Goal: Task Accomplishment & Management: Manage account settings

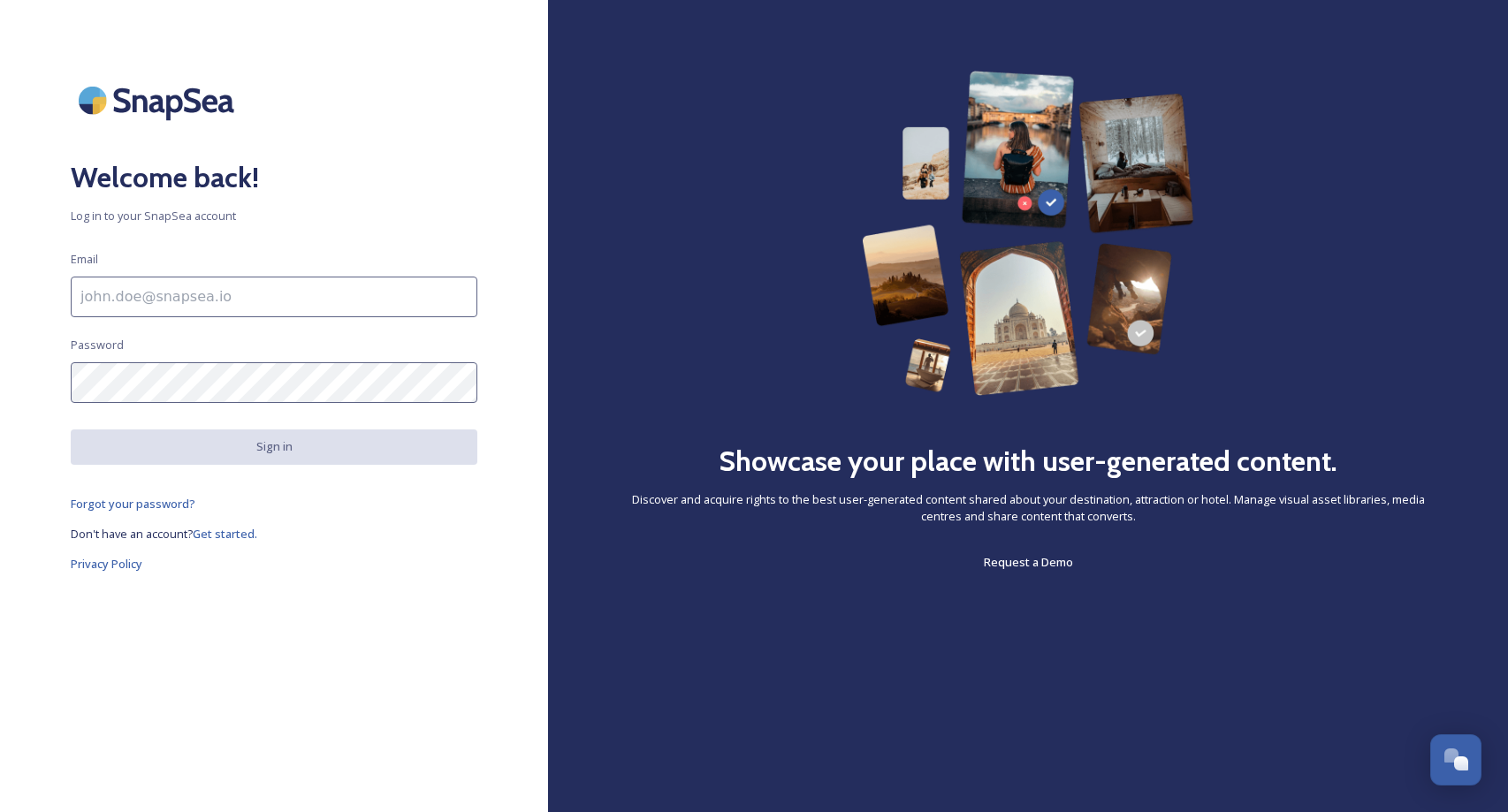
click at [193, 294] on input at bounding box center [274, 296] width 406 height 41
type input "[EMAIL_ADDRESS][DOMAIN_NAME]"
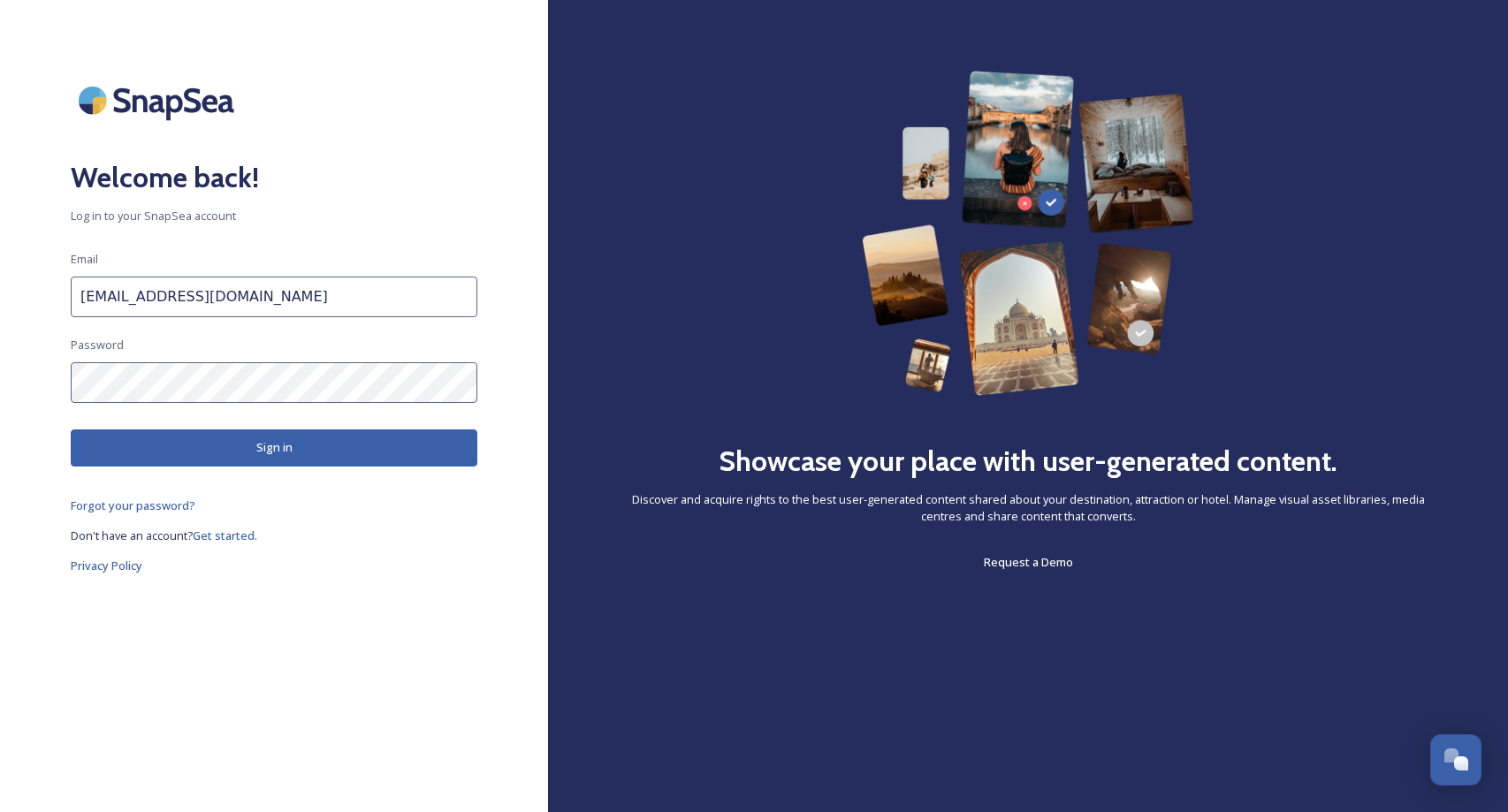
click at [377, 439] on button "Sign in" at bounding box center [274, 447] width 406 height 37
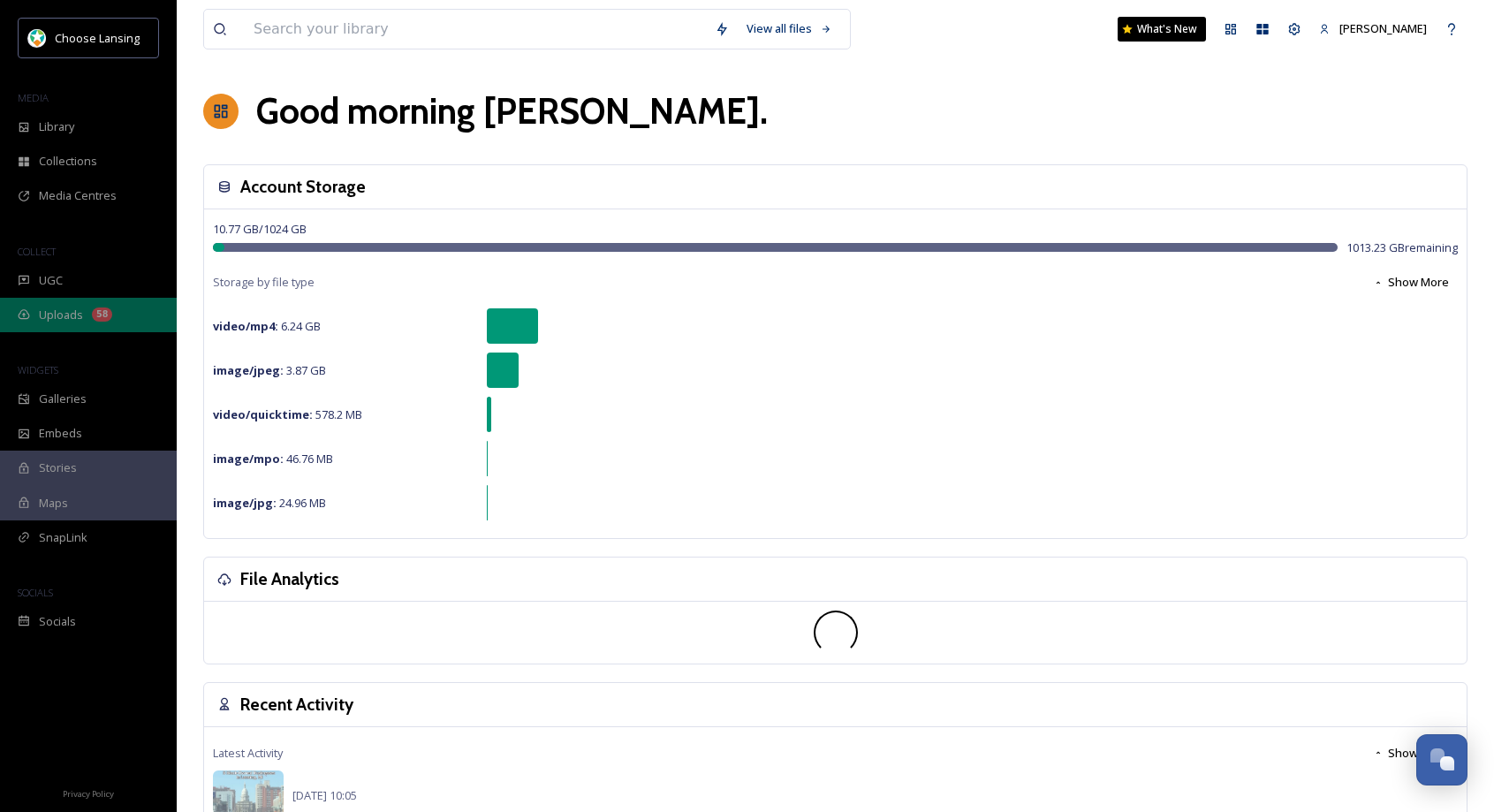
click at [73, 318] on span "Uploads" at bounding box center [60, 314] width 44 height 17
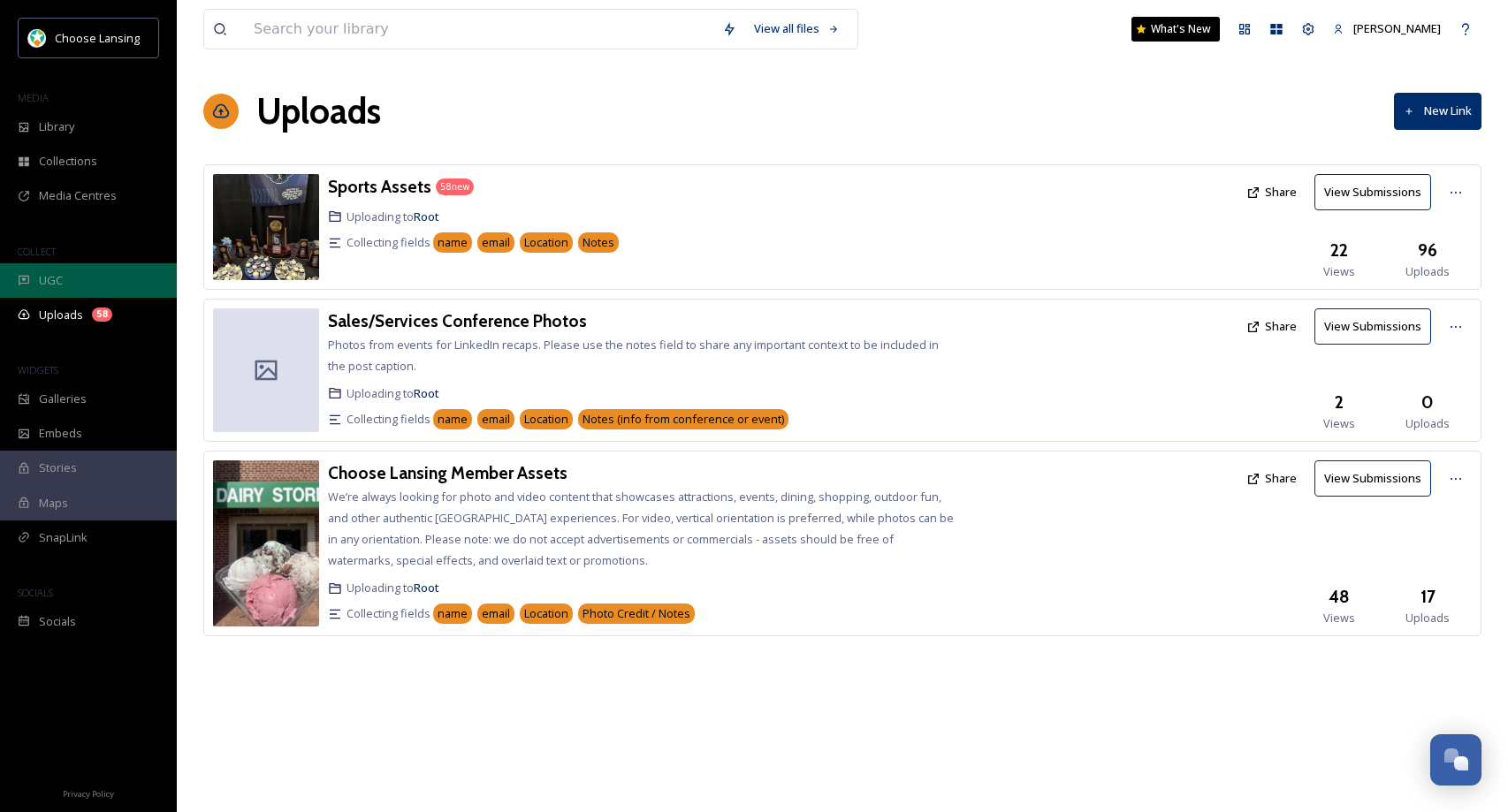
click at [71, 285] on div "UGC" at bounding box center [88, 280] width 177 height 35
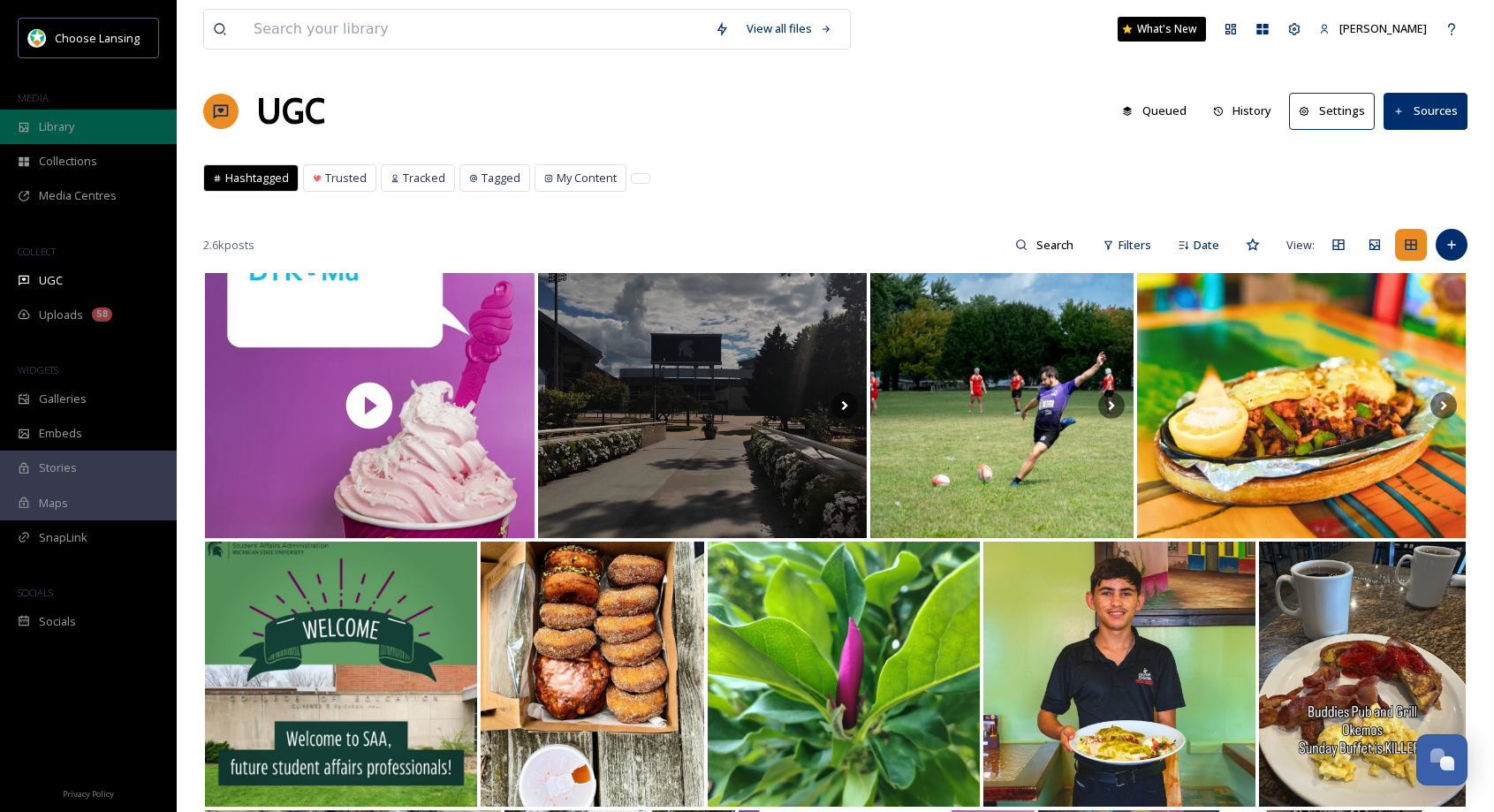
click at [78, 136] on div "Library" at bounding box center [88, 126] width 177 height 35
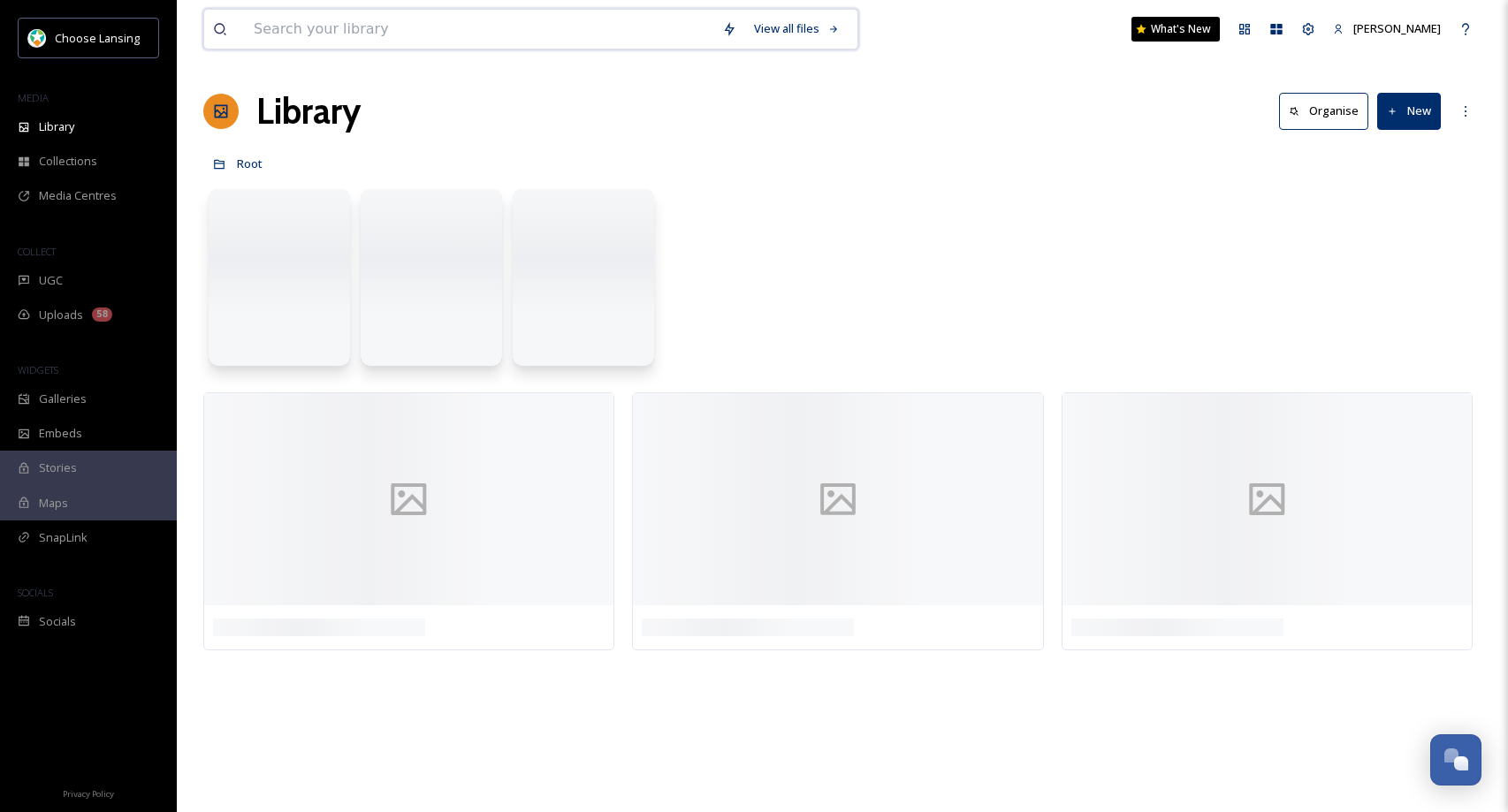
click at [284, 34] on input at bounding box center [479, 29] width 468 height 39
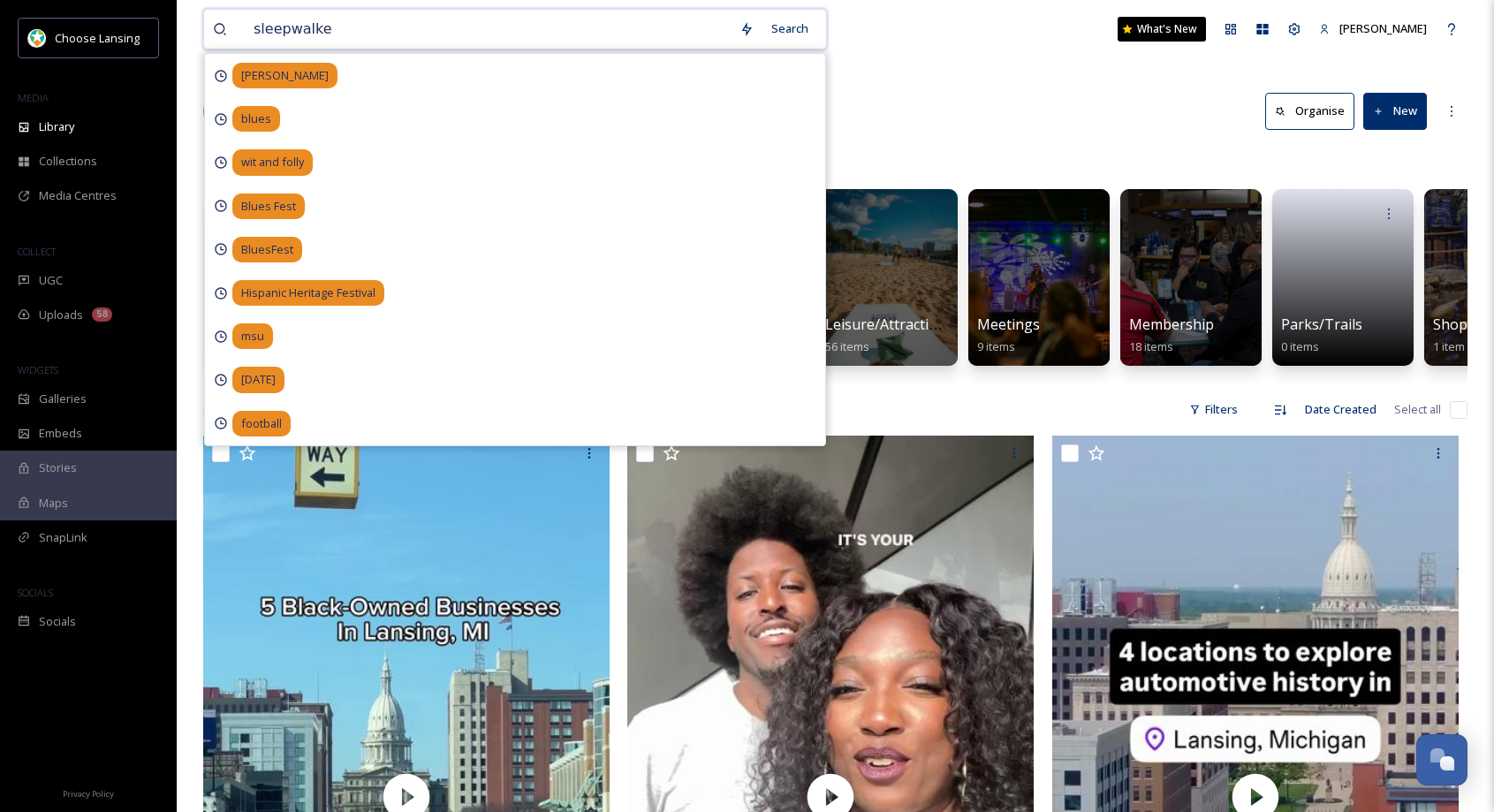
type input "sleepwalker"
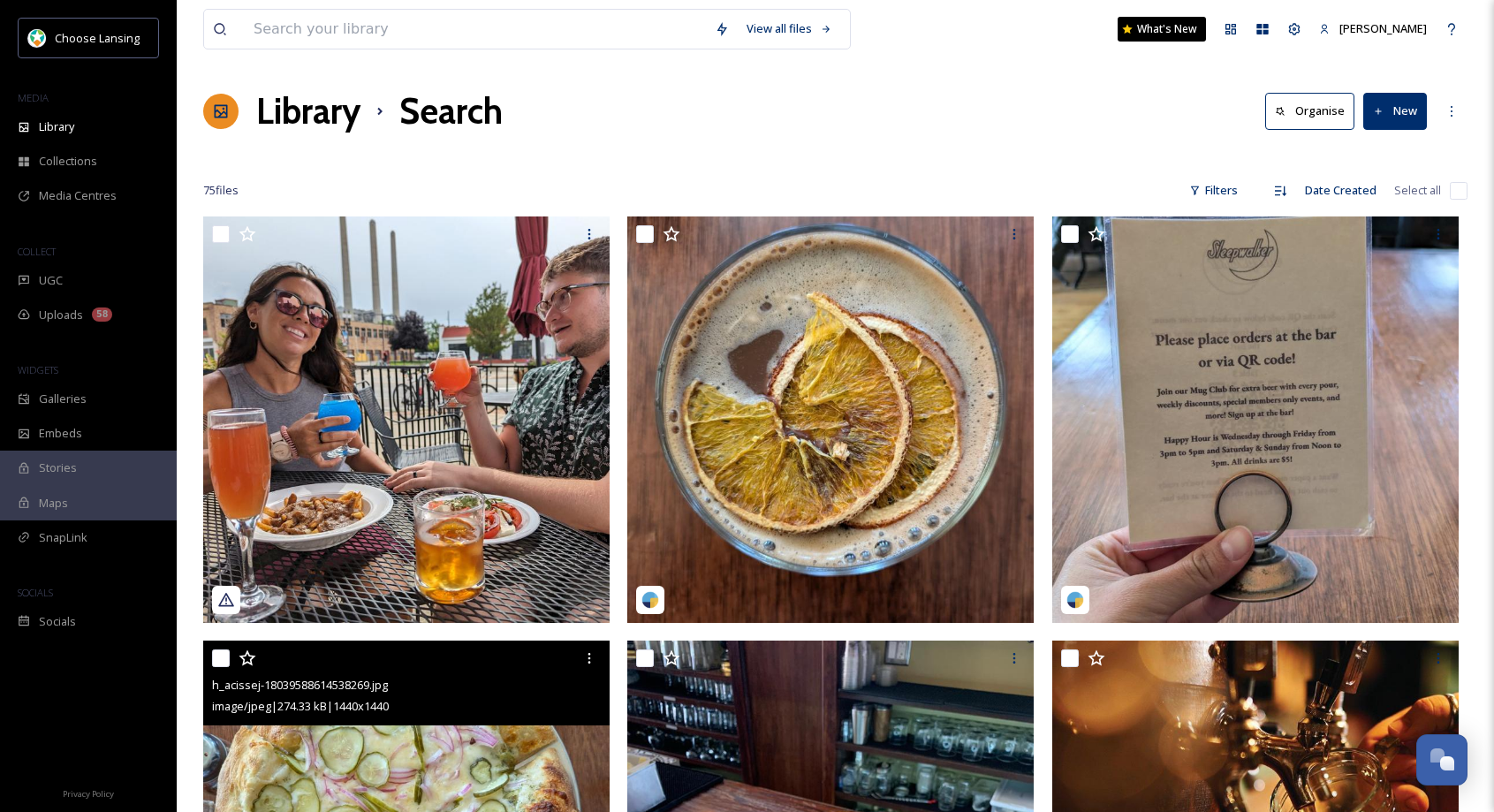
drag, startPoint x: 222, startPoint y: 654, endPoint x: 289, endPoint y: 614, distance: 78.0
click at [222, 654] on input "checkbox" at bounding box center [221, 658] width 18 height 18
checkbox input "true"
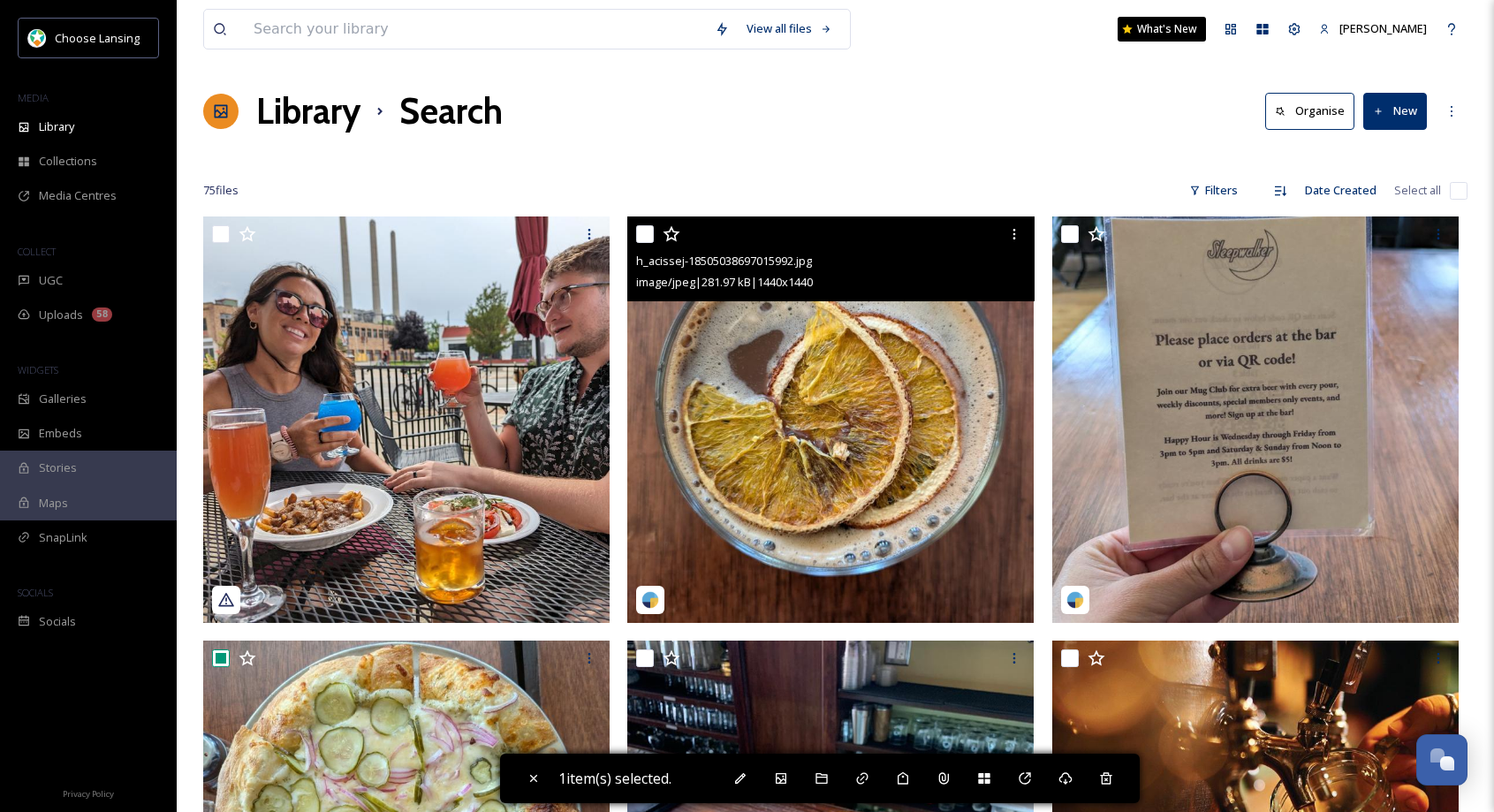
drag, startPoint x: 639, startPoint y: 229, endPoint x: 652, endPoint y: 259, distance: 32.7
click at [639, 229] on input "checkbox" at bounding box center [645, 234] width 18 height 18
checkbox input "true"
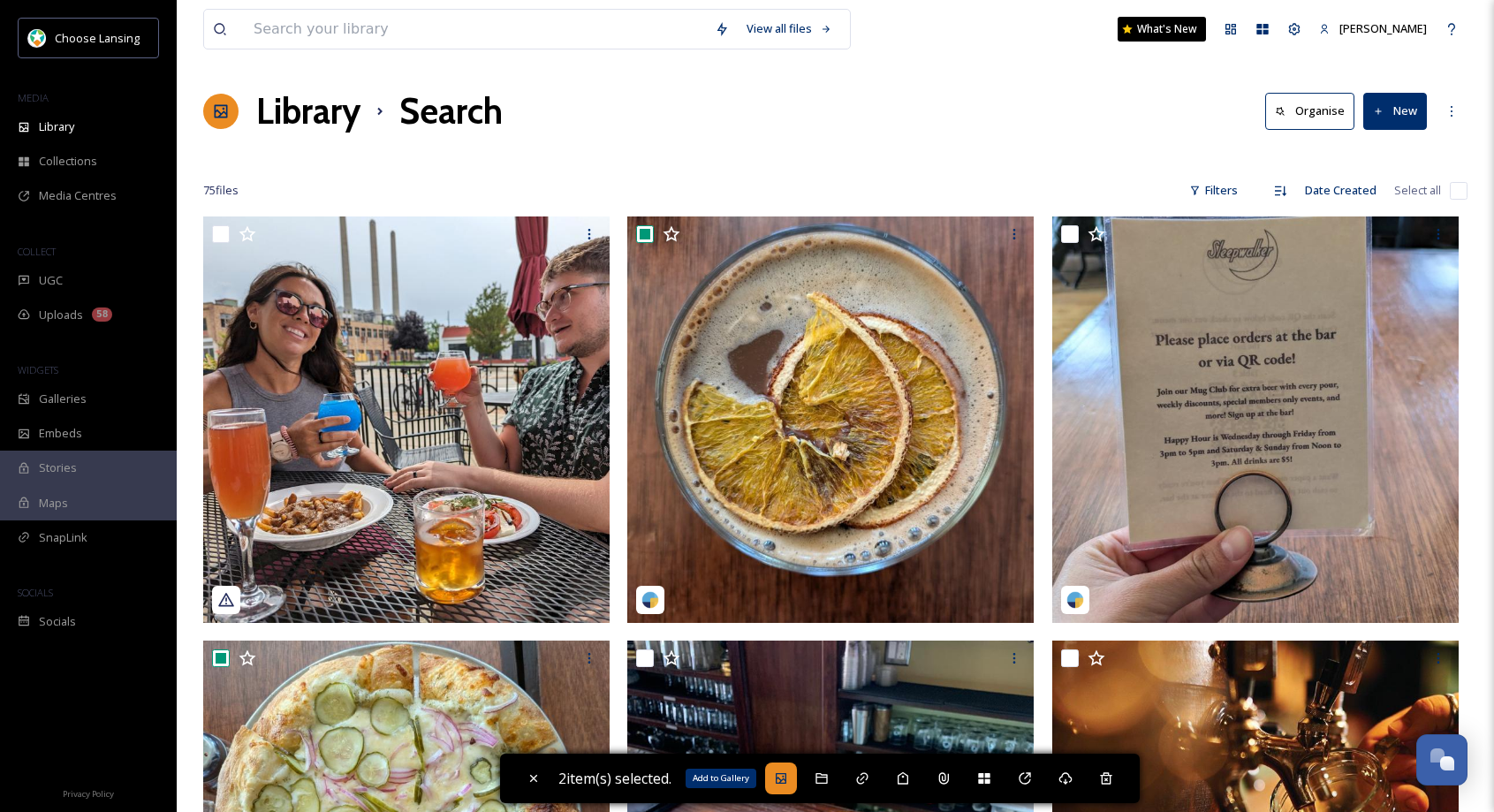
drag, startPoint x: 788, startPoint y: 783, endPoint x: 788, endPoint y: 772, distance: 11.0
click at [788, 784] on icon at bounding box center [781, 778] width 14 height 14
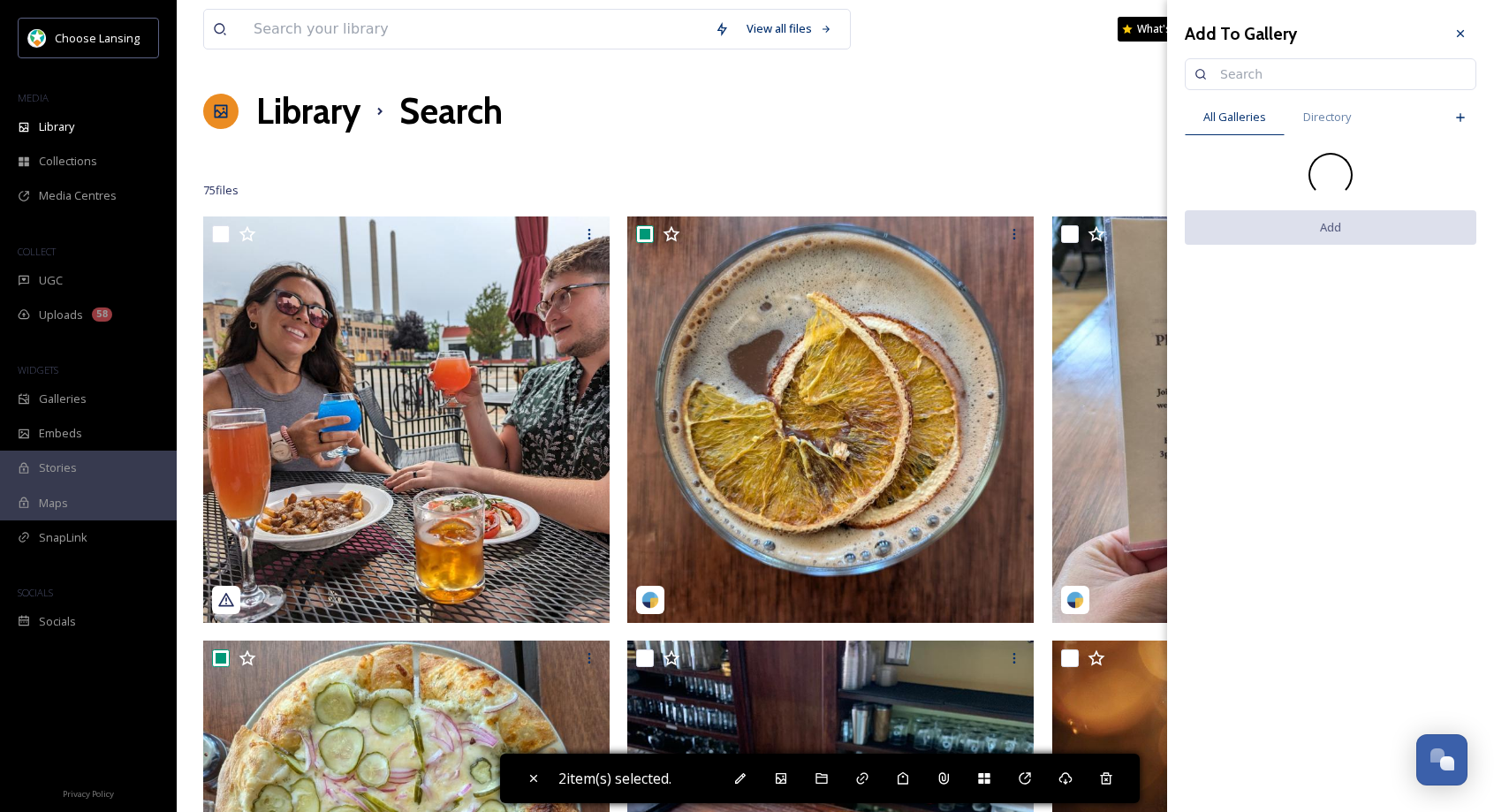
click at [1247, 75] on input at bounding box center [1339, 74] width 255 height 36
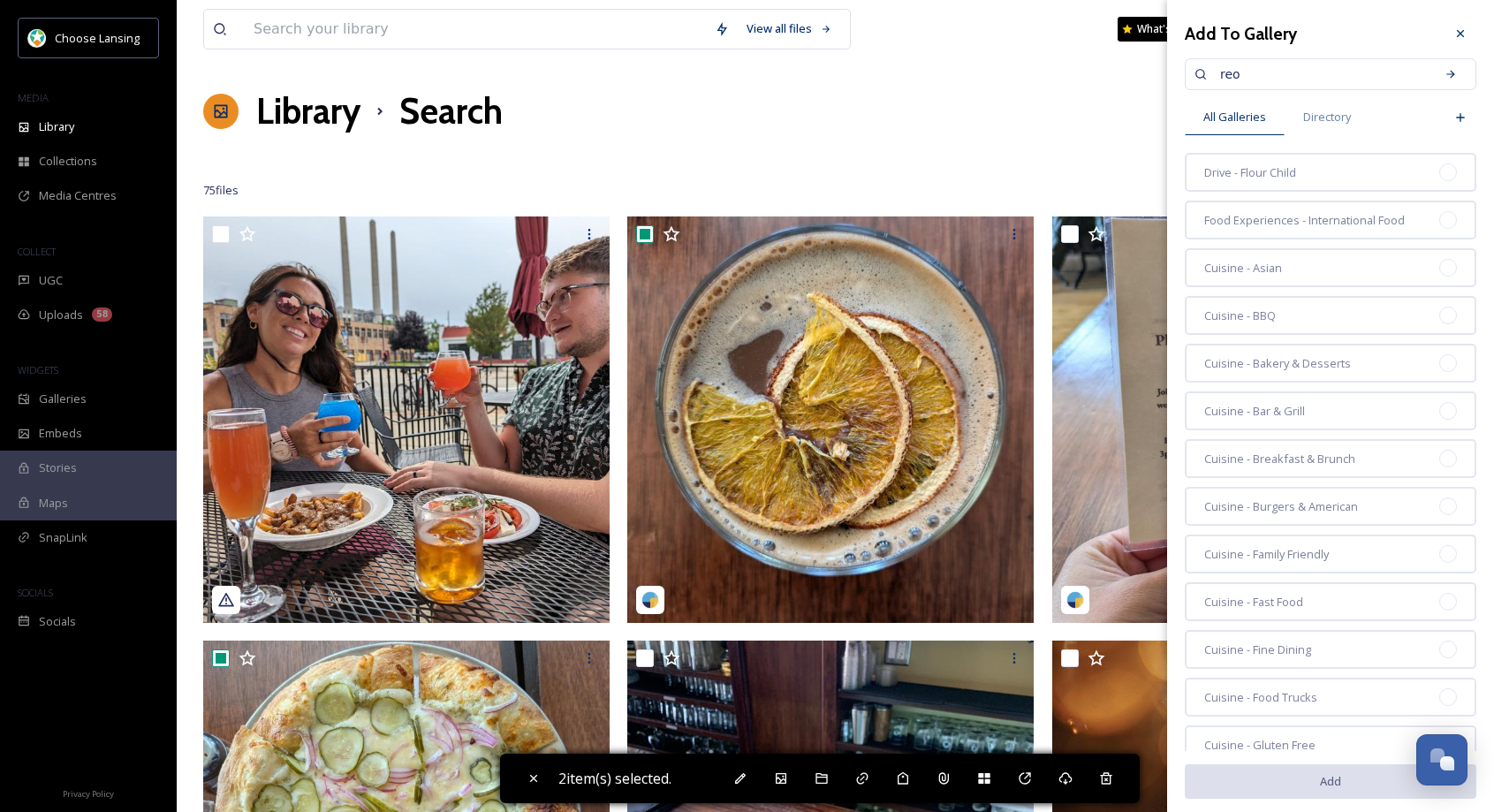
type input "reo"
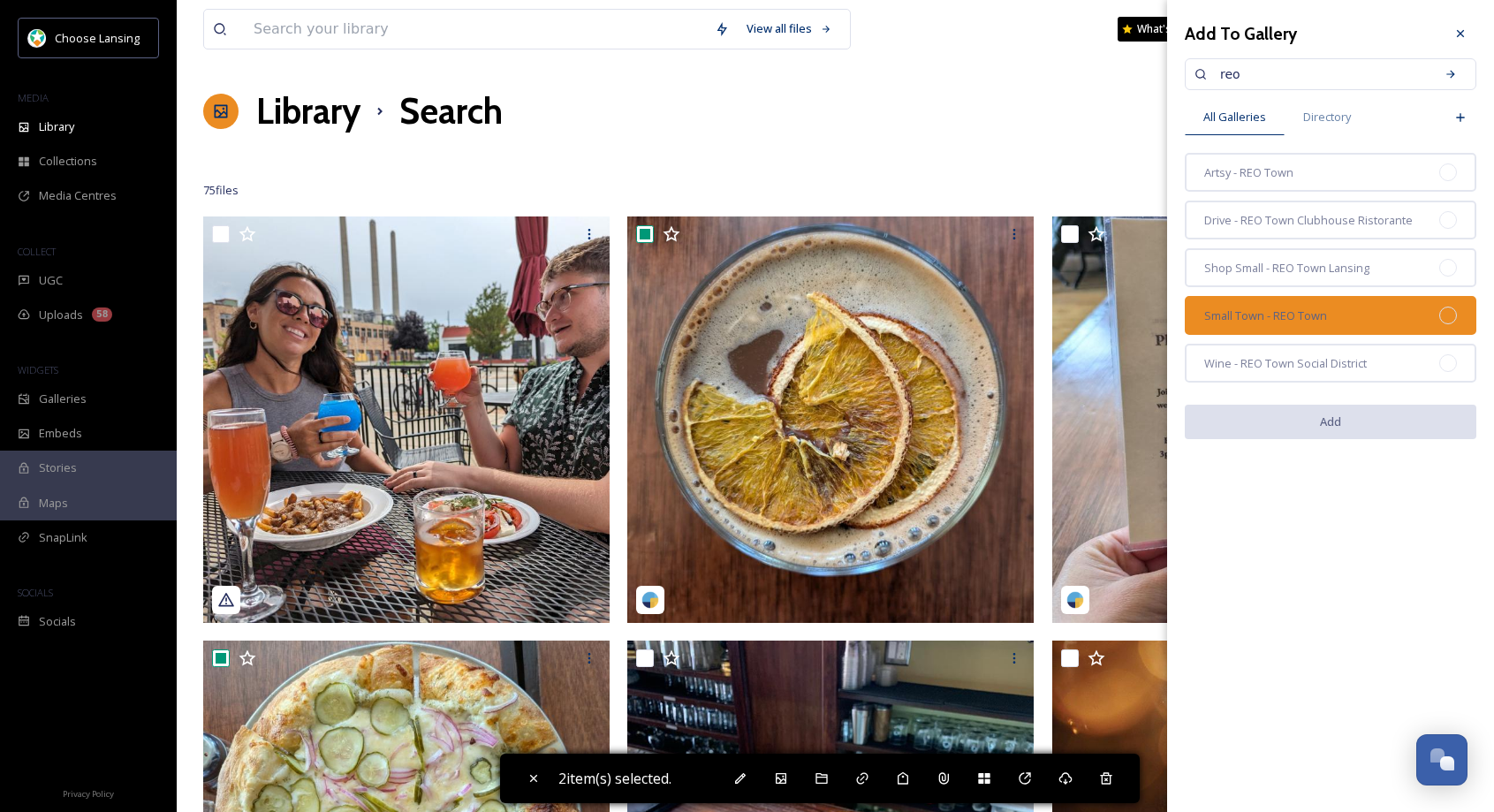
click at [1425, 313] on div "Small Town - REO Town" at bounding box center [1330, 315] width 291 height 39
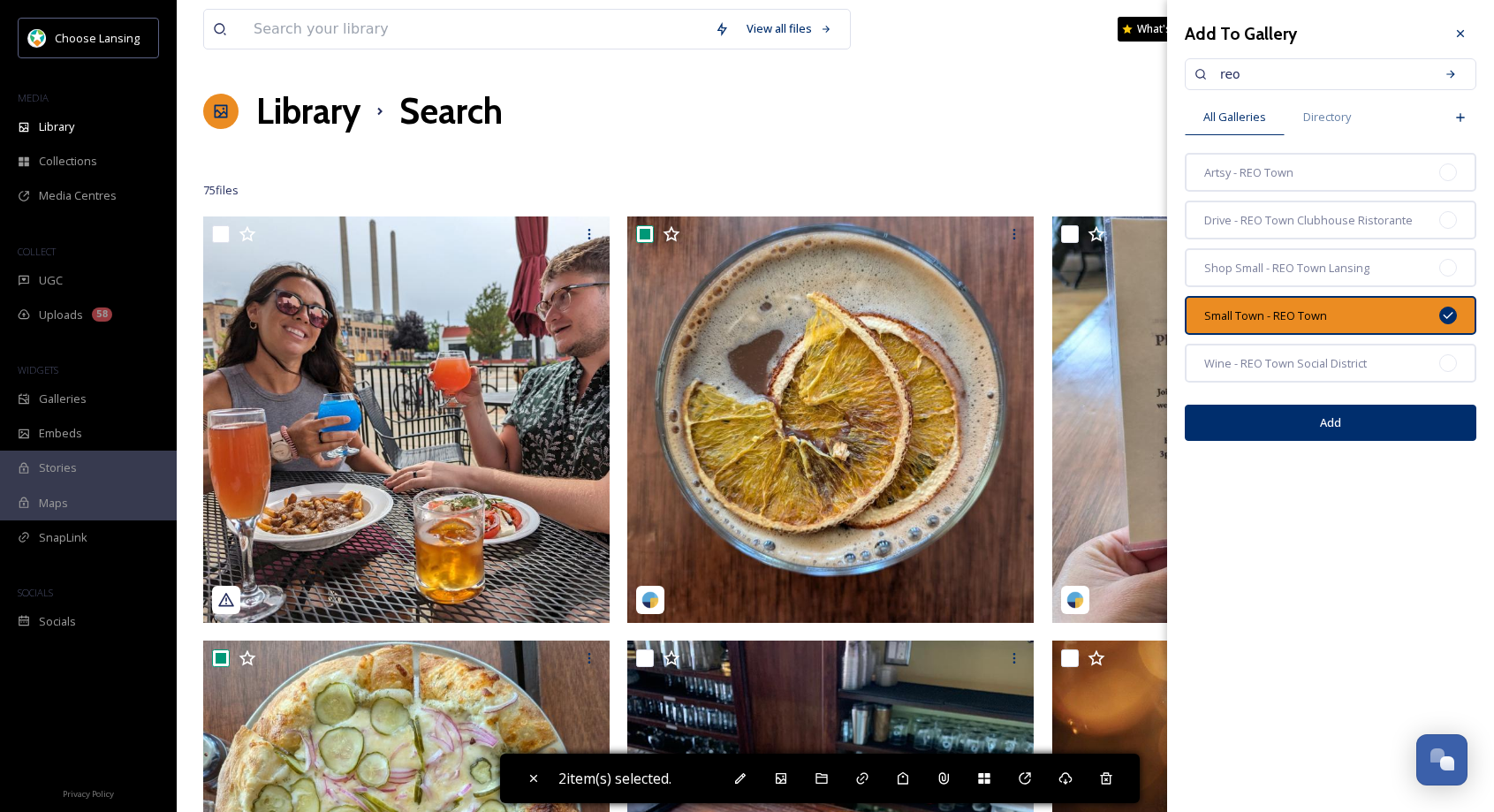
click at [1380, 424] on button "Add" at bounding box center [1330, 423] width 291 height 37
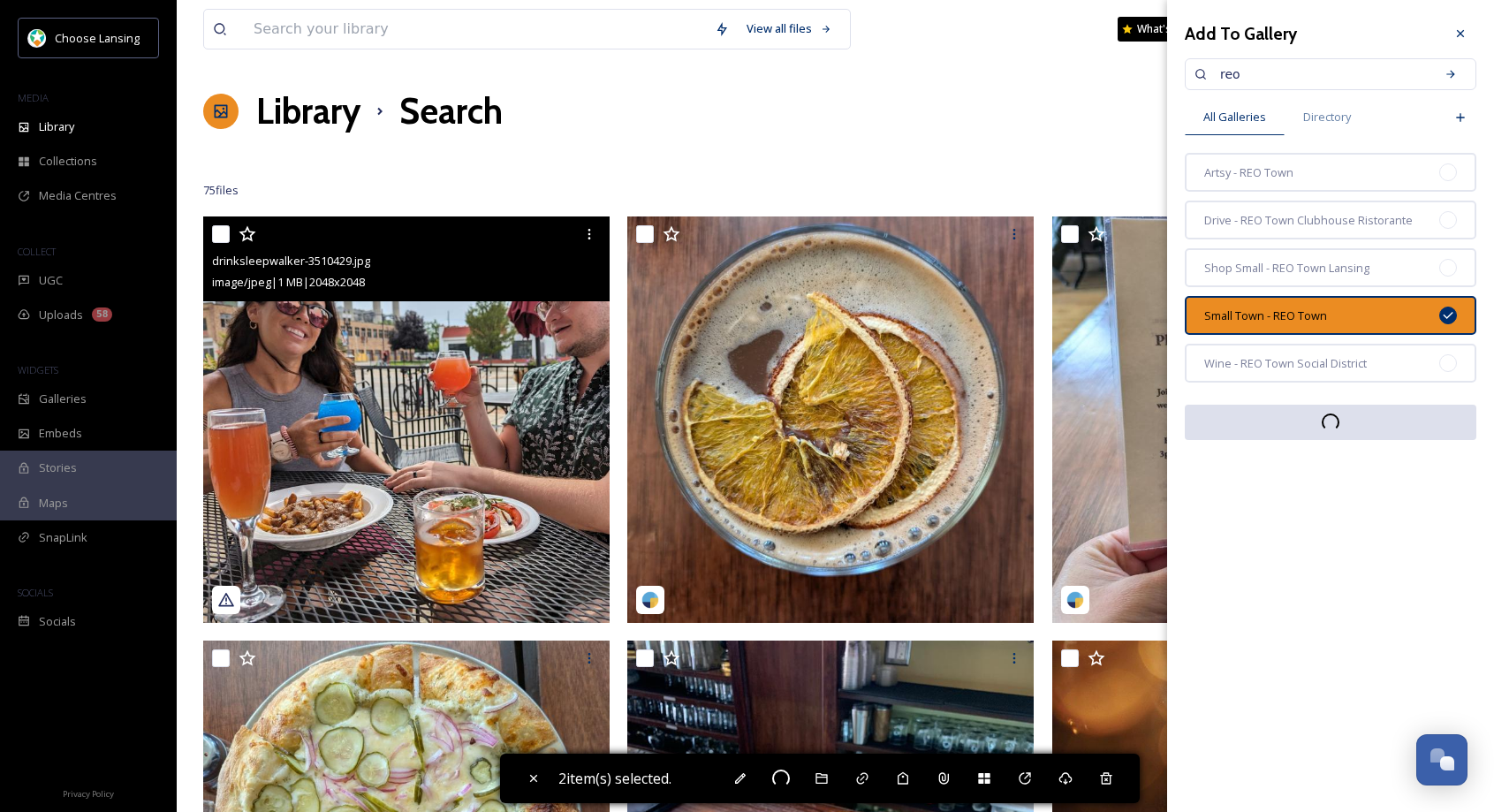
checkbox input "false"
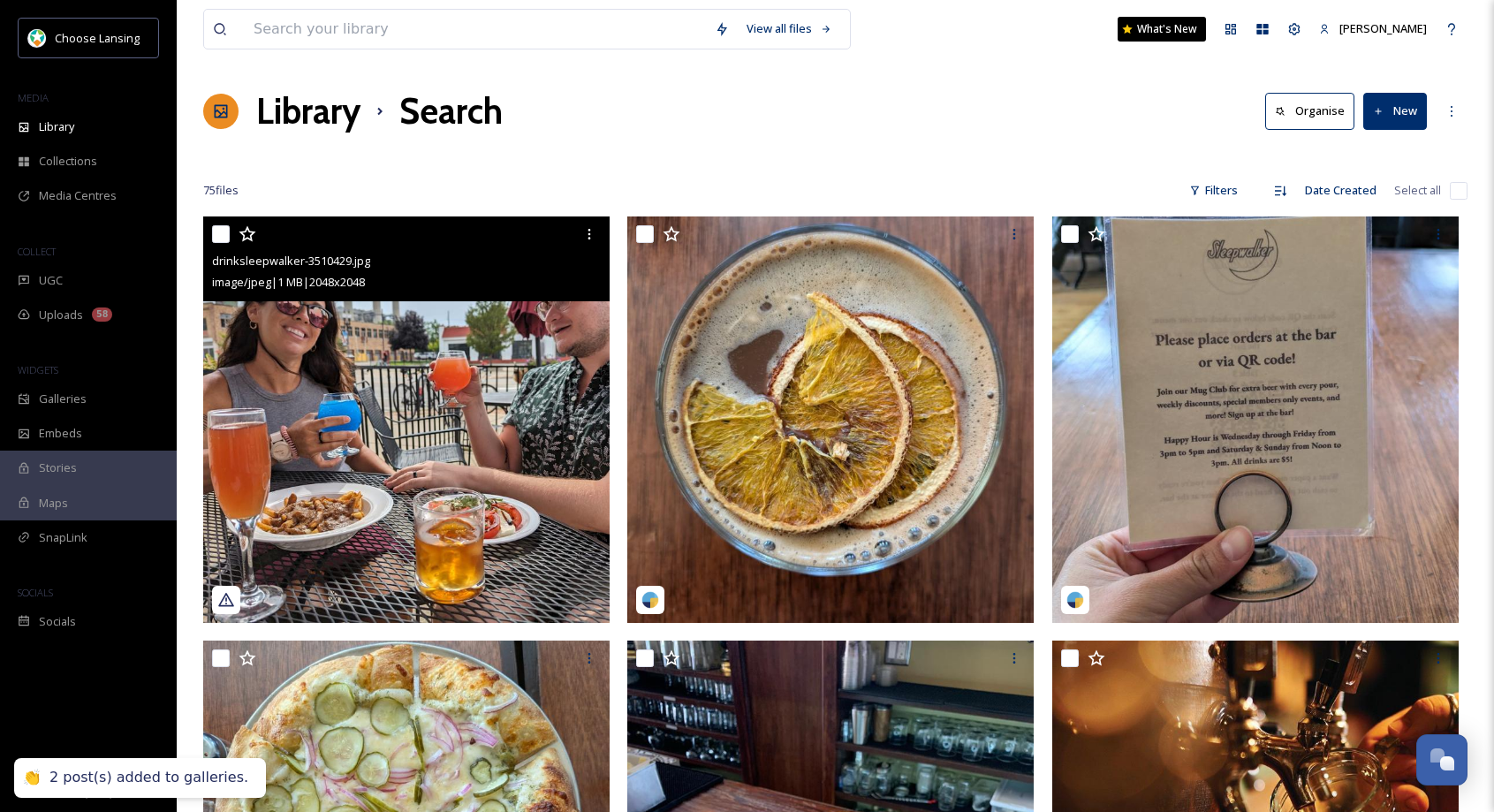
click at [225, 241] on input "checkbox" at bounding box center [221, 234] width 18 height 18
checkbox input "true"
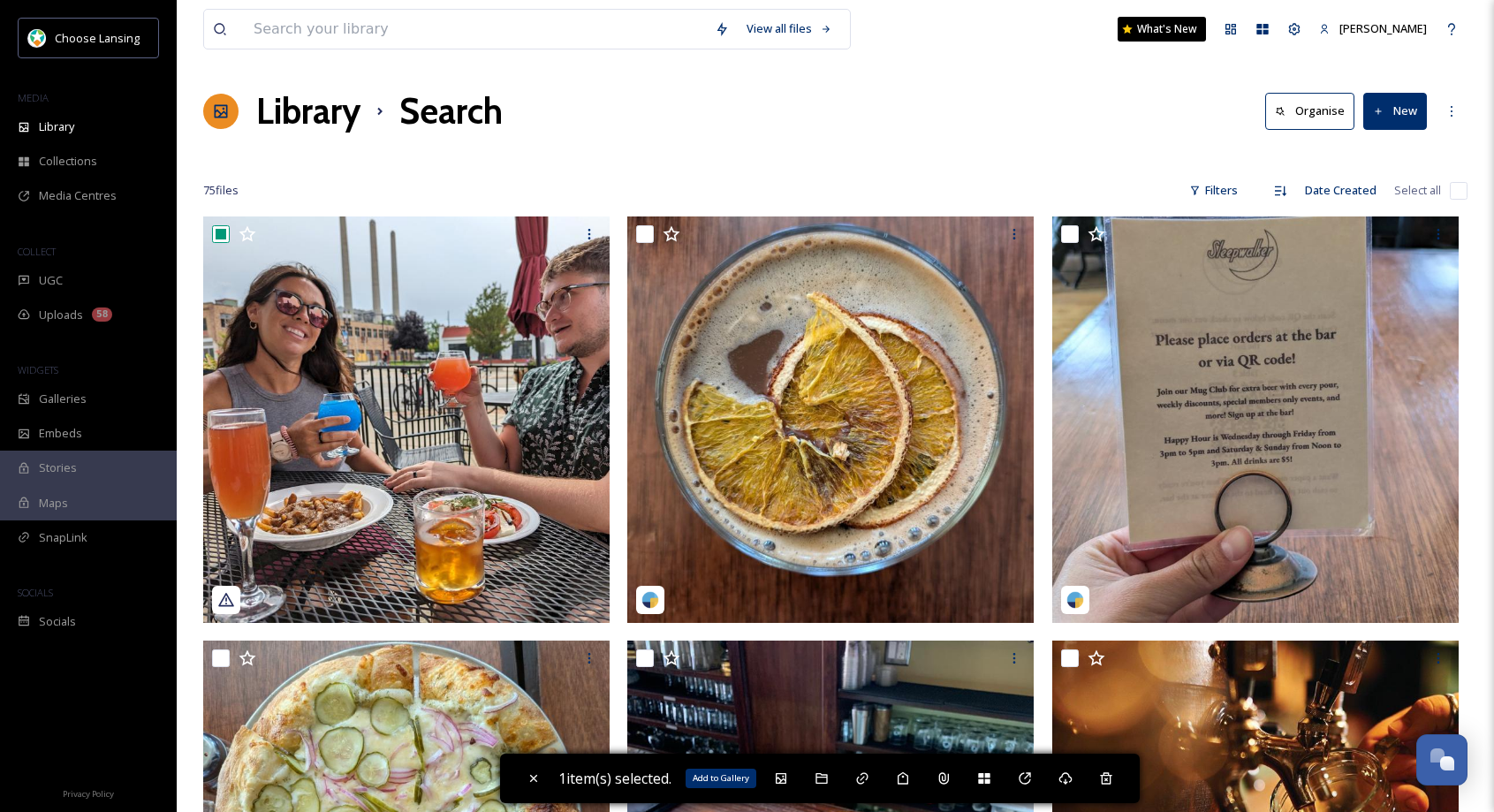
drag, startPoint x: 788, startPoint y: 779, endPoint x: 788, endPoint y: 743, distance: 36.0
click at [787, 779] on icon at bounding box center [781, 777] width 11 height 11
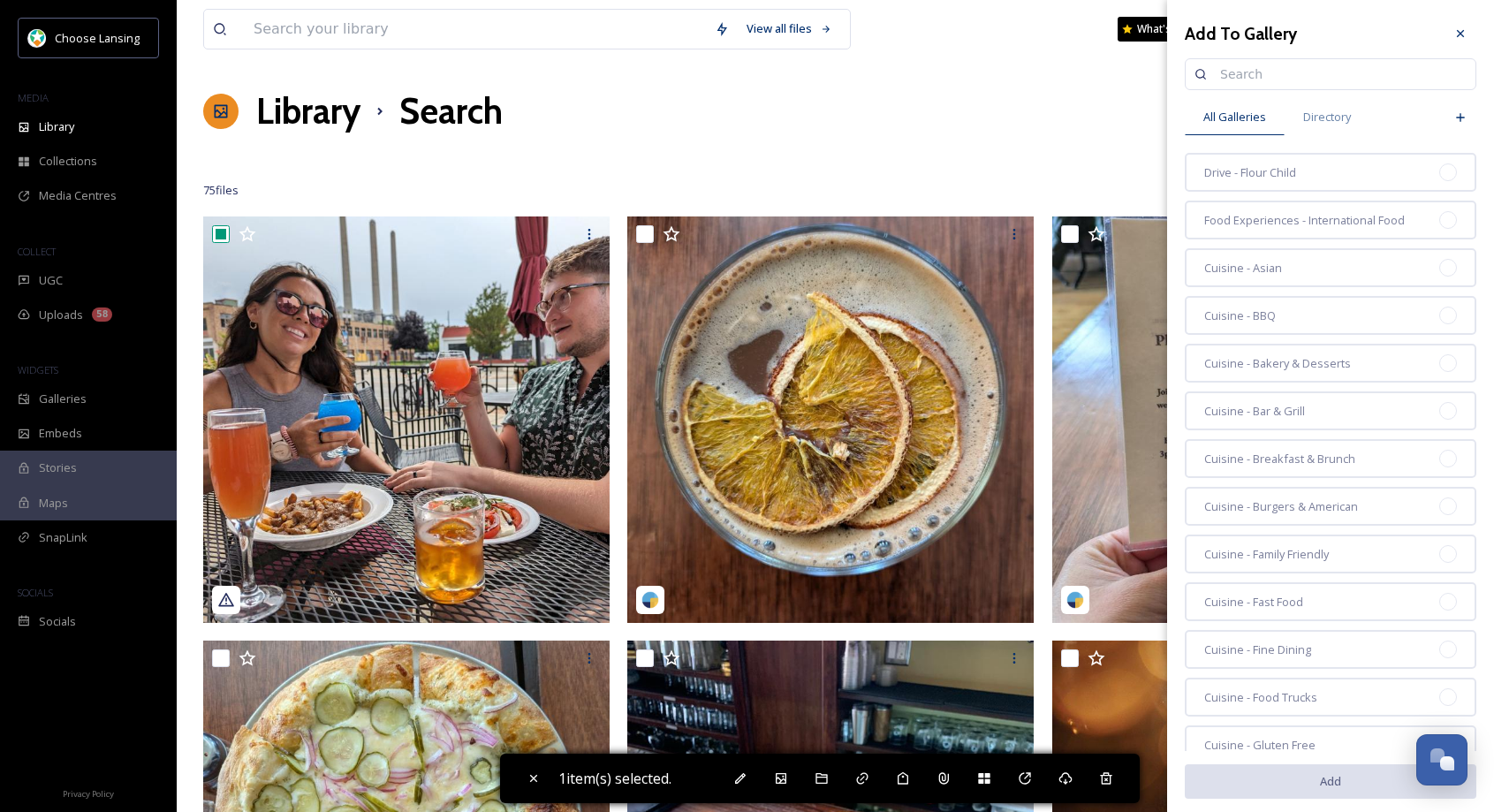
click at [1252, 74] on input at bounding box center [1339, 74] width 255 height 36
type input "reo"
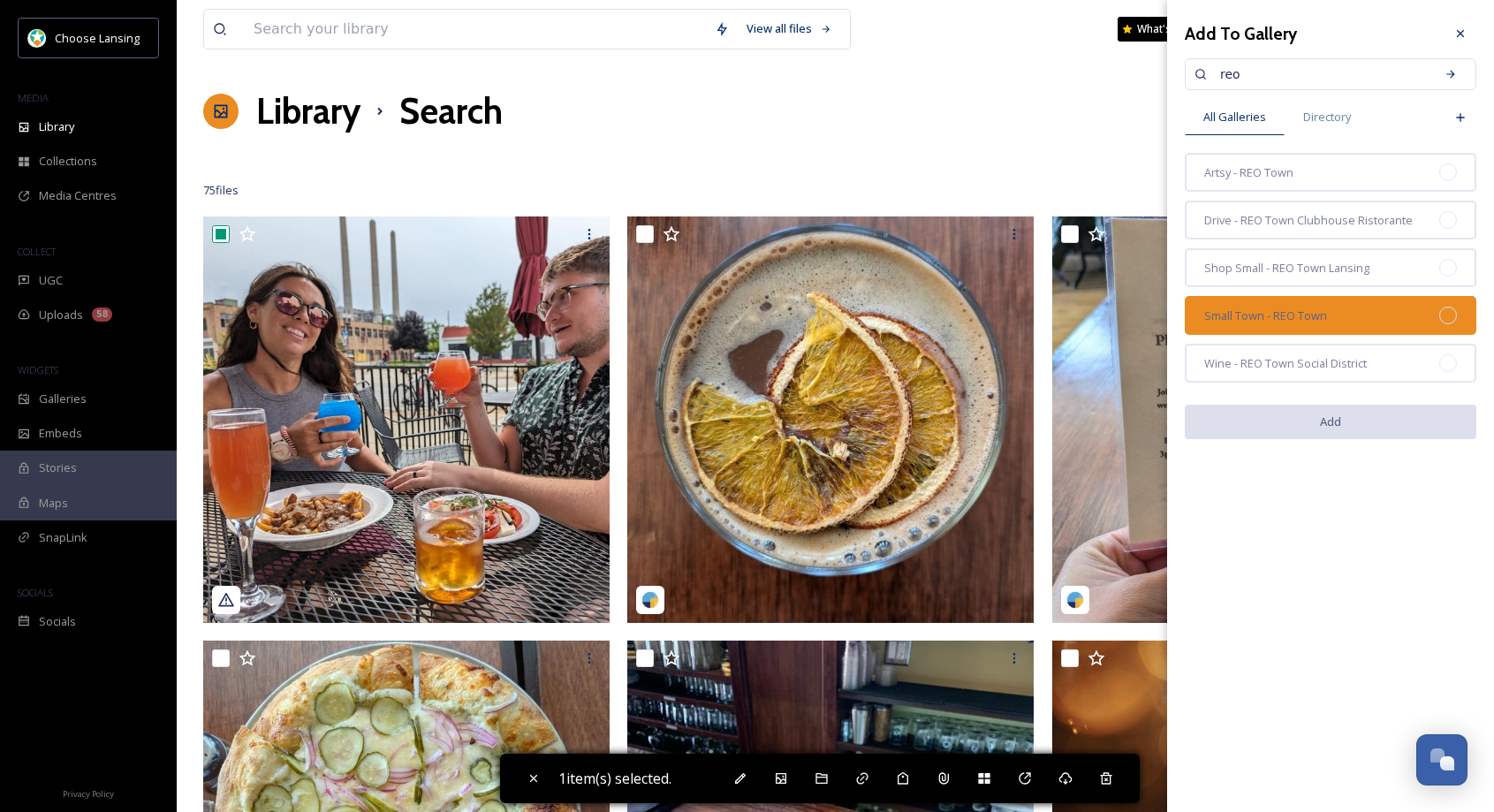
click at [1433, 304] on div "Small Town - REO Town" at bounding box center [1330, 315] width 291 height 39
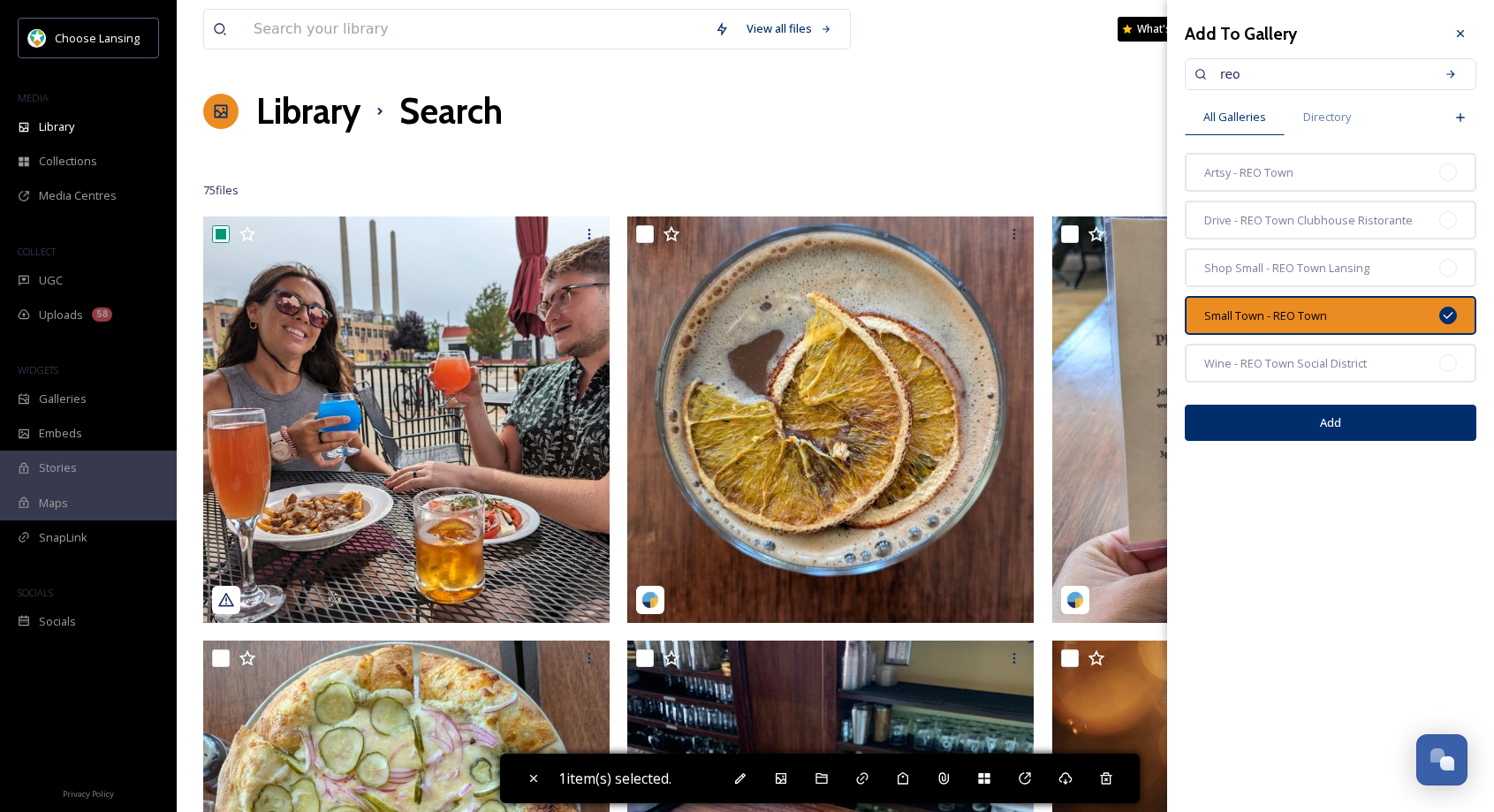
click at [1350, 421] on button "Add" at bounding box center [1330, 423] width 291 height 37
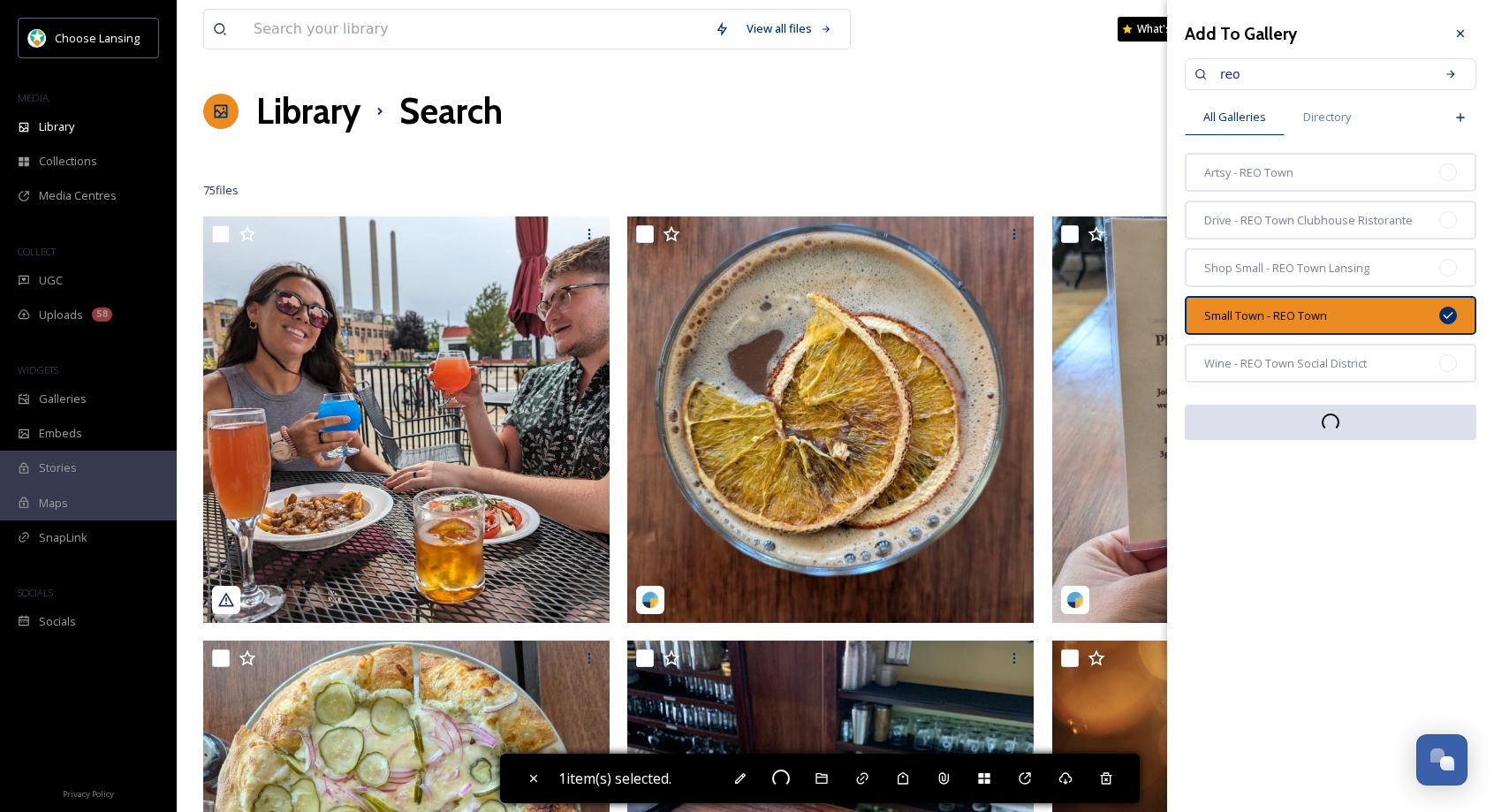
checkbox input "false"
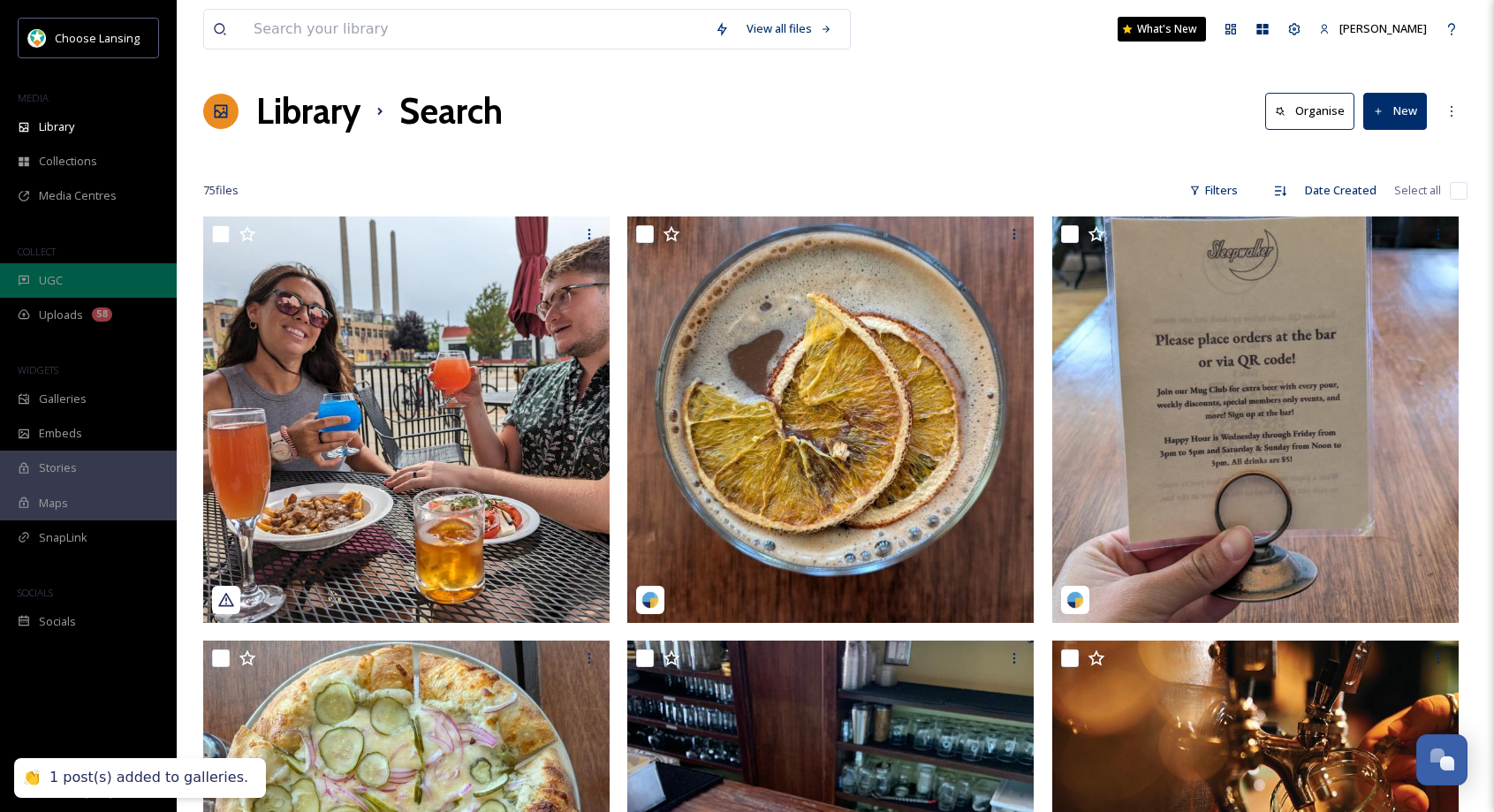
click at [88, 278] on div "UGC" at bounding box center [88, 280] width 177 height 35
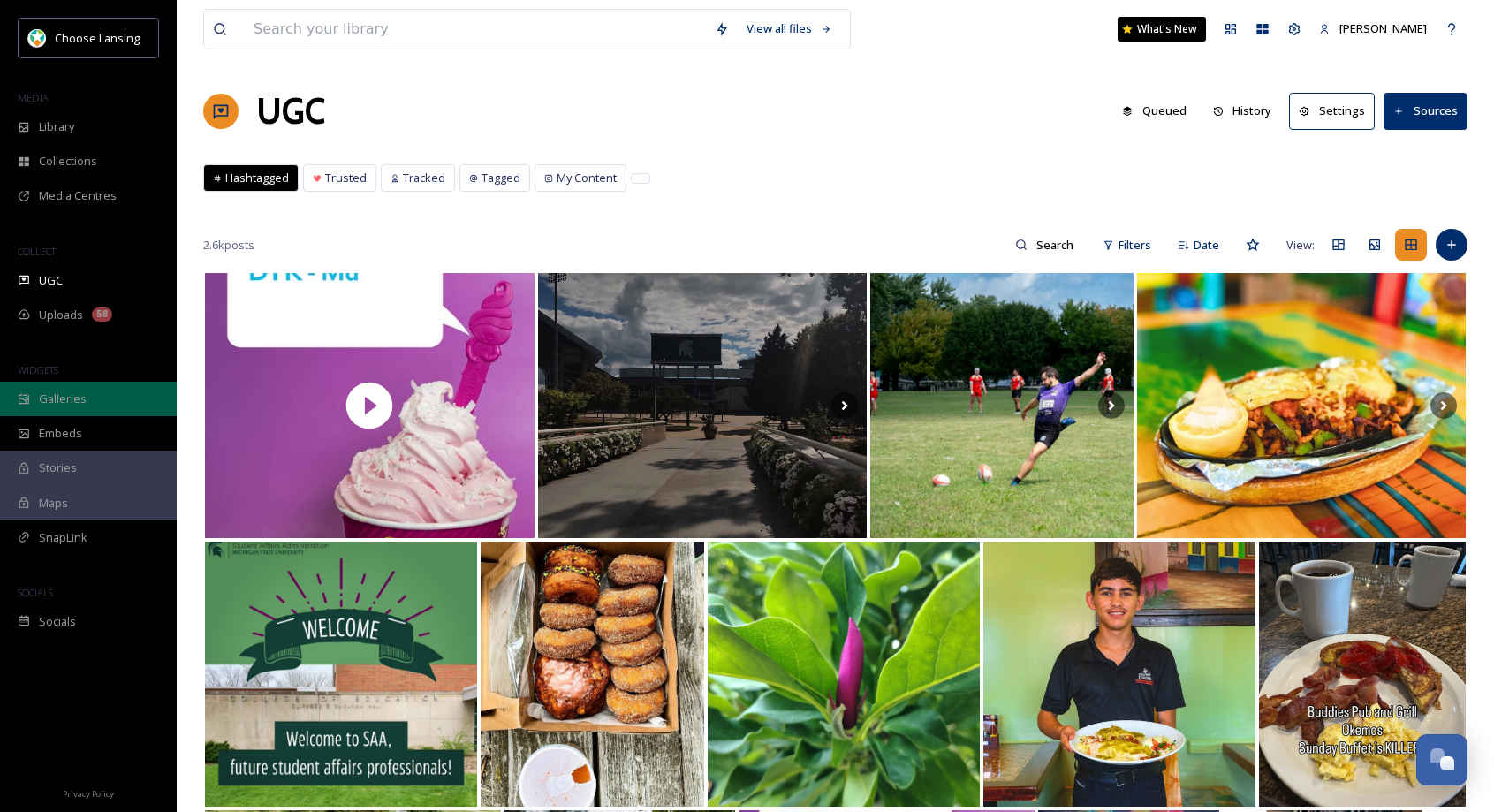
click at [76, 406] on span "Galleries" at bounding box center [62, 398] width 47 height 17
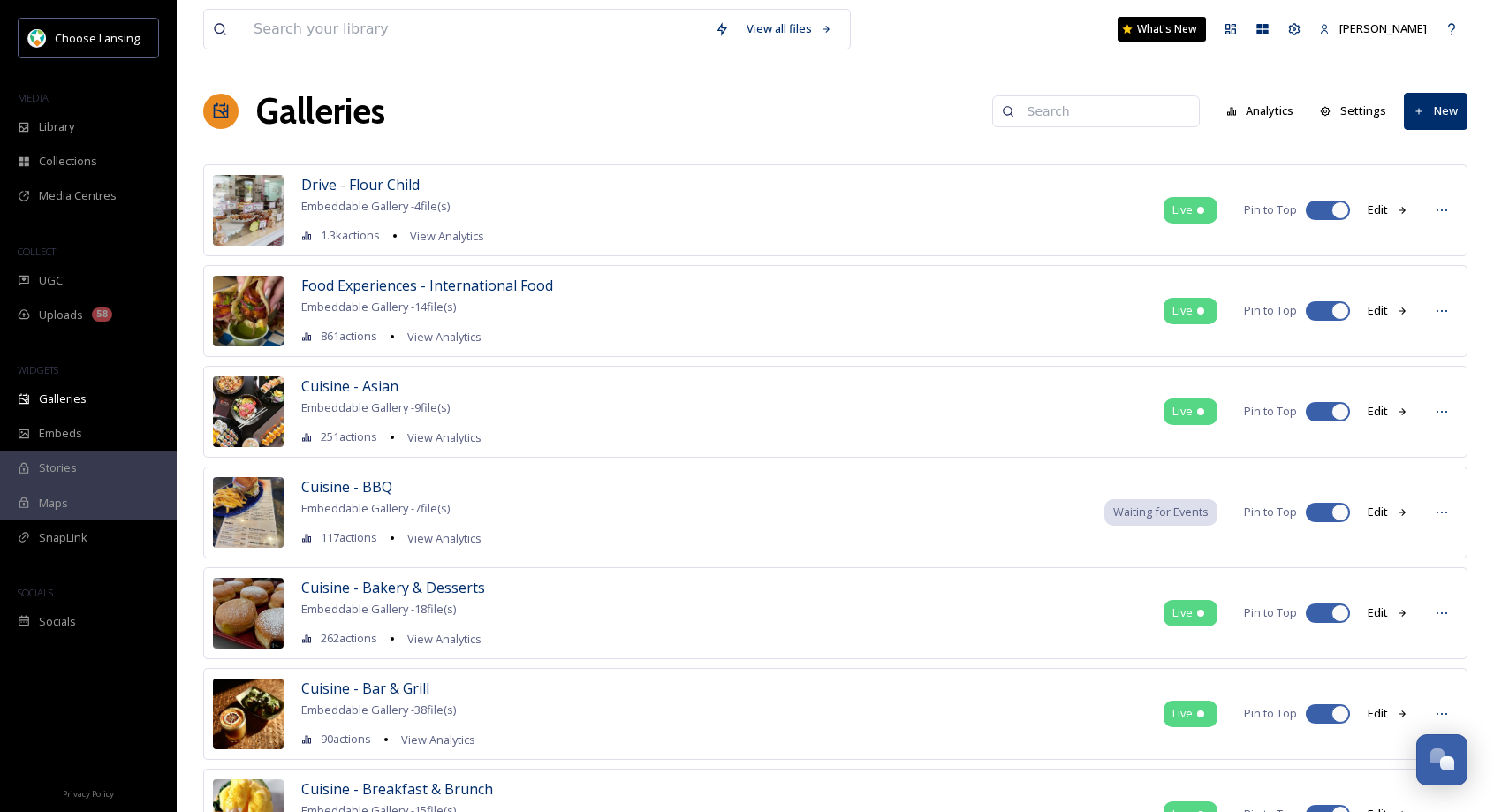
click at [1078, 111] on input at bounding box center [1104, 112] width 171 height 36
type input "reo"
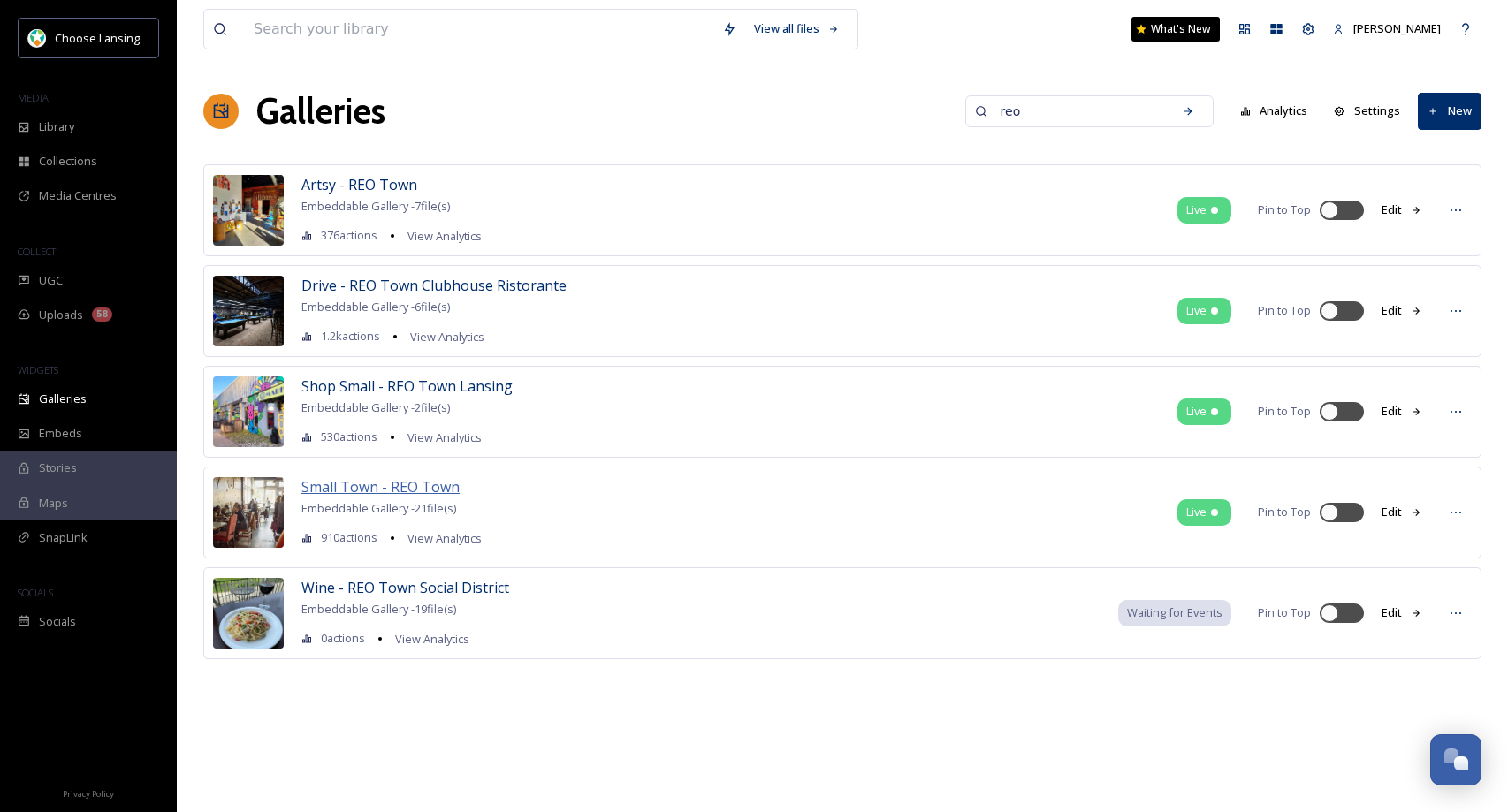
click at [381, 490] on span "Small Town - REO Town" at bounding box center [380, 487] width 158 height 20
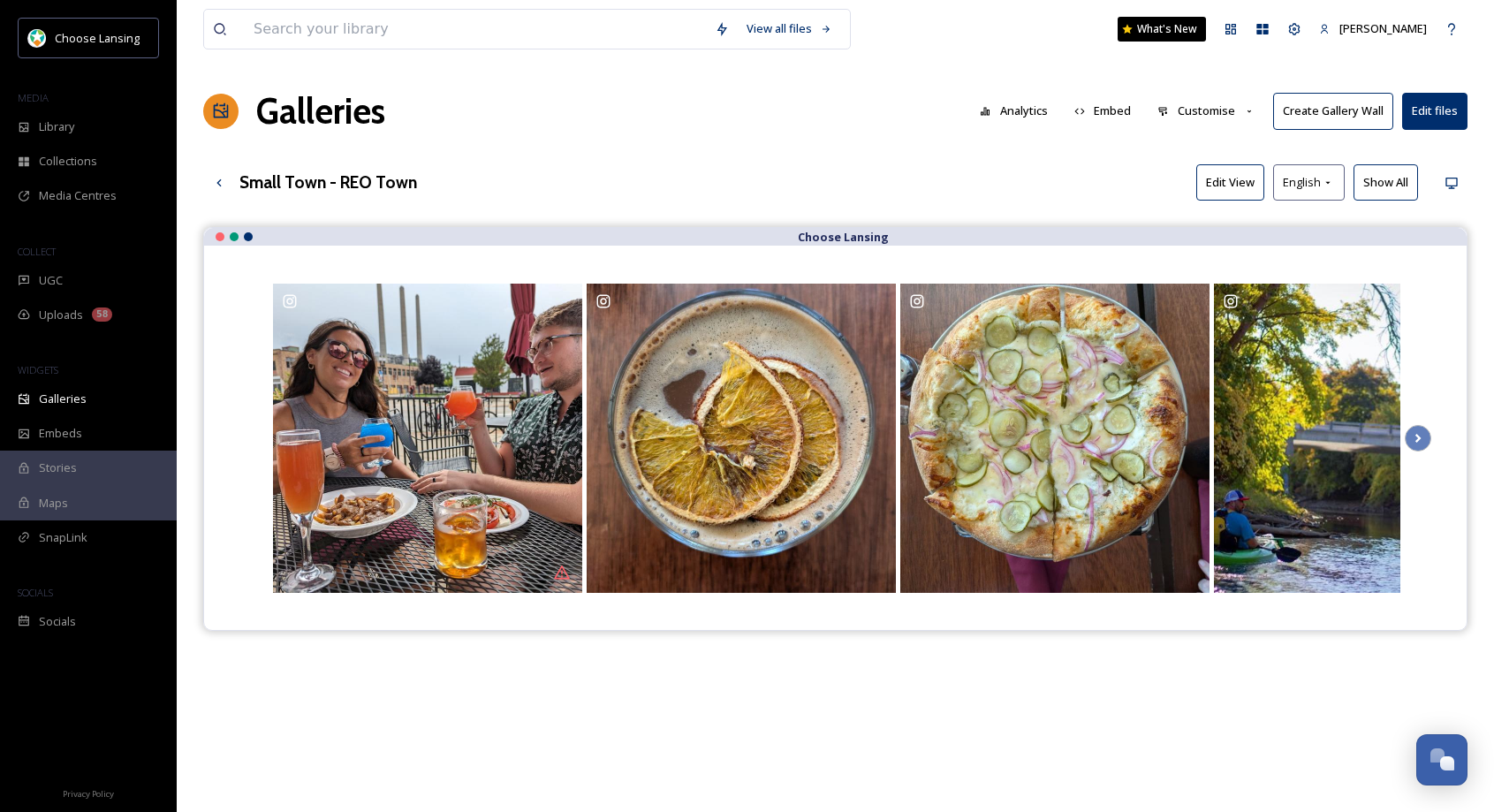
click at [1197, 111] on button "Customise" at bounding box center [1205, 111] width 116 height 35
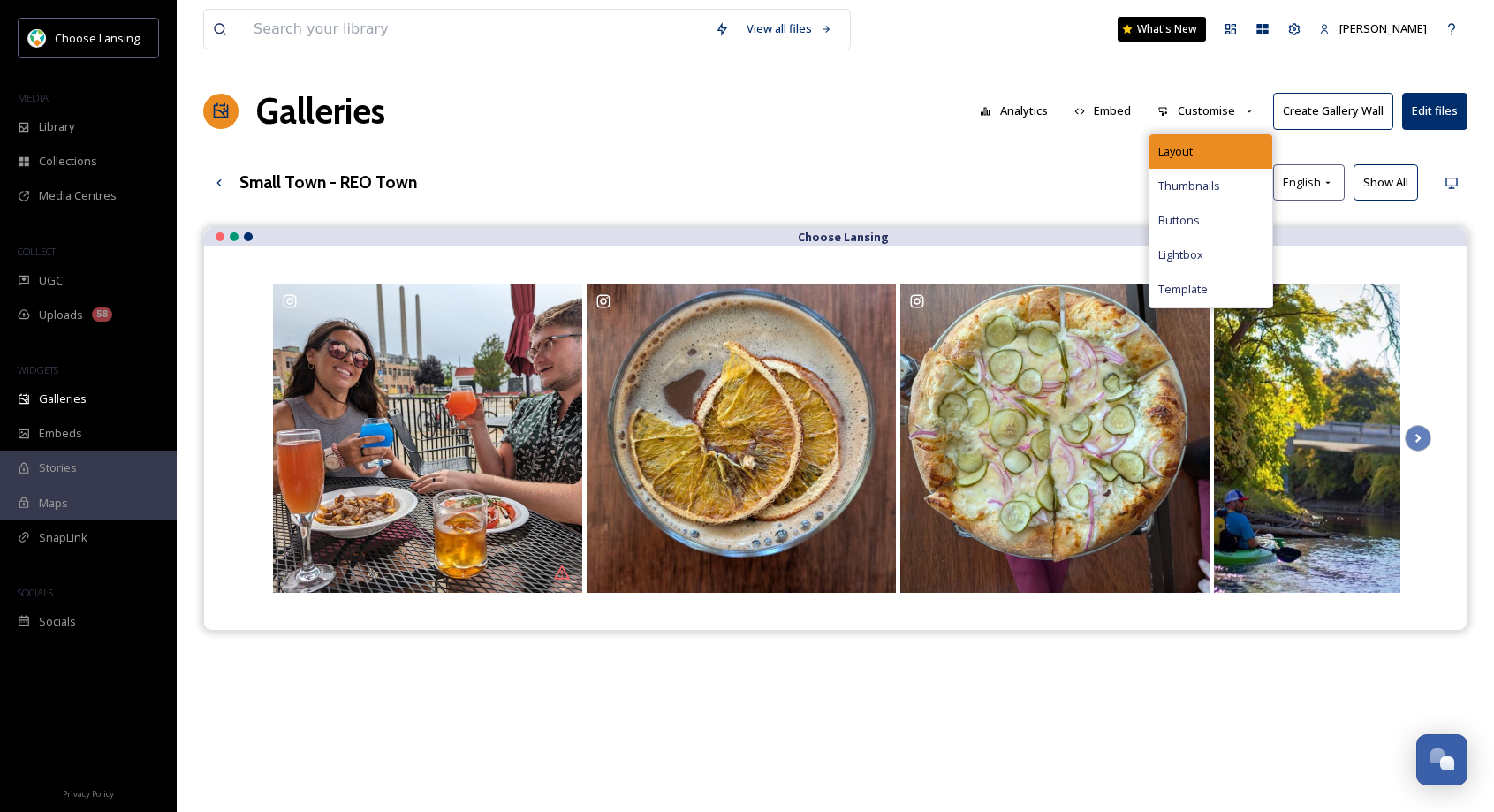
click at [1204, 144] on div "Layout" at bounding box center [1210, 151] width 123 height 35
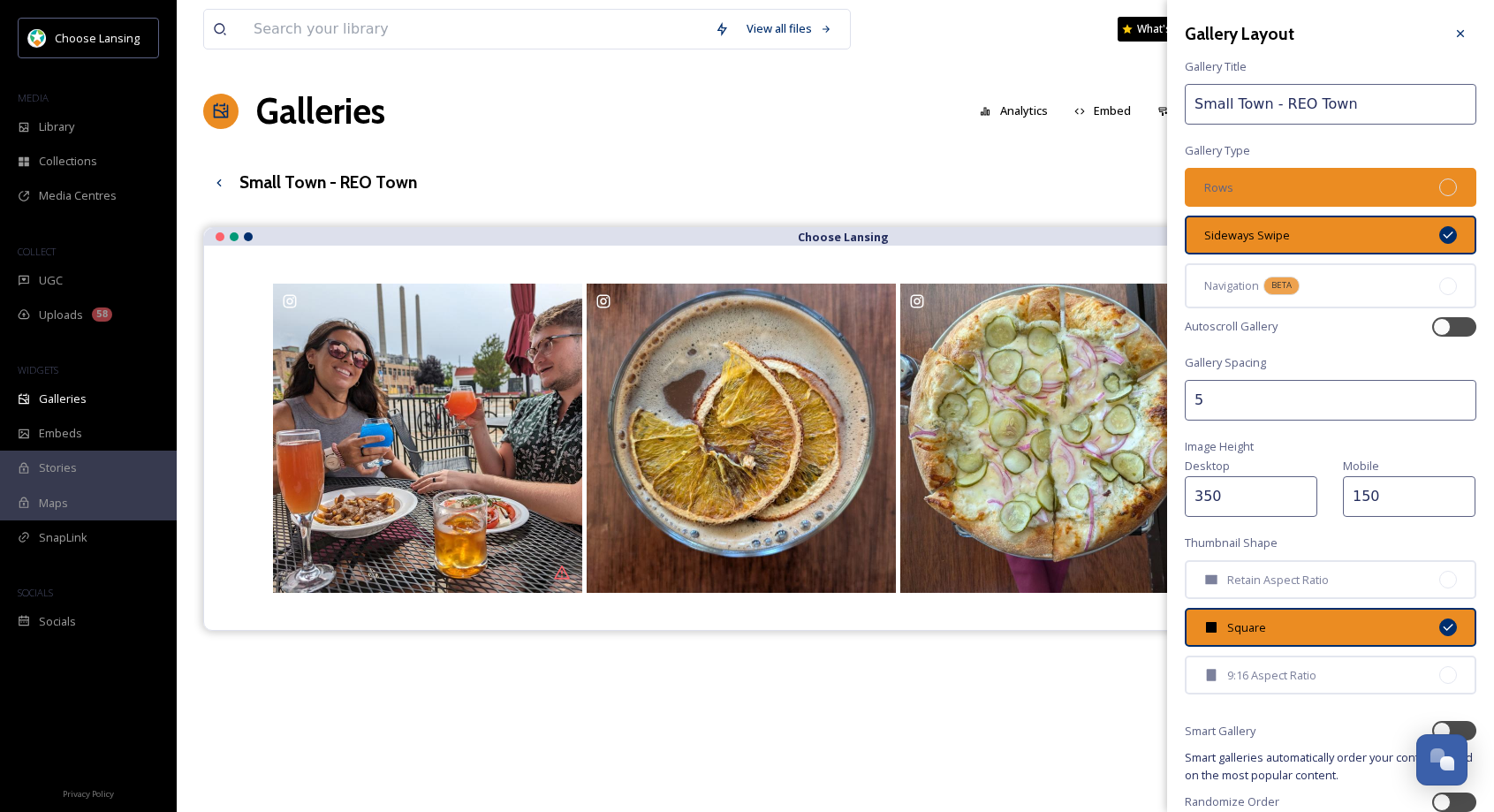
click at [1323, 201] on div "Rows" at bounding box center [1330, 187] width 291 height 39
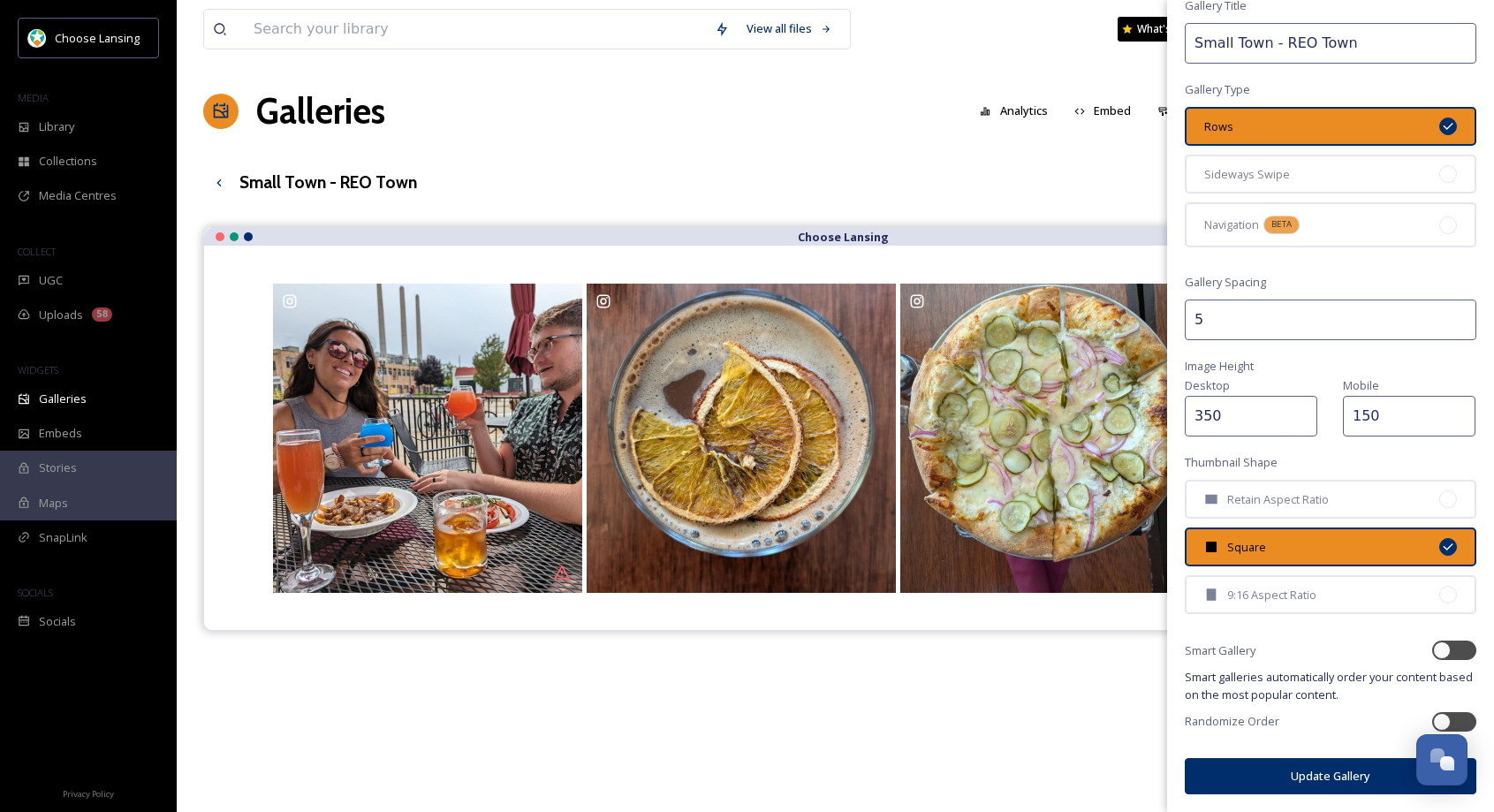
click at [1266, 776] on button "Update Gallery" at bounding box center [1330, 775] width 291 height 37
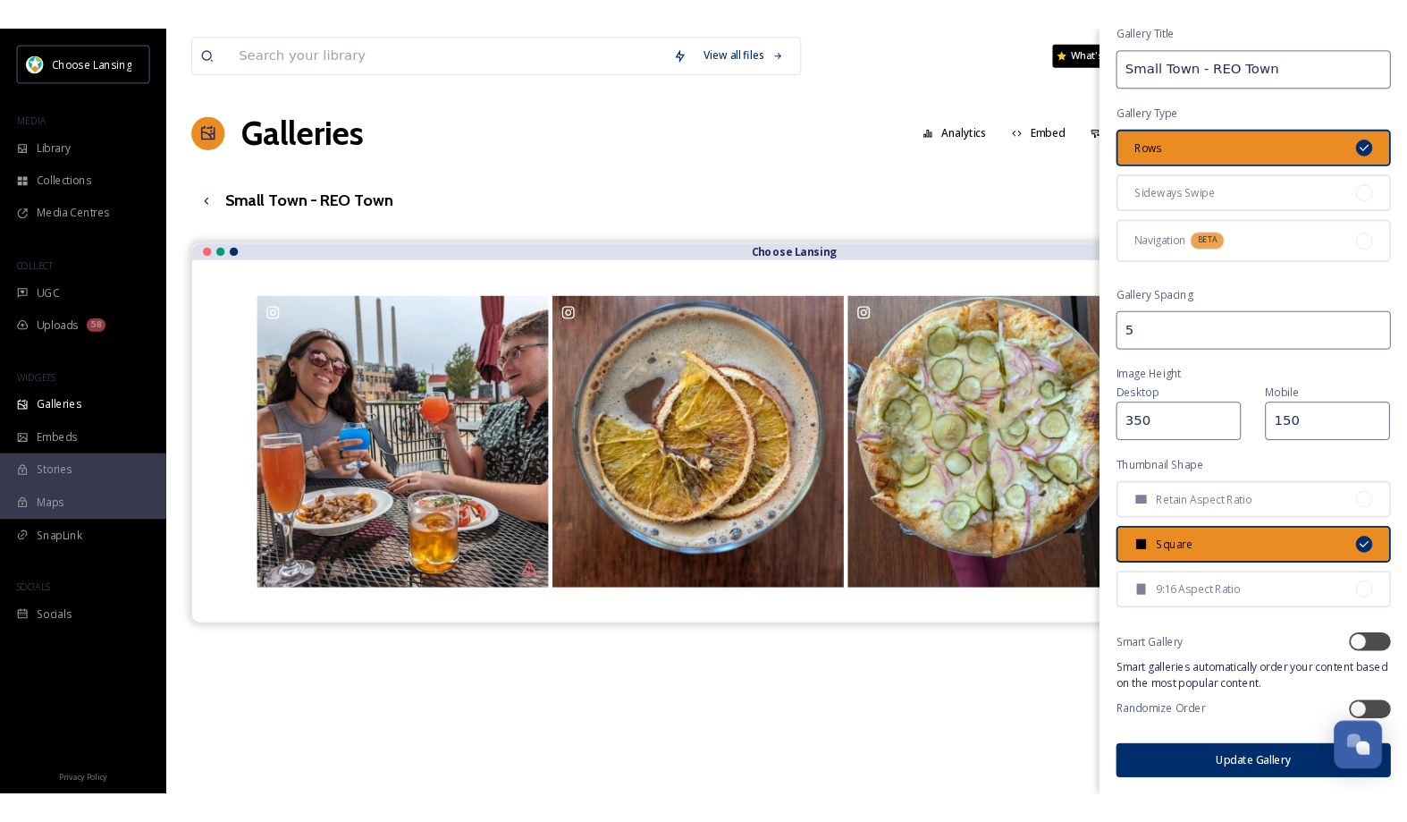
scroll to position [61, 0]
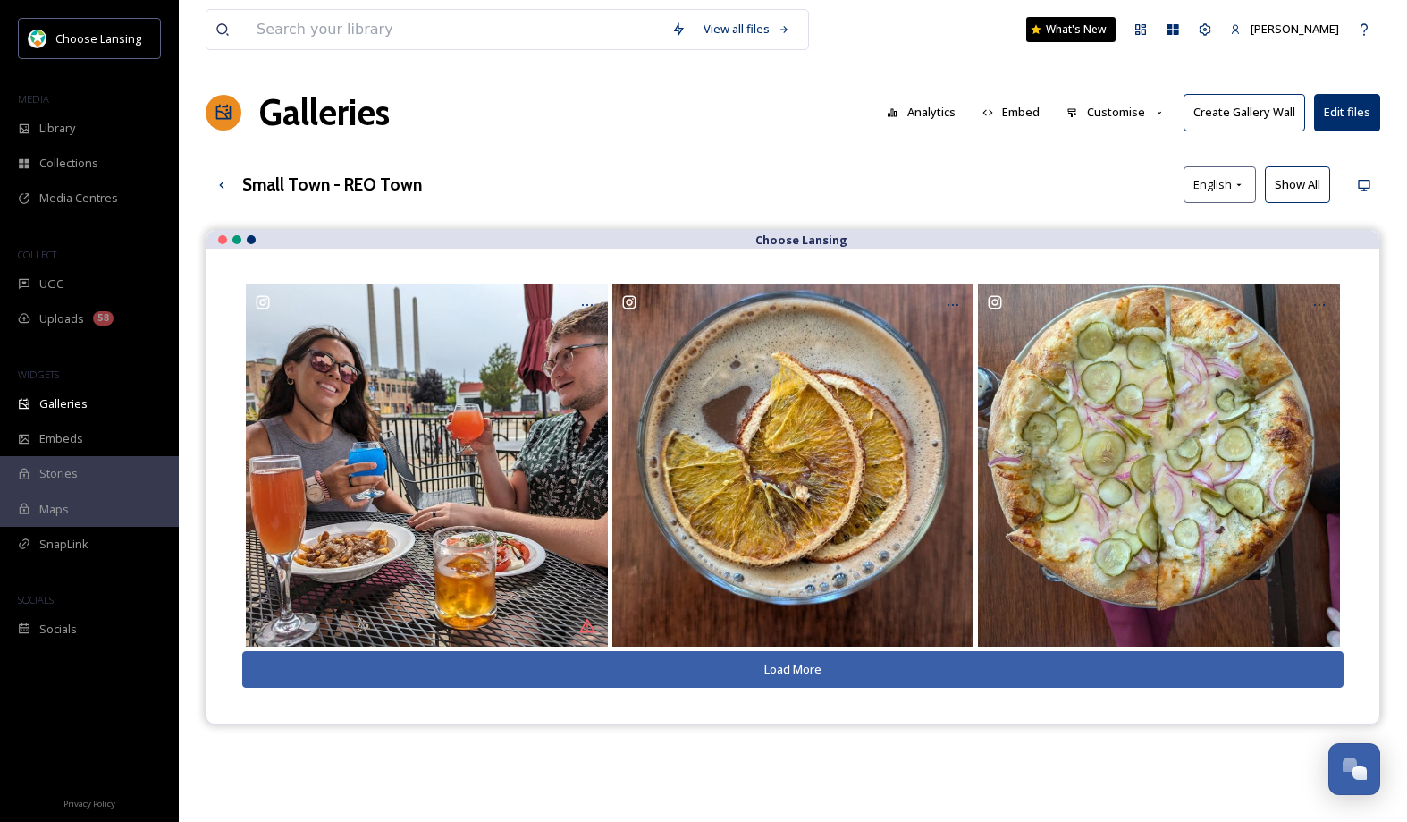
drag, startPoint x: 1298, startPoint y: 182, endPoint x: 1303, endPoint y: 196, distance: 14.1
click at [1298, 182] on button "Show All" at bounding box center [1297, 184] width 65 height 37
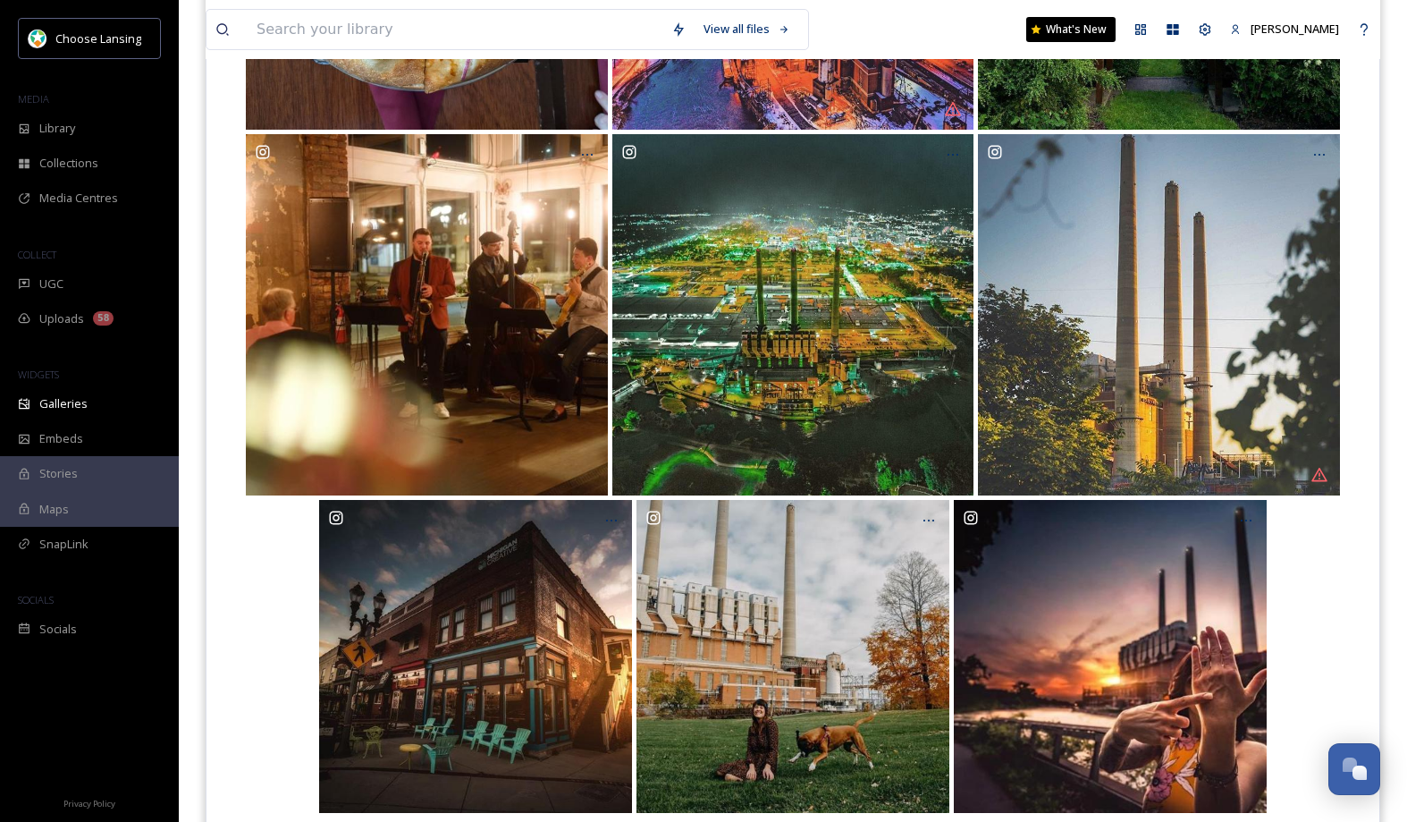
scroll to position [1996, 0]
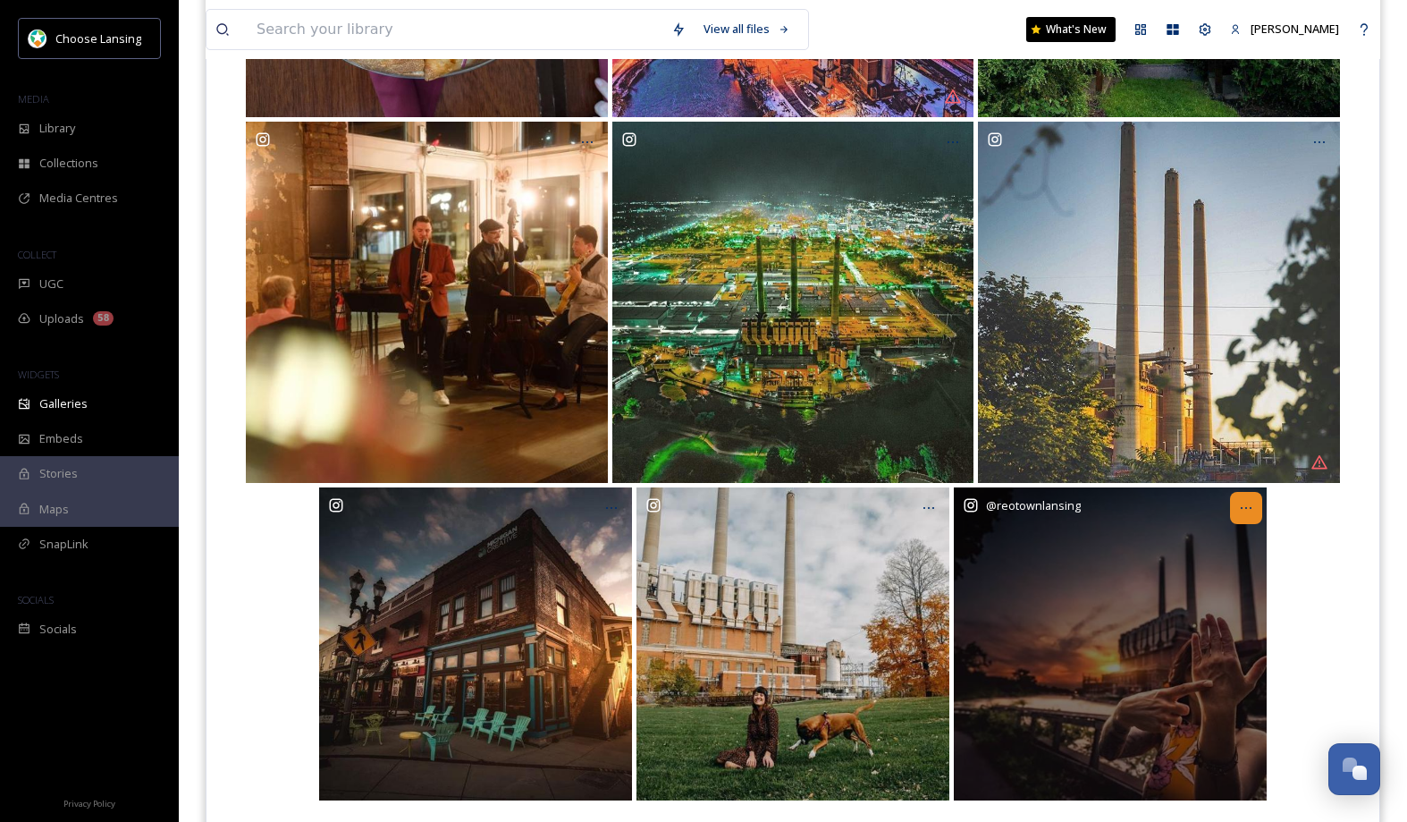
click at [1238, 508] on div at bounding box center [1246, 508] width 32 height 32
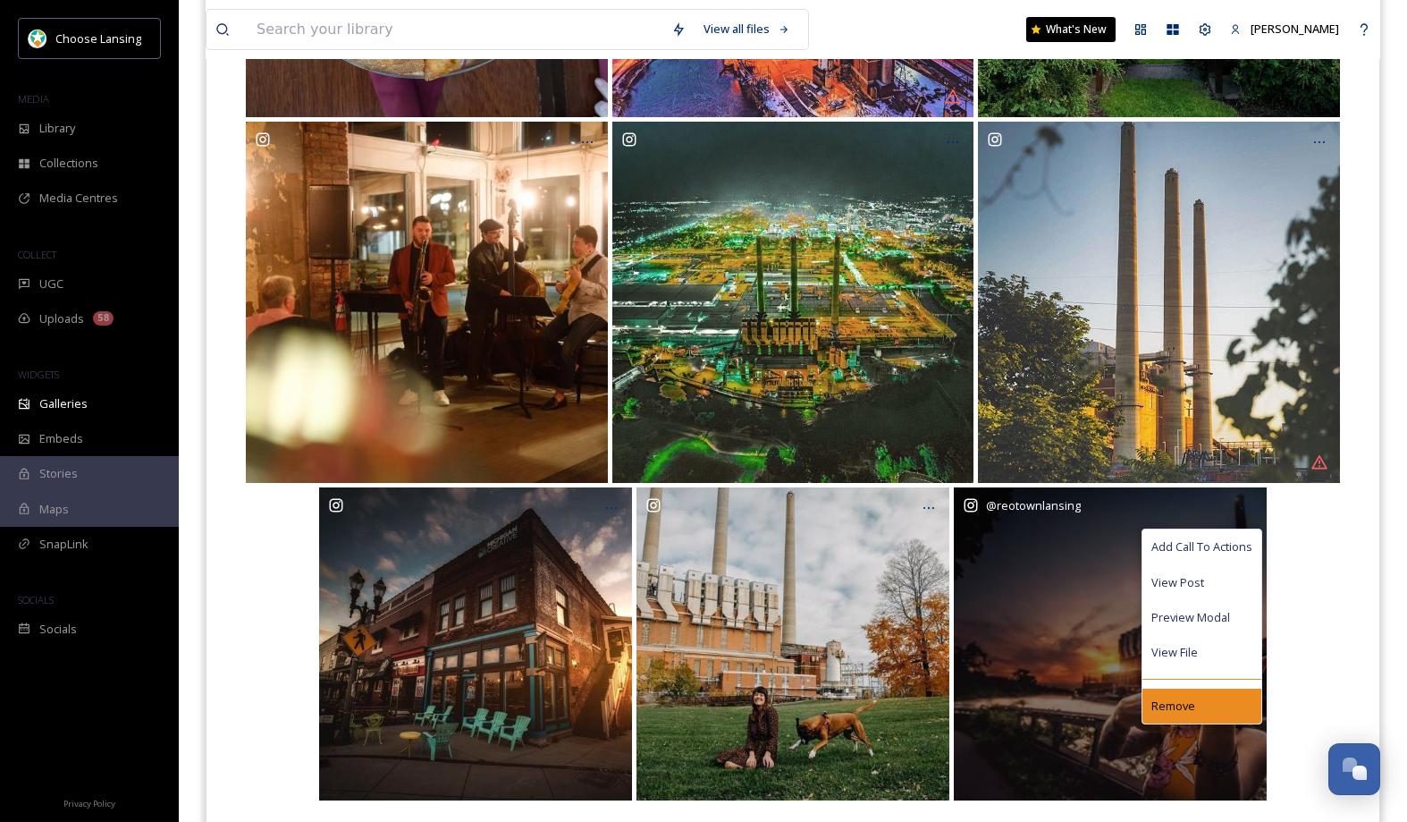
click at [1197, 709] on div "Remove" at bounding box center [1202, 706] width 119 height 35
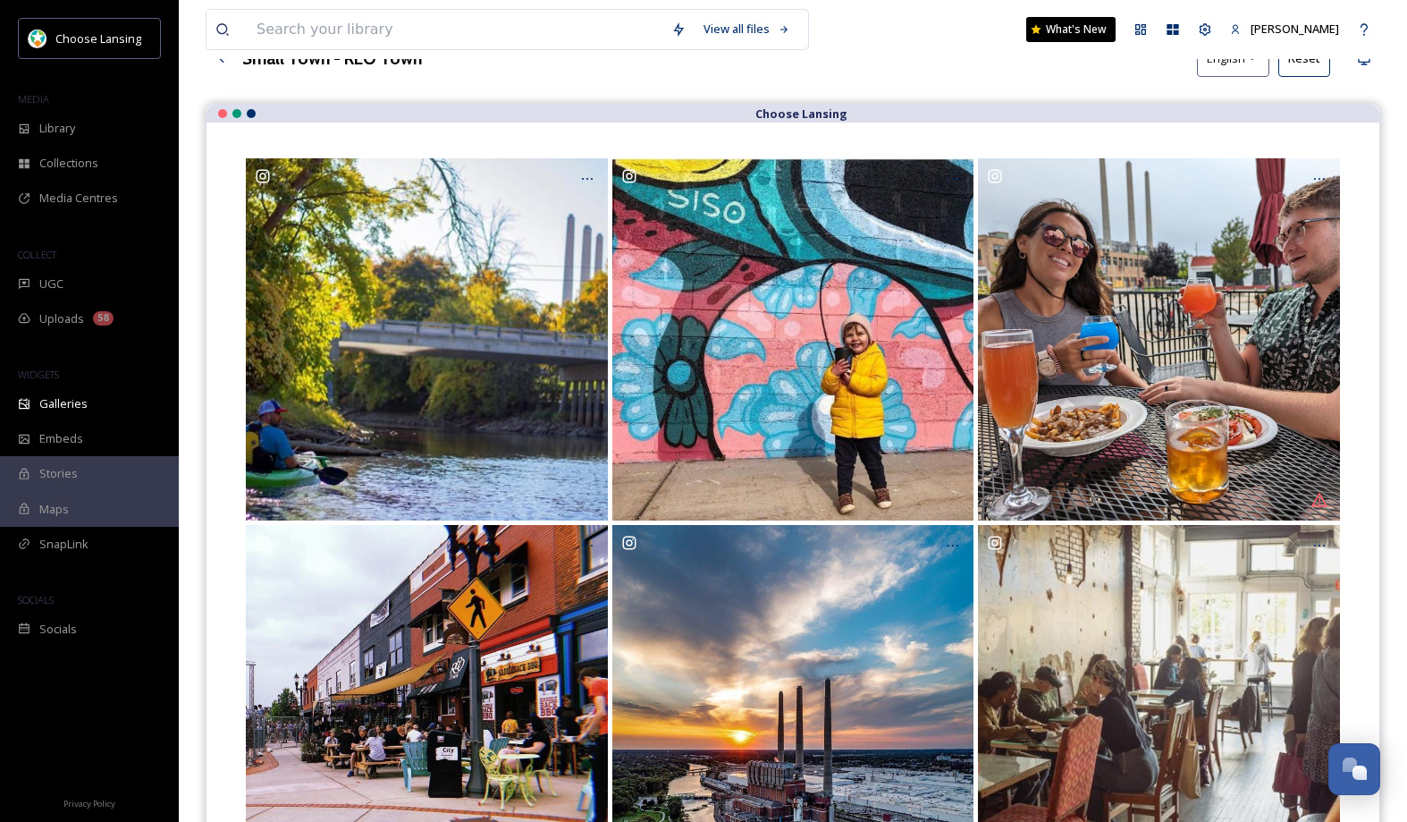
scroll to position [0, 0]
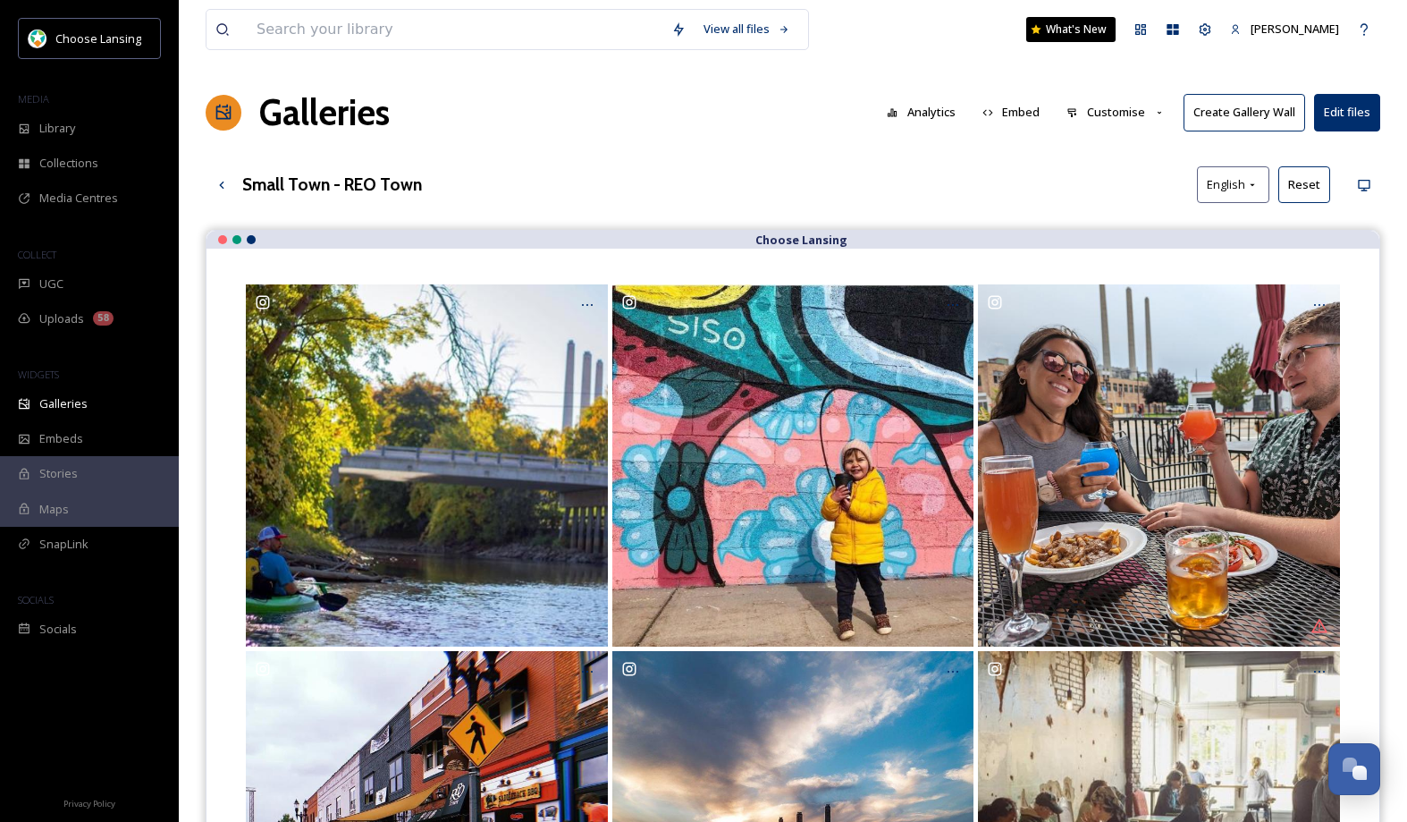
click at [1090, 114] on button "Customise" at bounding box center [1116, 112] width 117 height 35
click at [1103, 152] on span "Layout" at bounding box center [1085, 153] width 35 height 17
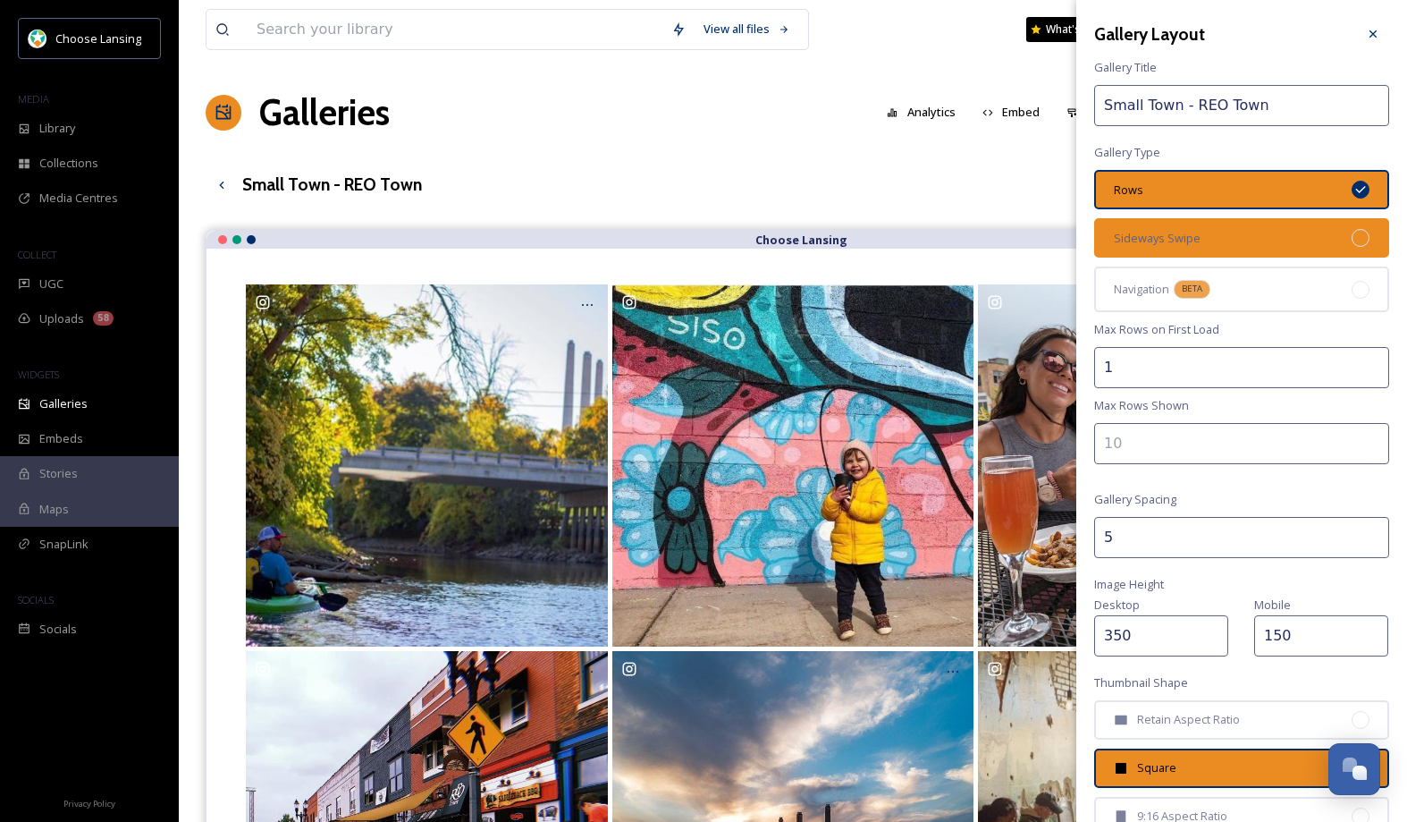
click at [1177, 228] on div "Sideways Swipe" at bounding box center [1242, 237] width 295 height 39
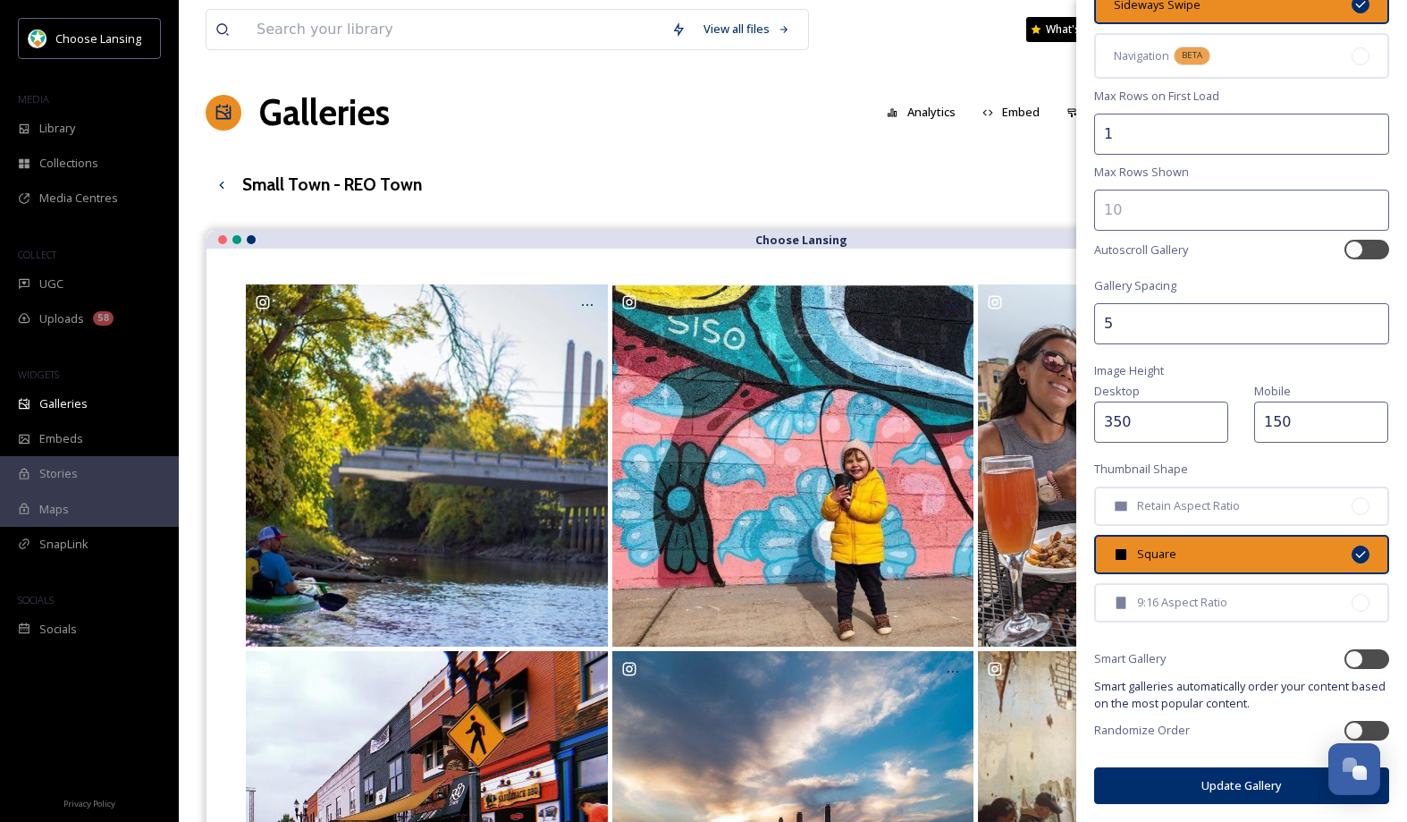
click at [1180, 791] on button "Update Gallery" at bounding box center [1242, 785] width 295 height 37
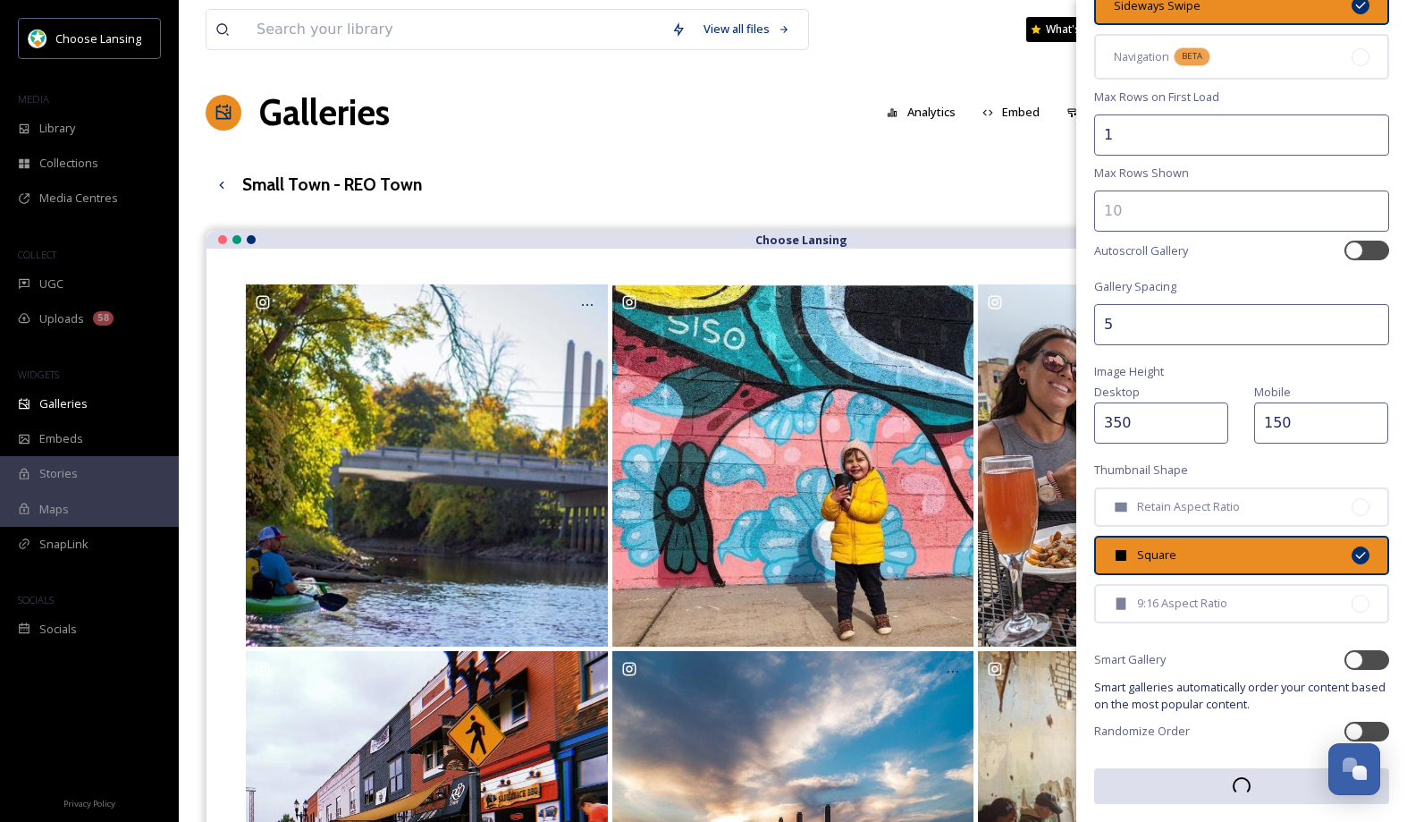
scroll to position [232, 0]
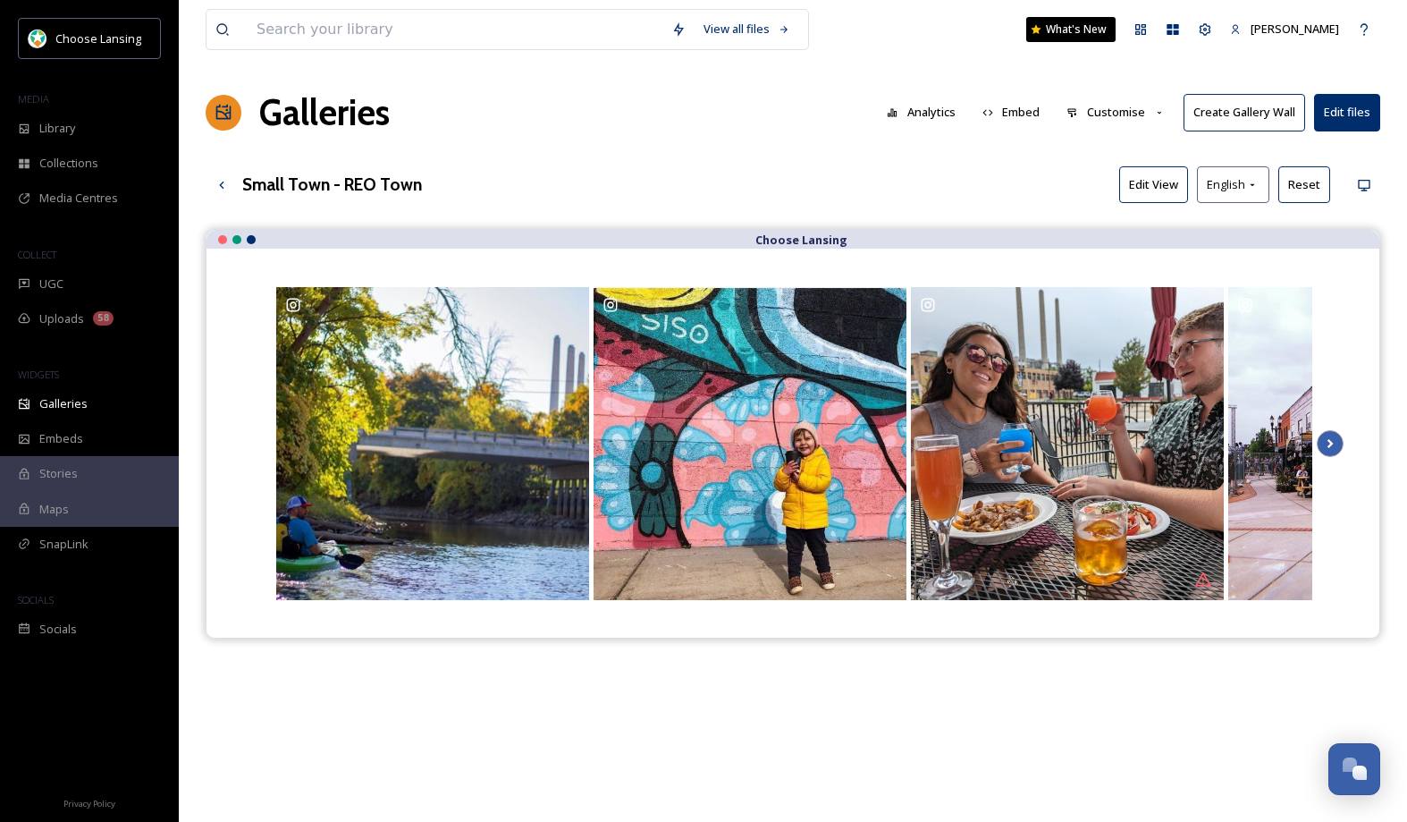
click at [1332, 444] on icon at bounding box center [1330, 443] width 25 height 27
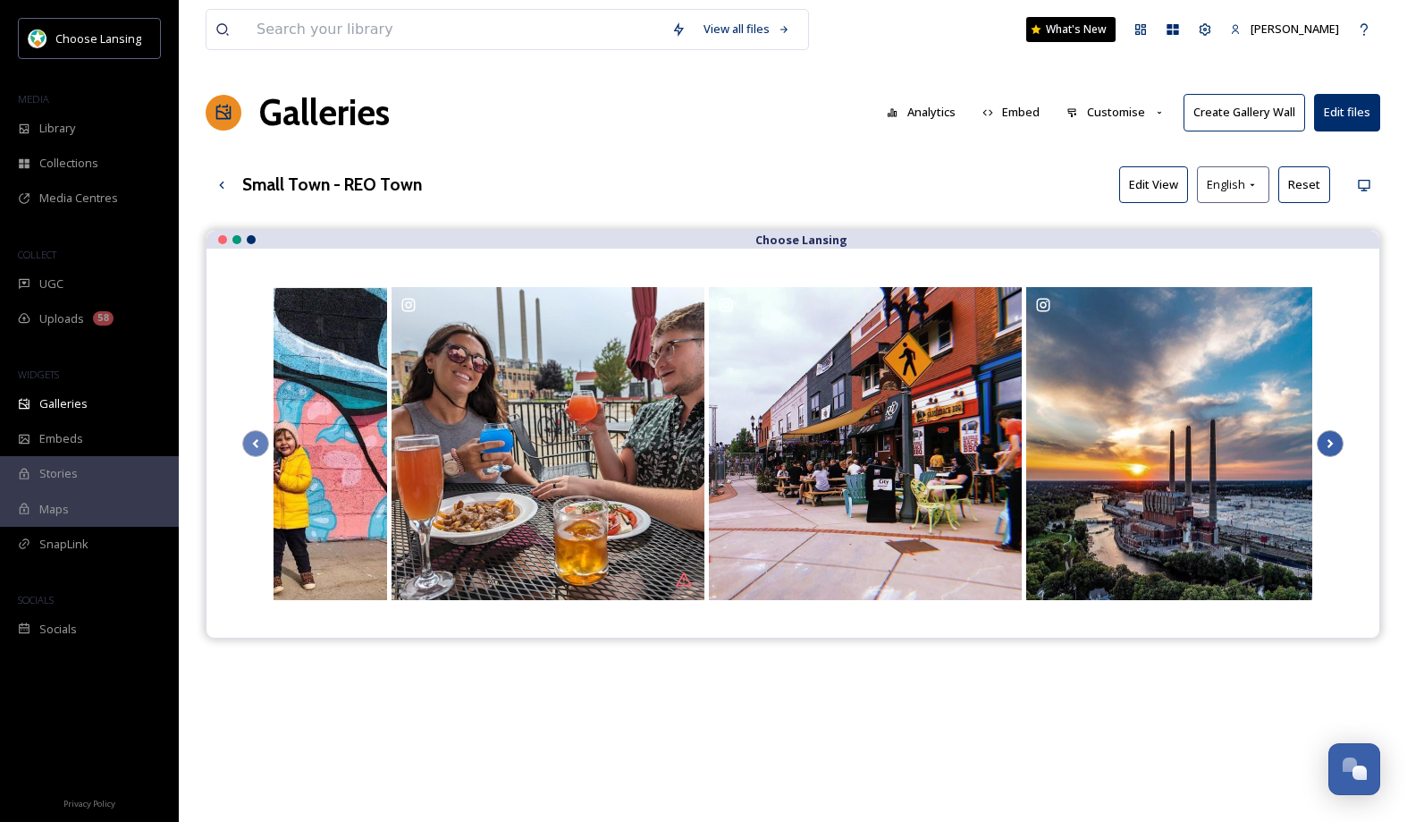
click at [1337, 447] on icon at bounding box center [1330, 443] width 25 height 27
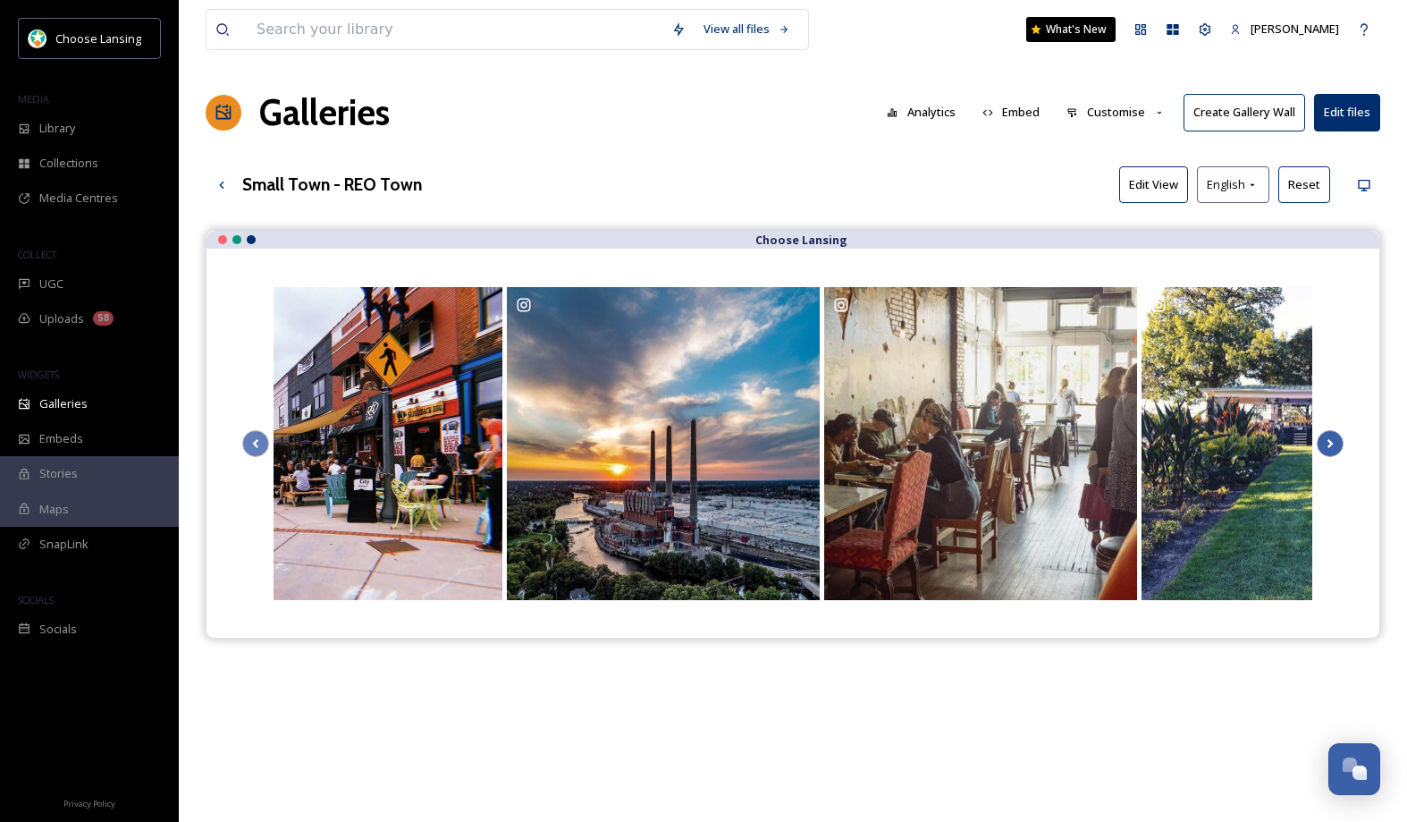
click at [1338, 447] on icon at bounding box center [1330, 443] width 25 height 27
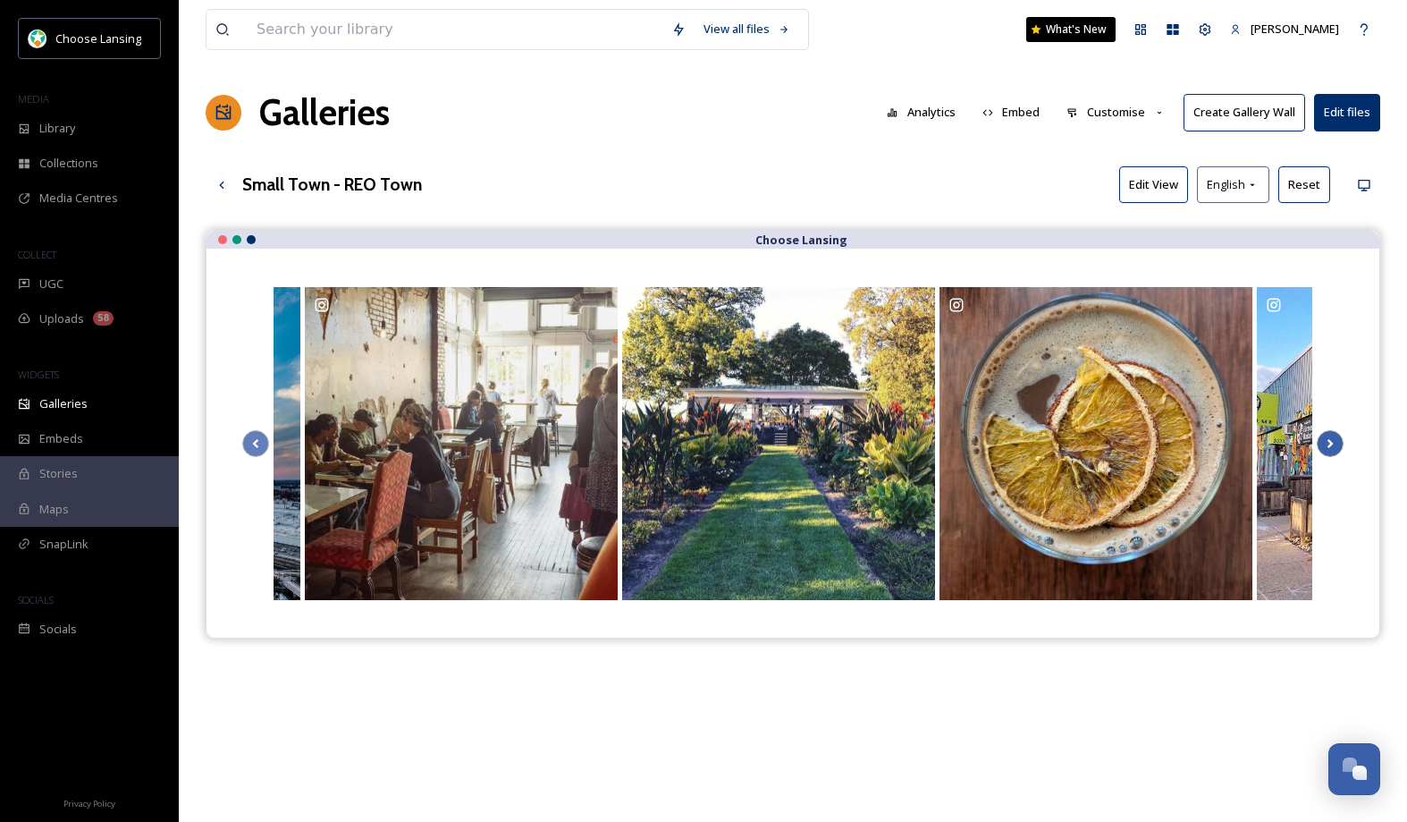
click at [1339, 447] on icon at bounding box center [1330, 443] width 25 height 27
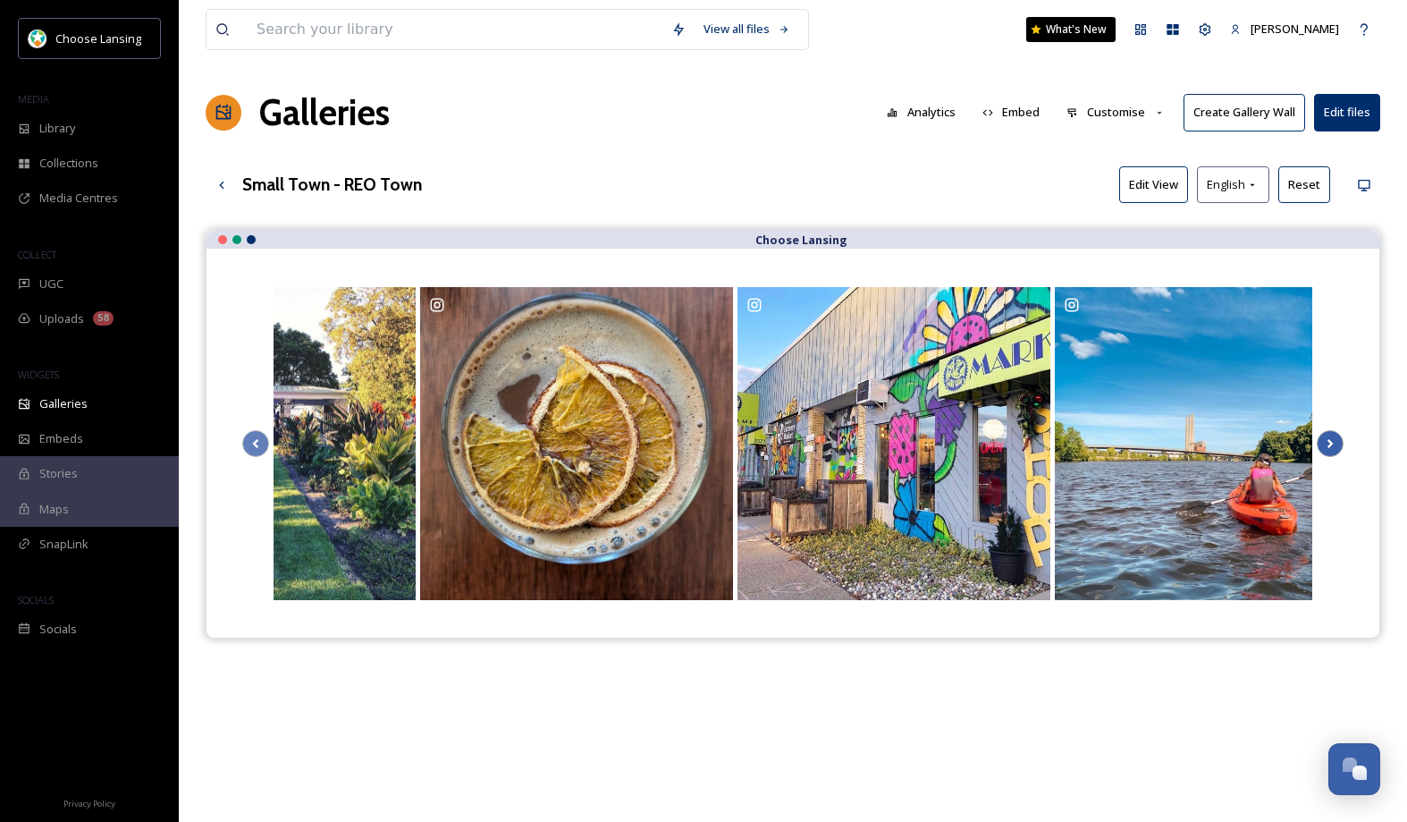
click at [1339, 447] on icon at bounding box center [1330, 443] width 25 height 27
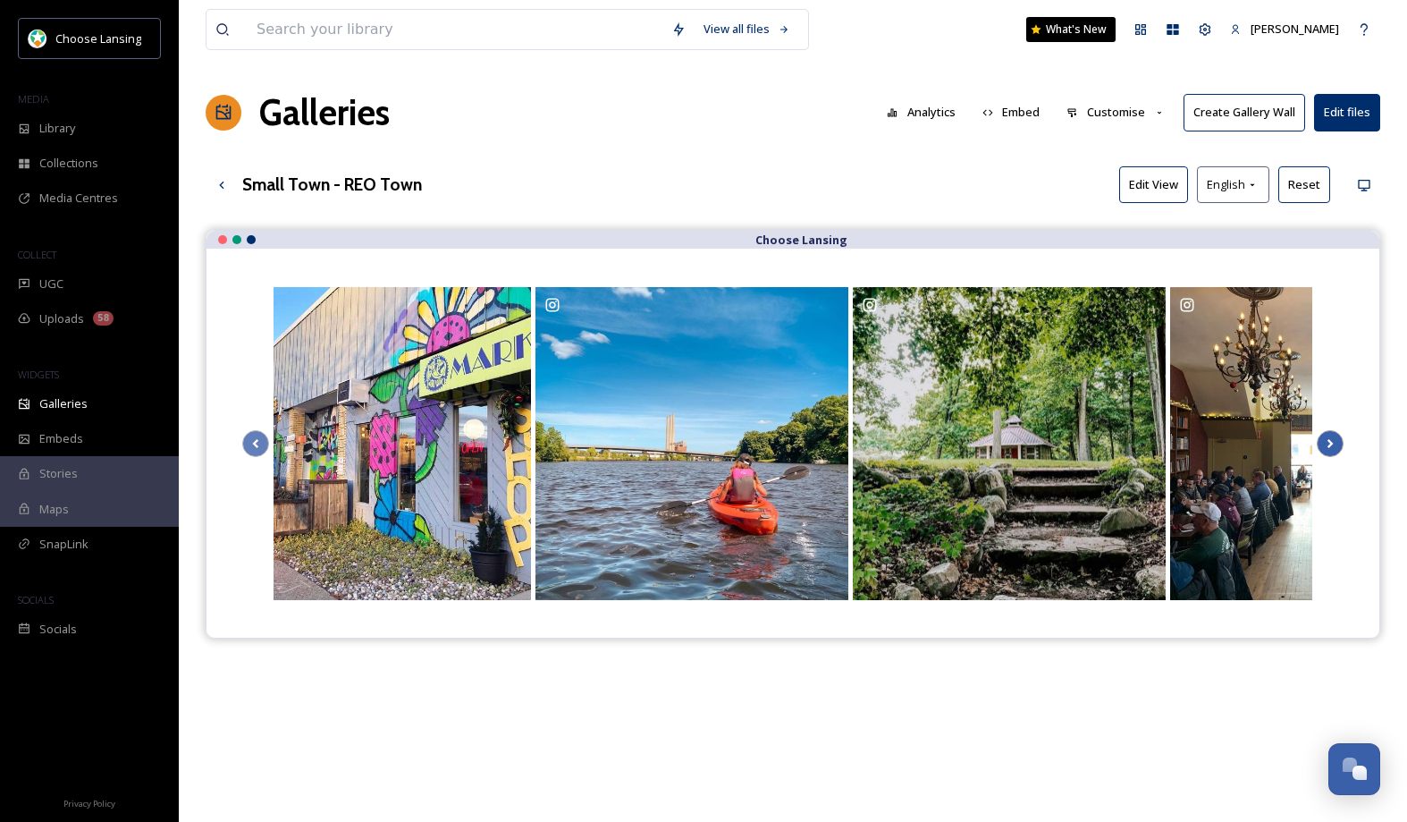
click at [1340, 447] on icon at bounding box center [1330, 443] width 25 height 27
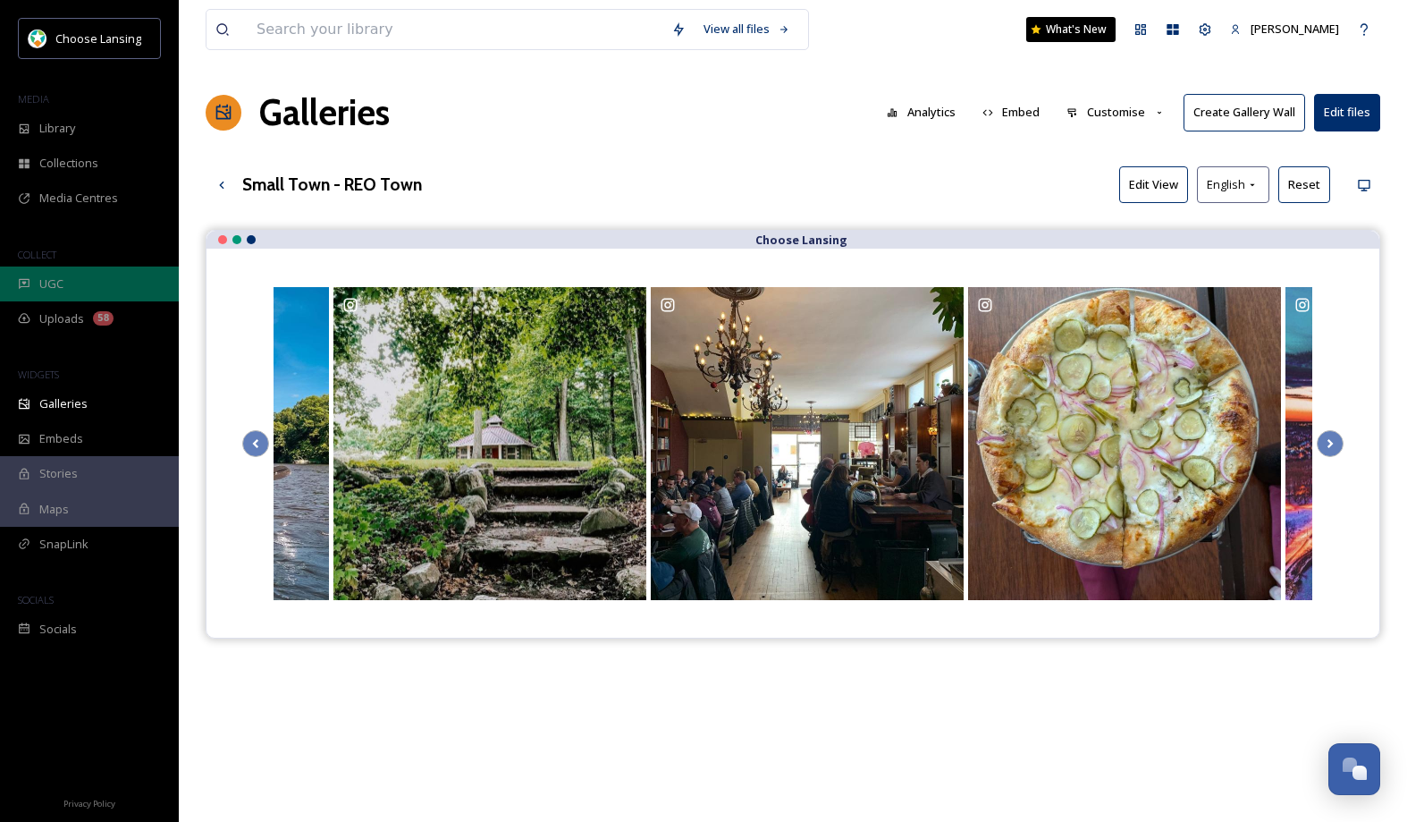
click at [66, 283] on div "UGC" at bounding box center [89, 283] width 179 height 35
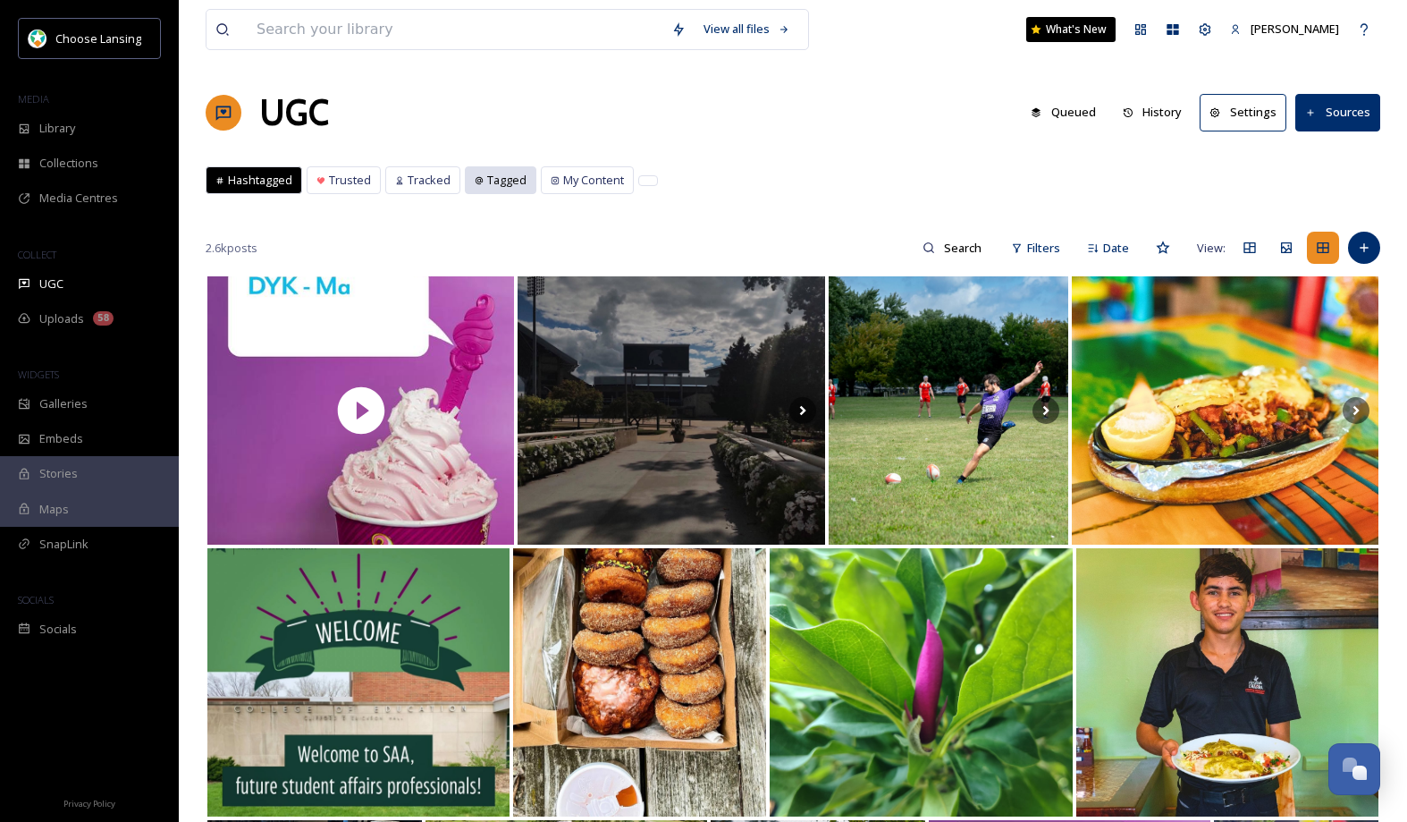
click at [494, 175] on span "Tagged" at bounding box center [506, 180] width 39 height 17
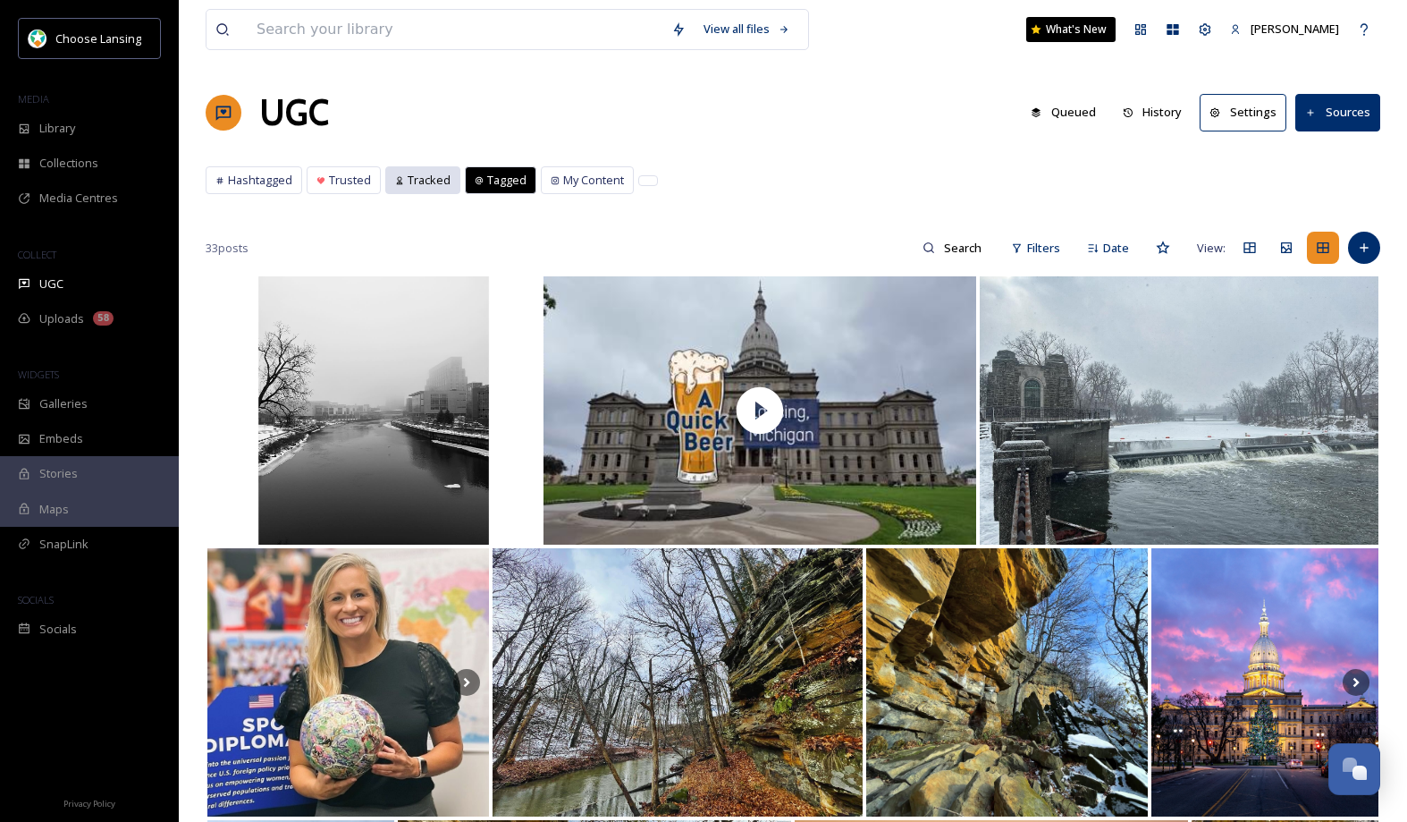
click at [409, 181] on span "Tracked" at bounding box center [429, 180] width 43 height 17
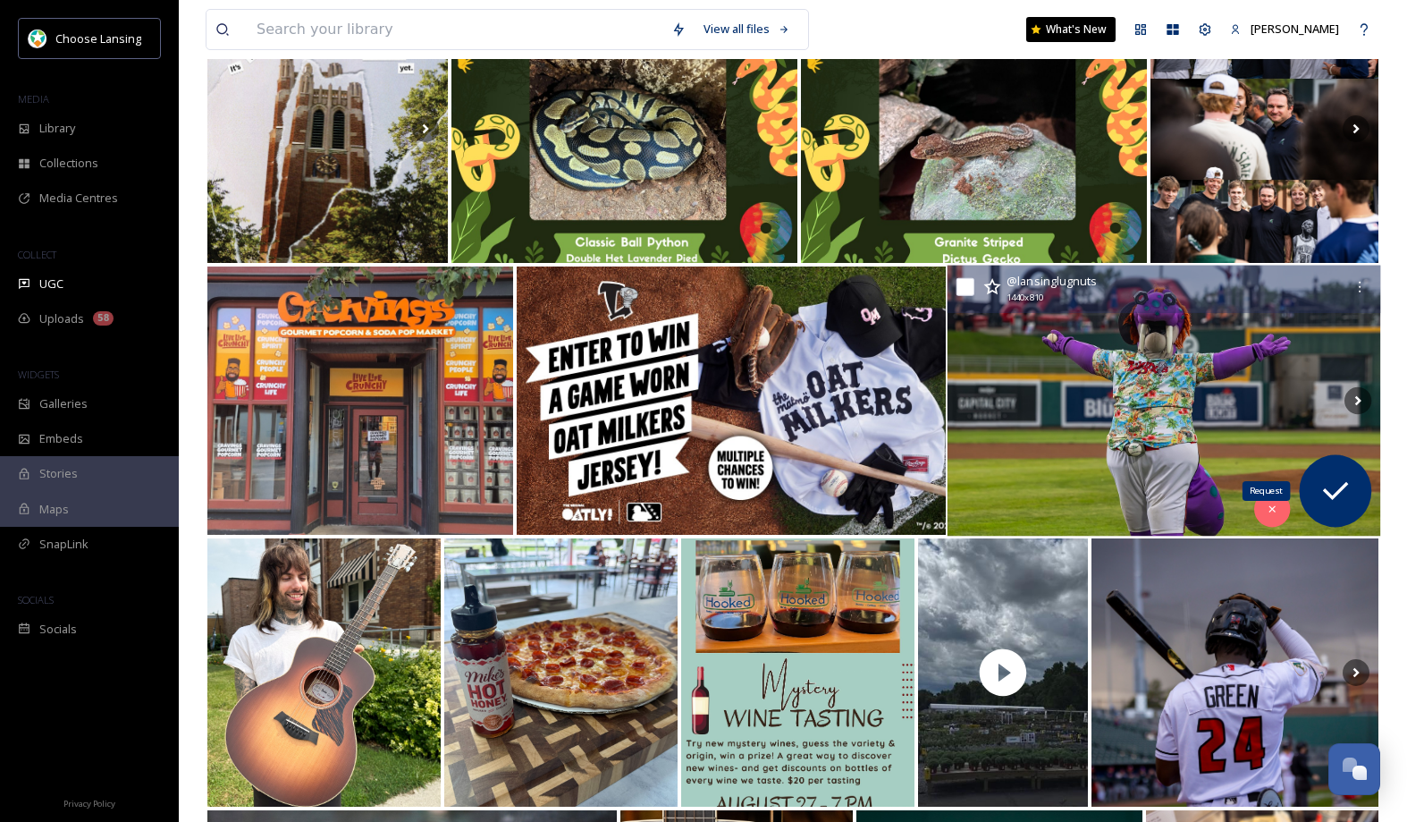
scroll to position [1653, 0]
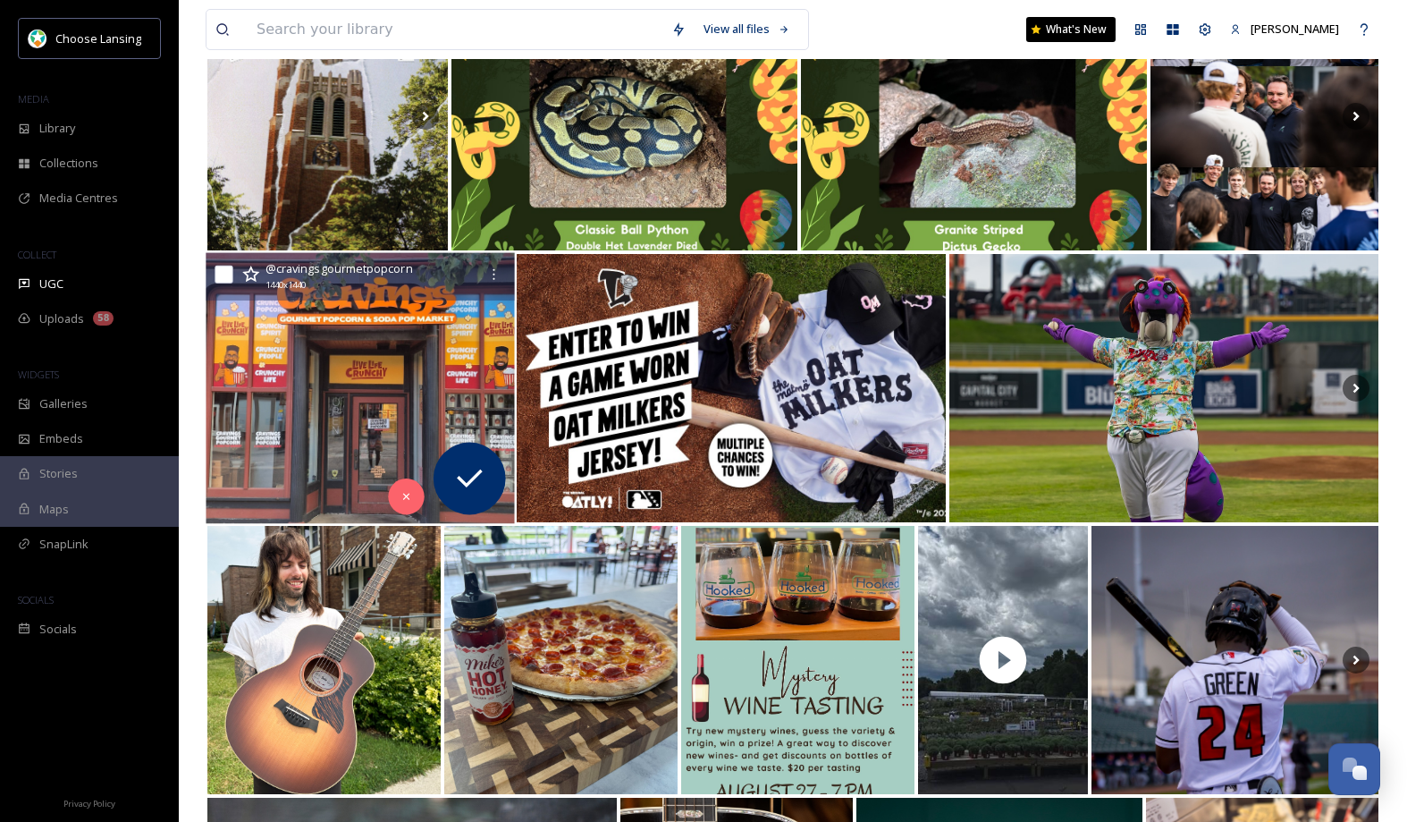
click at [325, 416] on img at bounding box center [360, 388] width 309 height 271
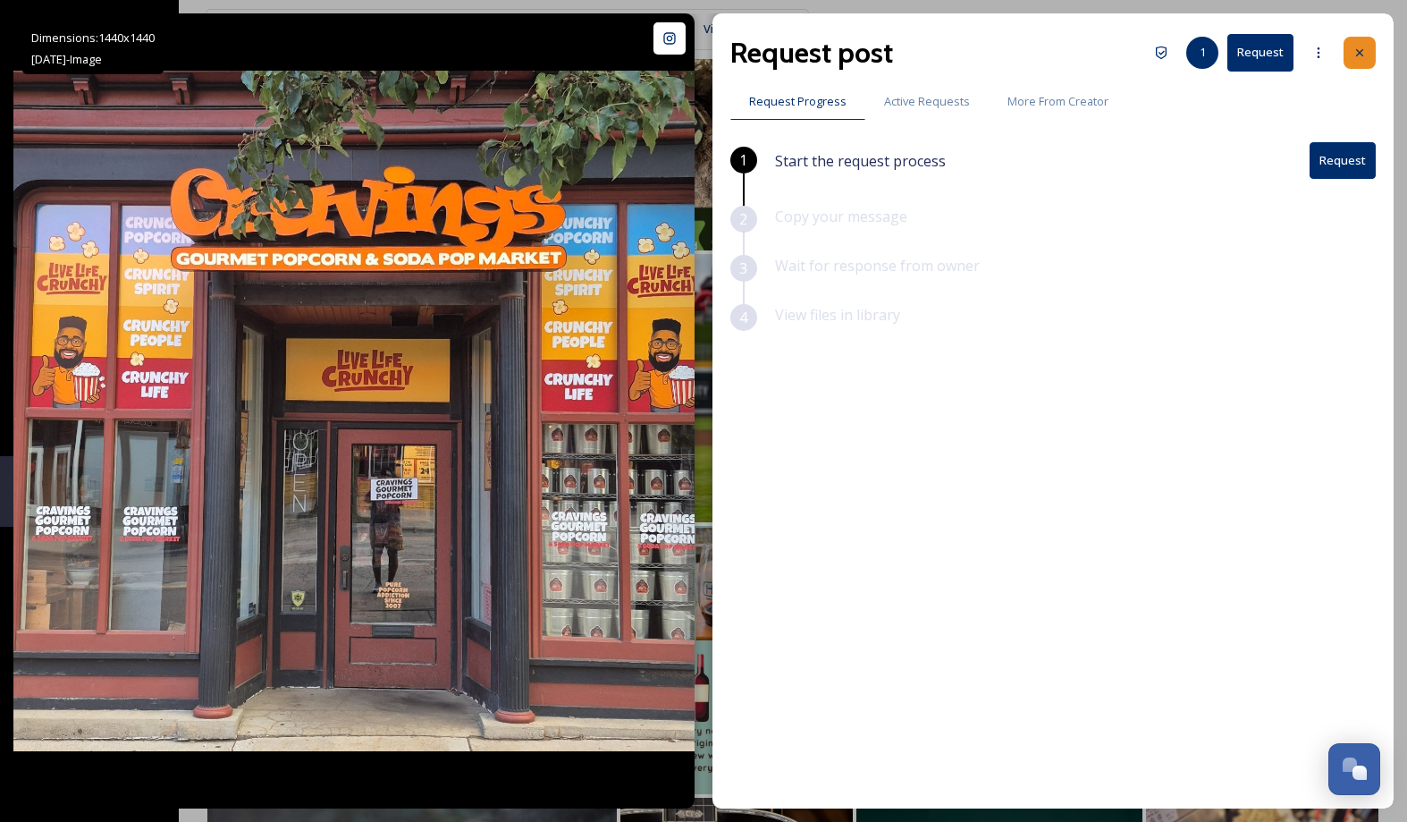
click at [1373, 54] on div at bounding box center [1360, 53] width 32 height 32
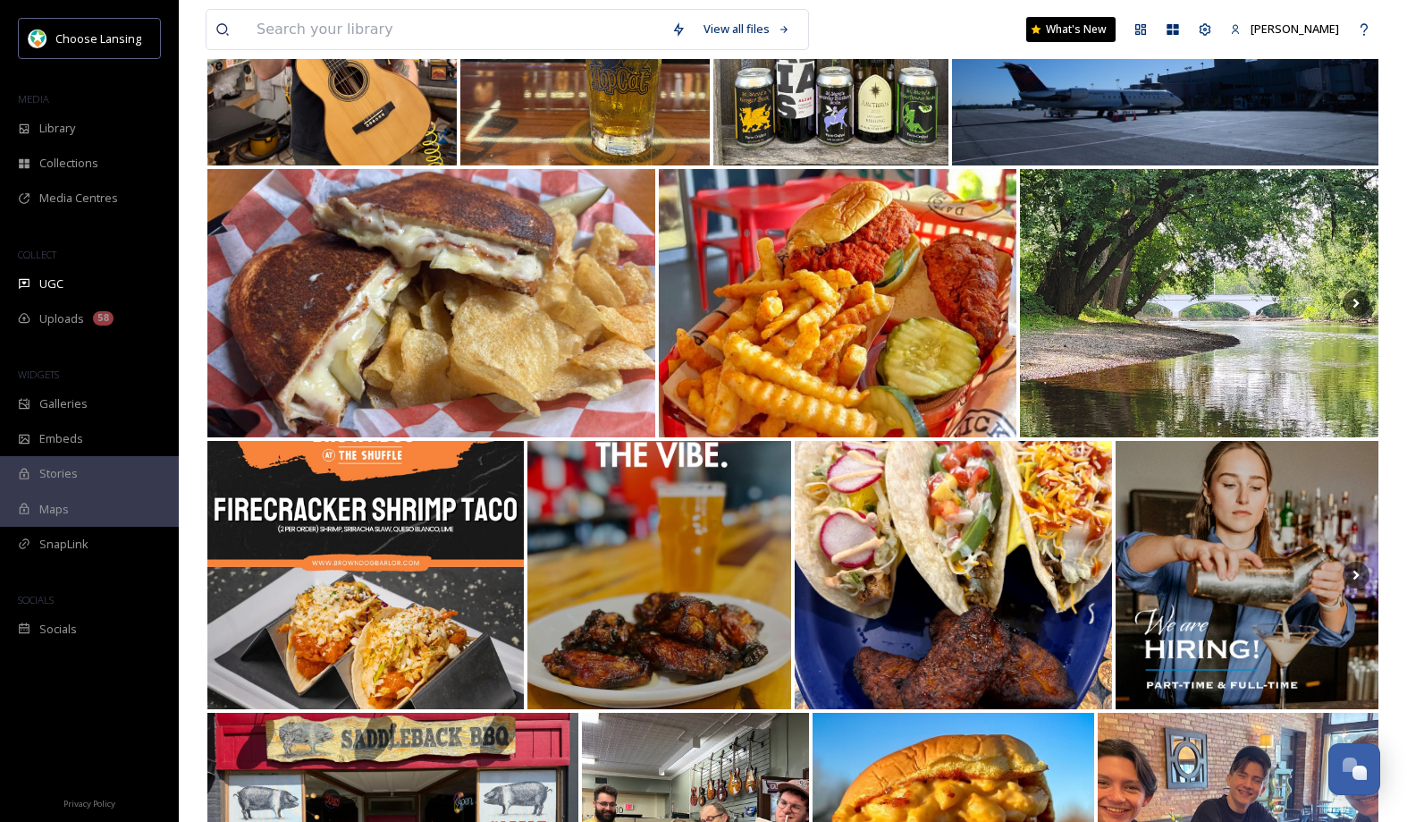
scroll to position [5558, 0]
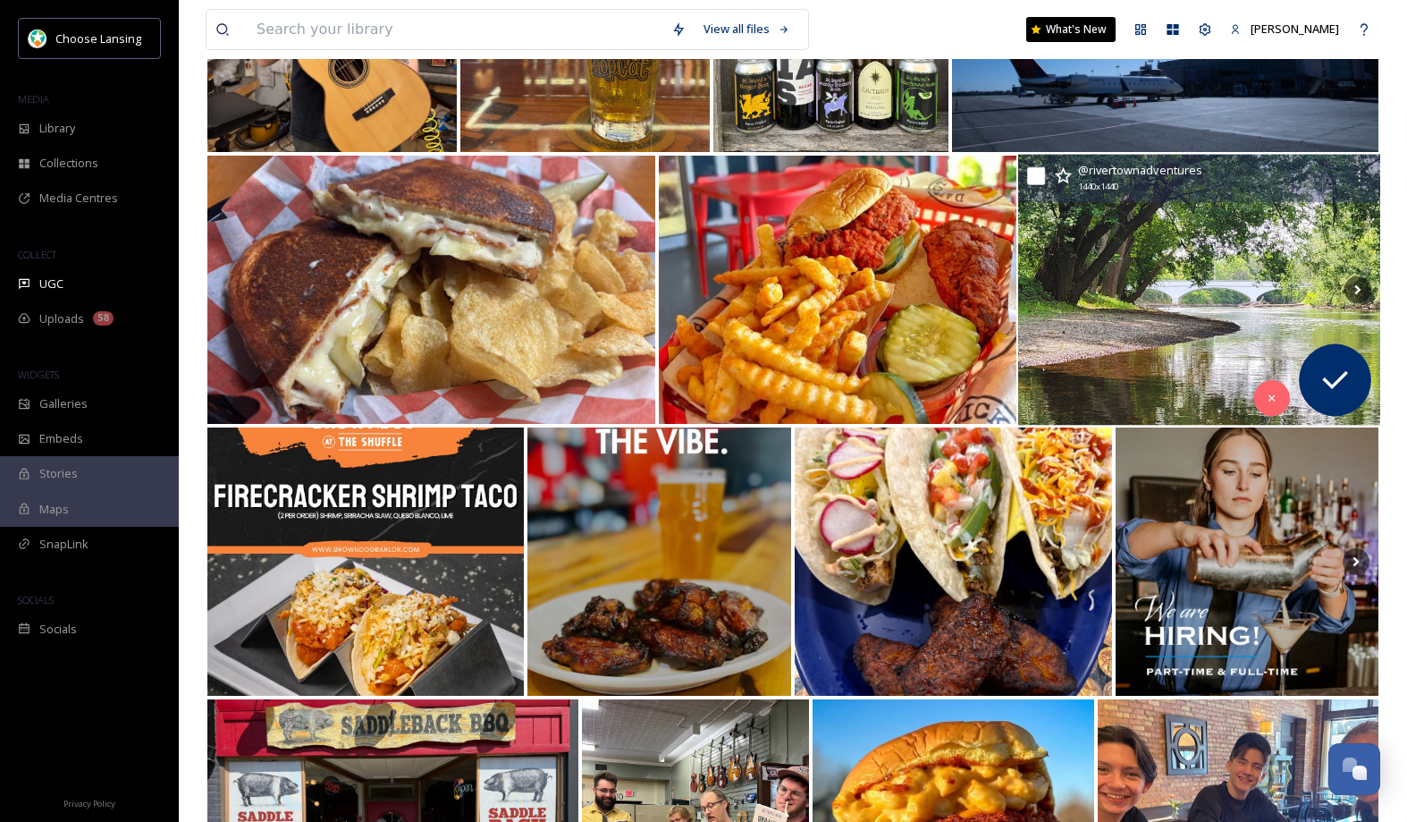
click at [1178, 372] on img at bounding box center [1200, 290] width 362 height 271
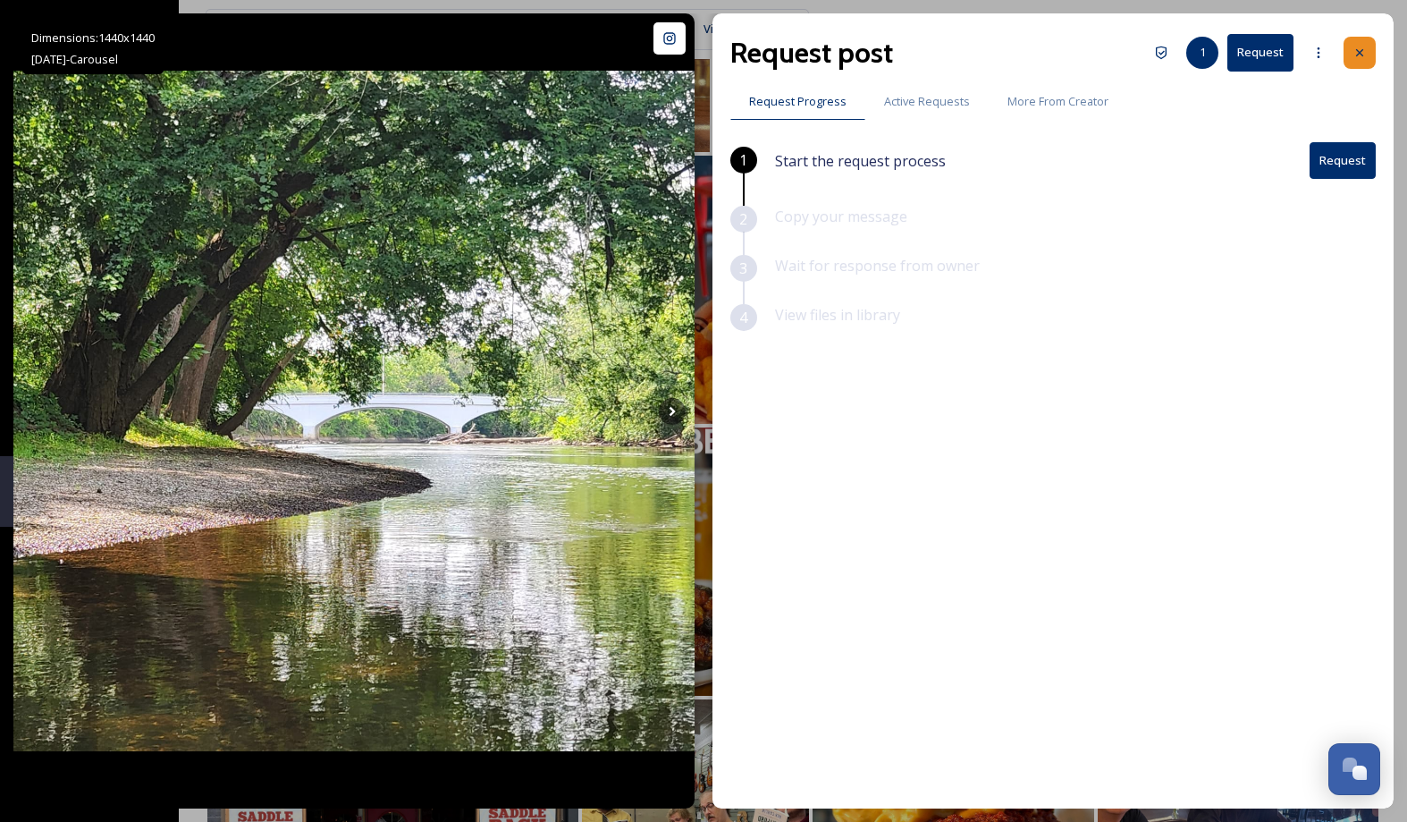
click at [1365, 52] on icon at bounding box center [1360, 53] width 14 height 14
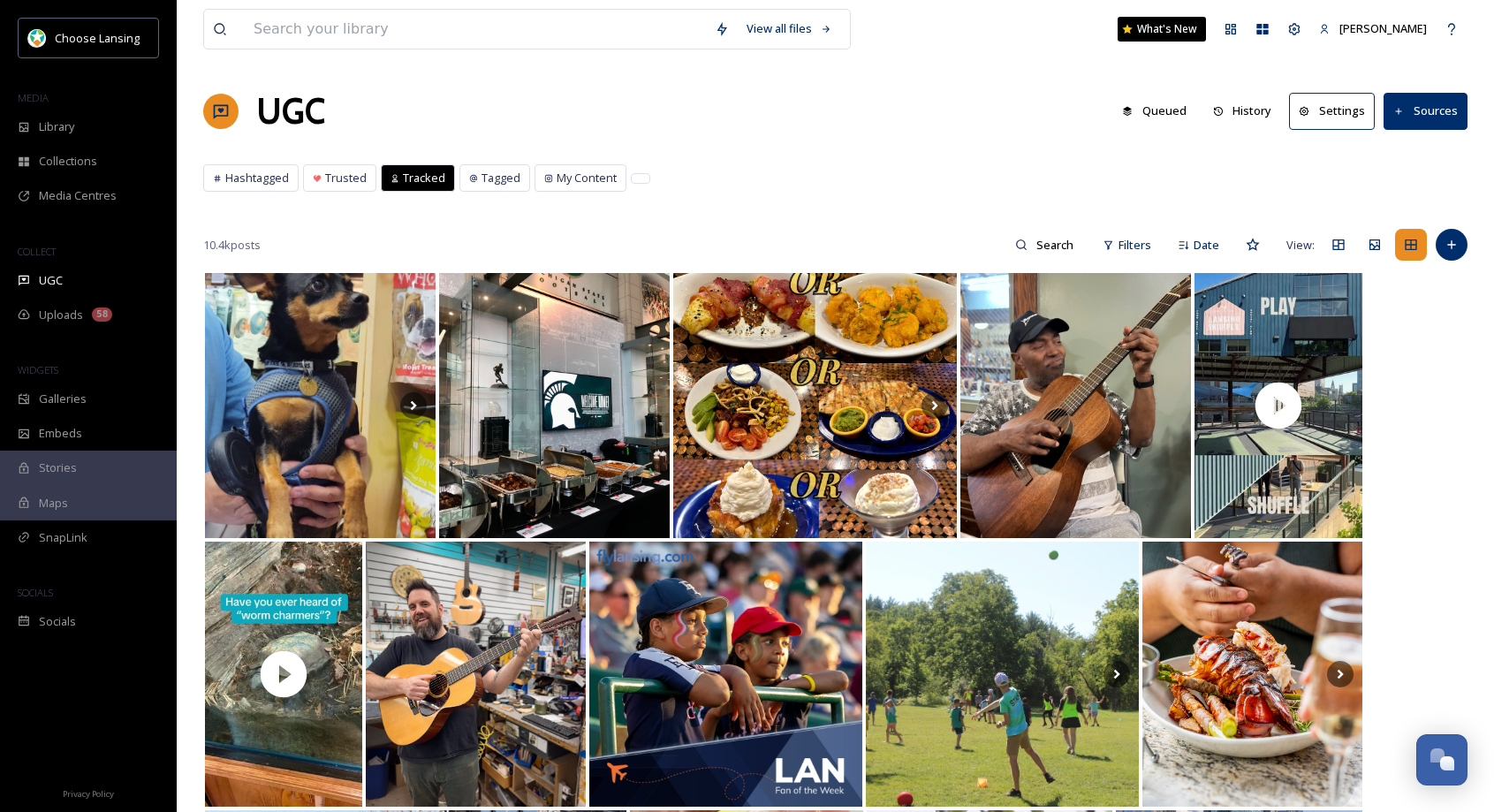
scroll to position [32, 0]
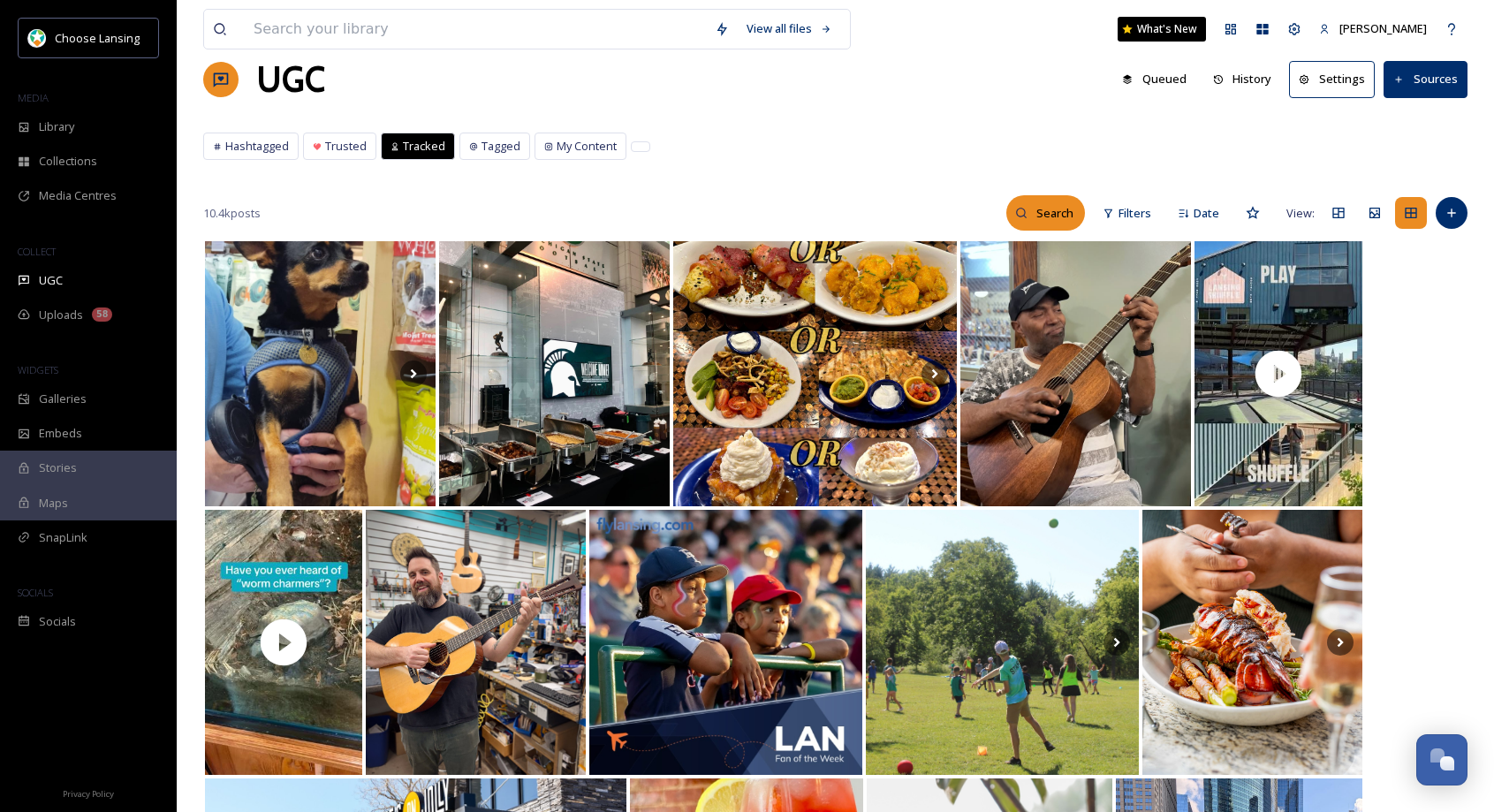
click at [1046, 213] on input at bounding box center [1056, 213] width 57 height 36
type input "[PERSON_NAME]"
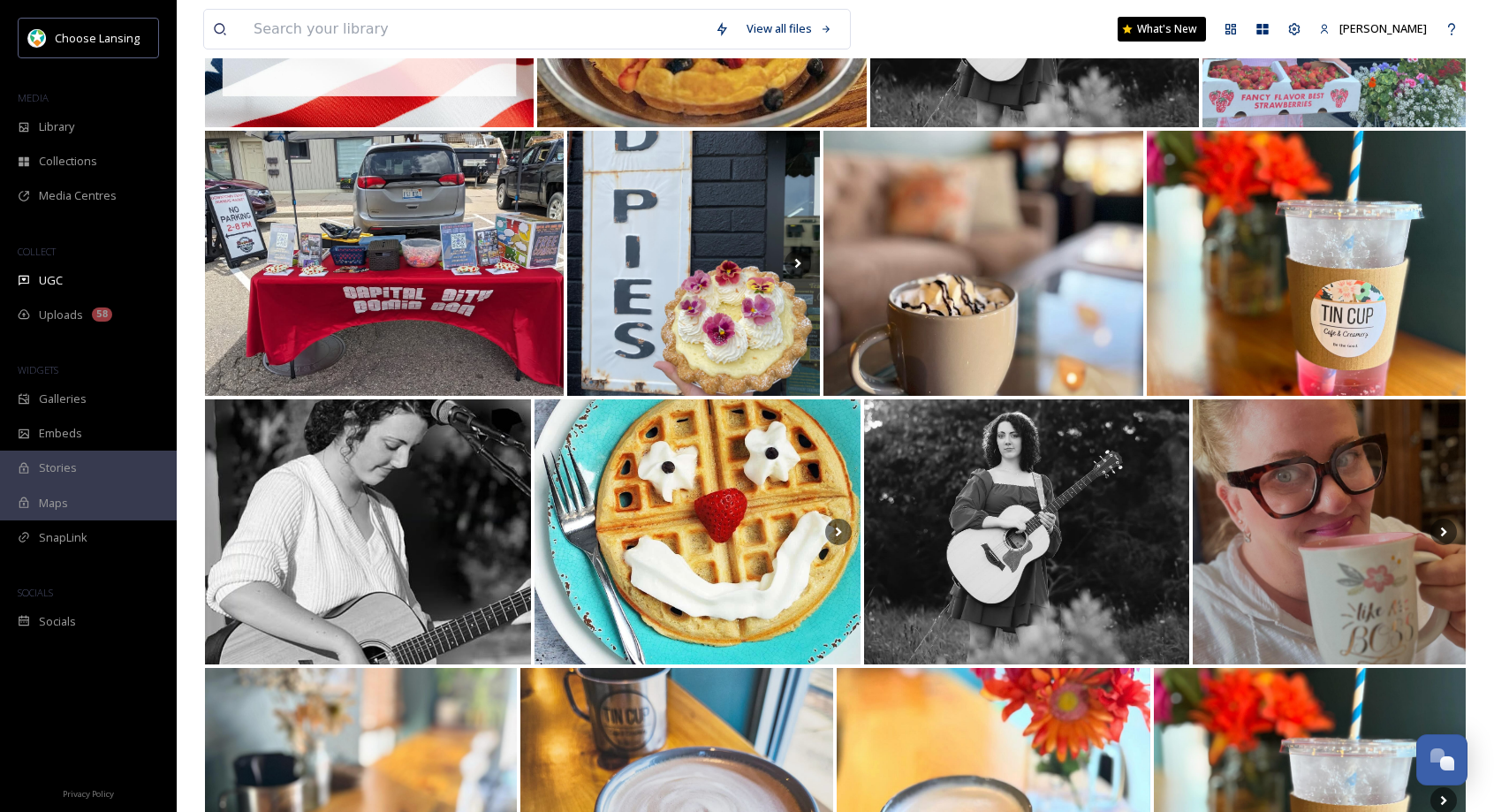
scroll to position [956, 0]
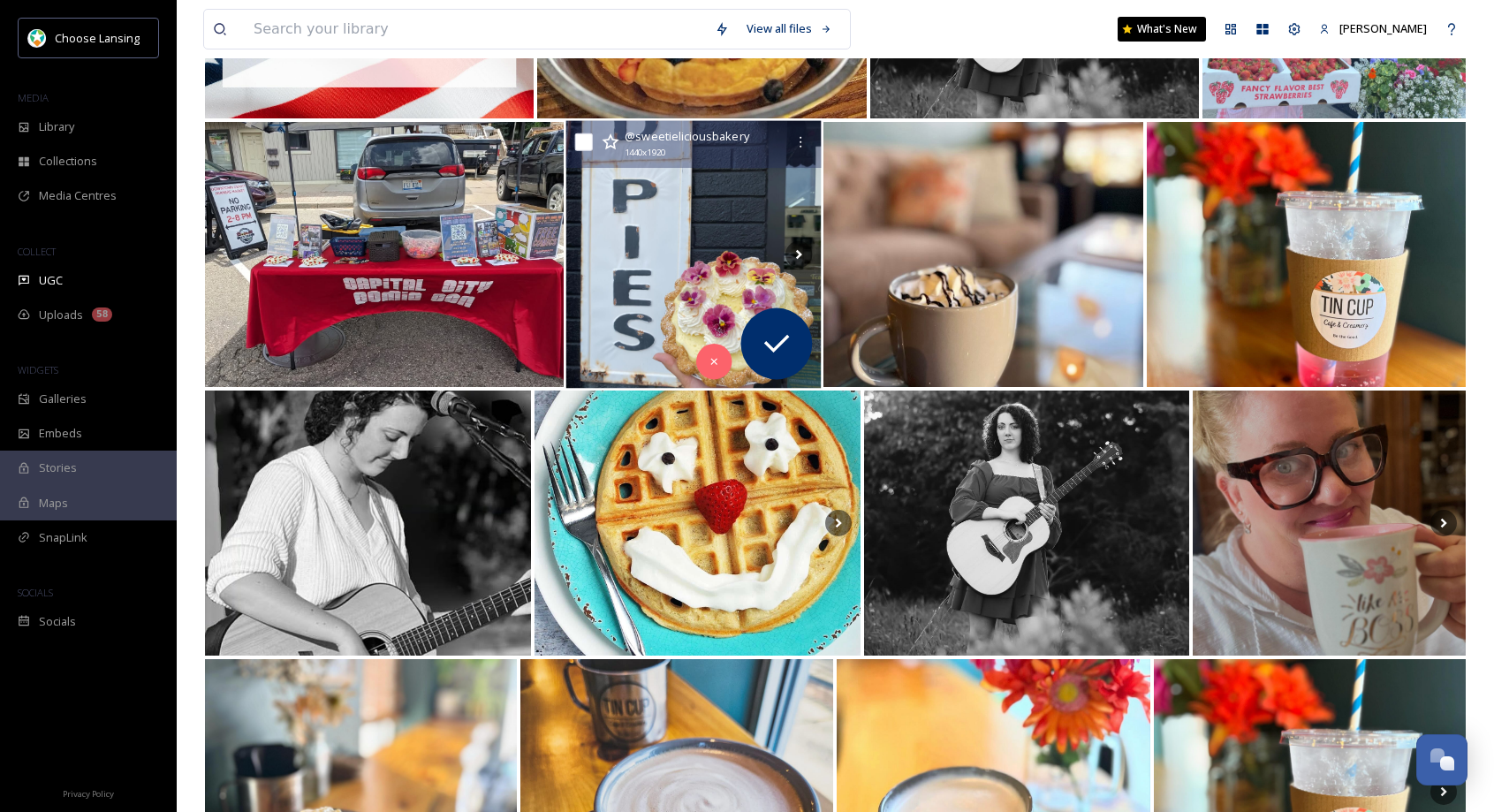
click at [581, 141] on input "checkbox" at bounding box center [584, 142] width 18 height 18
checkbox input "true"
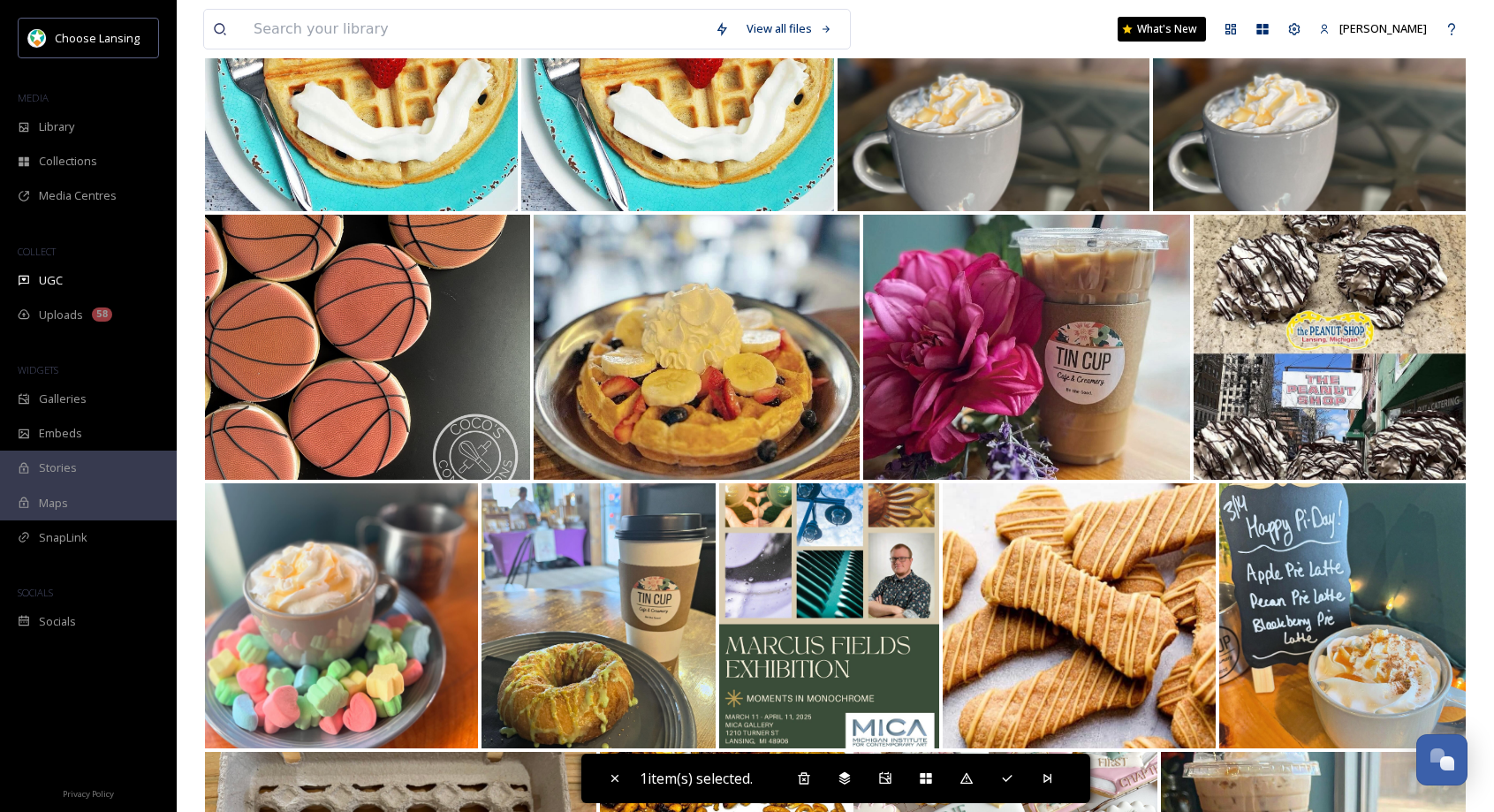
scroll to position [0, 0]
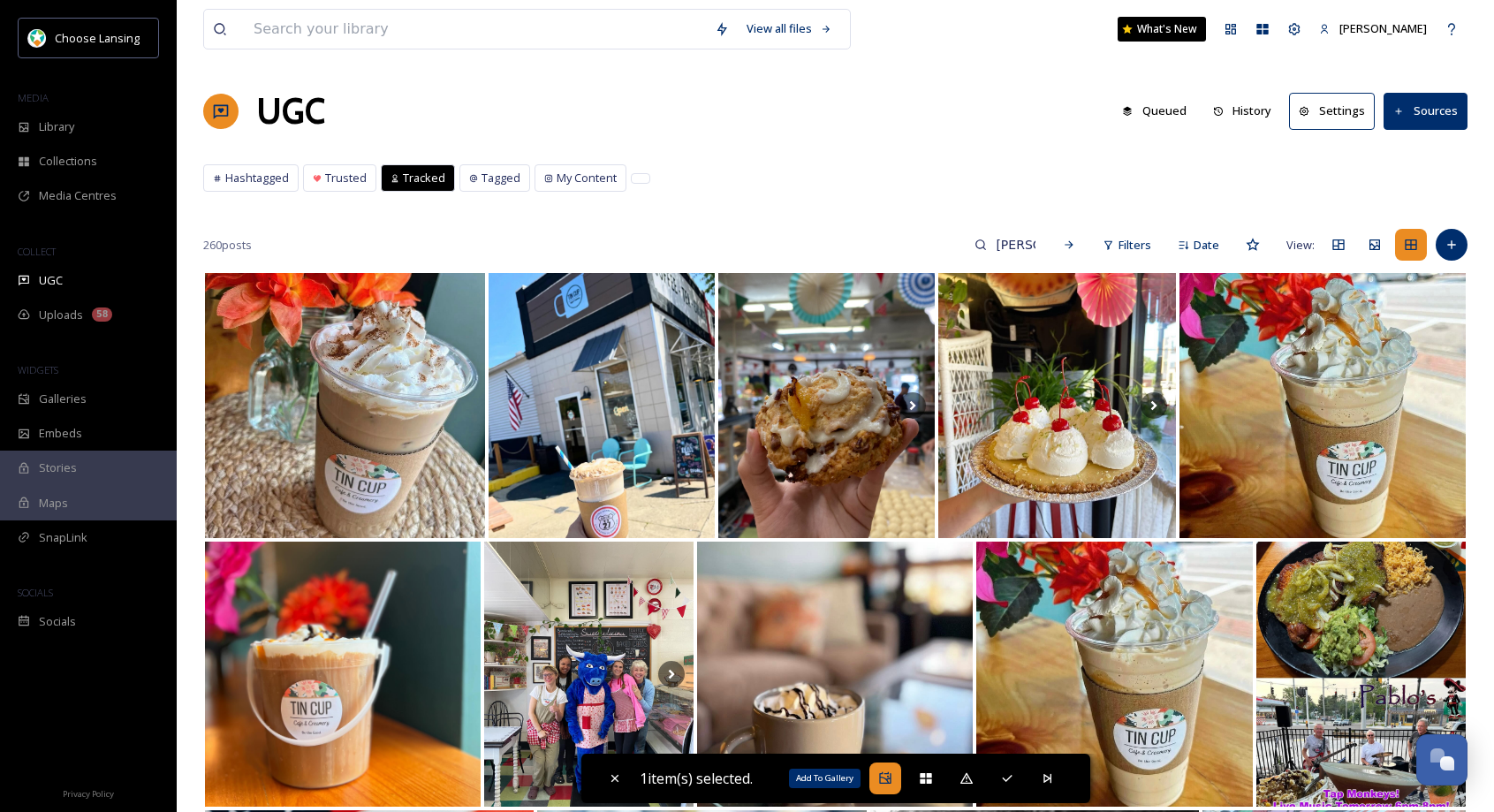
click at [882, 776] on icon at bounding box center [885, 778] width 12 height 12
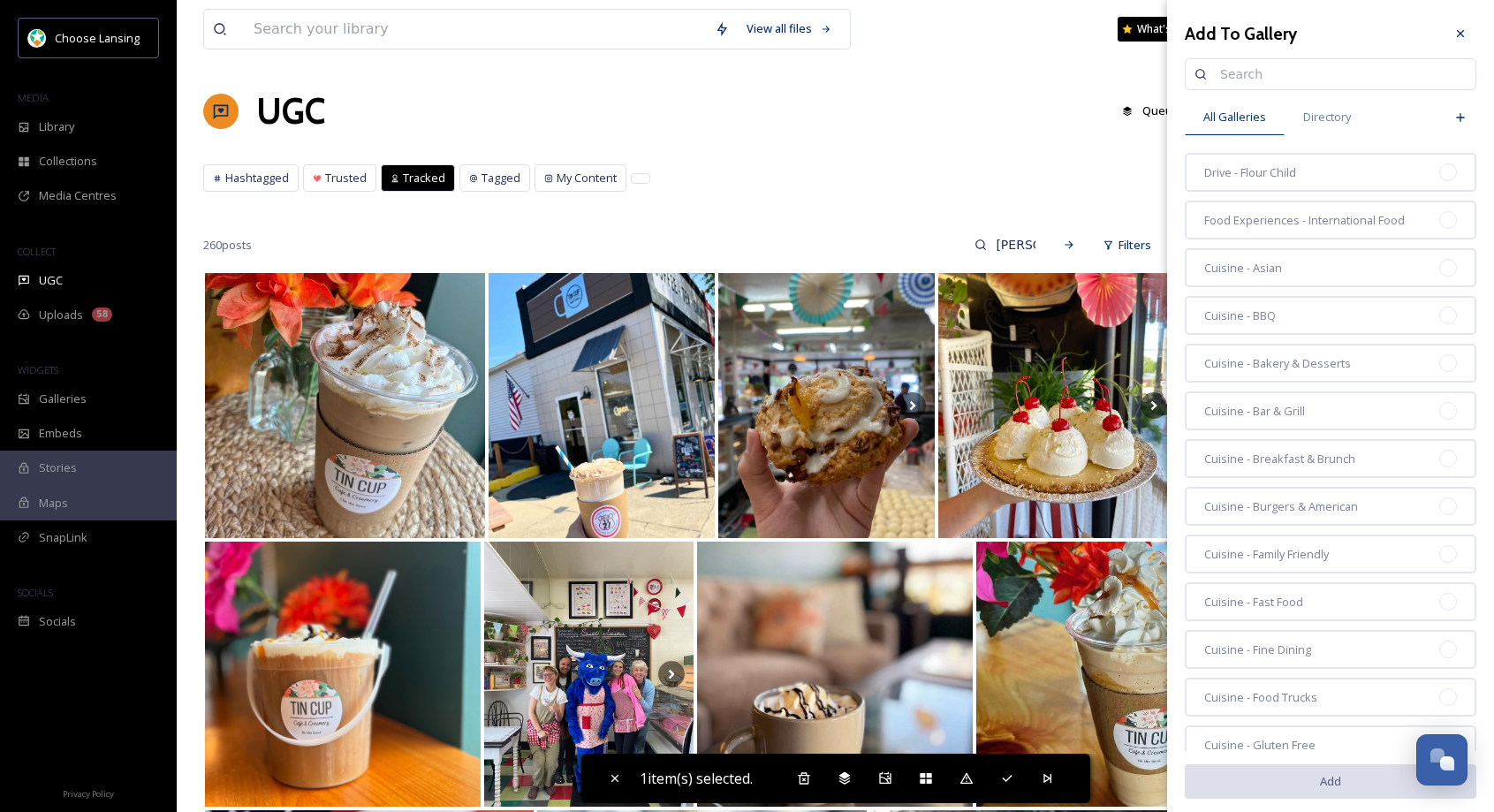
click at [1238, 73] on input at bounding box center [1339, 74] width 255 height 36
type input "[PERSON_NAME]"
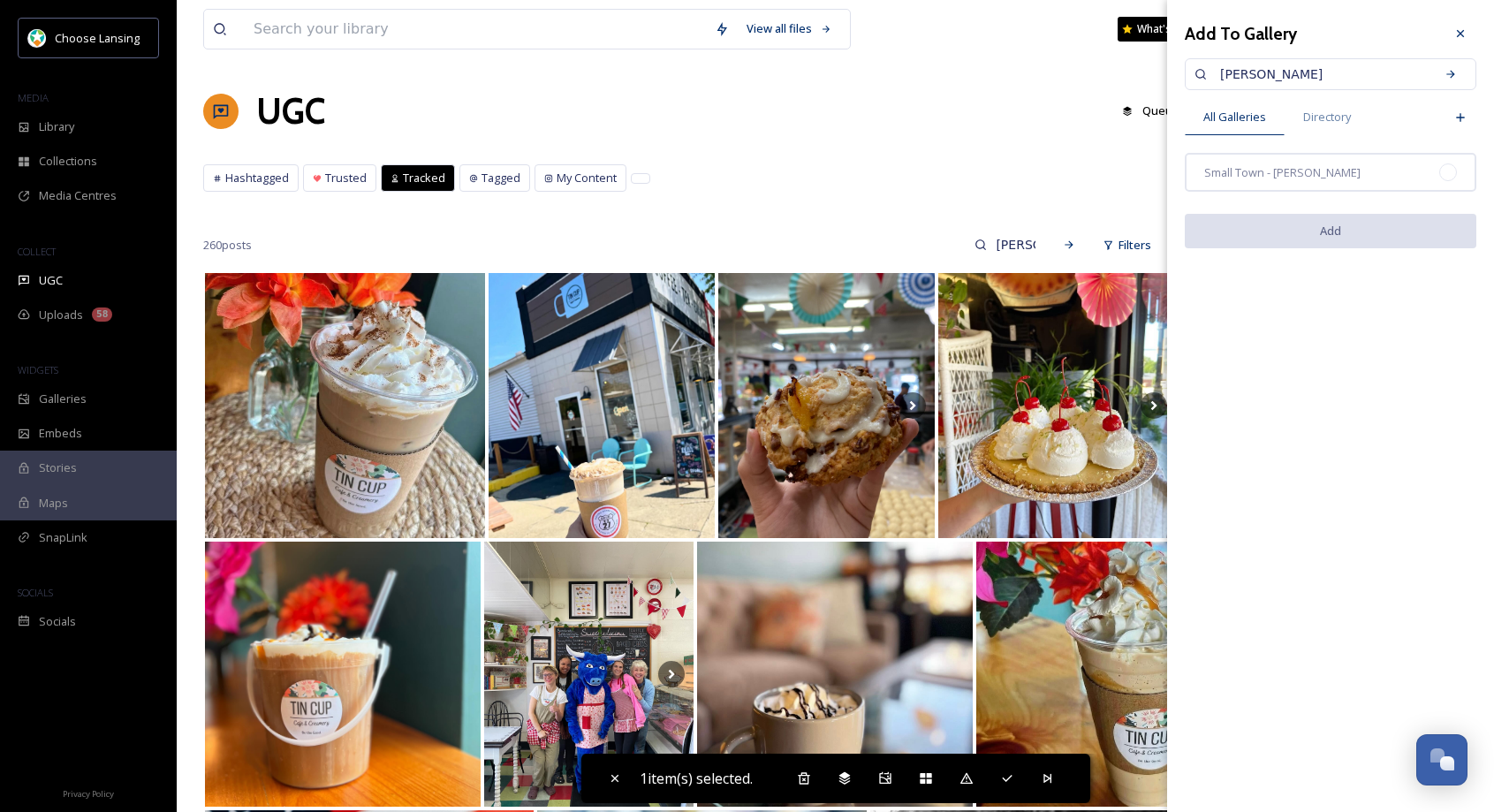
drag, startPoint x: 1298, startPoint y: 171, endPoint x: 1314, endPoint y: 203, distance: 35.8
click at [1299, 171] on span "Small Town - [PERSON_NAME]" at bounding box center [1283, 172] width 156 height 17
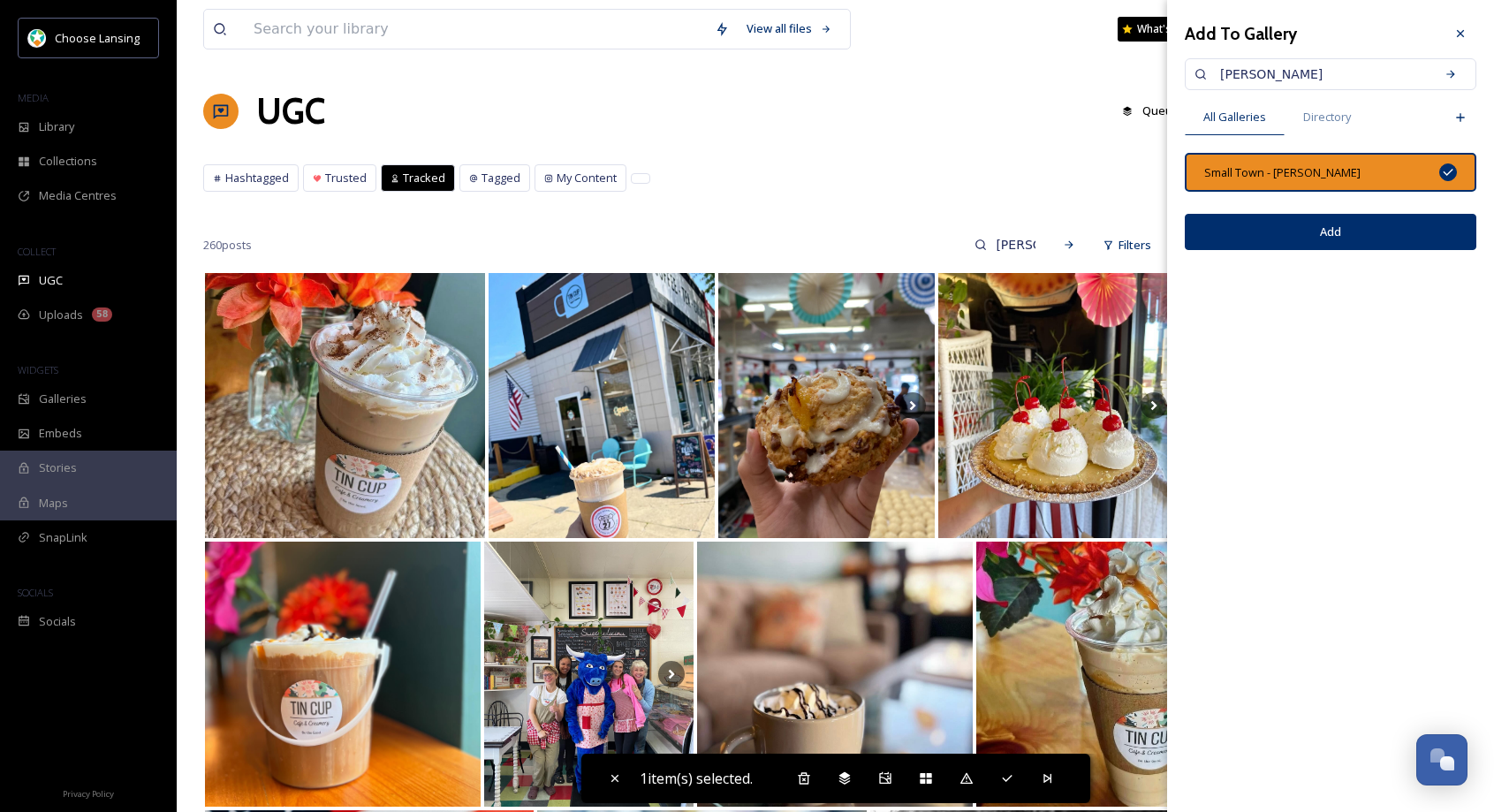
drag, startPoint x: 1324, startPoint y: 229, endPoint x: 1317, endPoint y: 255, distance: 26.9
click at [1324, 229] on button "Add" at bounding box center [1330, 231] width 291 height 37
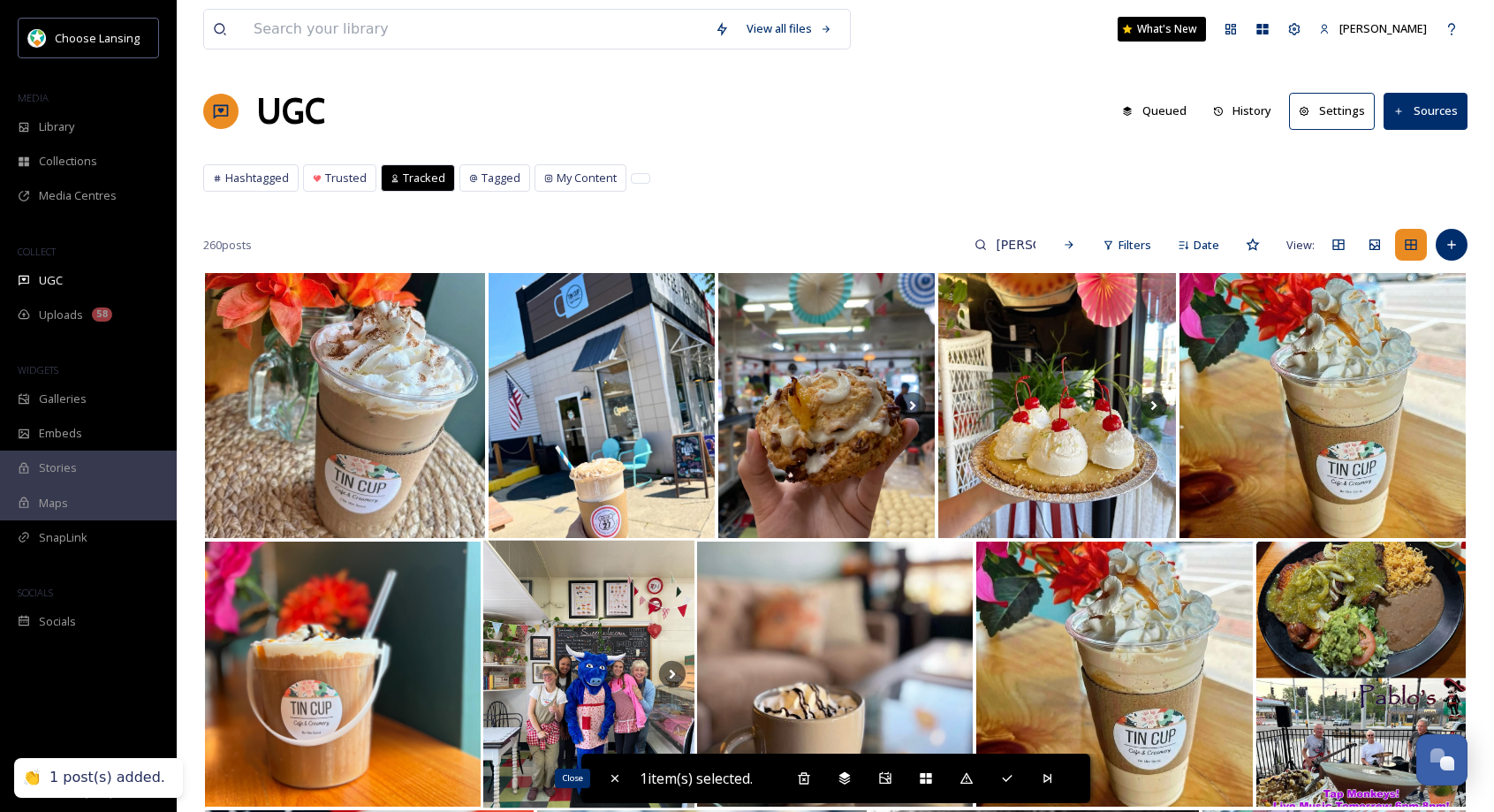
click at [607, 787] on div "Close" at bounding box center [615, 778] width 32 height 32
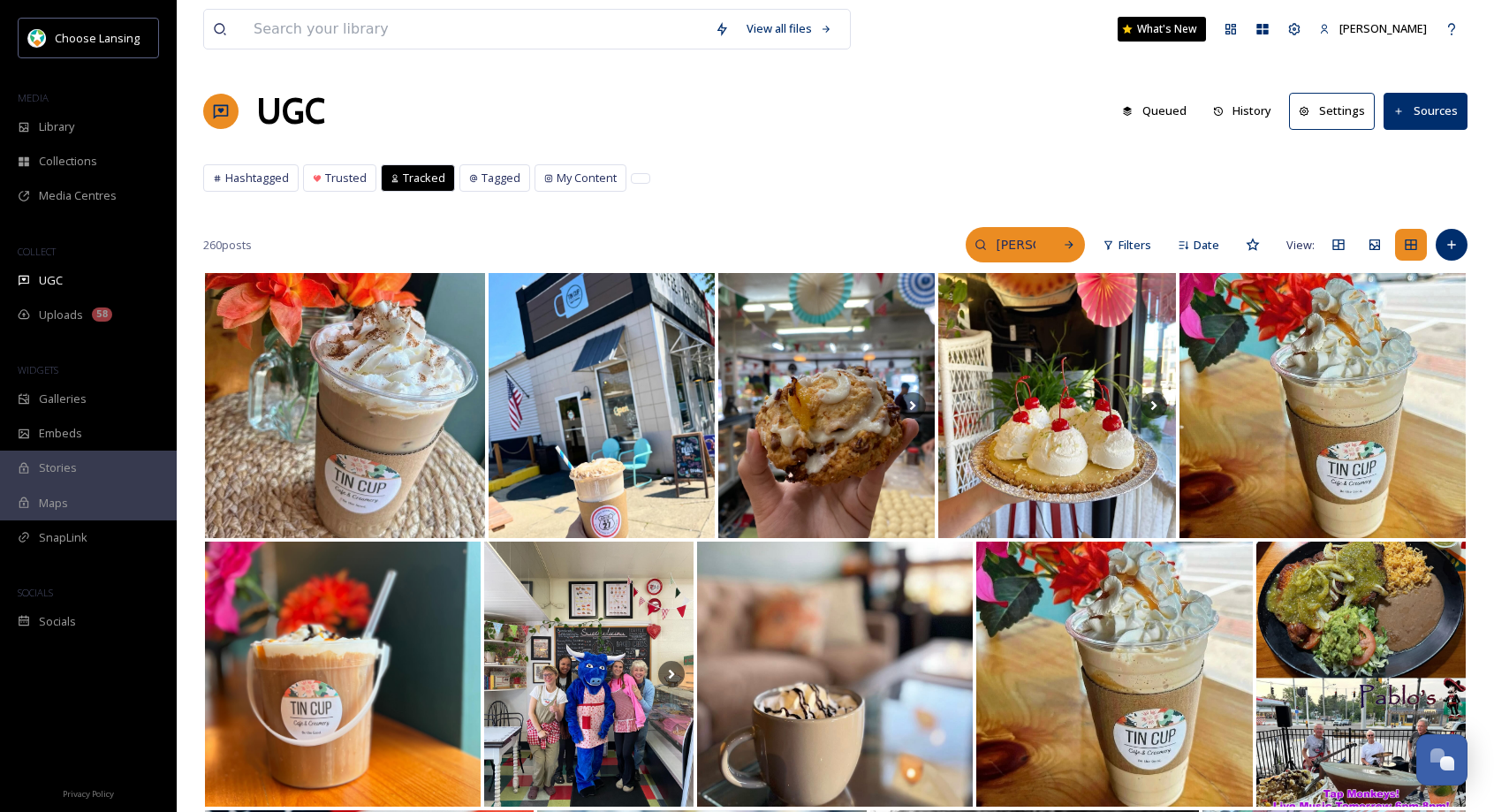
click at [1019, 242] on input "[PERSON_NAME]" at bounding box center [1016, 245] width 57 height 36
drag, startPoint x: 982, startPoint y: 242, endPoint x: 854, endPoint y: 238, distance: 128.1
click at [867, 243] on div "260 posts DeWitt Filters Date View:" at bounding box center [836, 245] width 1265 height 36
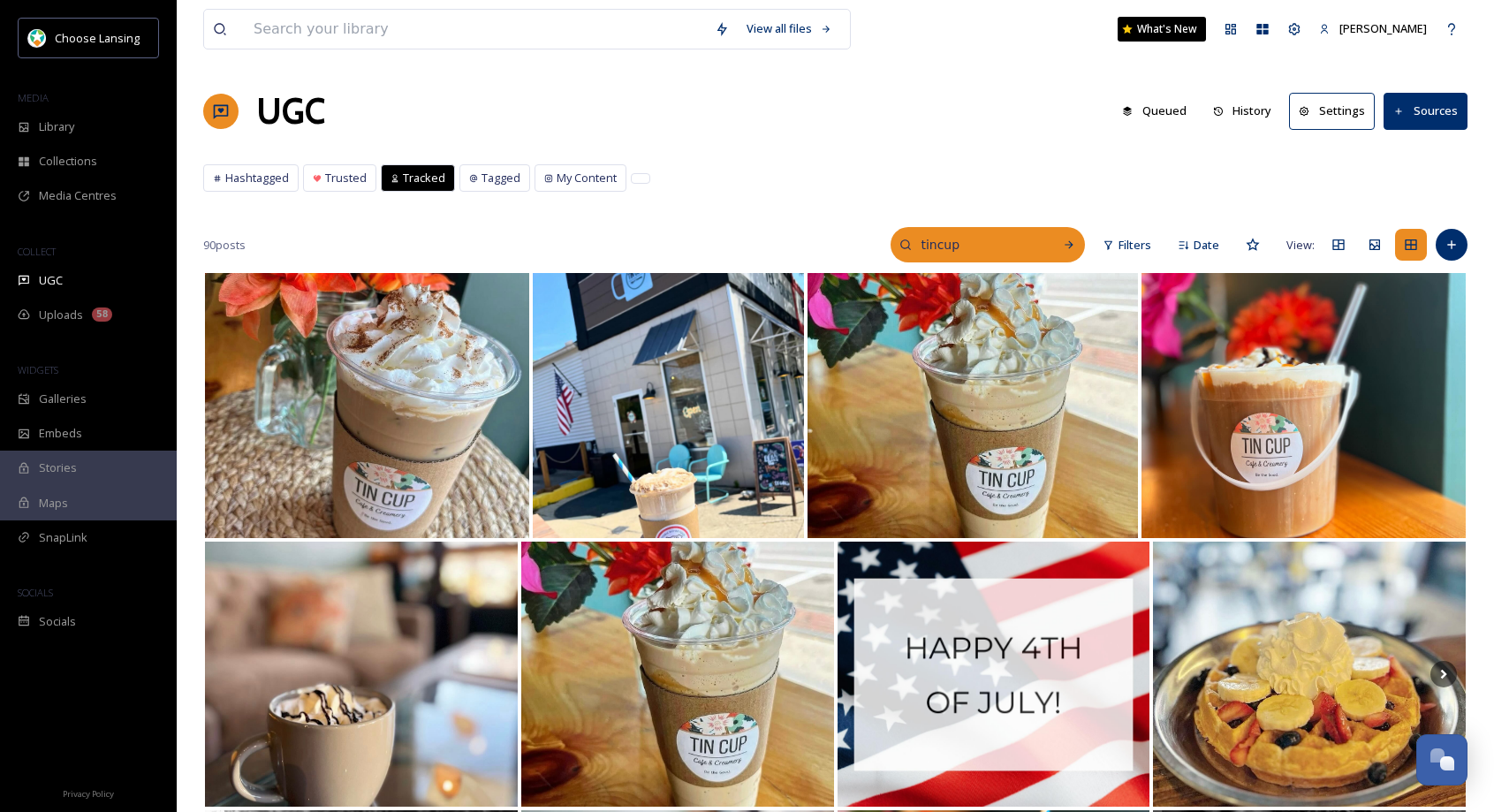
click at [966, 244] on input "tincup" at bounding box center [978, 245] width 132 height 36
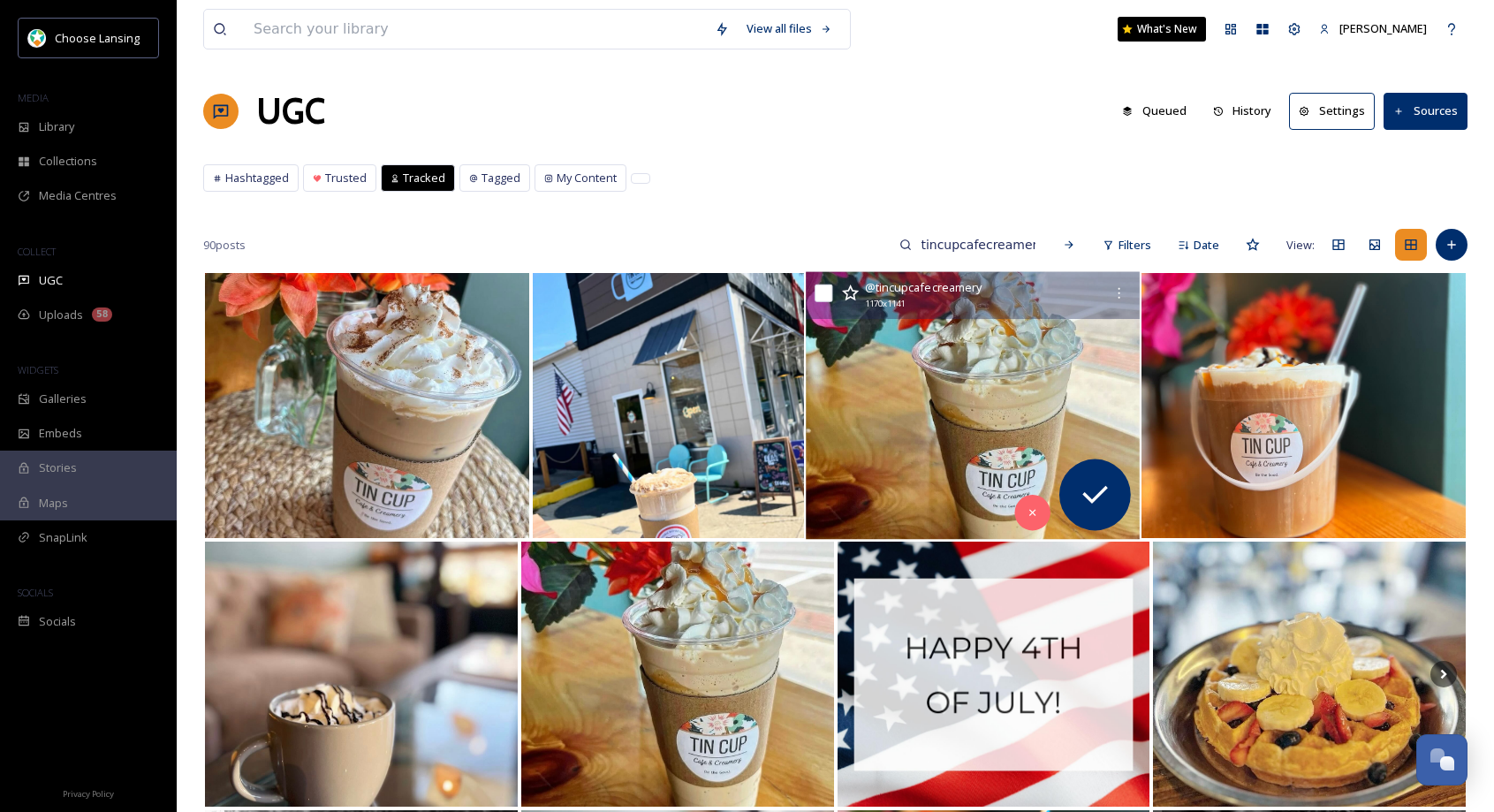
type input "tincupcafecreamery"
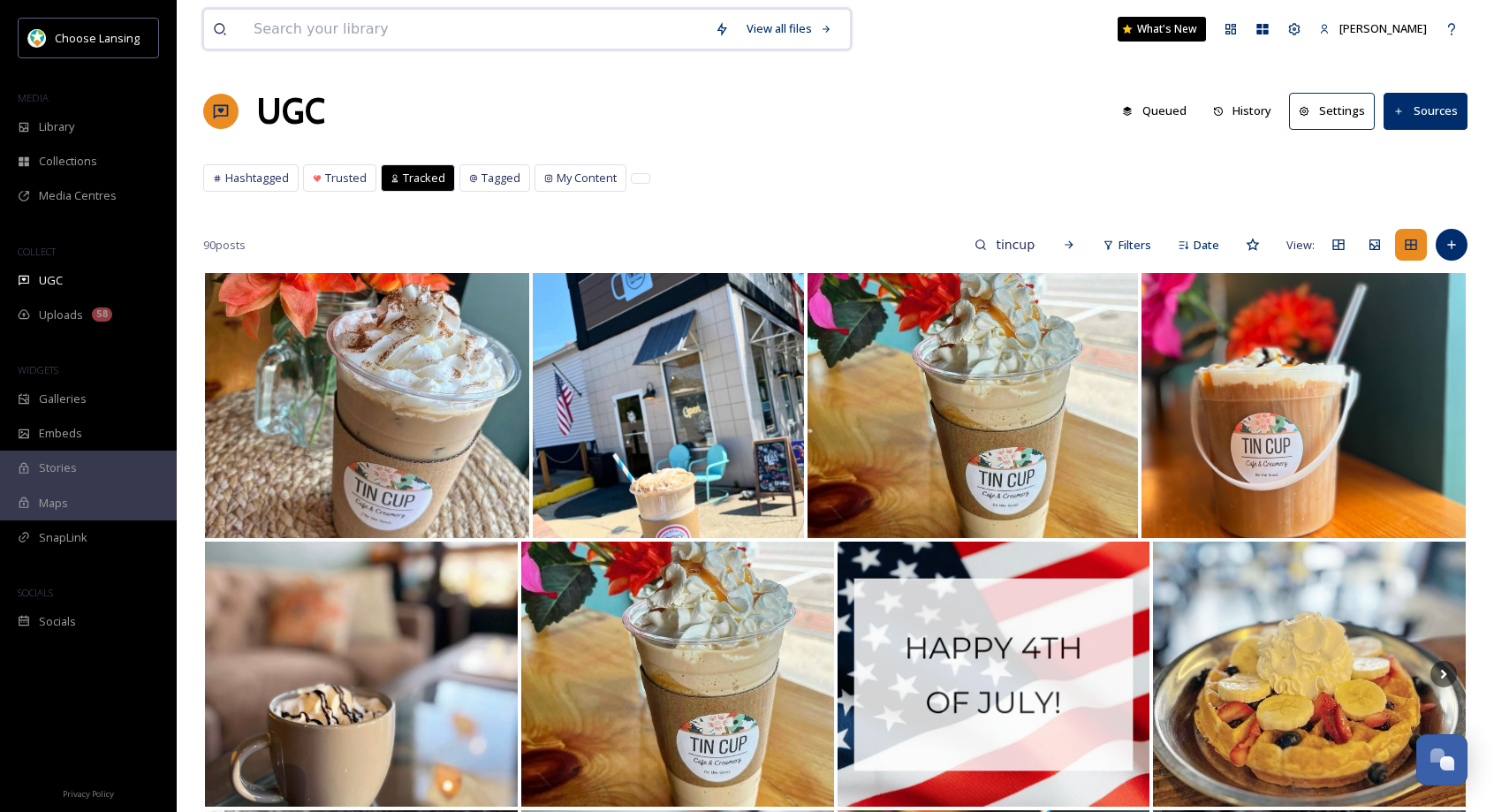
click at [356, 35] on input at bounding box center [475, 29] width 461 height 39
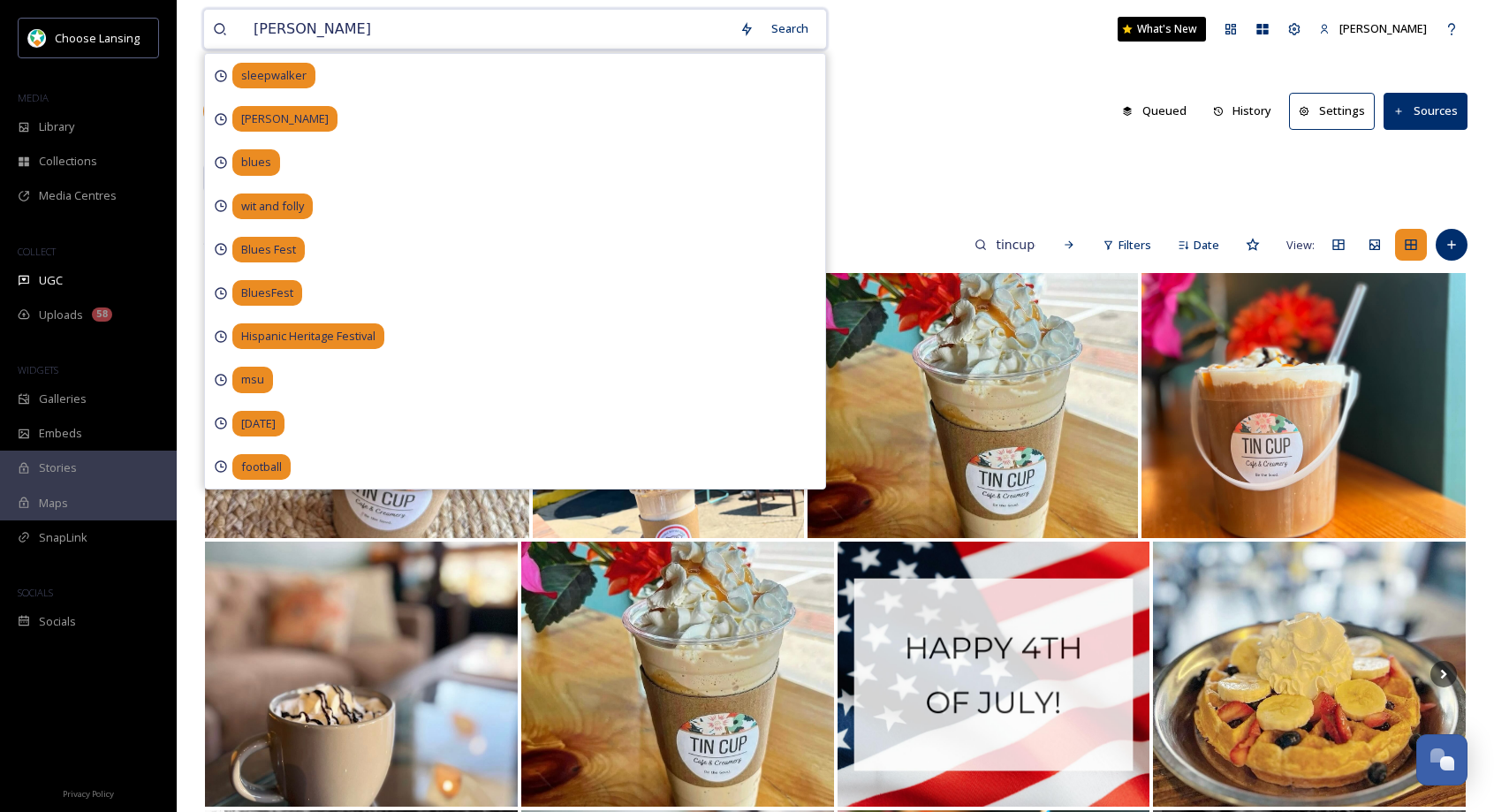
type input "[PERSON_NAME]"
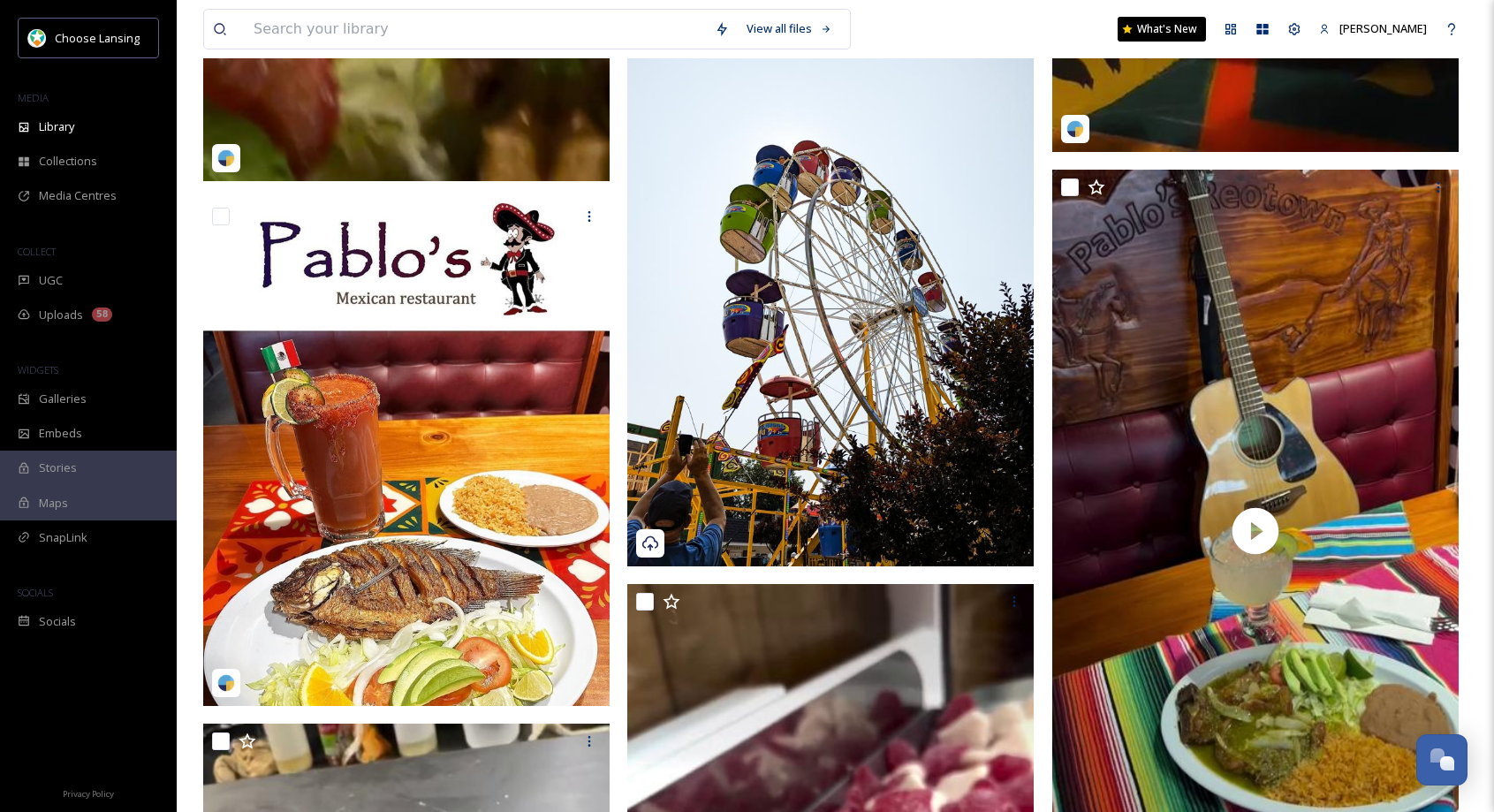
scroll to position [2433, 0]
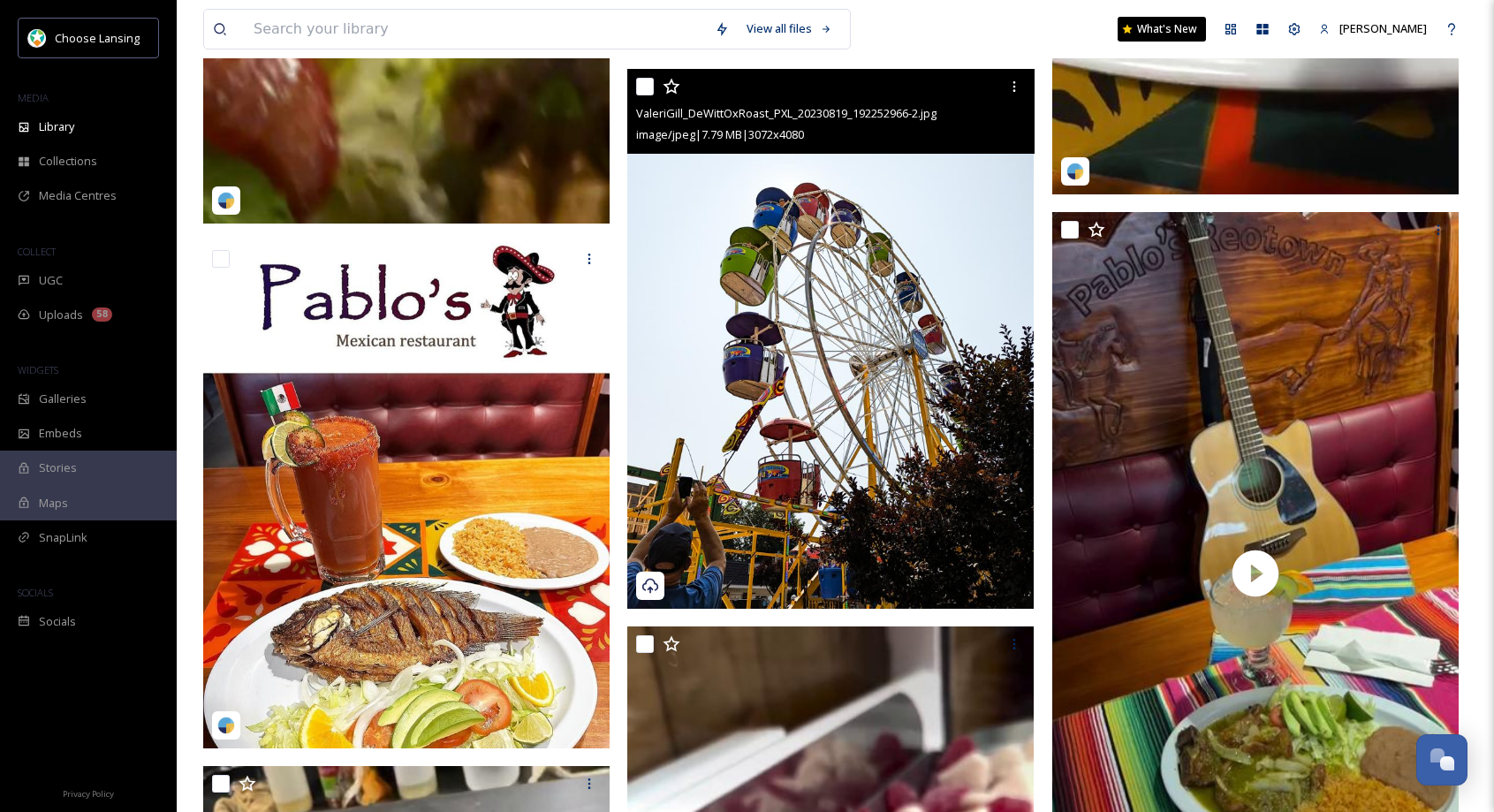
click at [645, 89] on input "checkbox" at bounding box center [645, 87] width 18 height 18
checkbox input "true"
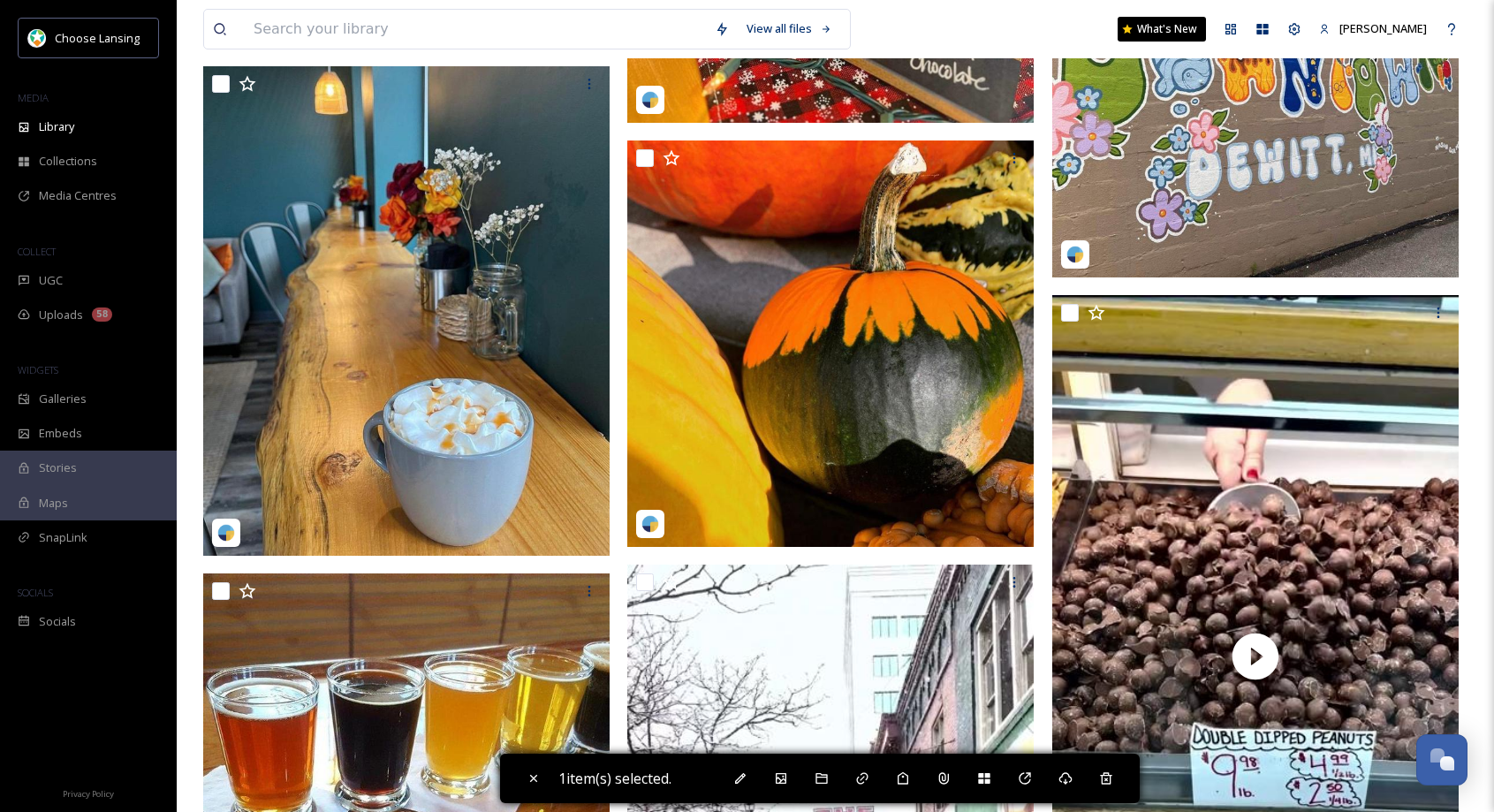
scroll to position [4808, 0]
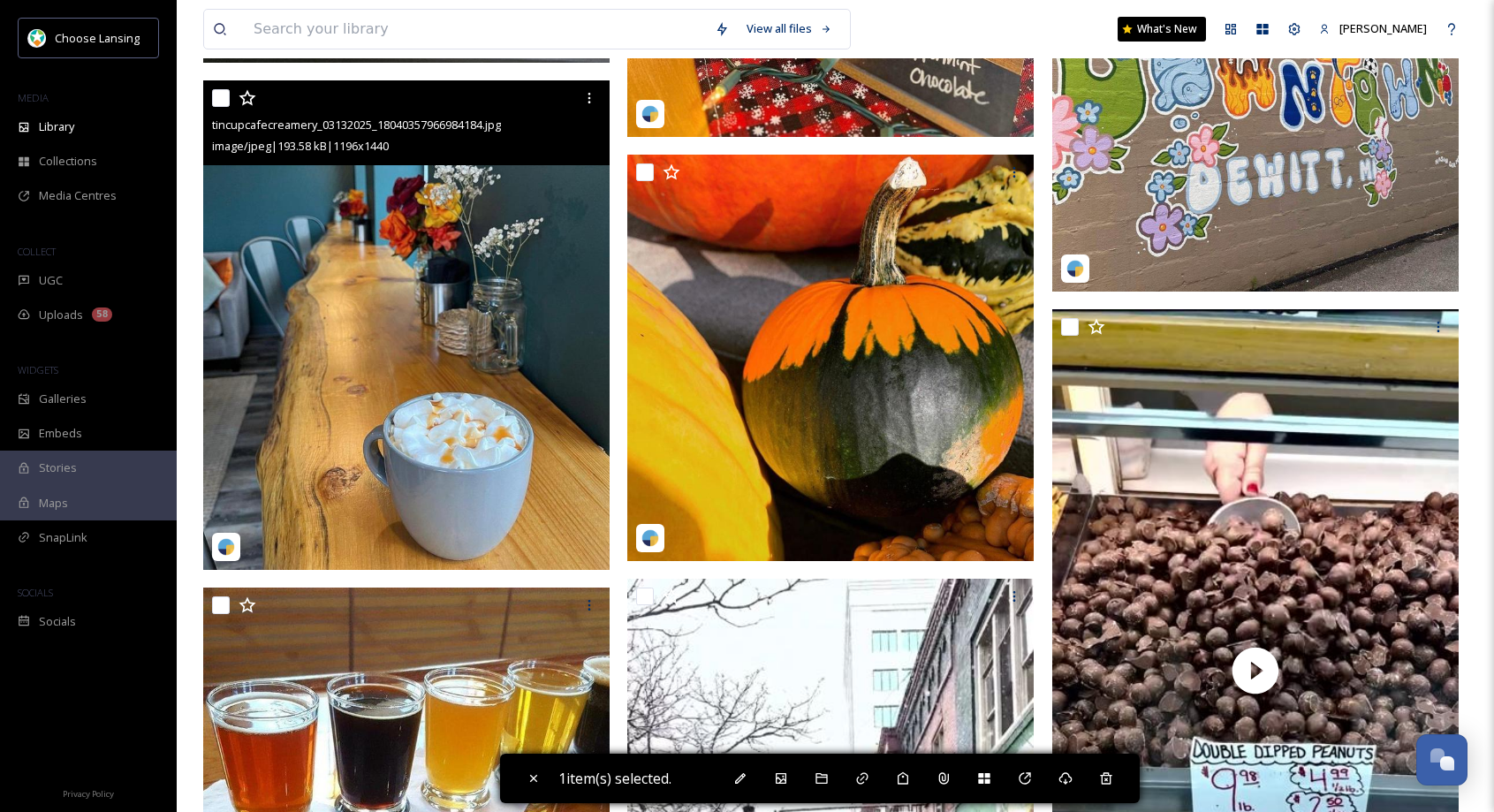
click at [224, 101] on input "checkbox" at bounding box center [221, 98] width 18 height 18
checkbox input "true"
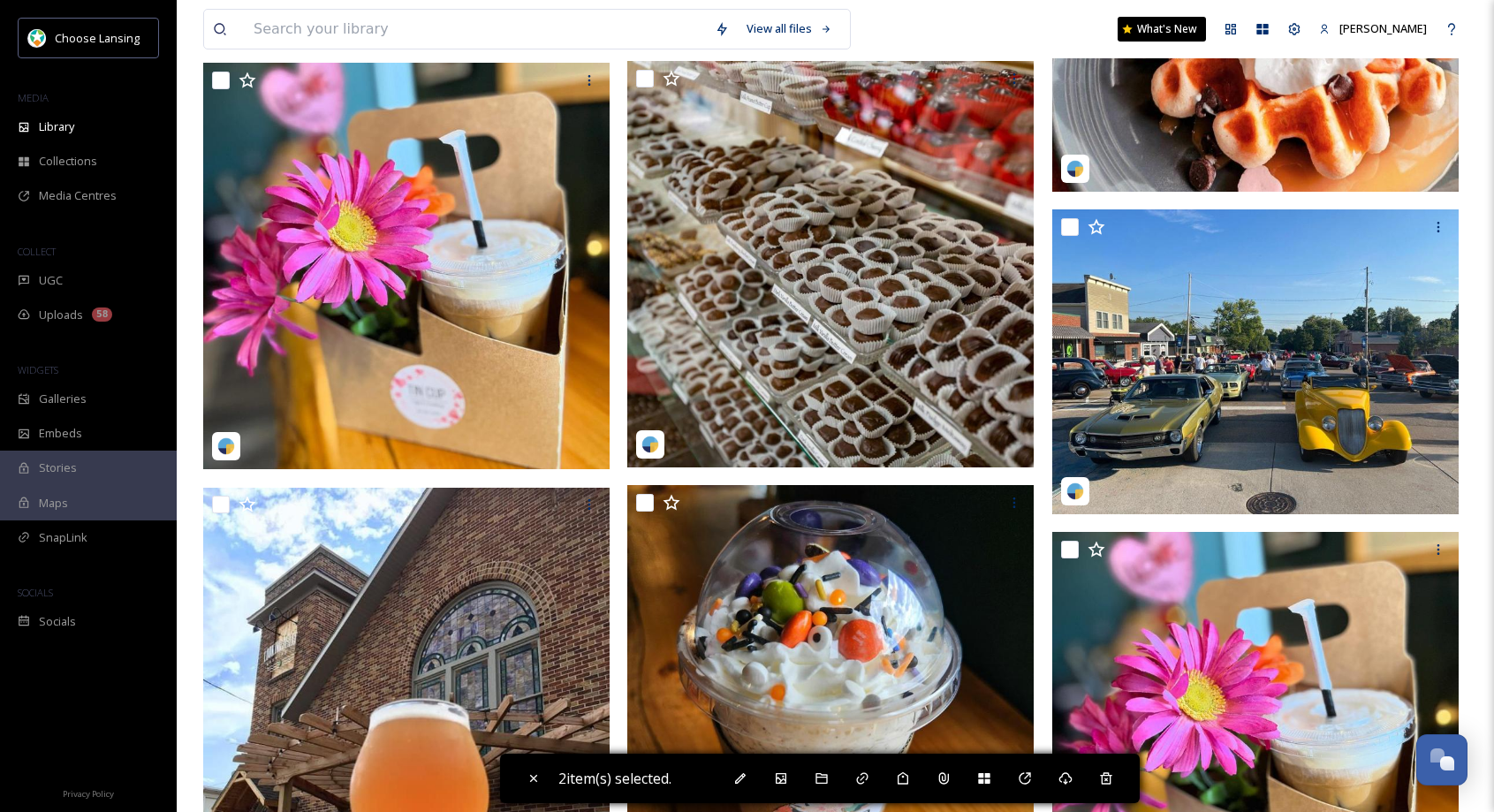
scroll to position [7452, 0]
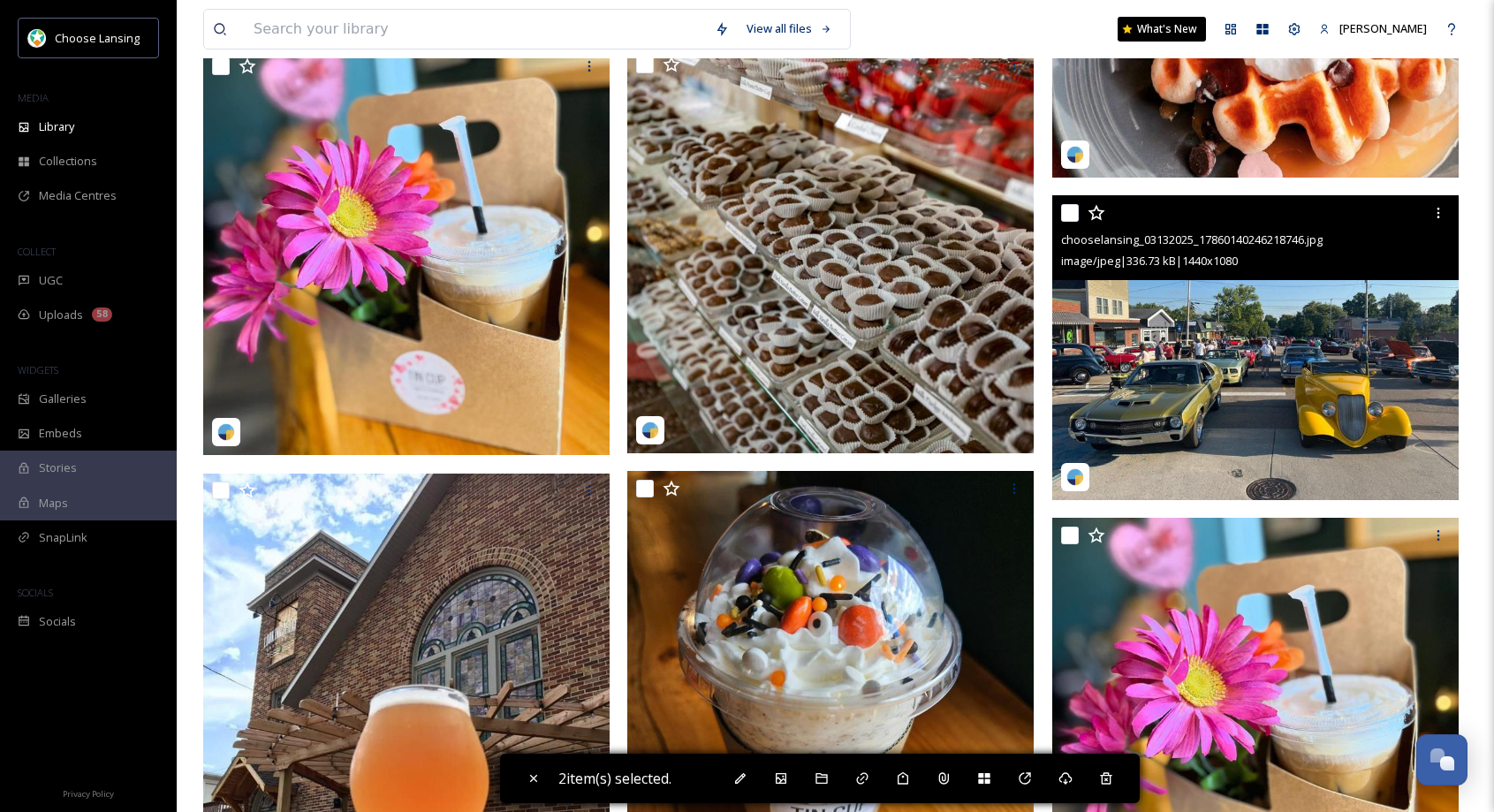
click at [1073, 211] on input "checkbox" at bounding box center [1070, 213] width 18 height 18
checkbox input "true"
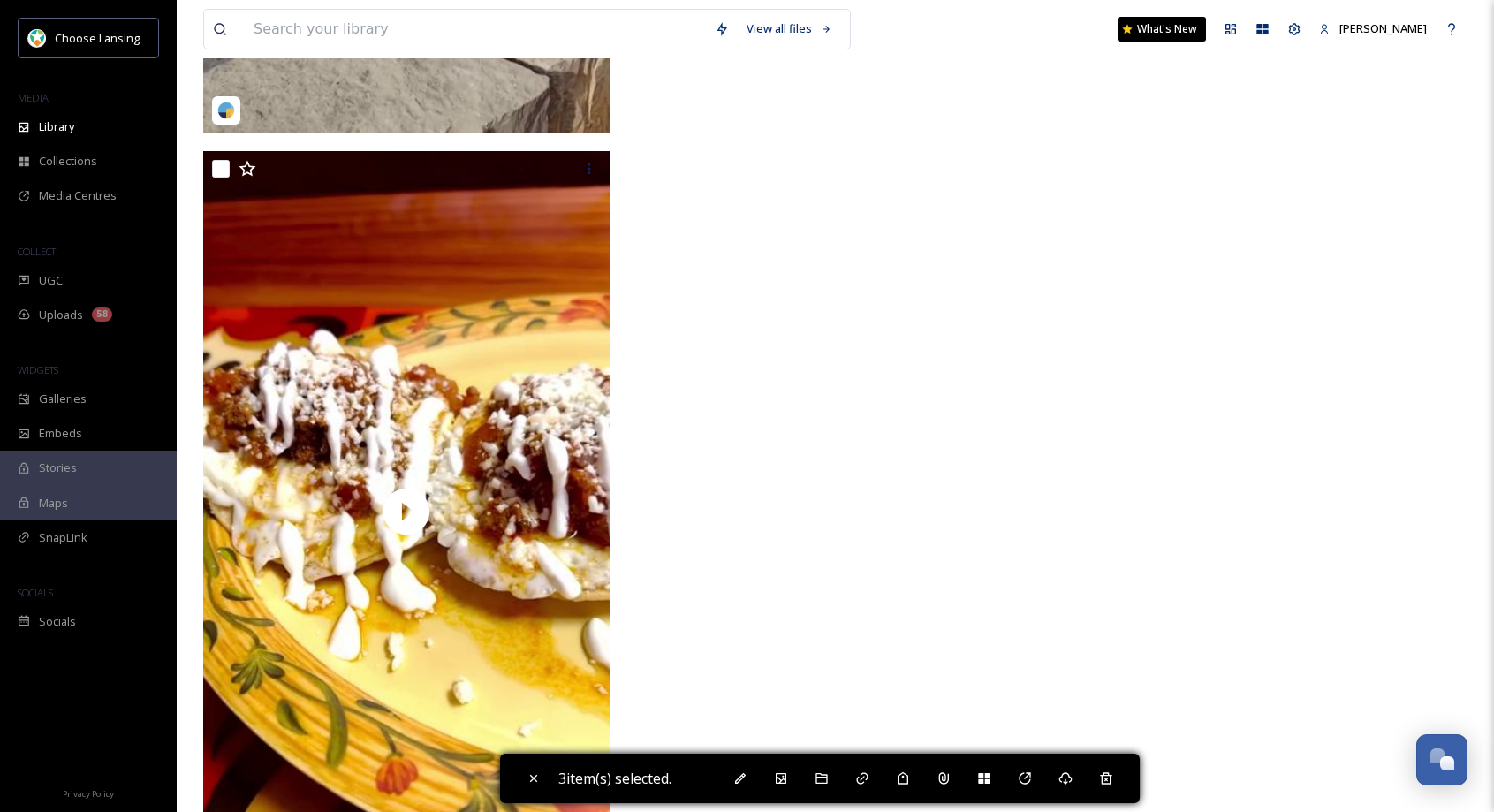
scroll to position [12230, 0]
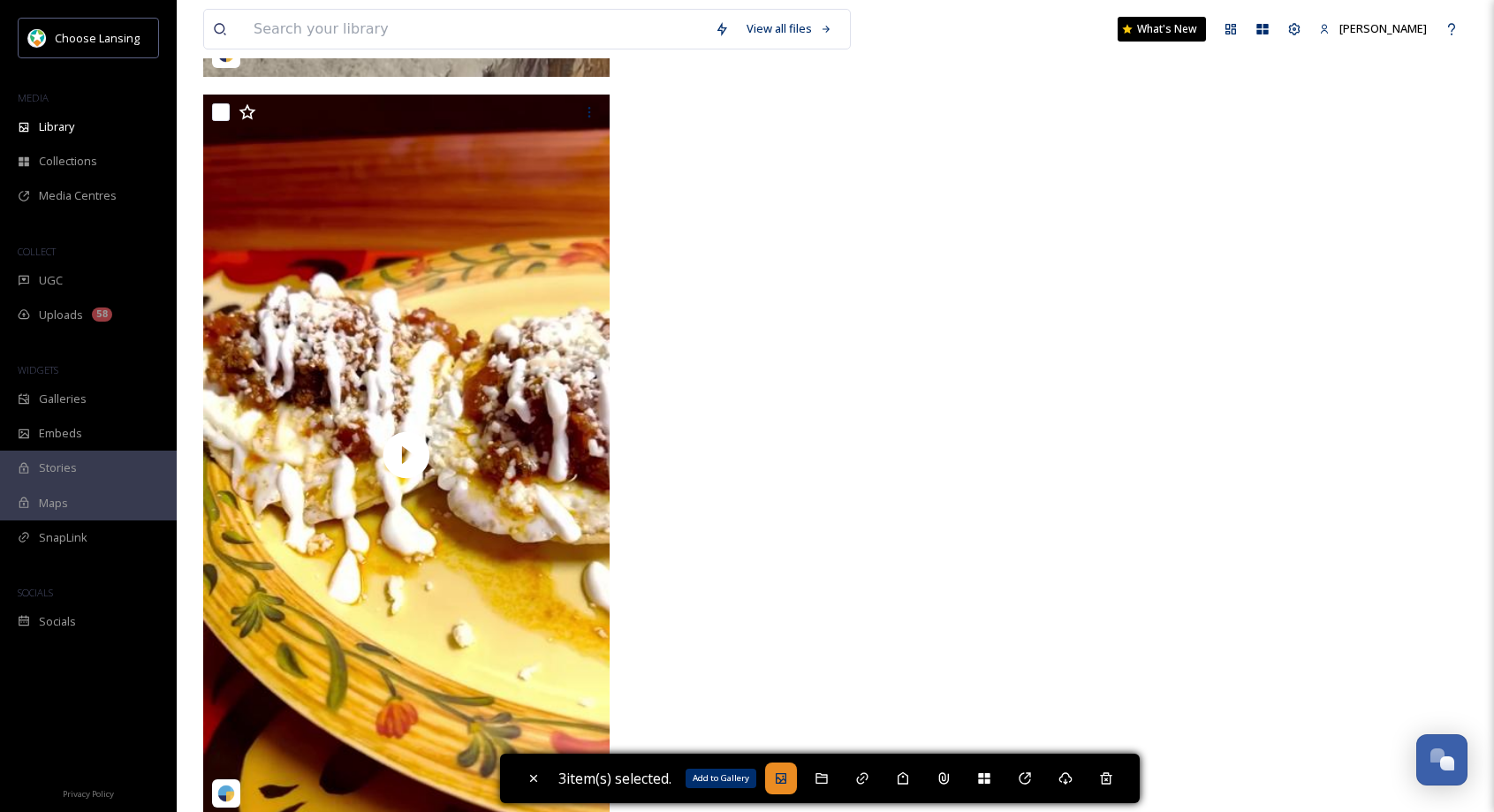
click at [788, 783] on icon at bounding box center [781, 778] width 14 height 14
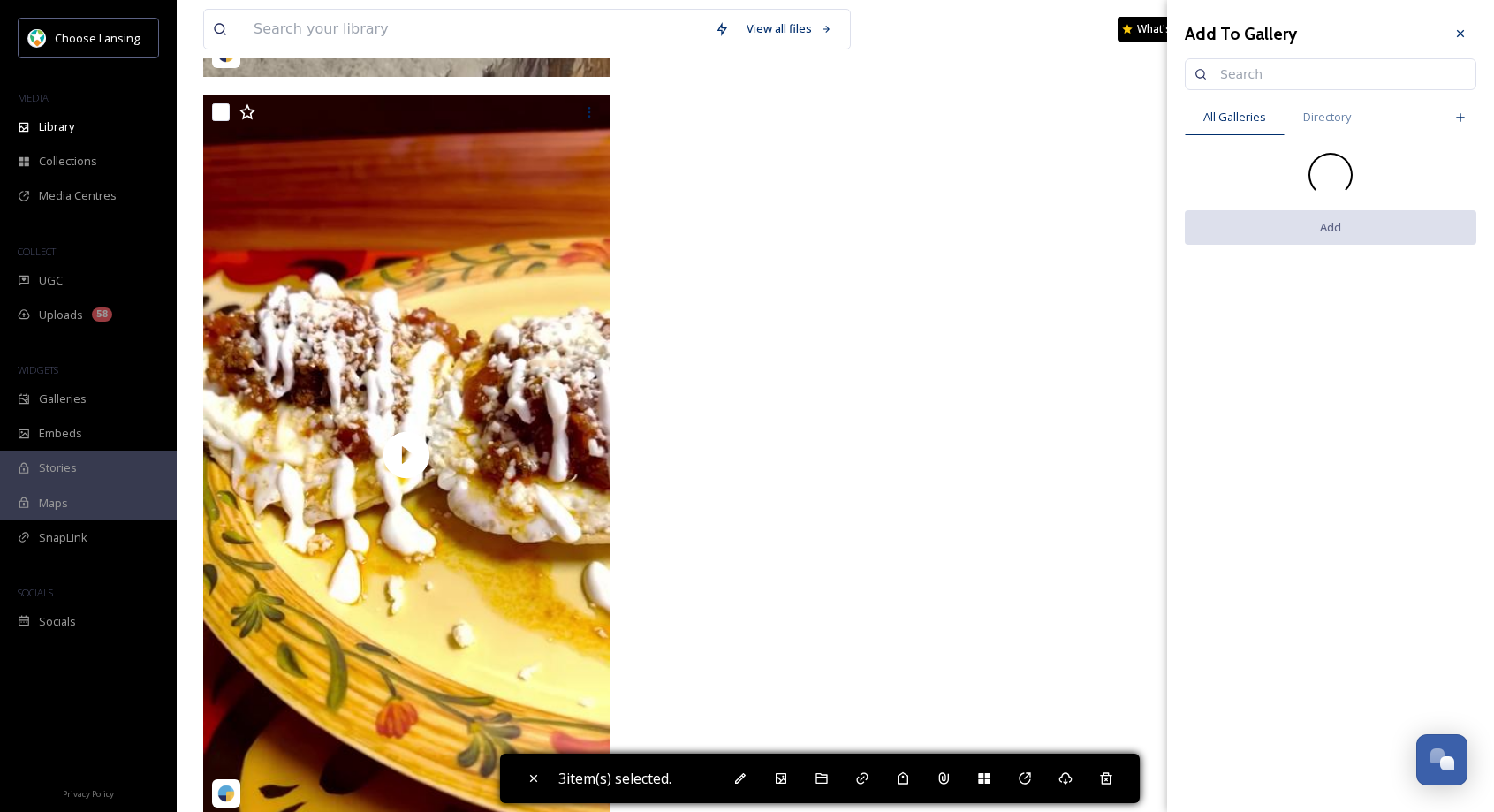
click at [1232, 73] on input at bounding box center [1339, 74] width 255 height 36
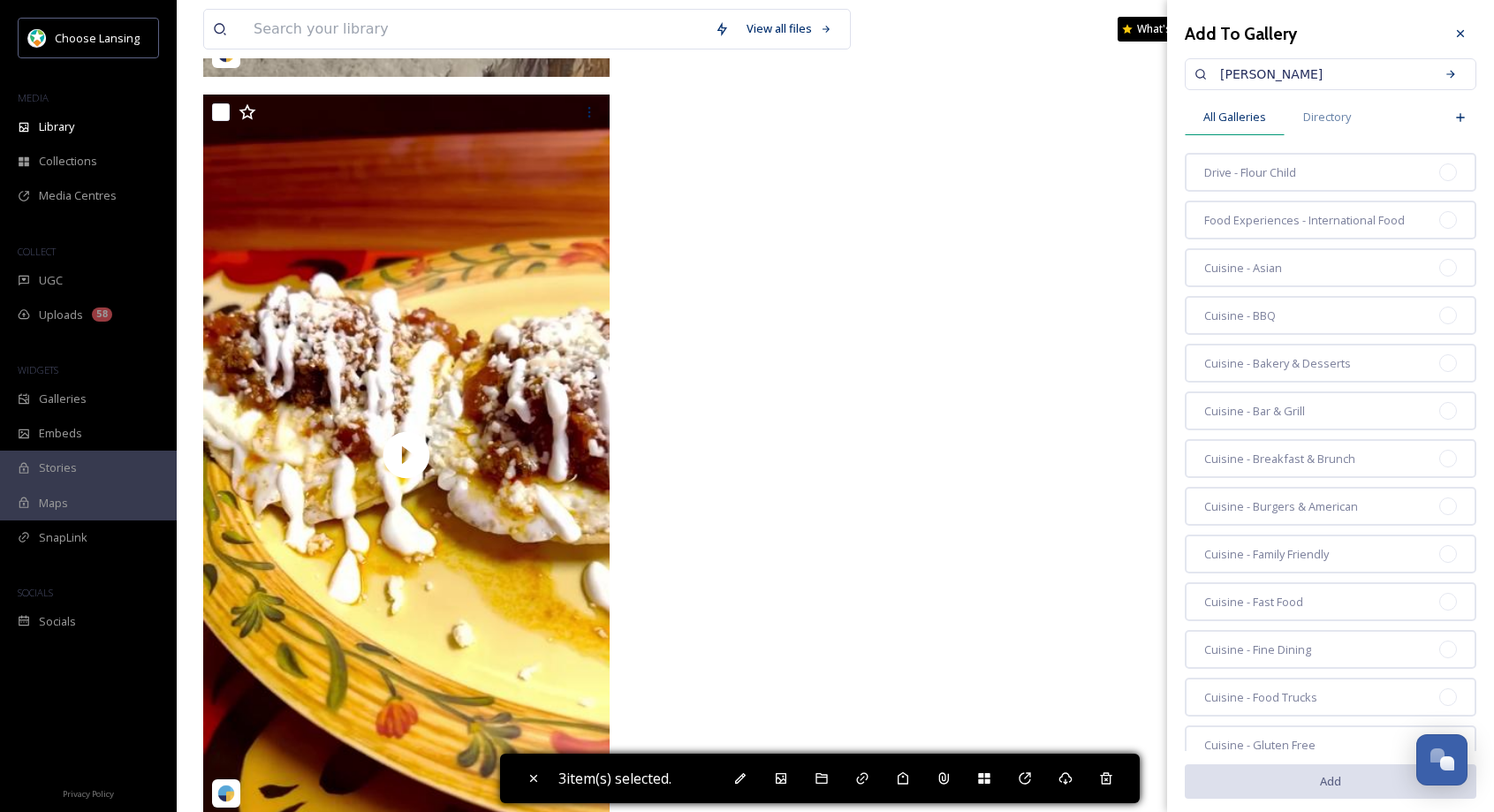
type input "[PERSON_NAME]"
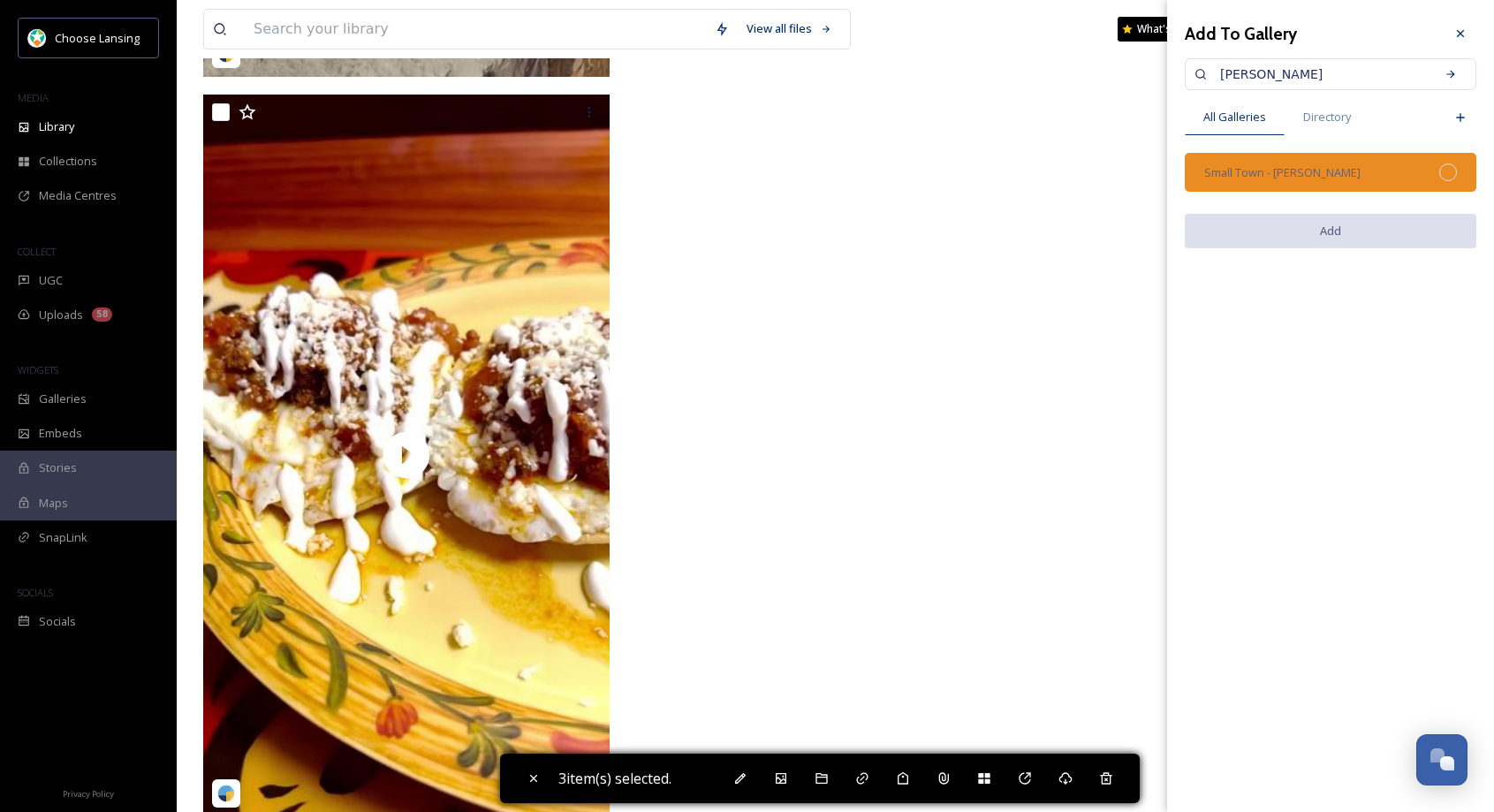
click at [1310, 175] on div "Small Town - [PERSON_NAME]" at bounding box center [1330, 172] width 291 height 39
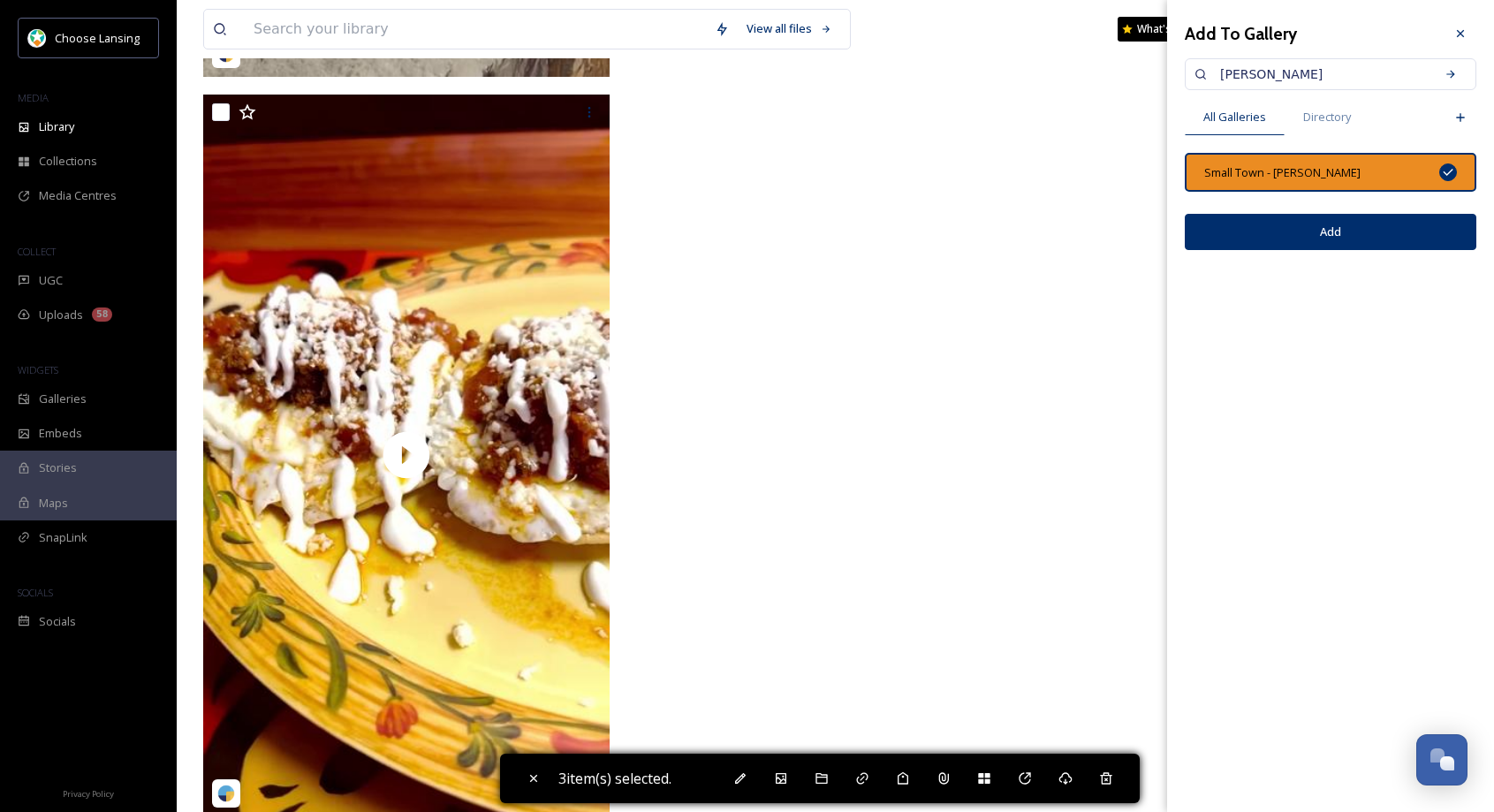
click at [1325, 231] on button "Add" at bounding box center [1330, 231] width 291 height 37
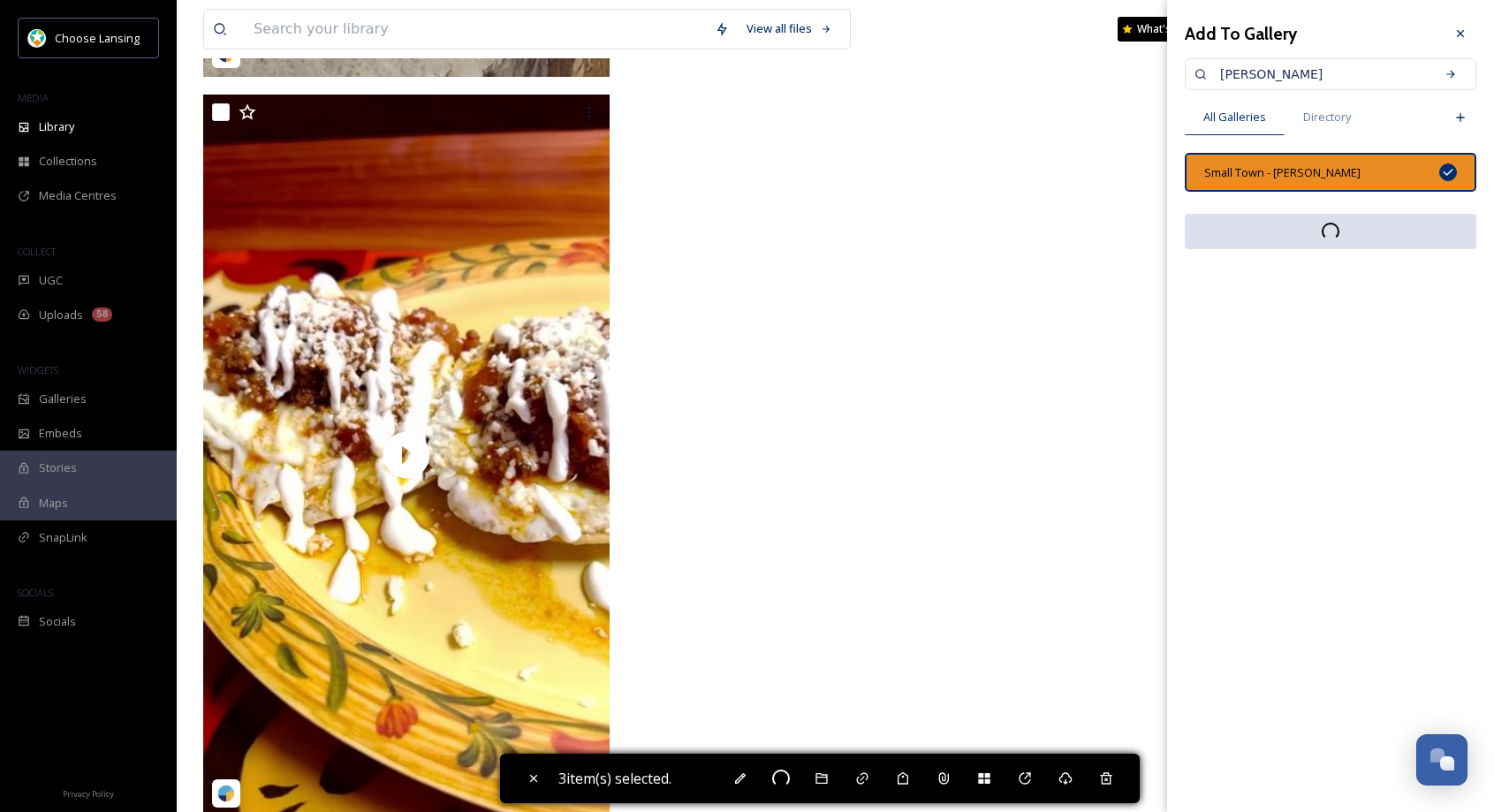
checkbox input "false"
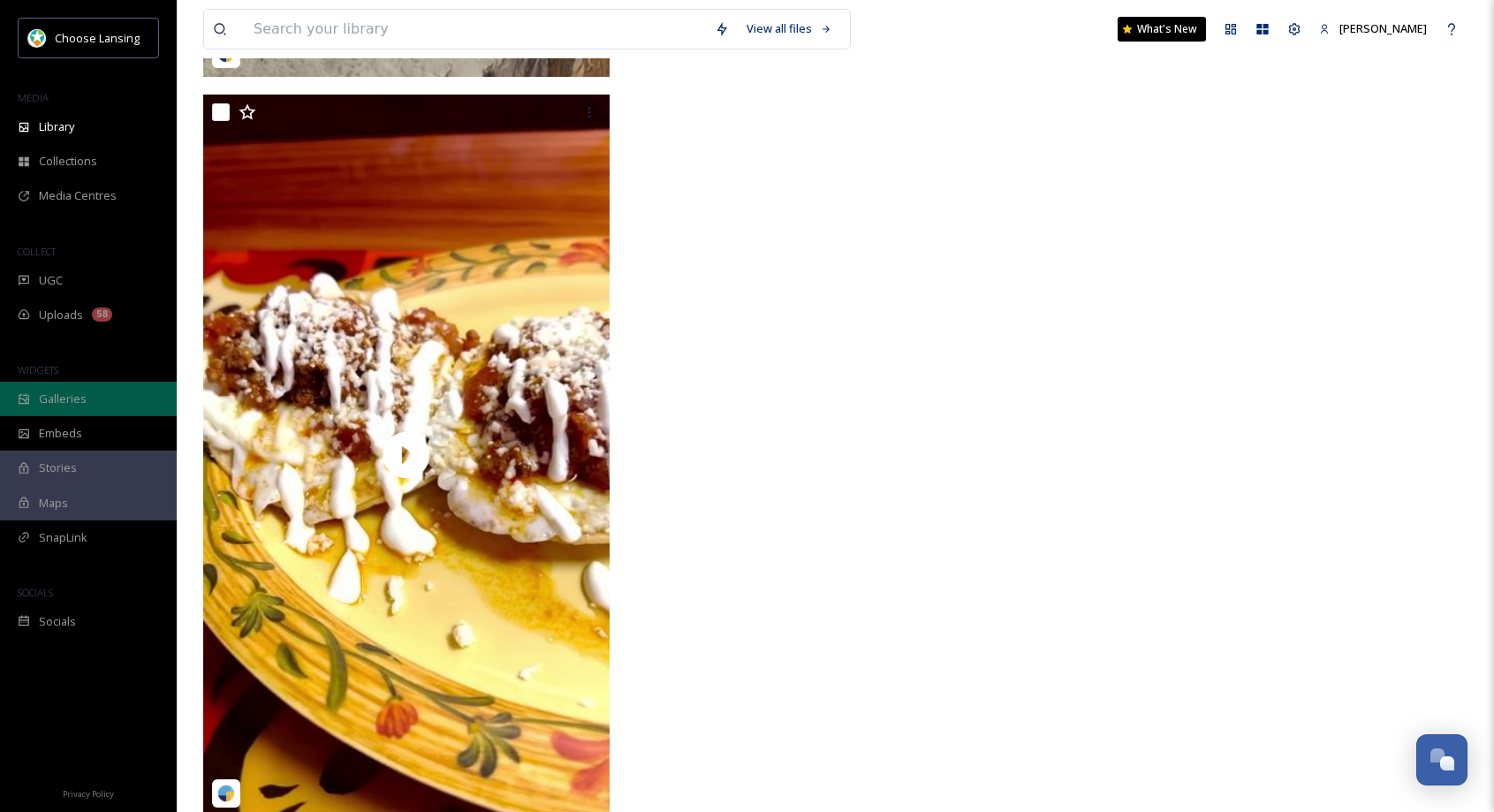
click at [84, 403] on span "Galleries" at bounding box center [62, 398] width 47 height 17
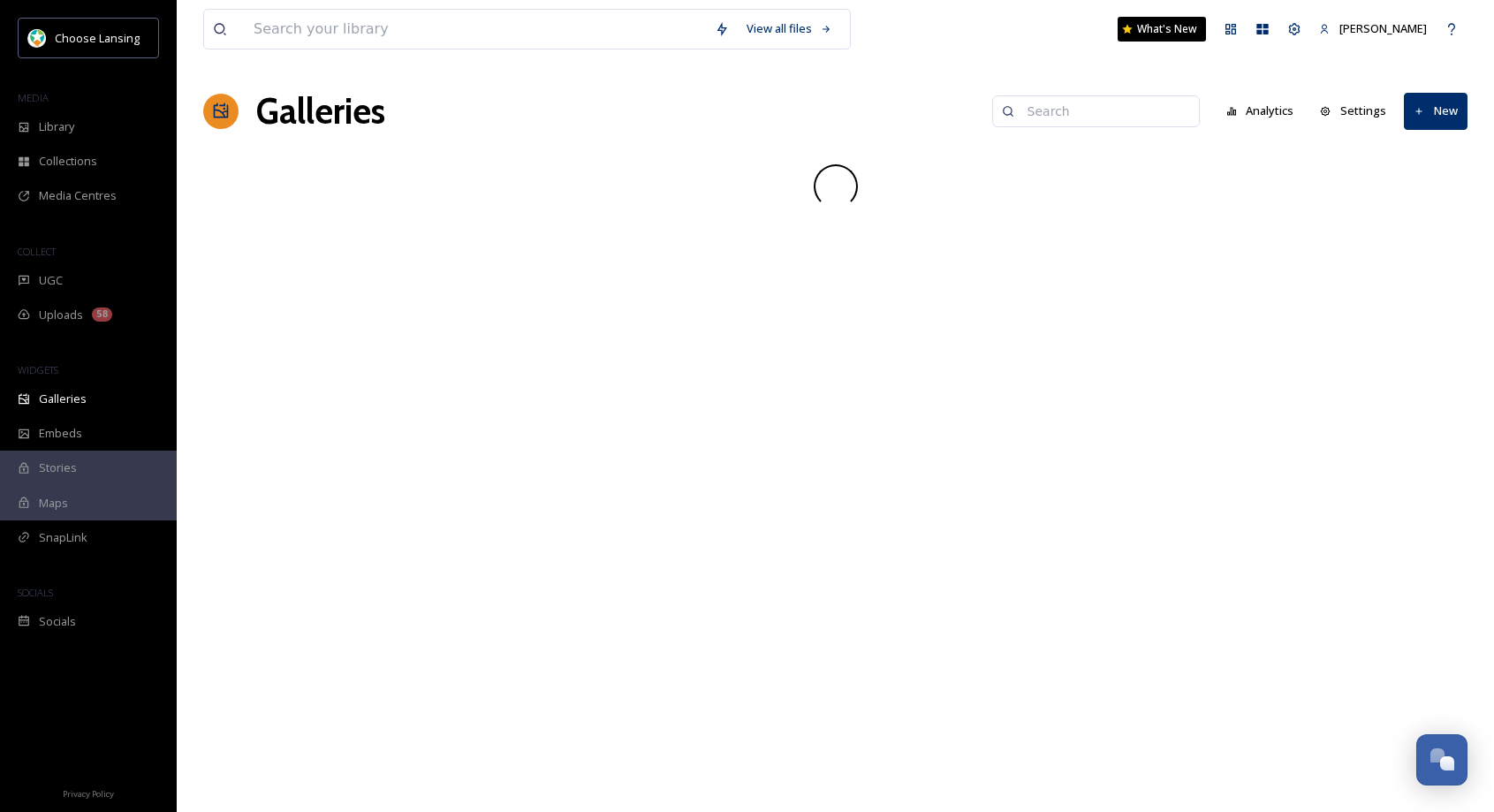
drag, startPoint x: 1145, startPoint y: 113, endPoint x: 1113, endPoint y: 110, distance: 32.1
click at [1144, 113] on input at bounding box center [1104, 112] width 171 height 36
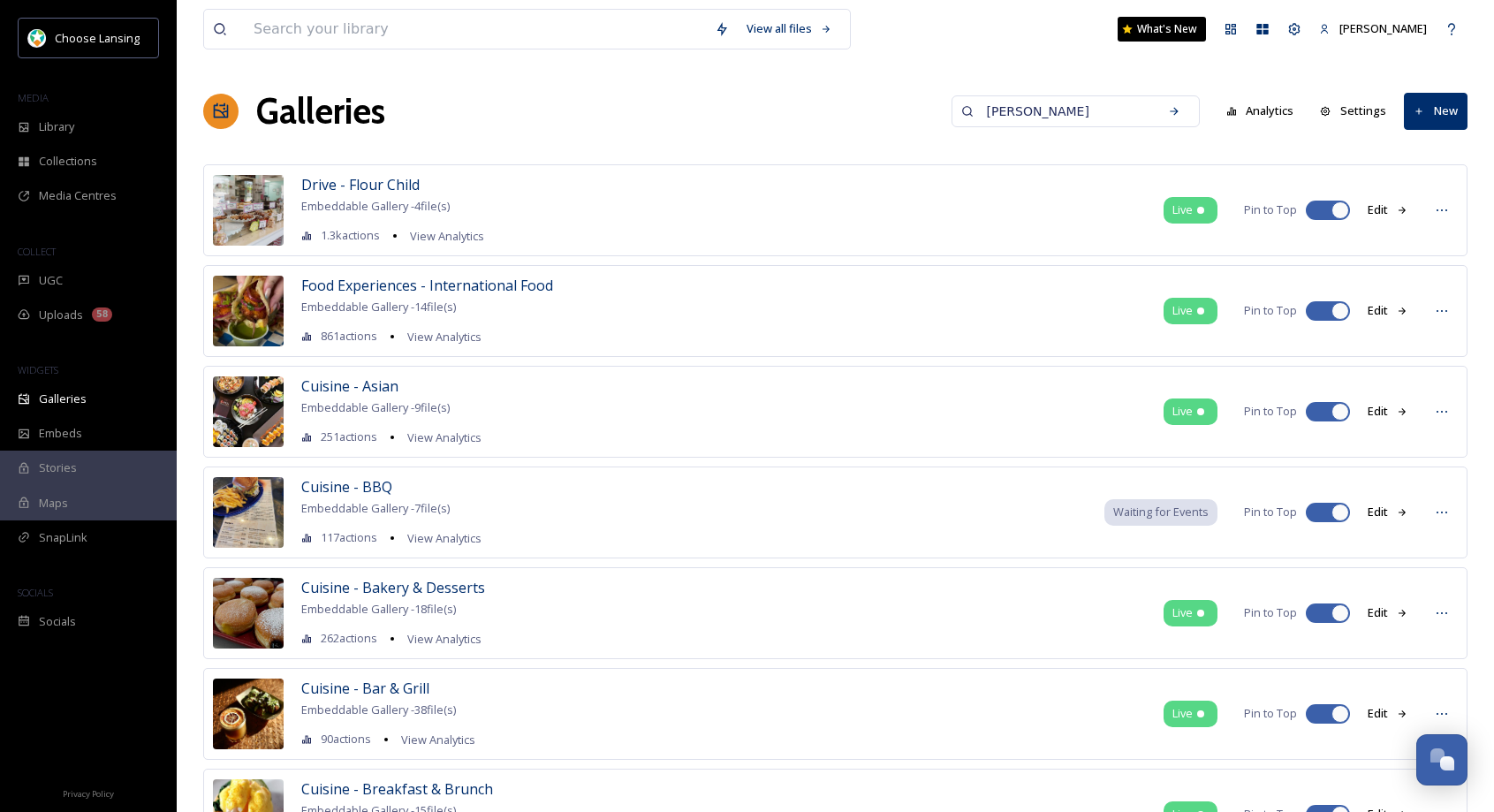
type input "[PERSON_NAME]"
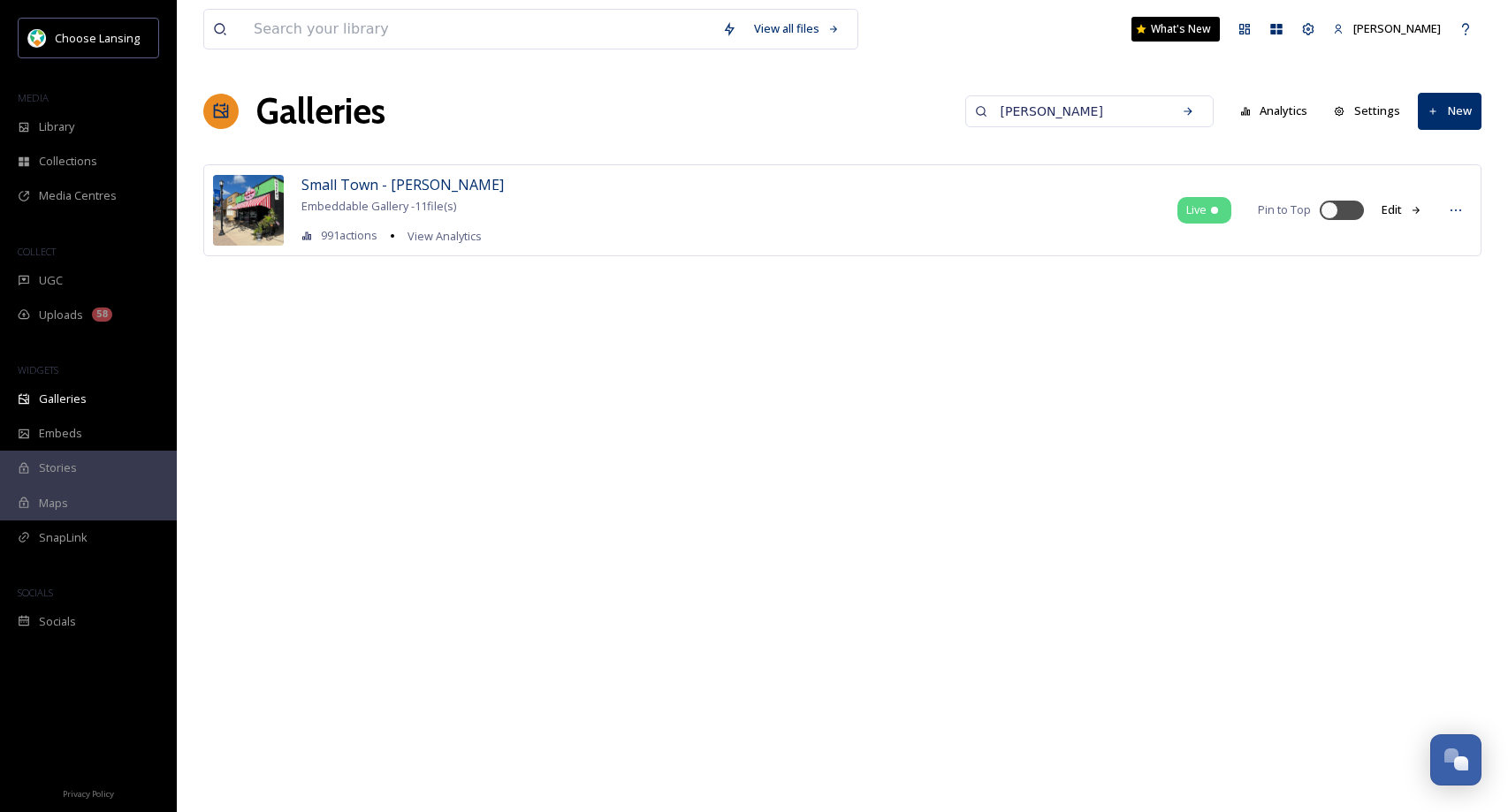
drag, startPoint x: 369, startPoint y: 191, endPoint x: 436, endPoint y: 195, distance: 67.1
click at [373, 190] on span "Small Town - [PERSON_NAME]" at bounding box center [402, 185] width 203 height 20
click at [344, 189] on span "Small Town - [PERSON_NAME]" at bounding box center [402, 185] width 203 height 20
click at [351, 183] on span "Small Town - [PERSON_NAME]" at bounding box center [402, 185] width 203 height 20
click at [531, 137] on div "Galleries dewitt Analytics Settings New" at bounding box center [842, 112] width 1278 height 53
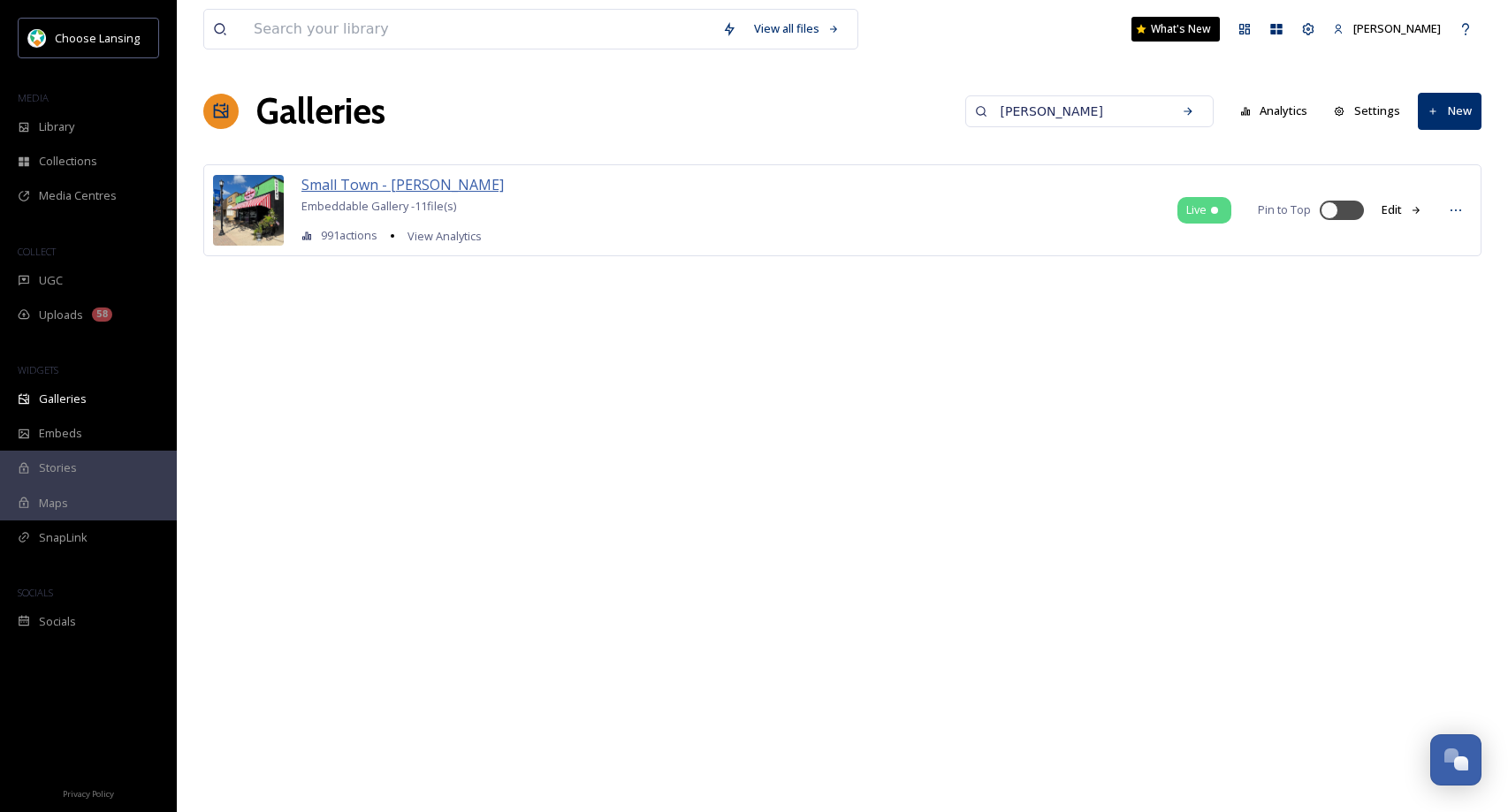
click at [420, 186] on span "Small Town - [PERSON_NAME]" at bounding box center [402, 185] width 203 height 20
drag, startPoint x: 266, startPoint y: 227, endPoint x: 707, endPoint y: 180, distance: 443.5
click at [266, 227] on img at bounding box center [249, 210] width 71 height 71
click at [1390, 206] on button "Edit" at bounding box center [1401, 209] width 58 height 35
click at [1454, 209] on icon at bounding box center [1456, 210] width 14 height 14
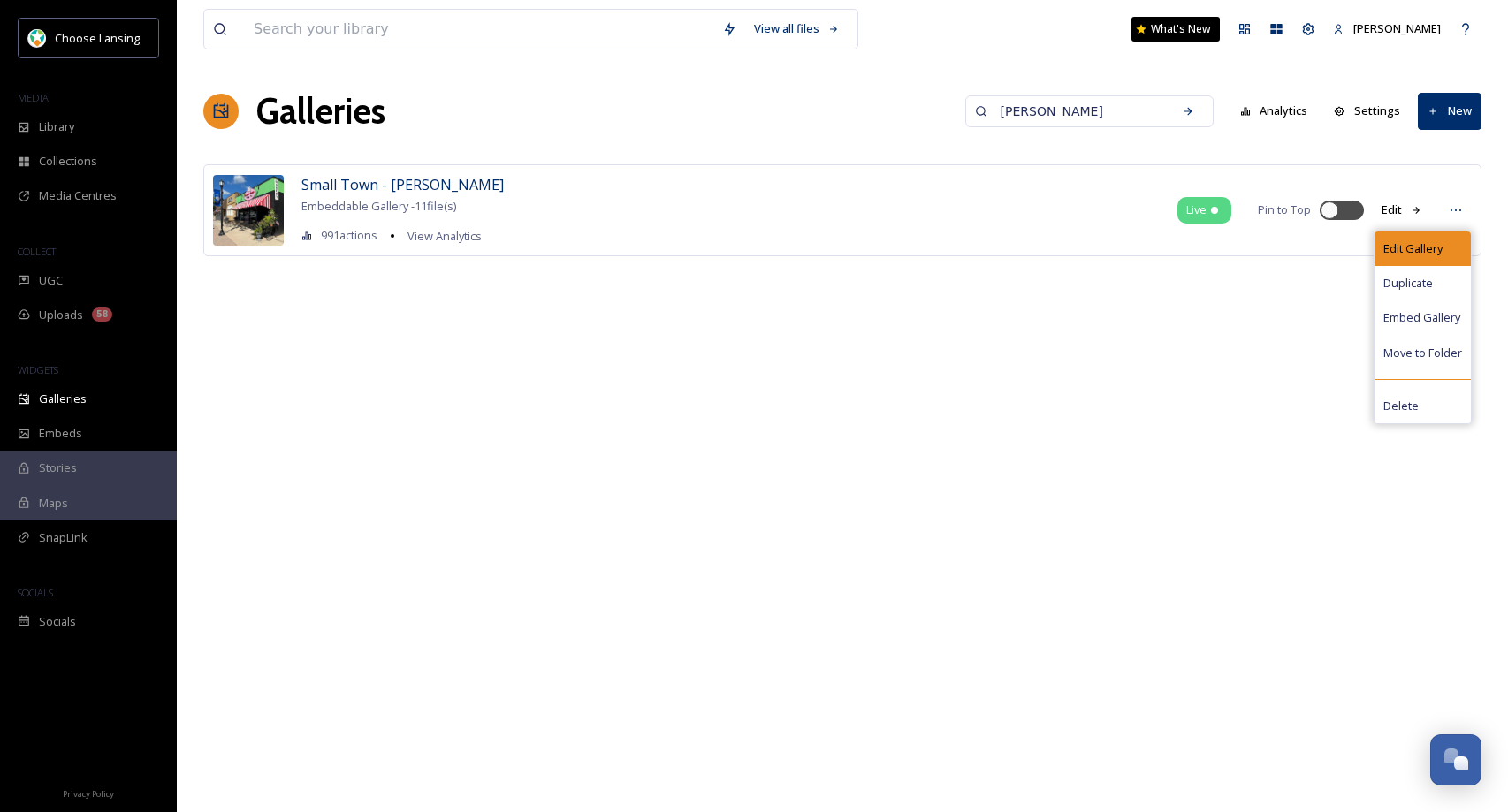
click at [1454, 240] on div "Edit Gallery" at bounding box center [1422, 248] width 96 height 35
drag, startPoint x: 1105, startPoint y: 350, endPoint x: 755, endPoint y: 235, distance: 368.4
click at [1099, 350] on div "View all files What's New Valeri Gill Galleries dewitt Analytics Settings New S…" at bounding box center [842, 406] width 1331 height 812
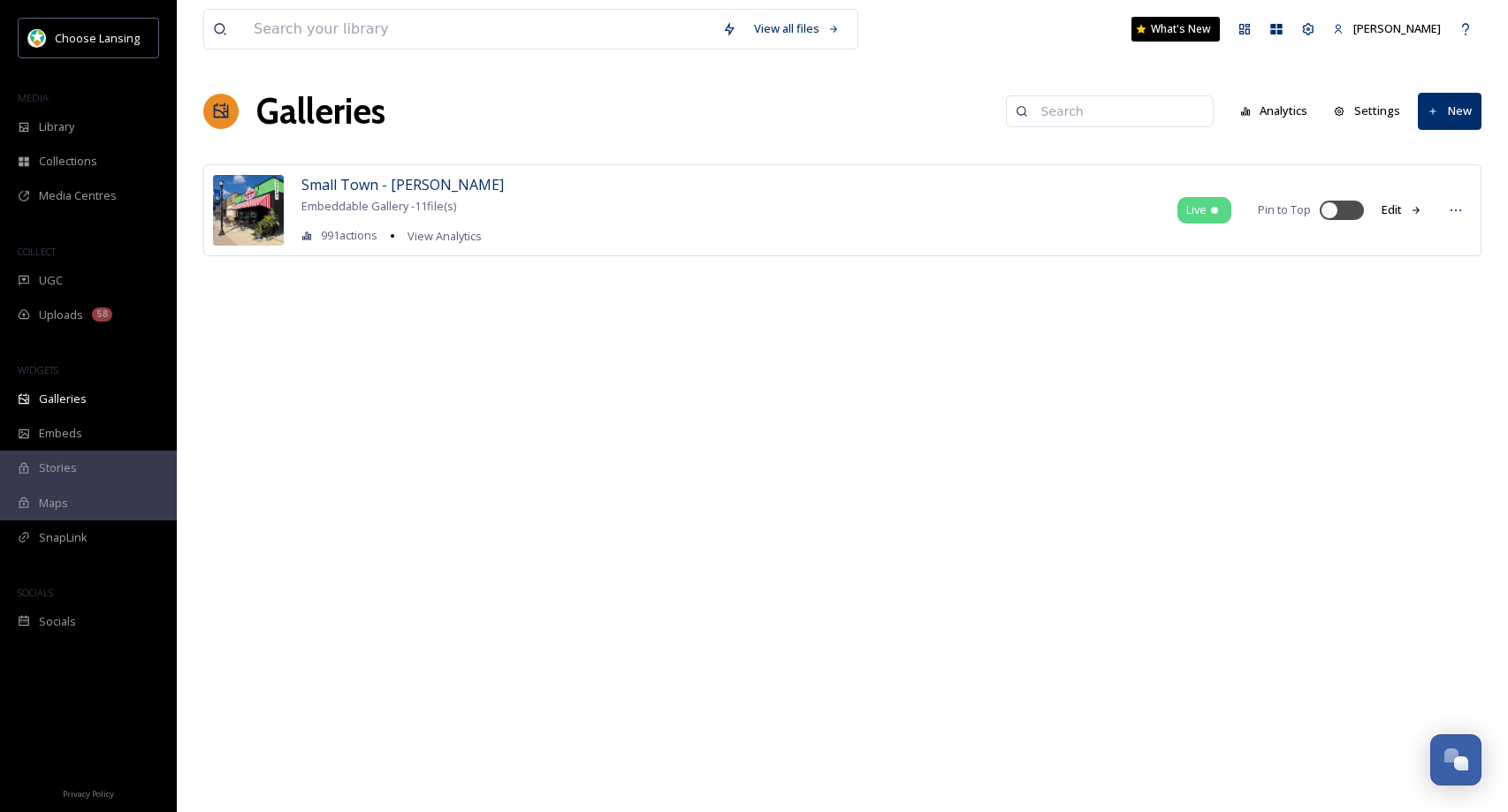
click at [1406, 215] on button "Edit" at bounding box center [1401, 209] width 58 height 35
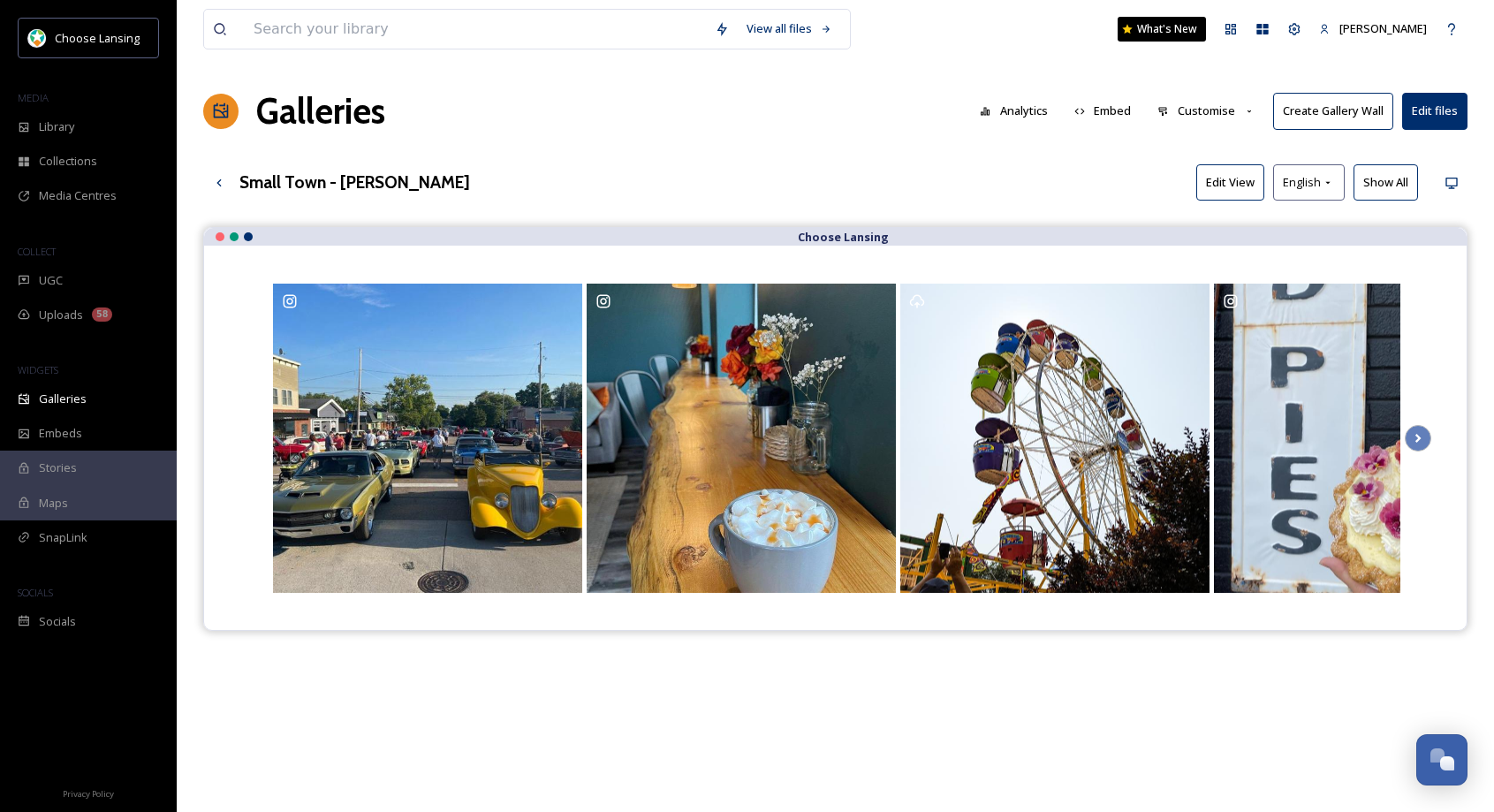
click at [1214, 116] on button "Customise" at bounding box center [1205, 111] width 116 height 35
click at [1207, 145] on div "Layout" at bounding box center [1210, 151] width 123 height 35
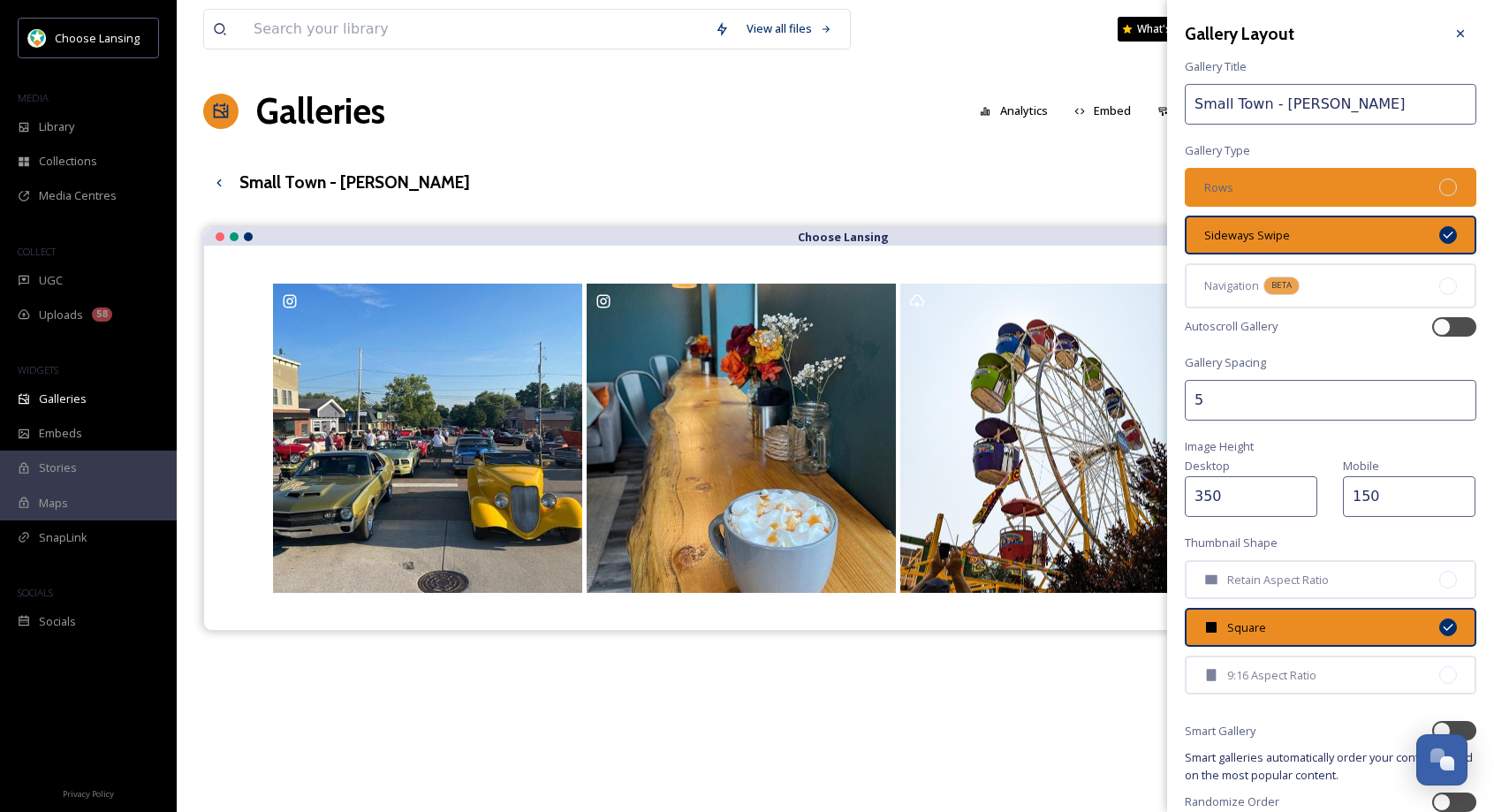
drag, startPoint x: 1344, startPoint y: 183, endPoint x: 1426, endPoint y: 192, distance: 82.5
click at [1344, 185] on div "Rows" at bounding box center [1330, 187] width 291 height 39
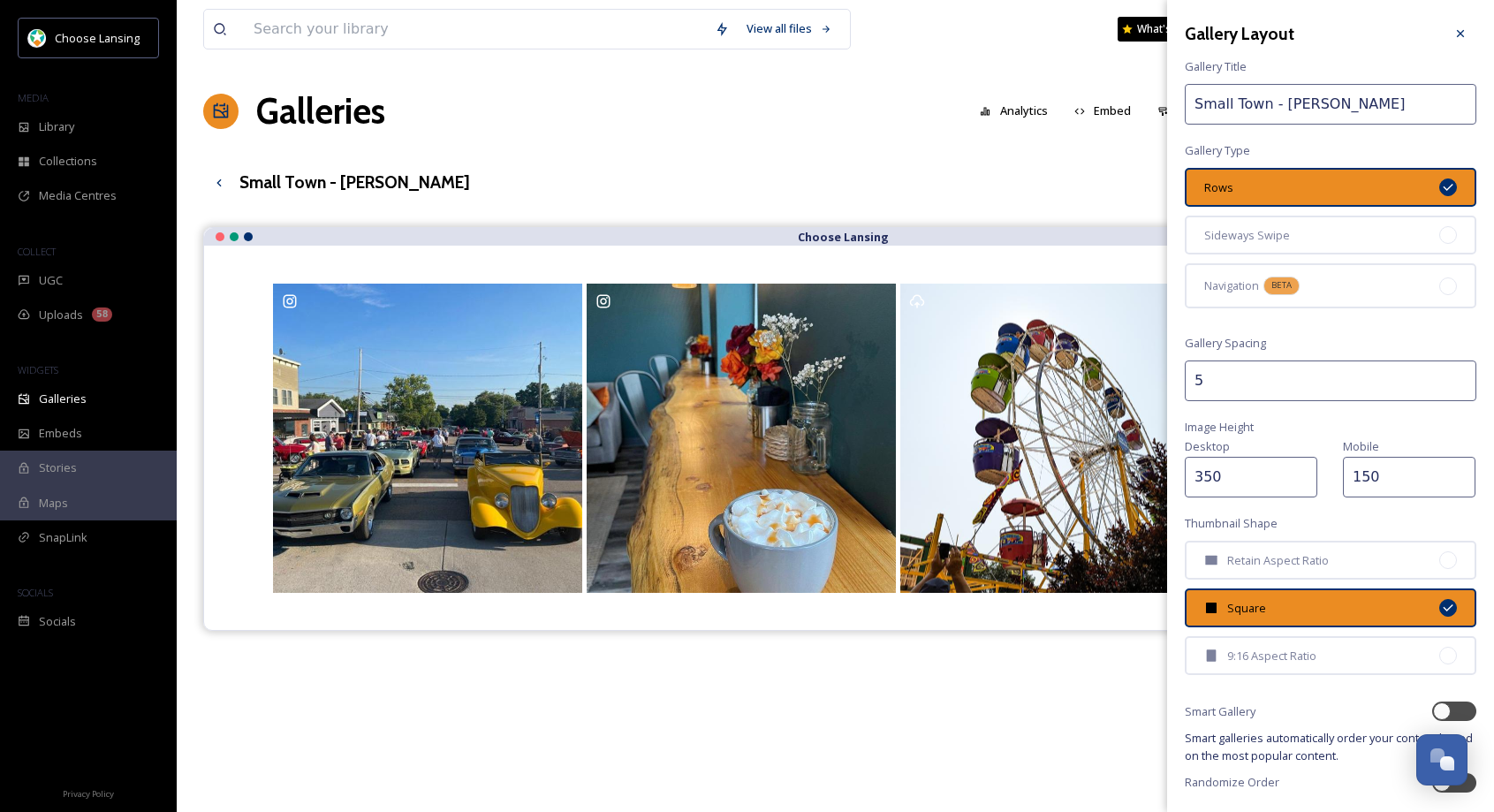
scroll to position [61, 0]
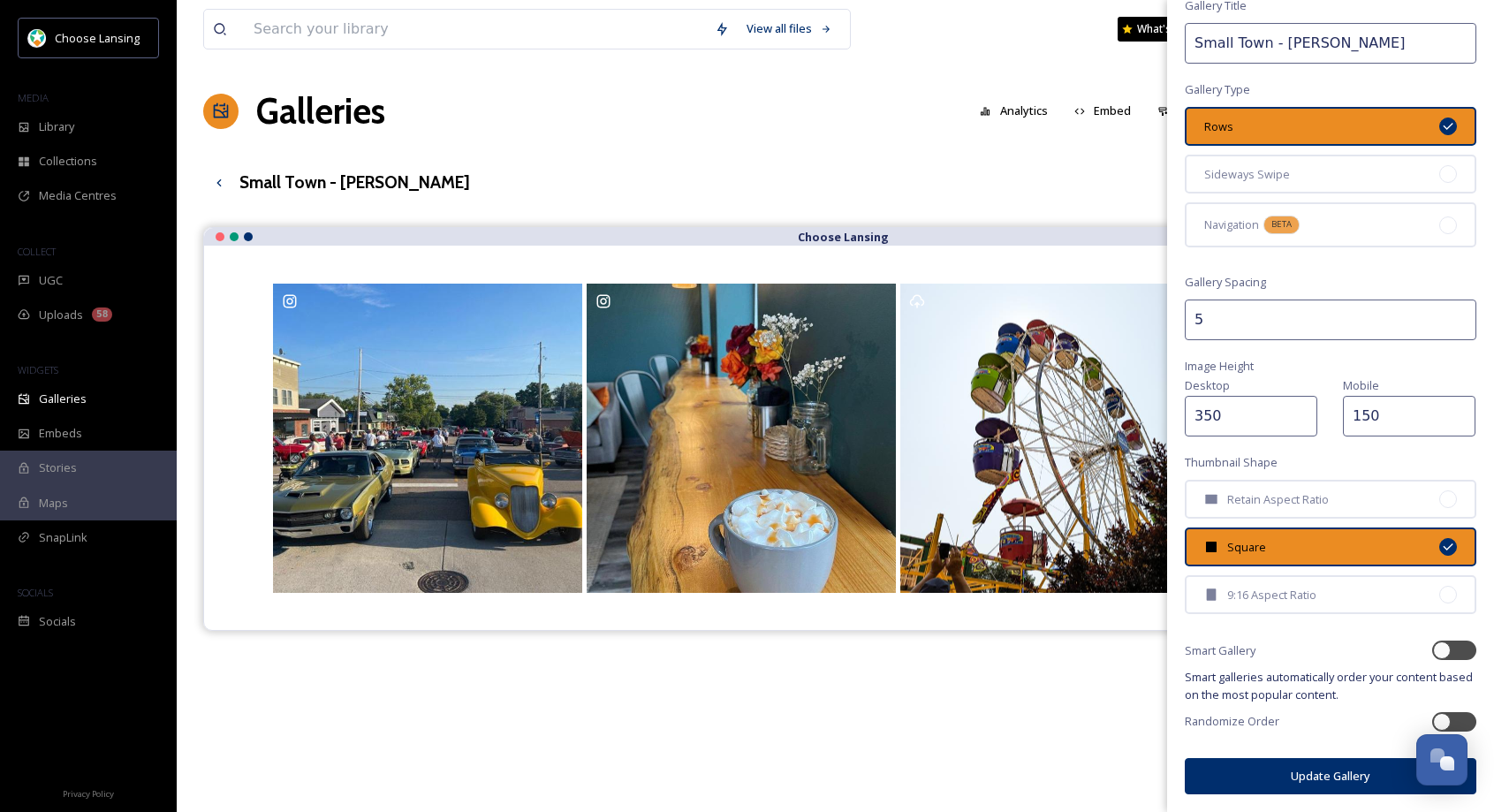
click at [1301, 775] on button "Update Gallery" at bounding box center [1330, 775] width 291 height 37
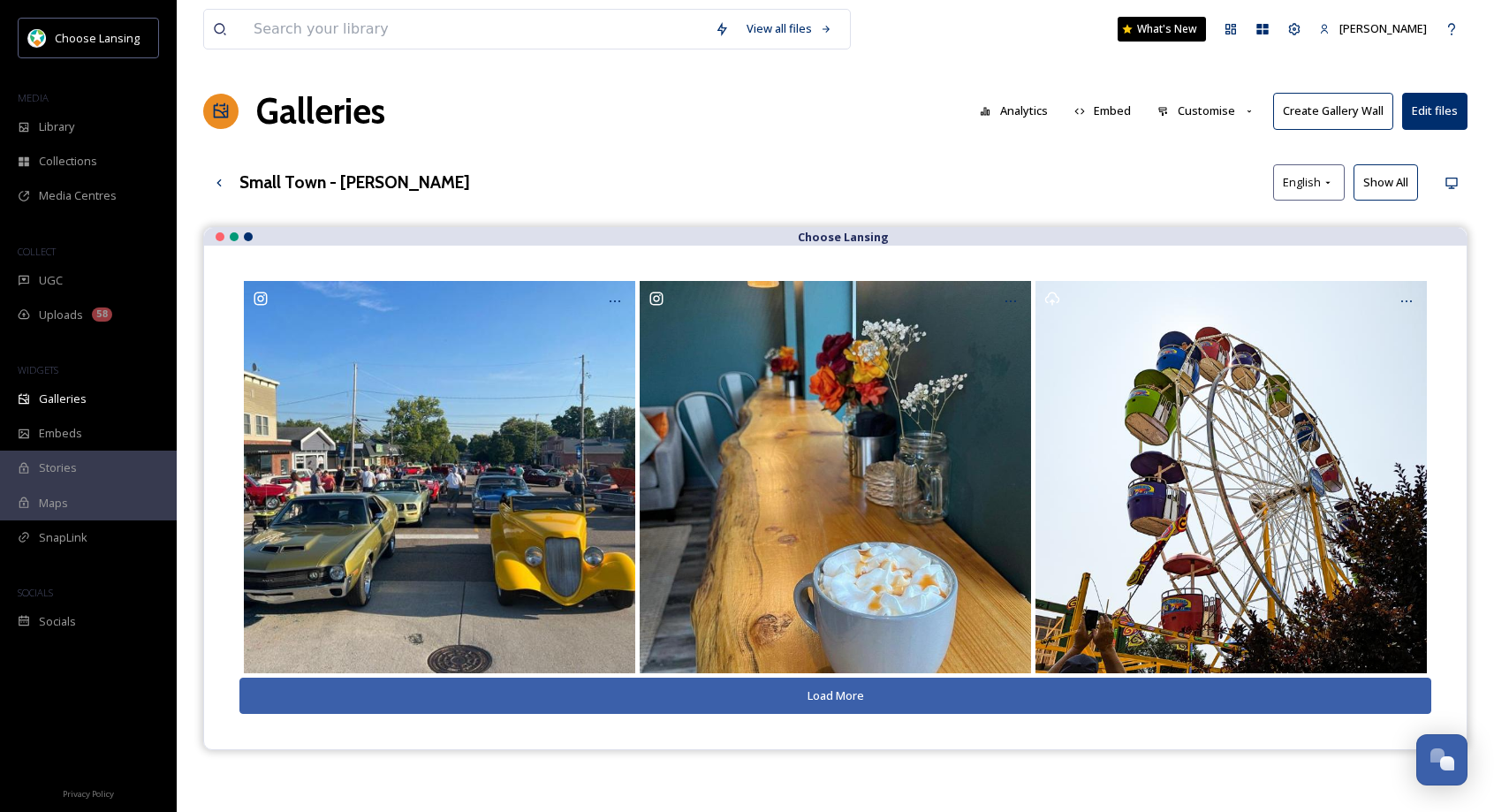
click at [1390, 186] on button "Show All" at bounding box center [1385, 182] width 64 height 37
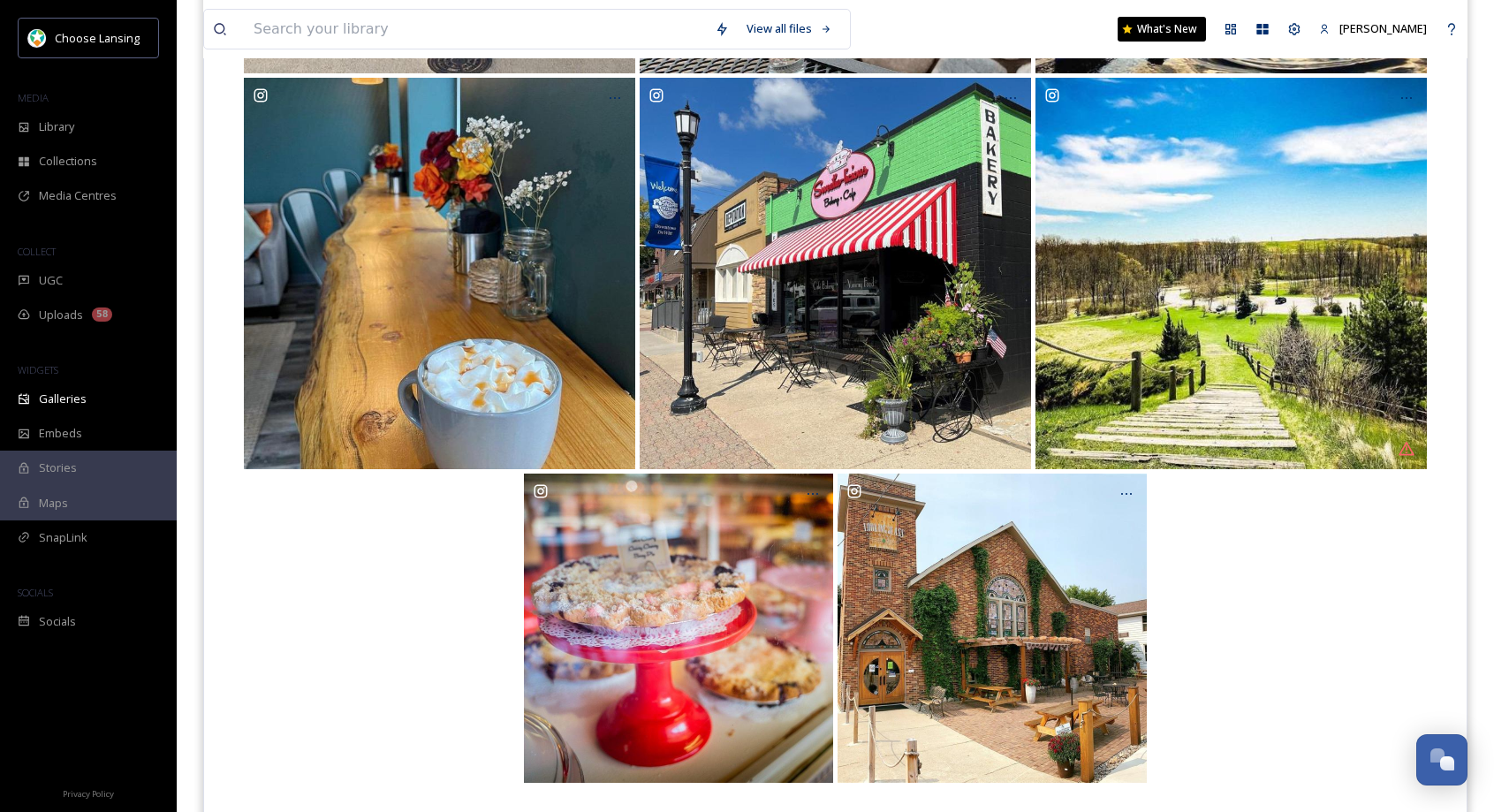
scroll to position [1033, 0]
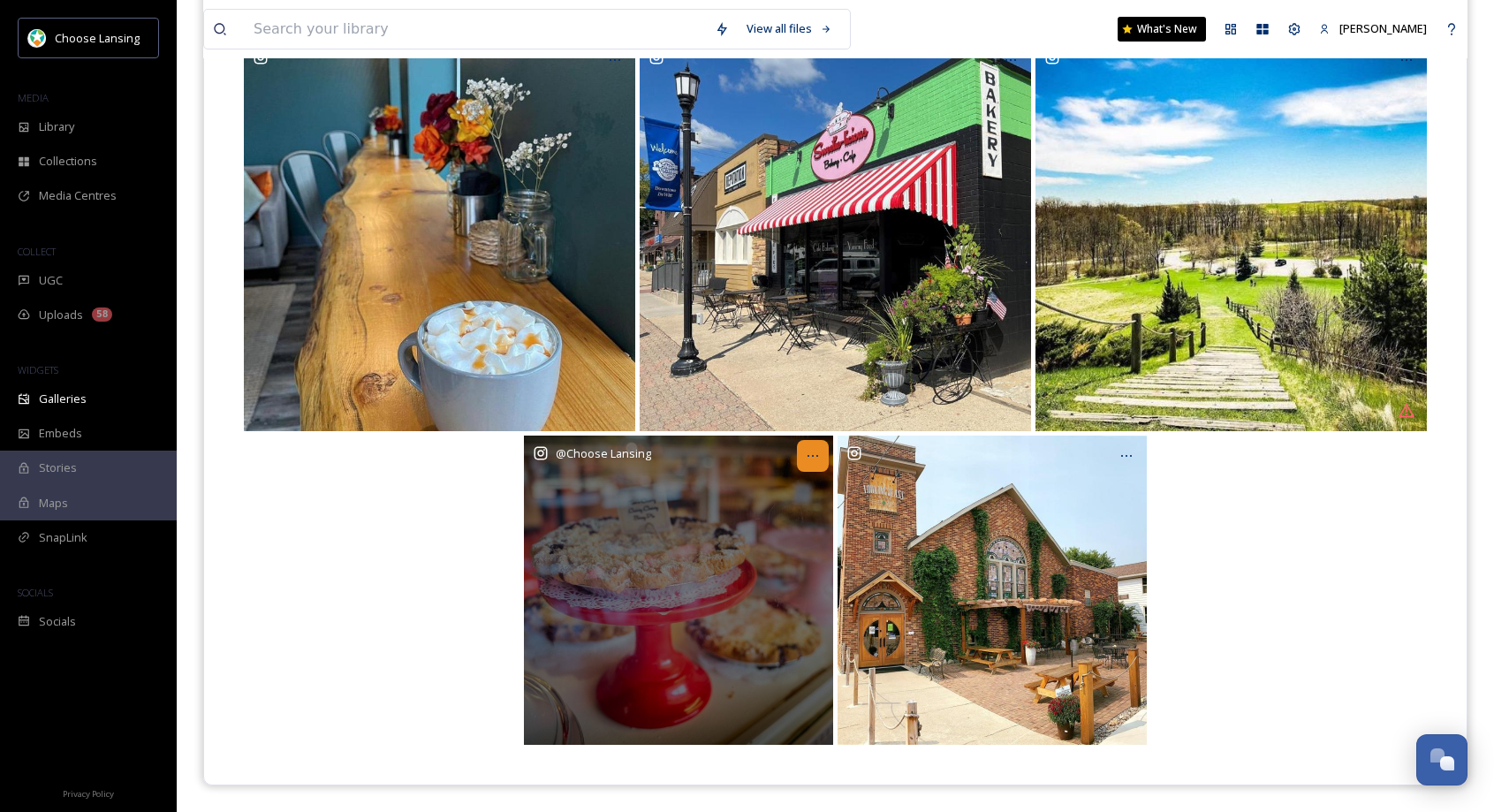
click at [814, 458] on icon at bounding box center [813, 455] width 14 height 14
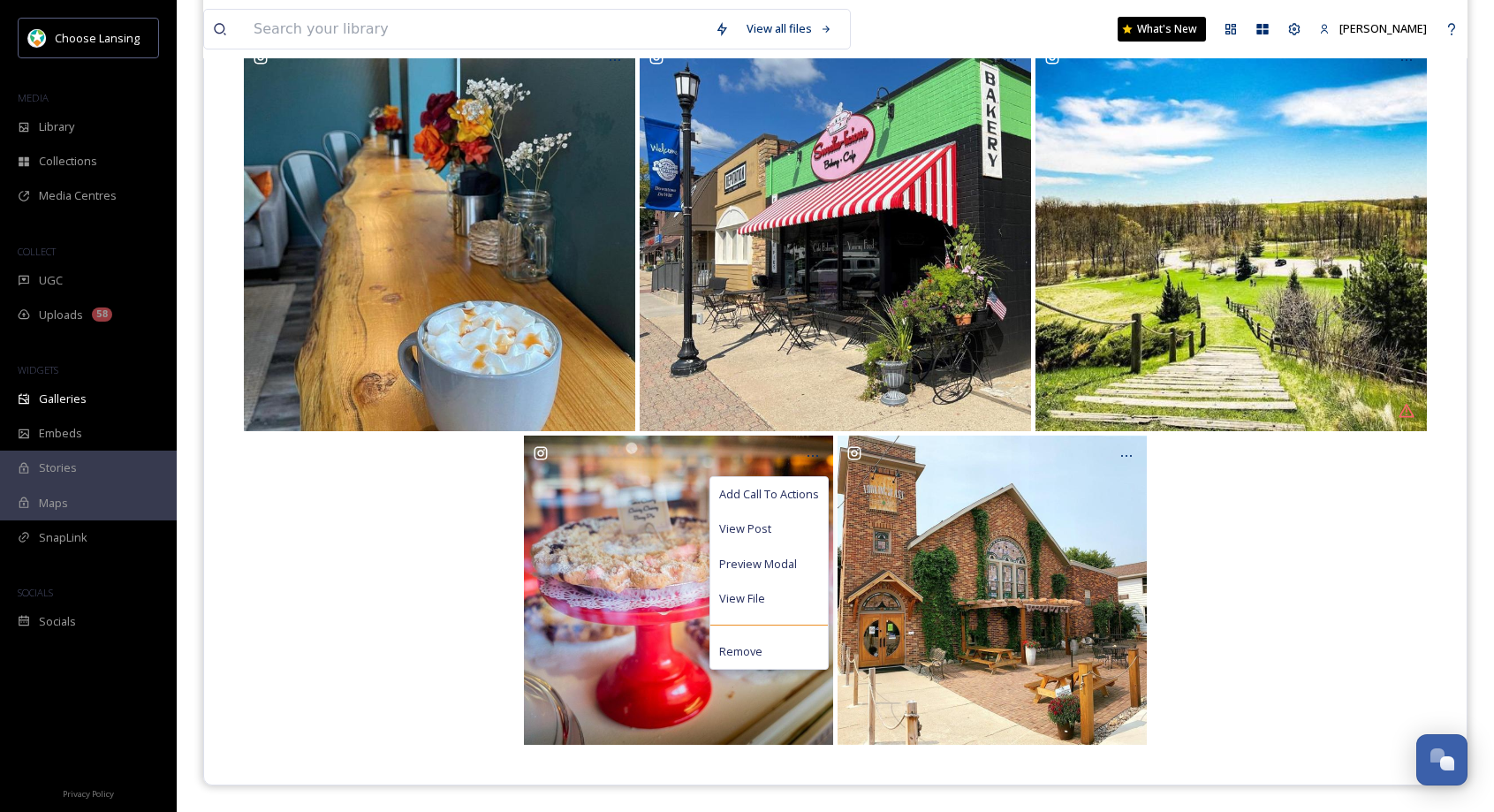
drag, startPoint x: 1266, startPoint y: 571, endPoint x: 1286, endPoint y: 561, distance: 22.4
click at [1266, 570] on div "Add Call To Actions View Post Preview Modal View File Remove" at bounding box center [835, 590] width 1192 height 309
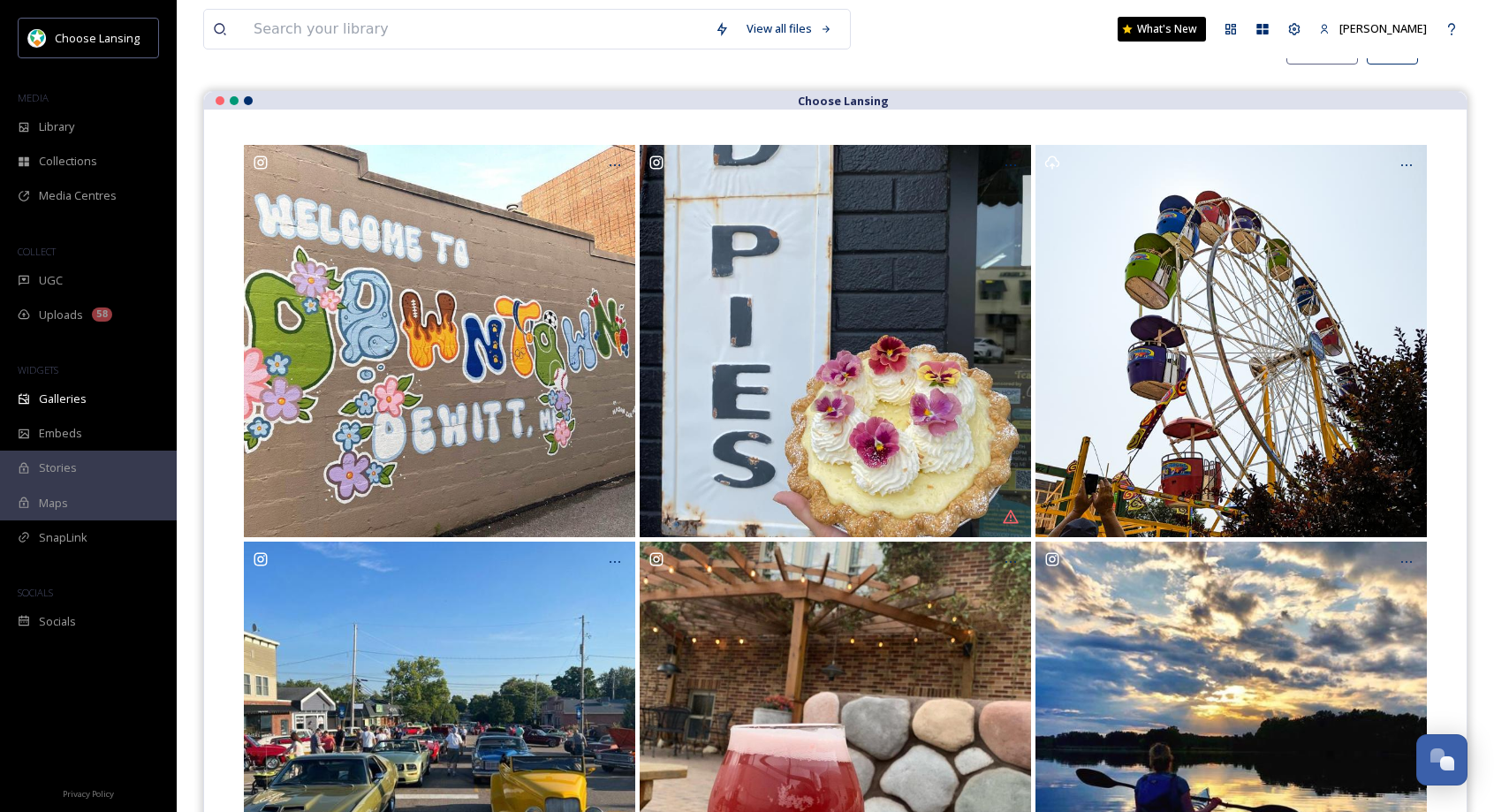
scroll to position [84, 0]
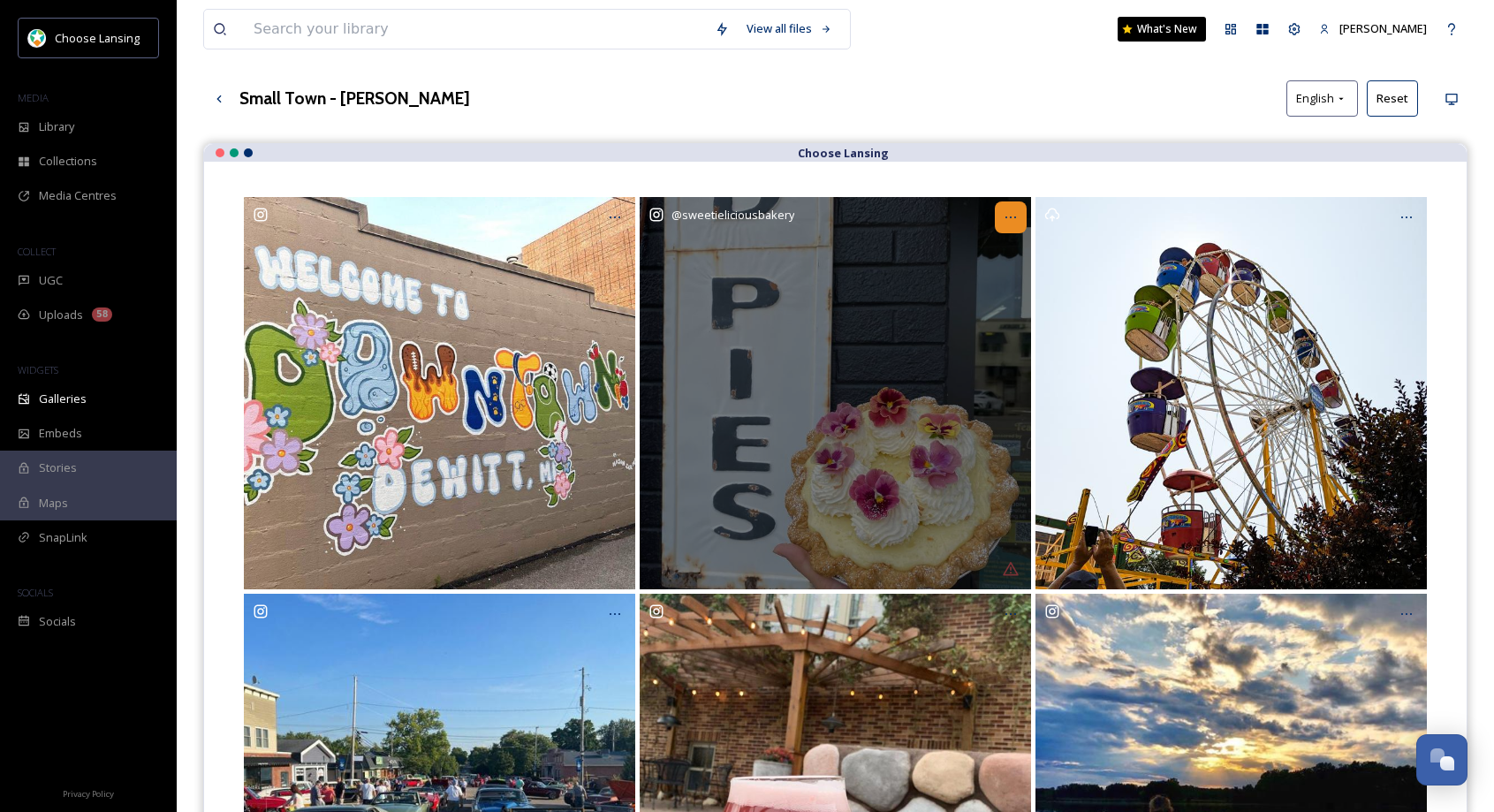
click at [1017, 206] on div at bounding box center [1011, 217] width 32 height 32
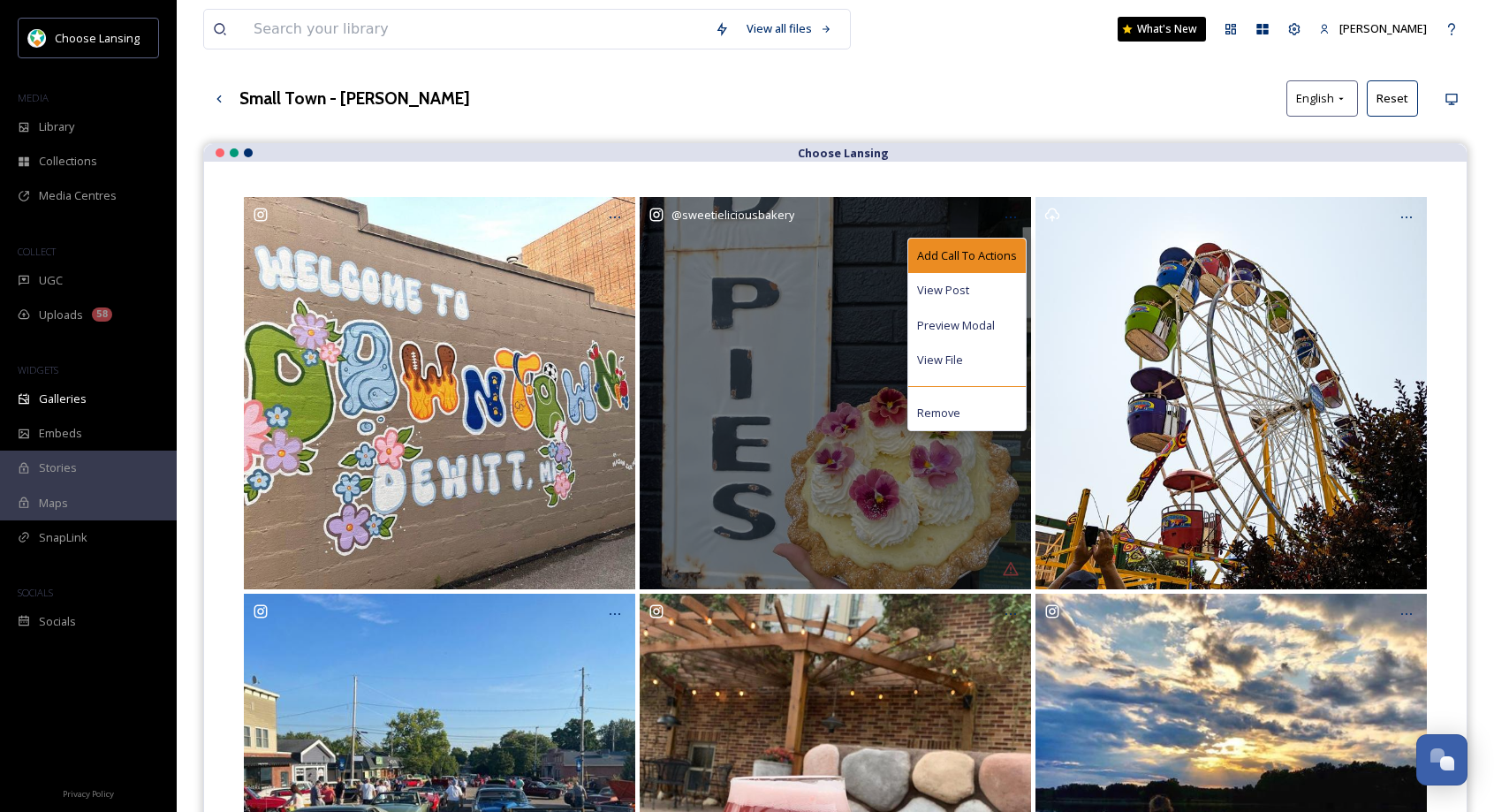
click at [995, 252] on span "Add Call To Actions" at bounding box center [966, 255] width 100 height 17
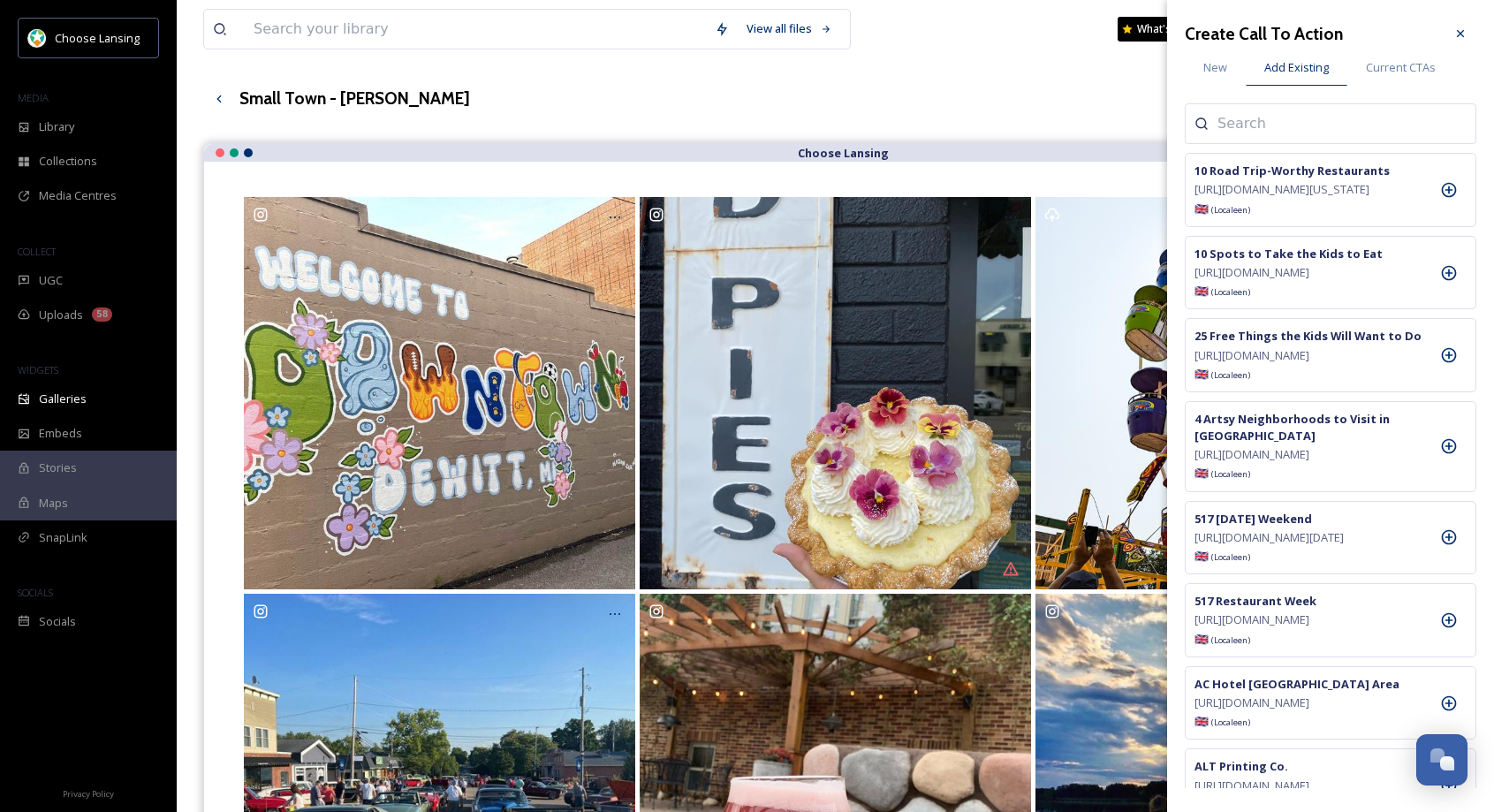
click at [1240, 123] on input at bounding box center [1305, 122] width 177 height 21
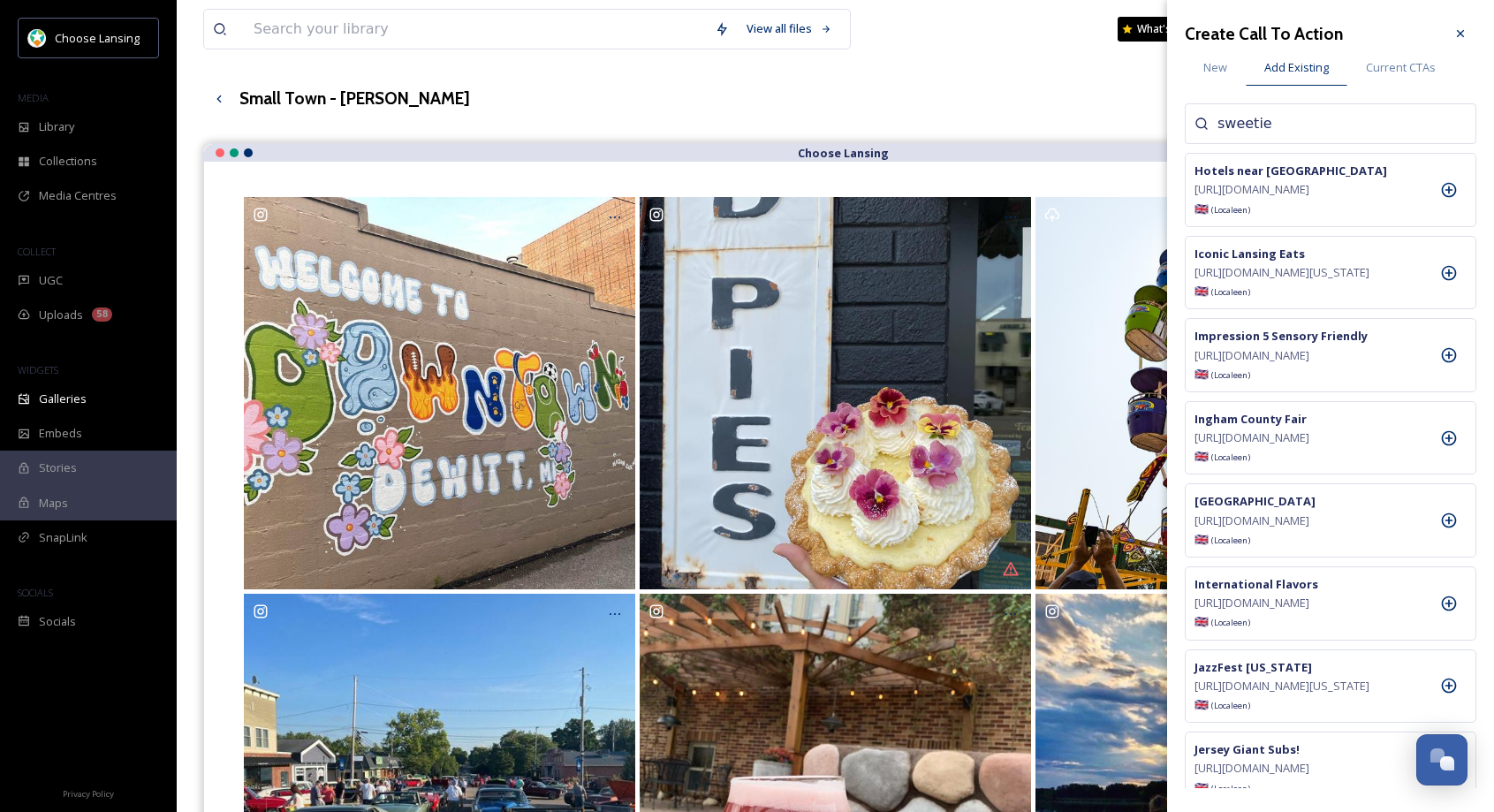
type input "sweetie"
click at [1450, 199] on icon at bounding box center [1450, 190] width 18 height 18
click at [1461, 32] on icon at bounding box center [1460, 33] width 7 height 7
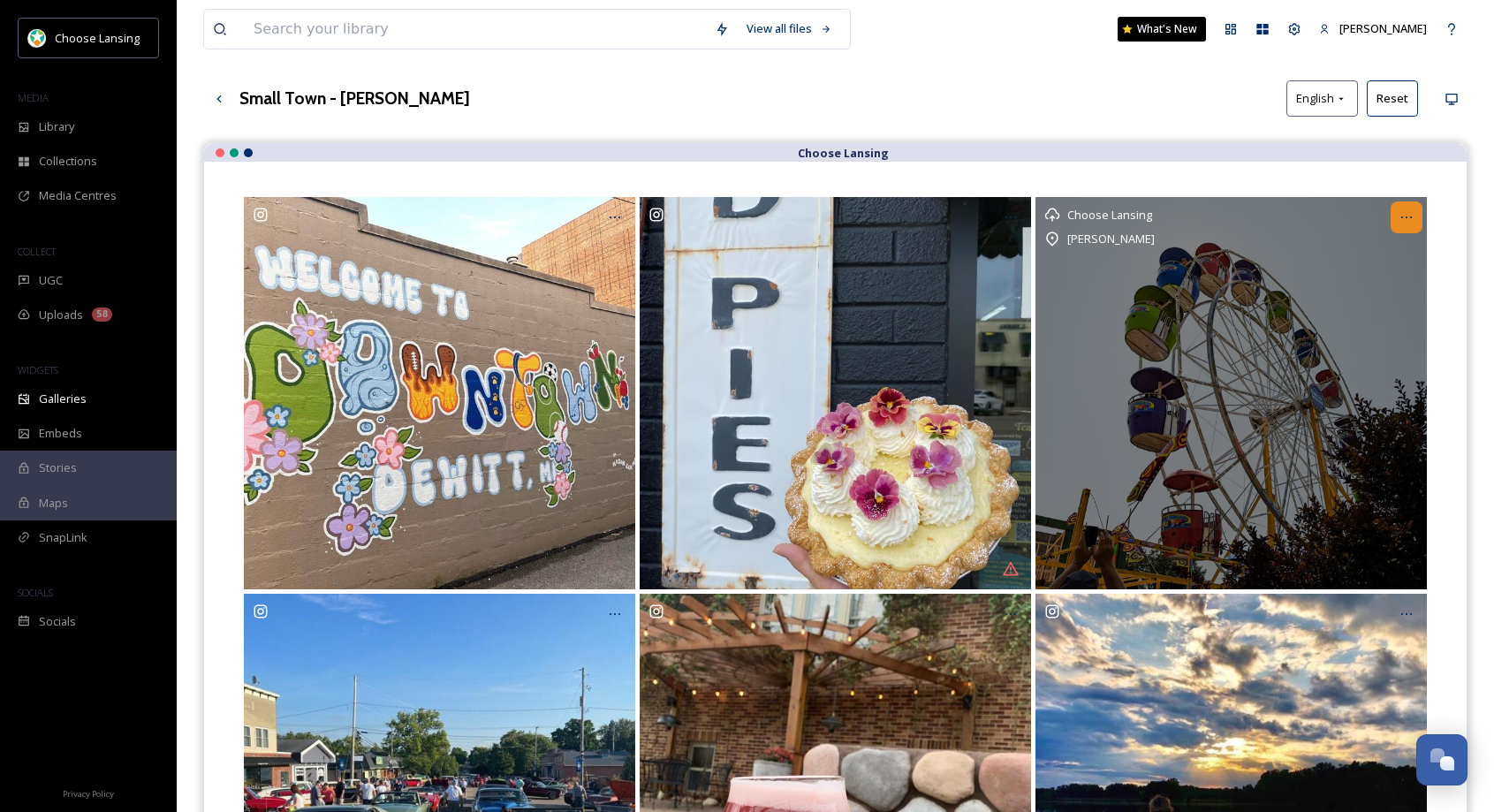
click at [1405, 213] on icon at bounding box center [1406, 217] width 14 height 14
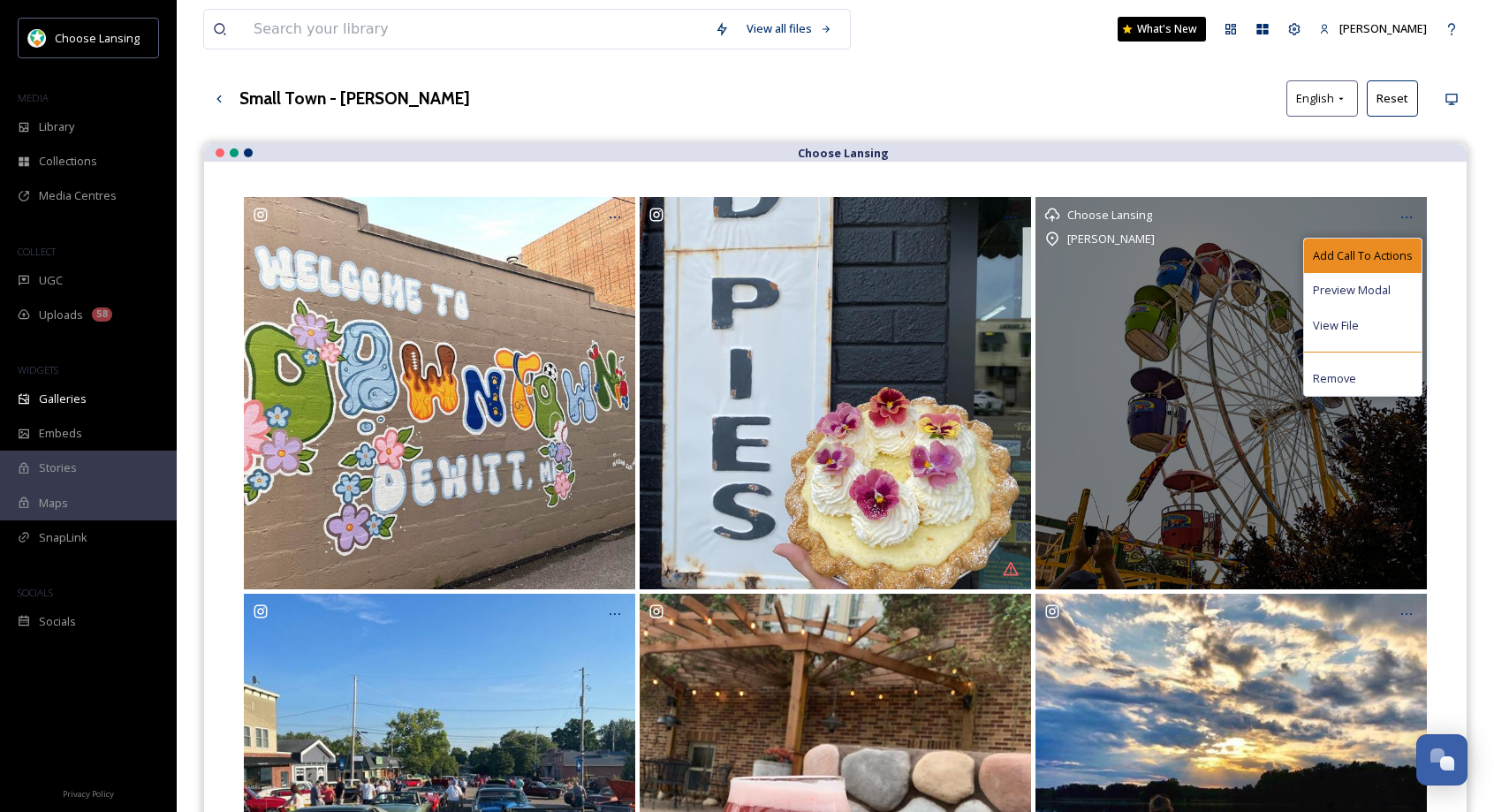
click at [1358, 256] on span "Add Call To Actions" at bounding box center [1363, 255] width 100 height 17
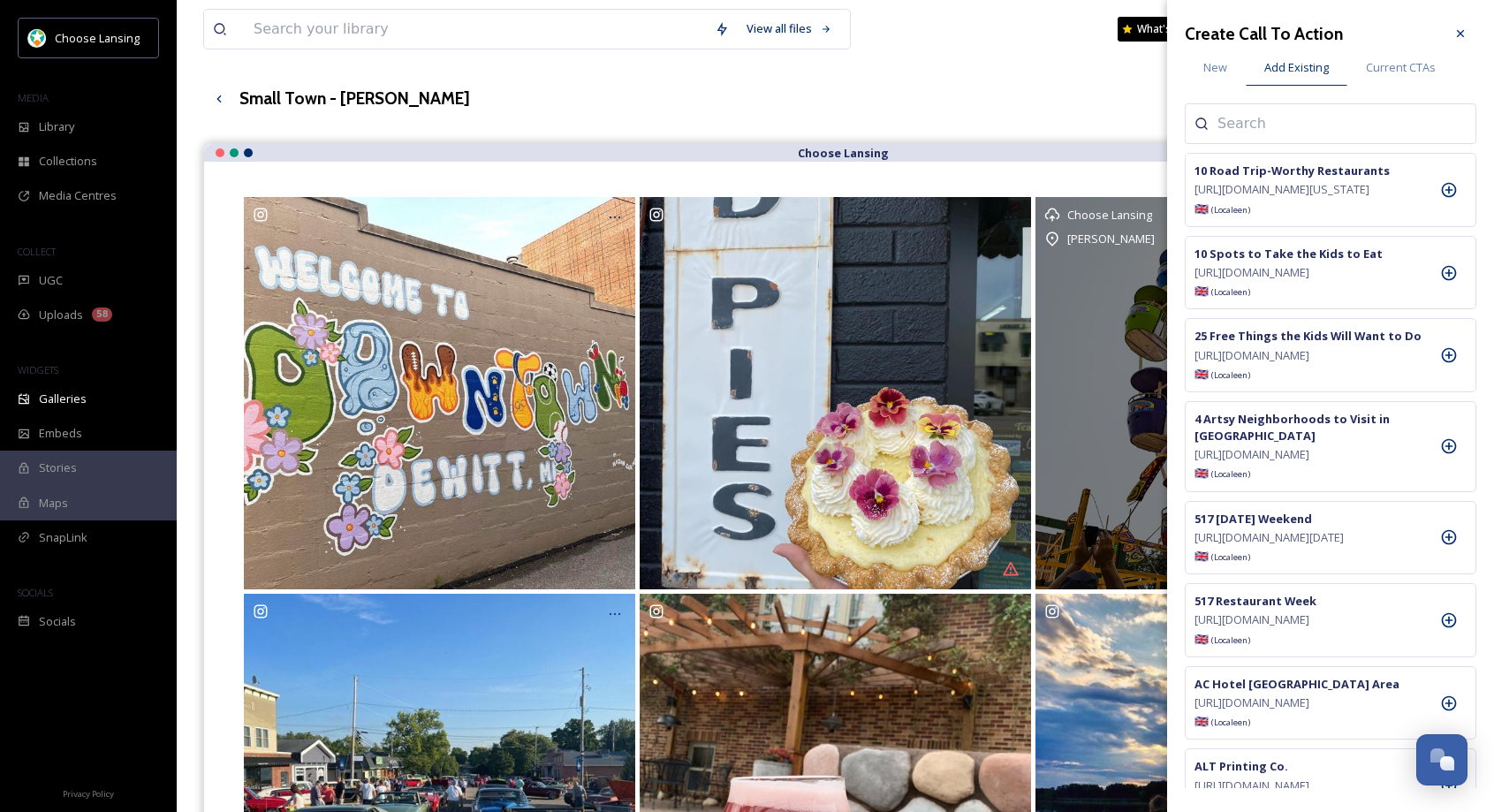
click at [1239, 119] on input at bounding box center [1305, 122] width 177 height 21
type input "[PERSON_NAME]"
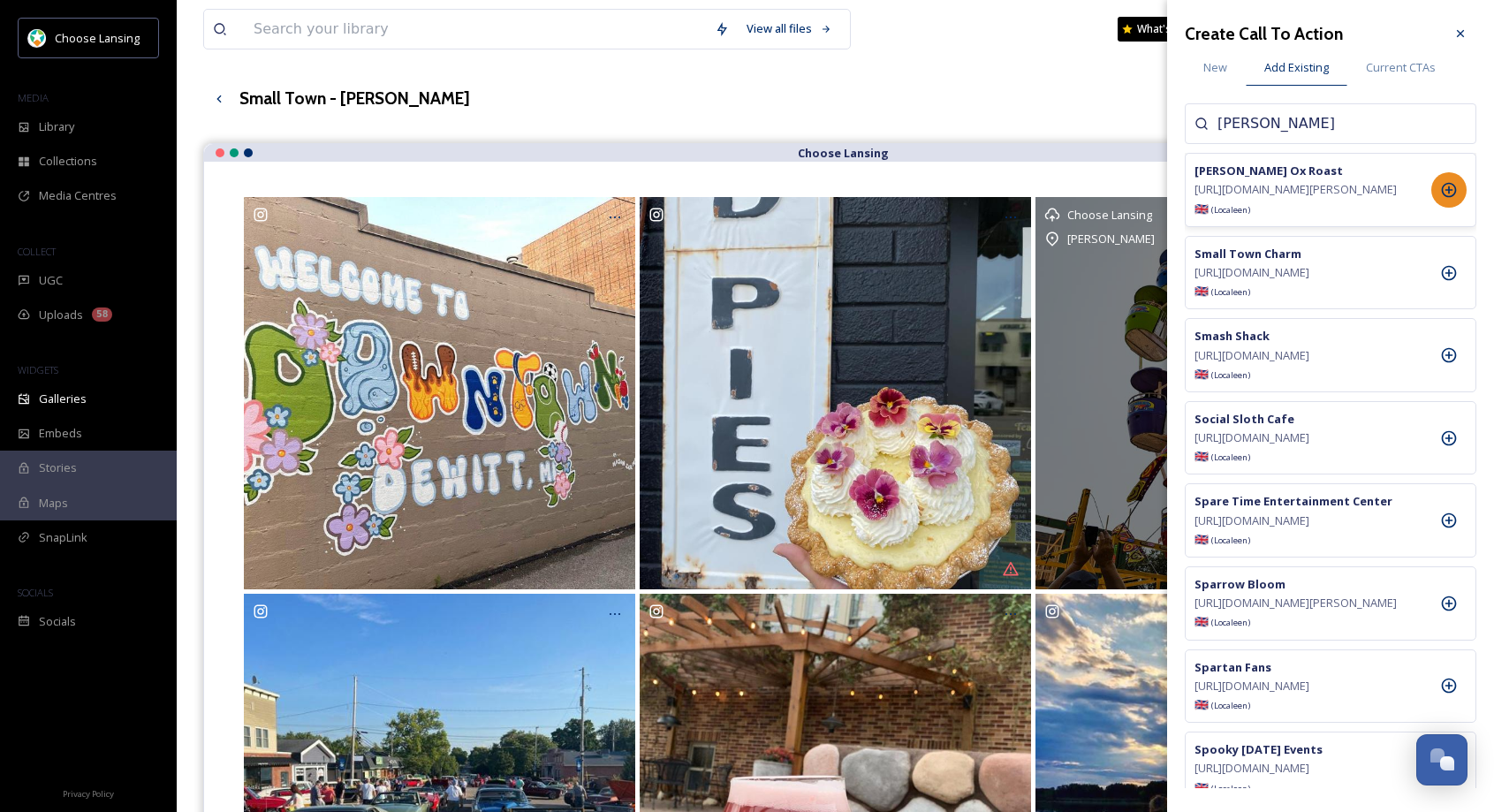
click at [1452, 197] on icon at bounding box center [1450, 190] width 18 height 18
click at [1456, 34] on icon at bounding box center [1460, 34] width 14 height 14
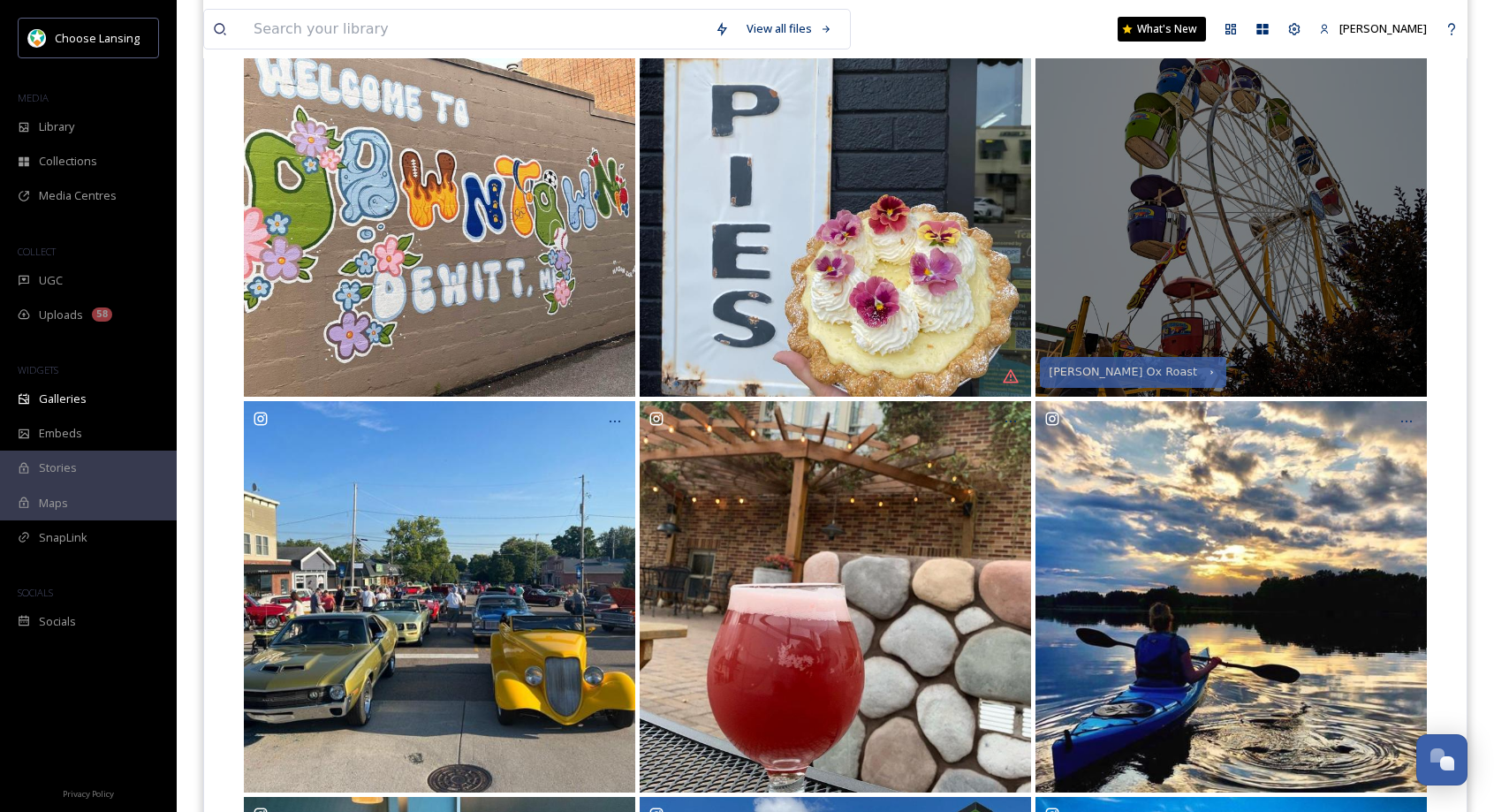
scroll to position [275, 0]
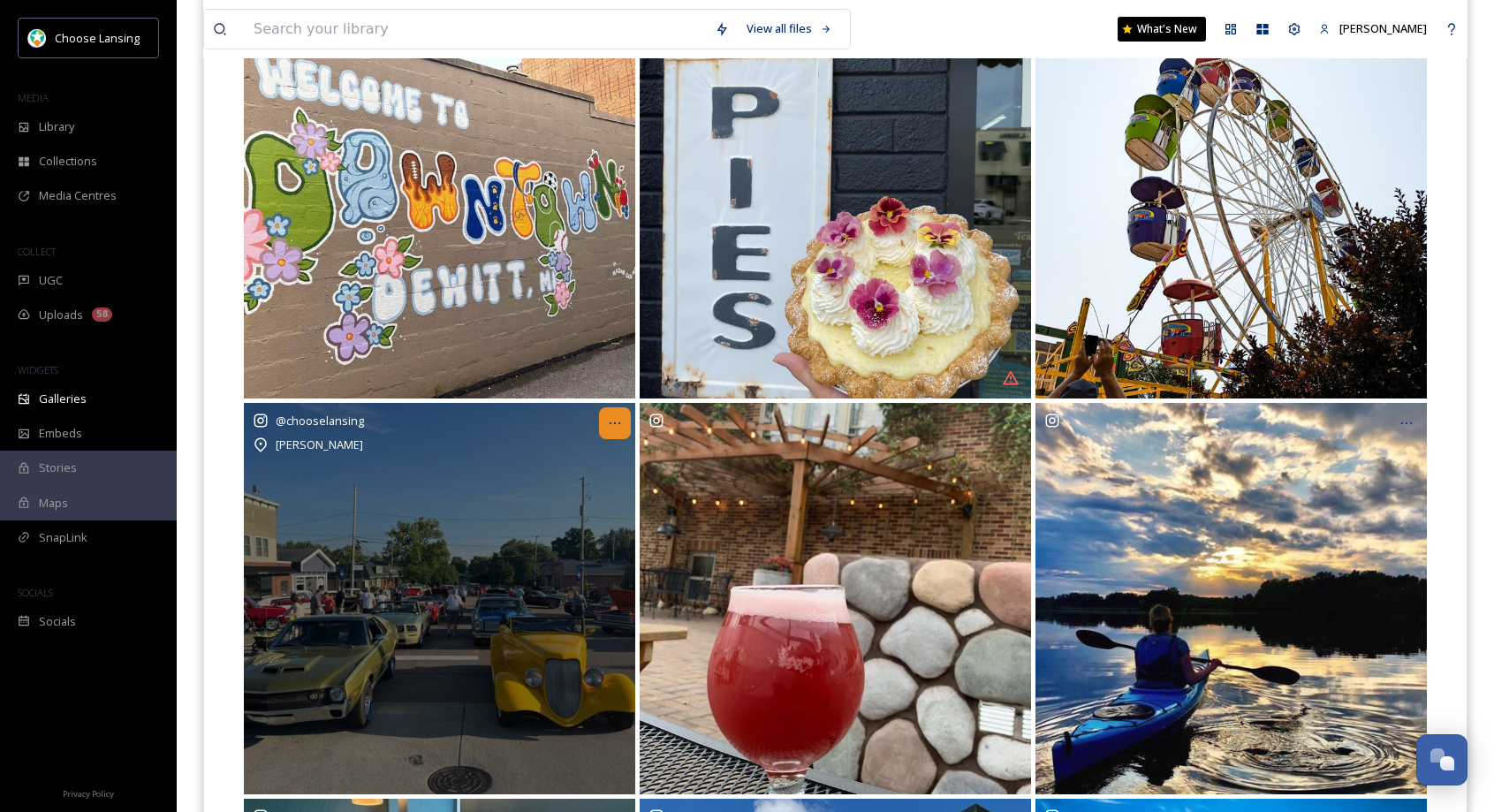
click at [615, 422] on icon at bounding box center [615, 423] width 11 height 2
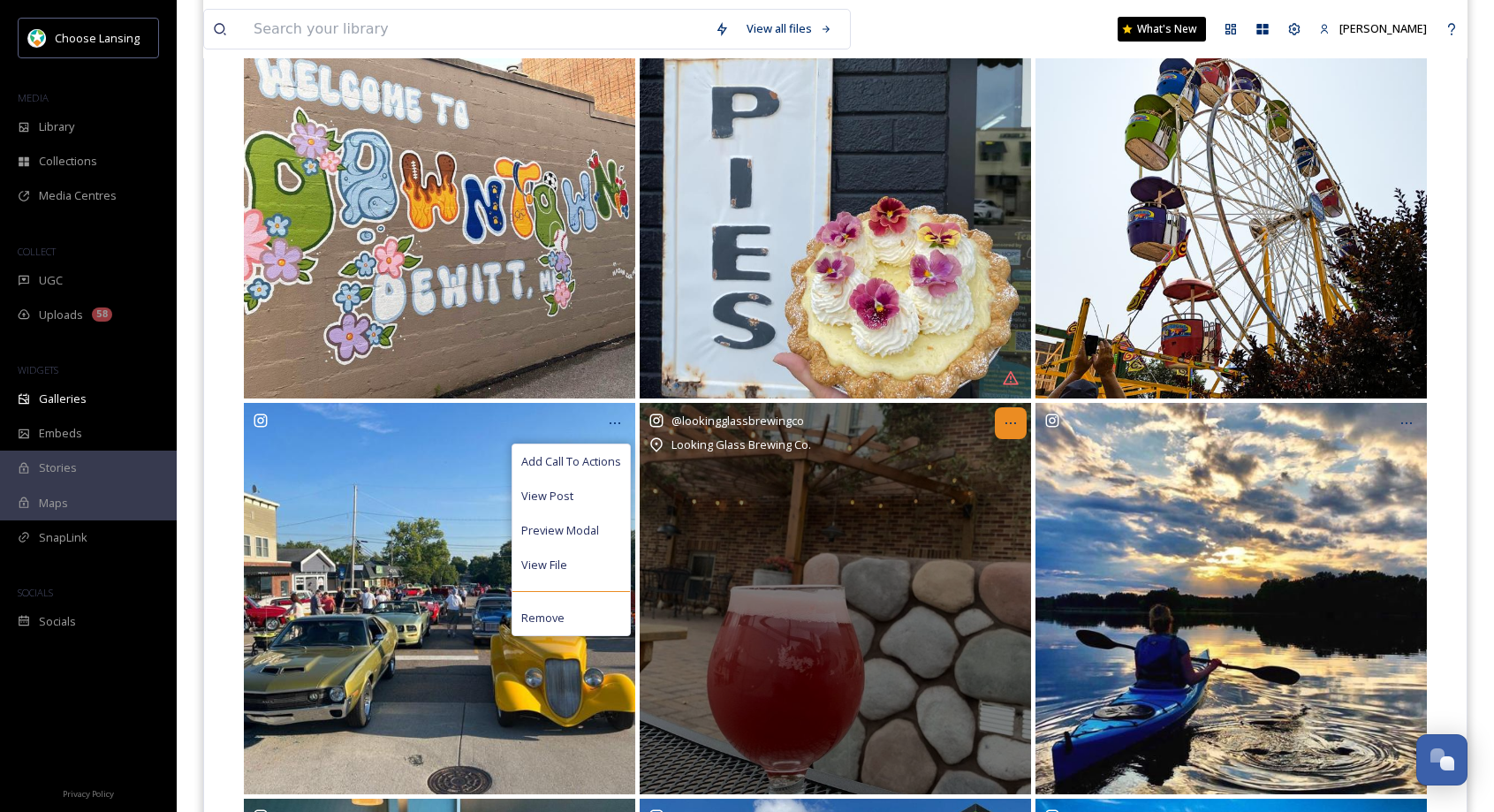
click at [999, 425] on div at bounding box center [1011, 423] width 32 height 32
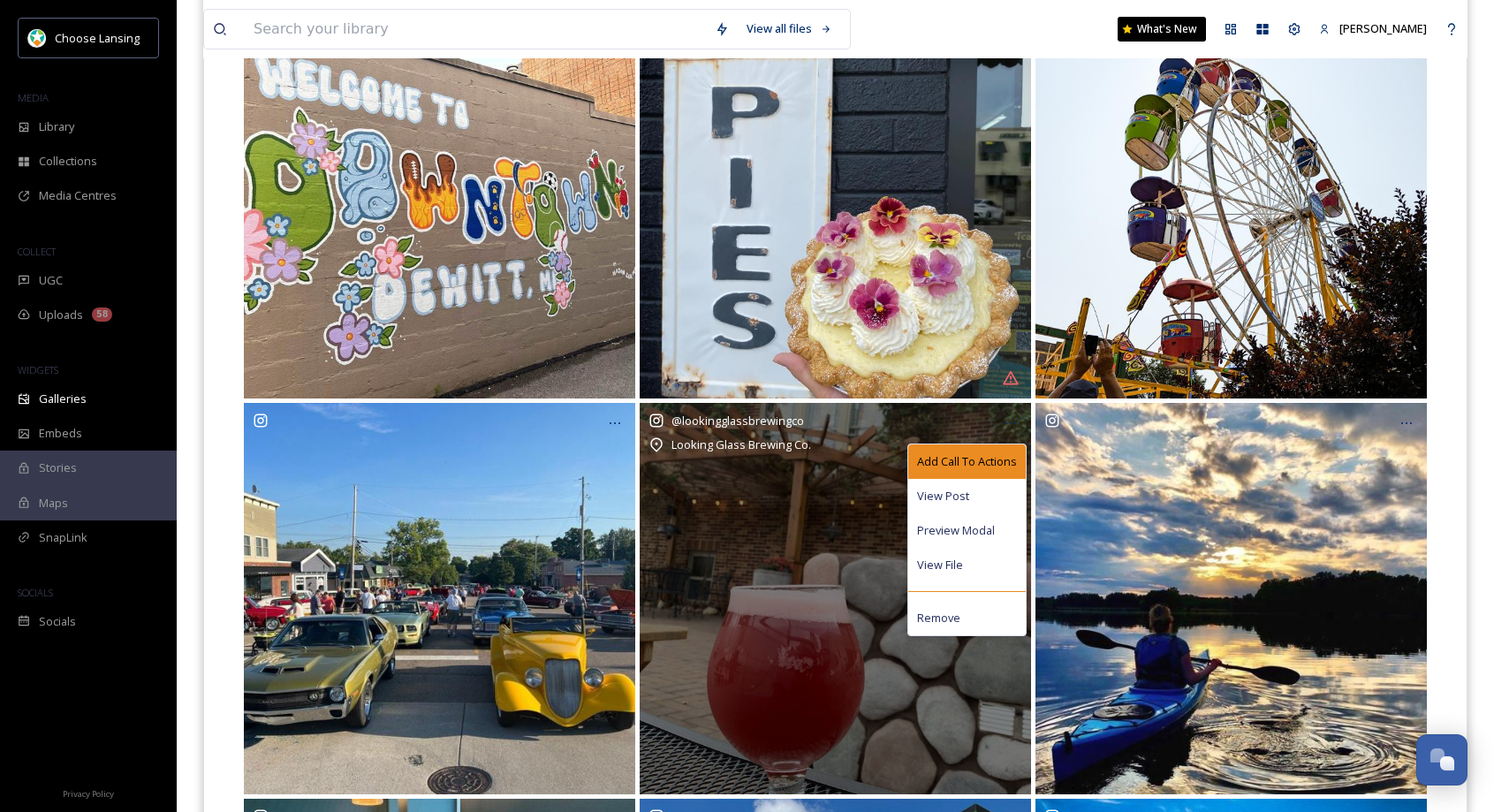
click at [995, 467] on span "Add Call To Actions" at bounding box center [966, 461] width 100 height 17
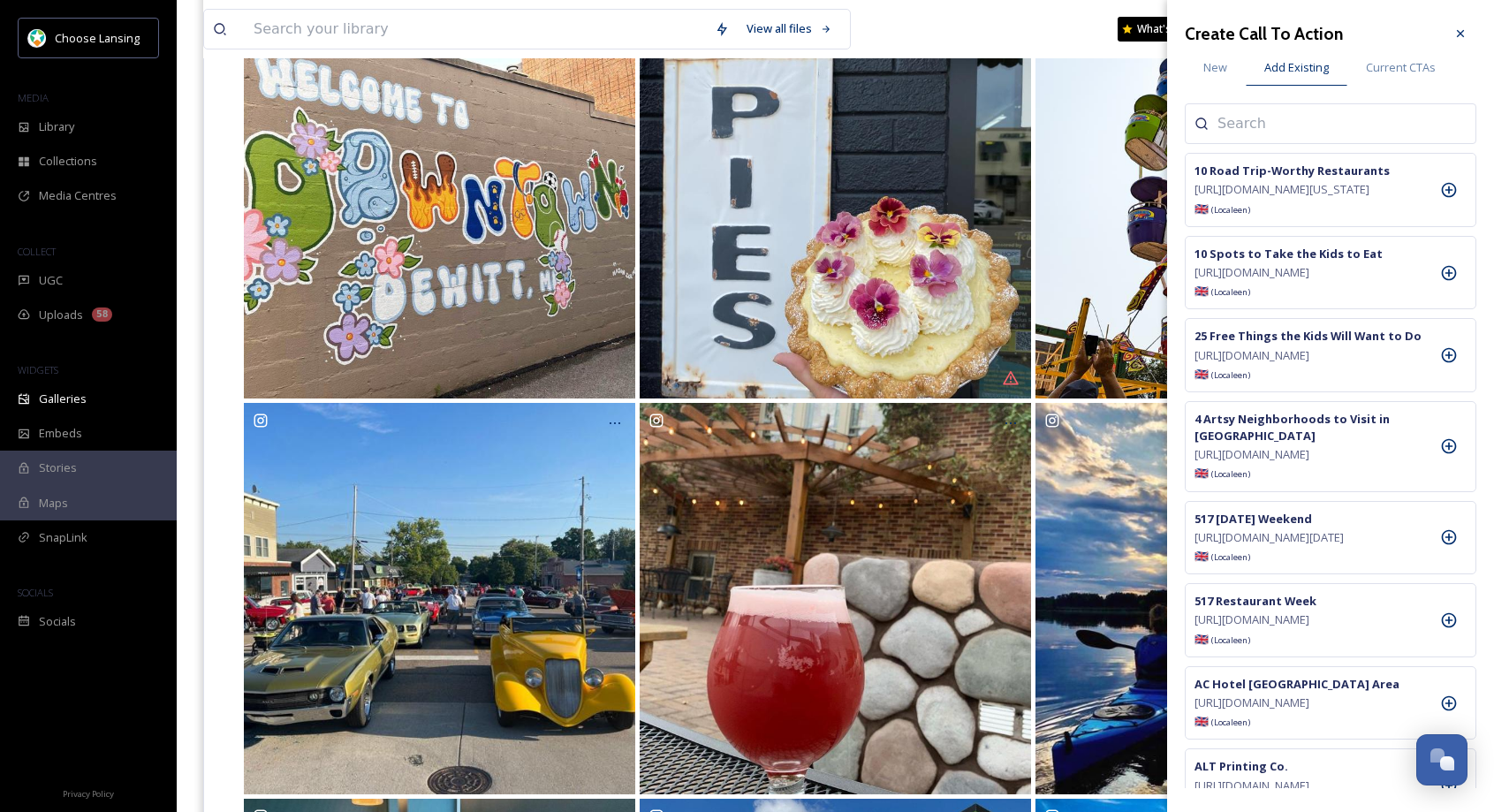
click at [1252, 128] on input at bounding box center [1305, 122] width 177 height 21
type input "looking"
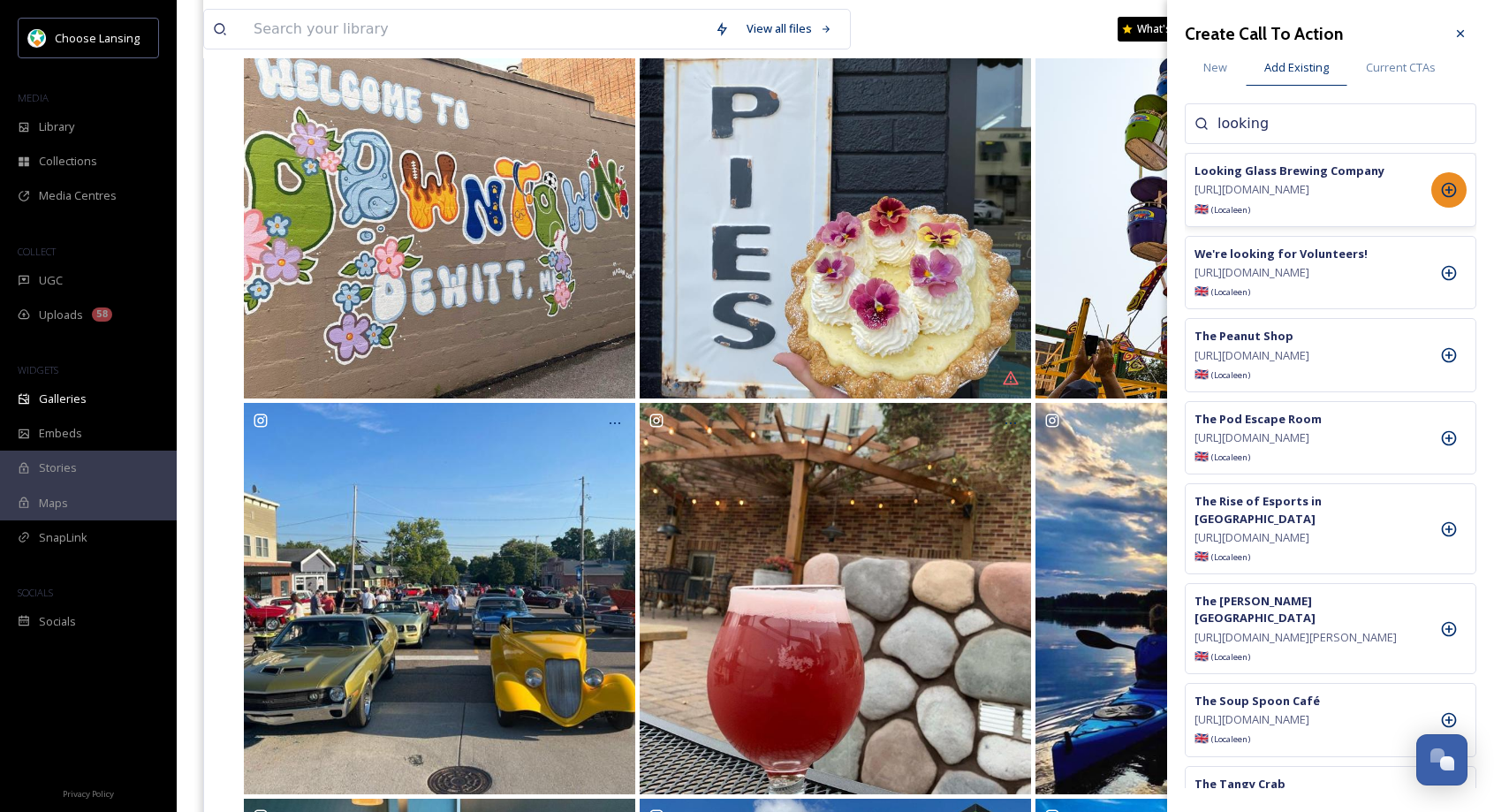
click at [1451, 197] on icon at bounding box center [1450, 190] width 18 height 18
drag, startPoint x: 1464, startPoint y: 30, endPoint x: 1387, endPoint y: 201, distance: 187.5
click at [1464, 30] on icon at bounding box center [1460, 34] width 14 height 14
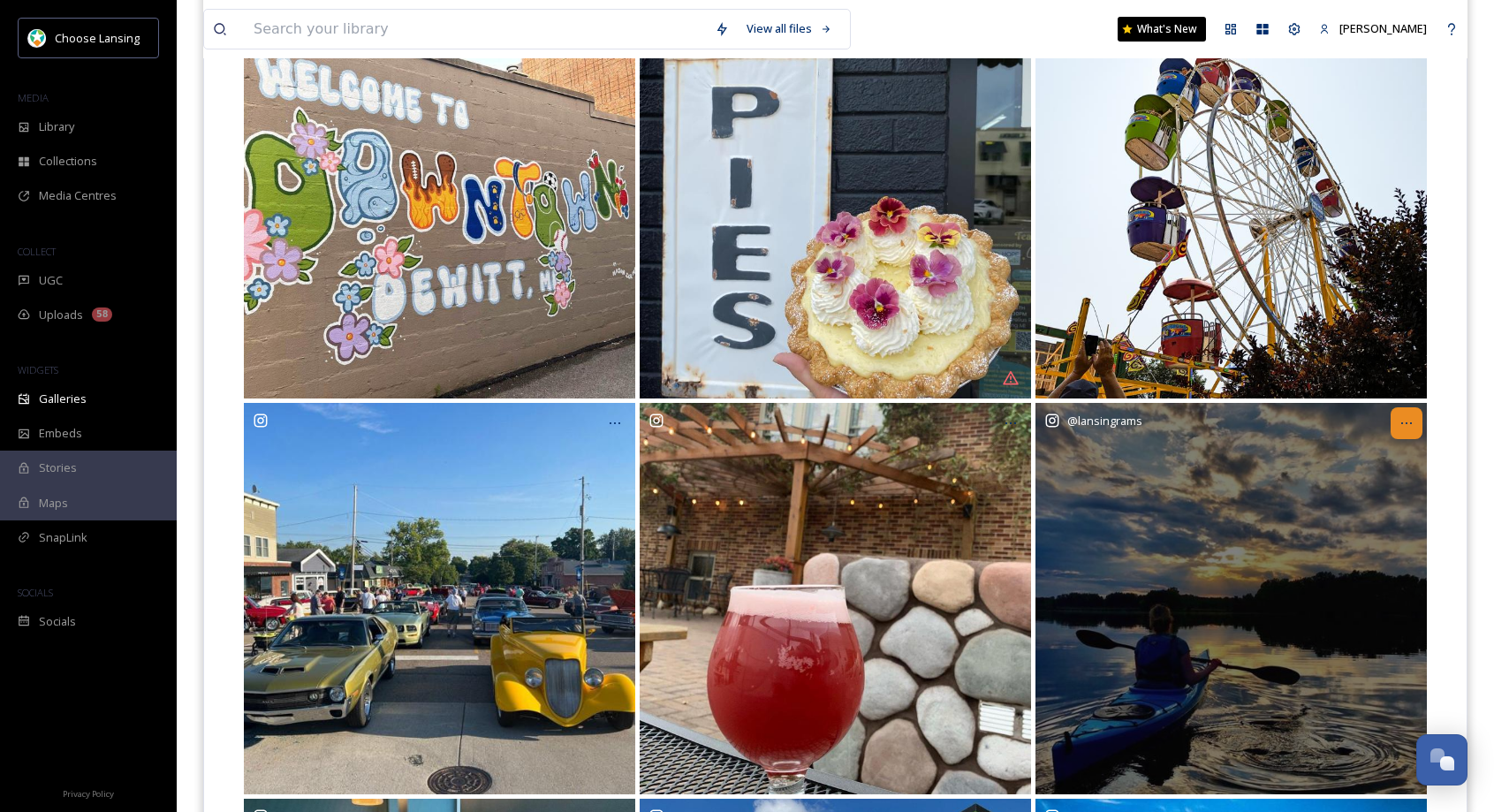
click at [1412, 422] on icon at bounding box center [1406, 423] width 14 height 14
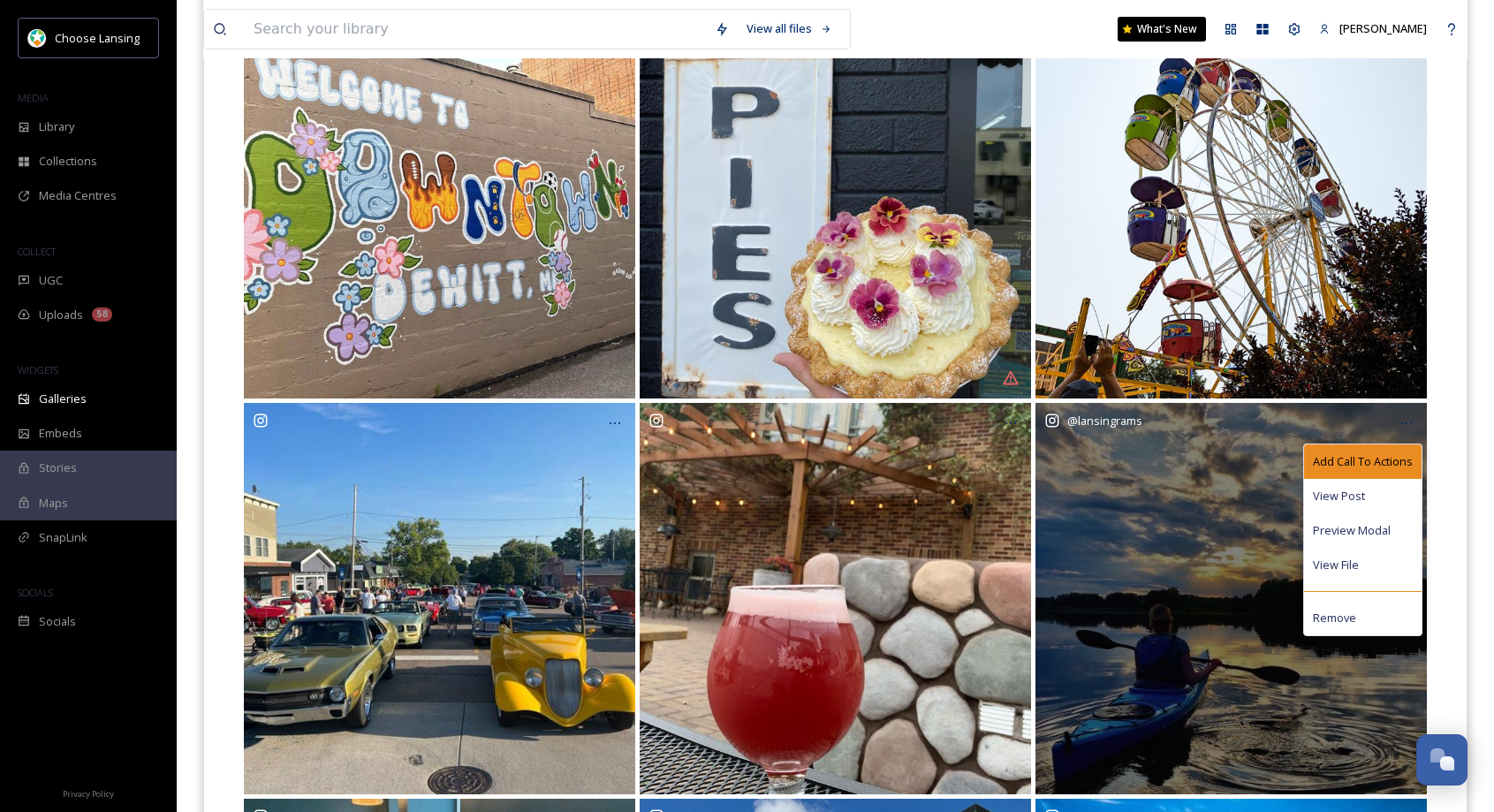
click at [1378, 456] on span "Add Call To Actions" at bounding box center [1363, 461] width 100 height 17
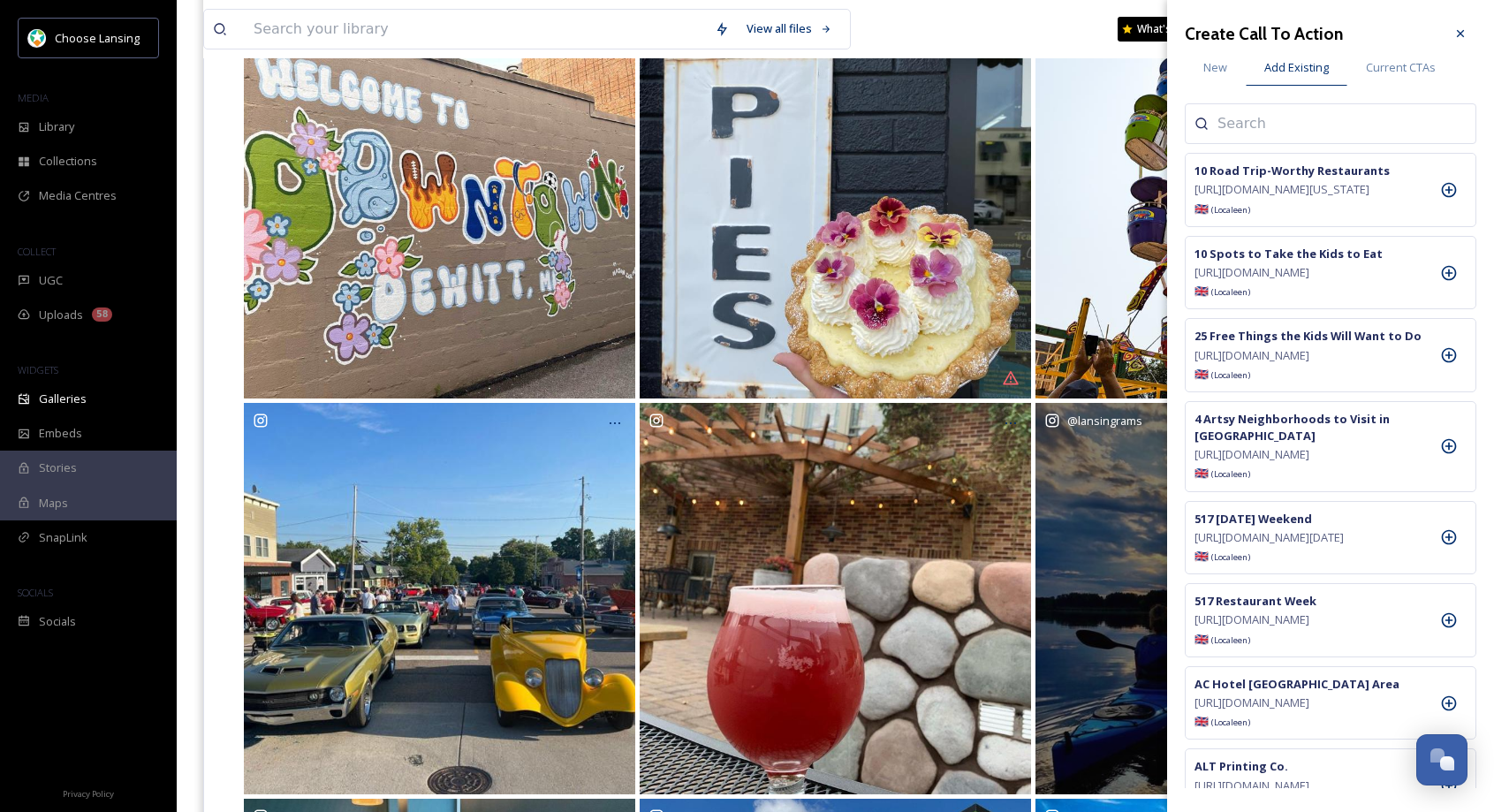
click at [1240, 126] on input at bounding box center [1305, 122] width 177 height 21
type input "sleepy"
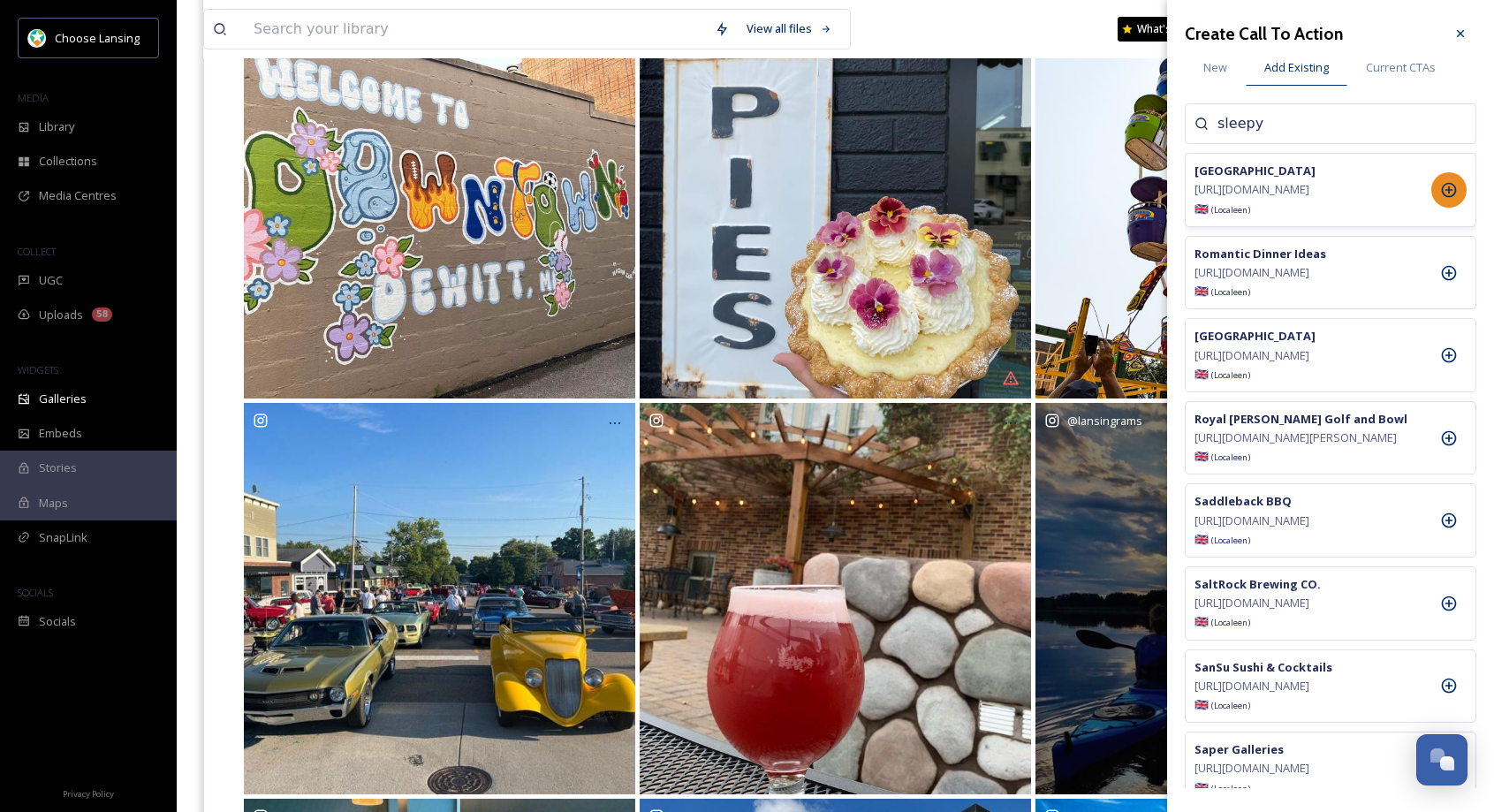
drag, startPoint x: 1450, startPoint y: 200, endPoint x: 1452, endPoint y: 186, distance: 14.1
click at [1450, 199] on icon at bounding box center [1450, 190] width 18 height 18
drag, startPoint x: 1454, startPoint y: 39, endPoint x: 1469, endPoint y: 70, distance: 34.4
click at [1454, 40] on icon at bounding box center [1460, 34] width 14 height 14
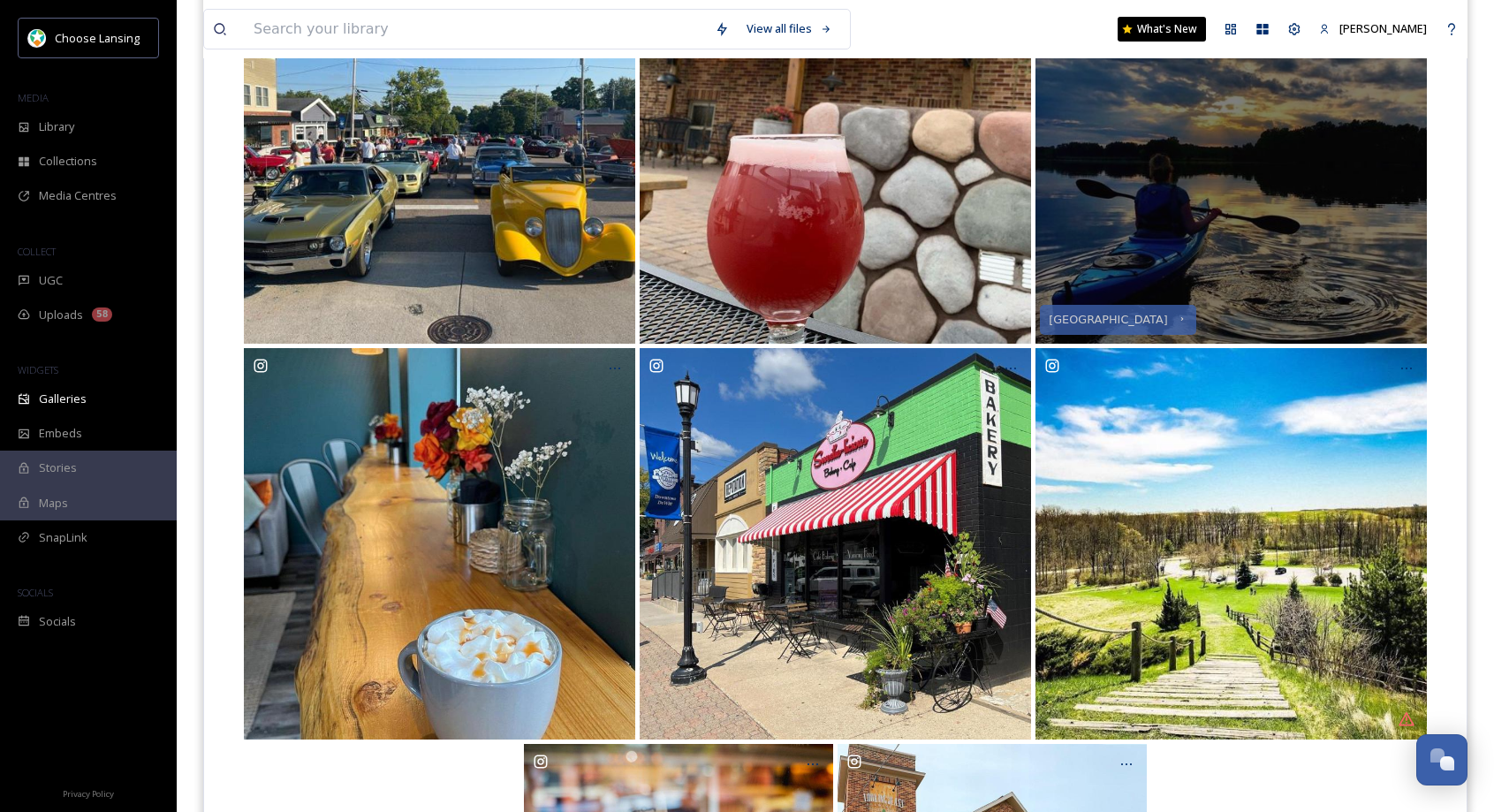
scroll to position [719, 0]
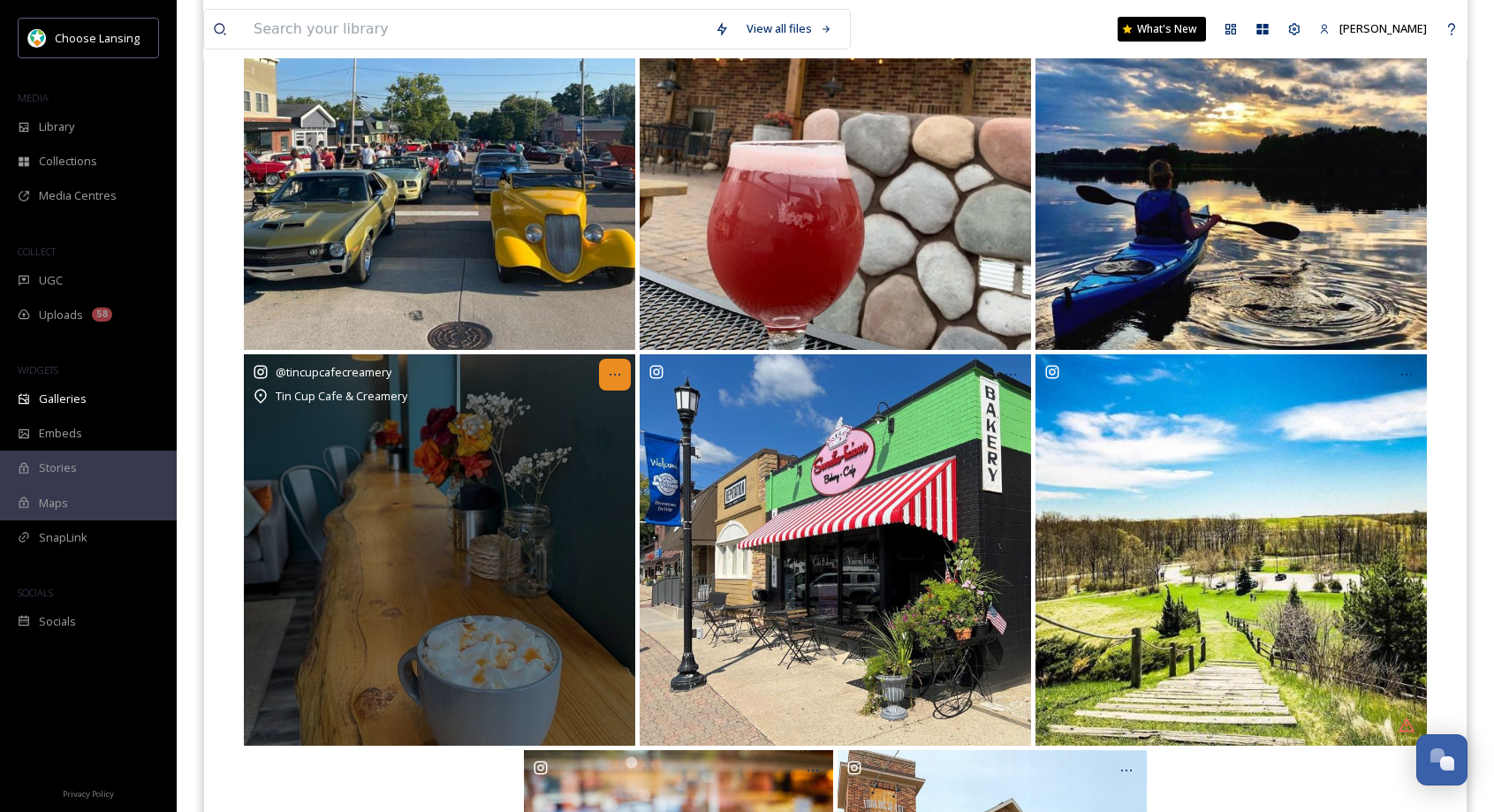
click at [619, 376] on icon at bounding box center [615, 374] width 14 height 14
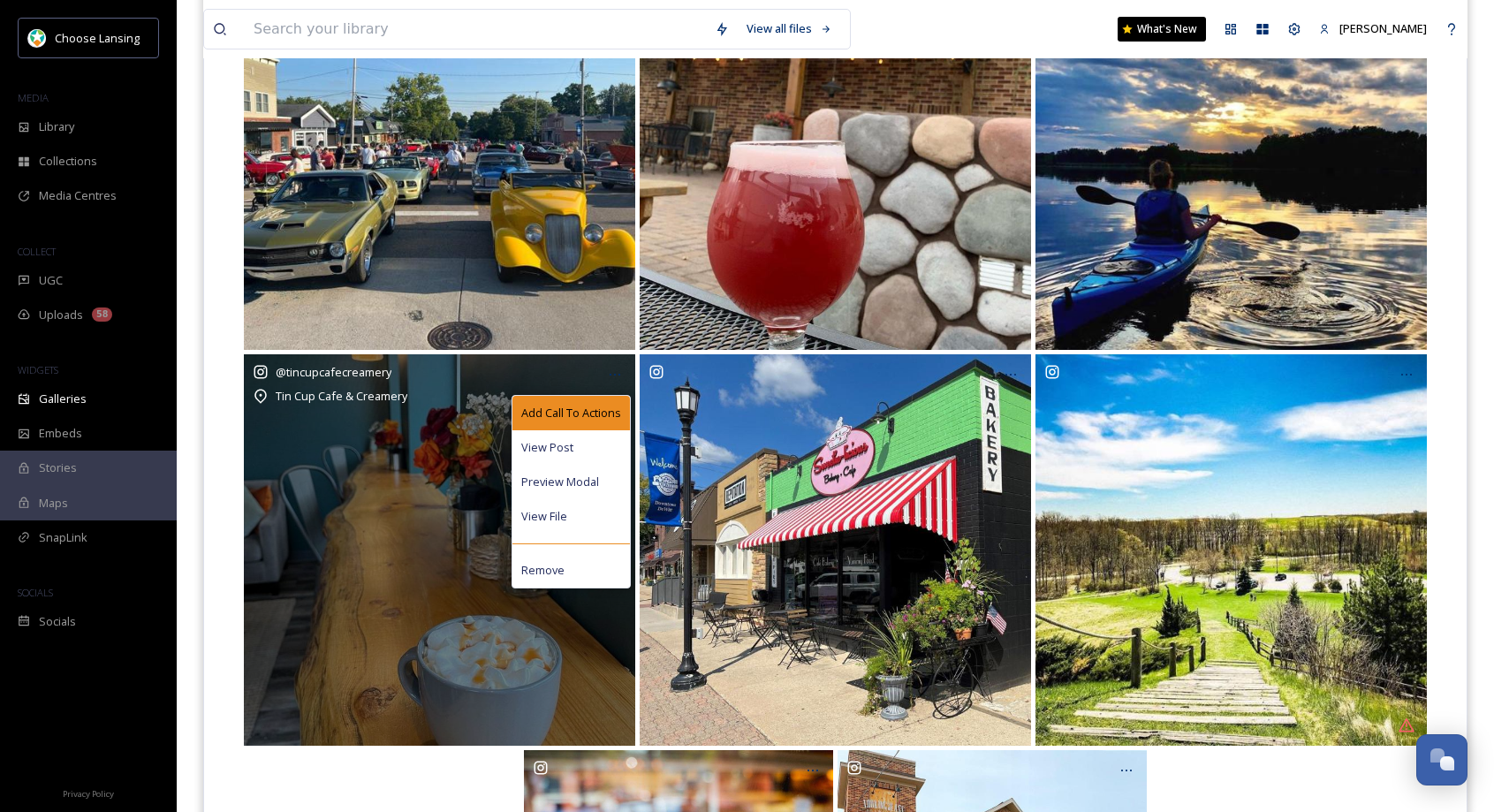
click at [609, 417] on span "Add Call To Actions" at bounding box center [571, 413] width 100 height 17
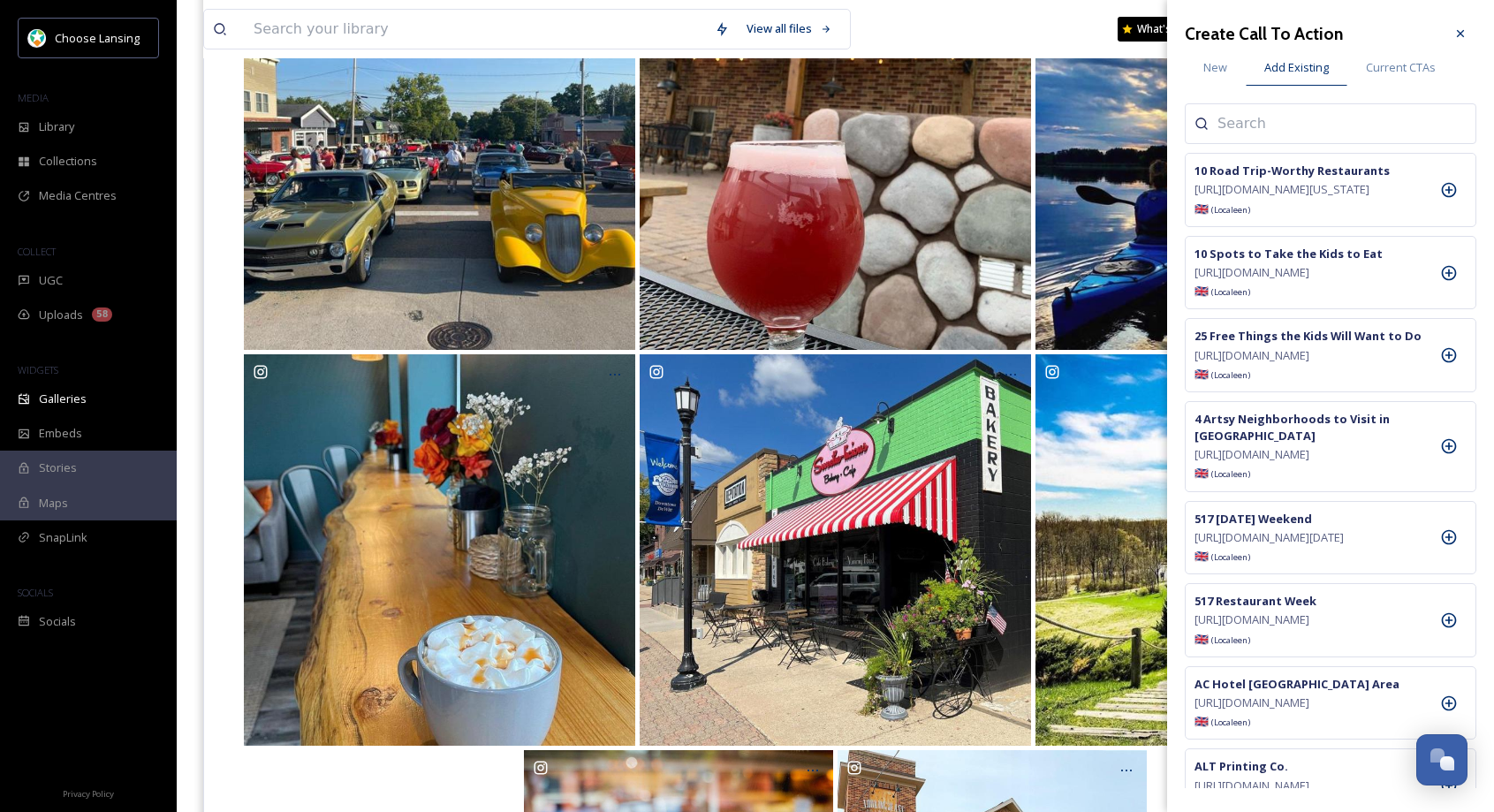
drag, startPoint x: 1263, startPoint y: 122, endPoint x: 1182, endPoint y: 125, distance: 81.1
click at [1262, 122] on input at bounding box center [1305, 122] width 177 height 21
type input "tin cup"
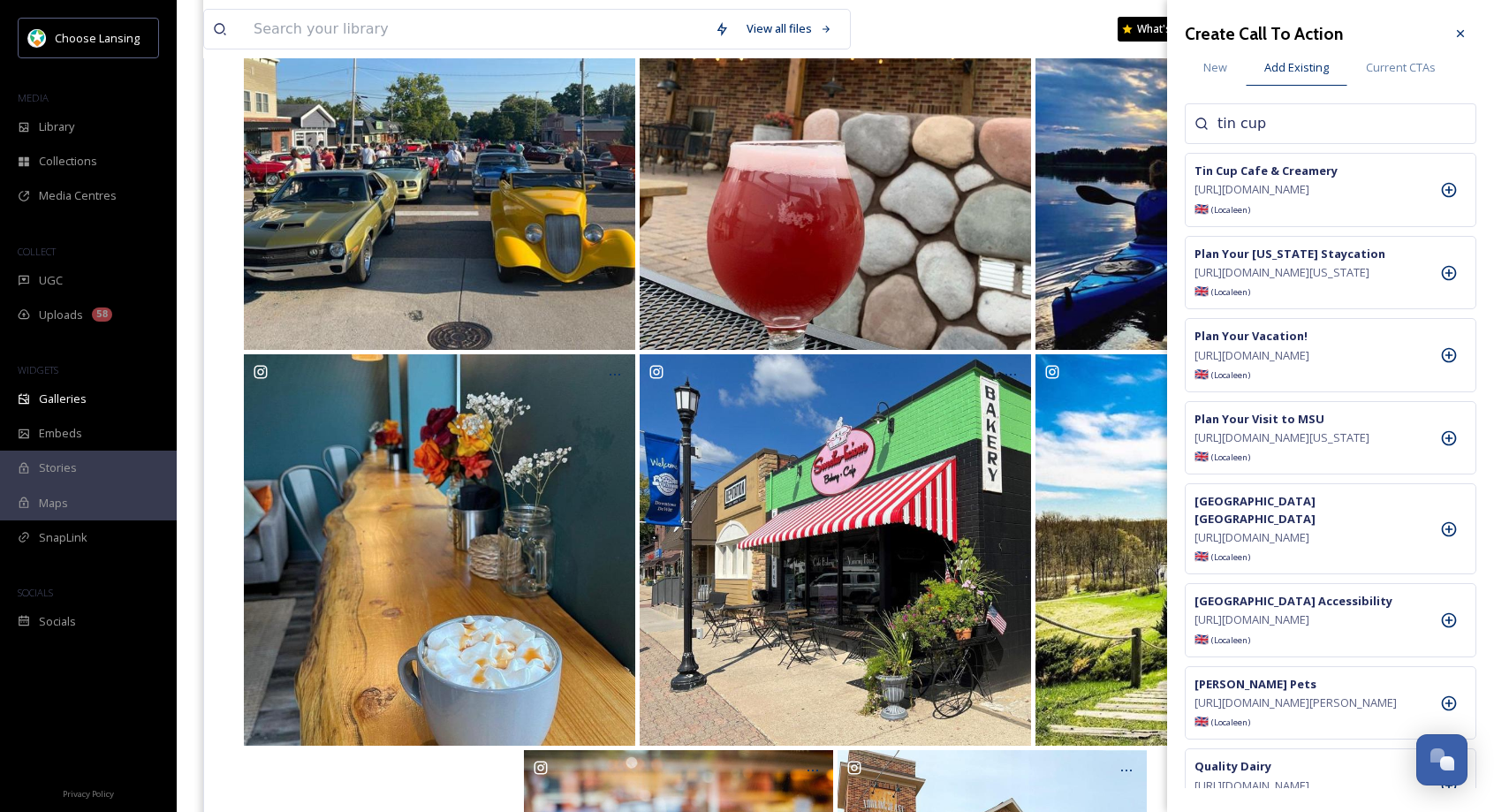
drag, startPoint x: 1450, startPoint y: 191, endPoint x: 1450, endPoint y: 140, distance: 51.0
click at [1450, 190] on icon at bounding box center [1450, 190] width 18 height 18
click at [1461, 34] on icon at bounding box center [1460, 33] width 7 height 7
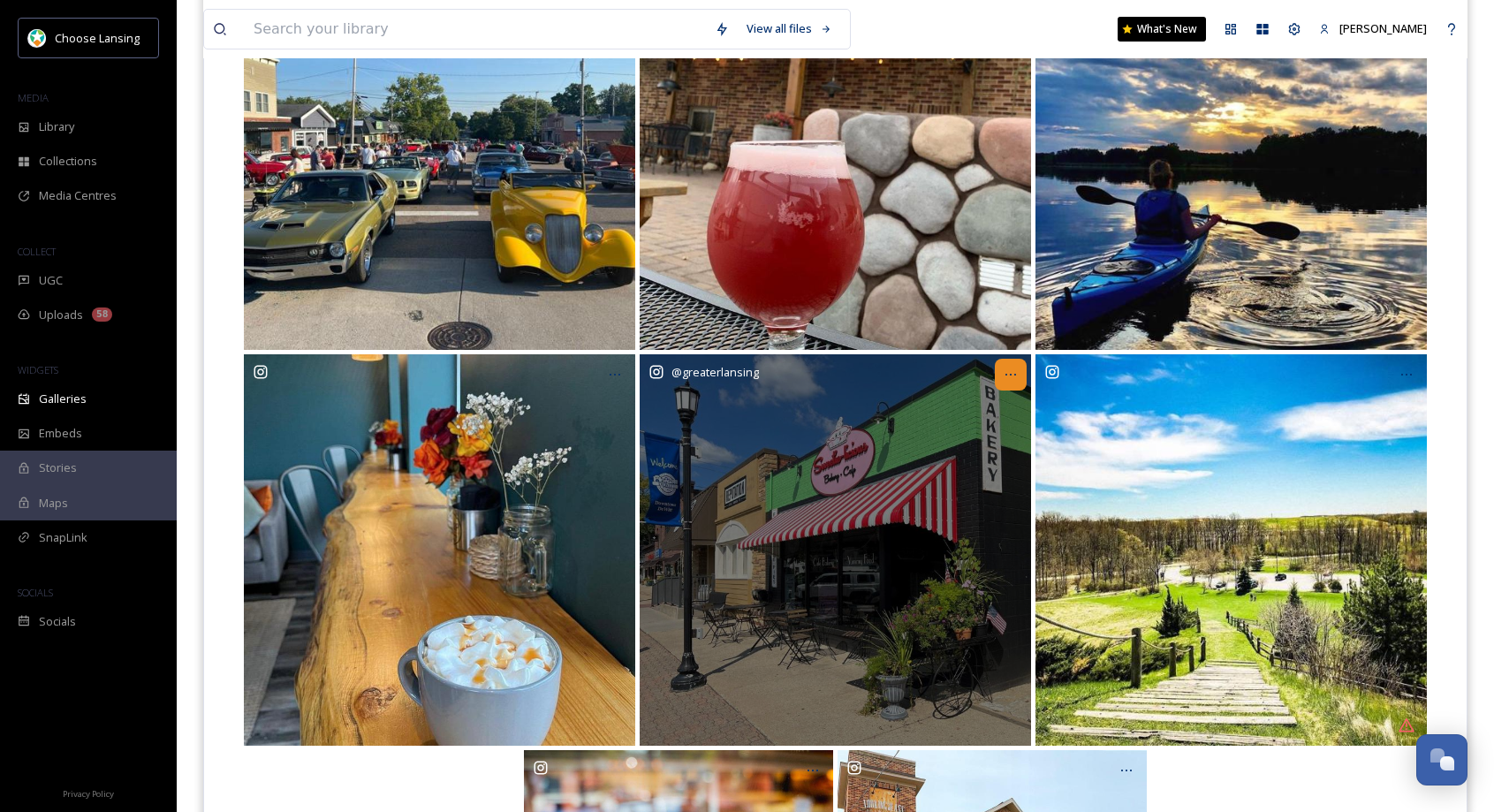
click at [1009, 377] on icon at bounding box center [1011, 374] width 14 height 14
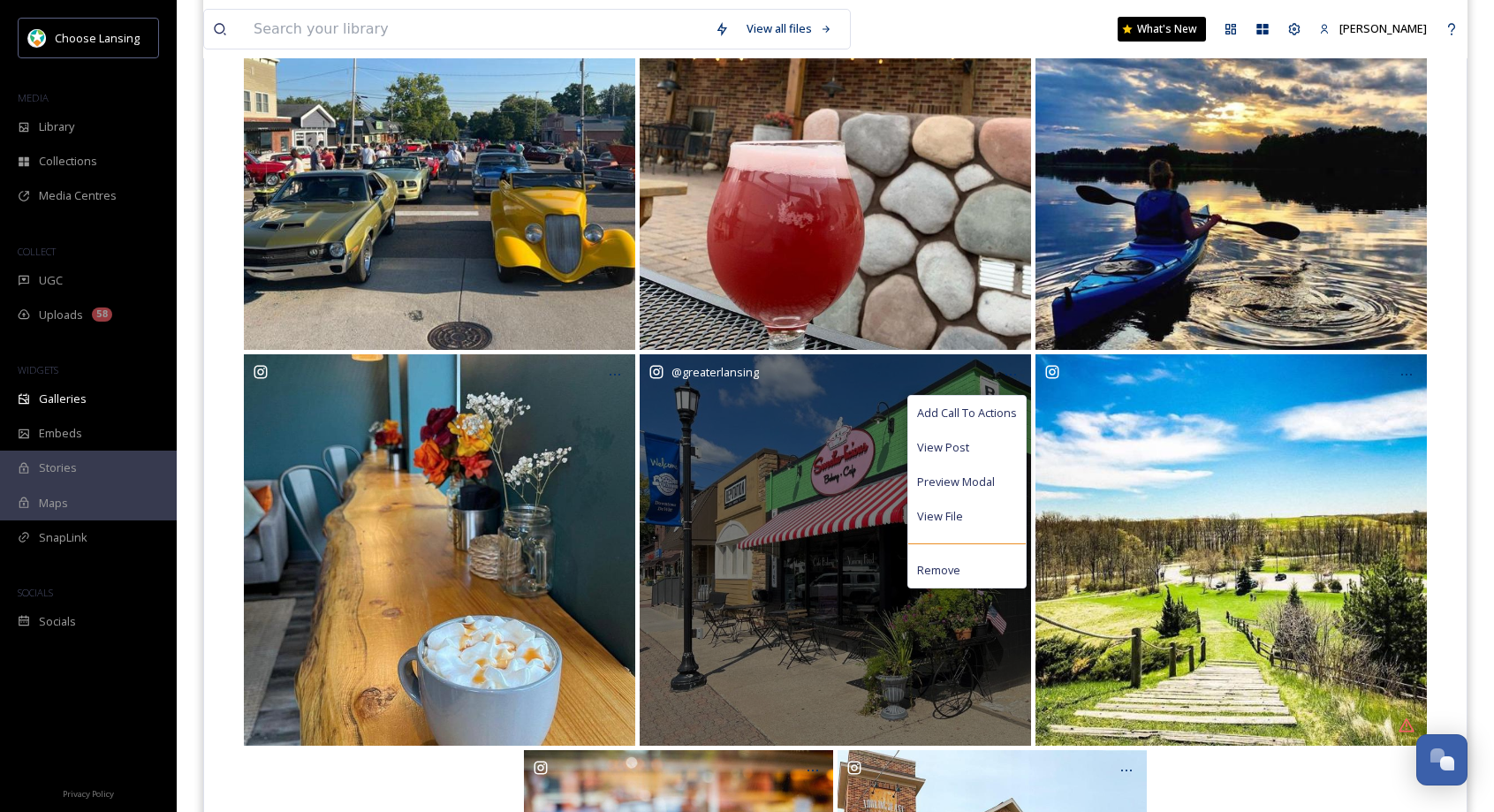
click at [992, 414] on span "Add Call To Actions" at bounding box center [966, 413] width 100 height 17
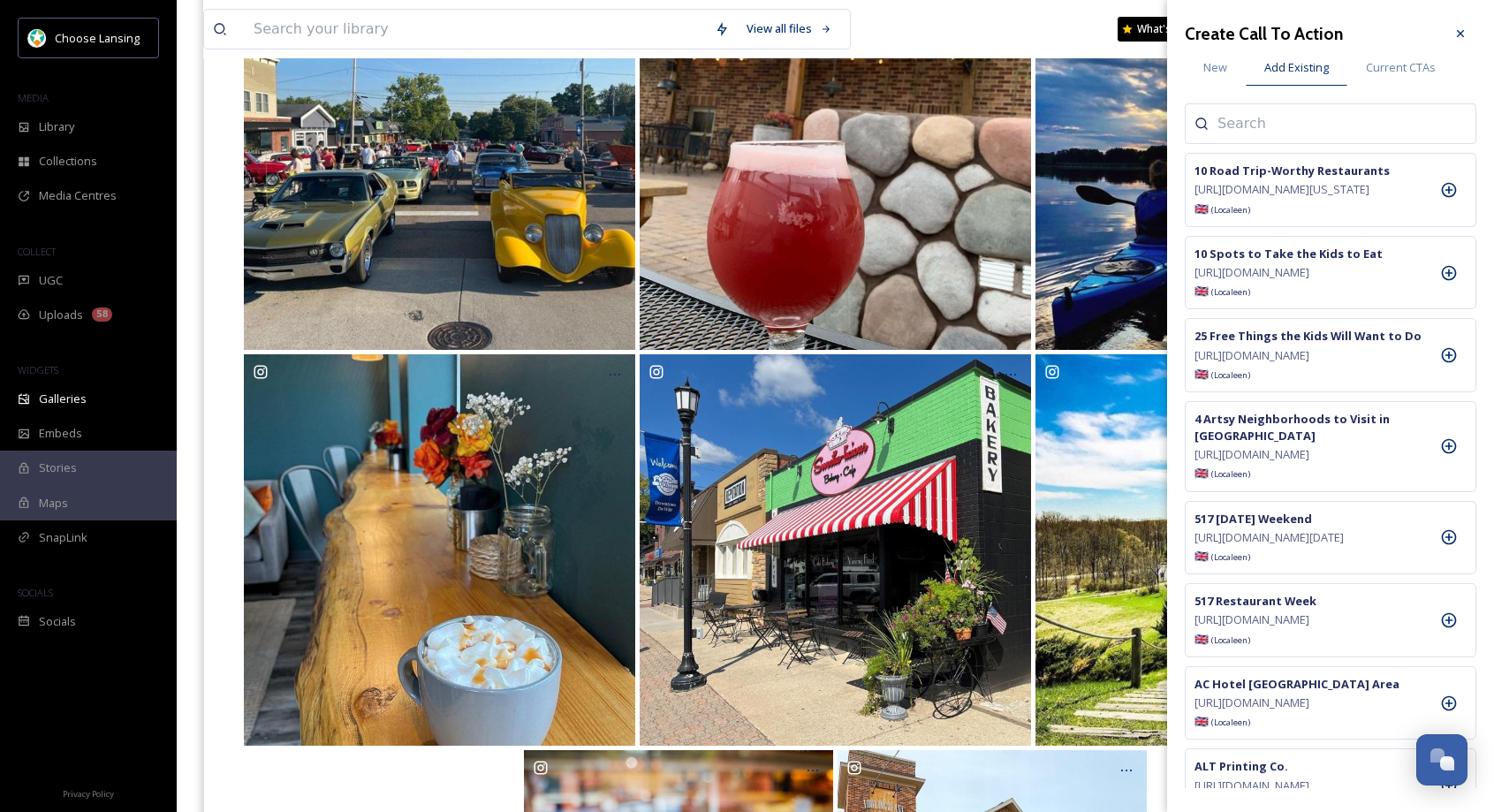
drag, startPoint x: 1240, startPoint y: 126, endPoint x: 1222, endPoint y: 125, distance: 18.0
click at [1240, 126] on input at bounding box center [1305, 122] width 177 height 21
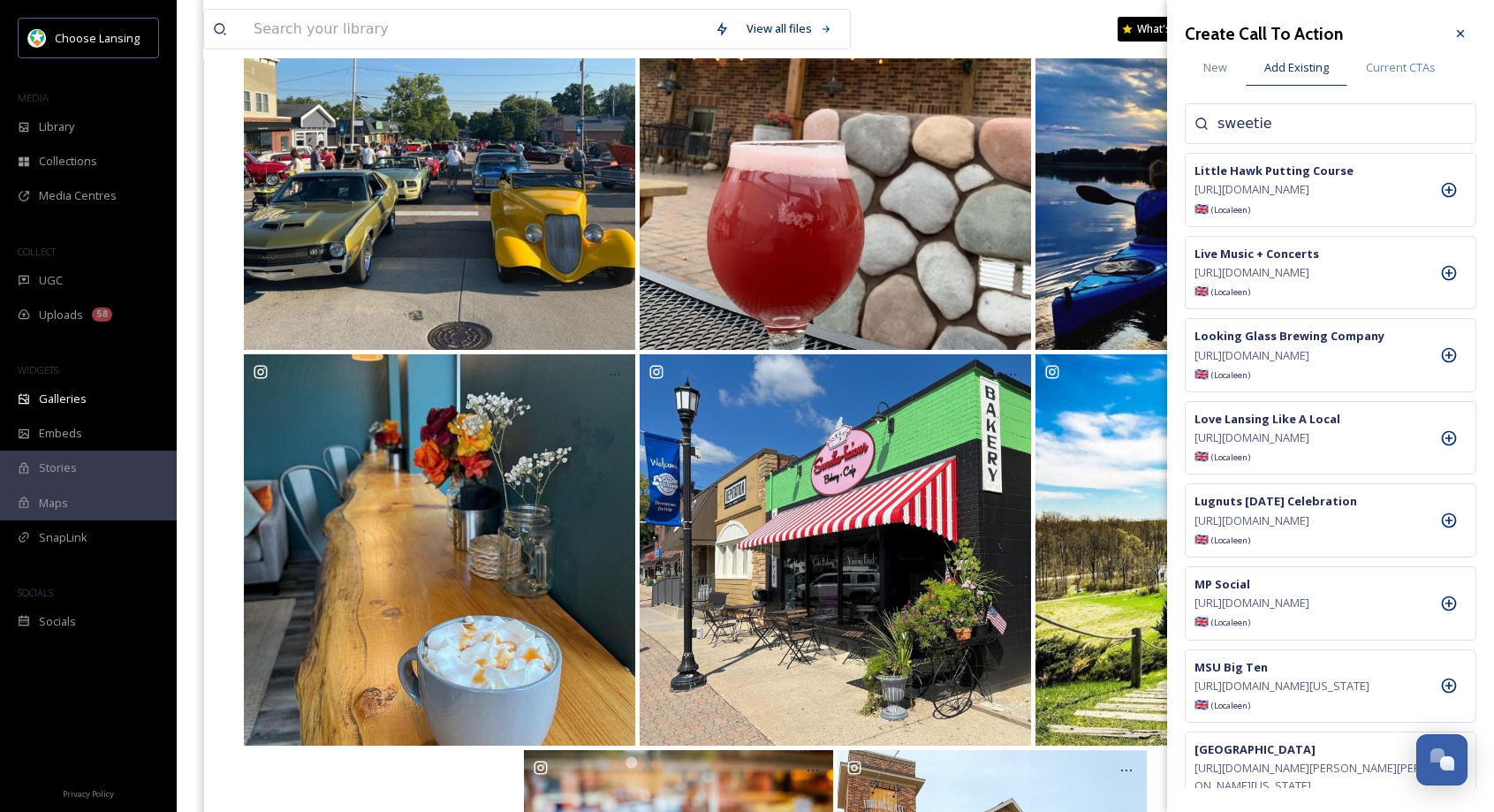
type input "sweetie"
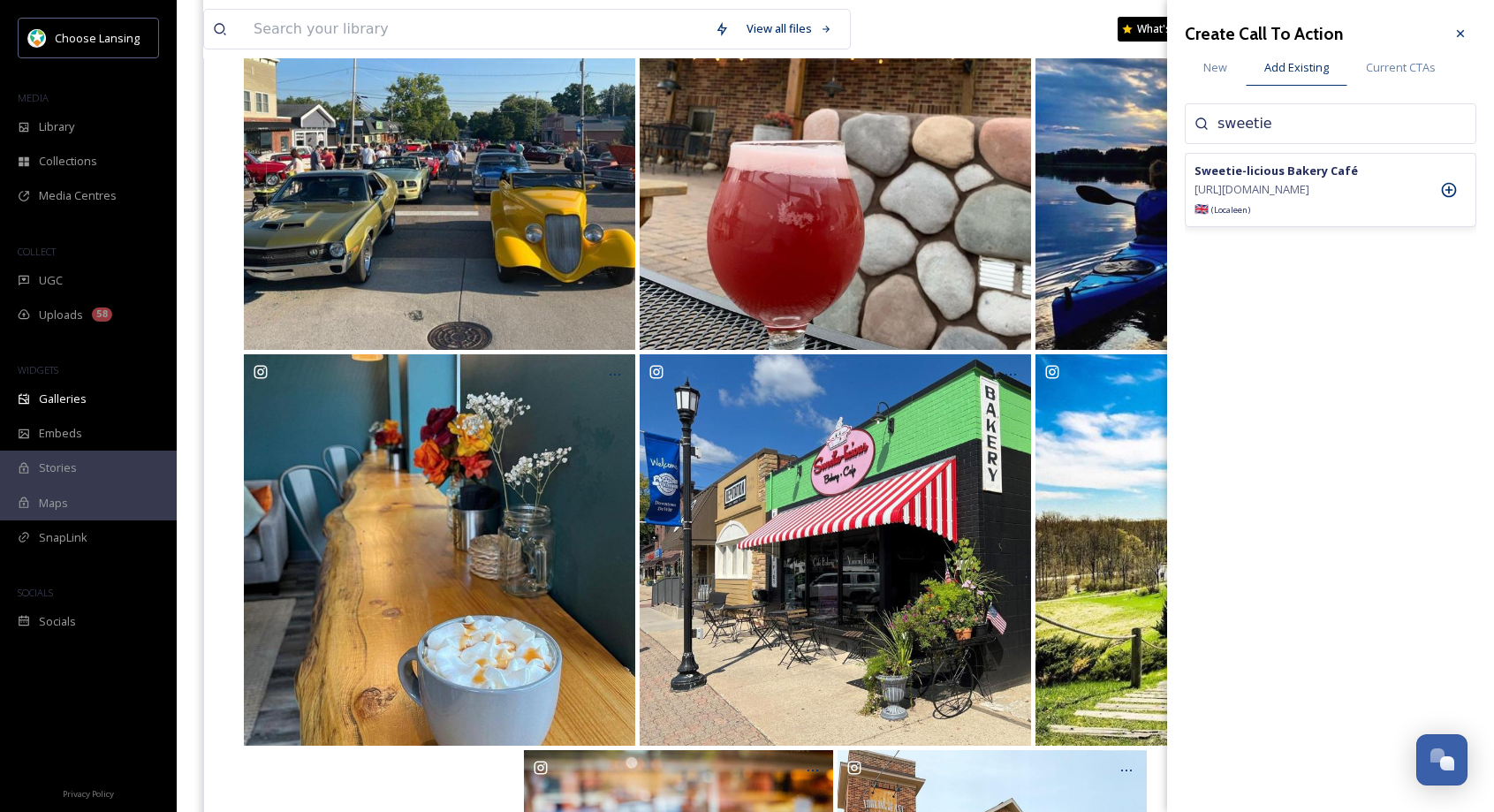
click at [1444, 193] on icon at bounding box center [1450, 190] width 18 height 18
click at [1466, 27] on icon at bounding box center [1460, 34] width 14 height 14
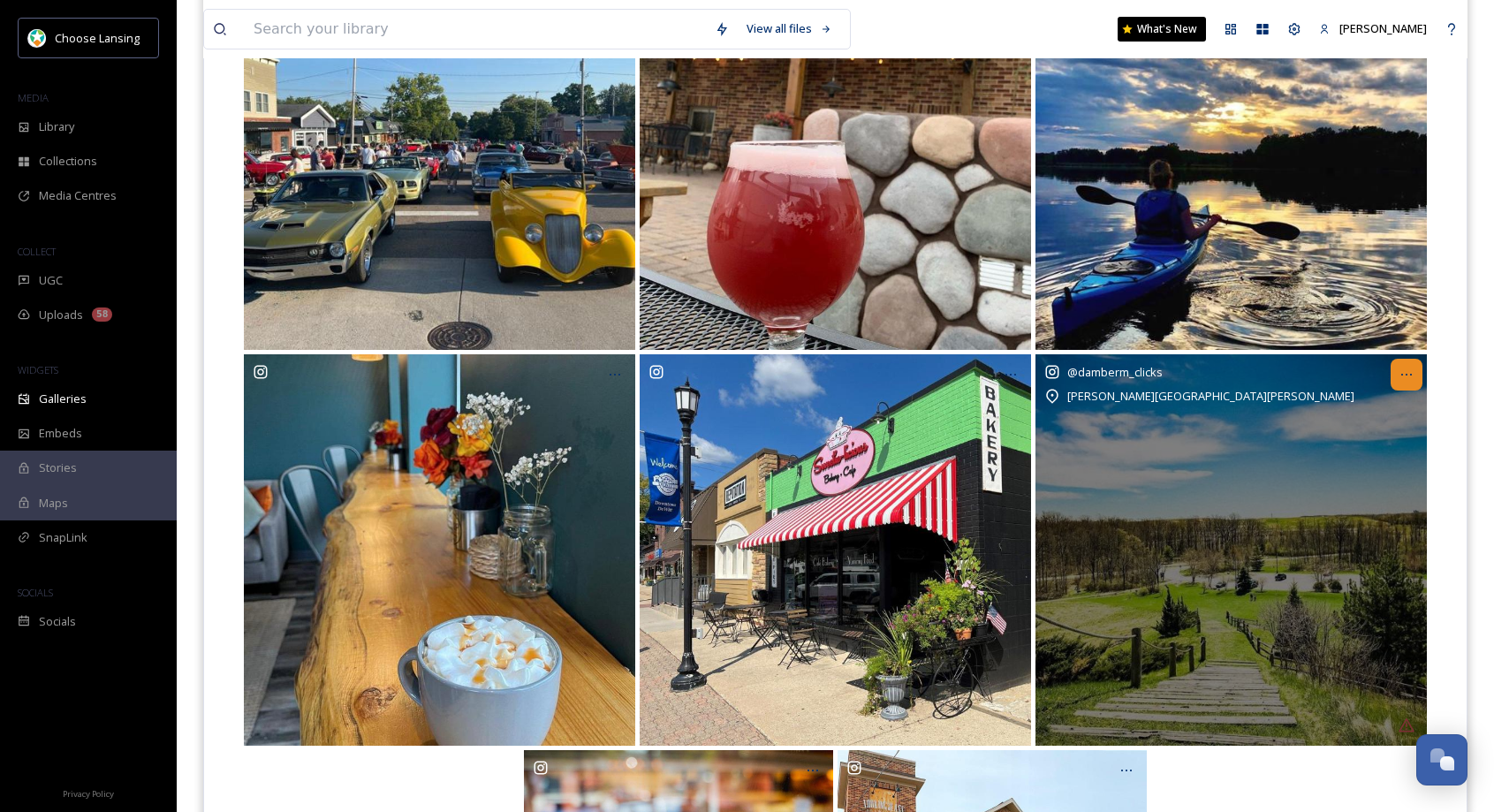
click at [1411, 370] on icon at bounding box center [1406, 374] width 14 height 14
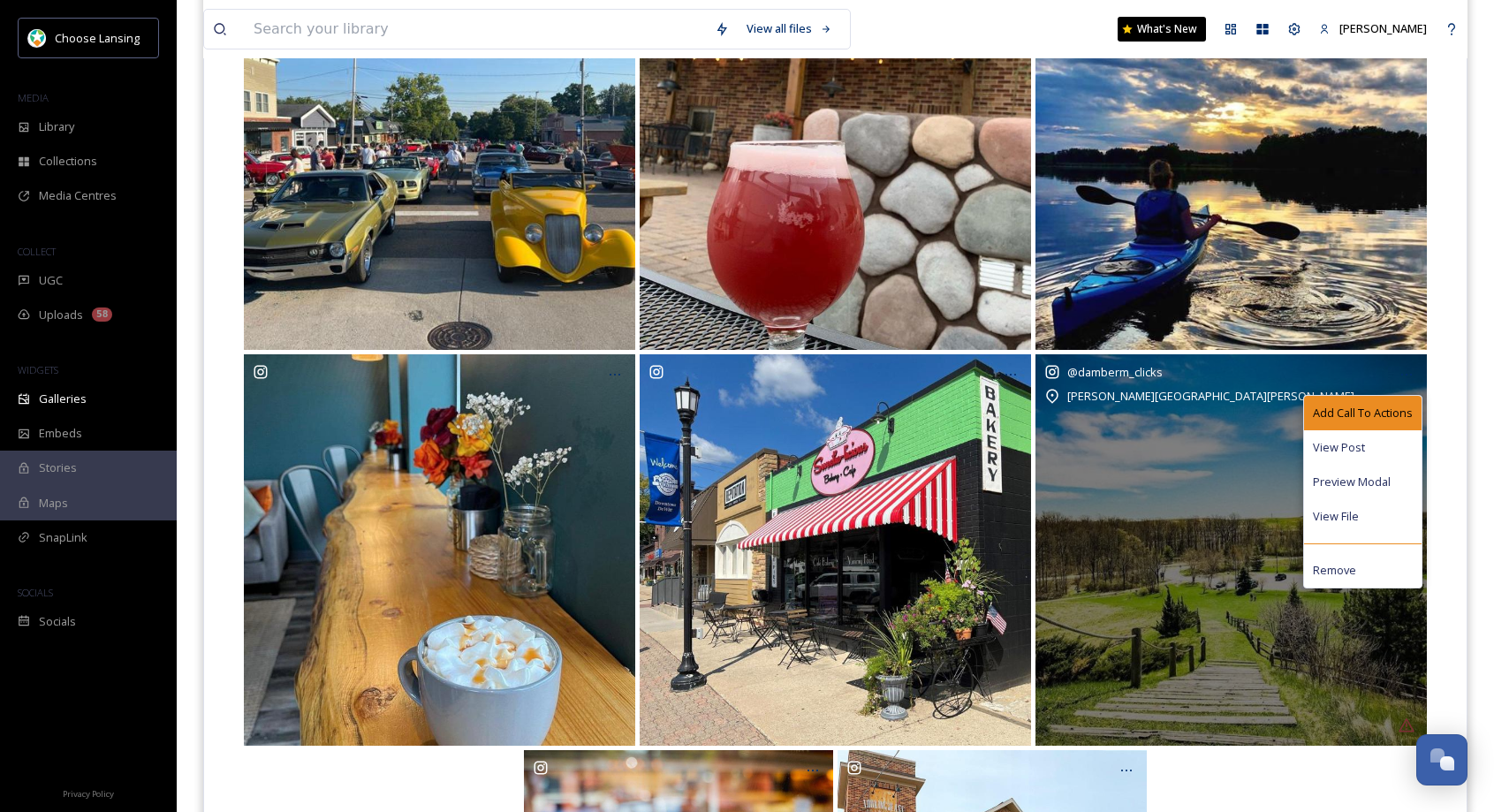
click at [1353, 407] on span "Add Call To Actions" at bounding box center [1363, 413] width 100 height 17
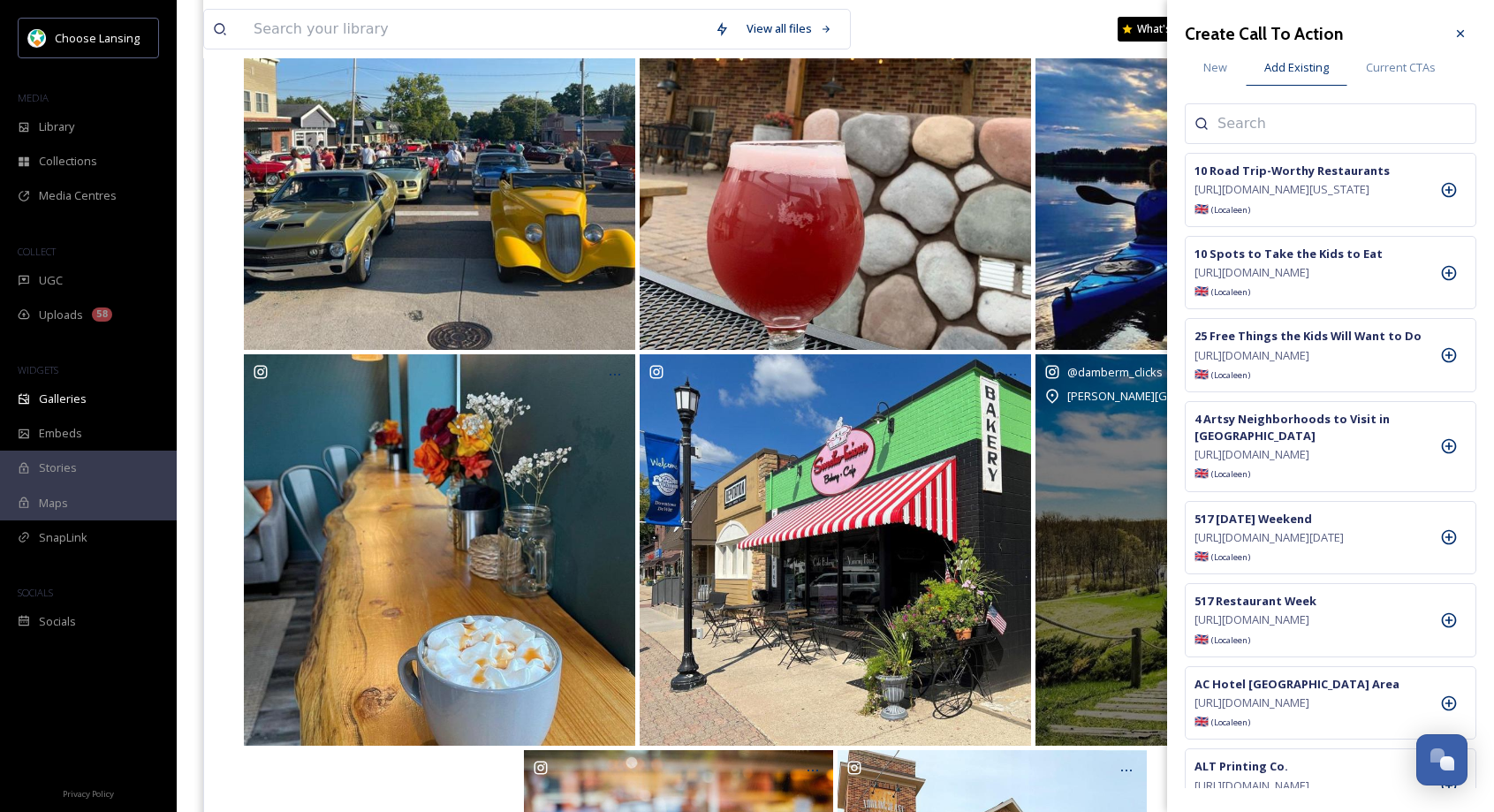
click at [1266, 123] on input at bounding box center [1305, 122] width 177 height 21
type input "[PERSON_NAME]"
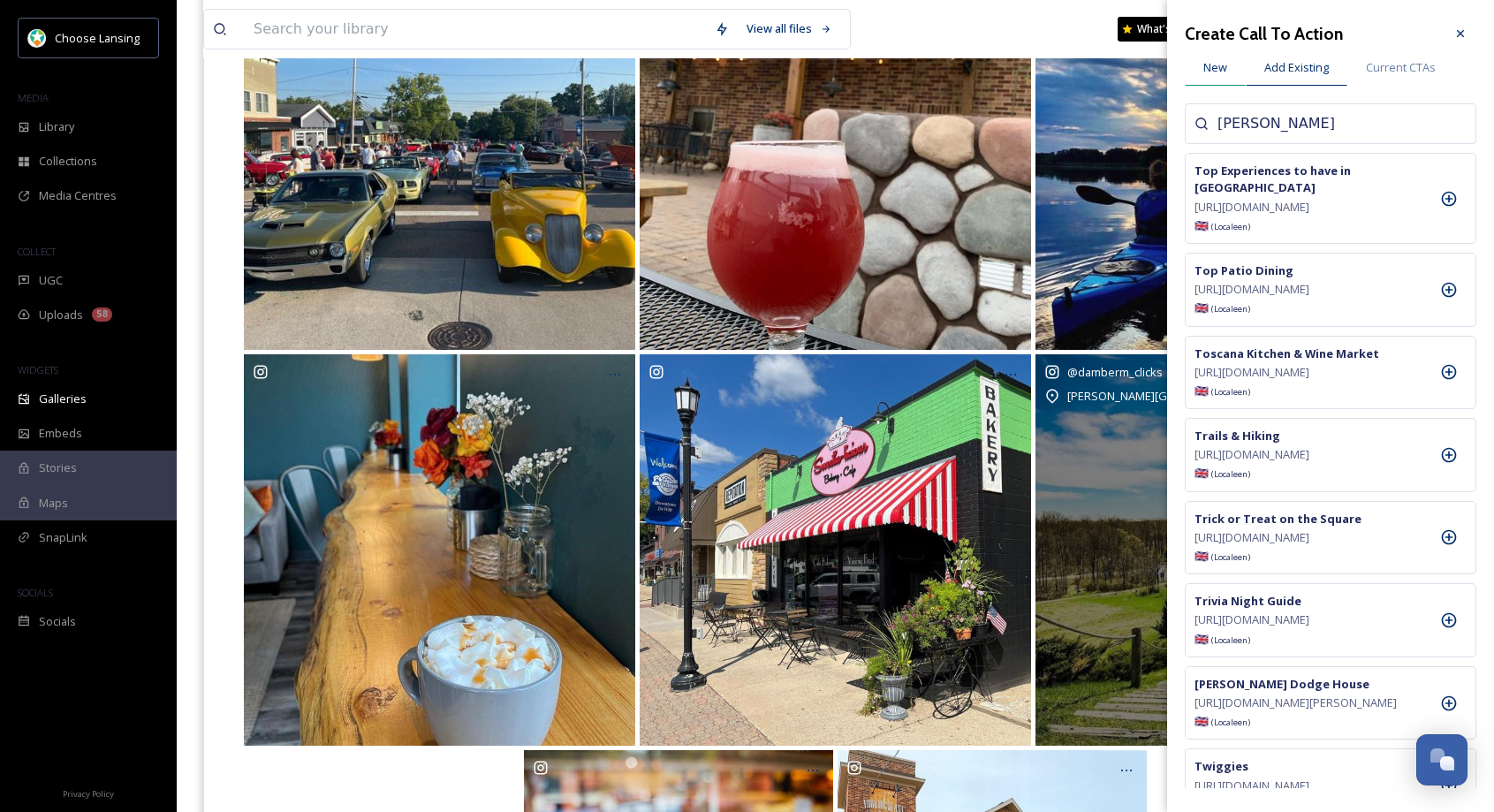
drag, startPoint x: 1220, startPoint y: 69, endPoint x: 1188, endPoint y: 54, distance: 35.3
click at [1219, 69] on span "New" at bounding box center [1215, 67] width 24 height 17
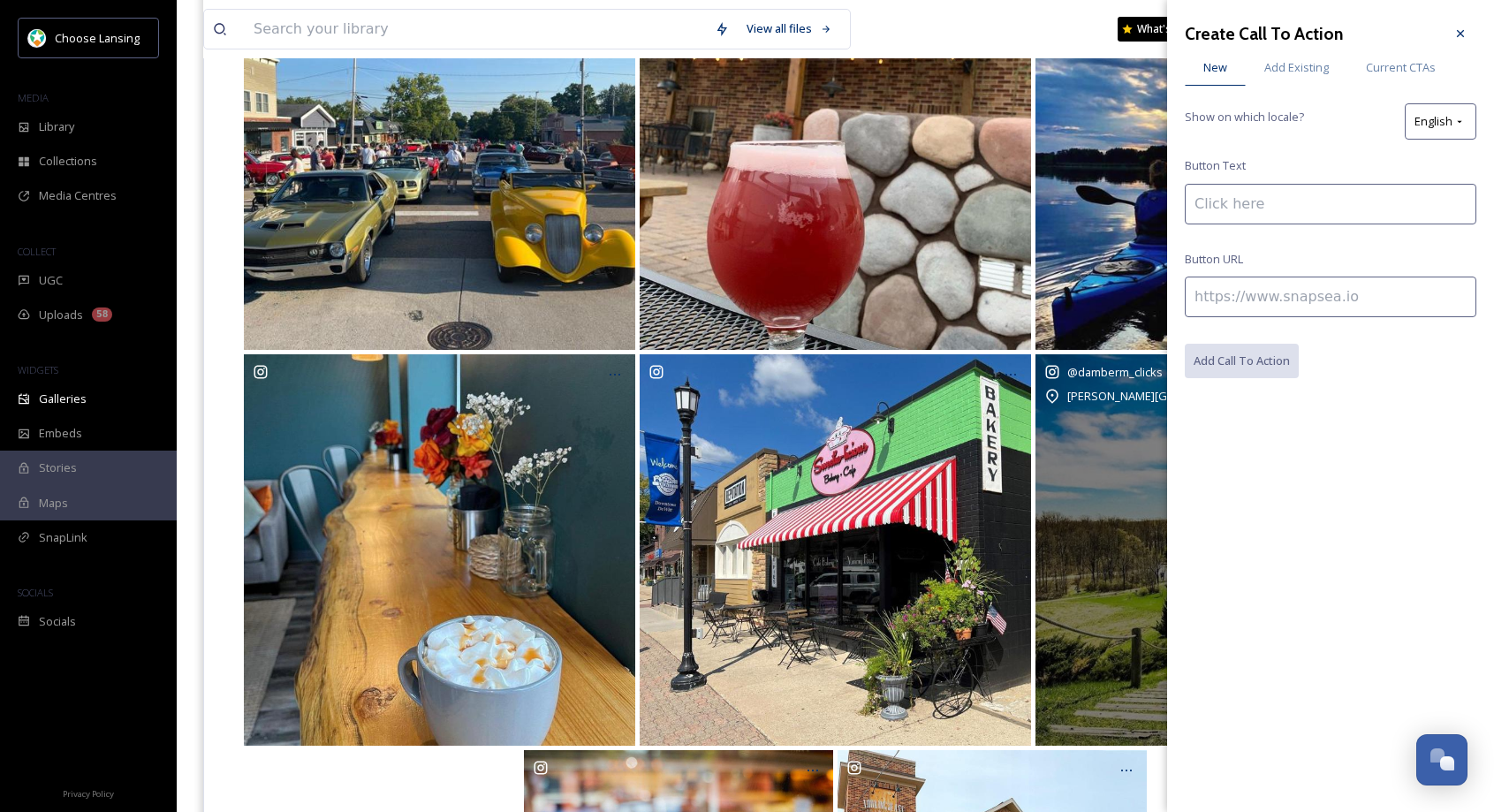
click at [1250, 298] on input at bounding box center [1330, 296] width 291 height 41
paste input "[URL][DOMAIN_NAME][PERSON_NAME]"
type input "[URL][DOMAIN_NAME][PERSON_NAME]"
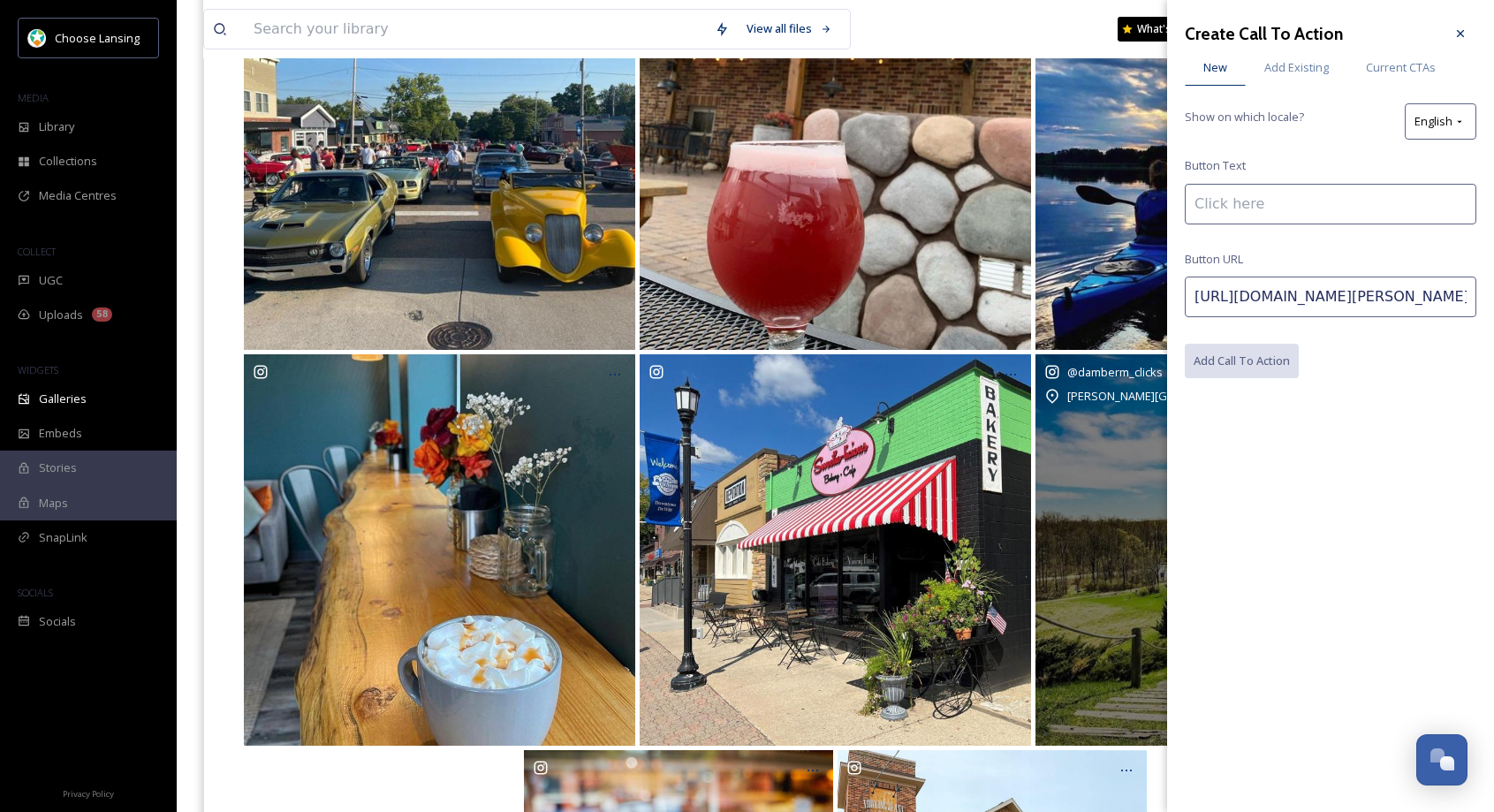
click at [1272, 204] on input at bounding box center [1330, 203] width 291 height 41
paste input "[PERSON_NAME][GEOGRAPHIC_DATA][PERSON_NAME]"
type input "[PERSON_NAME][GEOGRAPHIC_DATA][PERSON_NAME]"
drag, startPoint x: 1255, startPoint y: 366, endPoint x: 1290, endPoint y: 385, distance: 39.8
click at [1255, 366] on button "Add Call To Action" at bounding box center [1242, 362] width 116 height 37
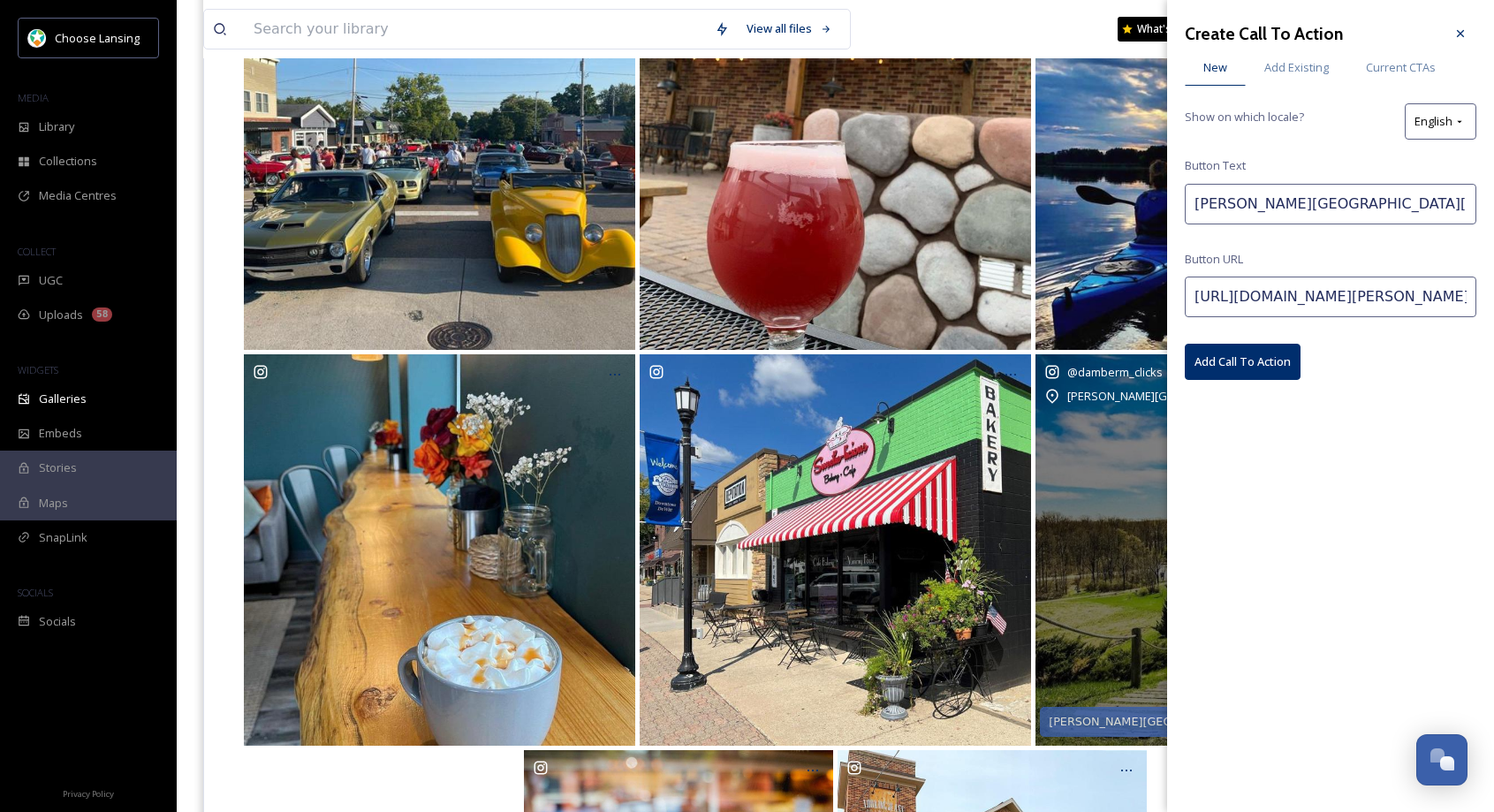
click at [1450, 35] on div at bounding box center [1460, 34] width 32 height 32
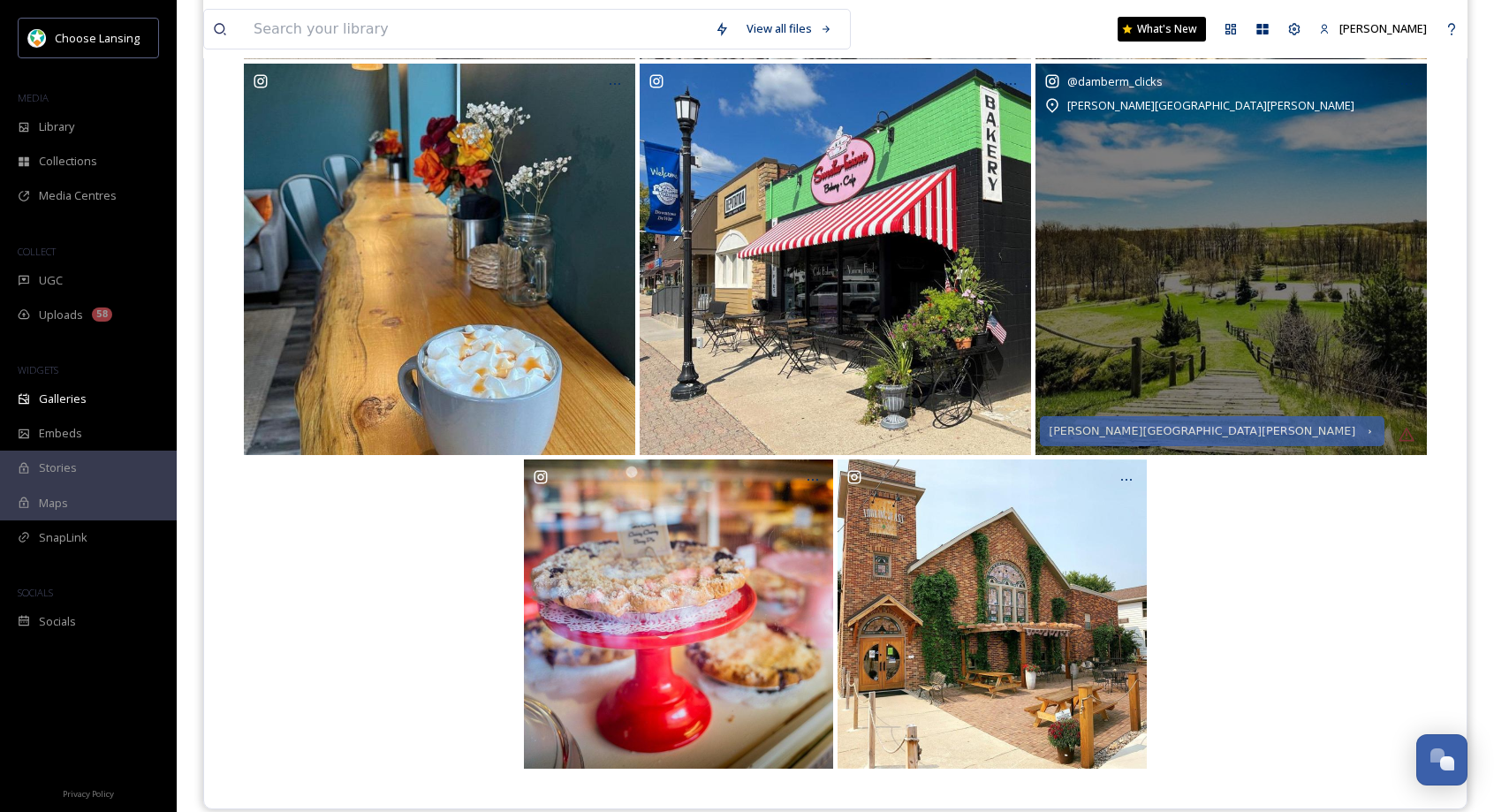
scroll to position [1031, 0]
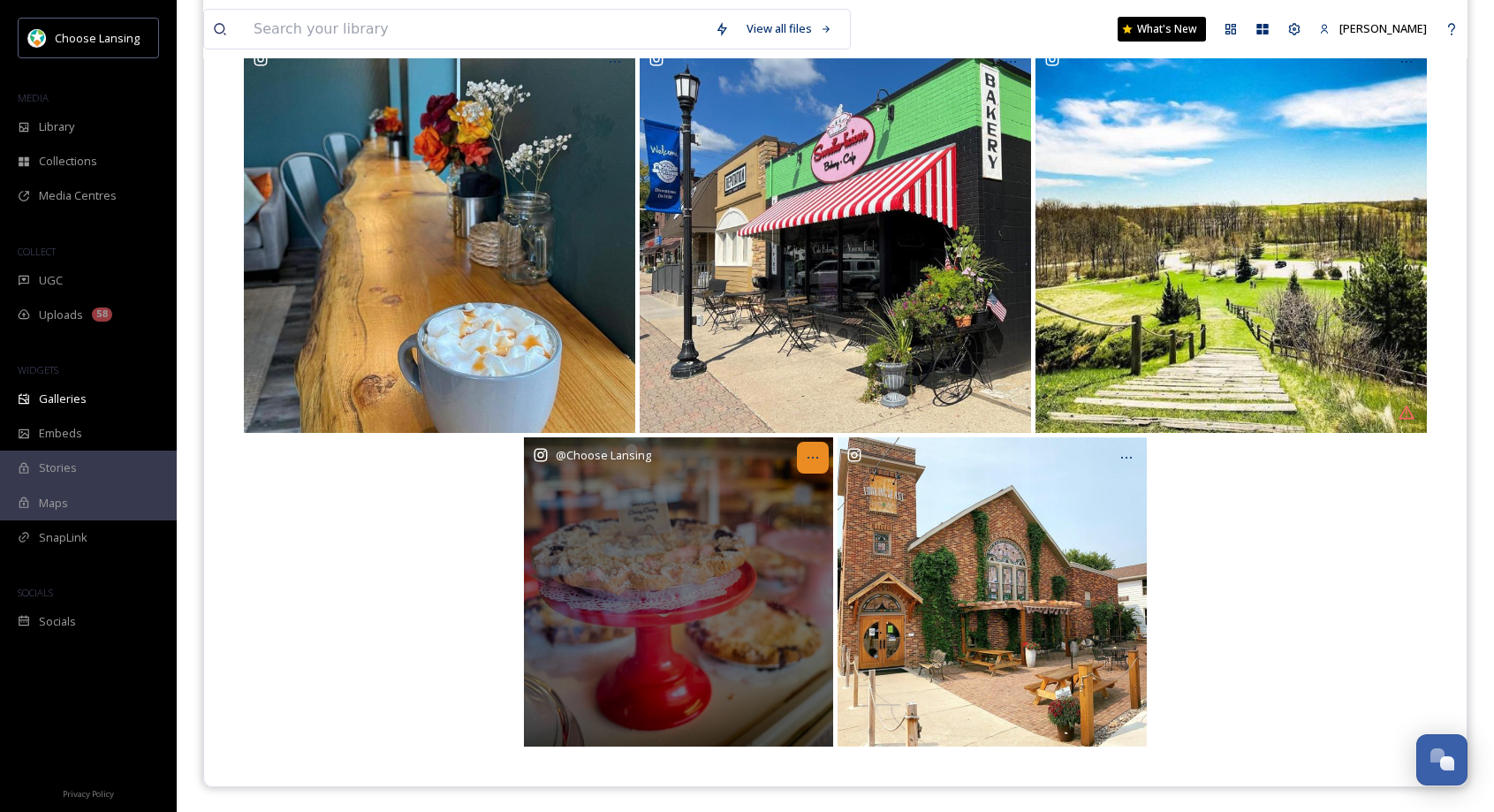
click at [810, 460] on icon at bounding box center [813, 457] width 14 height 14
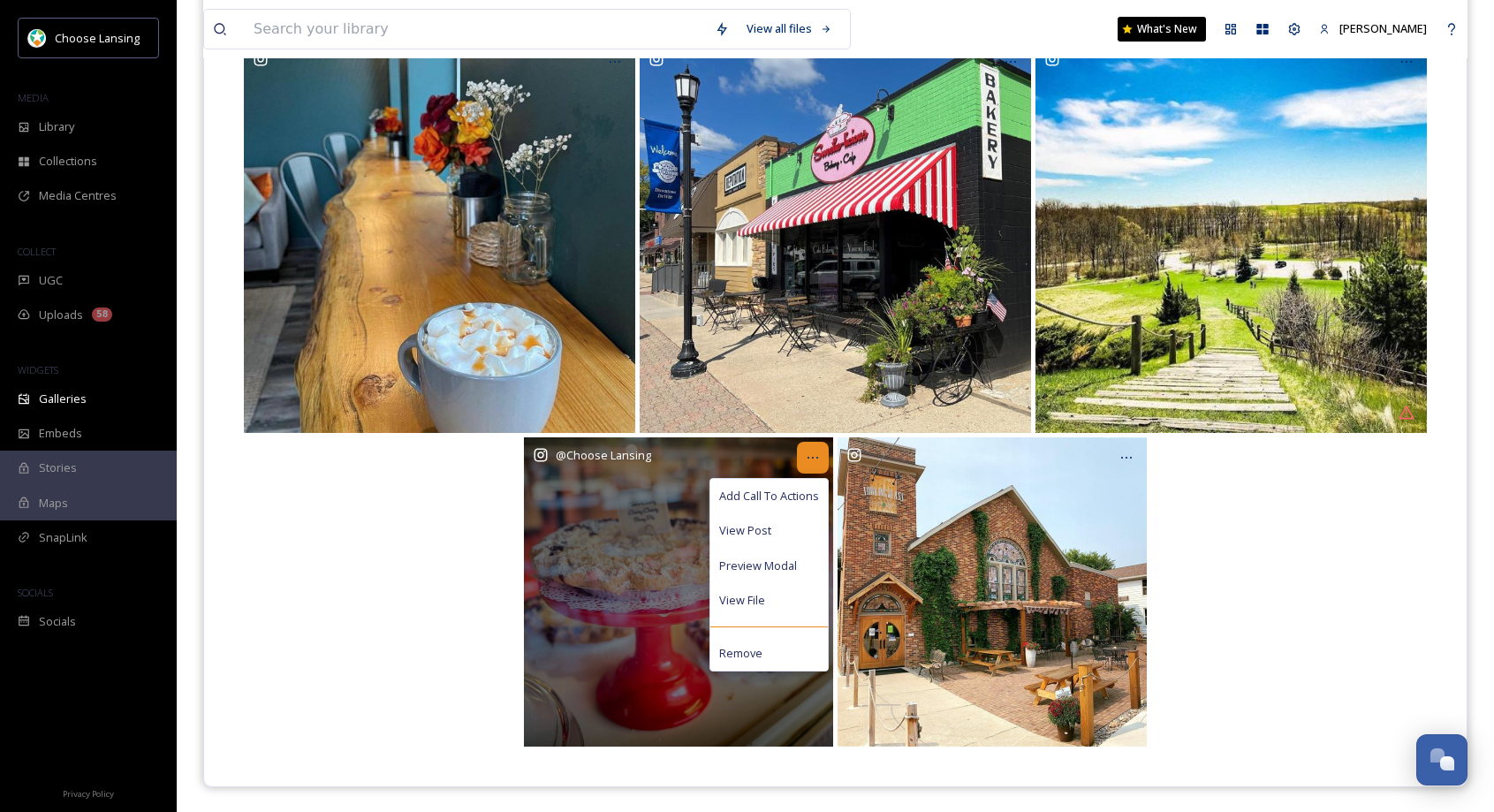
drag, startPoint x: 788, startPoint y: 492, endPoint x: 813, endPoint y: 456, distance: 43.8
click at [788, 492] on span "Add Call To Actions" at bounding box center [769, 496] width 100 height 17
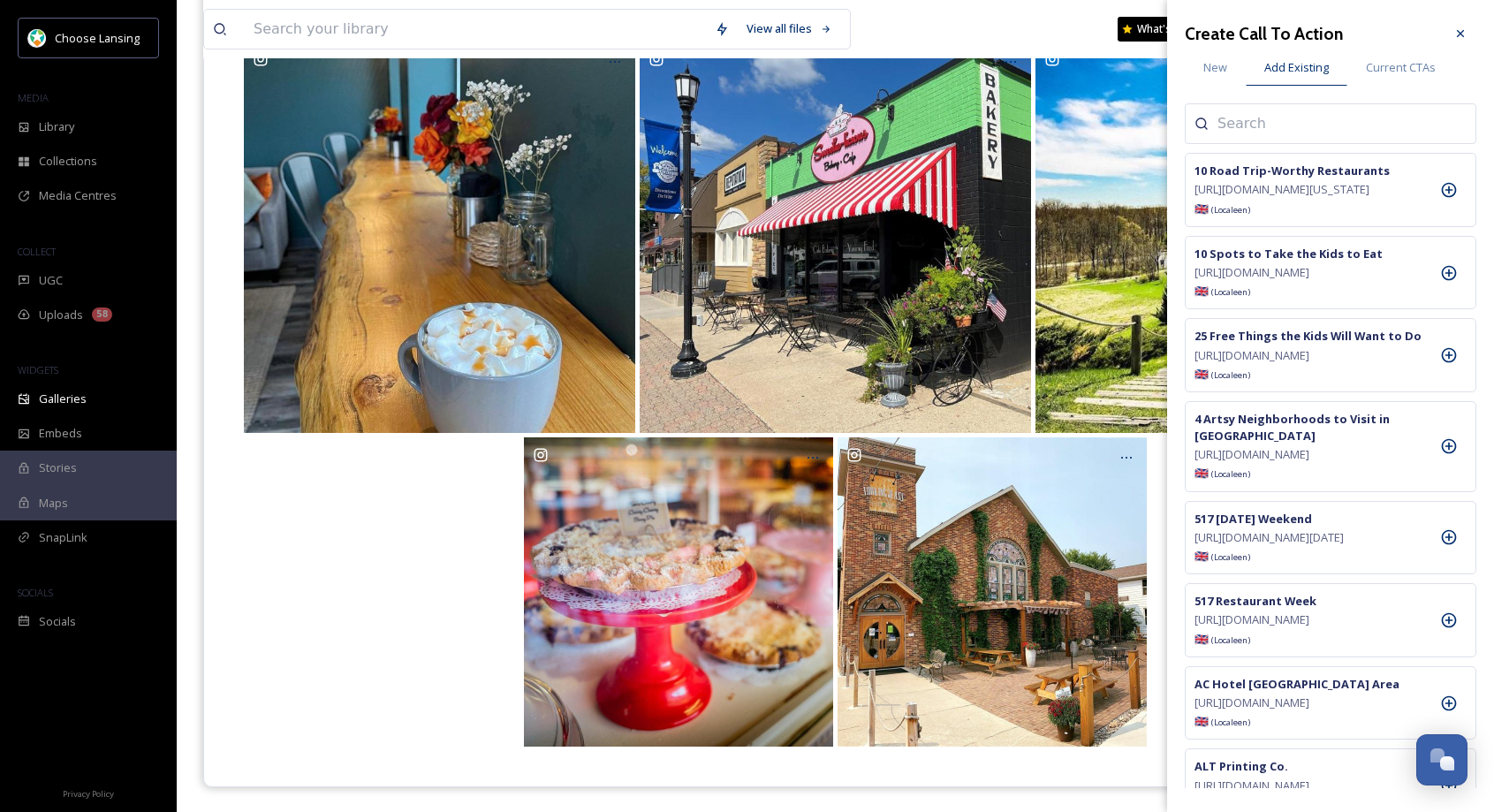
click at [1241, 127] on input at bounding box center [1305, 122] width 177 height 21
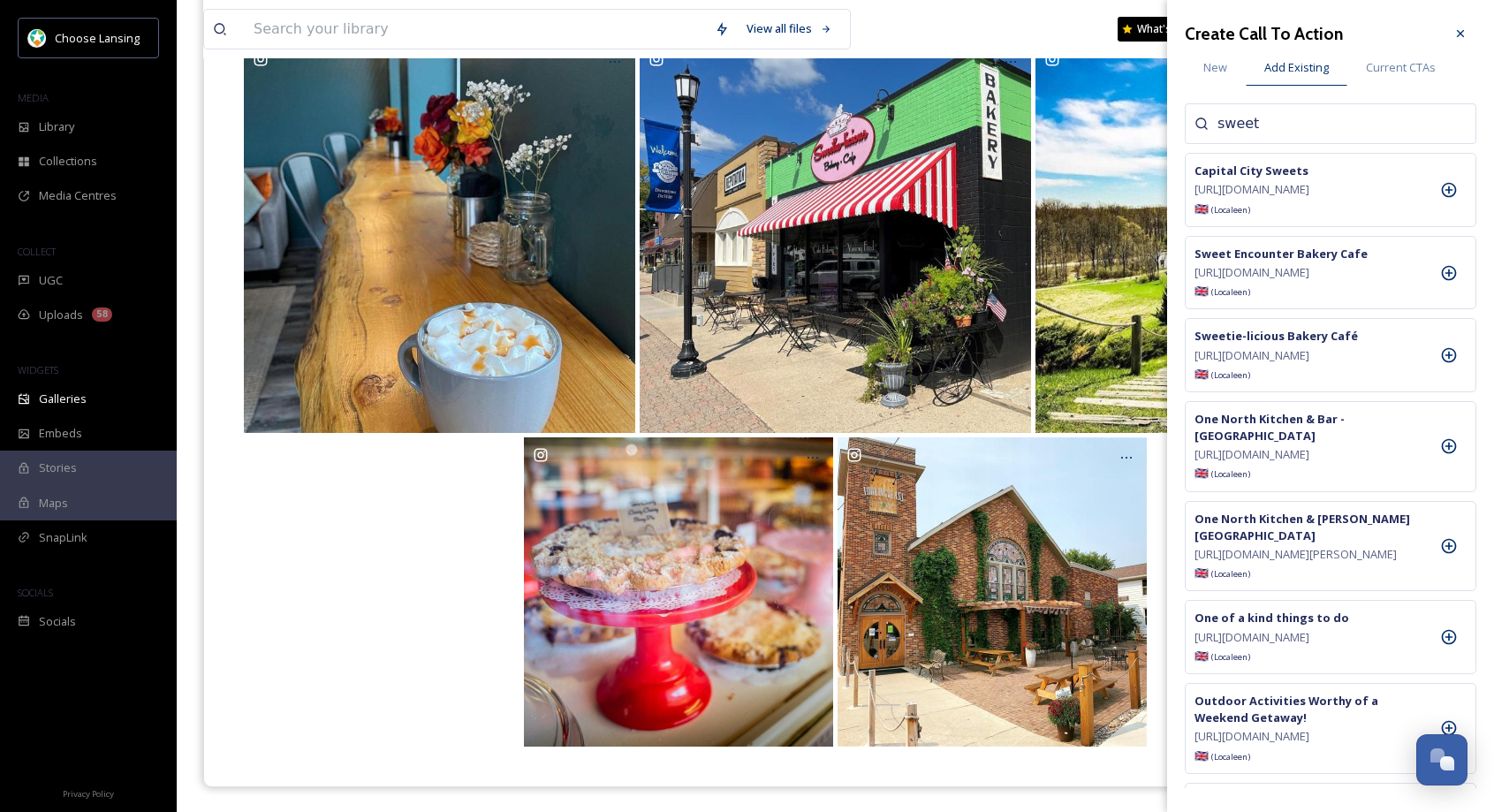
type input "sweet"
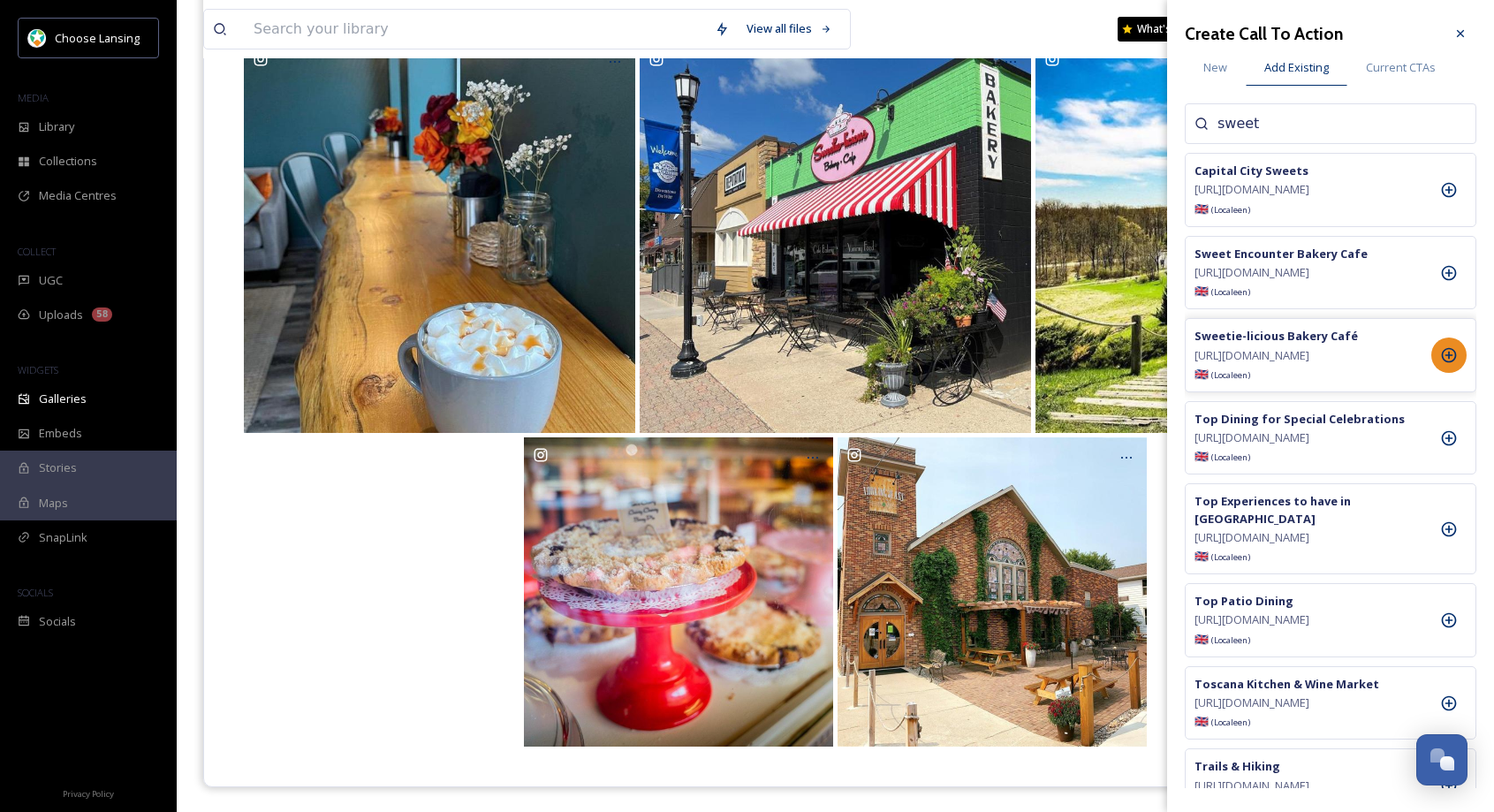
click at [1452, 364] on icon at bounding box center [1450, 356] width 18 height 18
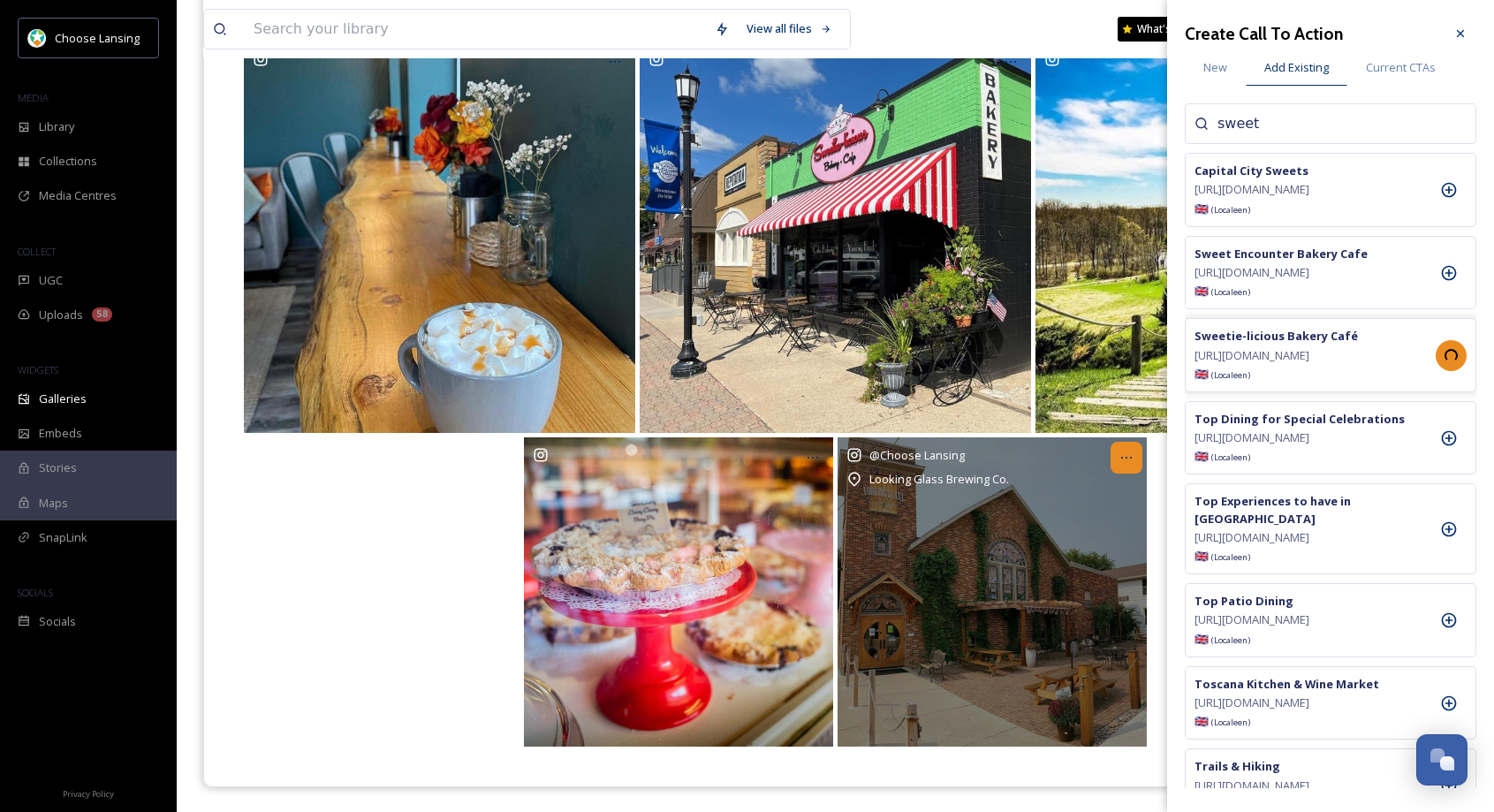
click at [1125, 462] on icon at bounding box center [1126, 457] width 14 height 14
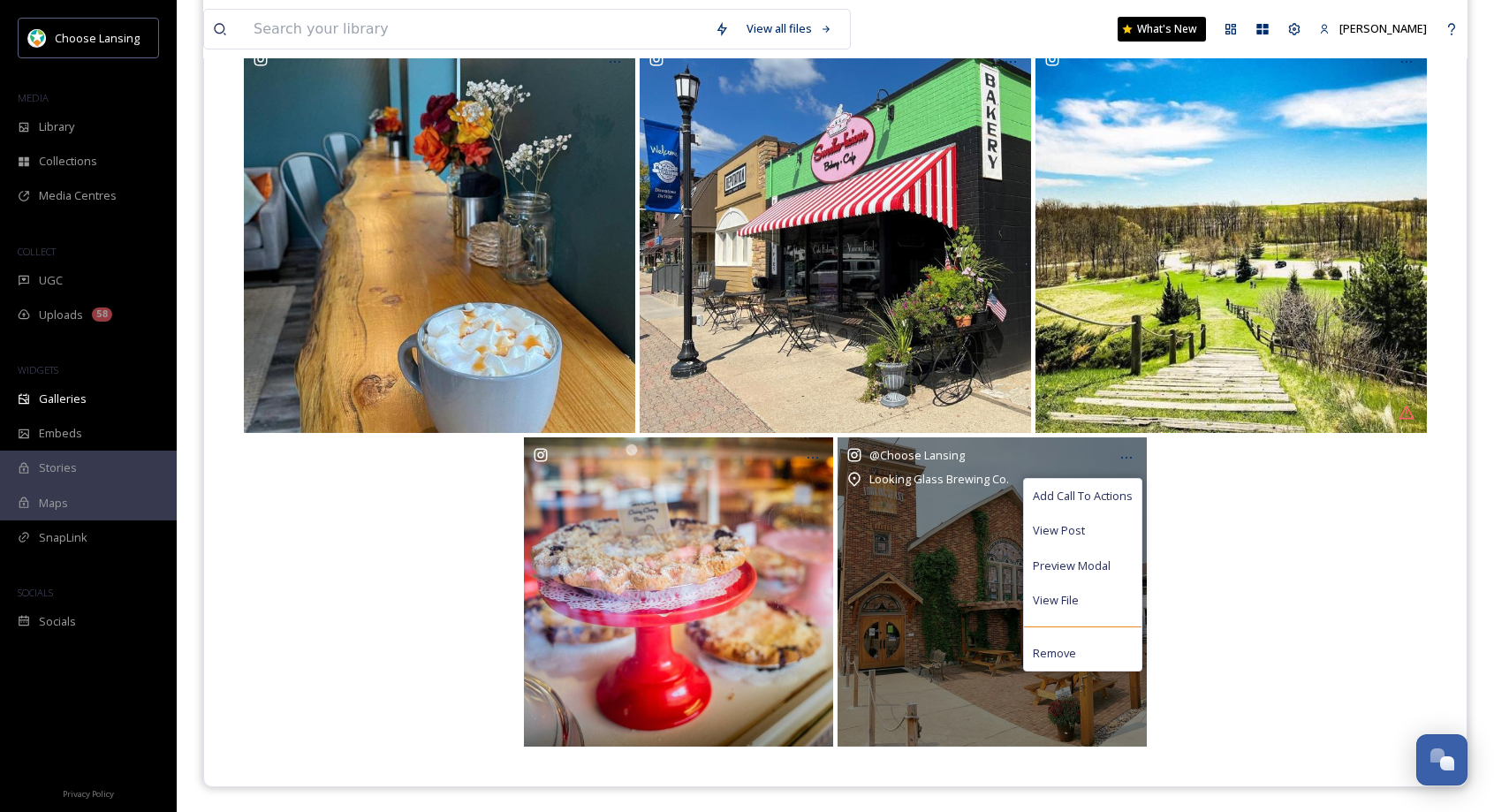
click at [1079, 495] on span "Add Call To Actions" at bounding box center [1082, 496] width 100 height 17
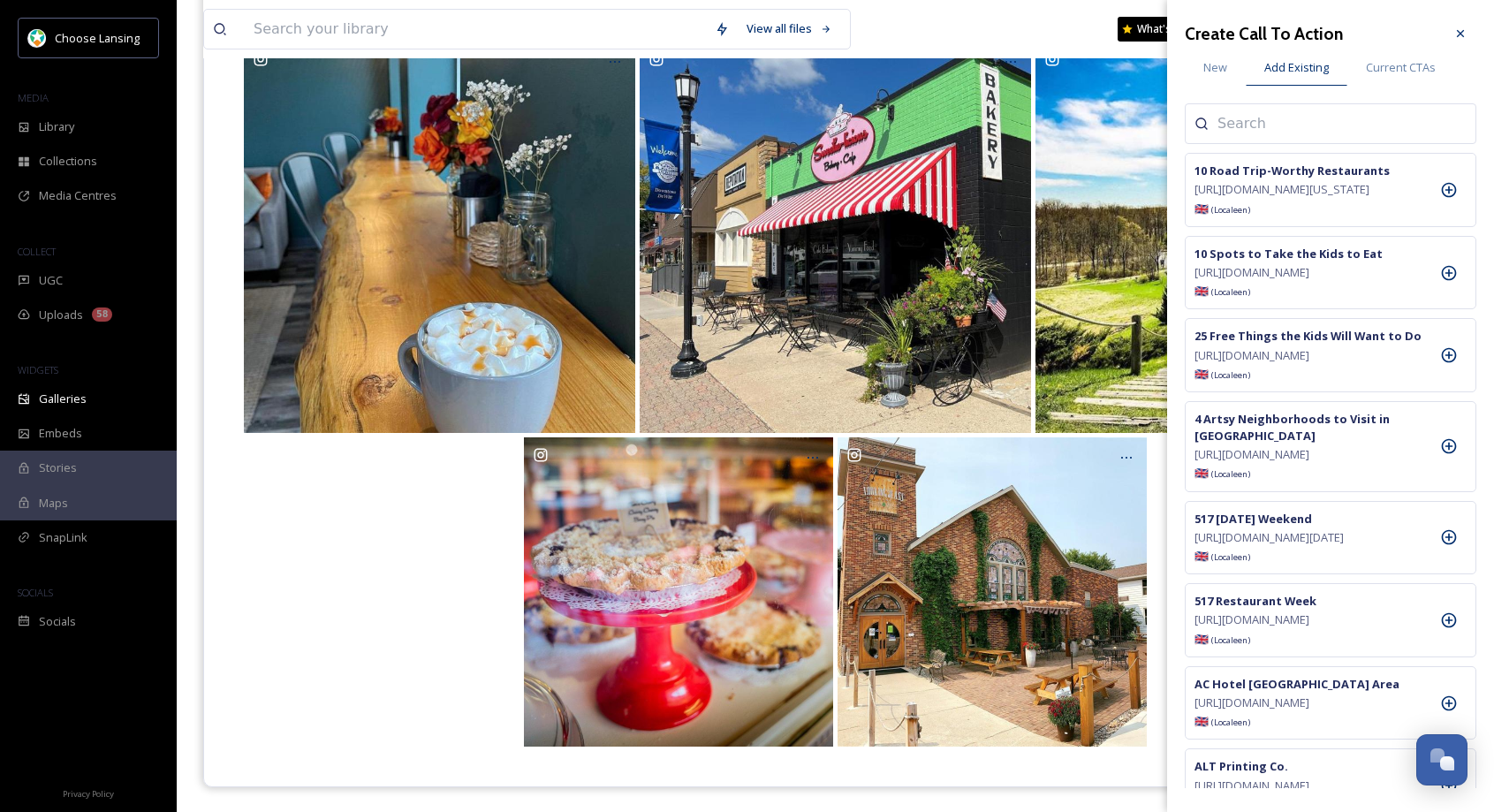
click at [1272, 126] on input at bounding box center [1305, 122] width 177 height 21
type input "looking"
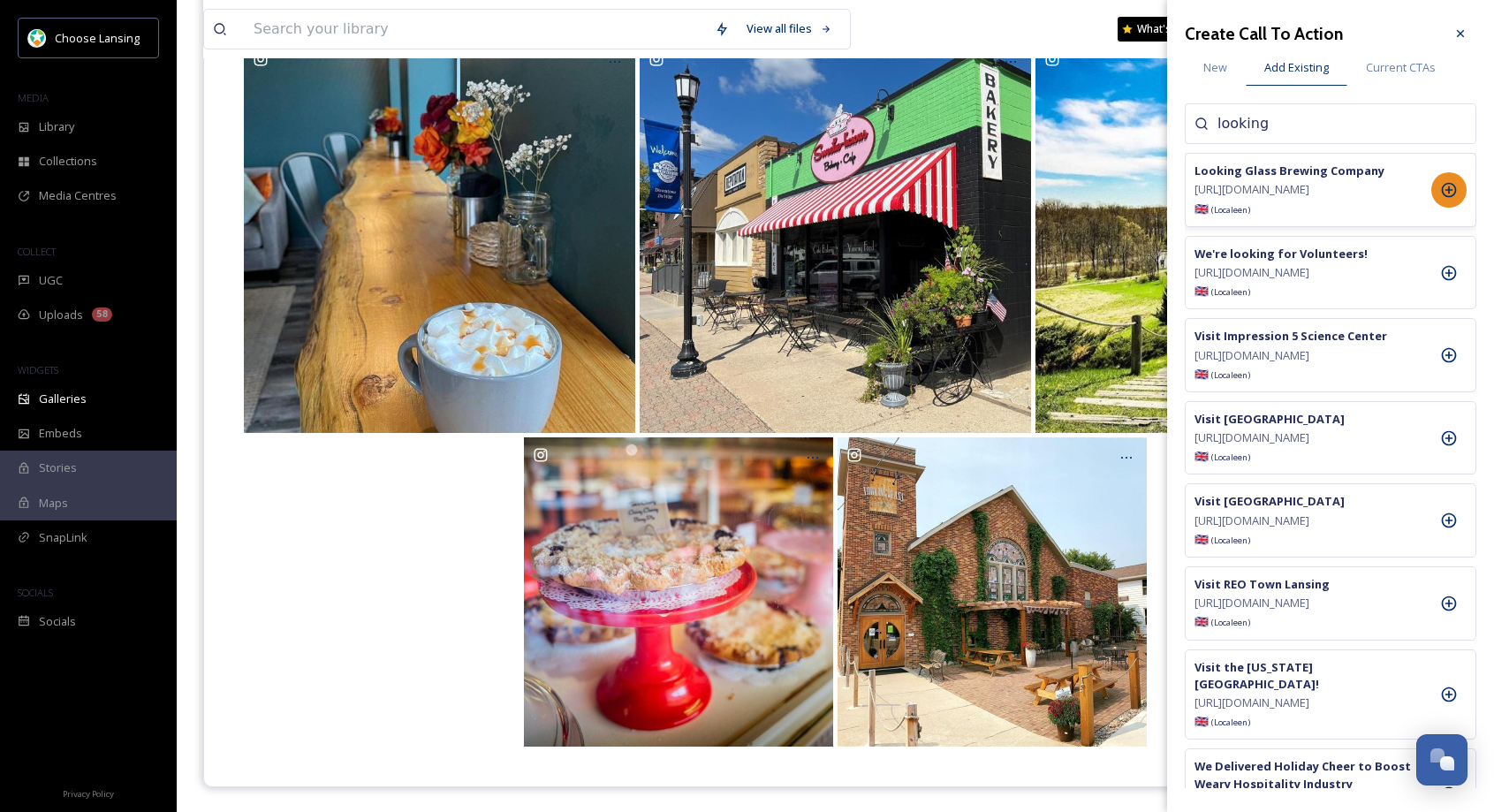
click at [1452, 199] on icon at bounding box center [1450, 190] width 18 height 18
click at [1471, 36] on div at bounding box center [1460, 34] width 32 height 32
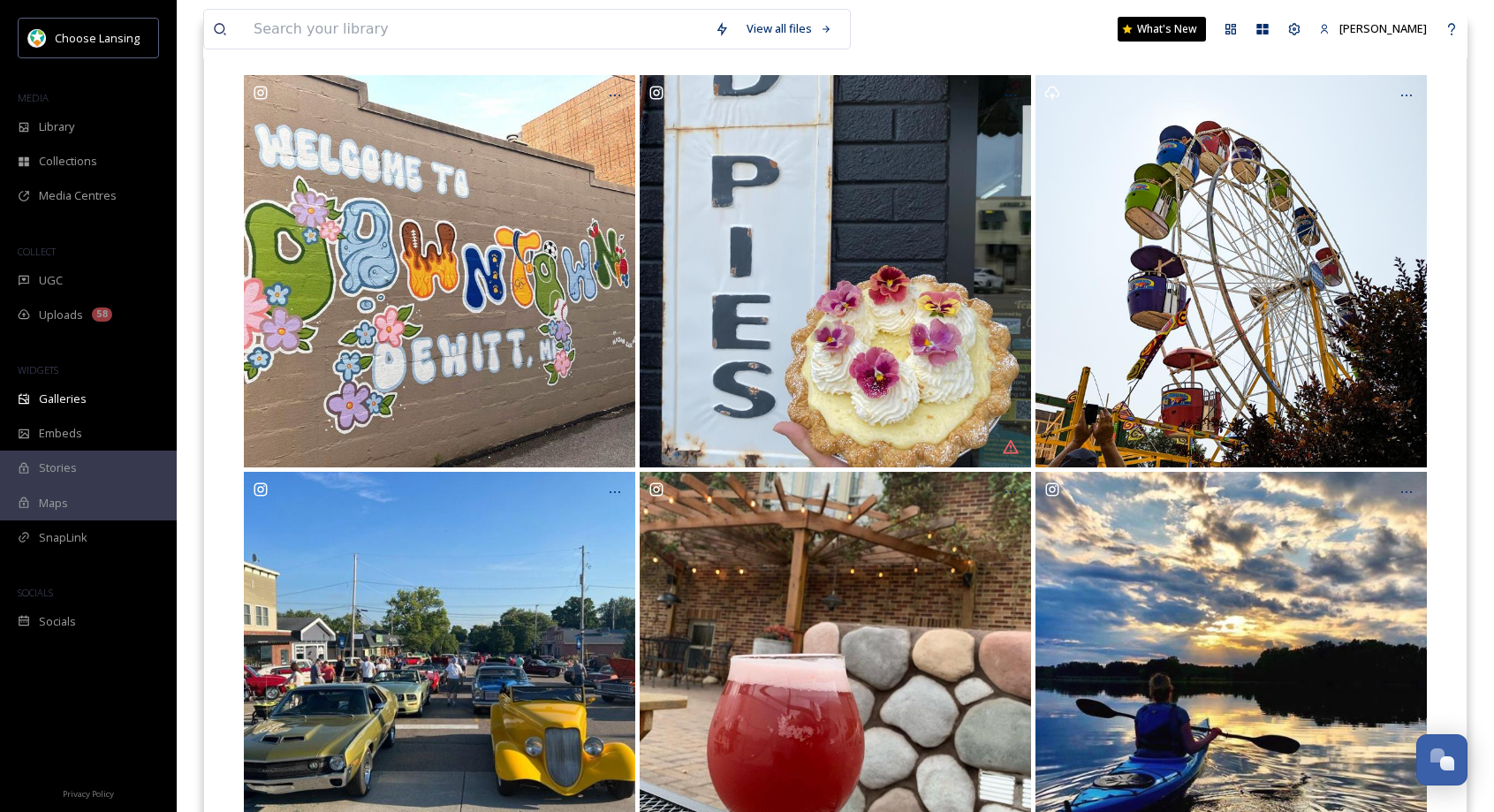
scroll to position [0, 0]
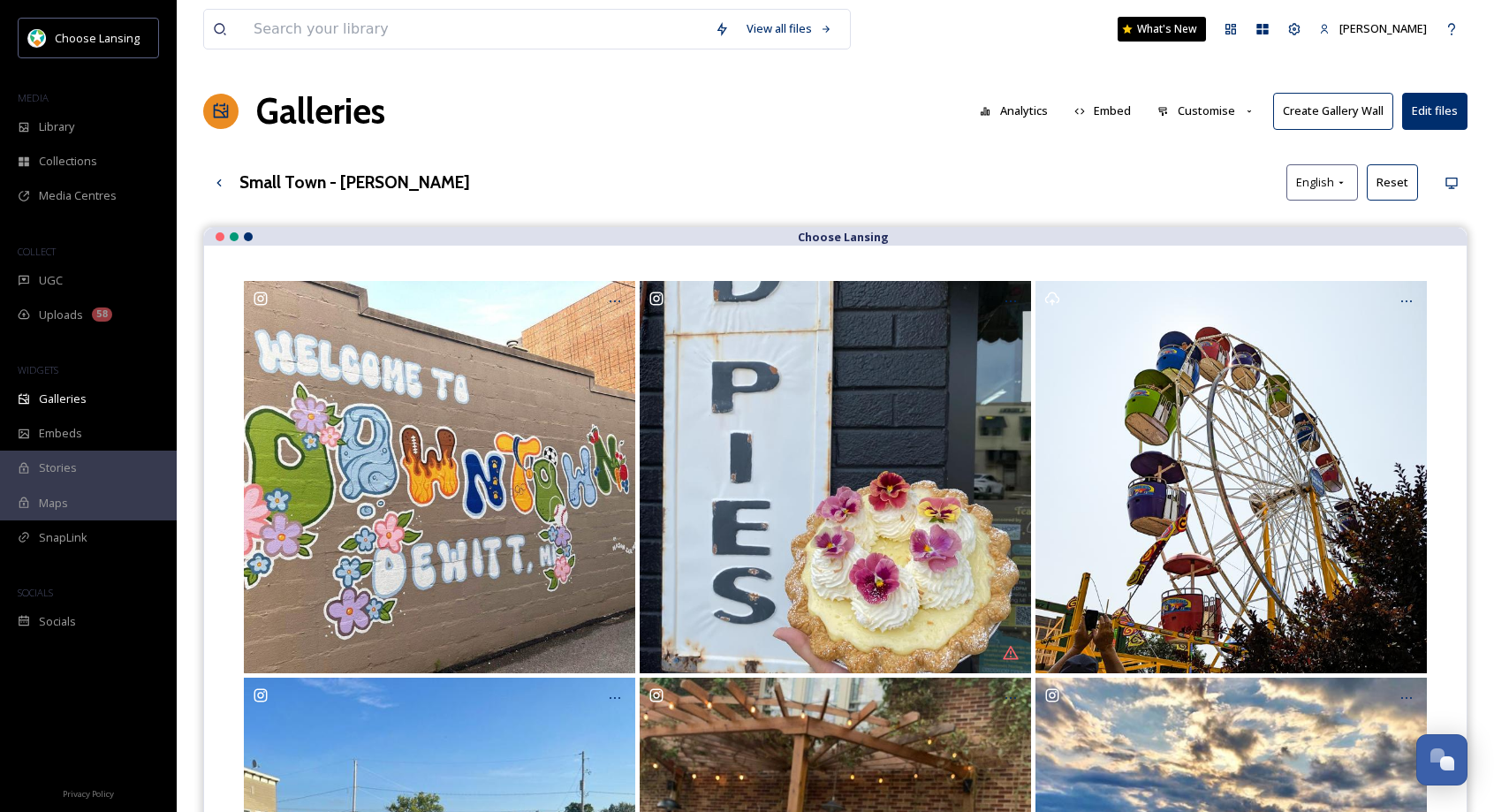
drag, startPoint x: 1191, startPoint y: 108, endPoint x: 1201, endPoint y: 127, distance: 21.5
click at [1193, 106] on button "Customise" at bounding box center [1205, 111] width 116 height 35
click at [1193, 150] on span "Layout" at bounding box center [1175, 151] width 35 height 17
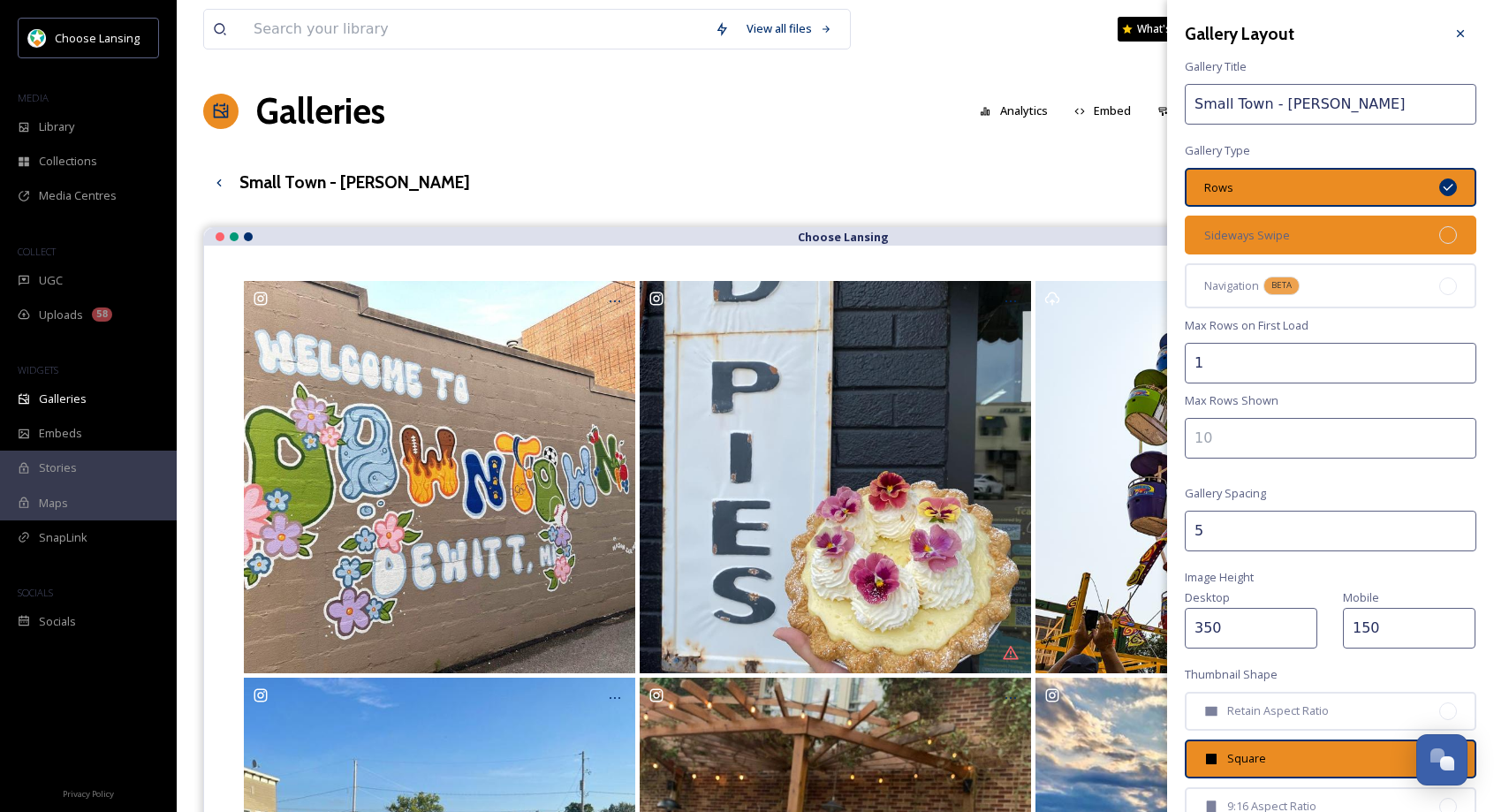
drag, startPoint x: 1280, startPoint y: 226, endPoint x: 1342, endPoint y: 227, distance: 62.0
click at [1280, 227] on span "Sideways Swipe" at bounding box center [1247, 235] width 86 height 17
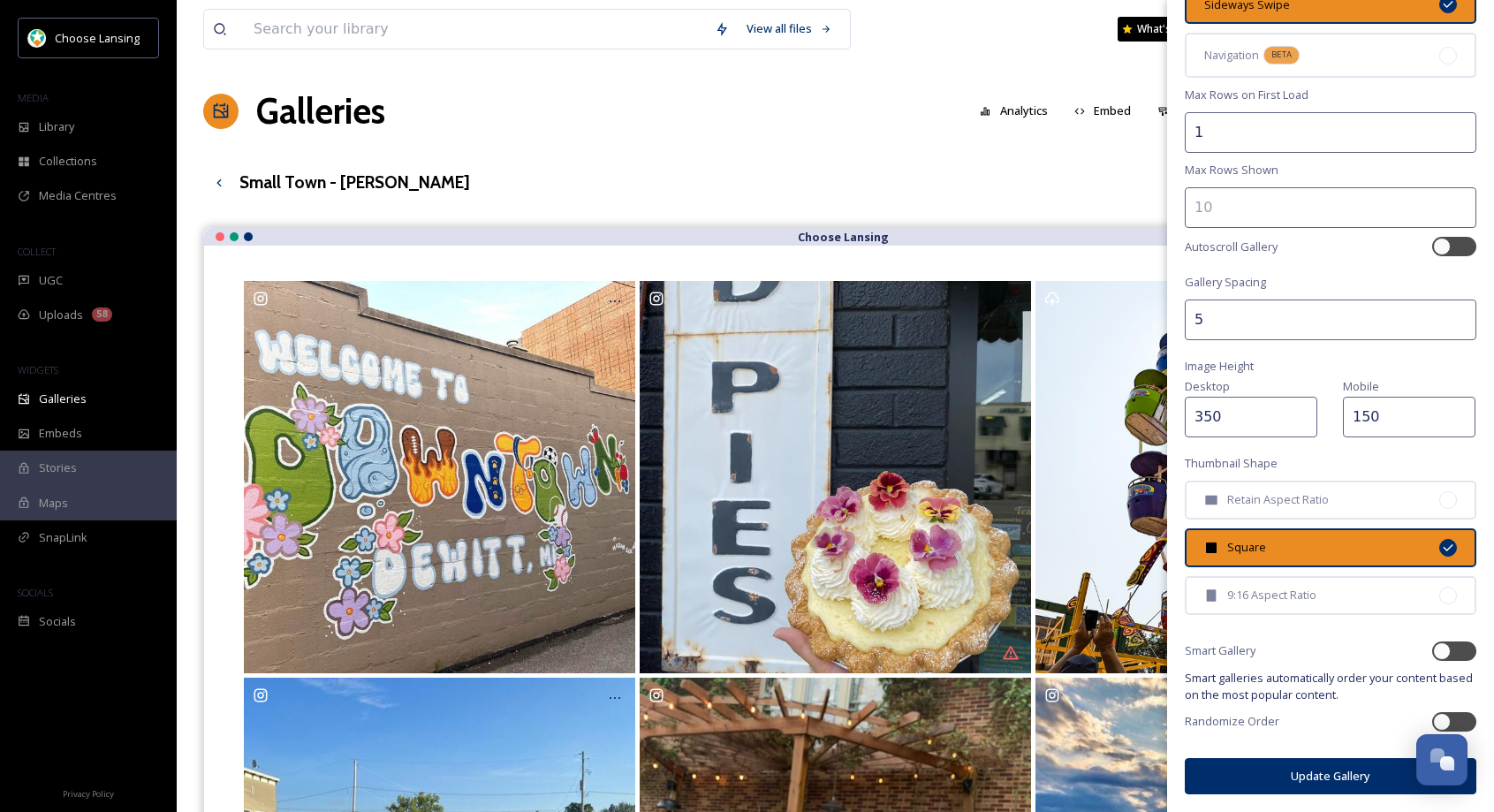
click at [1249, 777] on button "Update Gallery" at bounding box center [1330, 775] width 291 height 37
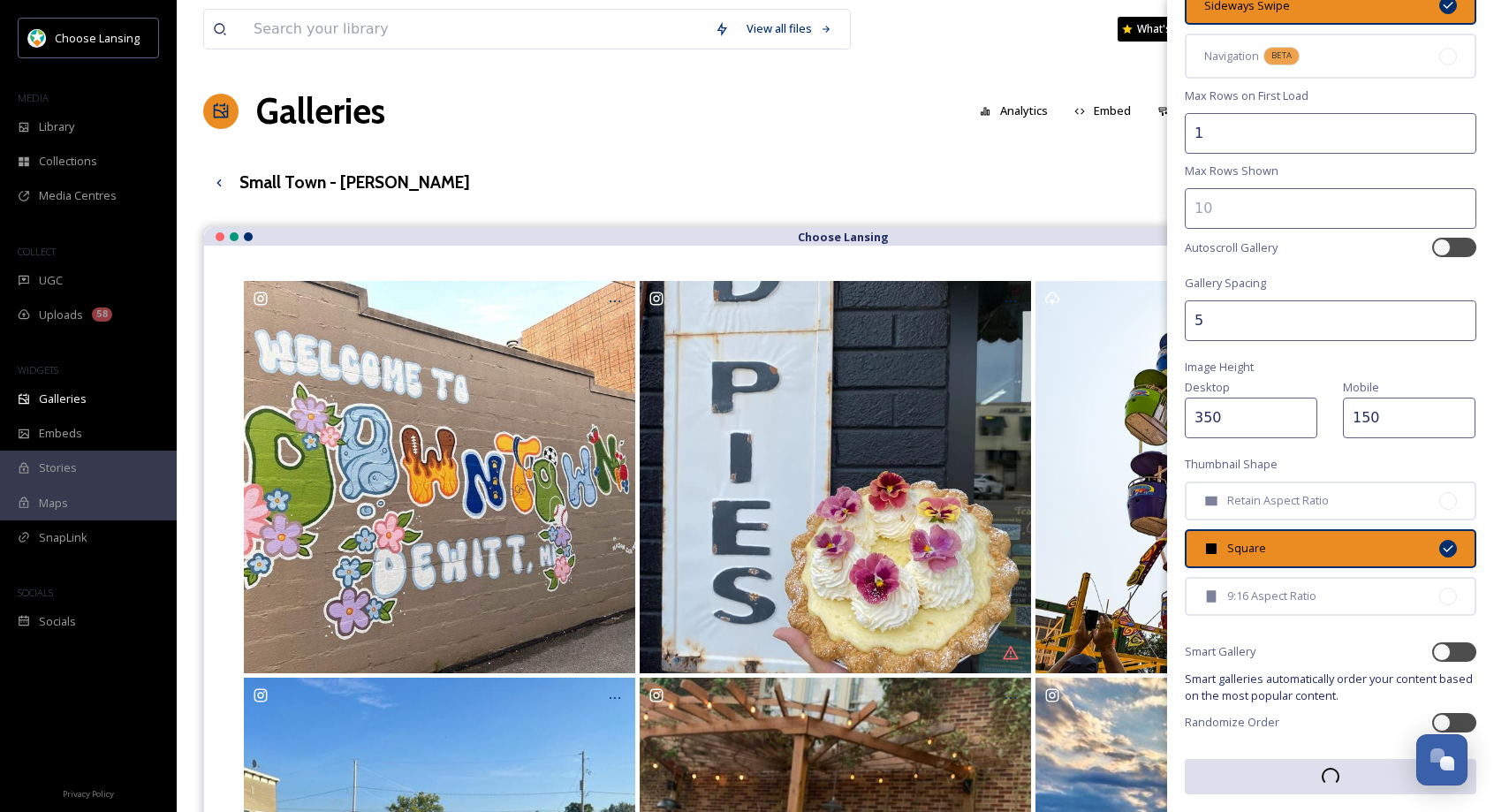
scroll to position [229, 0]
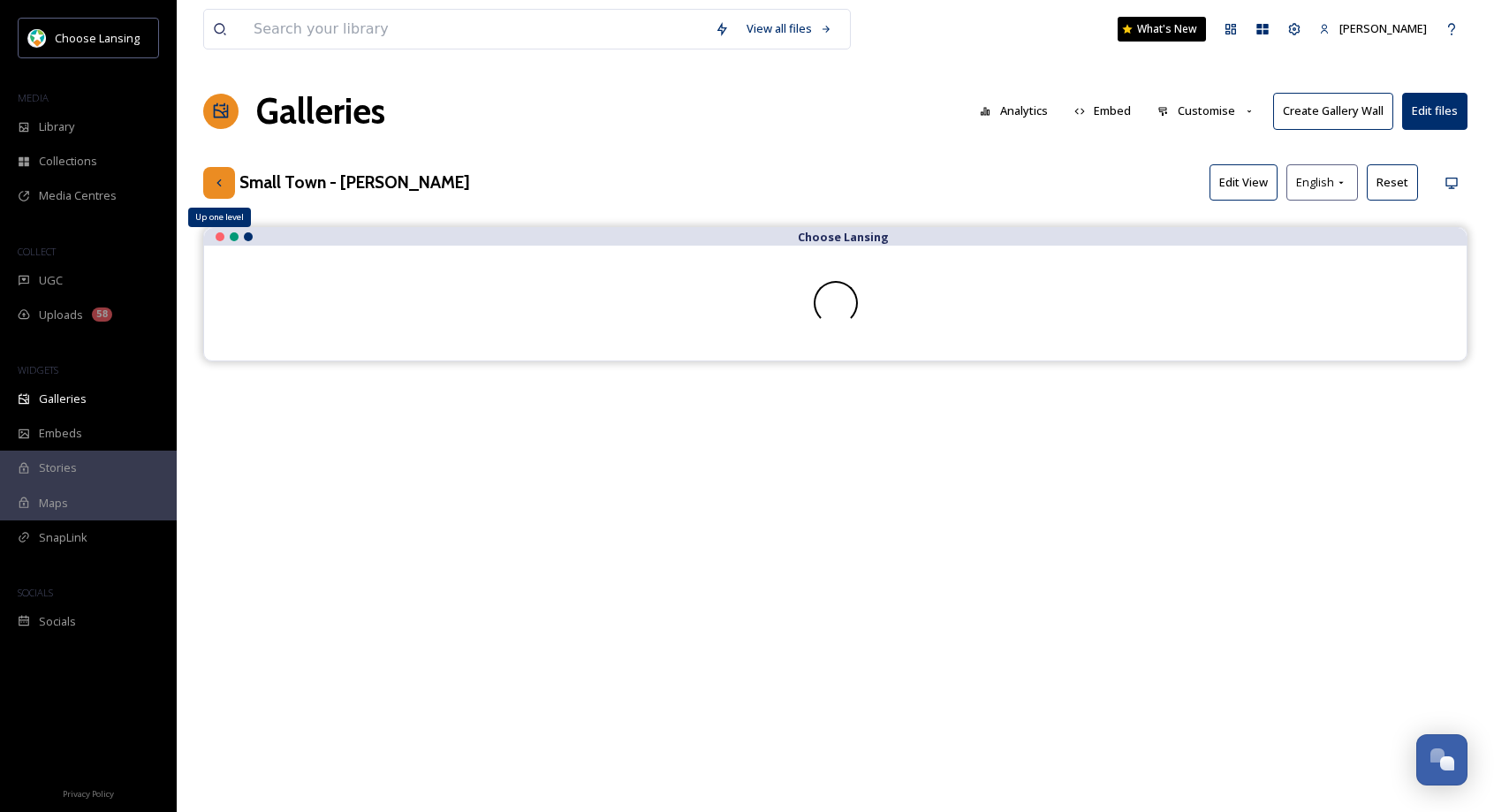
click at [222, 187] on icon at bounding box center [219, 183] width 14 height 14
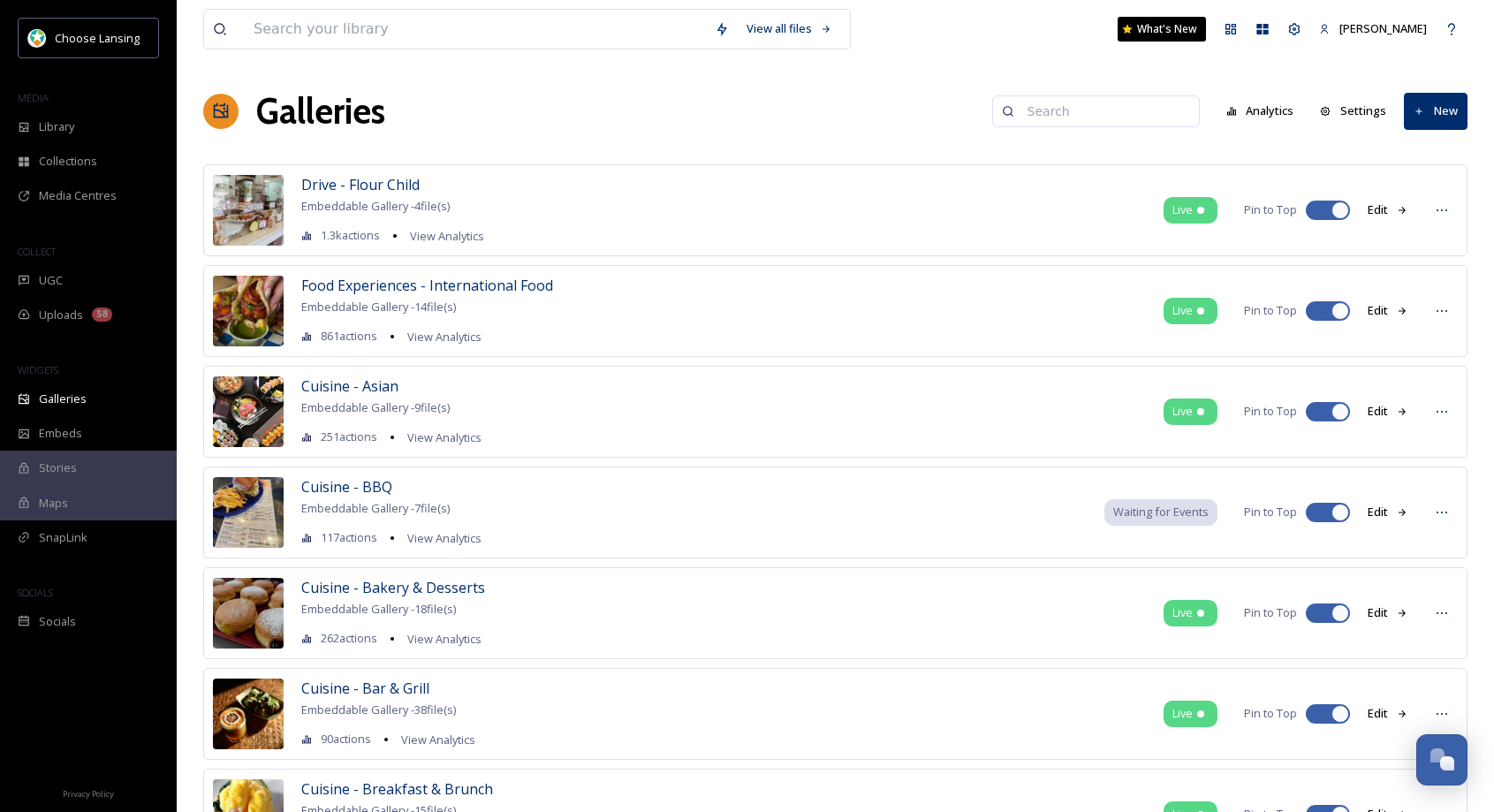
click at [1097, 122] on input at bounding box center [1104, 112] width 171 height 36
type input "[PERSON_NAME]"
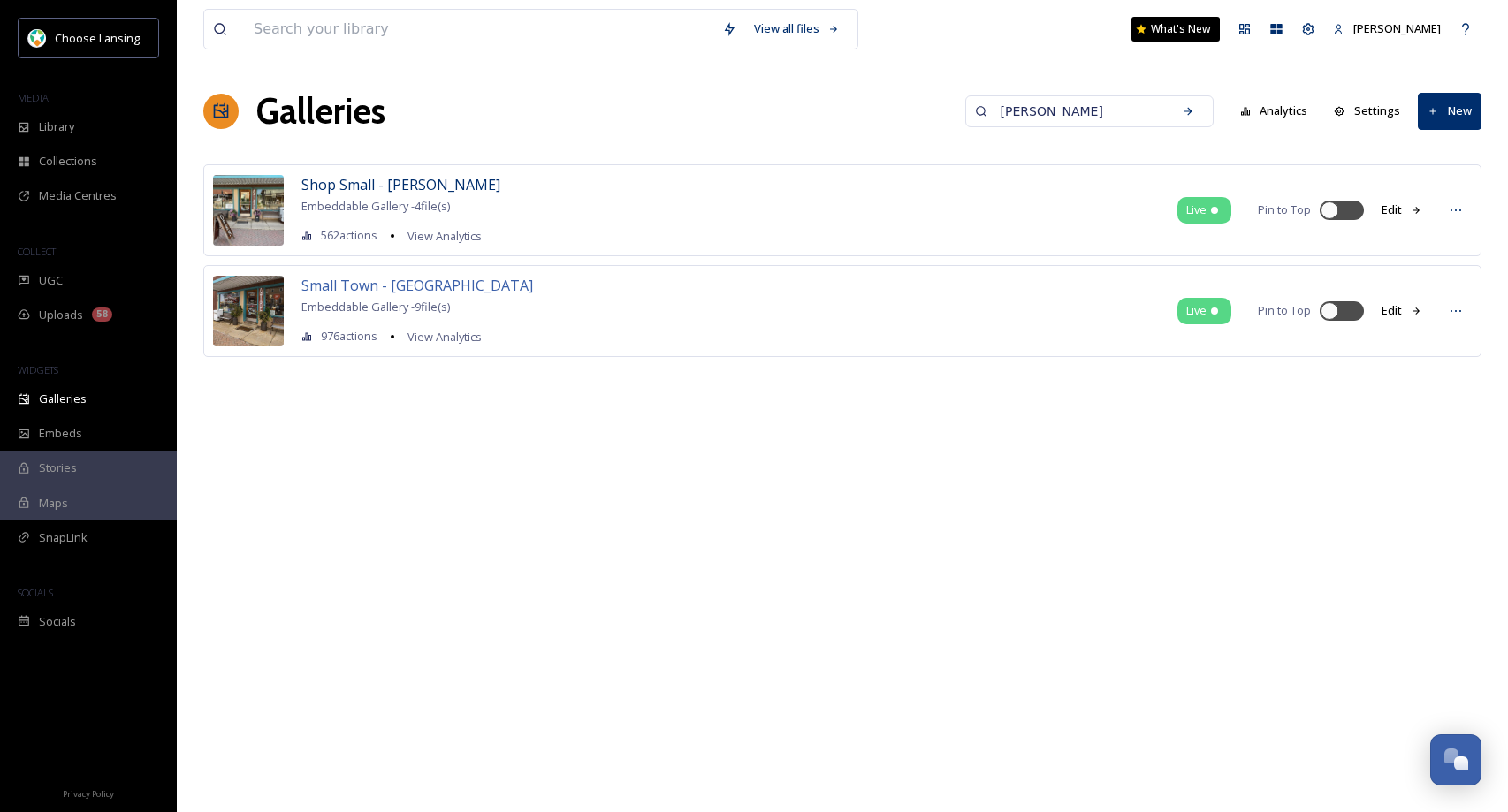
click at [375, 287] on span "Small Town - [GEOGRAPHIC_DATA]" at bounding box center [417, 285] width 231 height 20
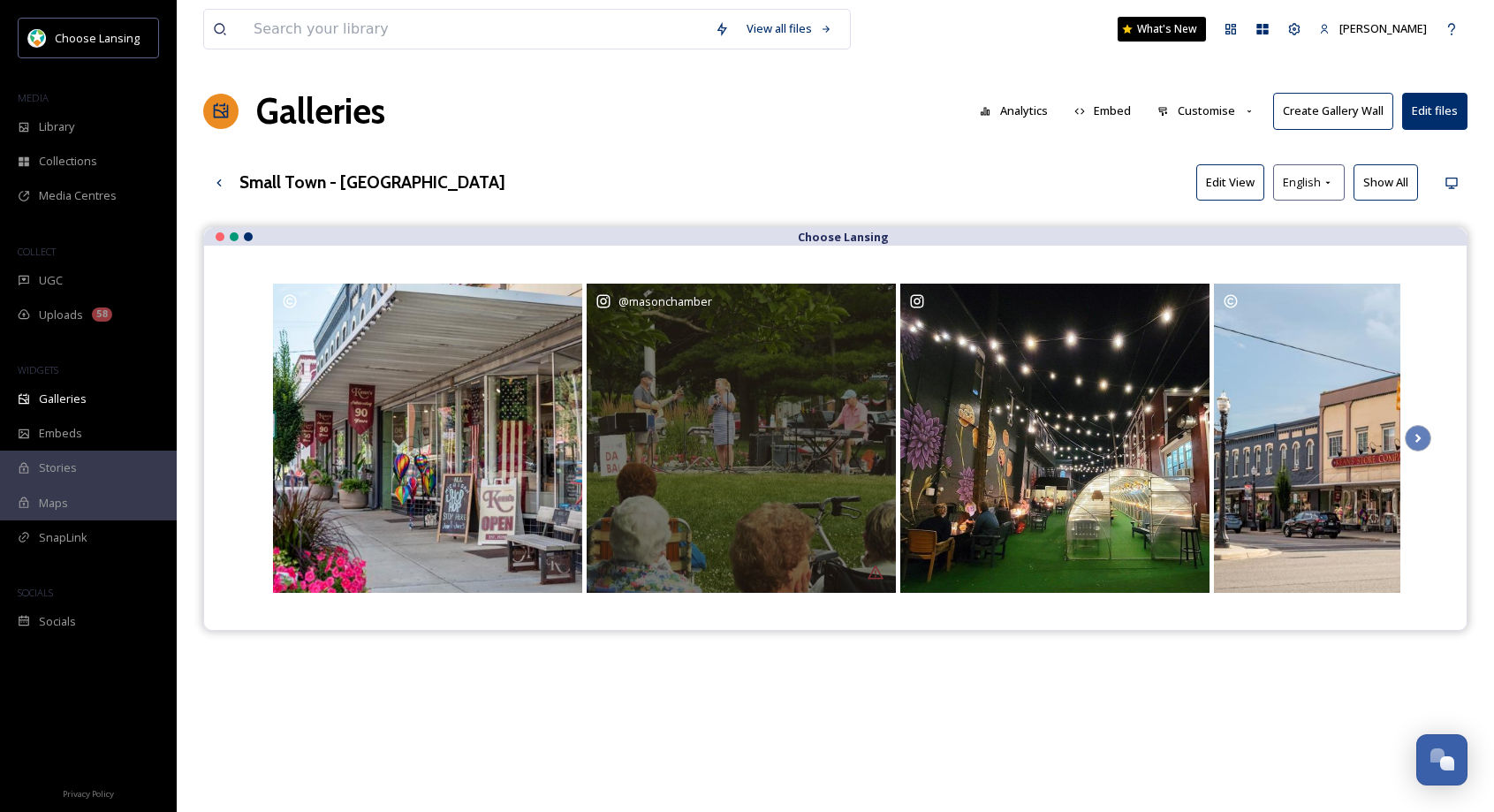
click at [880, 302] on div "@ masonchamber" at bounding box center [741, 301] width 291 height 18
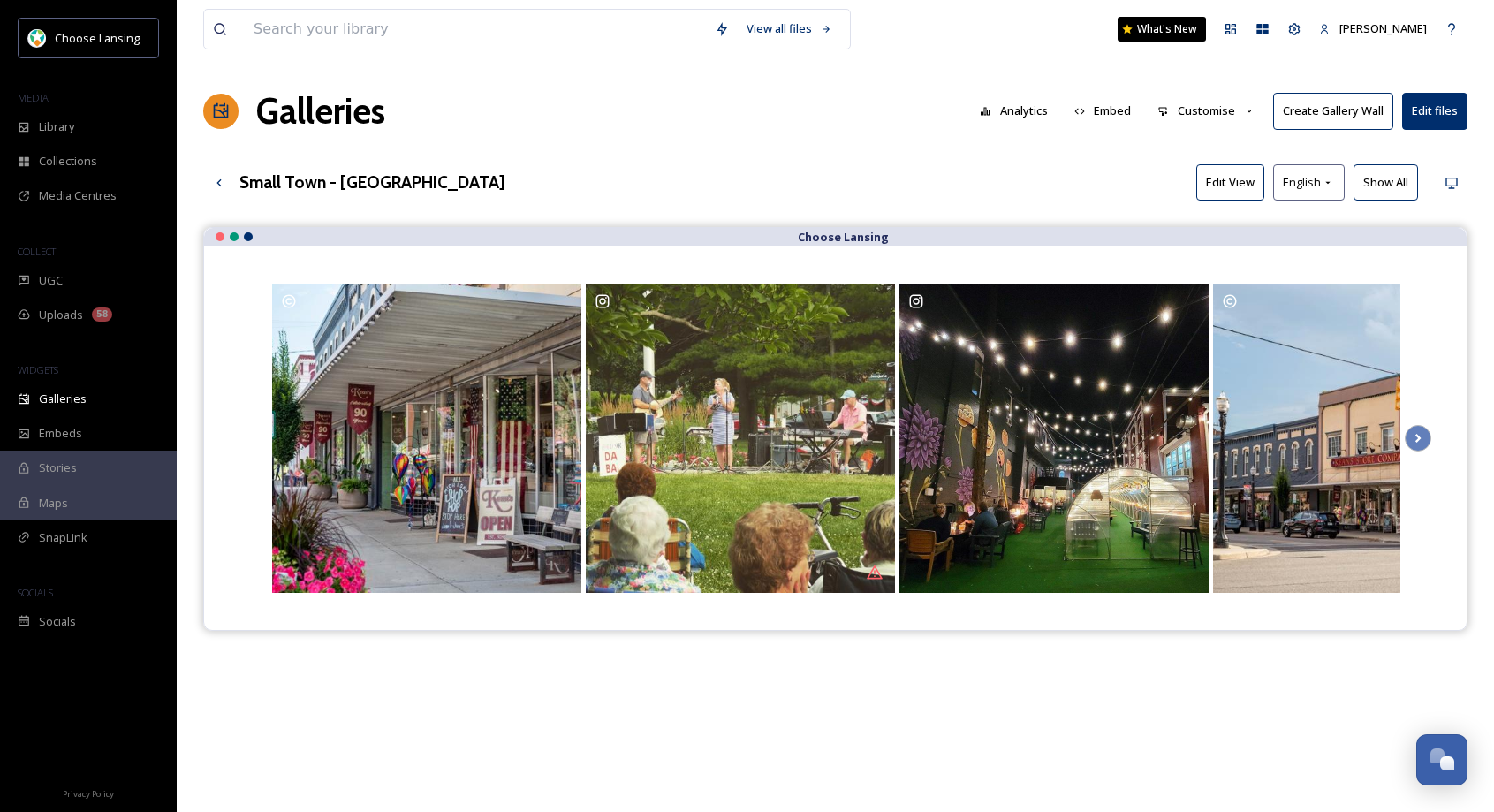
drag, startPoint x: 1221, startPoint y: 110, endPoint x: 1220, endPoint y: 119, distance: 9.1
click at [1219, 110] on button "Customise" at bounding box center [1205, 111] width 116 height 35
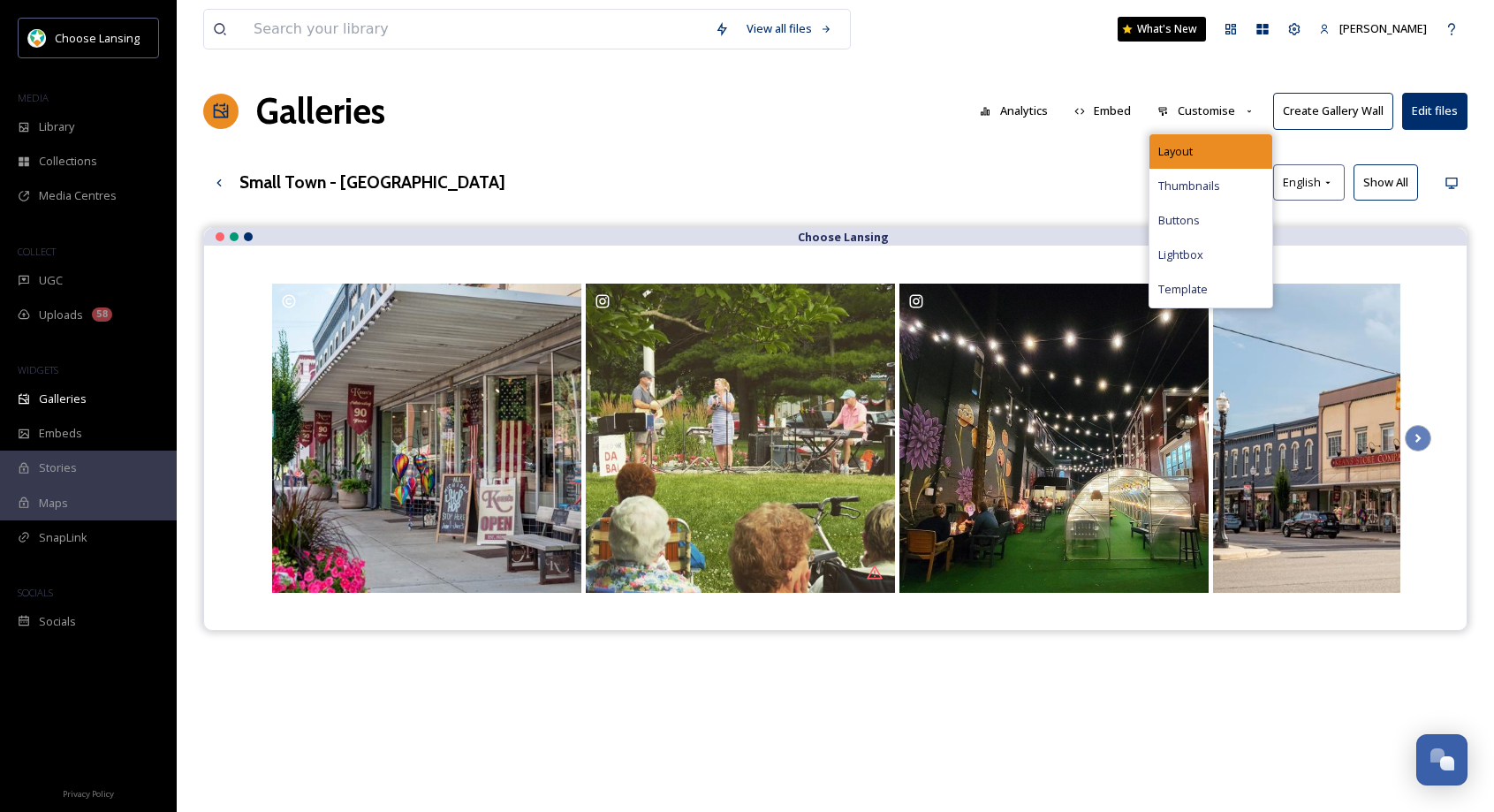
click at [1200, 137] on div "Layout" at bounding box center [1210, 151] width 123 height 35
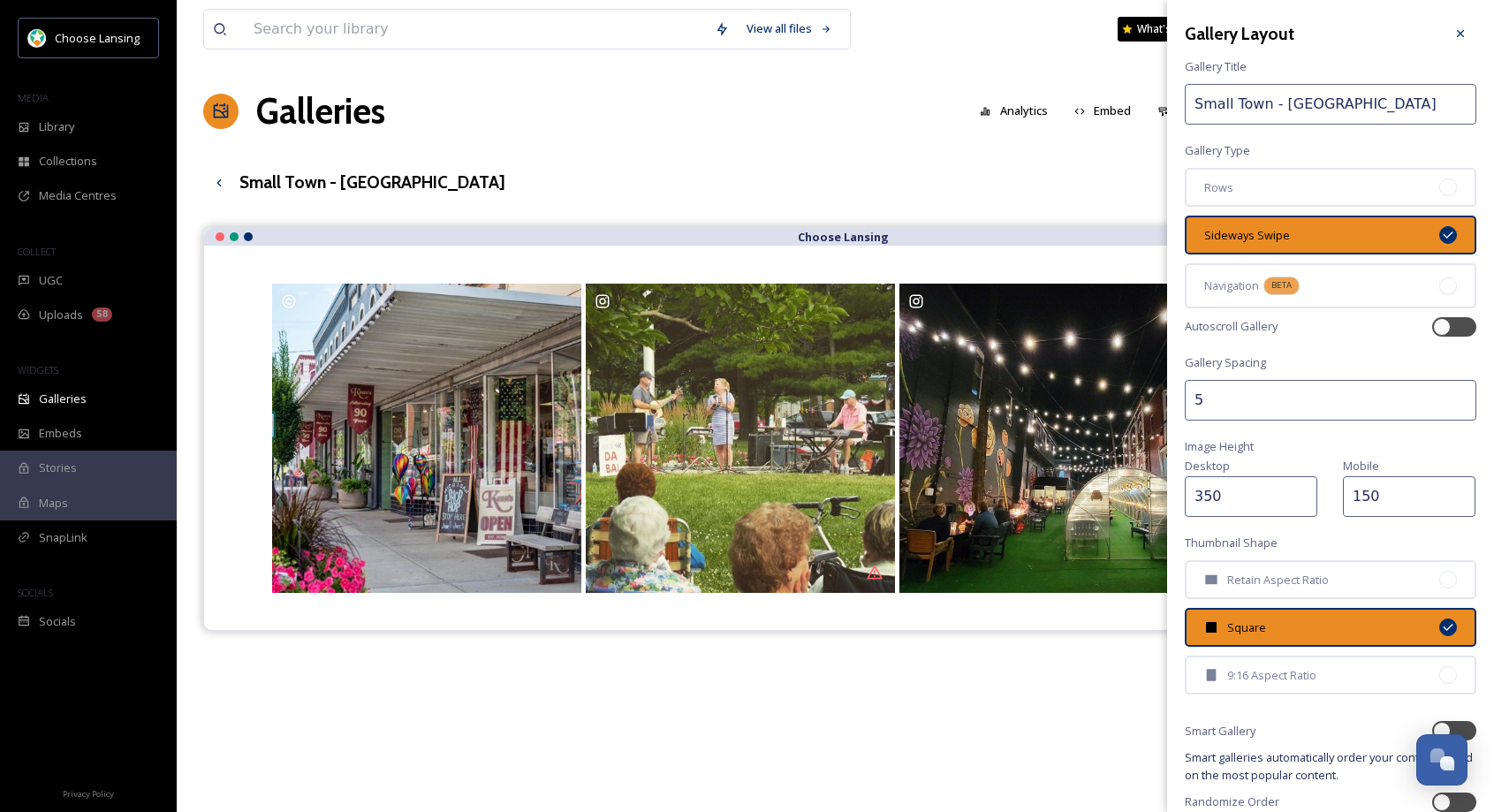
drag, startPoint x: 1322, startPoint y: 176, endPoint x: 1371, endPoint y: 164, distance: 50.4
click at [1322, 176] on div "Rows" at bounding box center [1330, 187] width 291 height 39
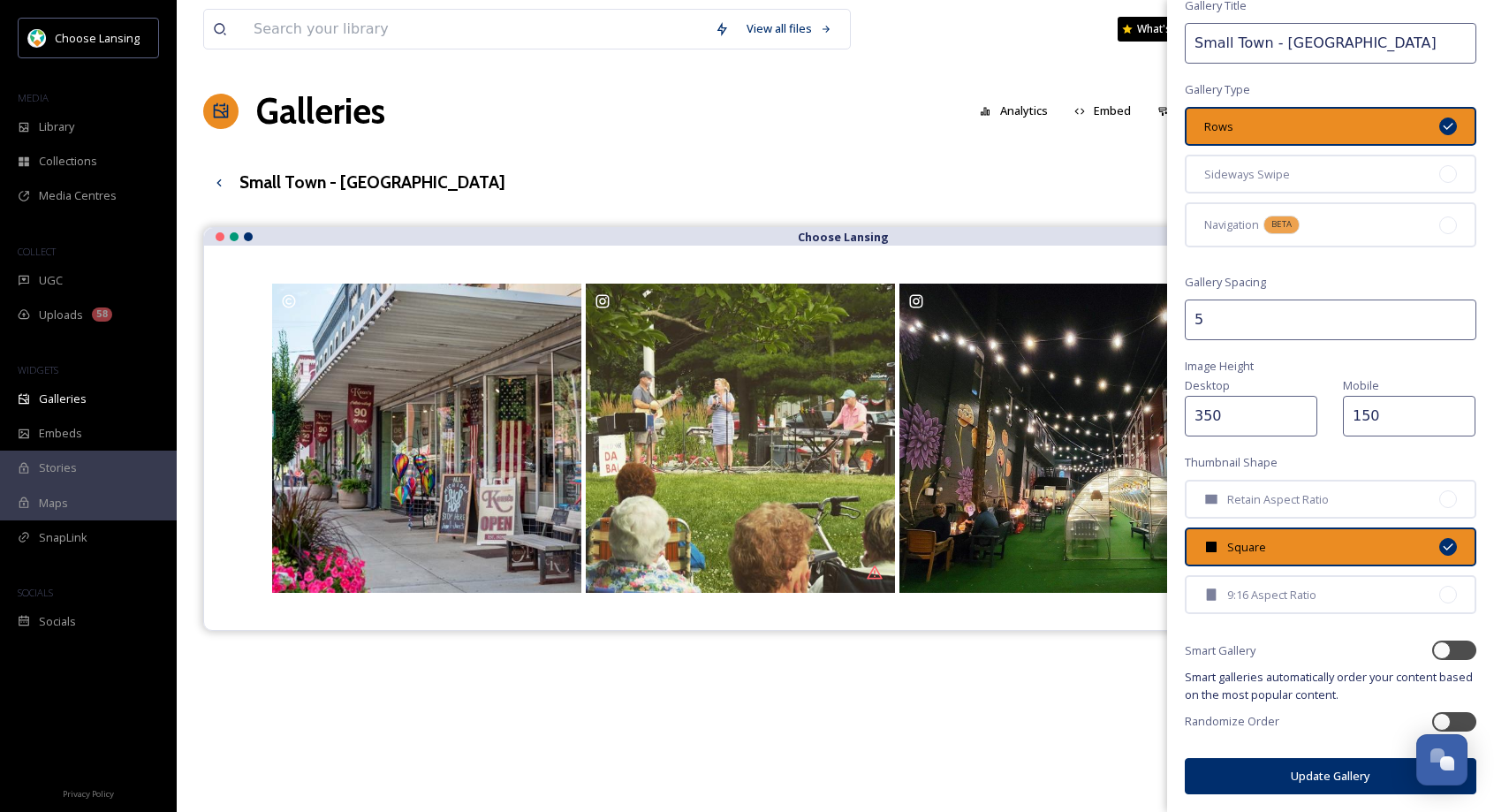
drag, startPoint x: 1286, startPoint y: 780, endPoint x: 1262, endPoint y: 777, distance: 24.2
click at [1286, 780] on button "Update Gallery" at bounding box center [1330, 775] width 291 height 37
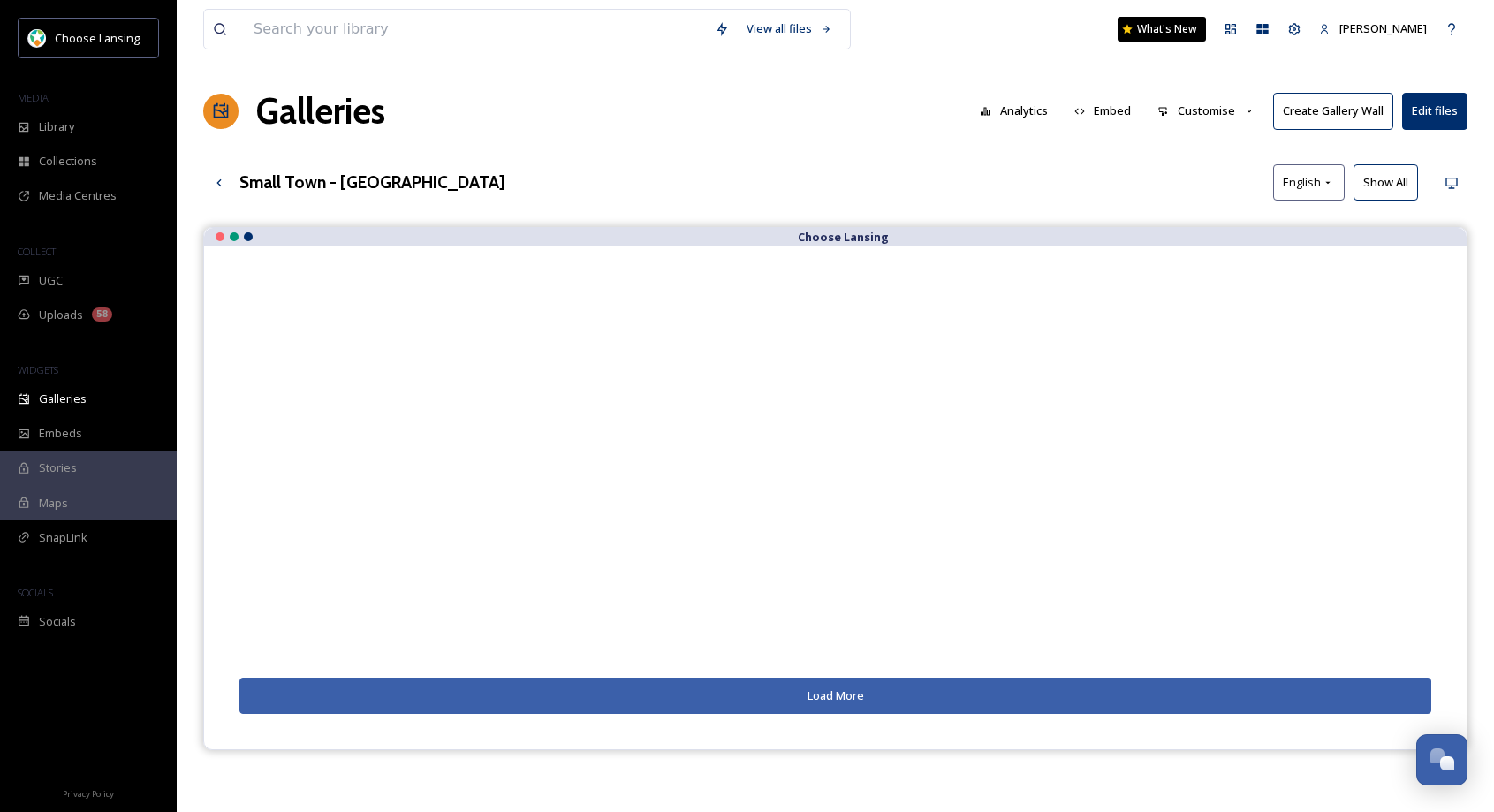
click at [1385, 181] on button "Show All" at bounding box center [1385, 182] width 64 height 37
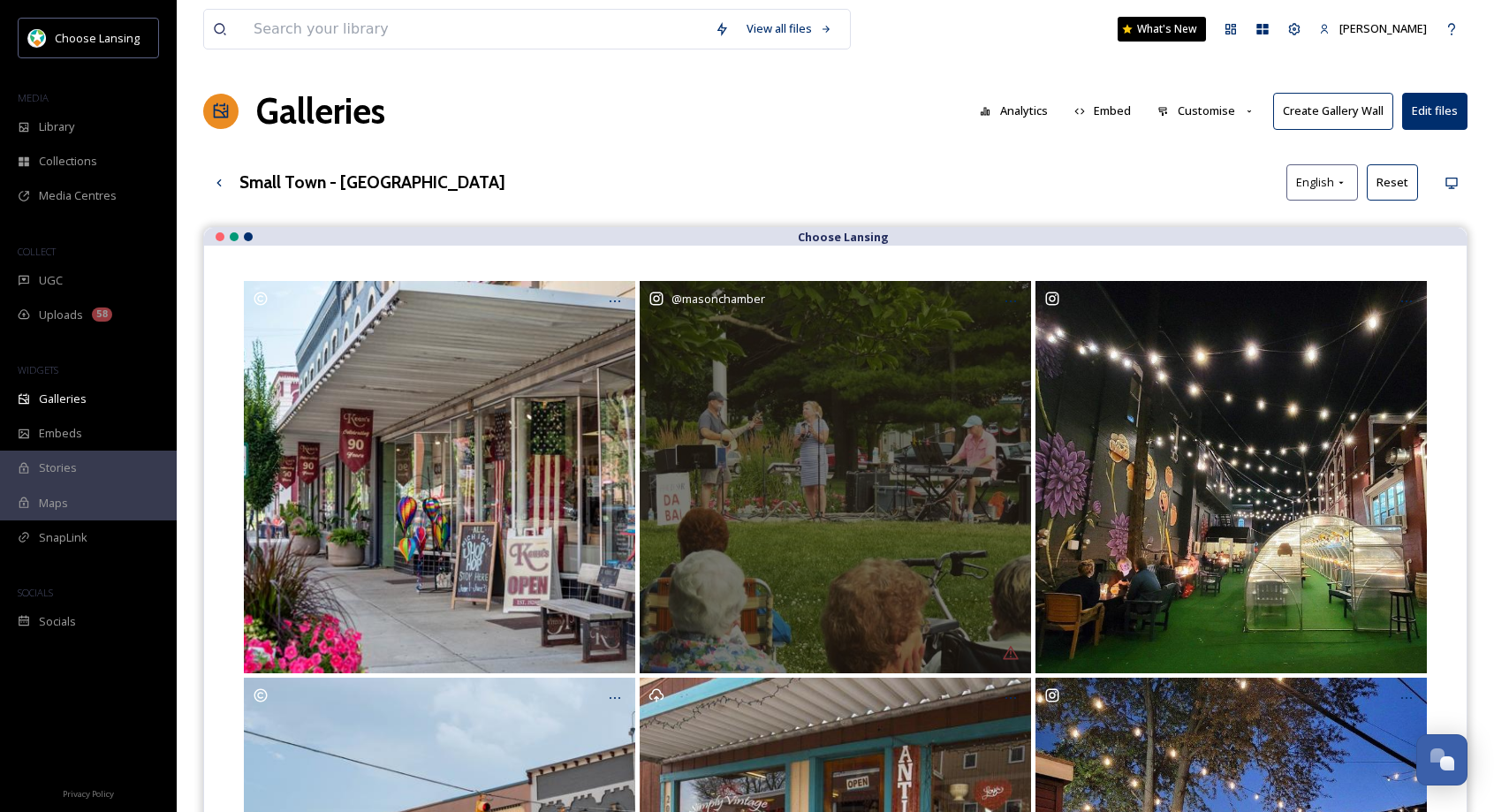
drag, startPoint x: 1011, startPoint y: 296, endPoint x: 1007, endPoint y: 317, distance: 21.4
click at [1010, 296] on icon at bounding box center [1011, 301] width 14 height 14
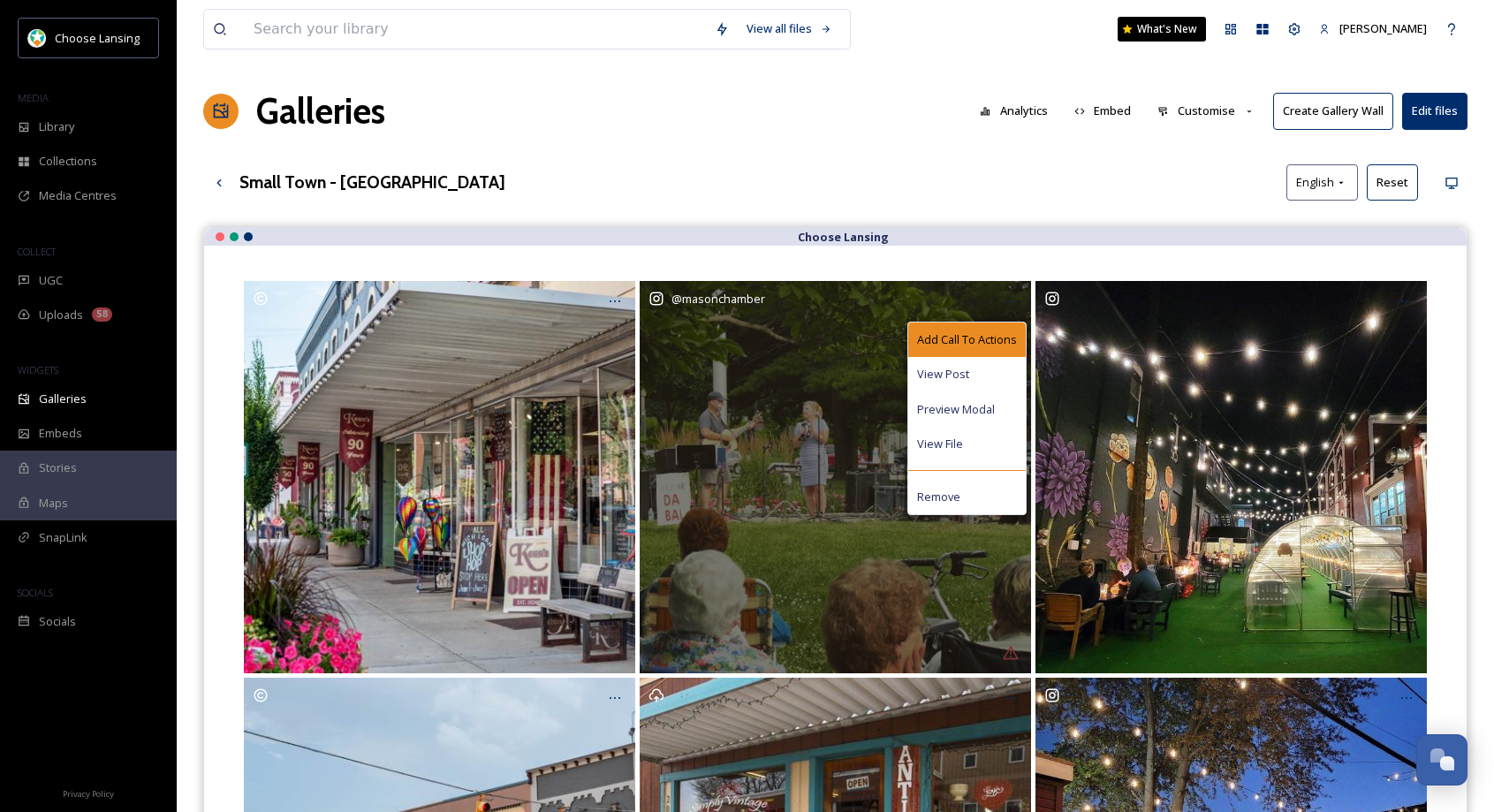
click at [992, 336] on span "Add Call To Actions" at bounding box center [966, 339] width 100 height 17
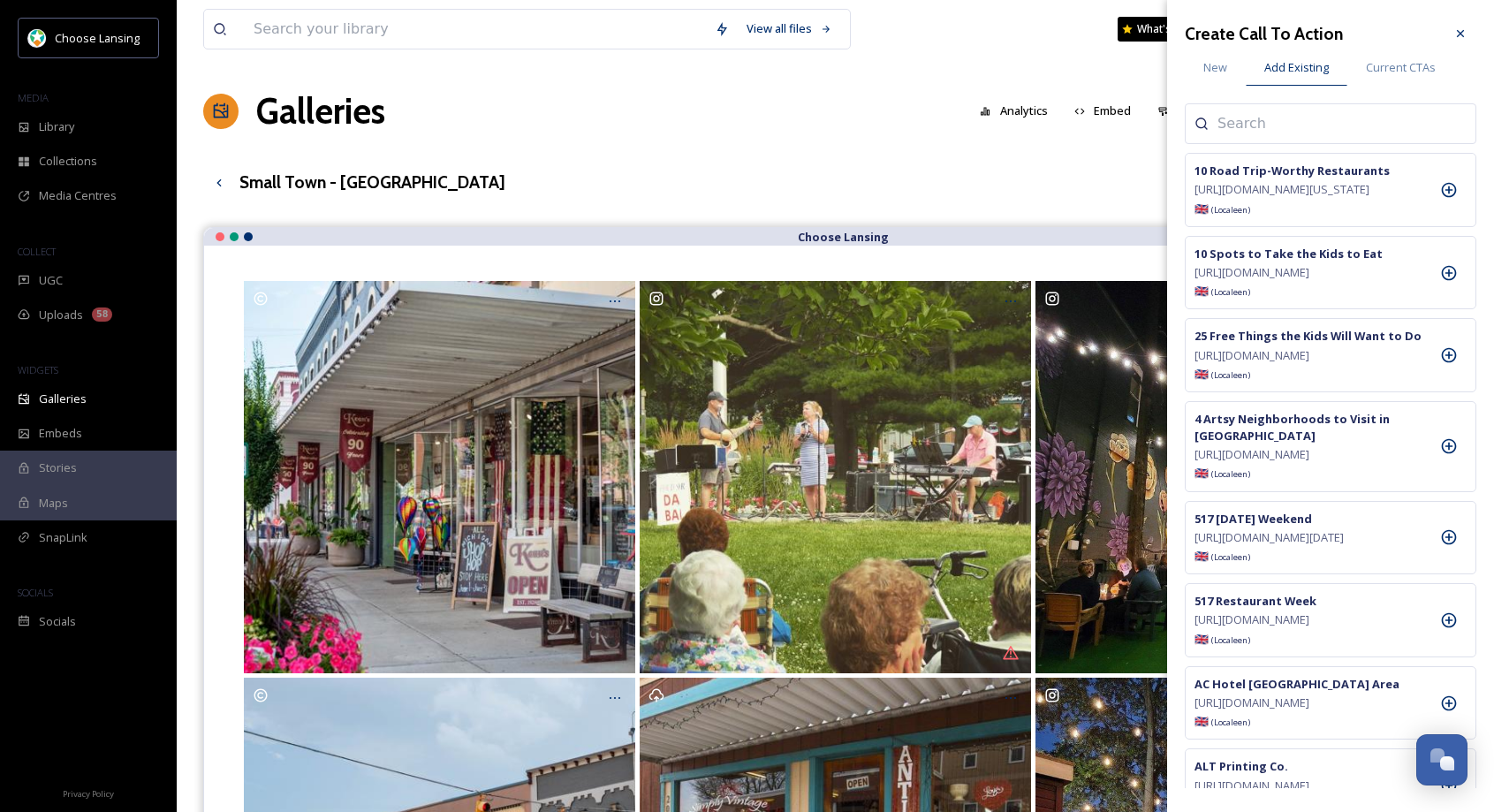
click at [1261, 124] on input at bounding box center [1305, 122] width 177 height 21
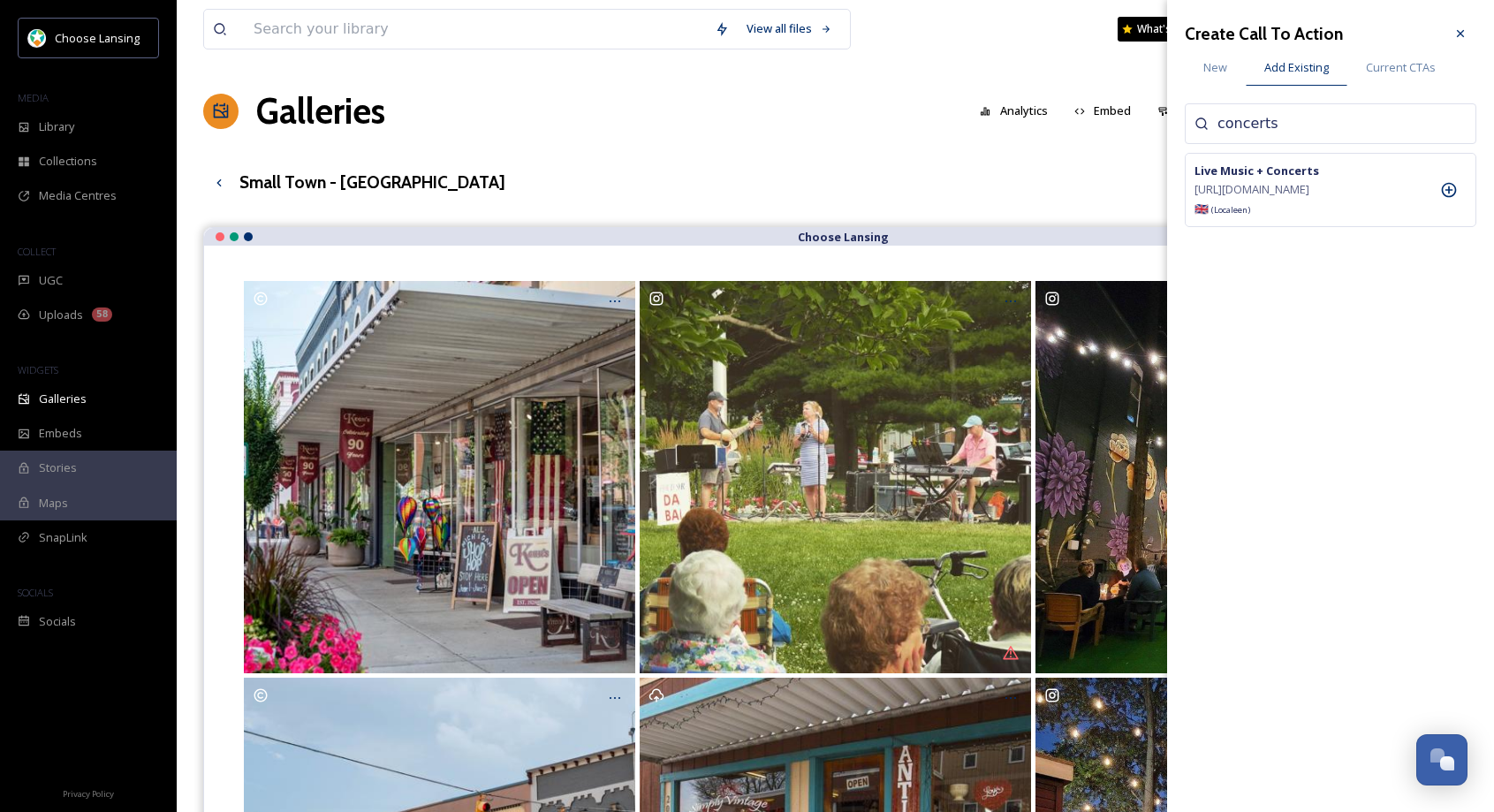
type input "concerts"
click at [1459, 28] on icon at bounding box center [1460, 34] width 14 height 14
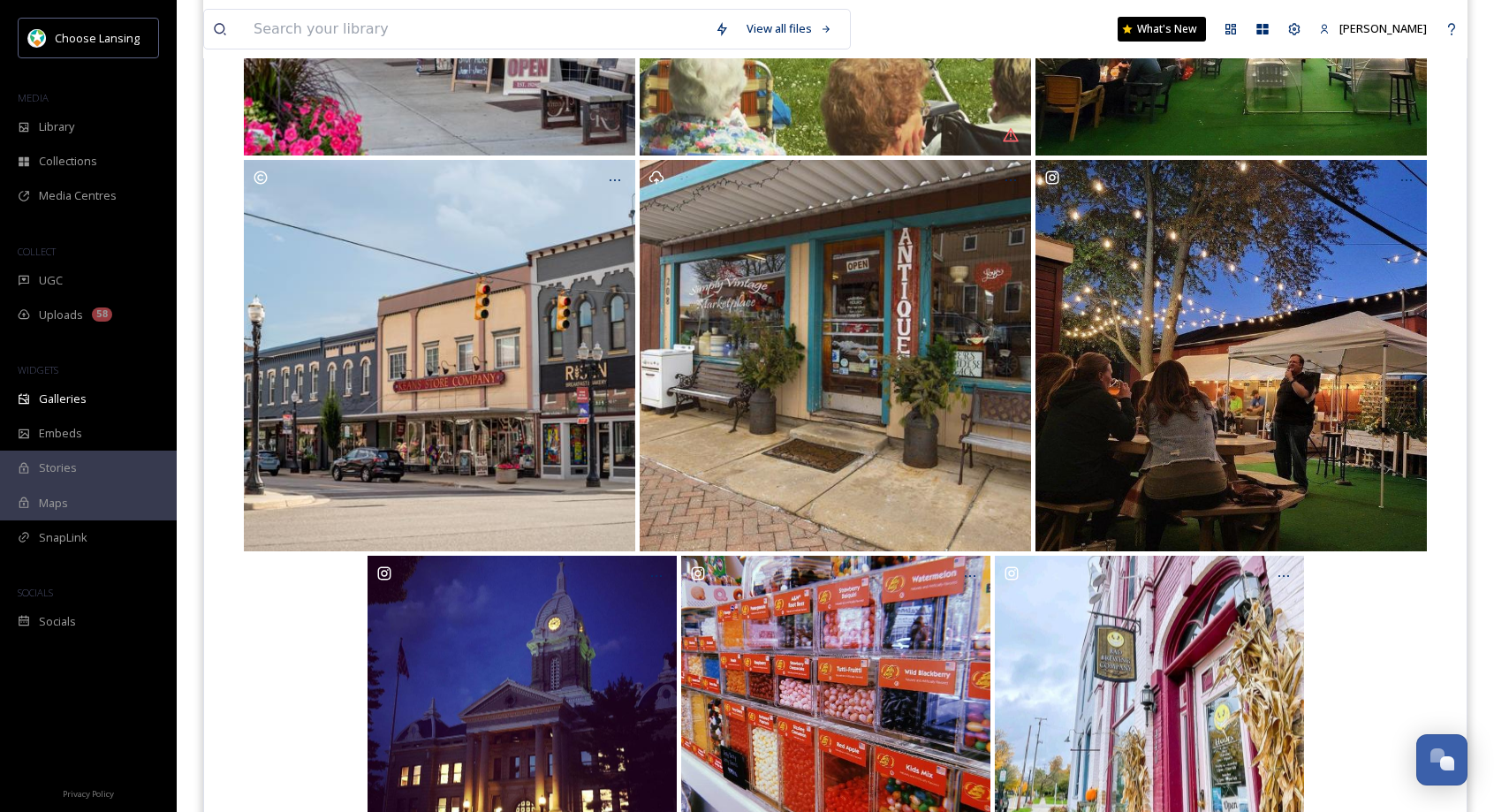
scroll to position [516, 0]
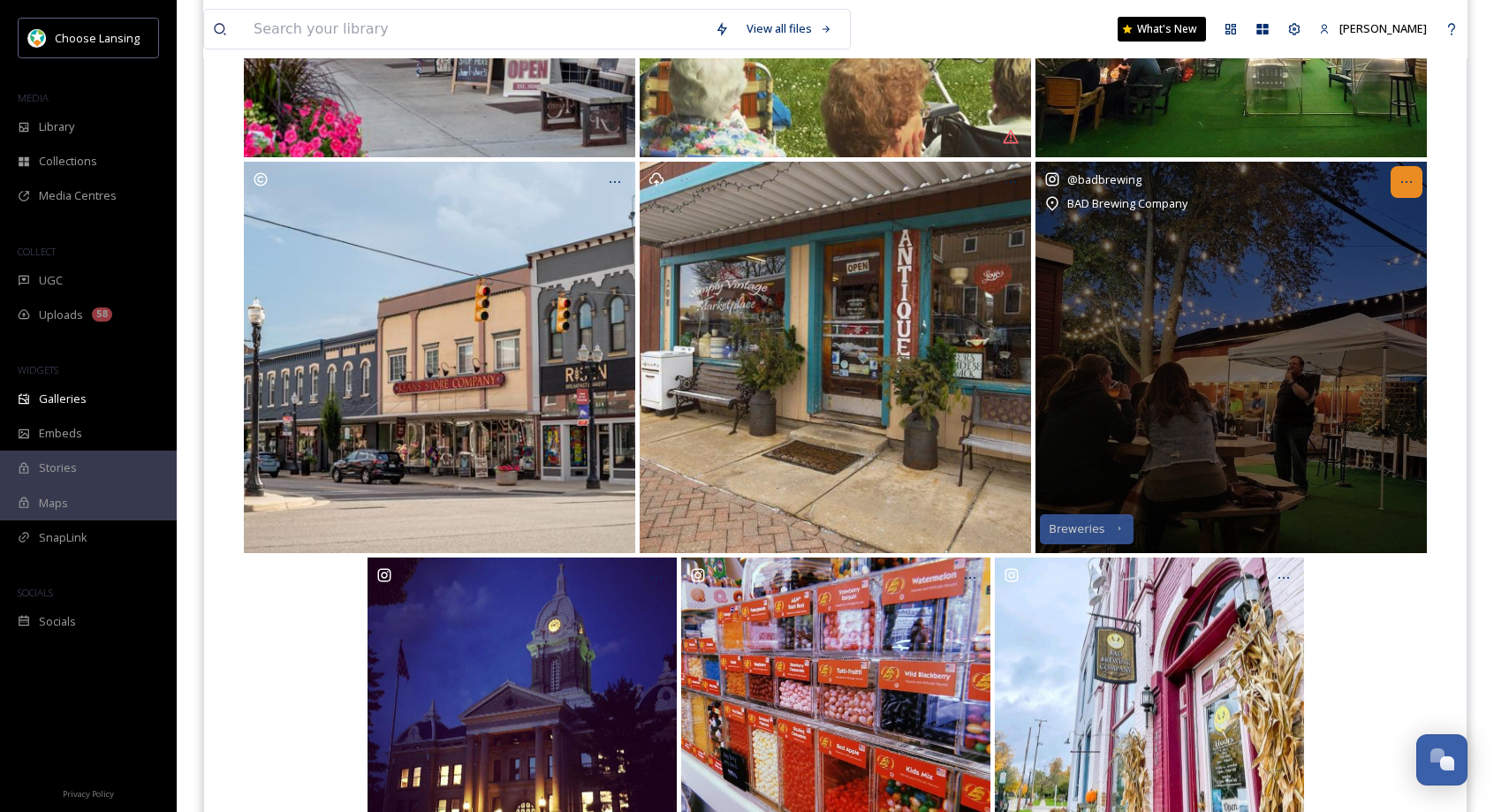
click at [1400, 180] on icon at bounding box center [1406, 182] width 14 height 14
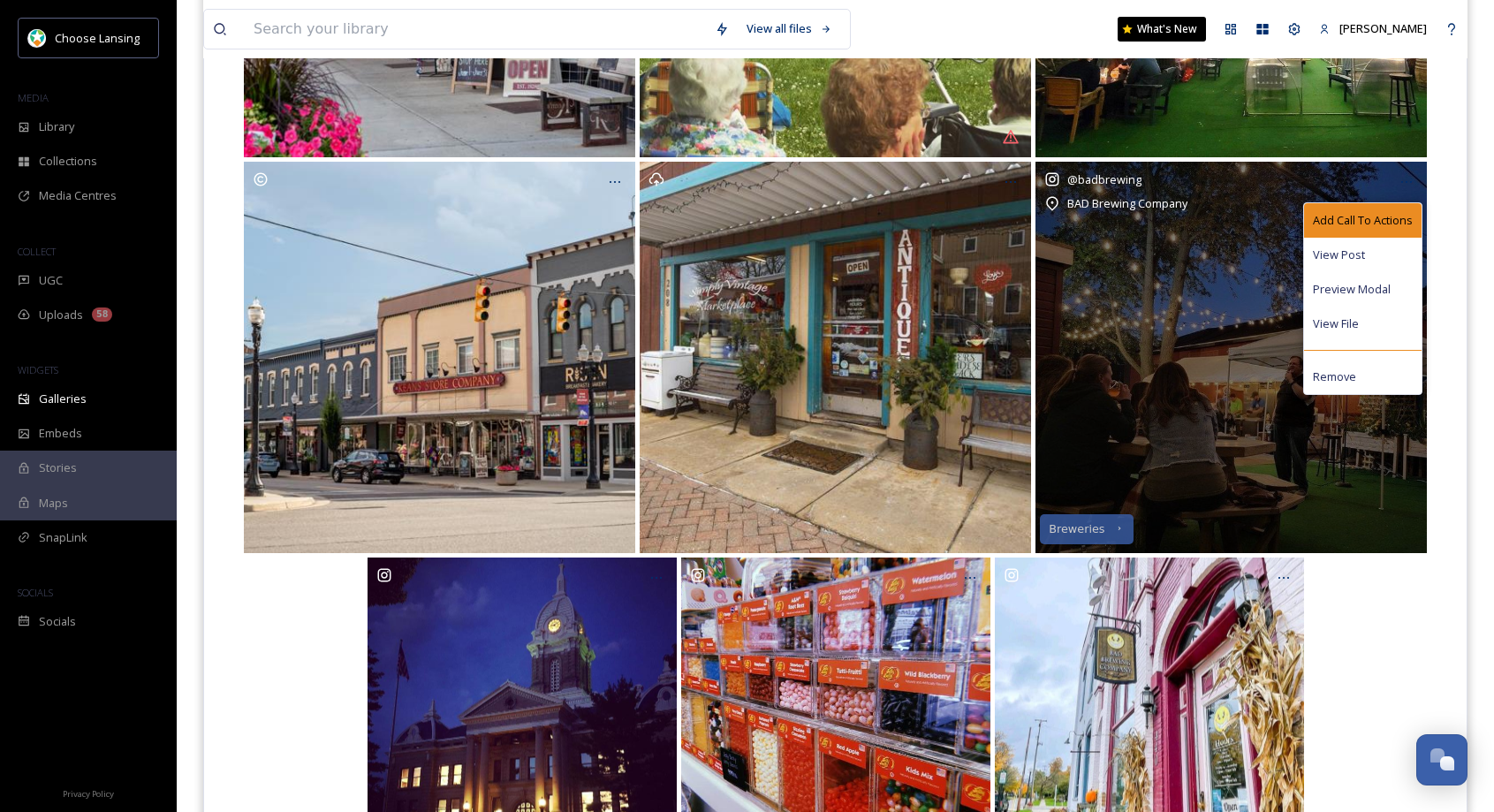
click at [1362, 210] on div "Add Call To Actions" at bounding box center [1363, 220] width 118 height 35
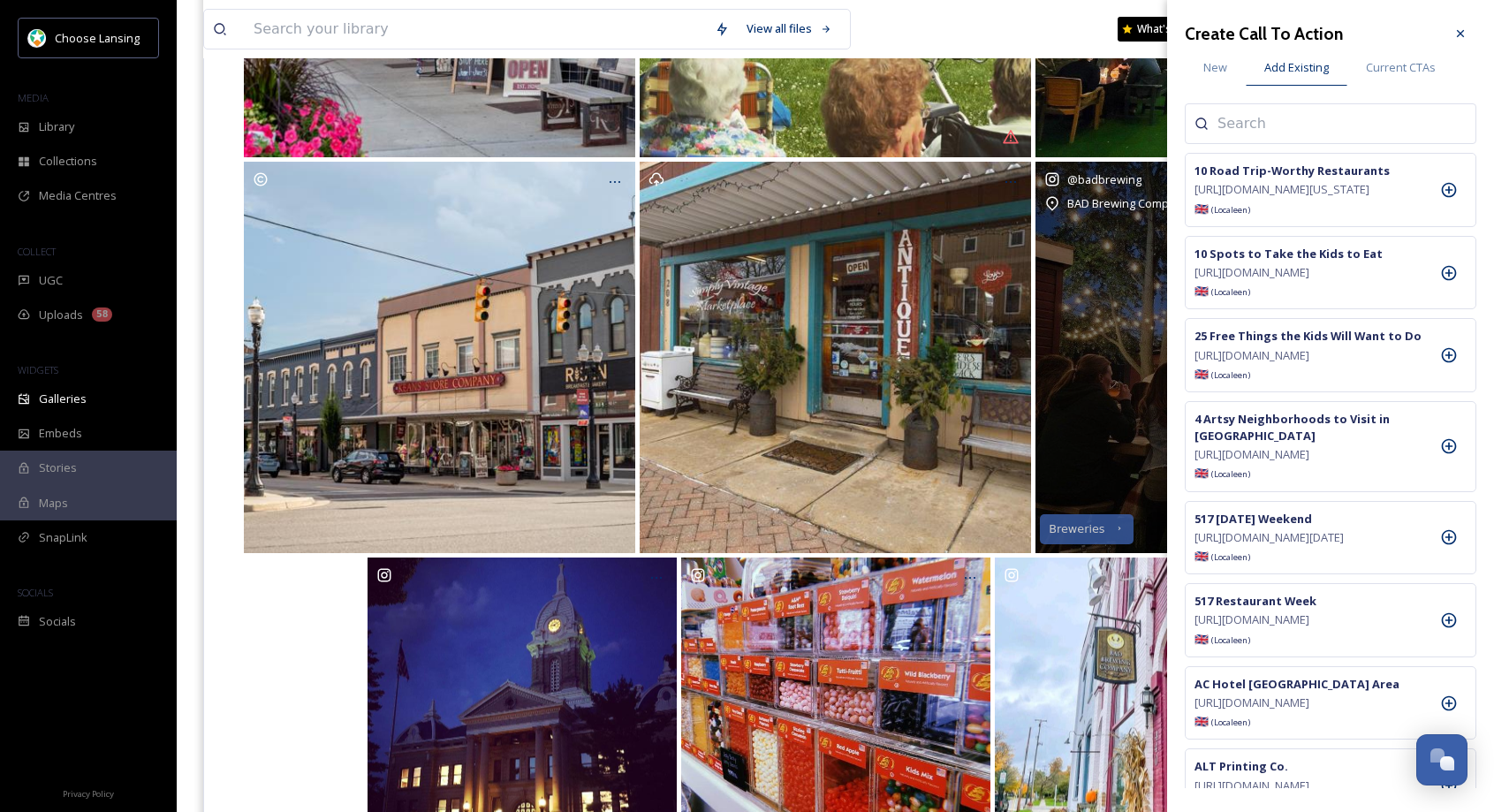
click at [1312, 117] on input at bounding box center [1305, 122] width 177 height 21
type input "d"
type input "bad"
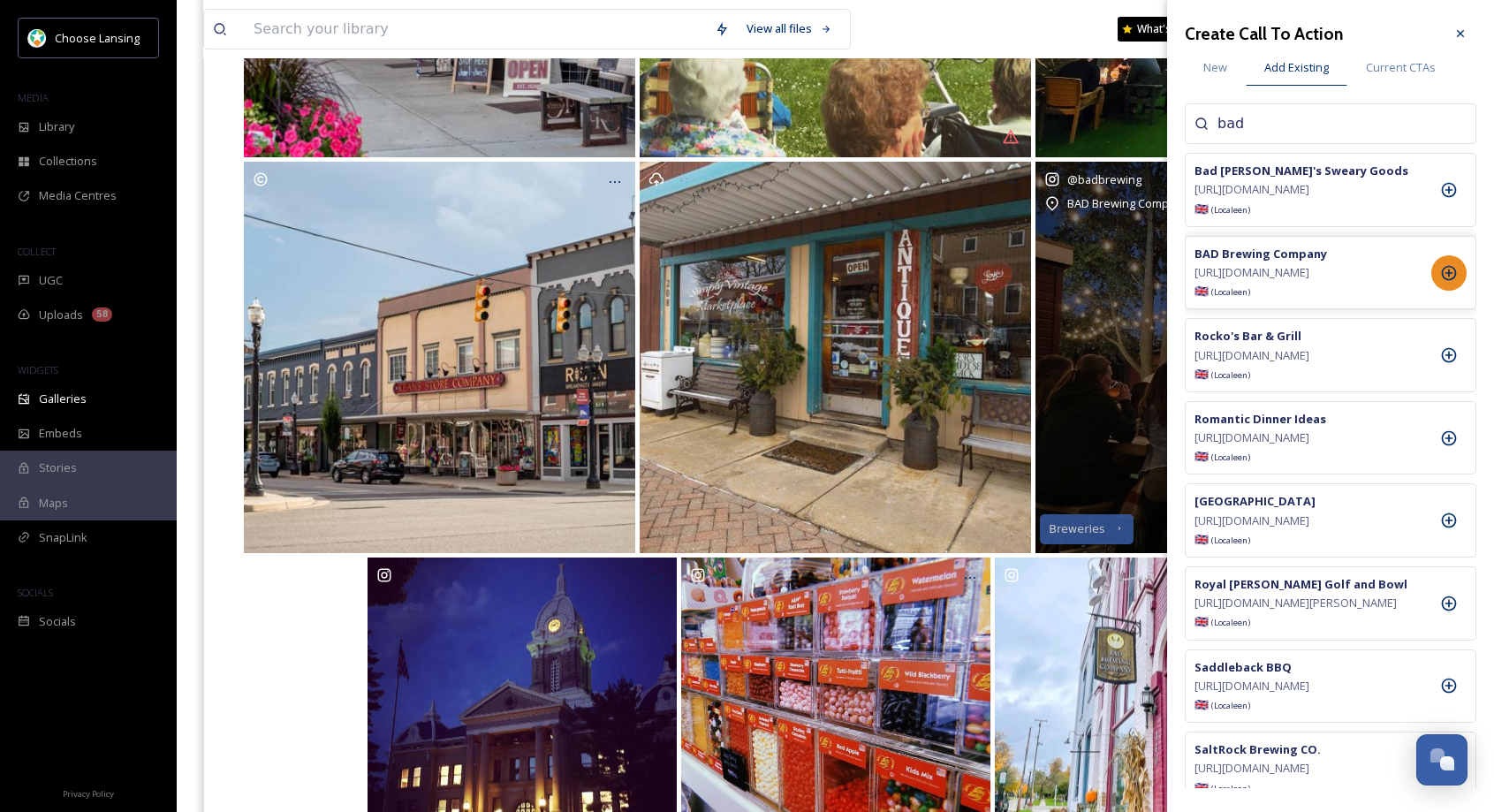
click at [1458, 290] on div at bounding box center [1450, 273] width 36 height 36
click at [1397, 63] on span "Current CTAs" at bounding box center [1400, 67] width 70 height 17
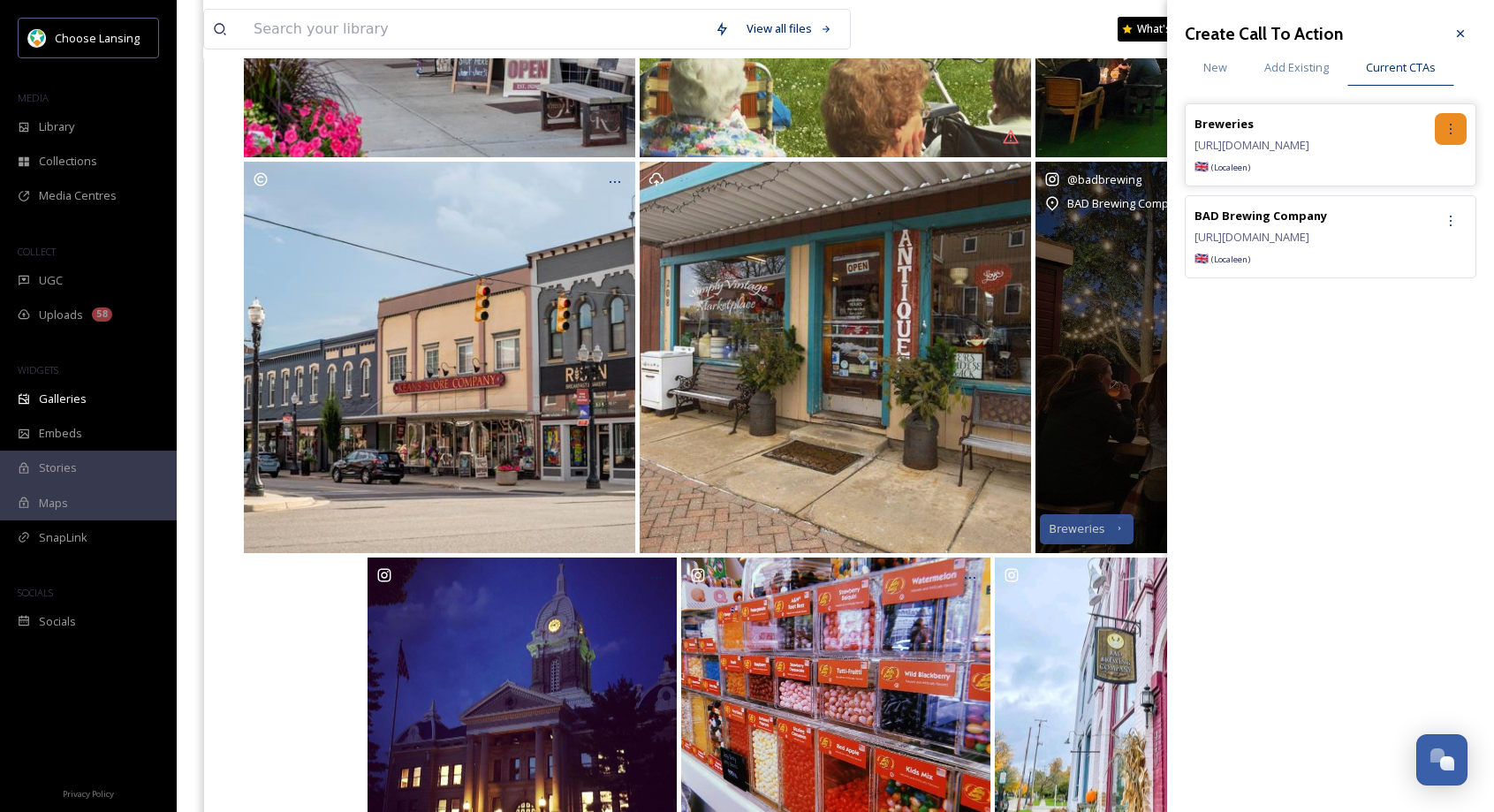
click at [1452, 127] on icon at bounding box center [1451, 128] width 14 height 14
click at [1416, 213] on div "Remove" at bounding box center [1413, 202] width 105 height 35
click at [1466, 38] on icon at bounding box center [1460, 34] width 14 height 14
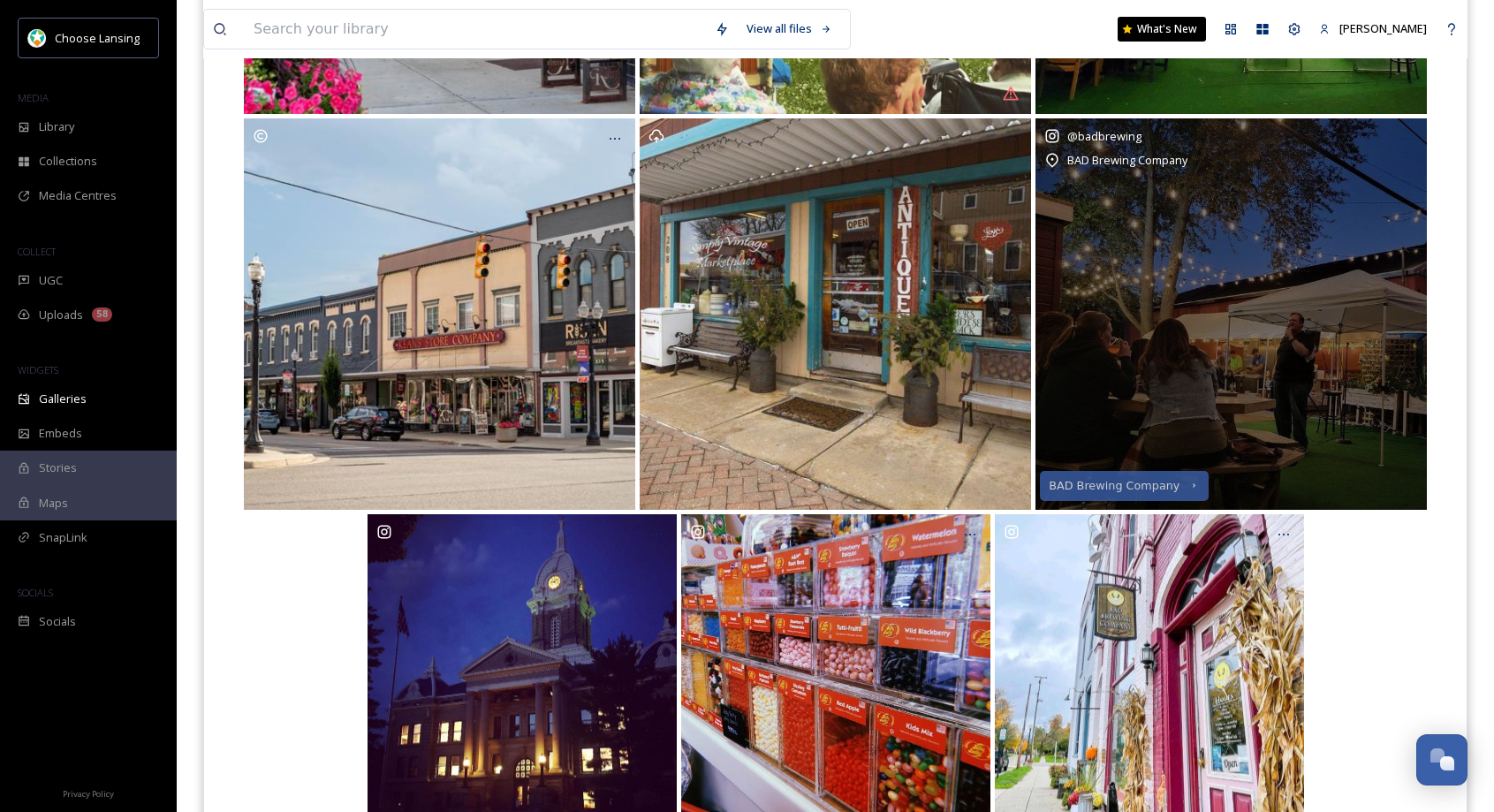
scroll to position [638, 0]
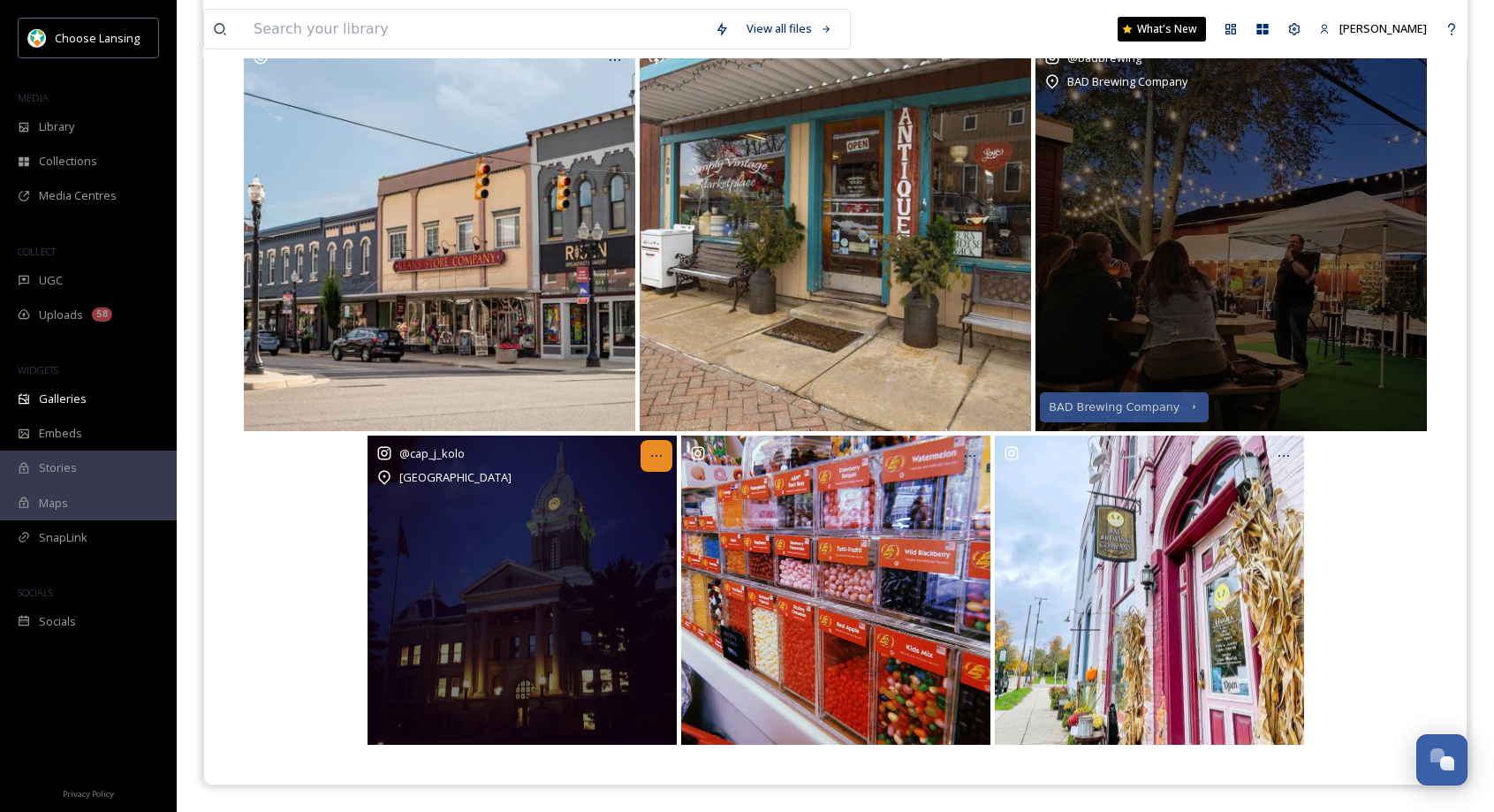
click at [670, 461] on div at bounding box center [656, 455] width 32 height 32
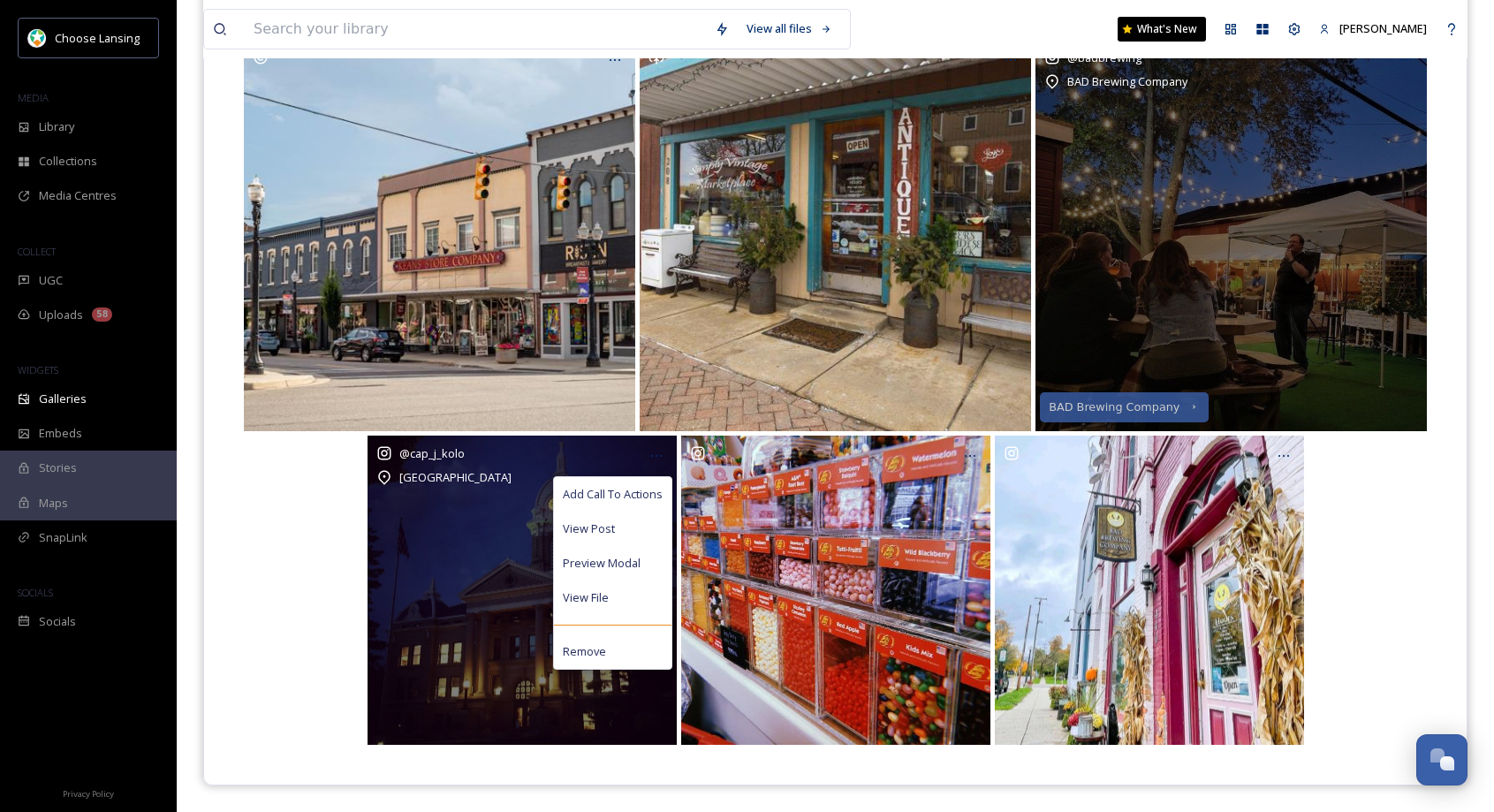
drag, startPoint x: 641, startPoint y: 497, endPoint x: 674, endPoint y: 450, distance: 57.4
click at [642, 498] on span "Add Call To Actions" at bounding box center [613, 494] width 100 height 17
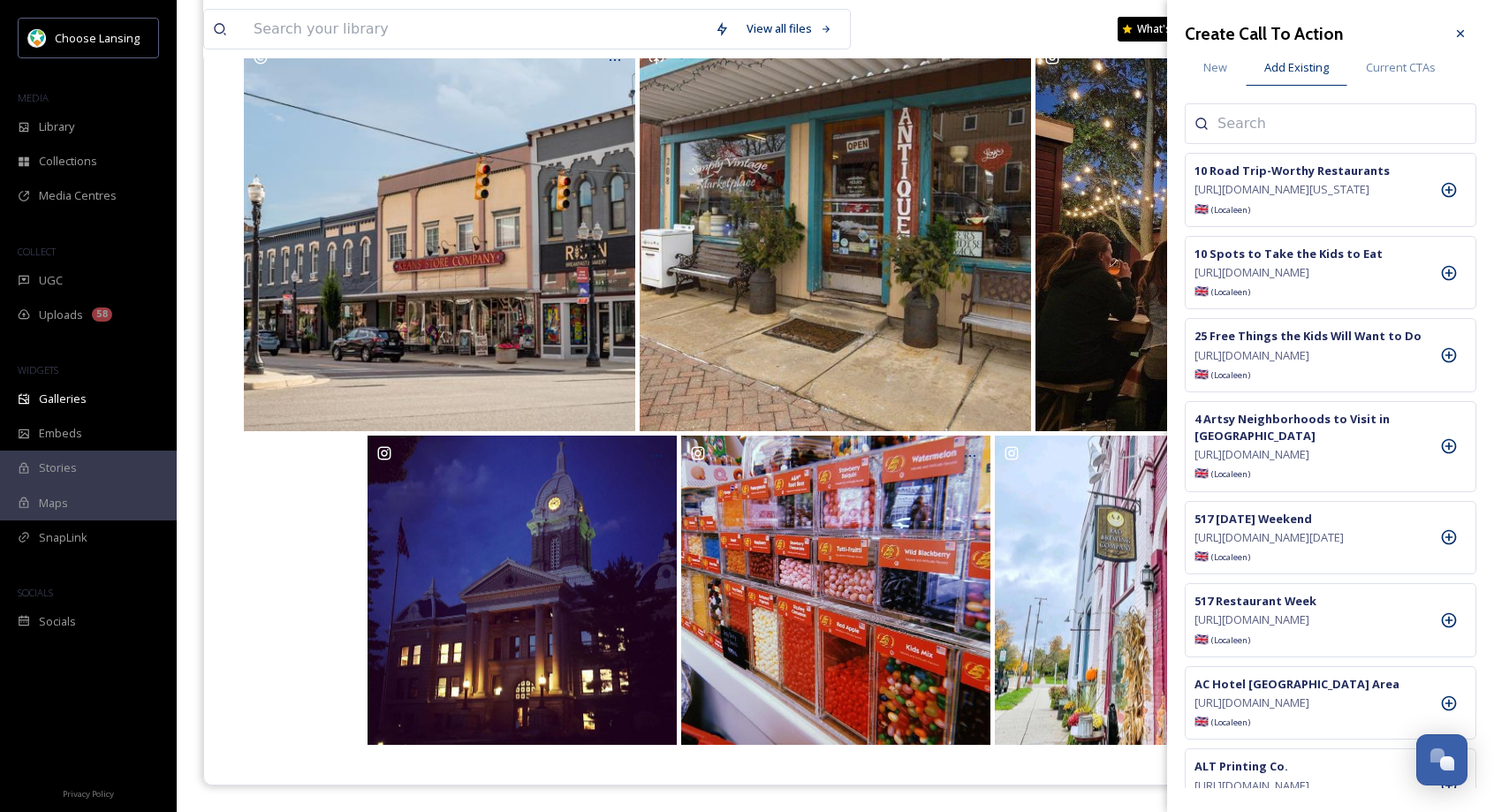
click at [1266, 122] on input at bounding box center [1305, 122] width 177 height 21
type input "[PERSON_NAME]"
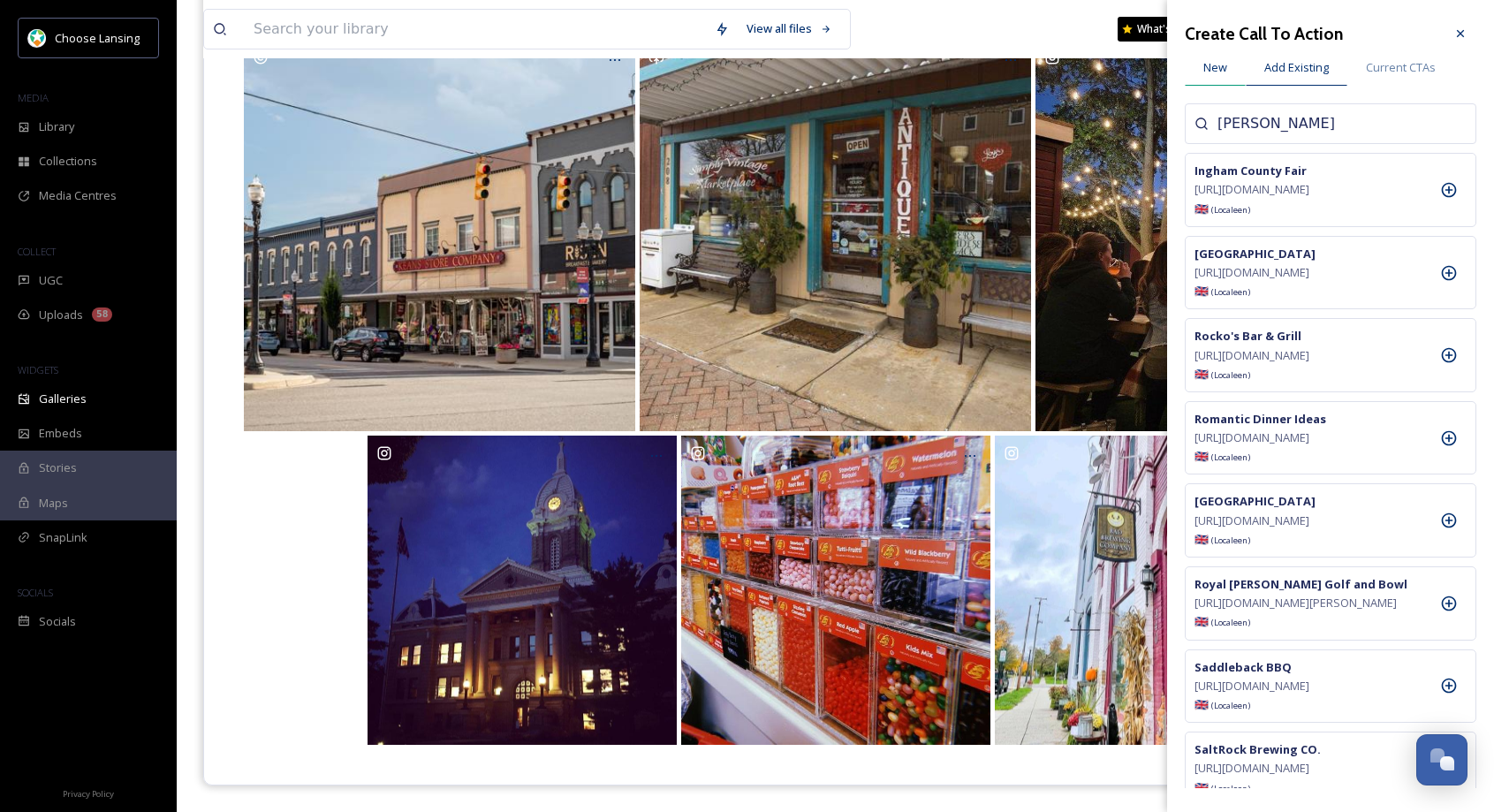
click at [1222, 62] on span "New" at bounding box center [1215, 67] width 24 height 17
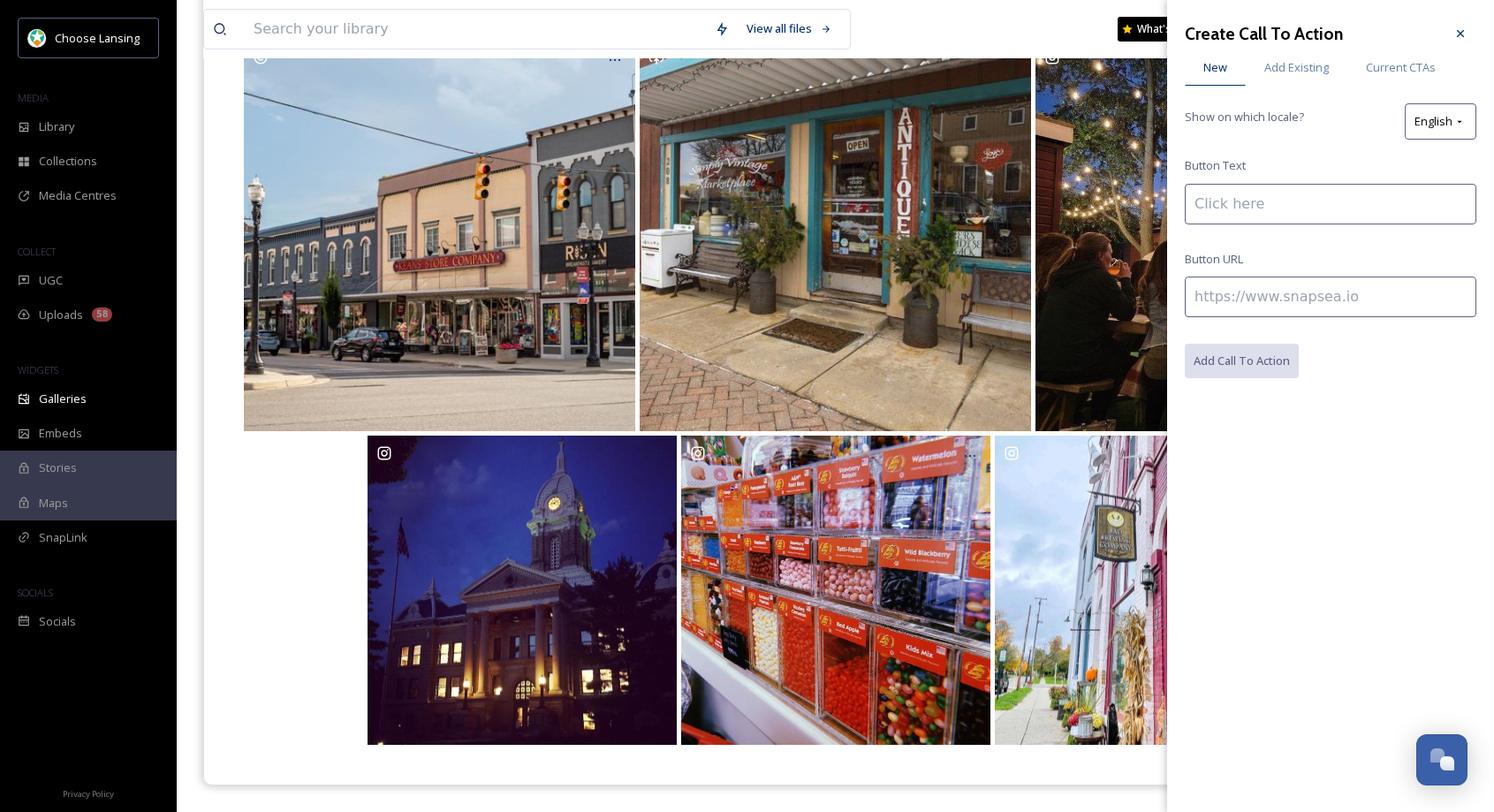
click at [1256, 302] on input at bounding box center [1330, 296] width 291 height 41
paste input "[URL][DOMAIN_NAME]"
type input "[URL][DOMAIN_NAME]"
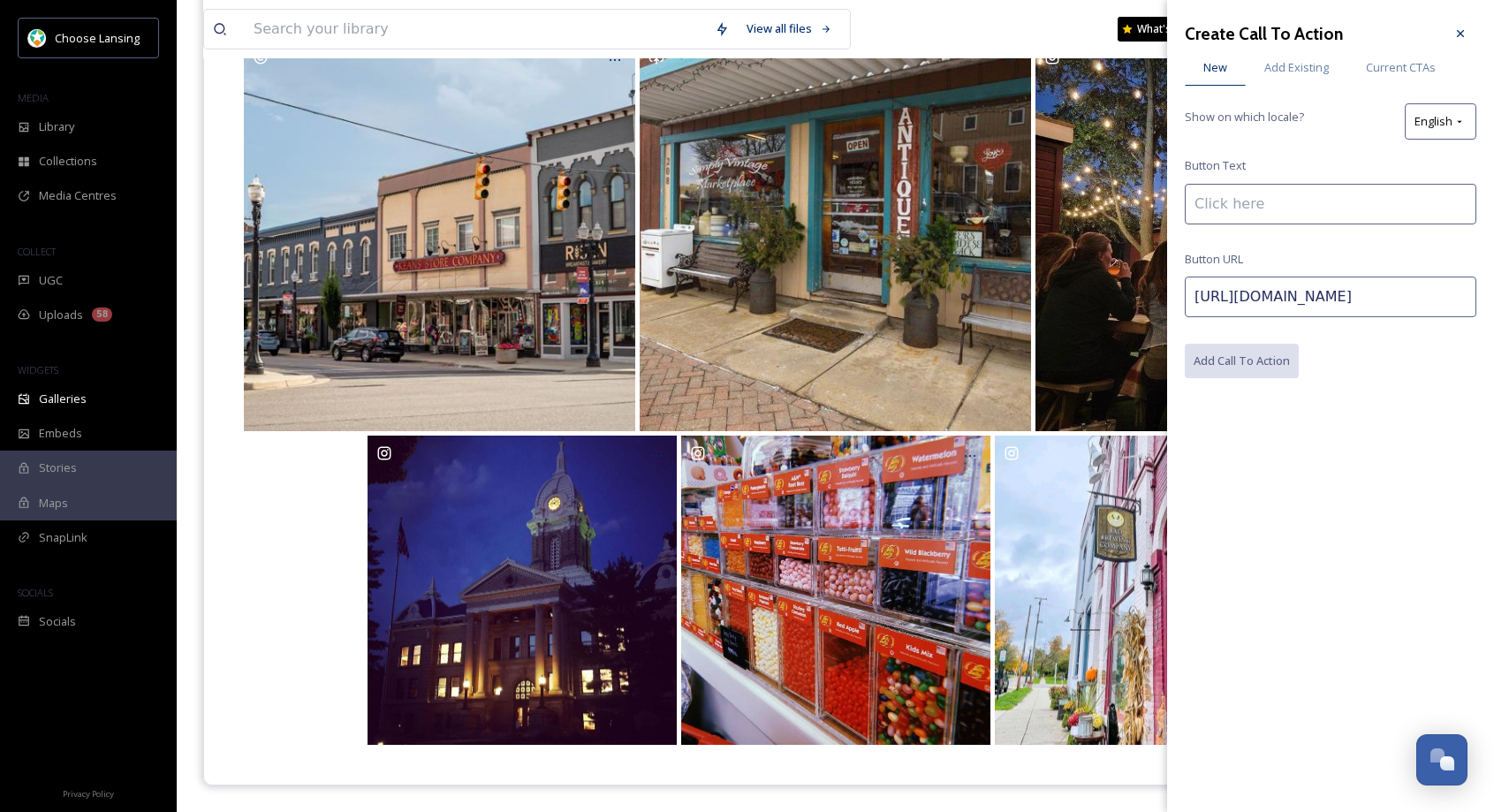
drag, startPoint x: 1237, startPoint y: 199, endPoint x: 1232, endPoint y: 213, distance: 14.9
click at [1234, 197] on input at bounding box center [1330, 203] width 291 height 41
paste input "[GEOGRAPHIC_DATA]"
type input "[GEOGRAPHIC_DATA]"
click at [1244, 365] on button "Add Call To Action" at bounding box center [1242, 362] width 116 height 37
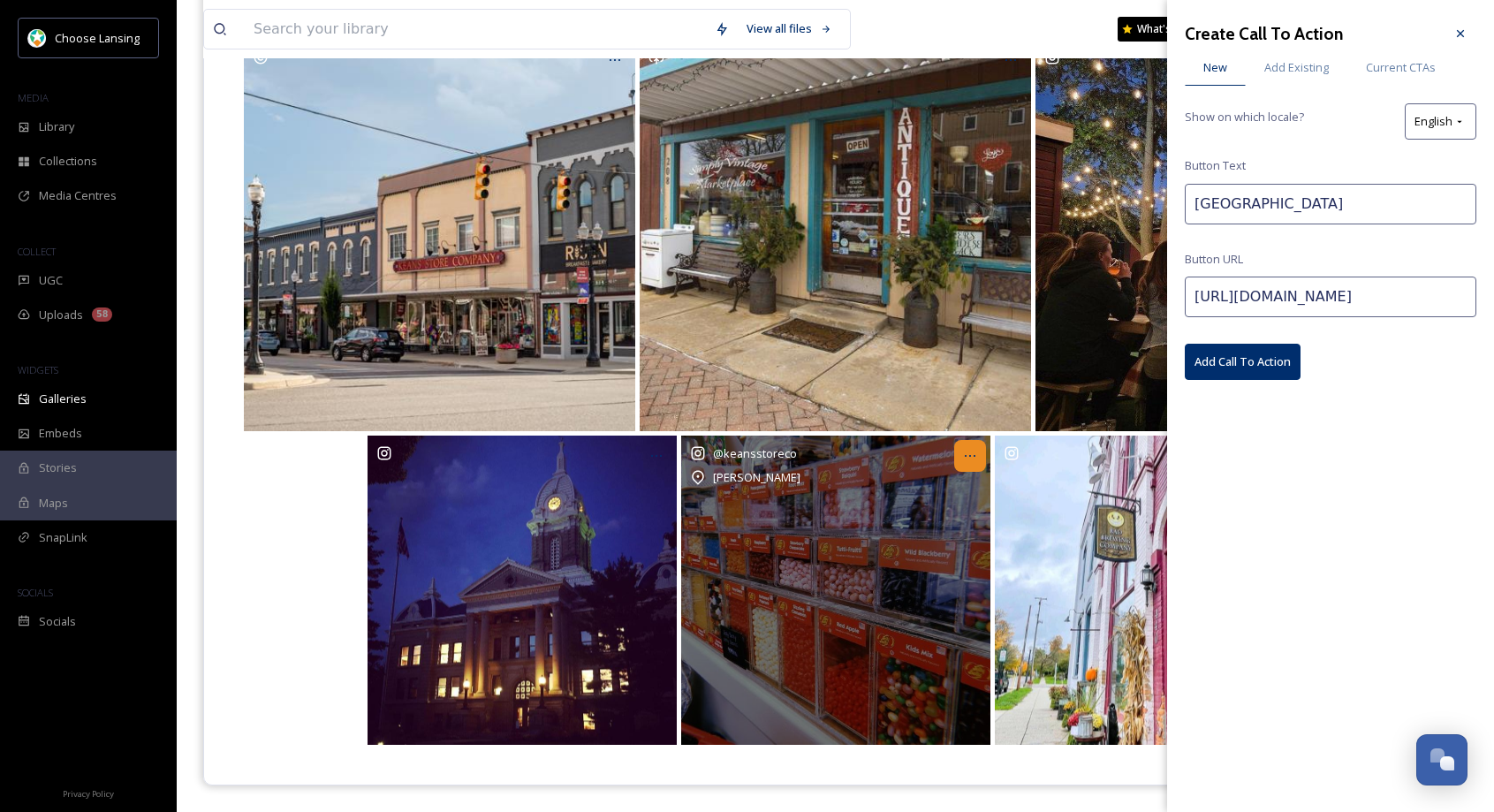
click at [963, 459] on icon at bounding box center [970, 455] width 14 height 14
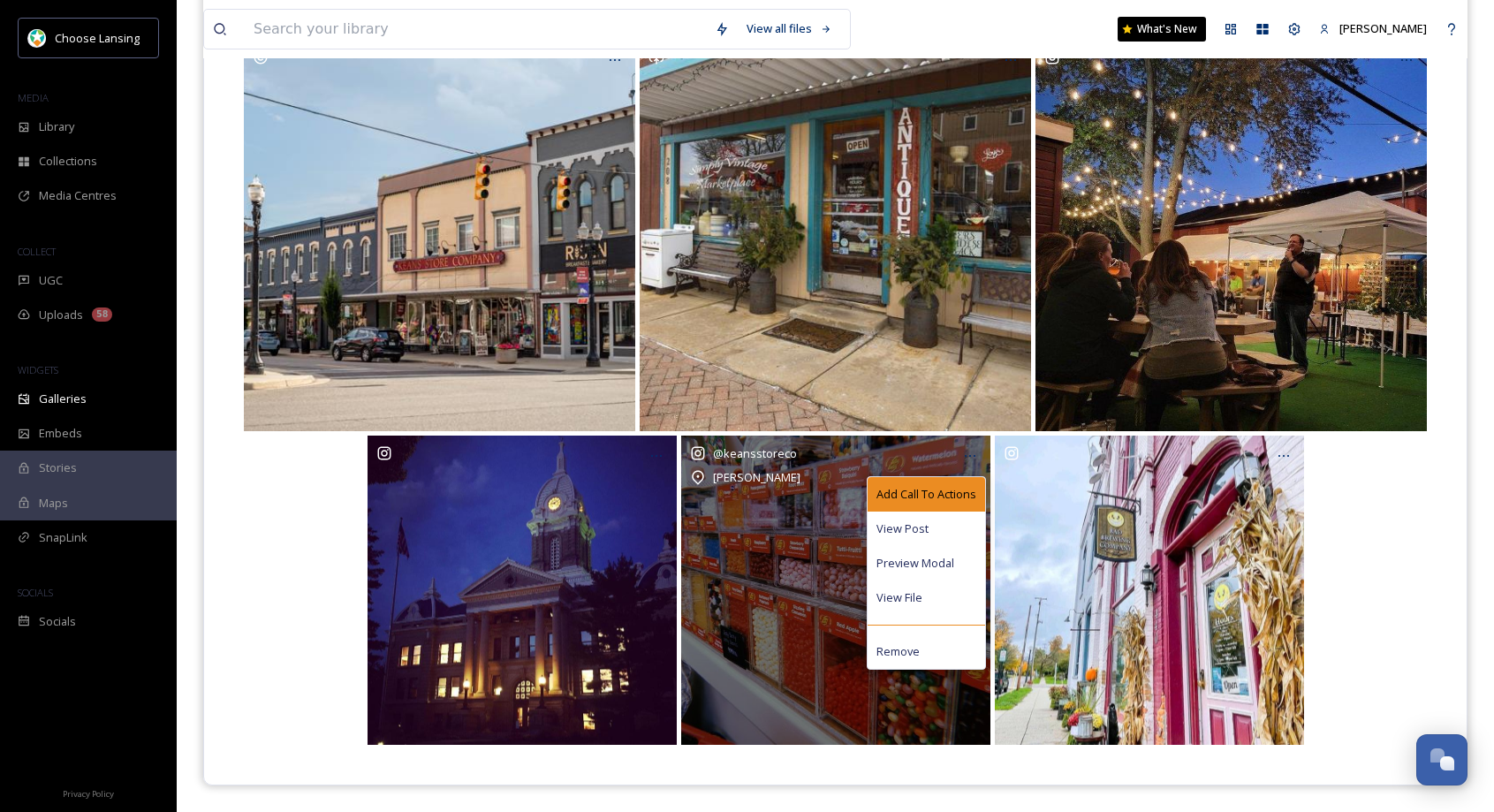
click at [946, 496] on span "Add Call To Actions" at bounding box center [926, 494] width 100 height 17
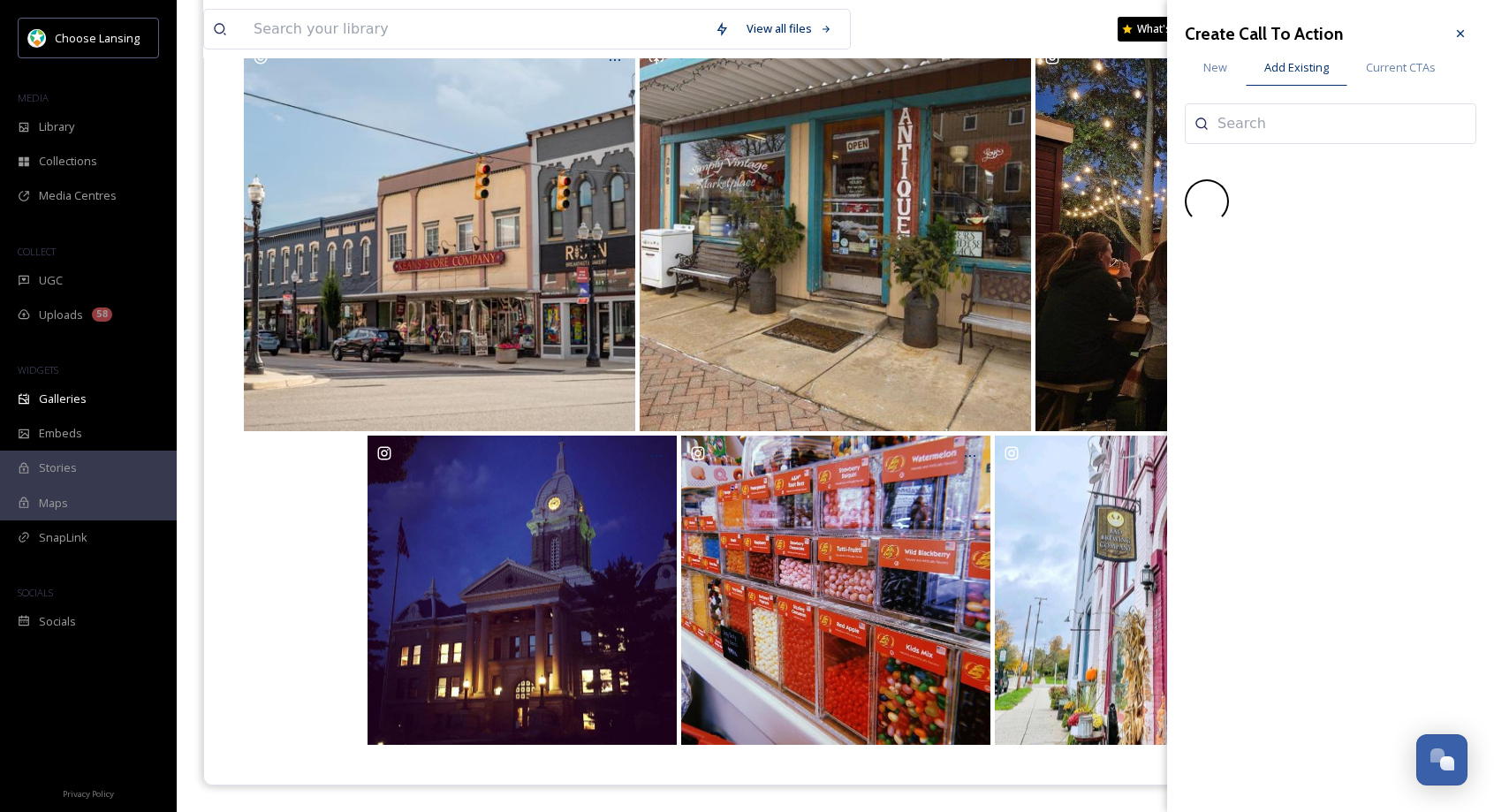
click at [1249, 124] on input at bounding box center [1305, 122] width 177 height 21
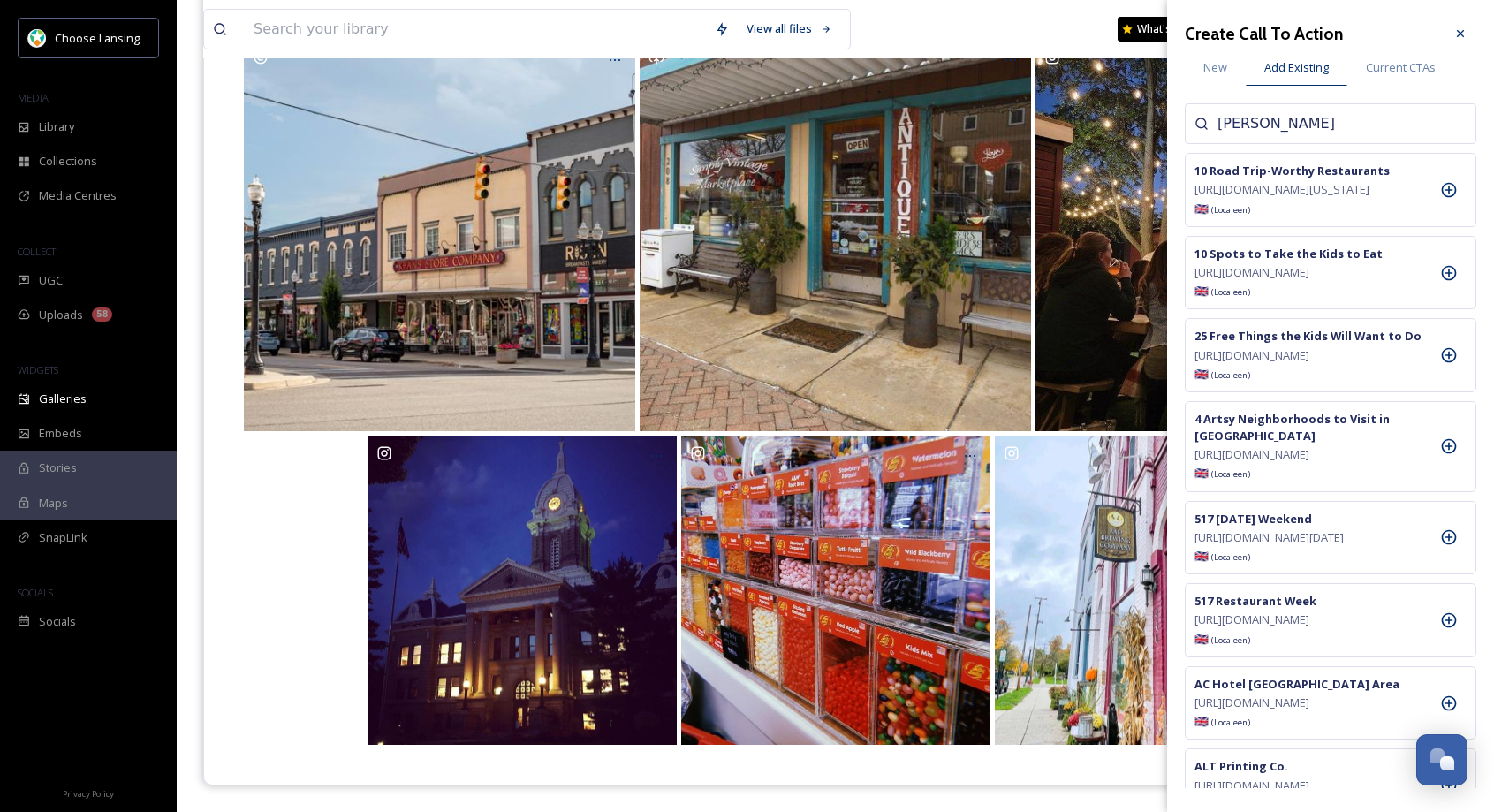
type input "[PERSON_NAME]"
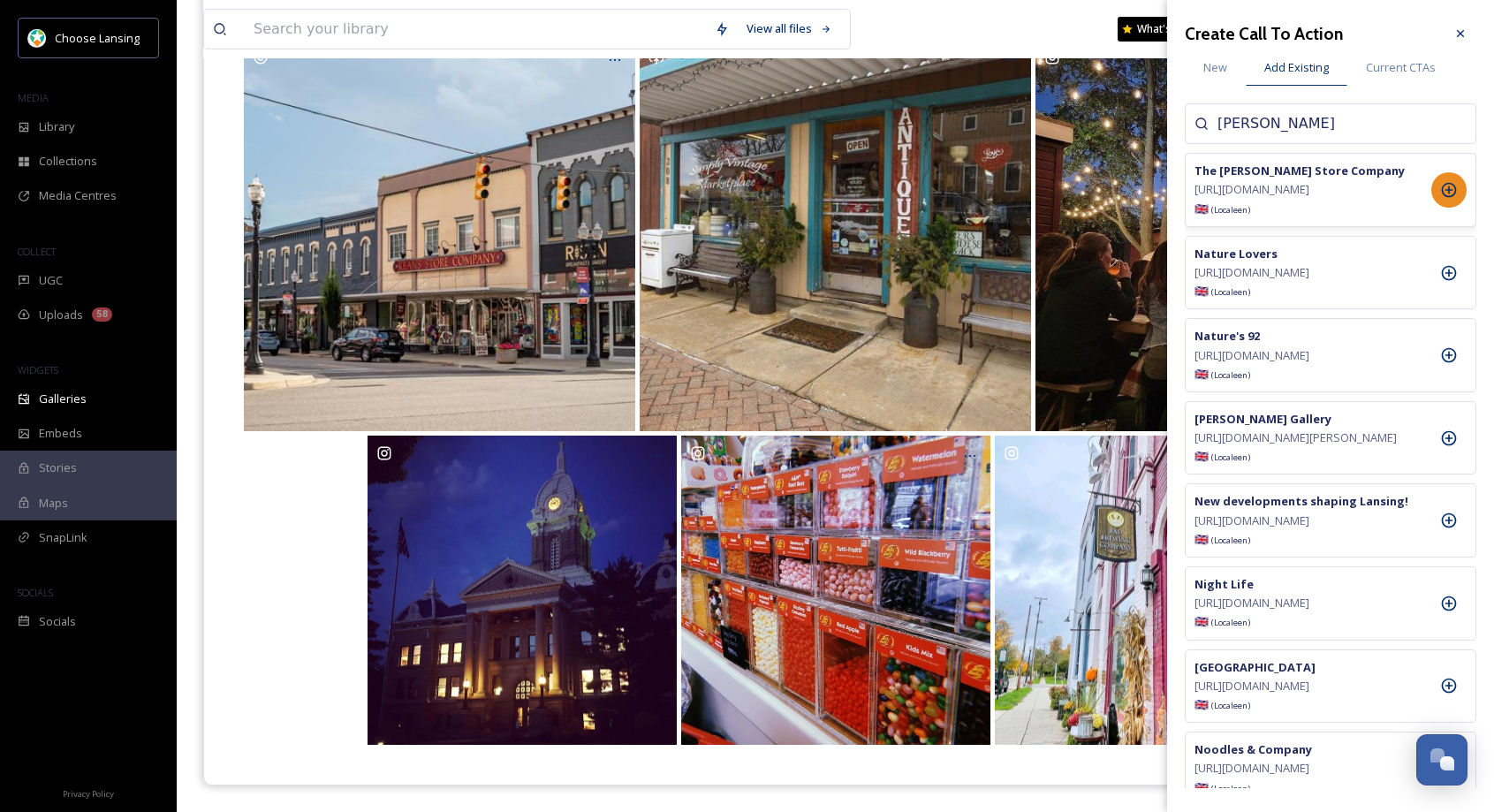
click at [1444, 191] on icon at bounding box center [1450, 190] width 18 height 18
click at [1458, 36] on icon at bounding box center [1460, 33] width 7 height 7
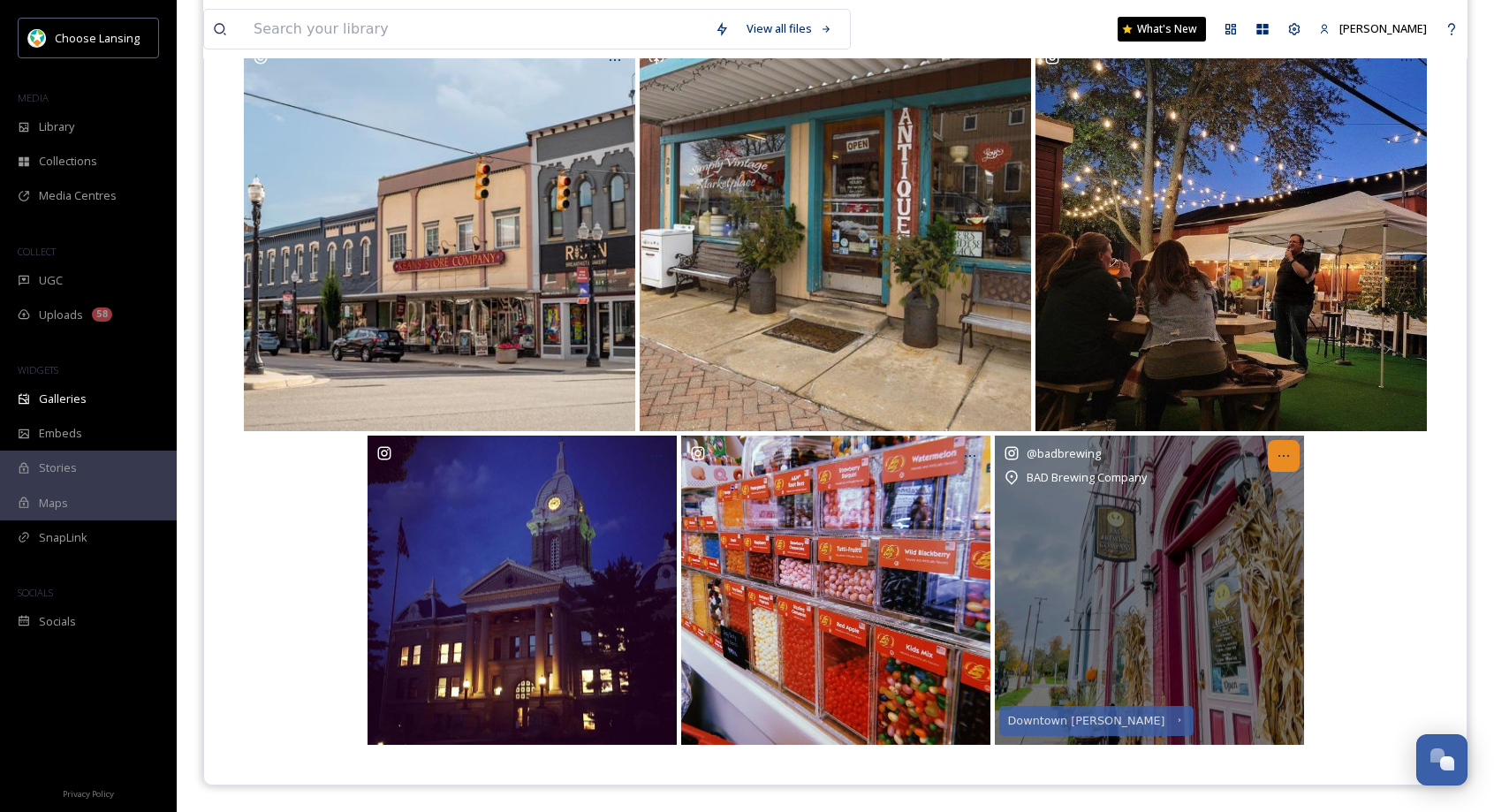
click at [1277, 461] on icon at bounding box center [1284, 455] width 14 height 14
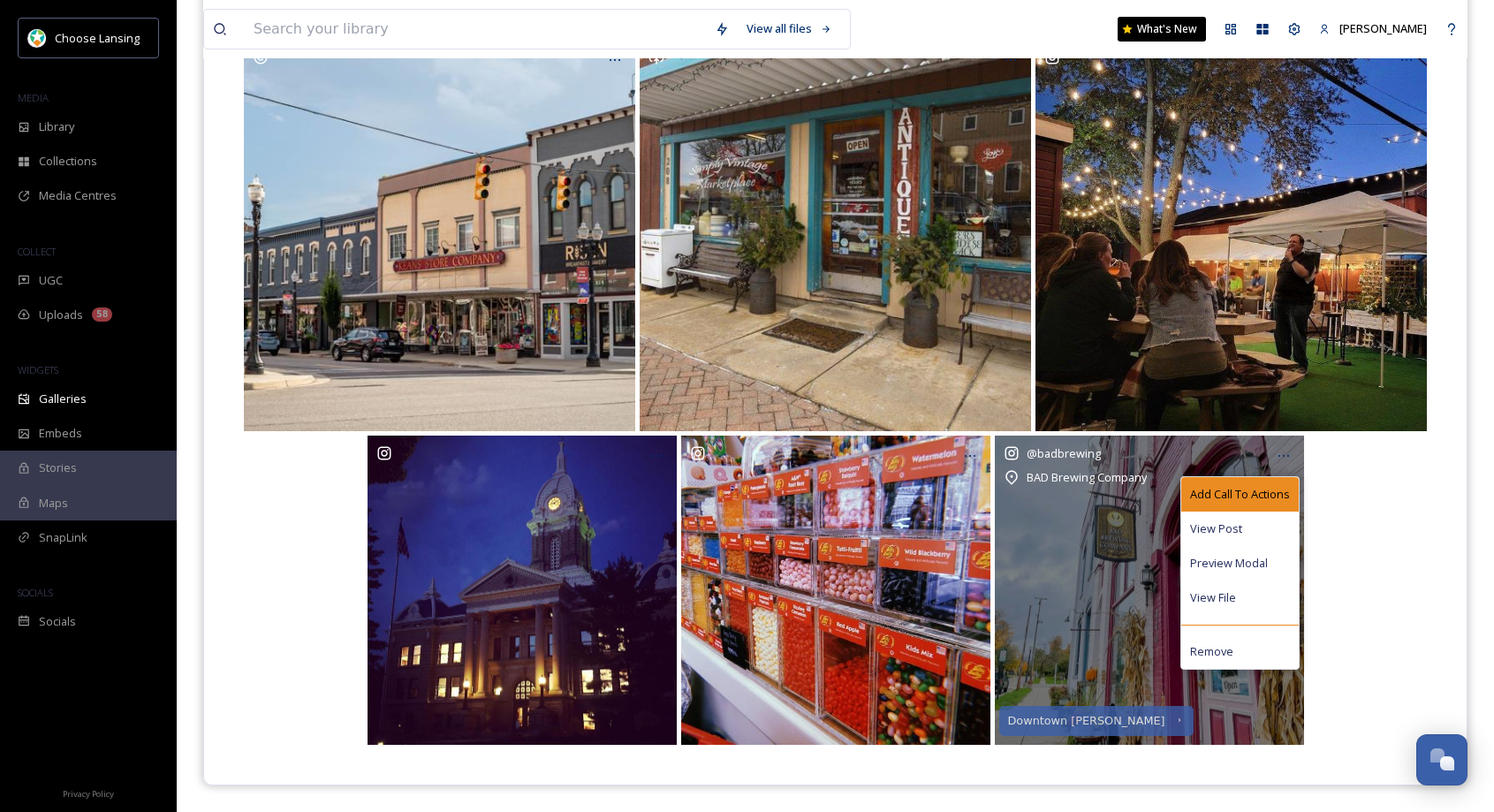
click at [1250, 489] on span "Add Call To Actions" at bounding box center [1240, 494] width 100 height 17
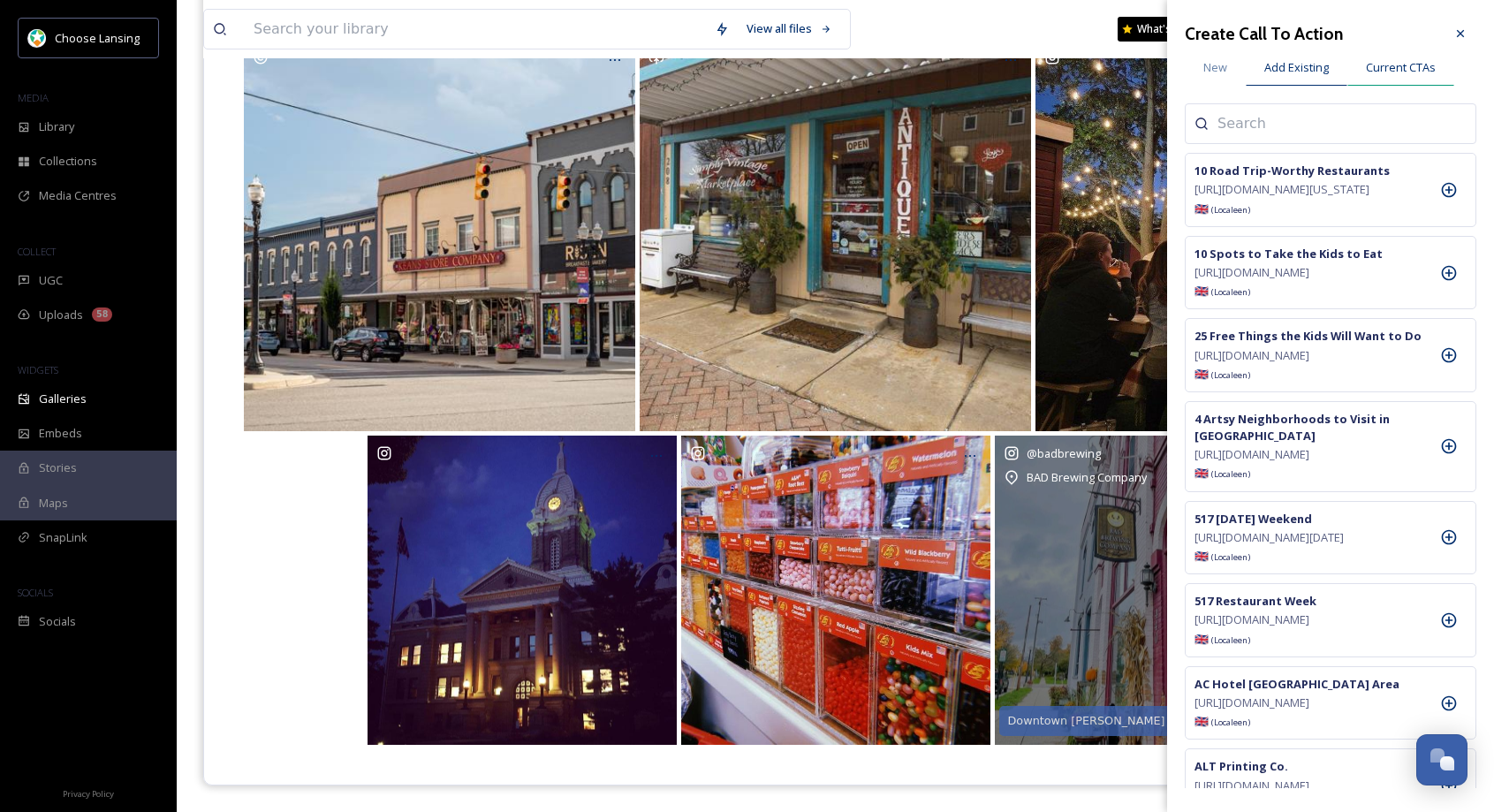
click at [1376, 67] on span "Current CTAs" at bounding box center [1400, 67] width 70 height 17
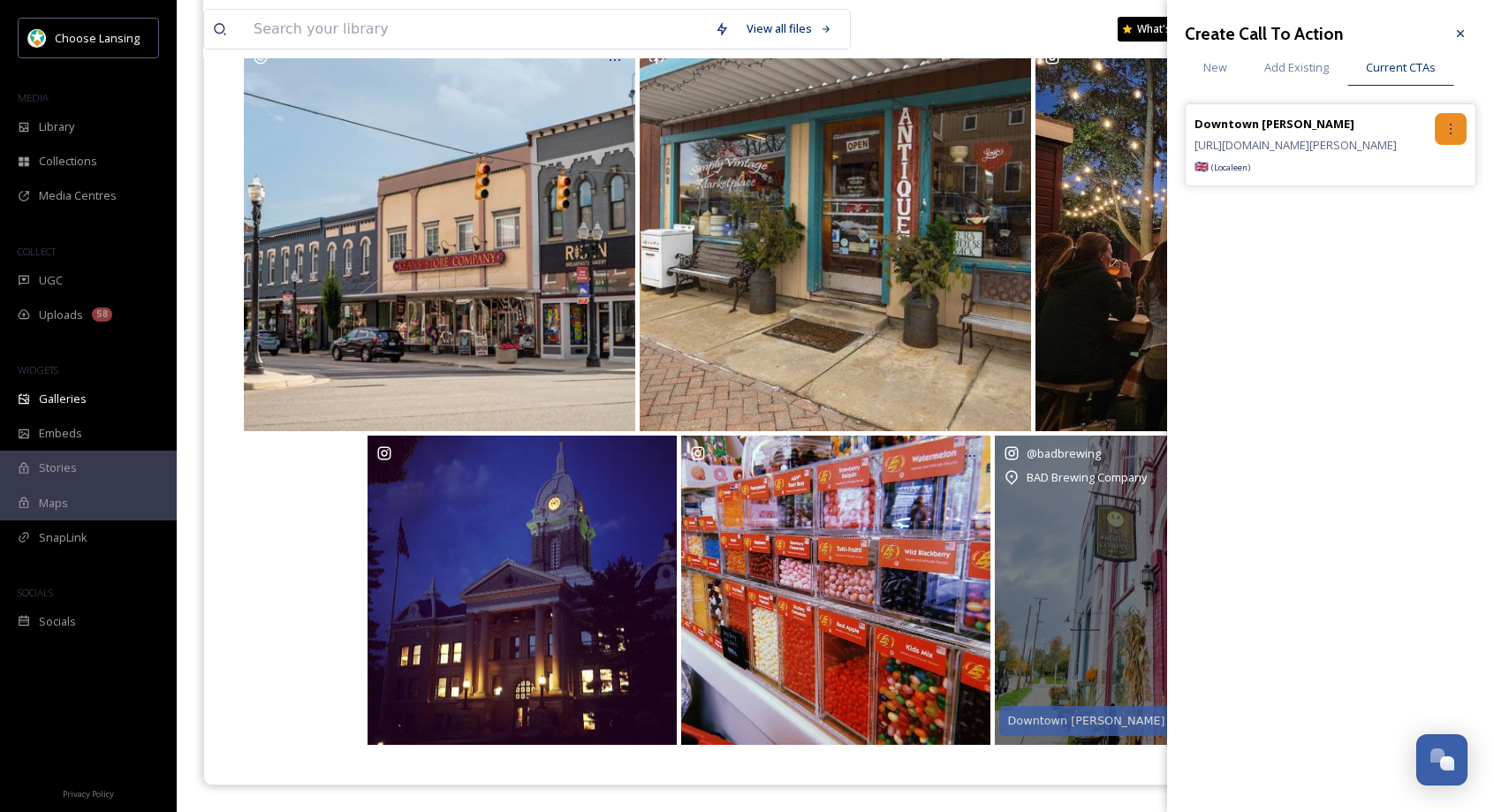
click at [1453, 129] on icon at bounding box center [1451, 128] width 14 height 14
click at [1397, 205] on span "Remove" at bounding box center [1391, 202] width 43 height 17
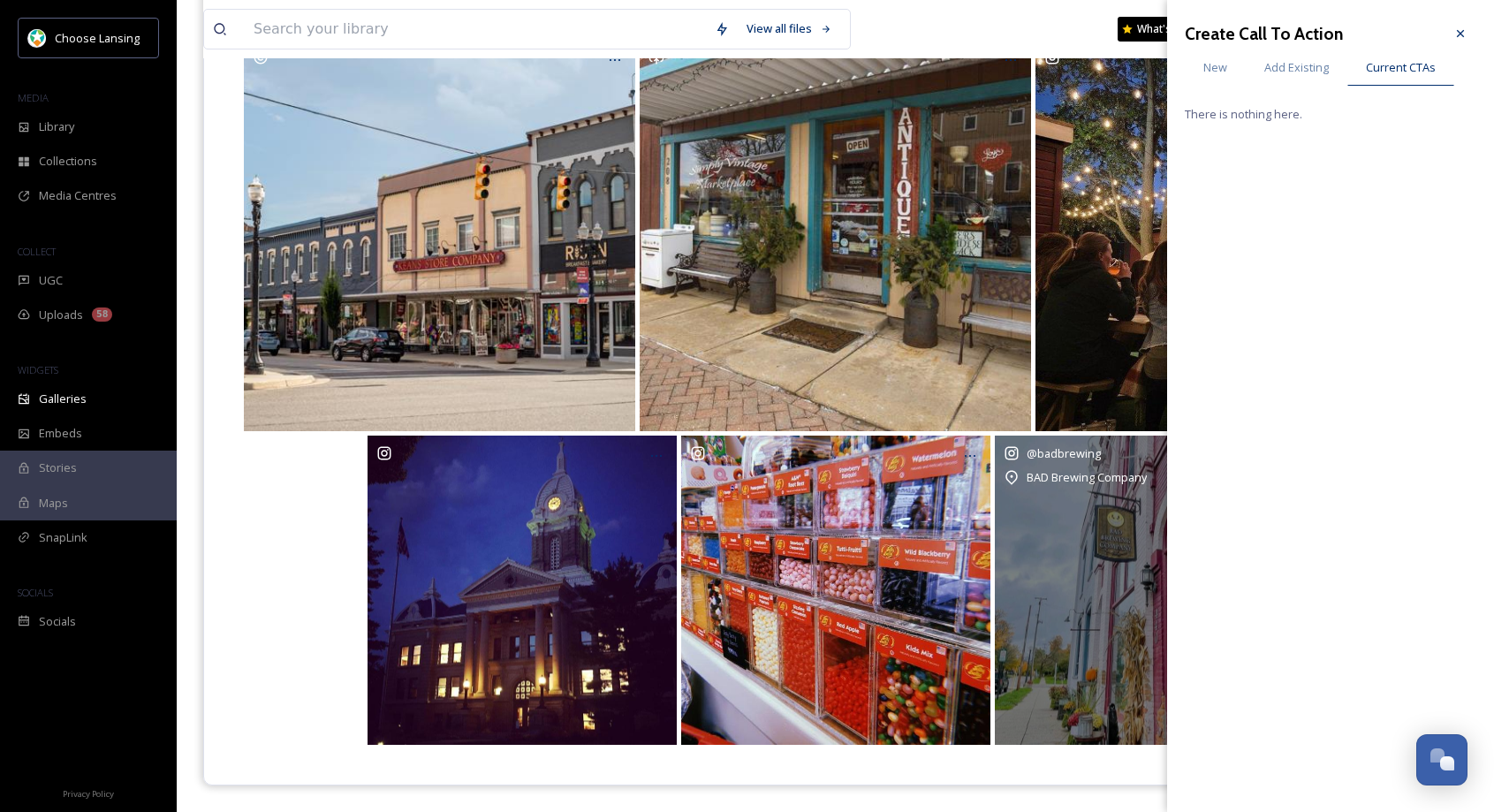
drag, startPoint x: 1275, startPoint y: 68, endPoint x: 1286, endPoint y: 93, distance: 27.3
click at [1275, 68] on span "Add Existing" at bounding box center [1296, 67] width 64 height 17
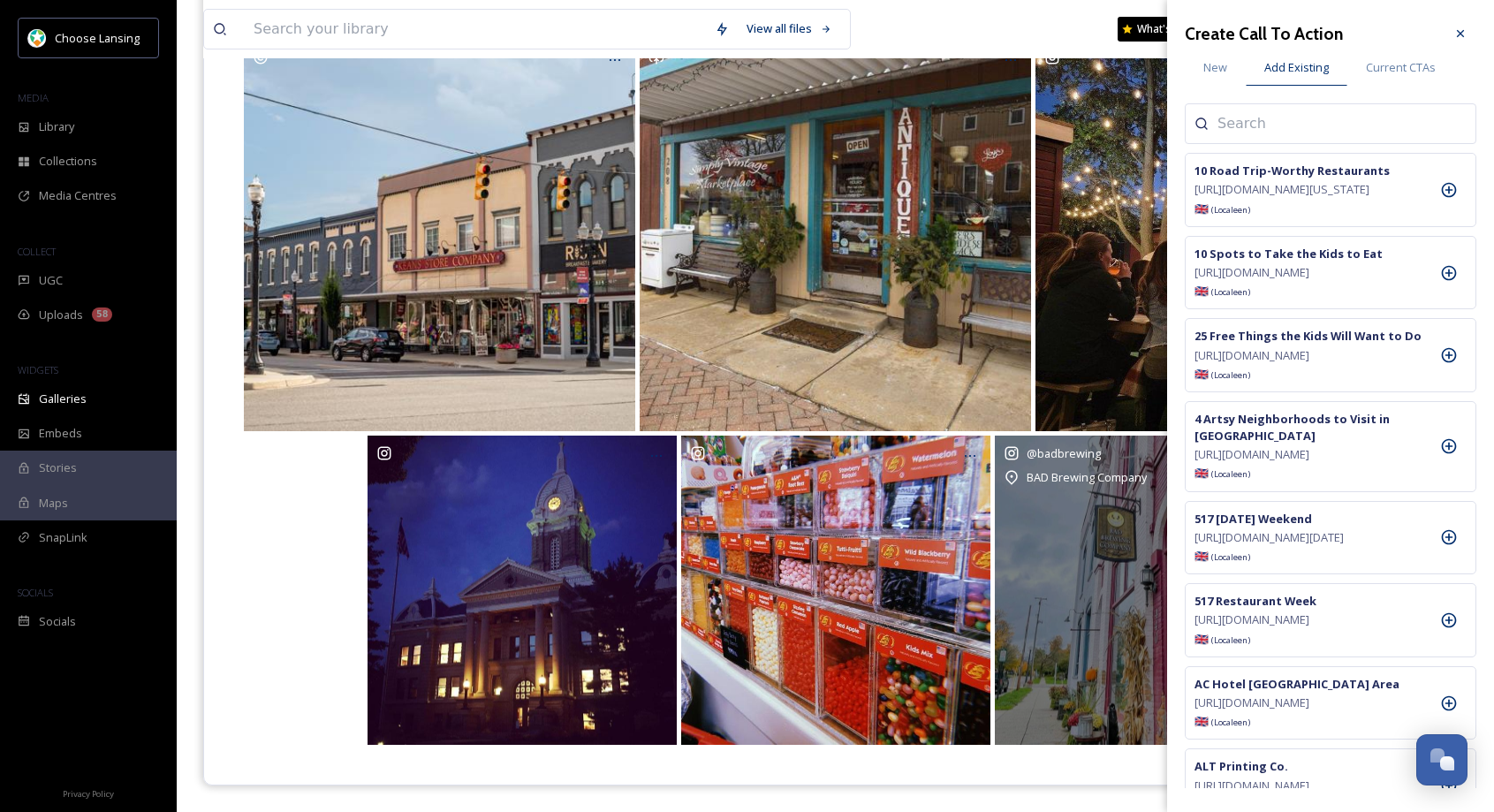
click at [1280, 122] on input at bounding box center [1305, 122] width 177 height 21
type input "bad"
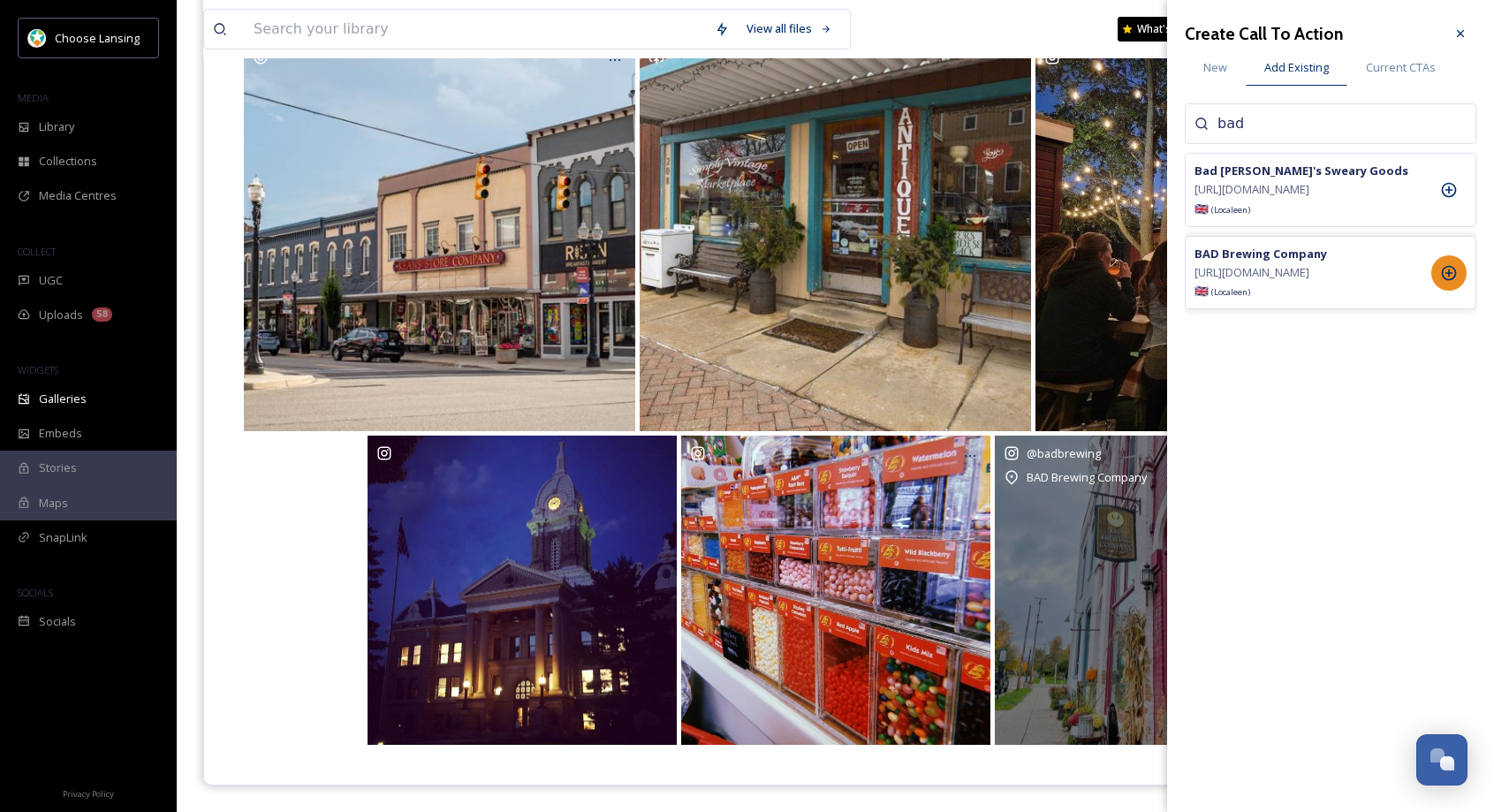
click at [1448, 287] on div at bounding box center [1450, 273] width 36 height 36
click at [1454, 35] on icon at bounding box center [1460, 34] width 14 height 14
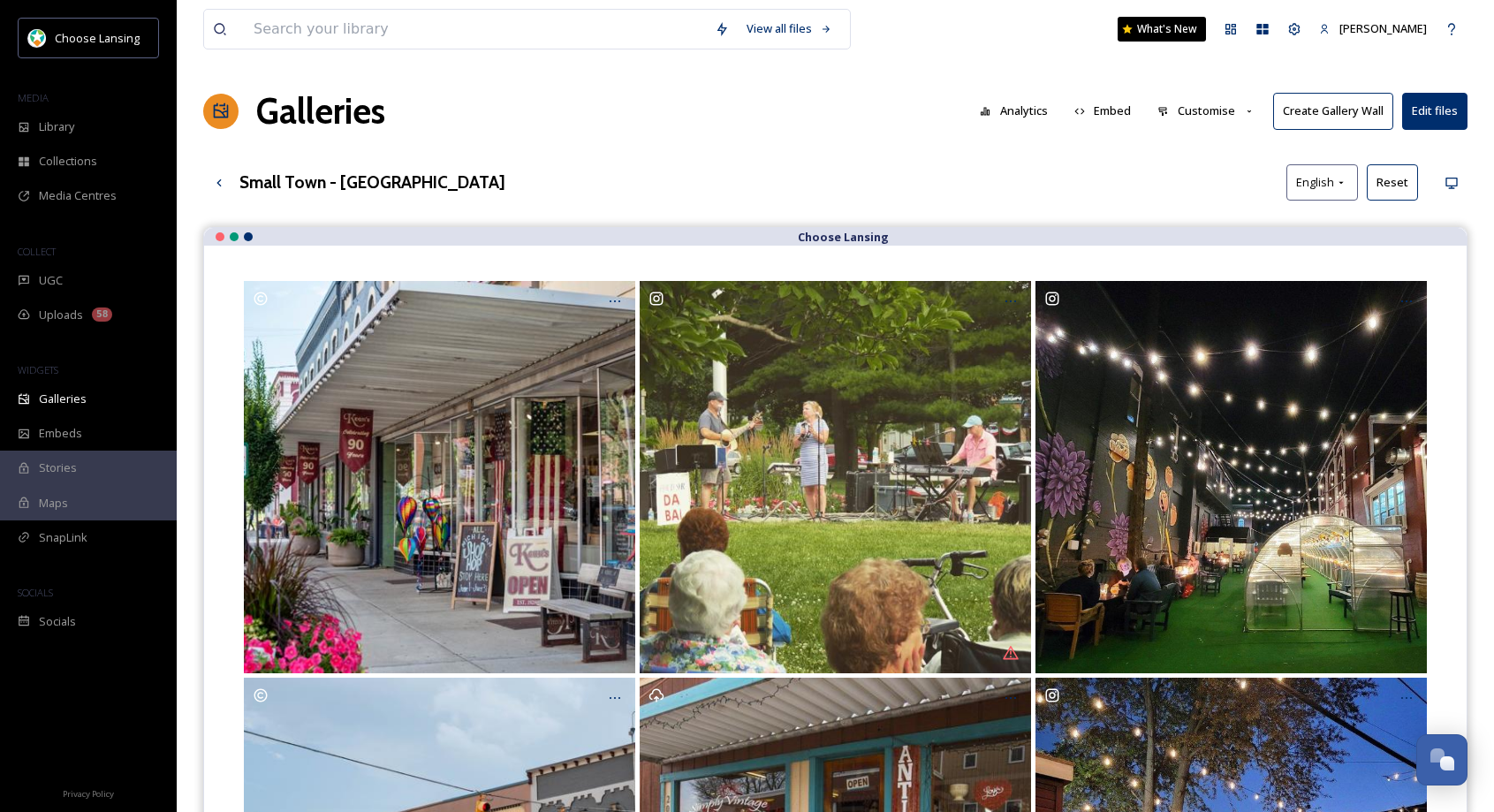
click at [1218, 113] on button "Customise" at bounding box center [1205, 111] width 116 height 35
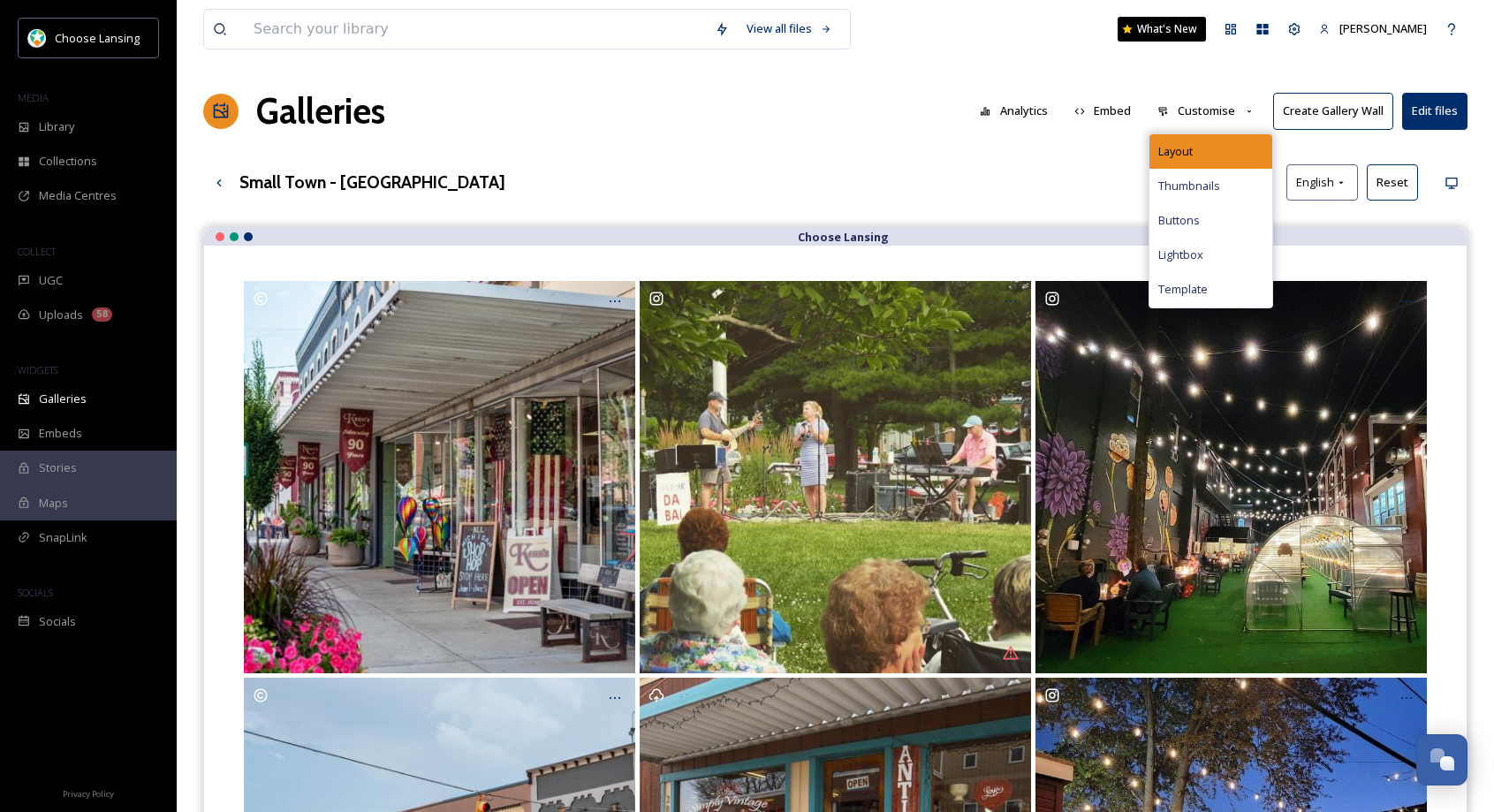
click at [1203, 140] on div "Layout" at bounding box center [1210, 151] width 123 height 35
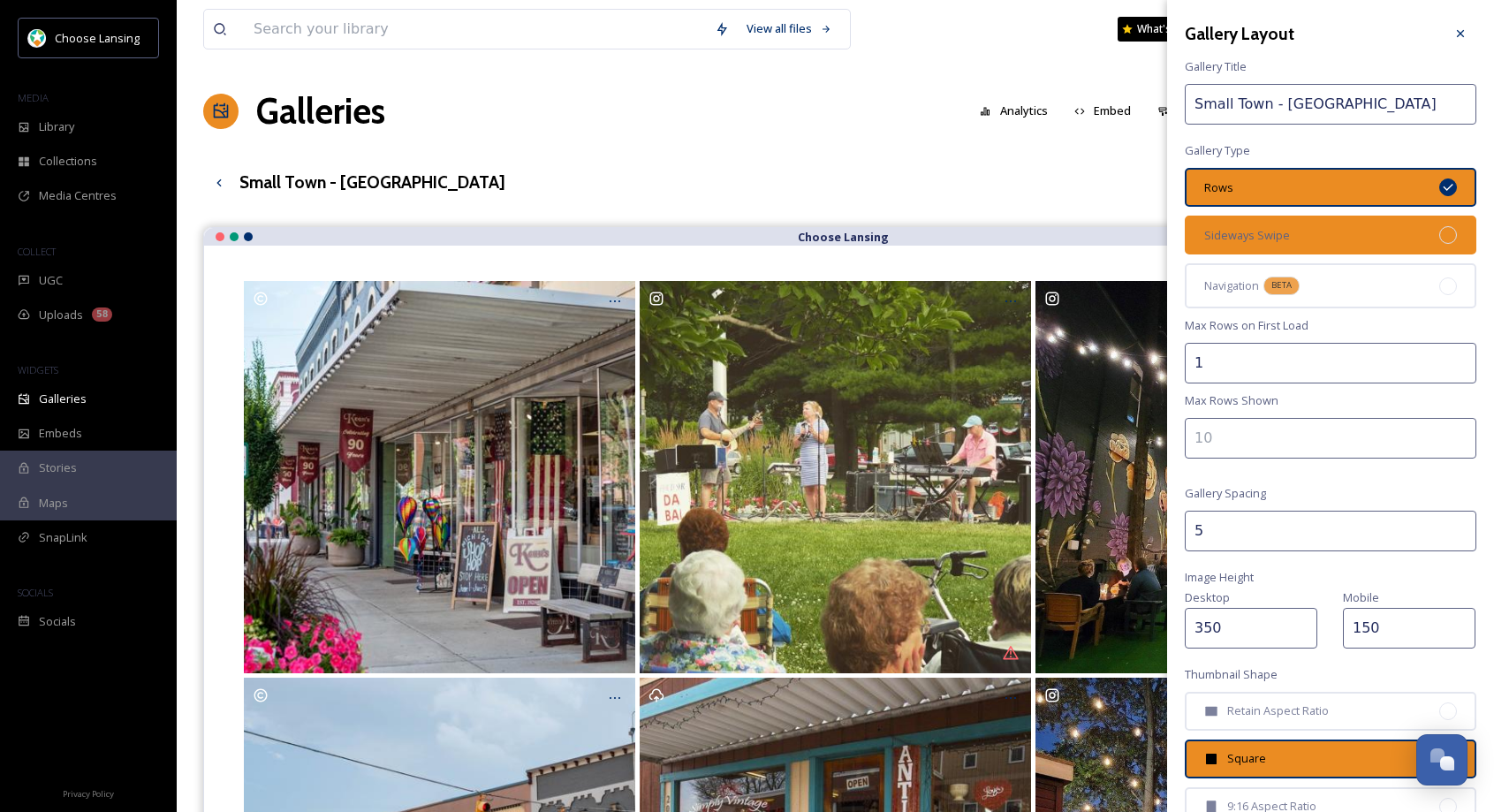
click at [1321, 228] on div "Sideways Swipe" at bounding box center [1330, 234] width 291 height 39
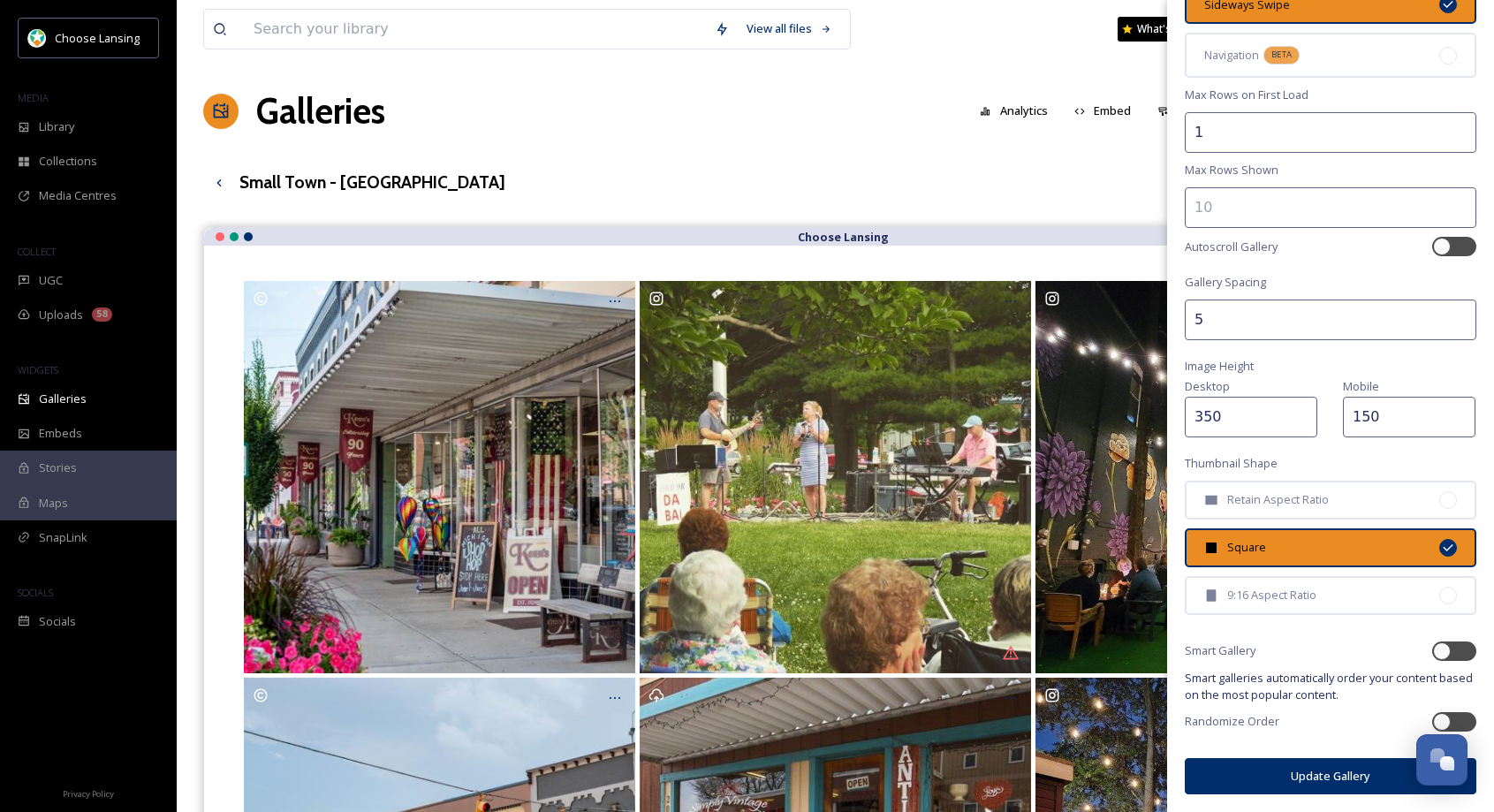
click at [1290, 789] on button "Update Gallery" at bounding box center [1330, 775] width 291 height 37
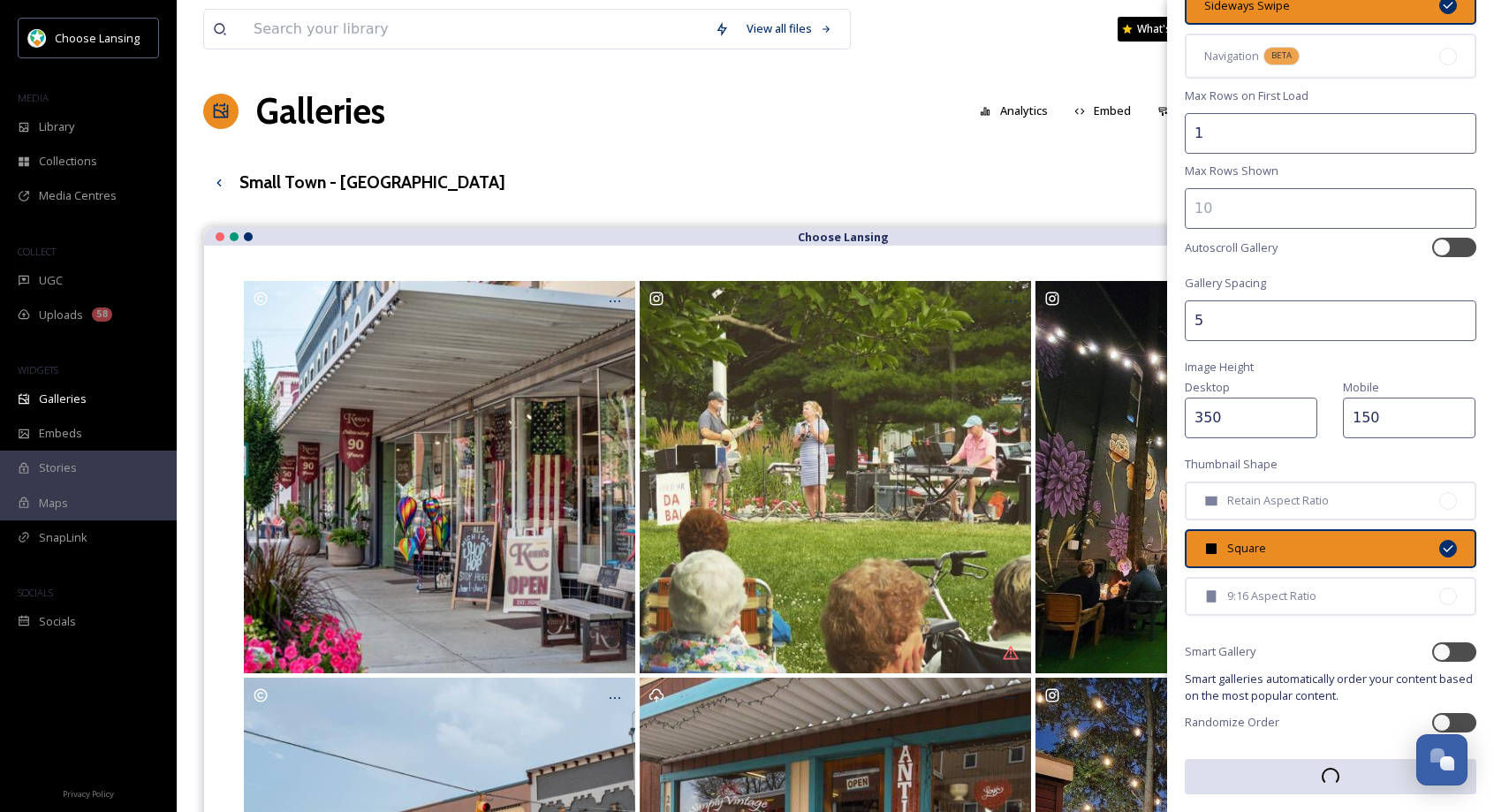
scroll to position [229, 0]
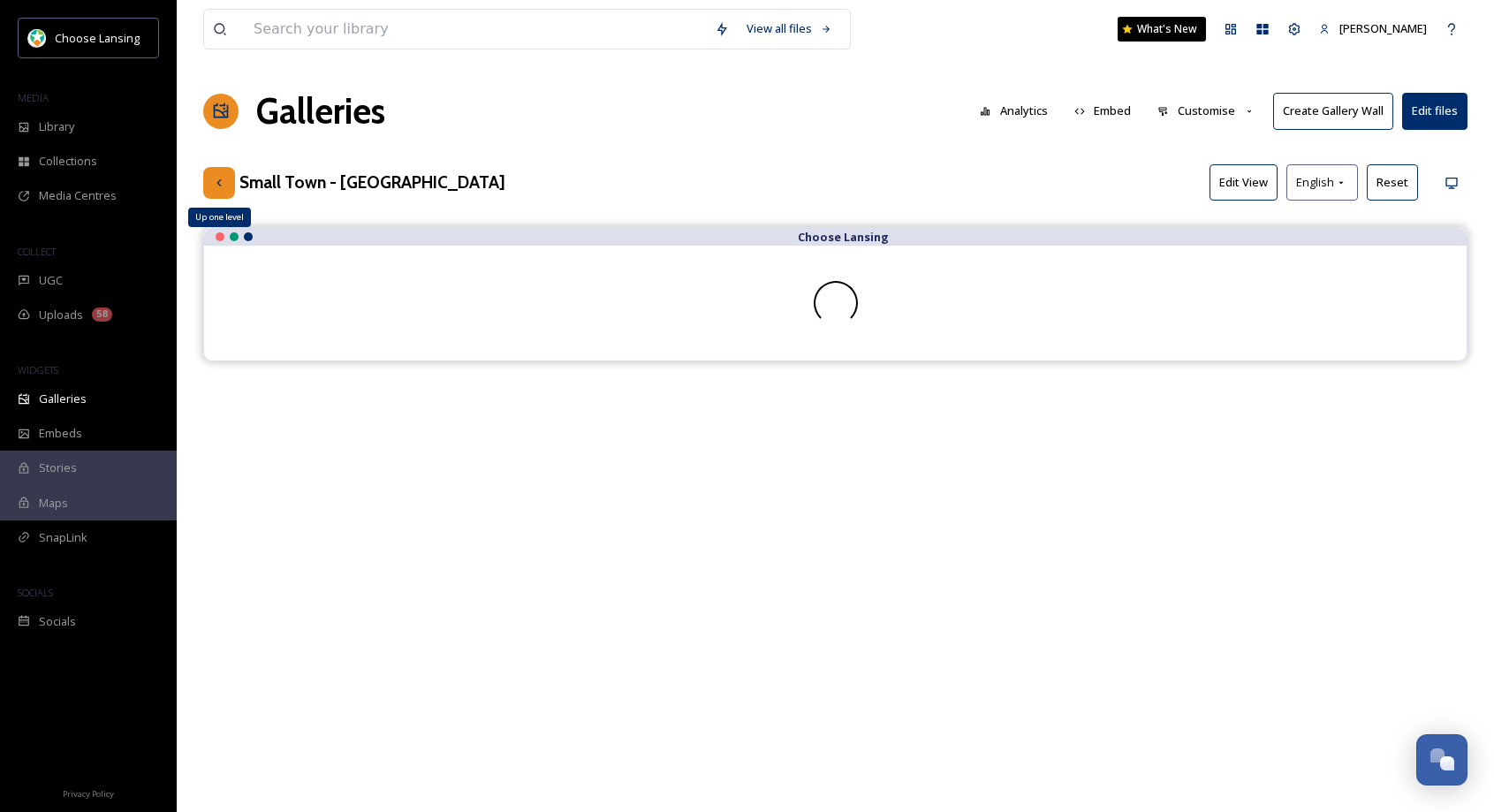
click at [213, 185] on icon at bounding box center [219, 183] width 14 height 14
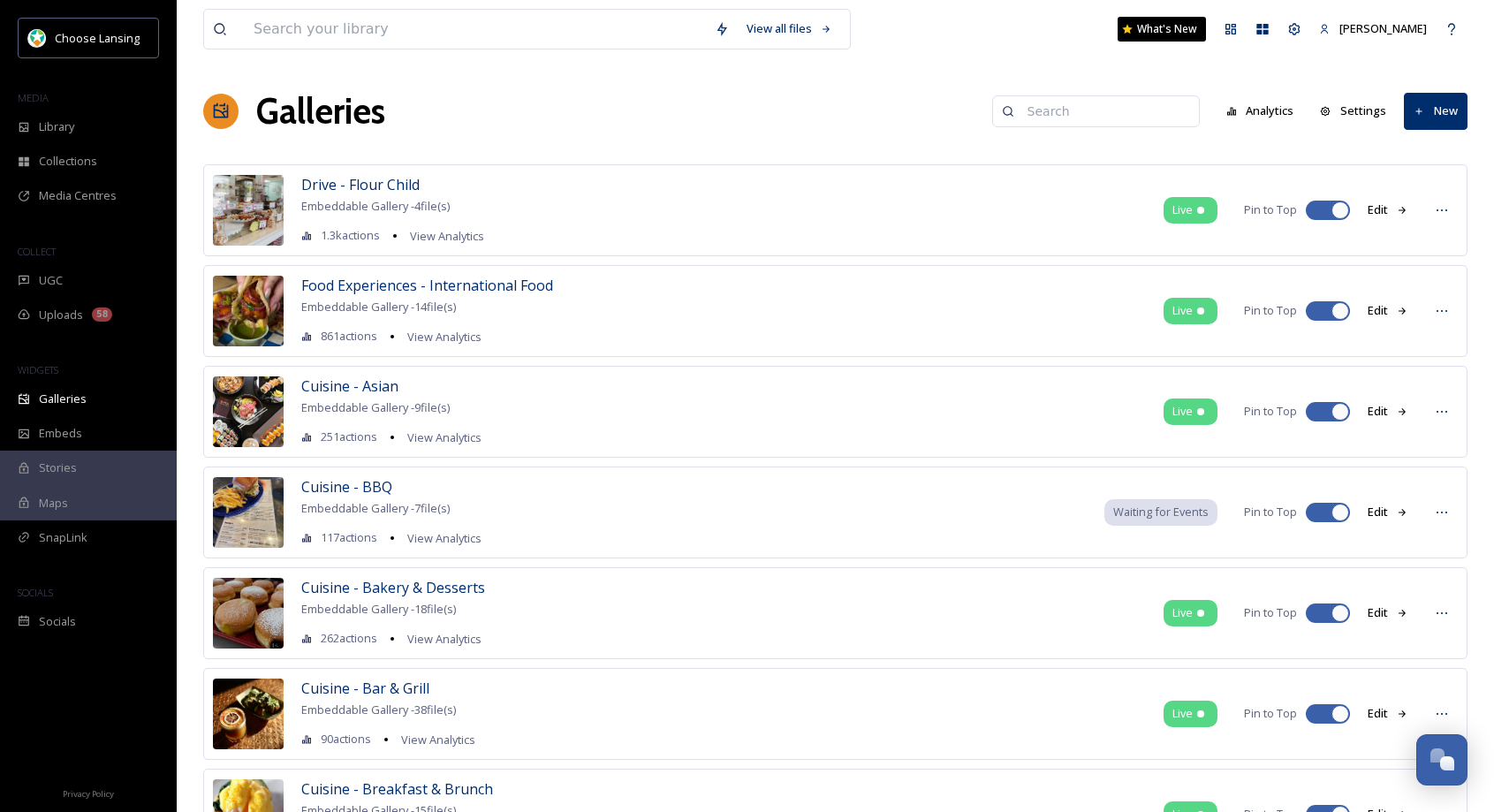
click at [1082, 113] on input at bounding box center [1104, 112] width 171 height 36
type input "small town"
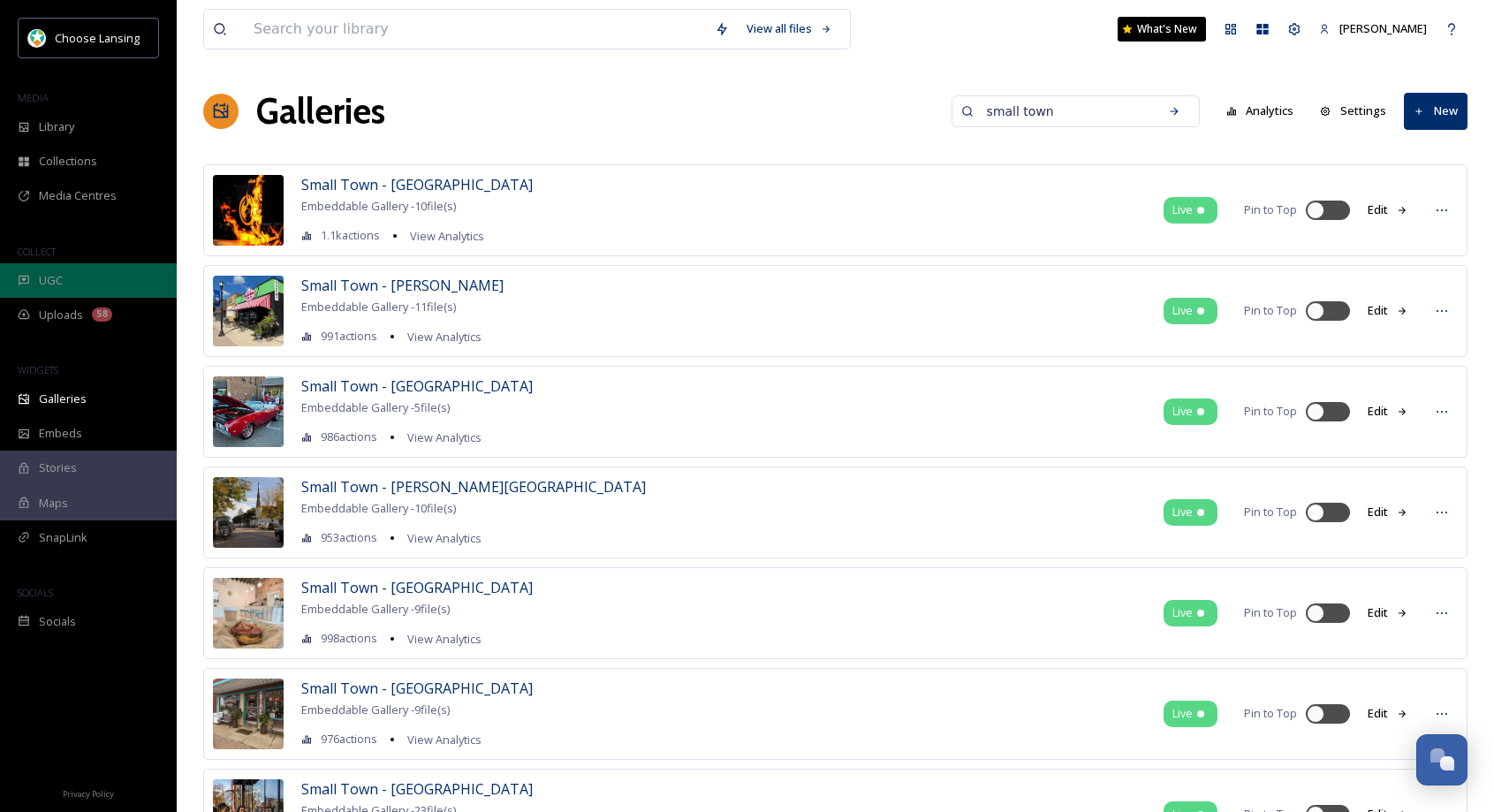
click at [71, 283] on div "UGC" at bounding box center [88, 280] width 177 height 35
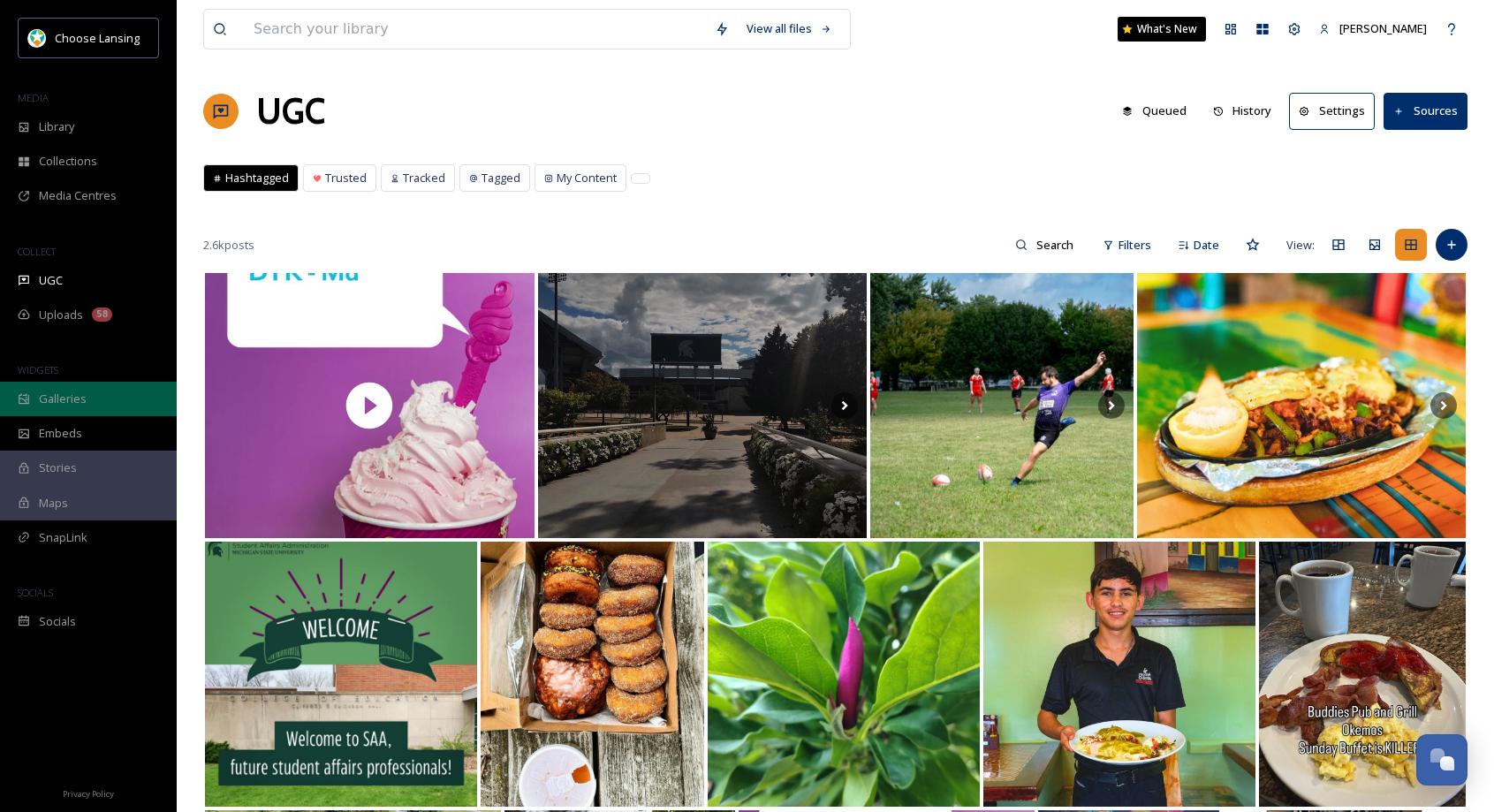
click at [80, 392] on span "Galleries" at bounding box center [62, 398] width 47 height 17
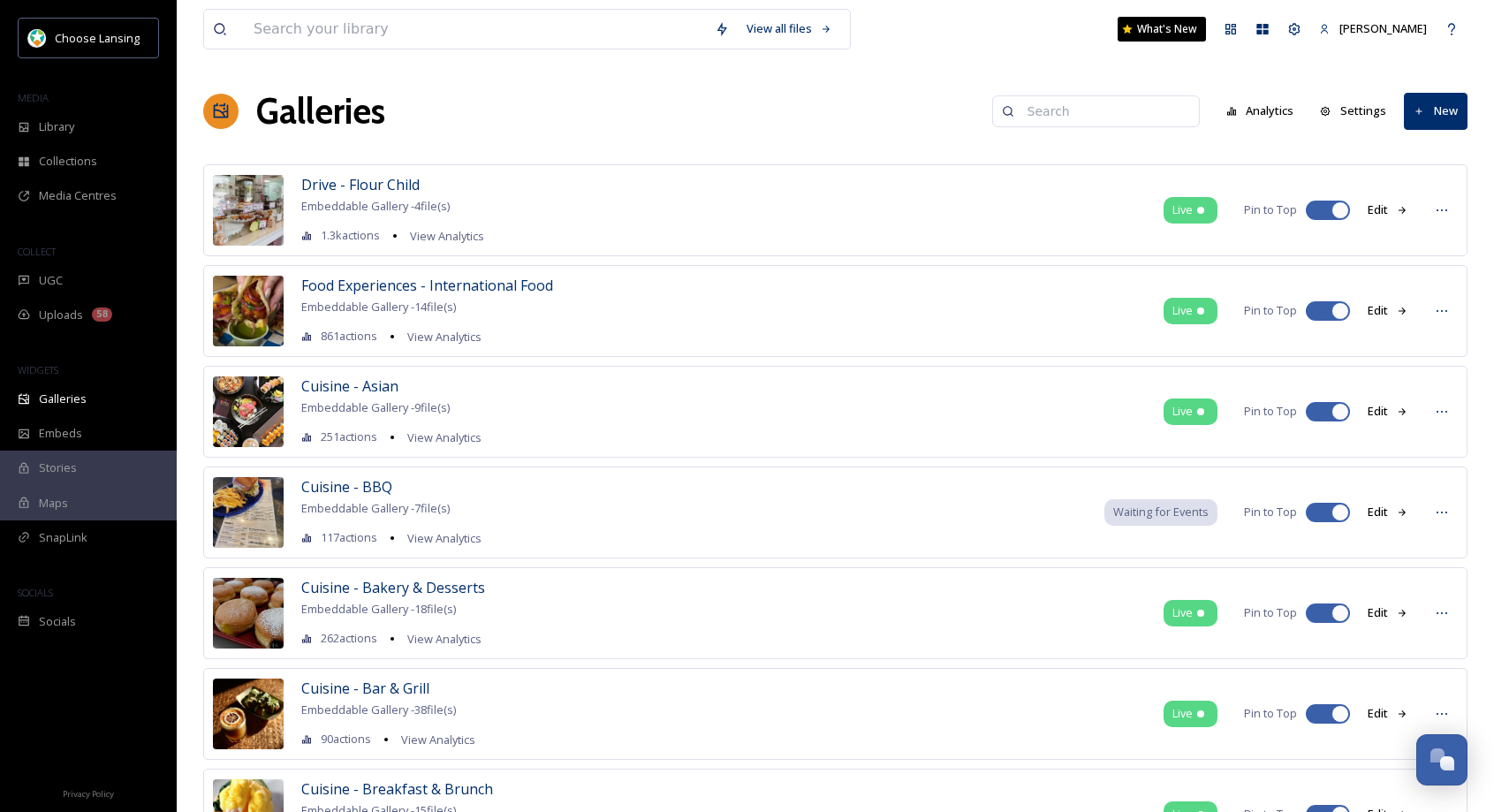
click at [1085, 113] on input at bounding box center [1104, 112] width 171 height 36
type input "reo"
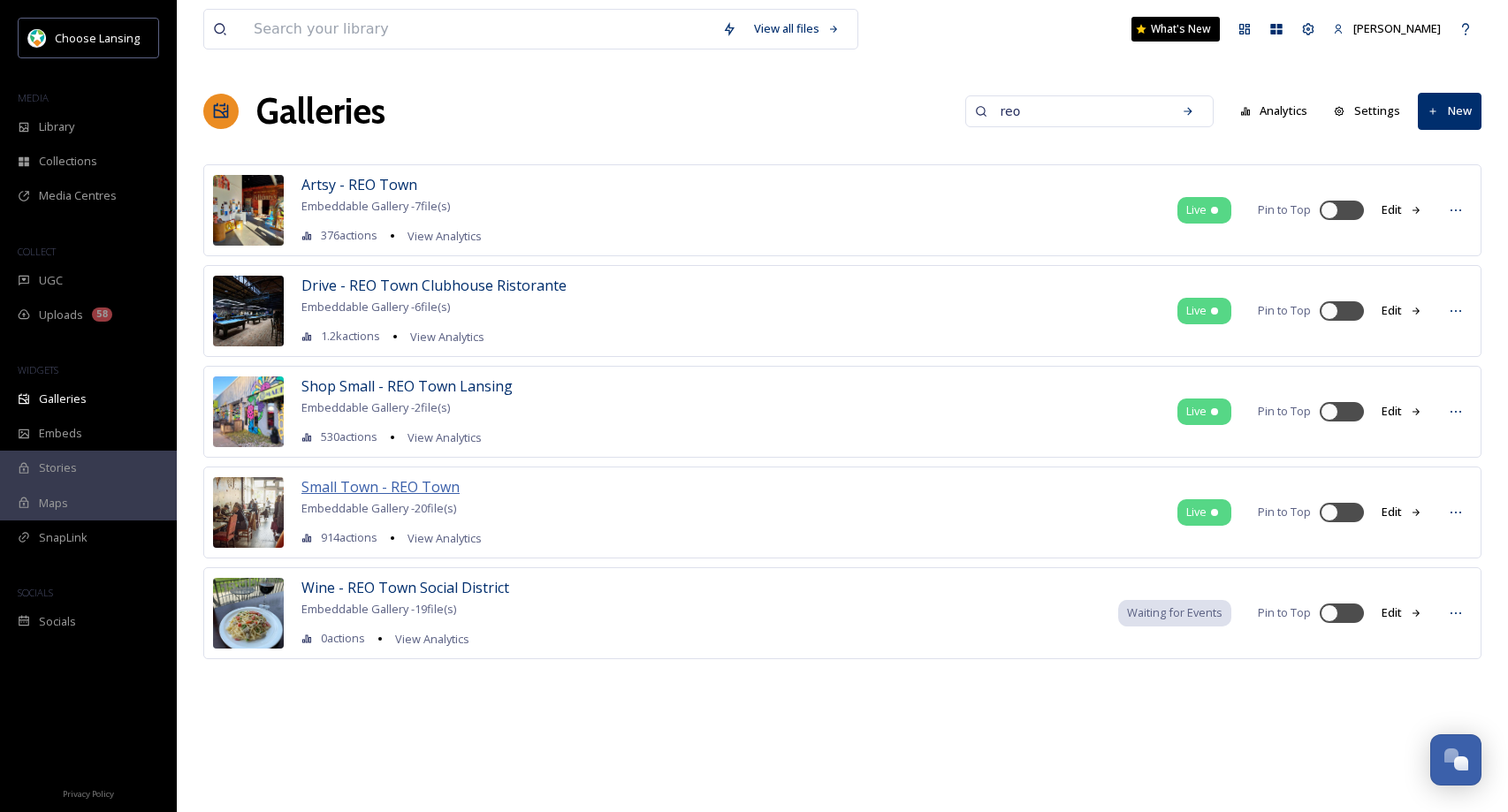
click at [343, 488] on span "Small Town - REO Town" at bounding box center [380, 487] width 158 height 20
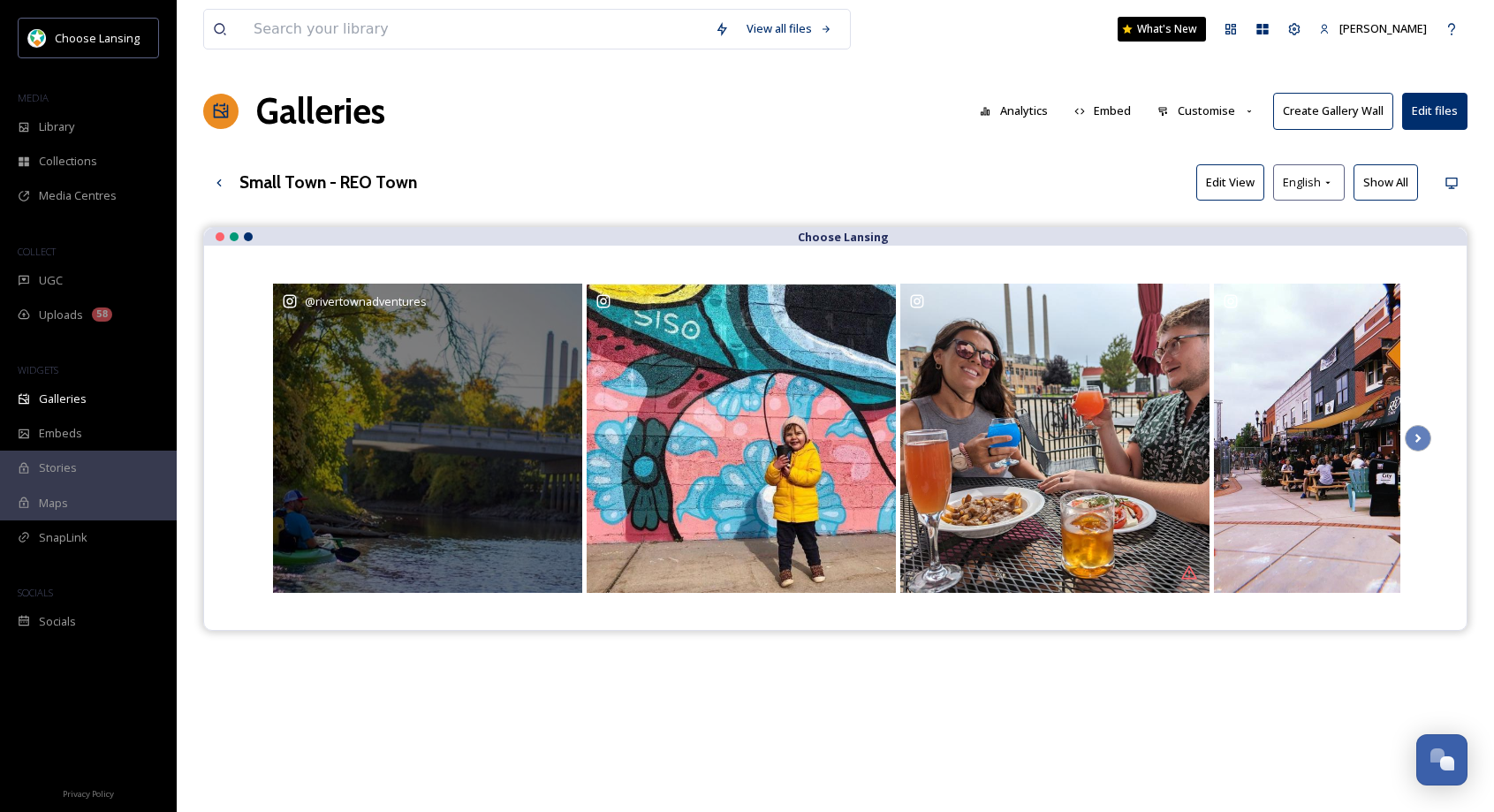
click at [564, 300] on div "@ rivertownadventures" at bounding box center [427, 301] width 291 height 18
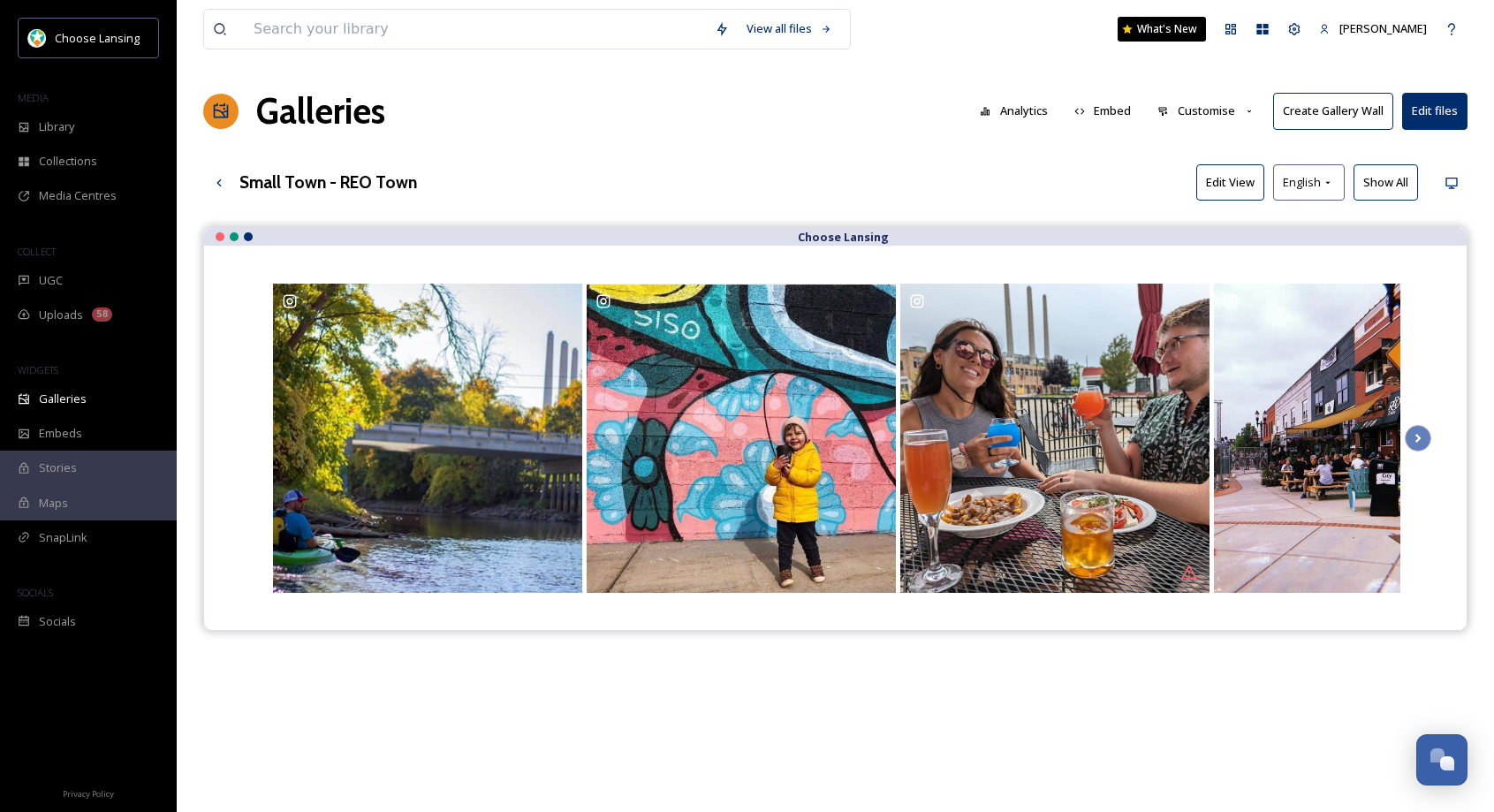
click at [1227, 115] on button "Customise" at bounding box center [1205, 111] width 116 height 35
click at [1227, 146] on div "Layout" at bounding box center [1210, 151] width 123 height 35
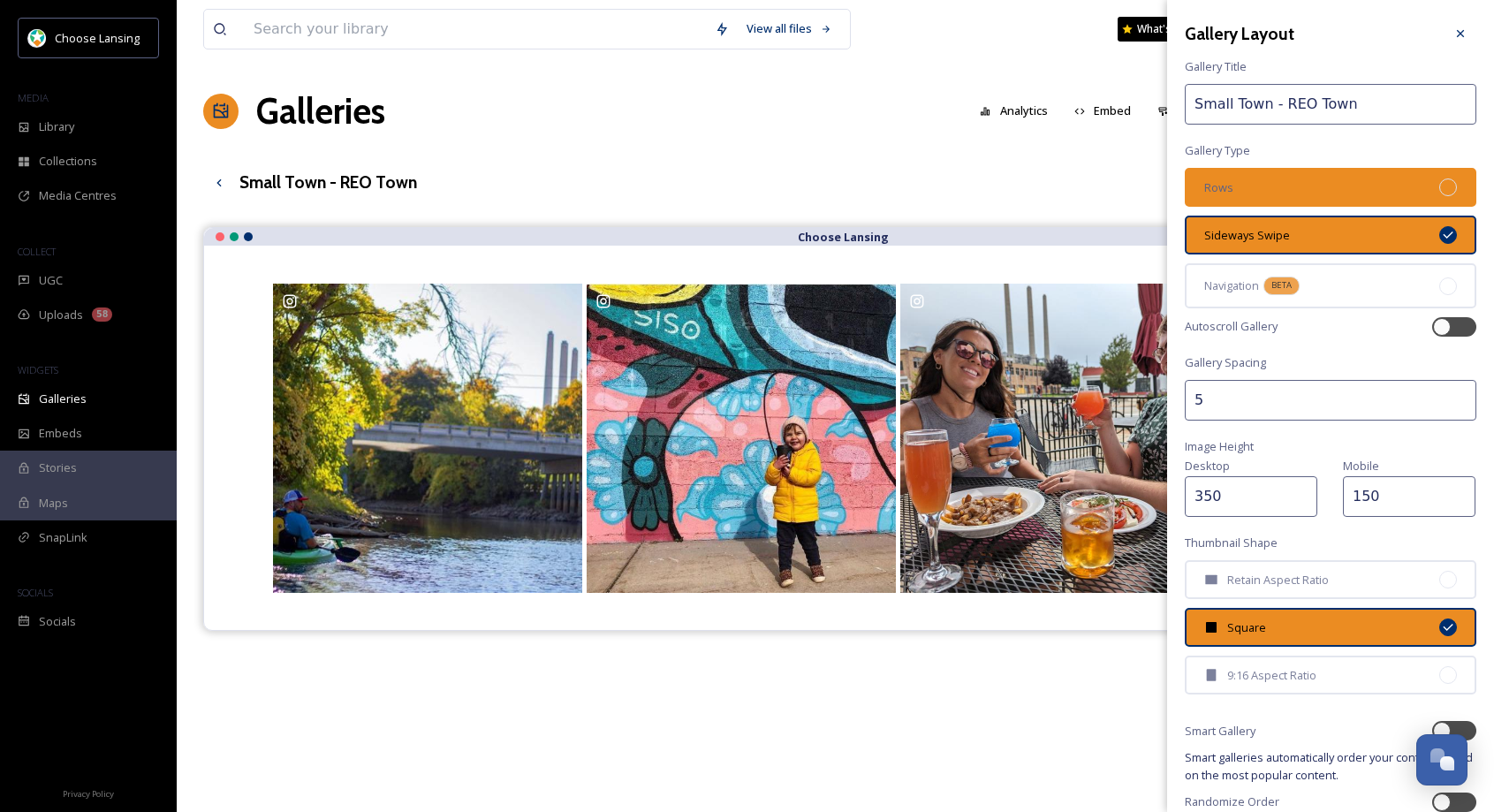
drag, startPoint x: 1334, startPoint y: 191, endPoint x: 1399, endPoint y: 184, distance: 65.4
click at [1336, 190] on div "Rows" at bounding box center [1330, 187] width 291 height 39
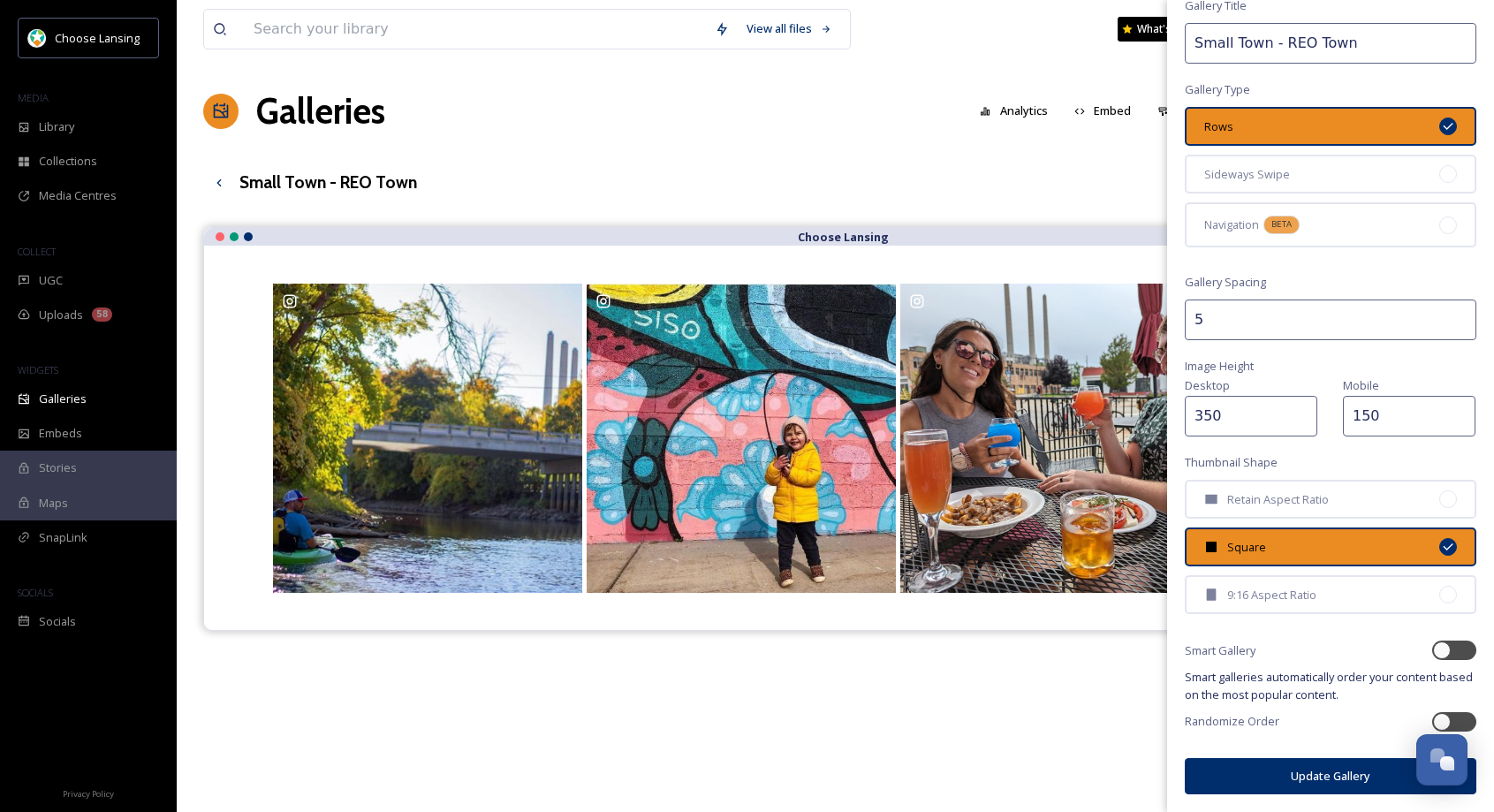
click at [1283, 782] on button "Update Gallery" at bounding box center [1330, 775] width 291 height 37
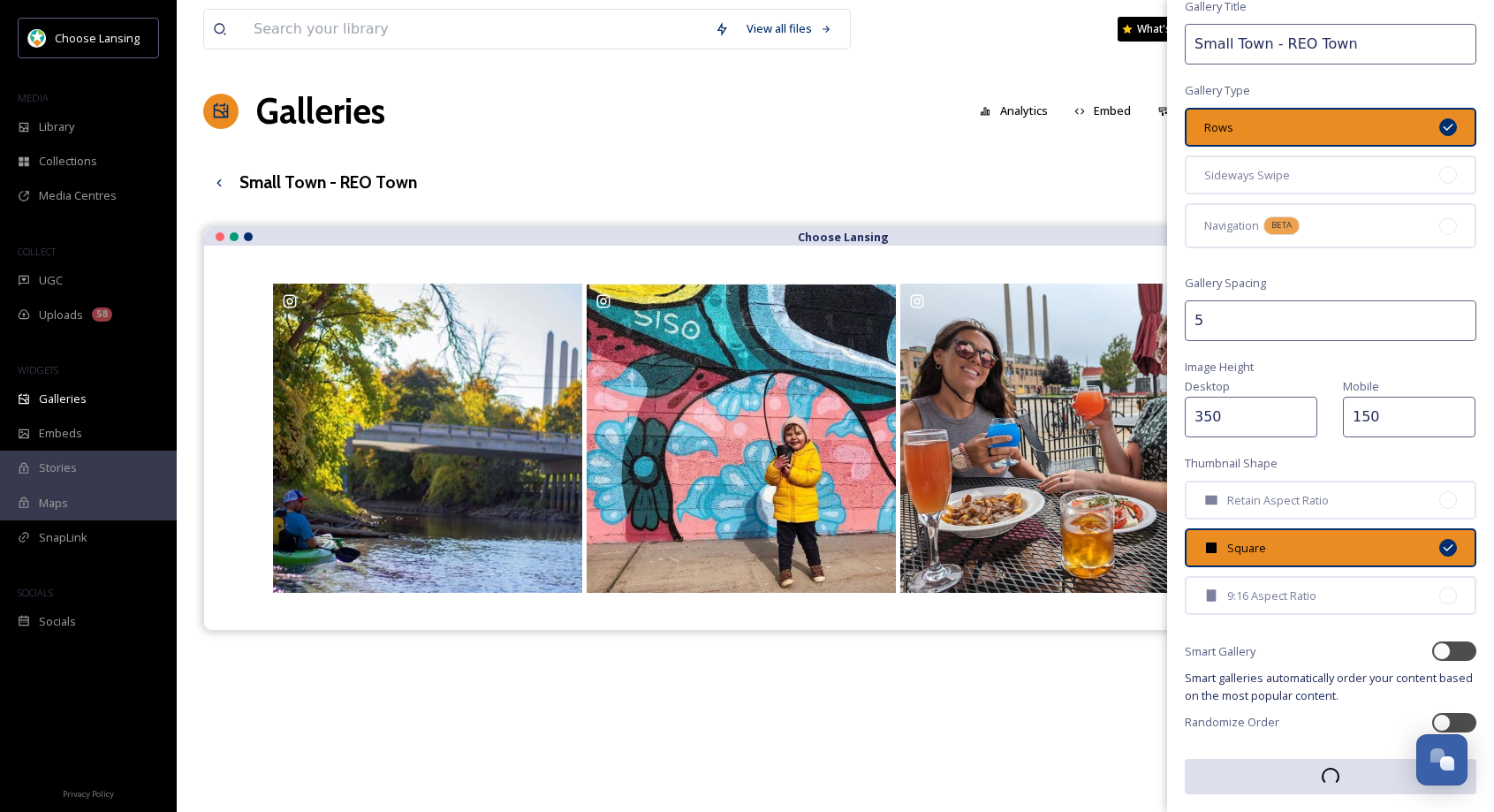
scroll to position [60, 0]
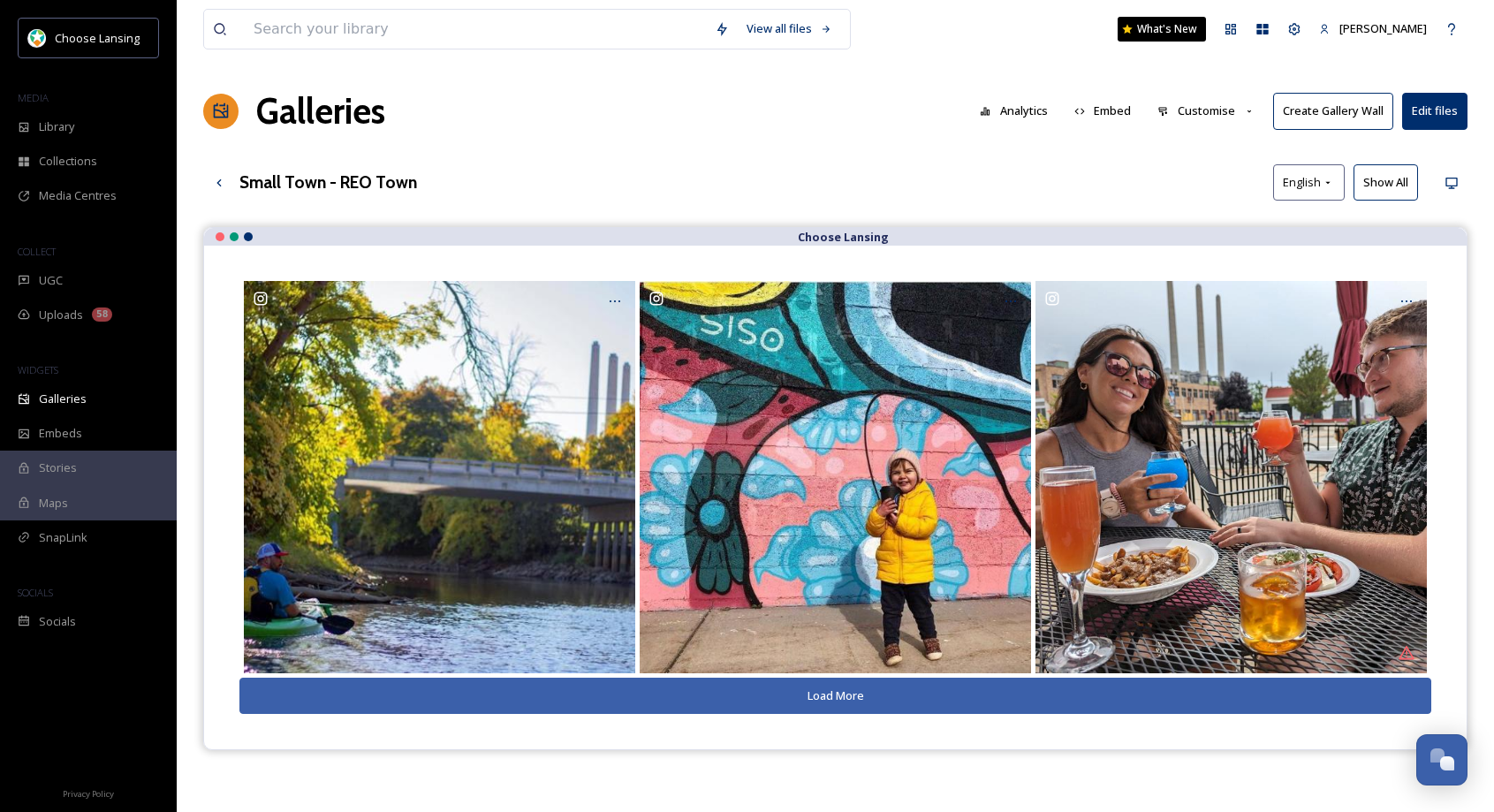
click at [678, 168] on div "Small Town - REO Town English Show All" at bounding box center [836, 182] width 1265 height 37
click at [1385, 179] on button "Show All" at bounding box center [1385, 182] width 64 height 37
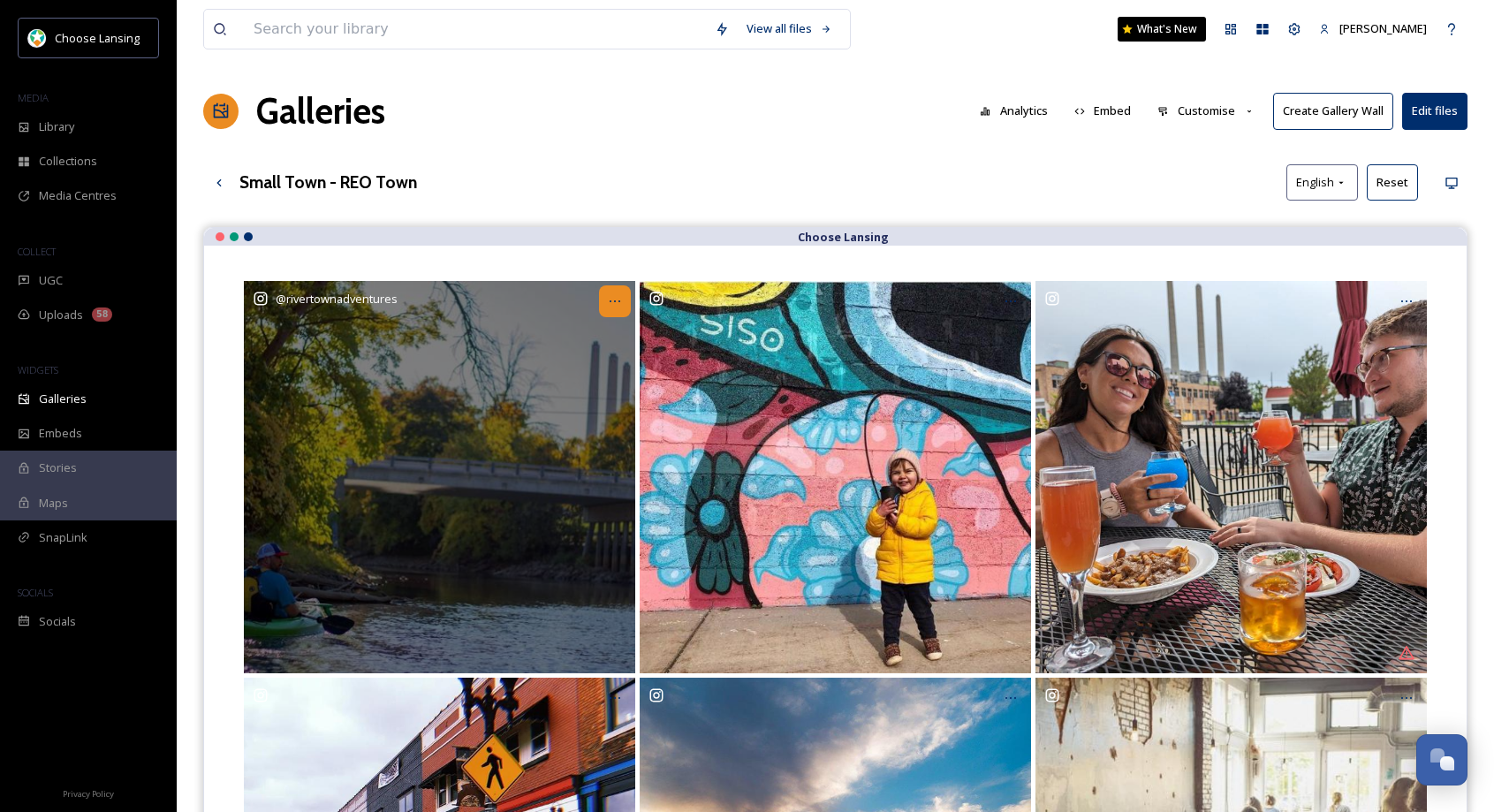
click at [611, 297] on icon at bounding box center [615, 301] width 14 height 14
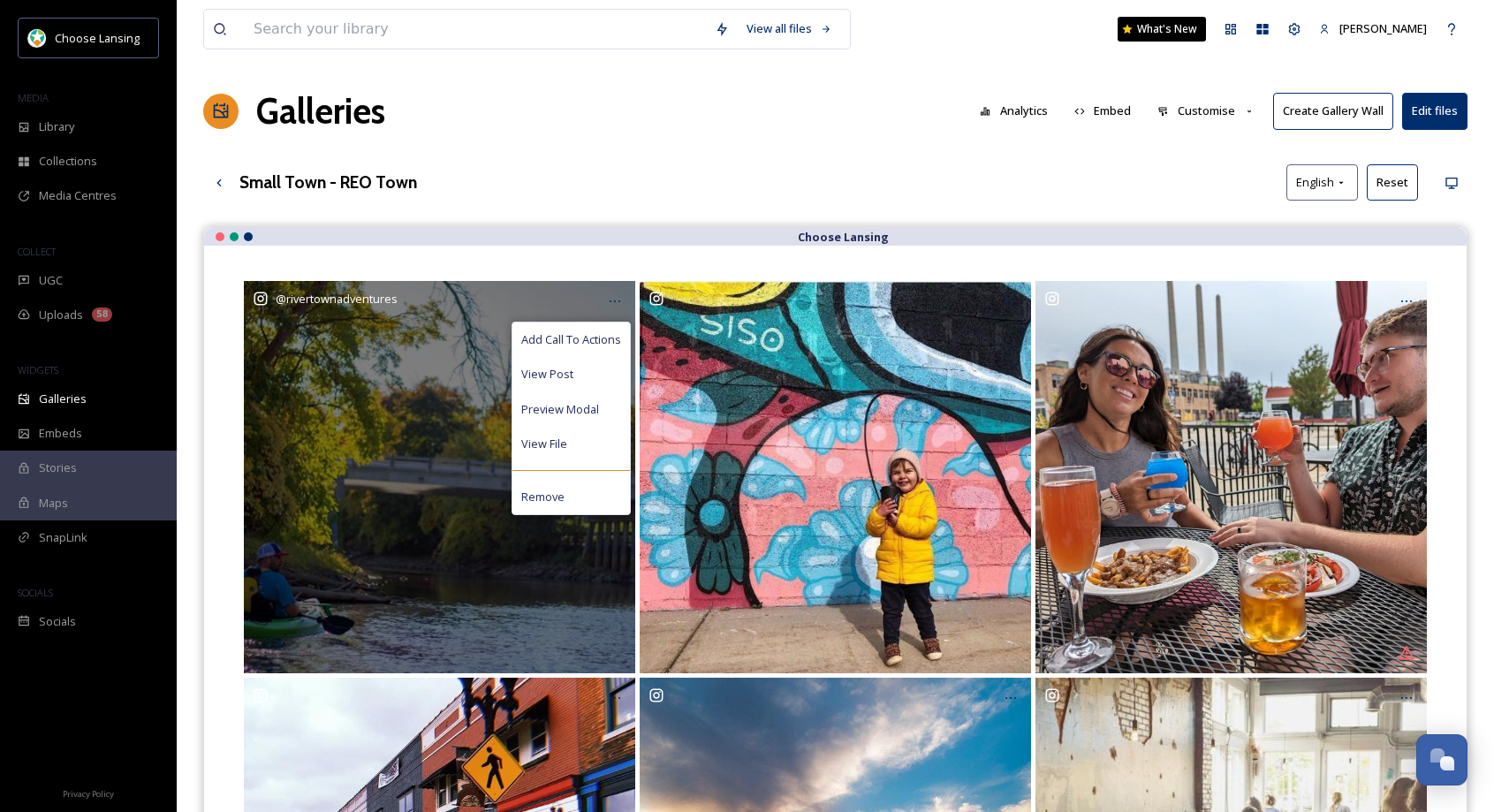
drag, startPoint x: 605, startPoint y: 342, endPoint x: 639, endPoint y: 330, distance: 36.1
click at [605, 342] on span "Add Call To Actions" at bounding box center [571, 339] width 100 height 17
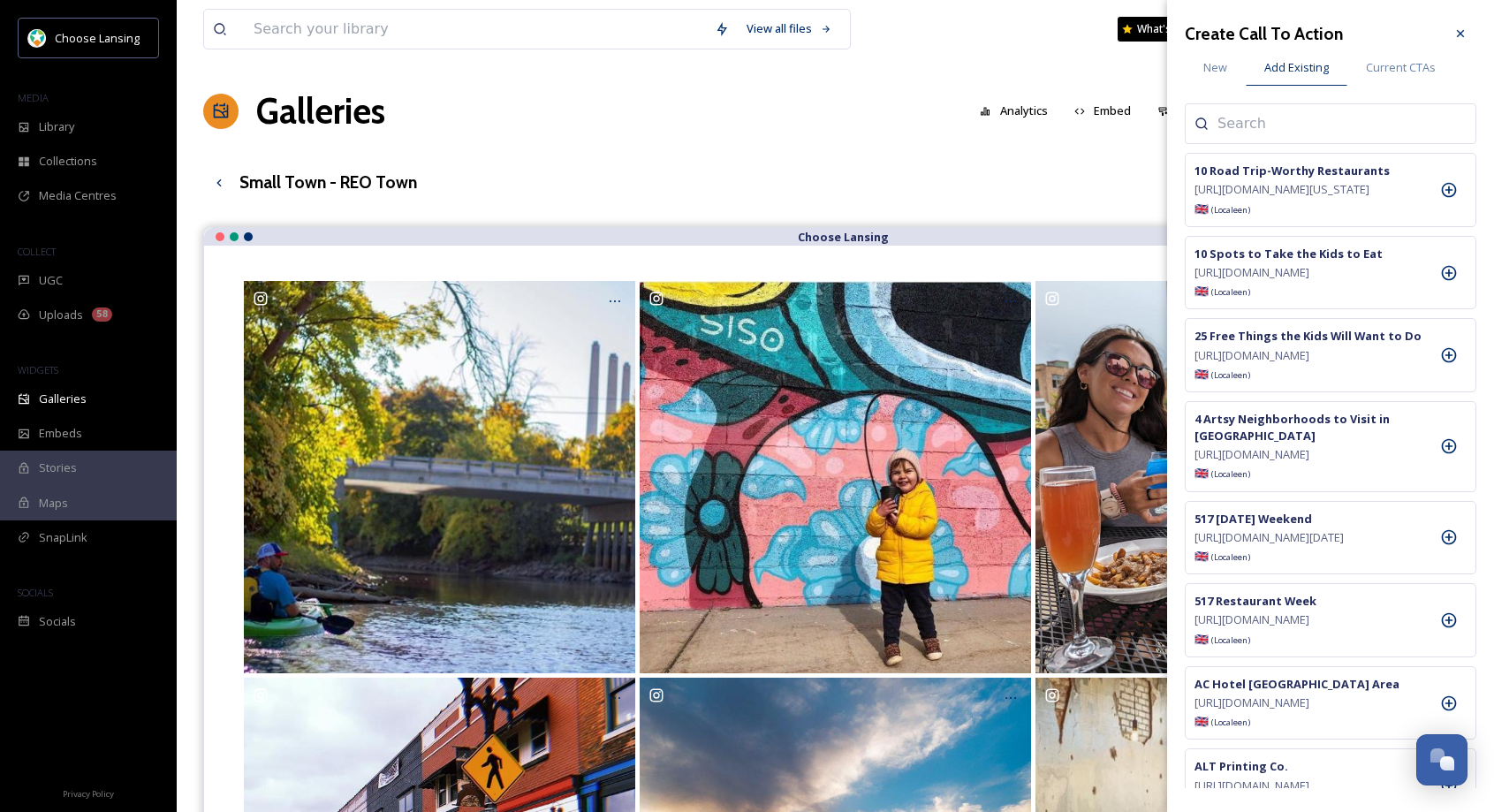
click at [1244, 123] on input at bounding box center [1305, 122] width 177 height 21
type input "river town"
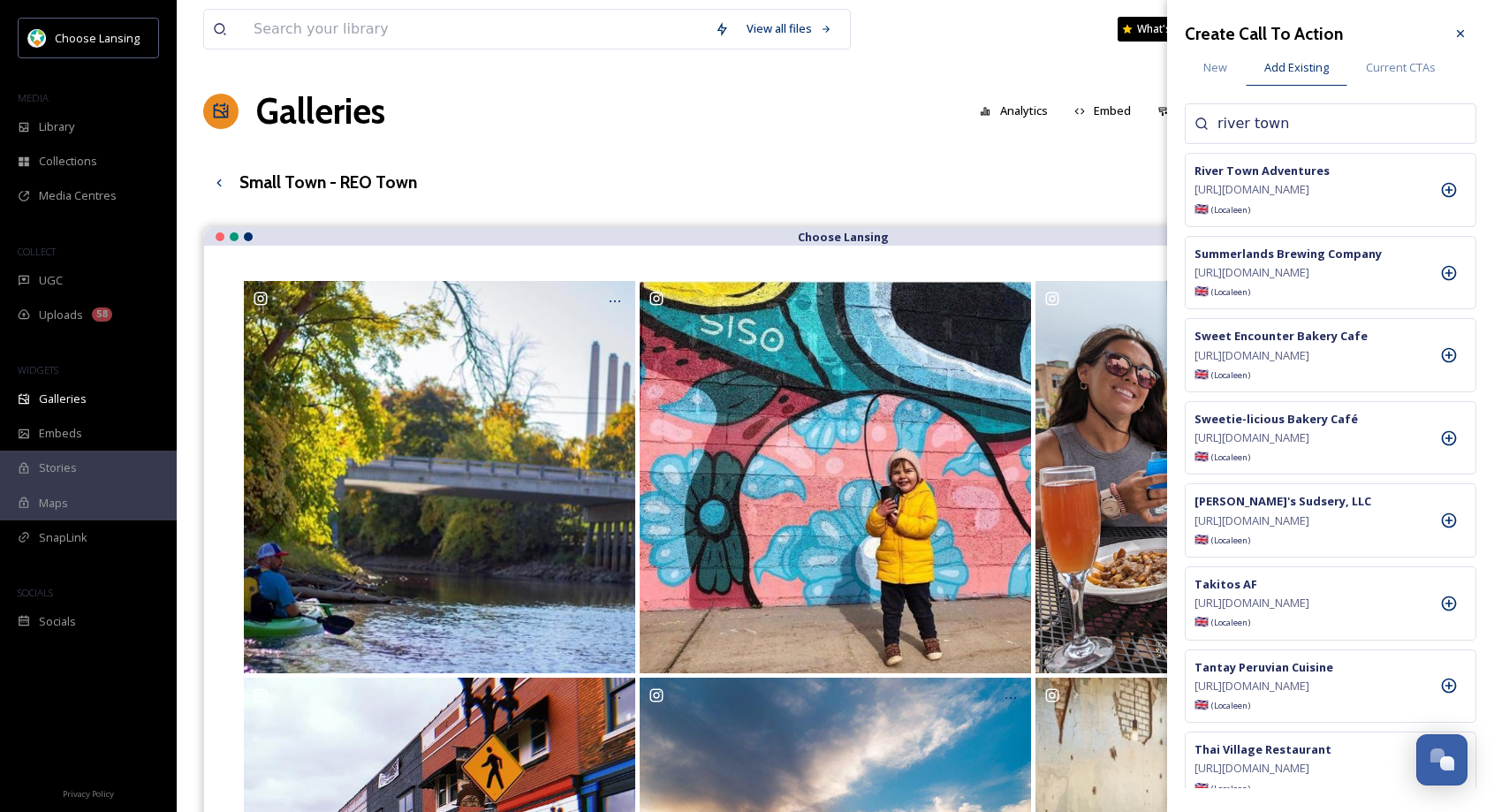
drag, startPoint x: 1451, startPoint y: 188, endPoint x: 1464, endPoint y: 127, distance: 62.4
click at [1451, 188] on div at bounding box center [1450, 190] width 36 height 36
drag, startPoint x: 1461, startPoint y: 30, endPoint x: 1444, endPoint y: 48, distance: 24.8
click at [1461, 30] on icon at bounding box center [1460, 34] width 14 height 14
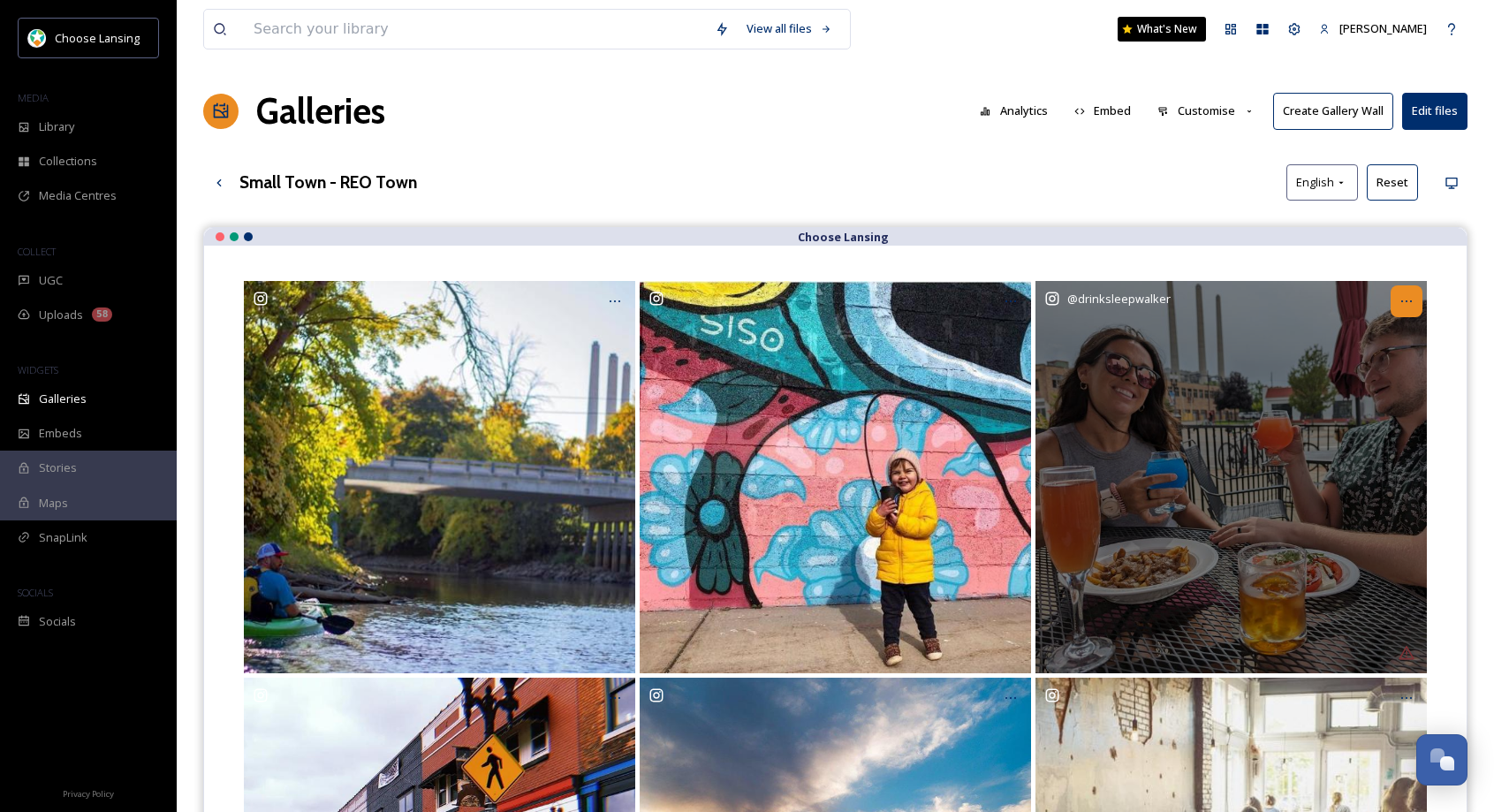
click at [1405, 299] on icon at bounding box center [1406, 301] width 14 height 14
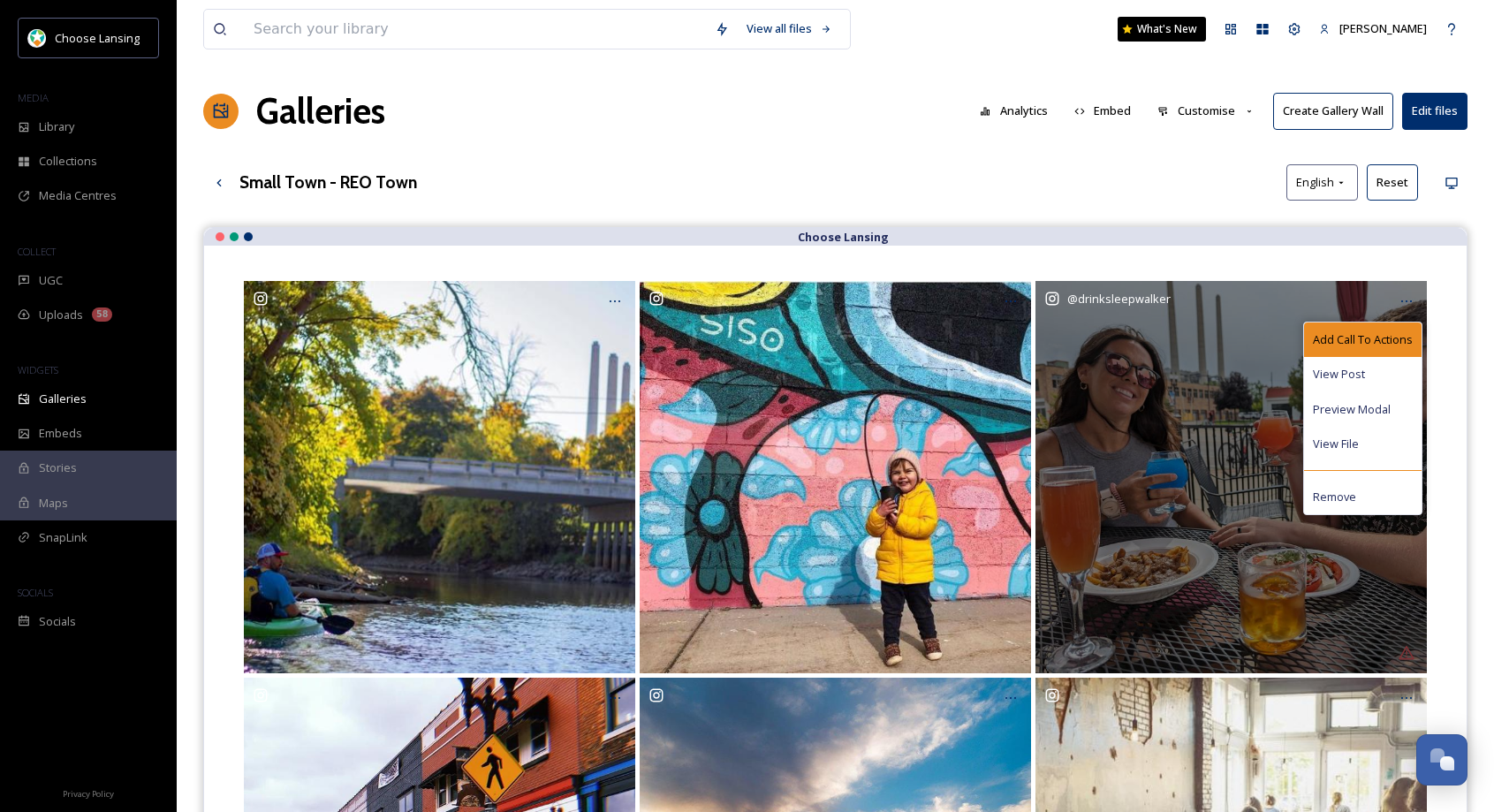
click at [1365, 336] on span "Add Call To Actions" at bounding box center [1363, 339] width 100 height 17
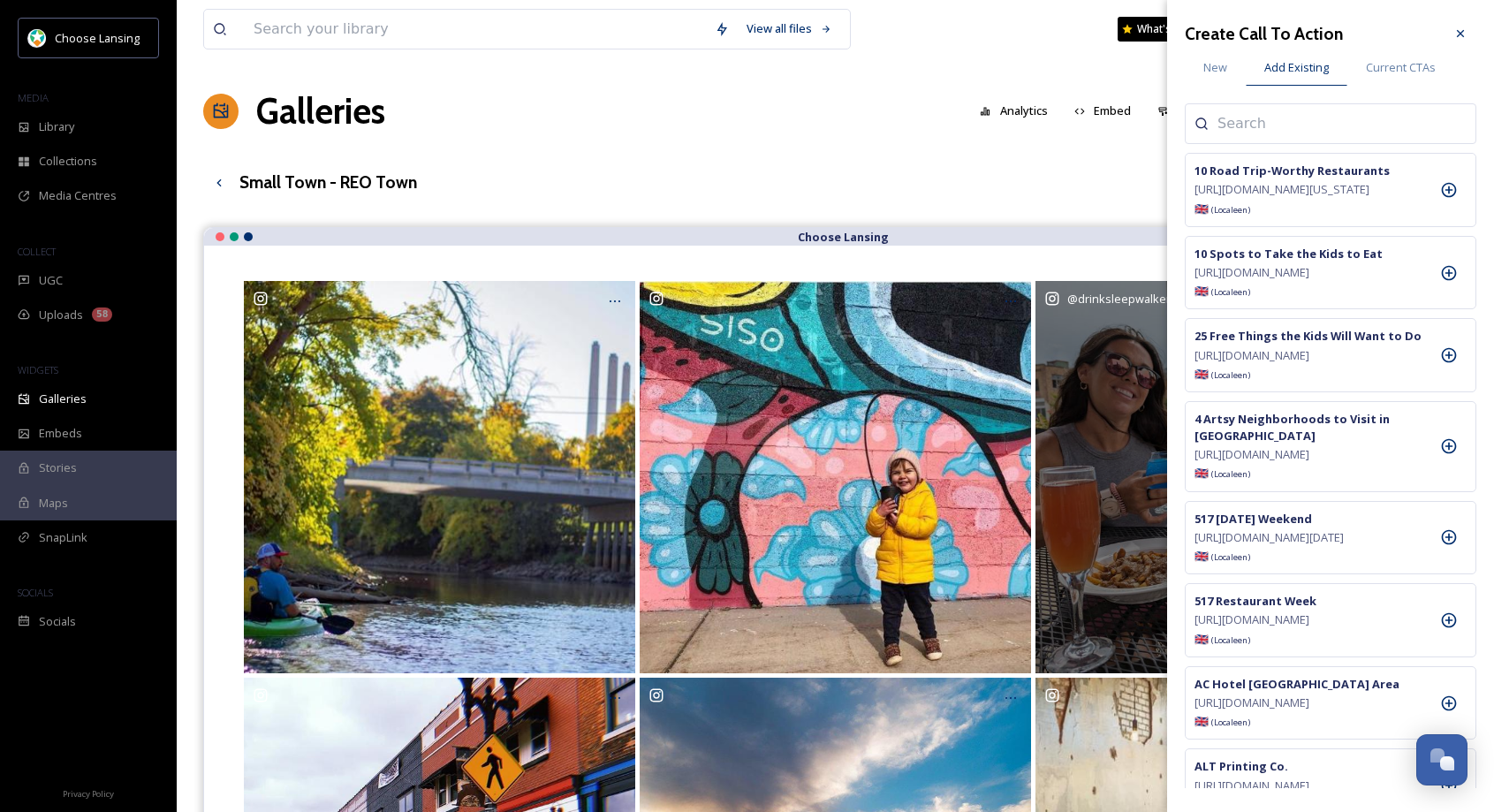
click at [1251, 127] on input at bounding box center [1305, 122] width 177 height 21
type input "sleep"
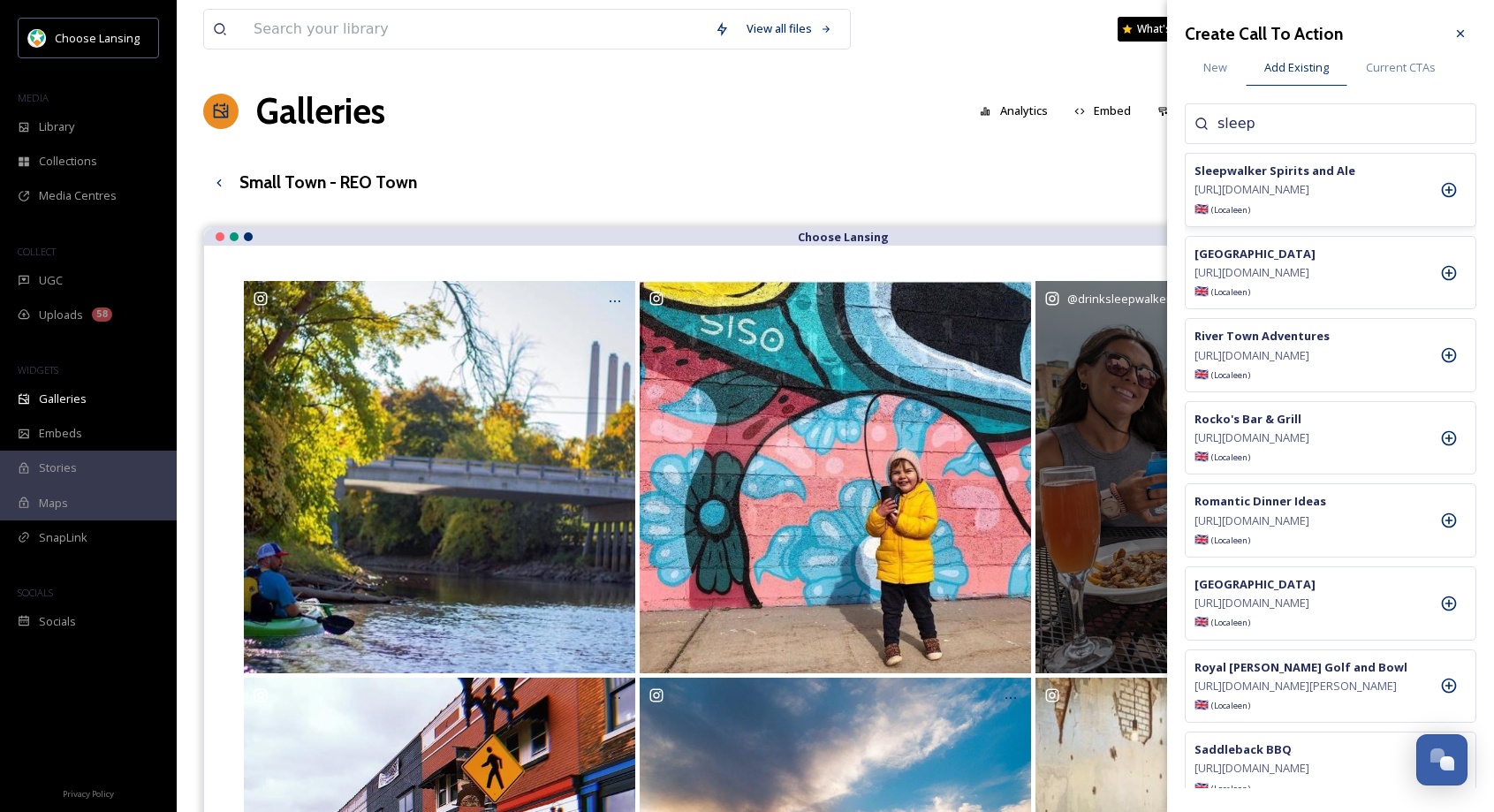
drag, startPoint x: 1441, startPoint y: 195, endPoint x: 1442, endPoint y: 172, distance: 23.0
click at [1441, 193] on icon at bounding box center [1450, 190] width 18 height 18
drag, startPoint x: 1456, startPoint y: 36, endPoint x: 1476, endPoint y: 37, distance: 20.0
click at [1457, 36] on icon at bounding box center [1460, 34] width 14 height 14
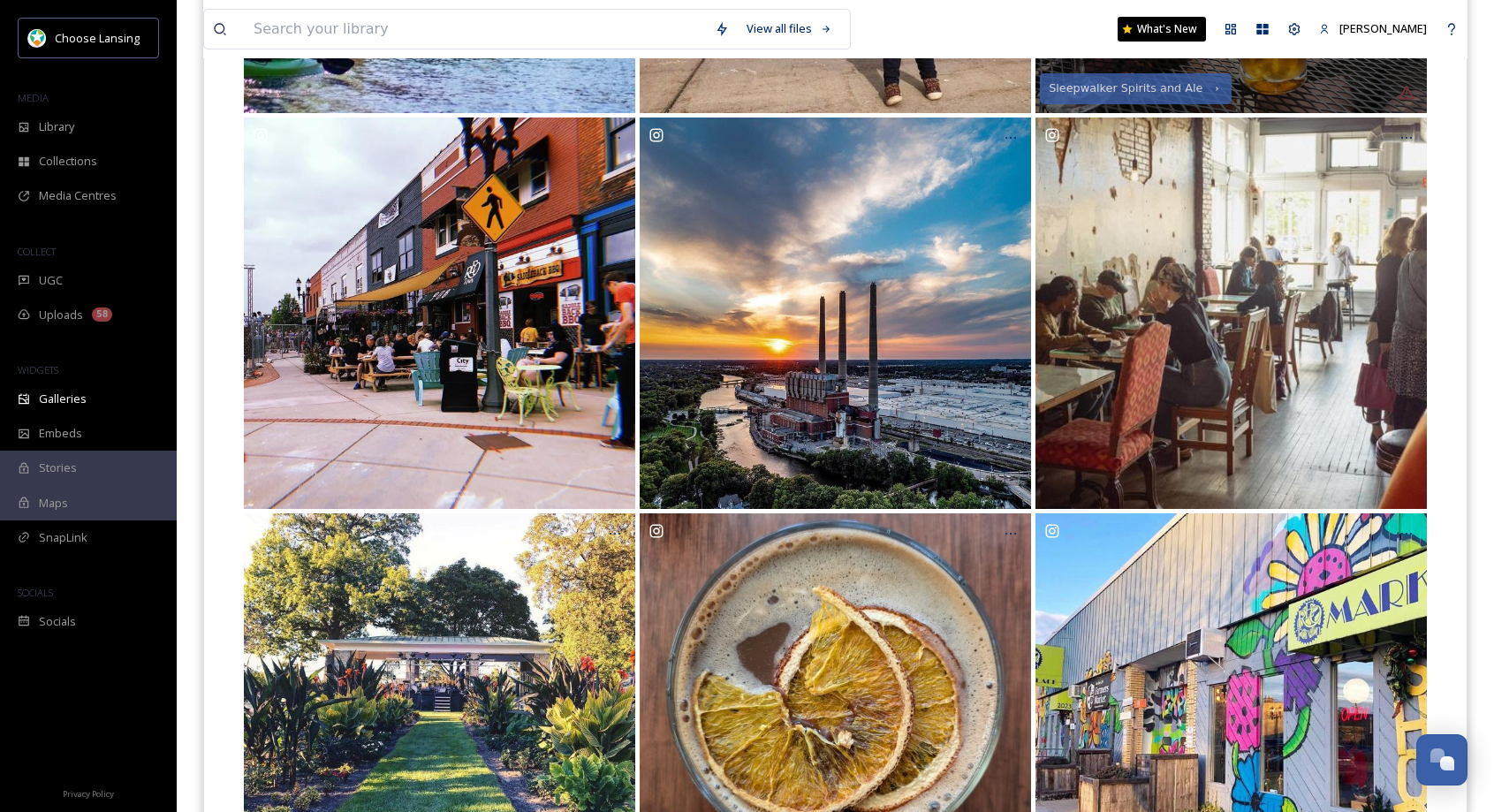
scroll to position [556, 0]
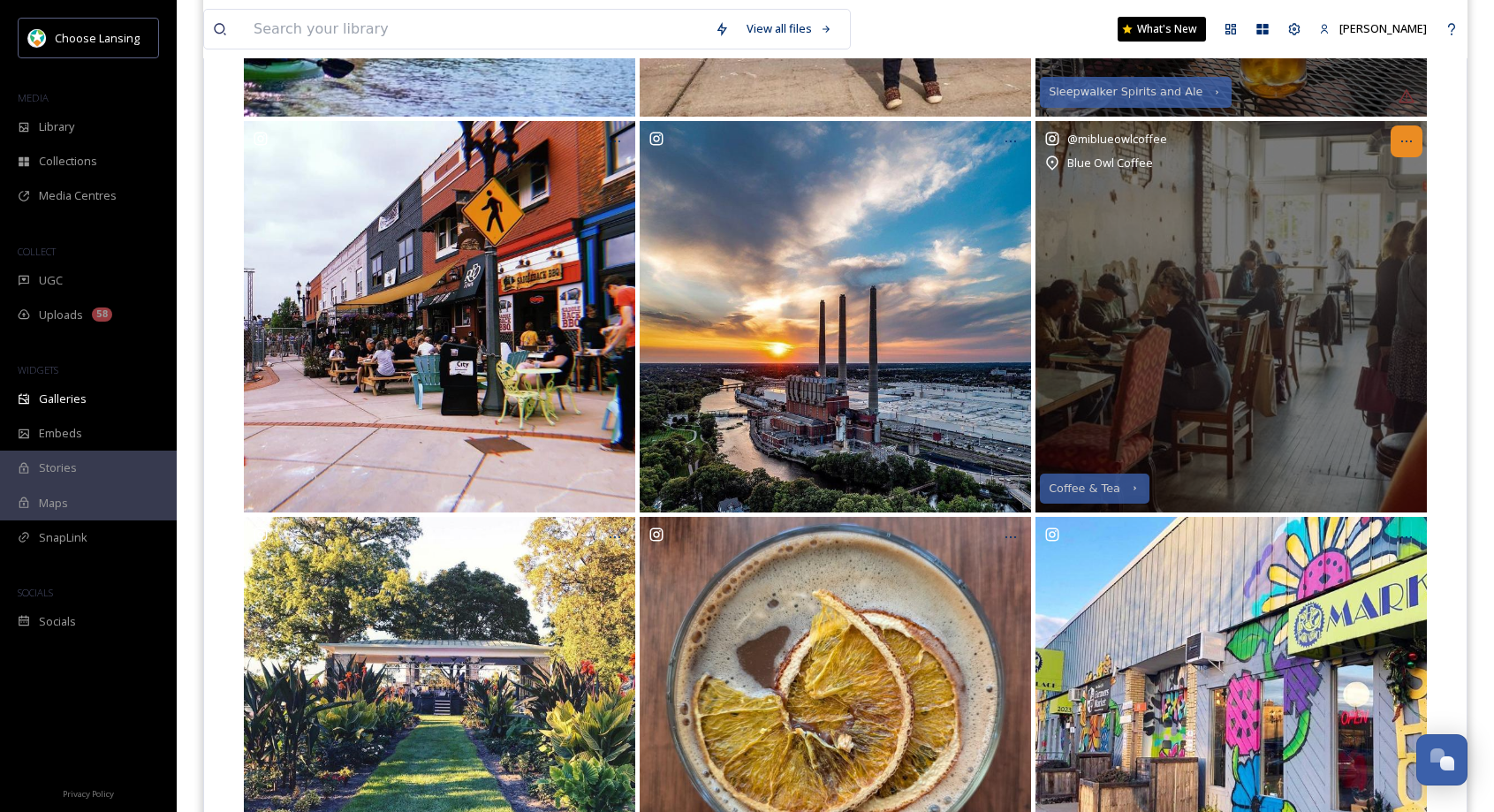
click at [1406, 138] on icon at bounding box center [1406, 141] width 14 height 14
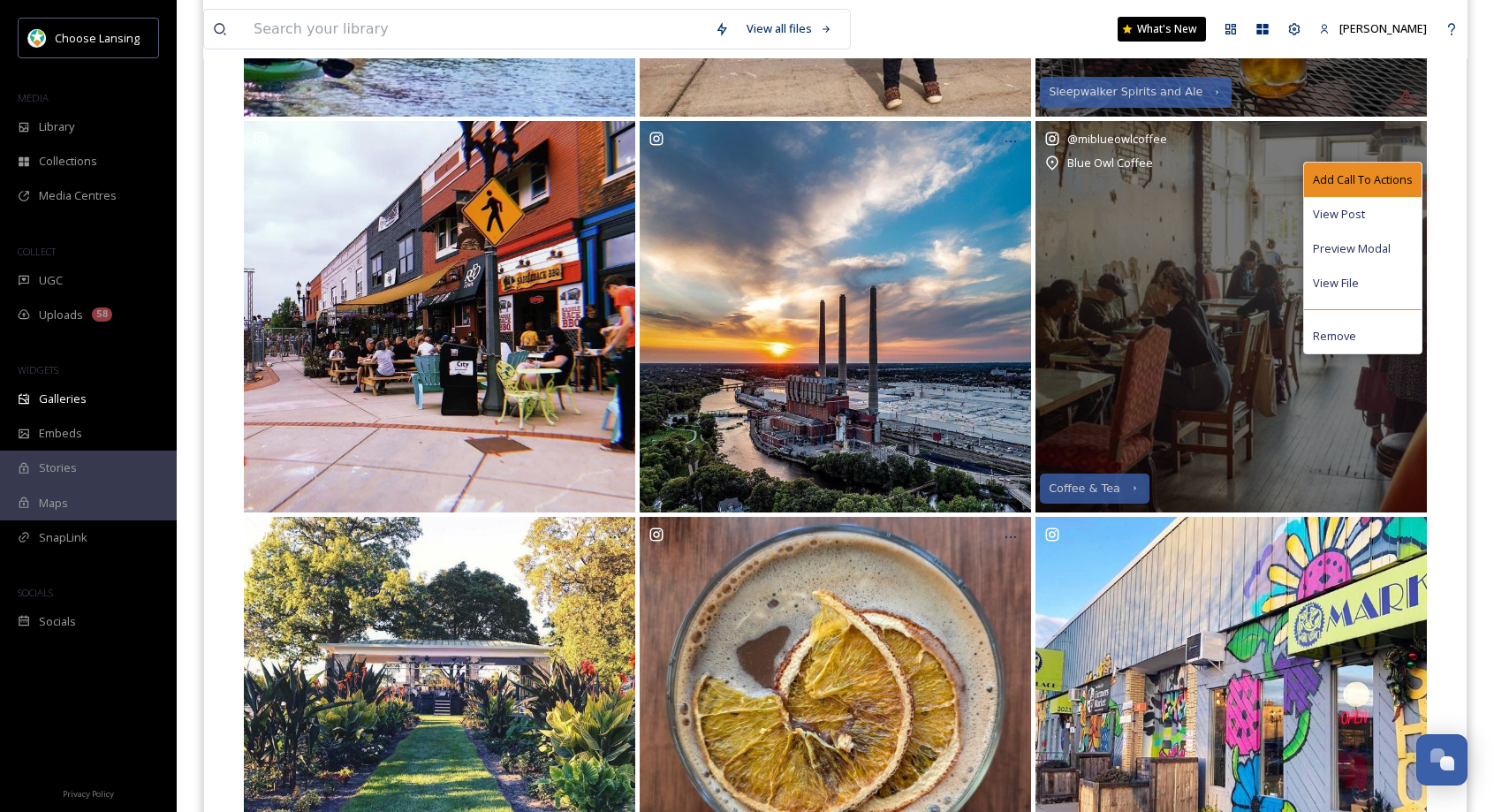
click at [1365, 169] on div "Add Call To Actions" at bounding box center [1363, 180] width 118 height 35
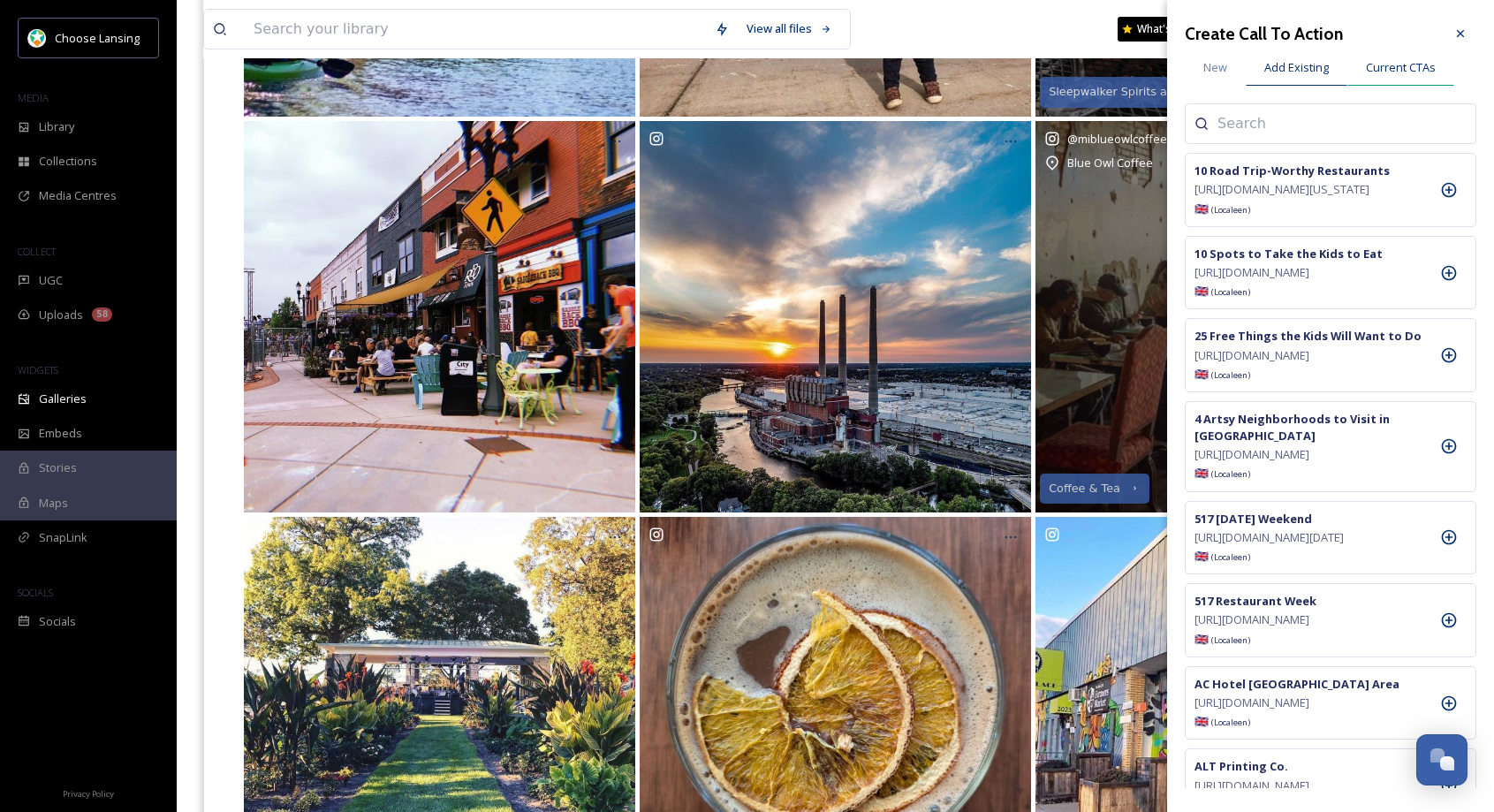
click at [1410, 65] on span "Current CTAs" at bounding box center [1400, 67] width 70 height 17
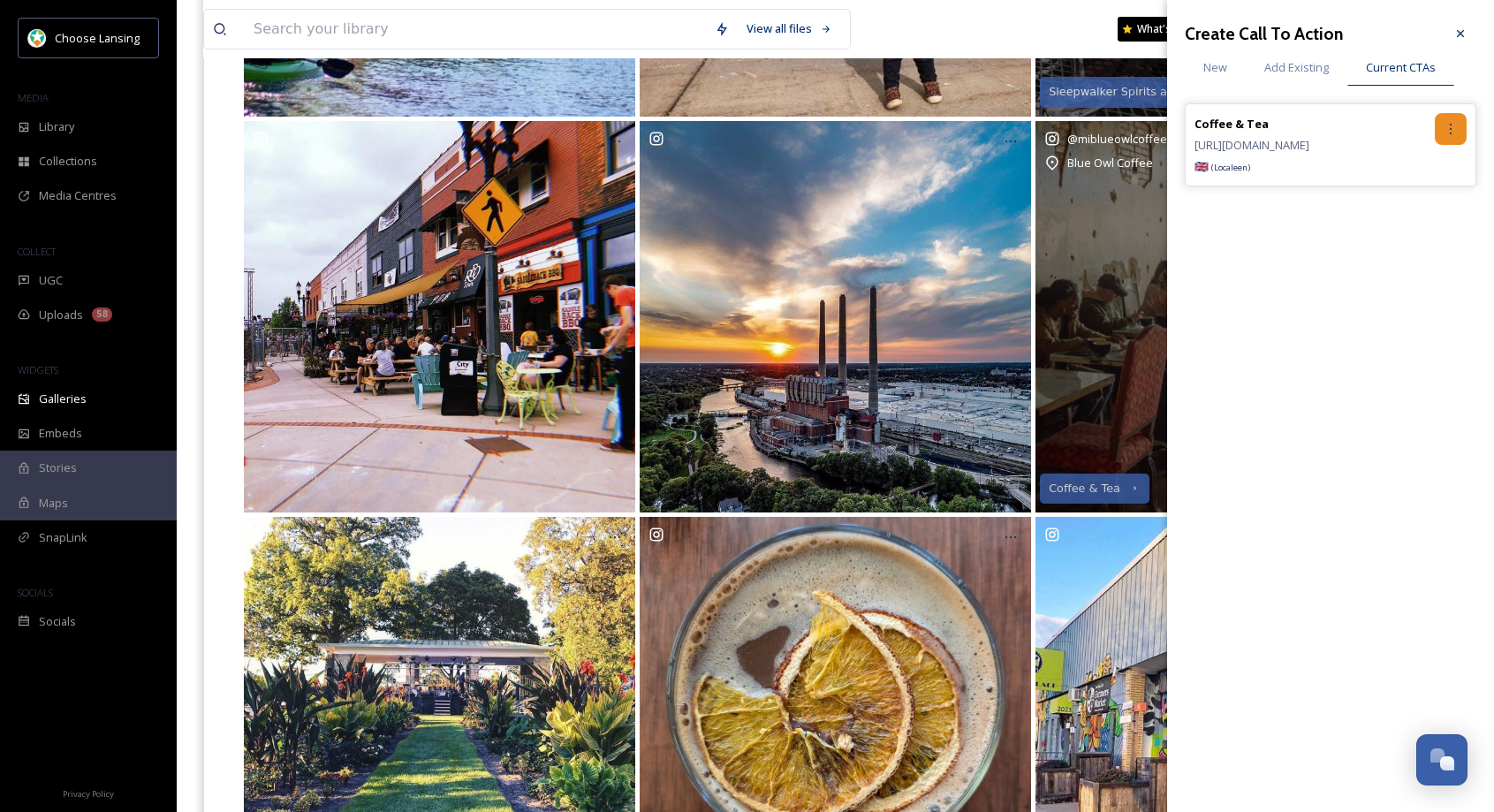
click at [1450, 130] on icon at bounding box center [1451, 128] width 14 height 14
drag, startPoint x: 1416, startPoint y: 199, endPoint x: 1399, endPoint y: 170, distance: 33.6
click at [1416, 199] on div "Remove" at bounding box center [1413, 202] width 105 height 35
click at [1287, 72] on span "Add Existing" at bounding box center [1296, 67] width 64 height 17
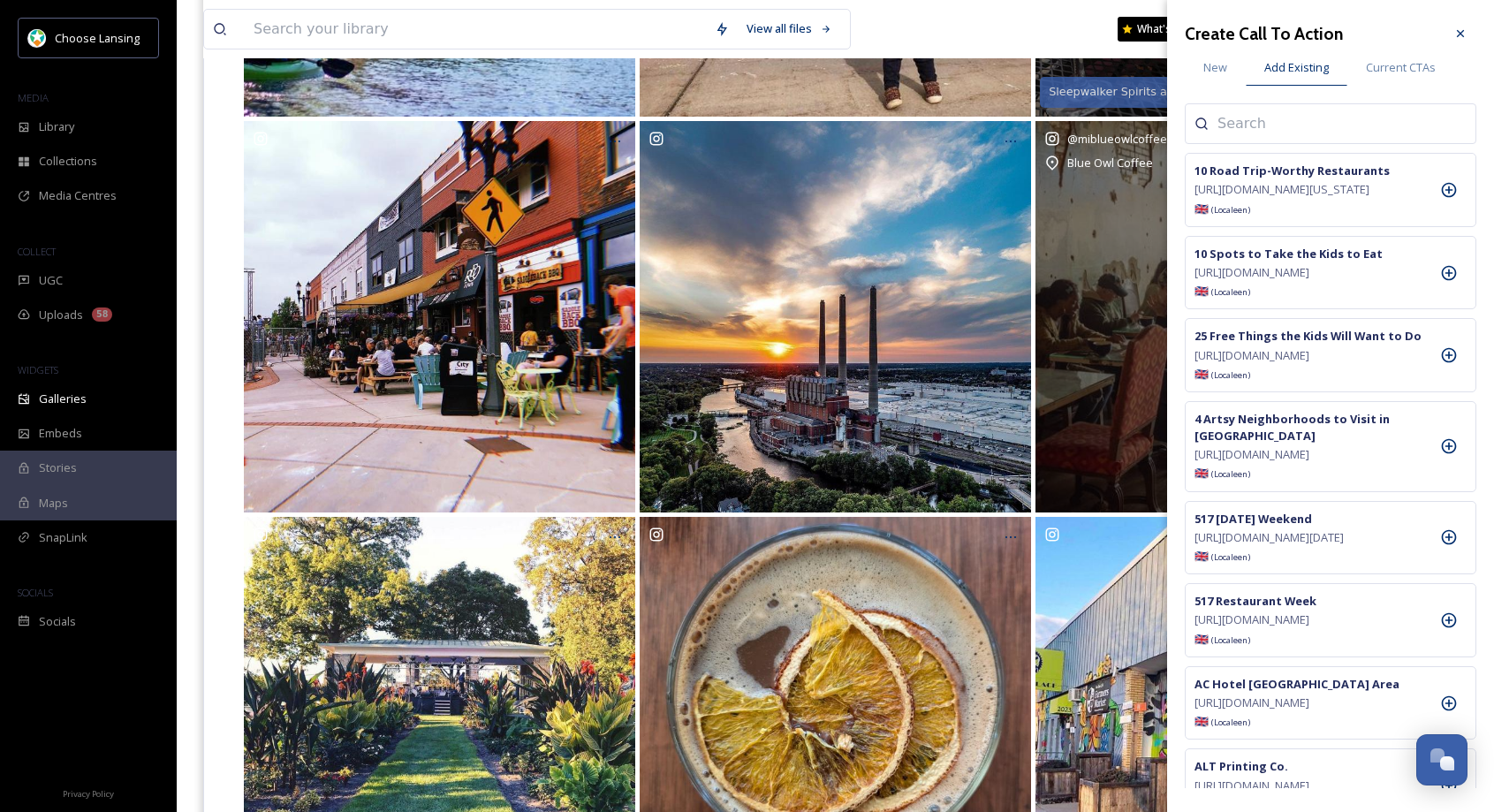
click at [1270, 124] on input at bounding box center [1305, 122] width 177 height 21
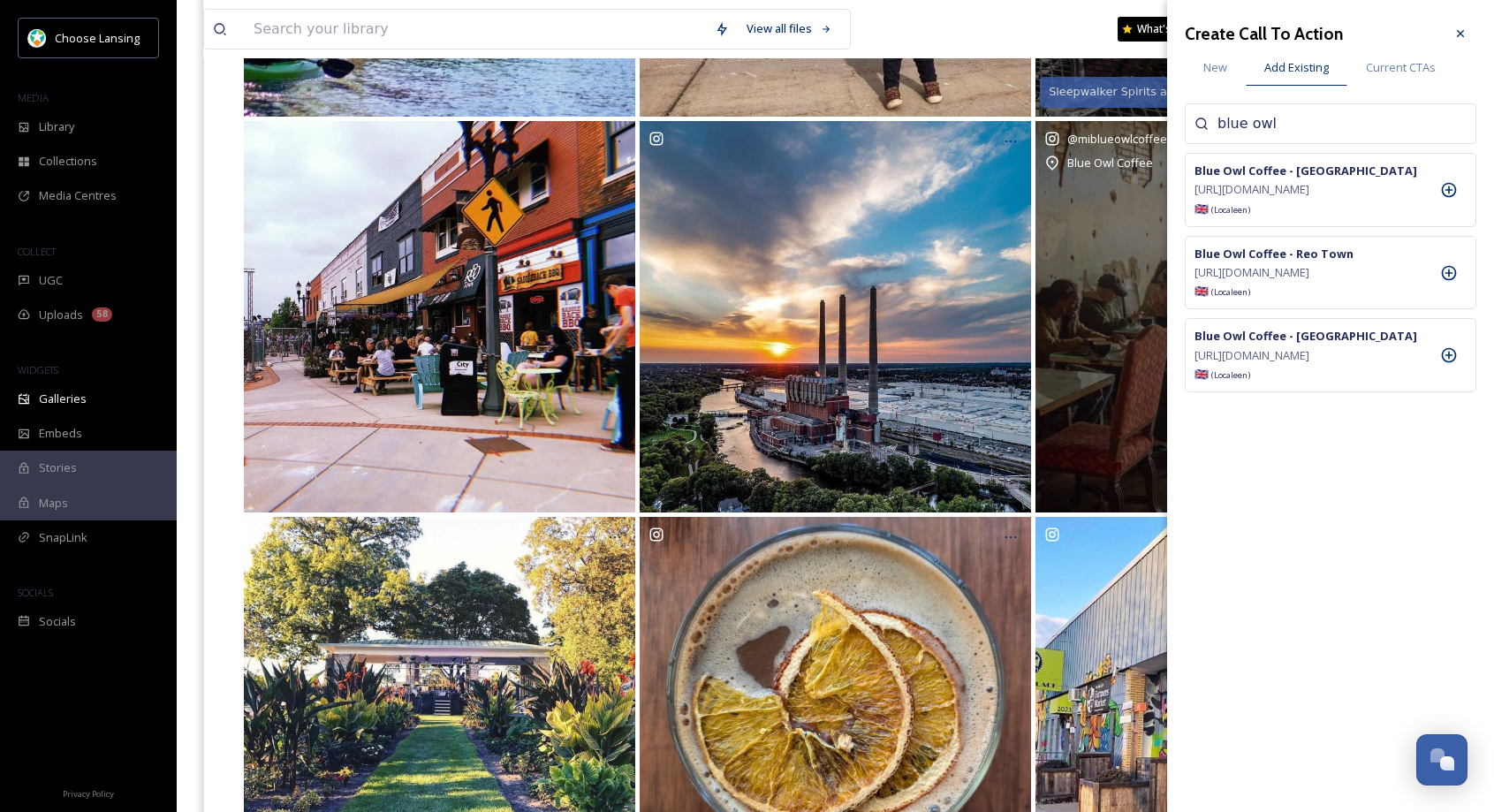
type input "blue owl"
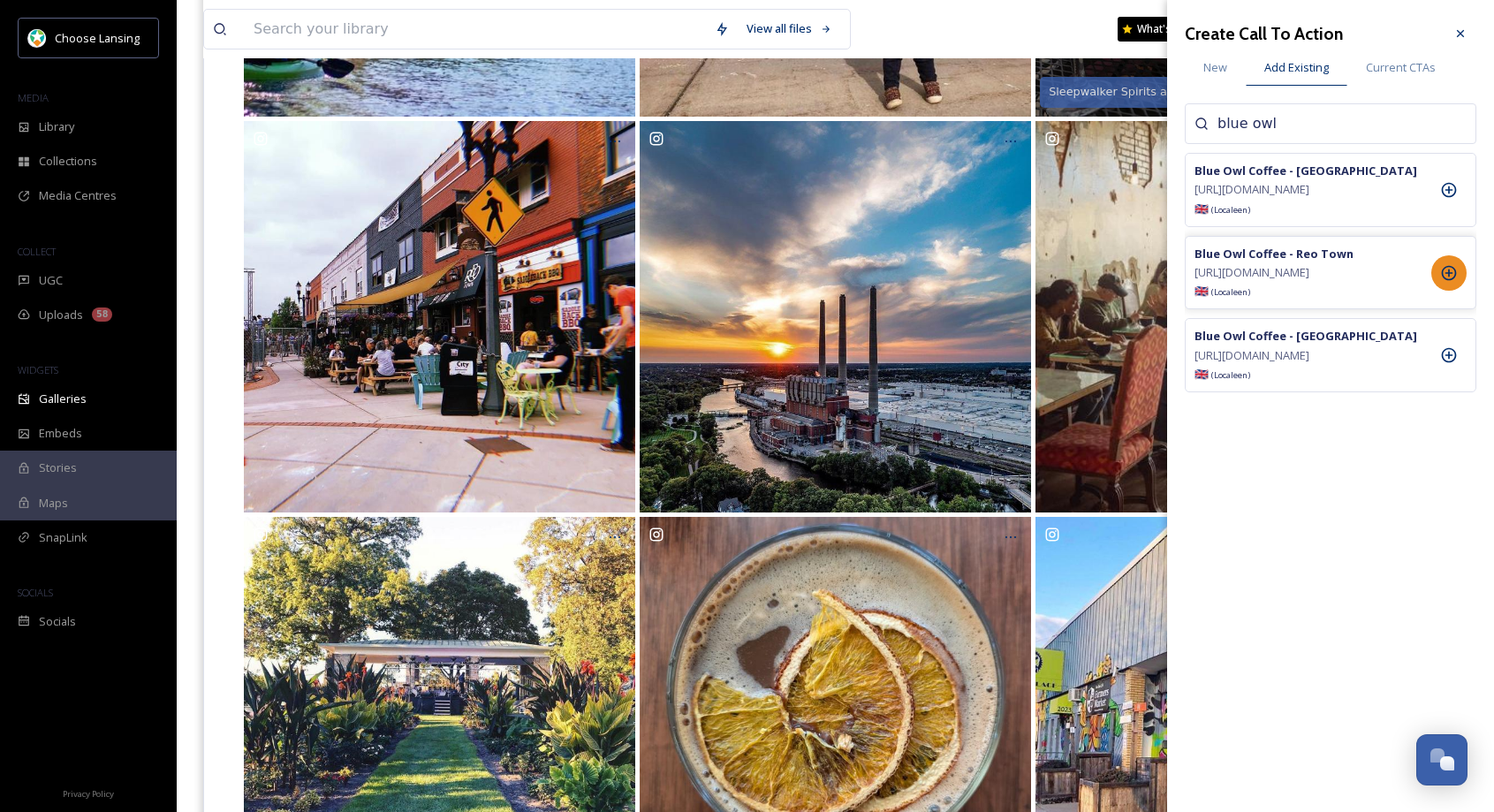
click at [1451, 282] on icon at bounding box center [1450, 273] width 18 height 18
click at [1446, 364] on icon at bounding box center [1449, 355] width 15 height 15
click at [1403, 70] on span "Current CTAs" at bounding box center [1400, 67] width 70 height 17
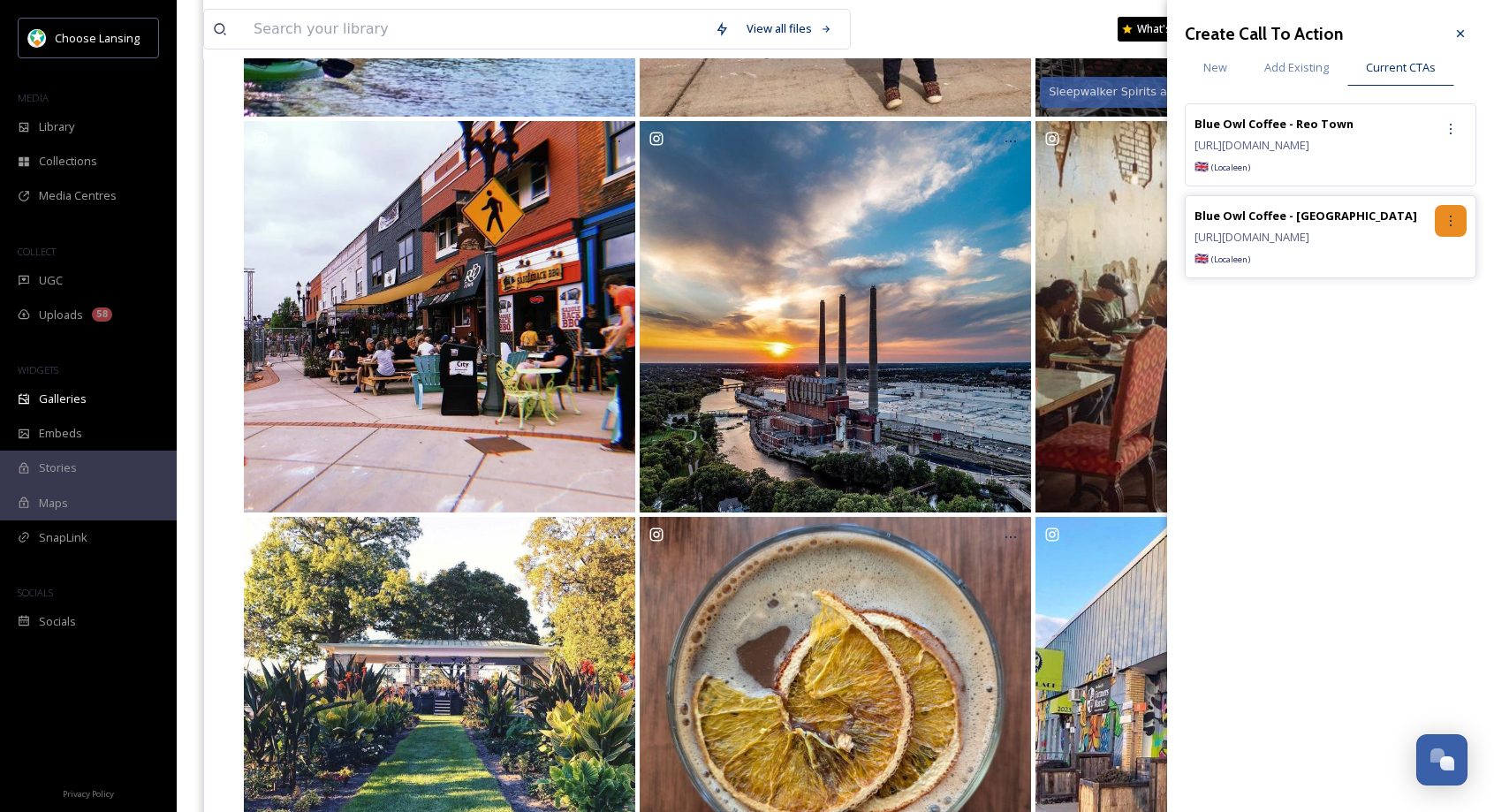
click at [1445, 225] on icon at bounding box center [1451, 220] width 14 height 14
click at [1421, 358] on div "Delete Template" at bounding box center [1413, 347] width 105 height 35
click at [1297, 71] on span "Add Existing" at bounding box center [1296, 67] width 64 height 17
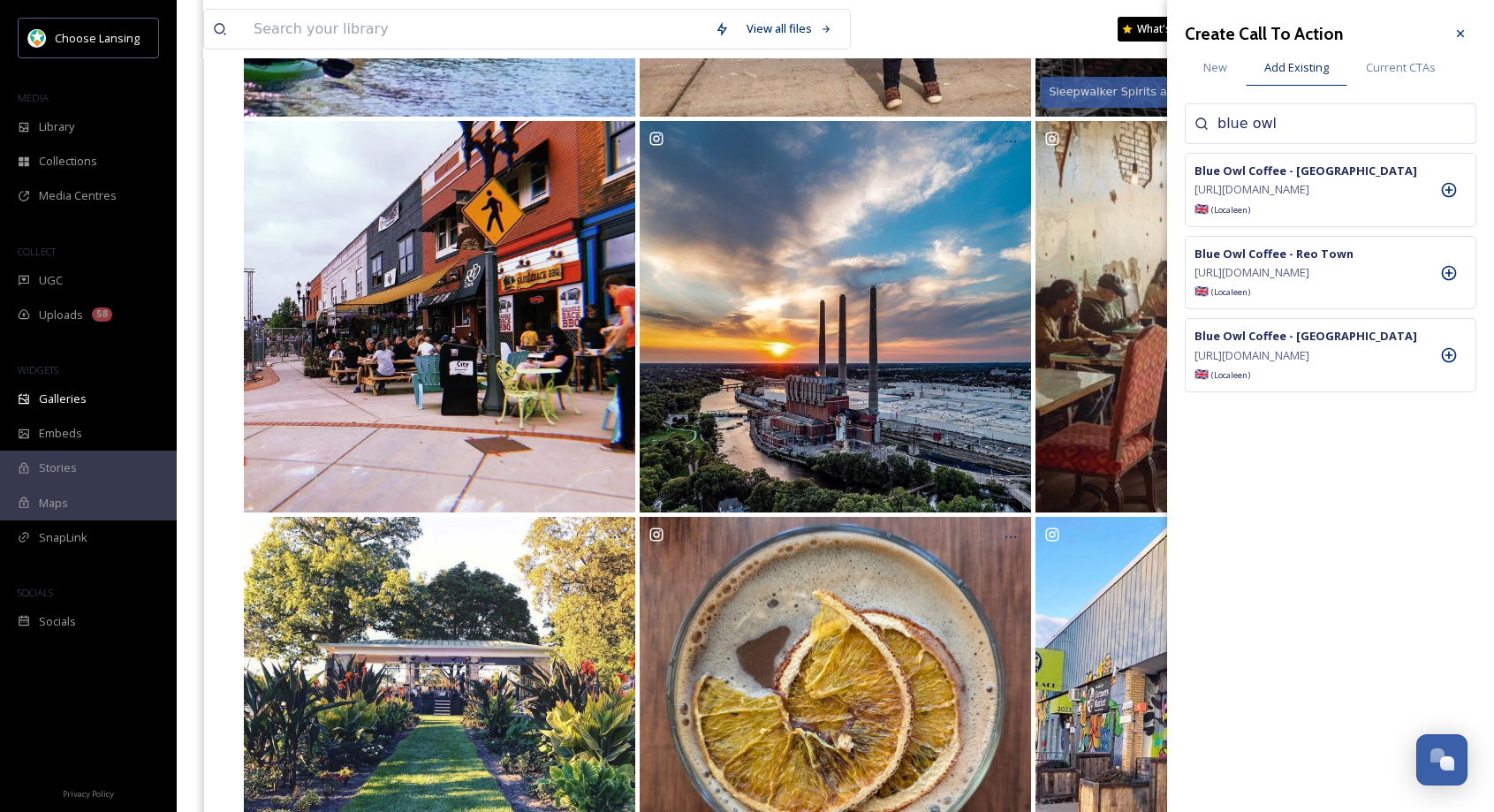
click at [1455, 33] on icon at bounding box center [1460, 34] width 14 height 14
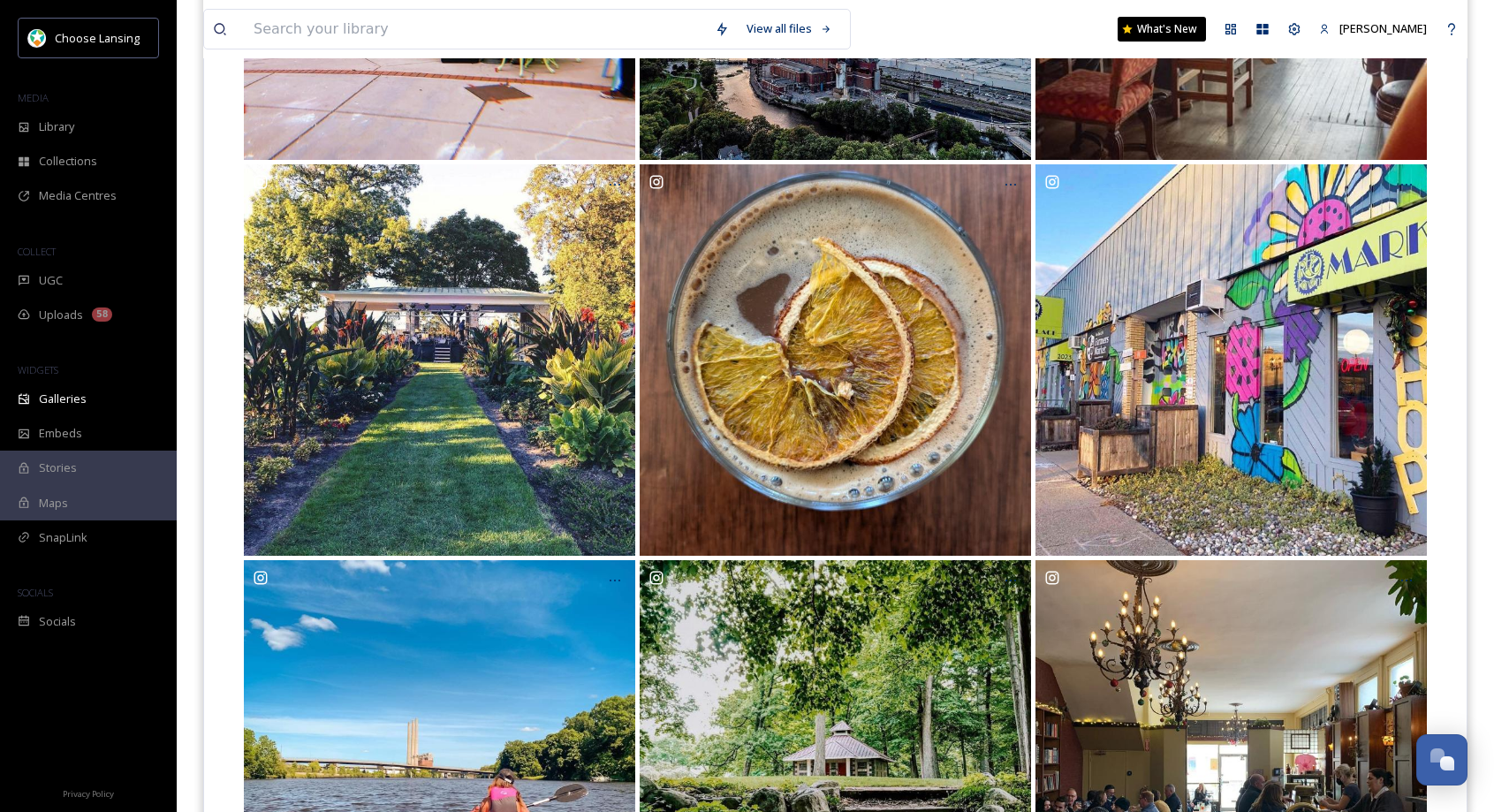
scroll to position [925, 0]
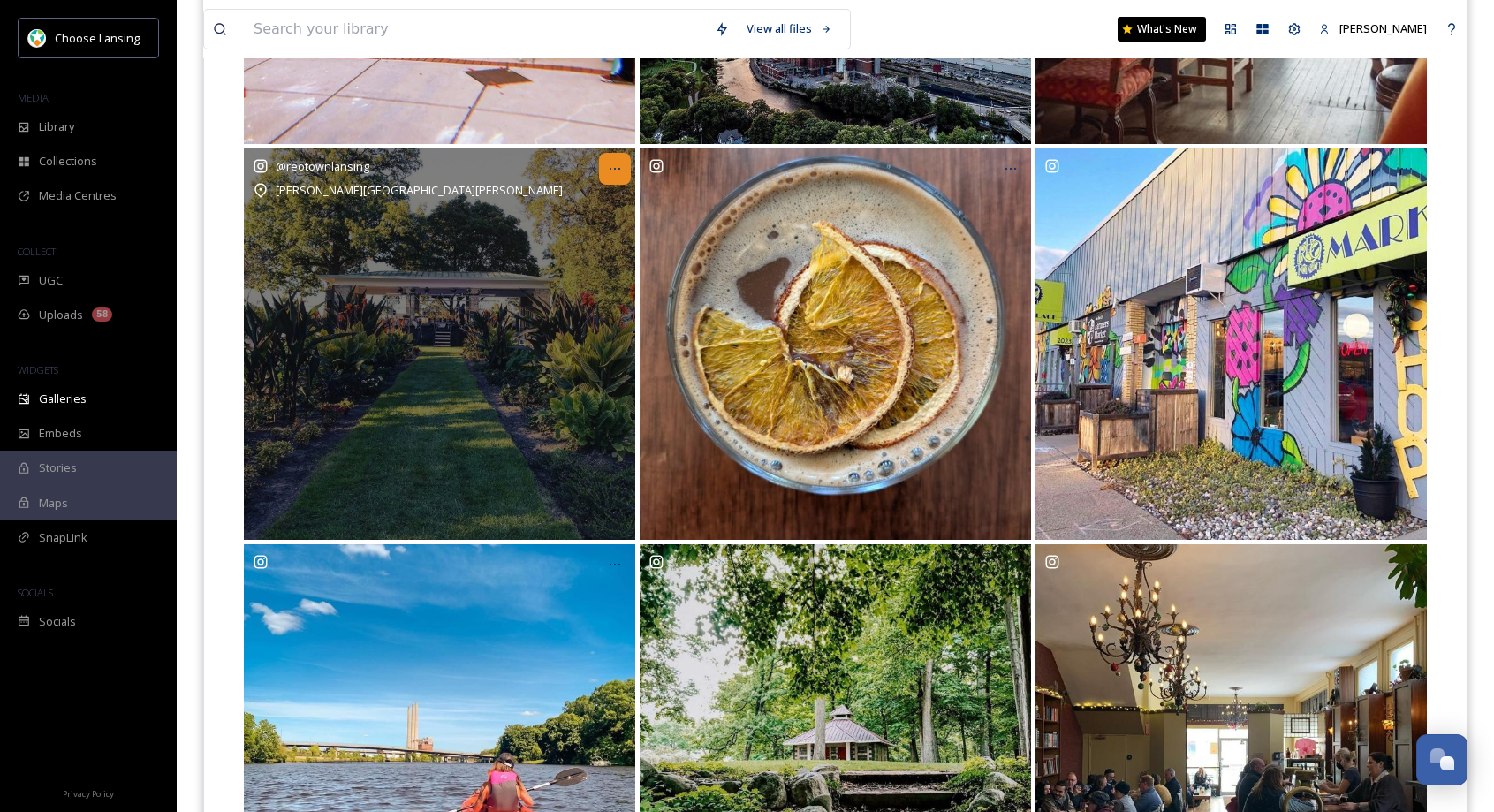
click at [619, 165] on icon at bounding box center [615, 169] width 14 height 14
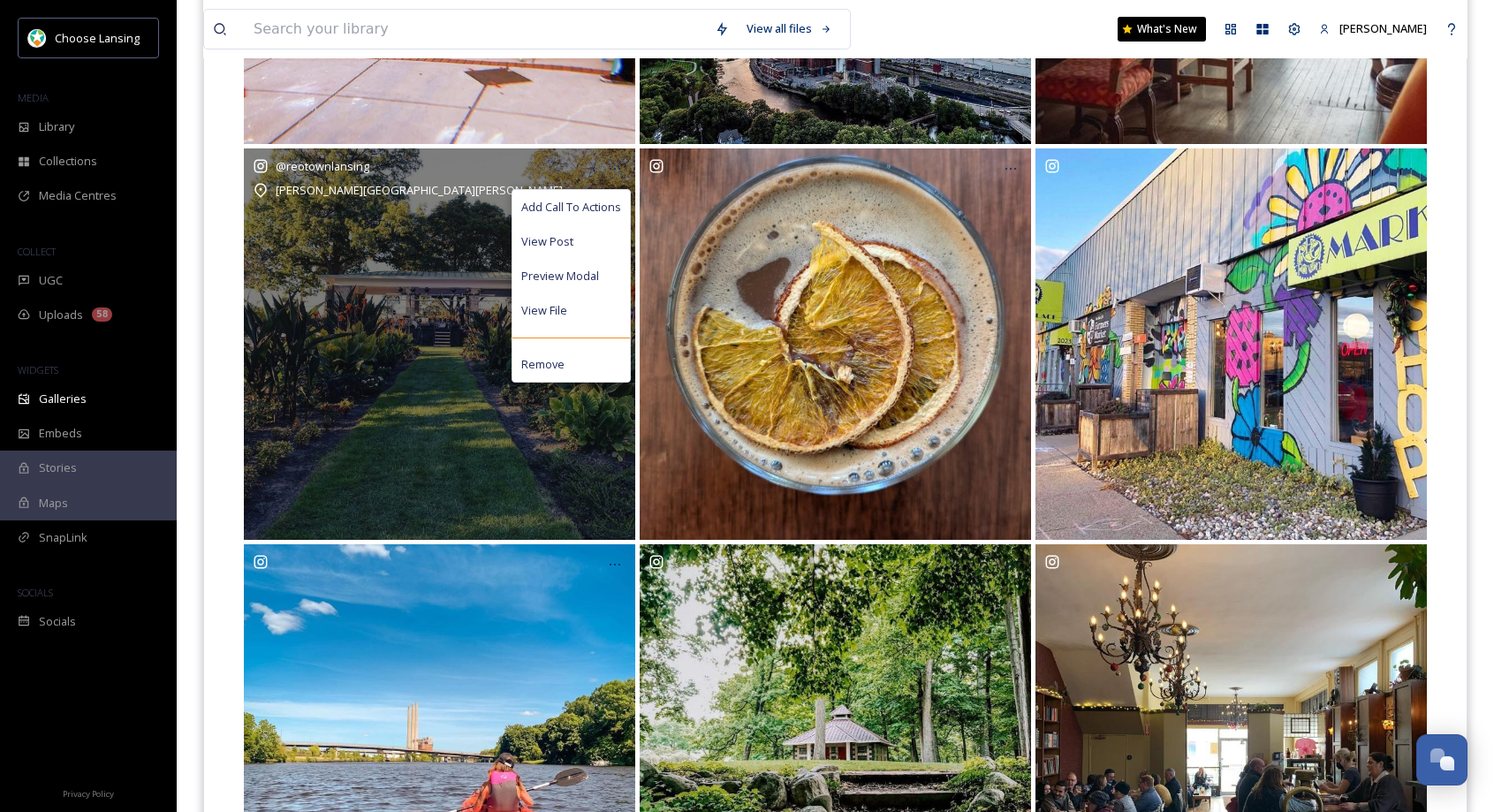
drag, startPoint x: 606, startPoint y: 205, endPoint x: 664, endPoint y: 185, distance: 61.4
click at [606, 205] on span "Add Call To Actions" at bounding box center [571, 206] width 100 height 17
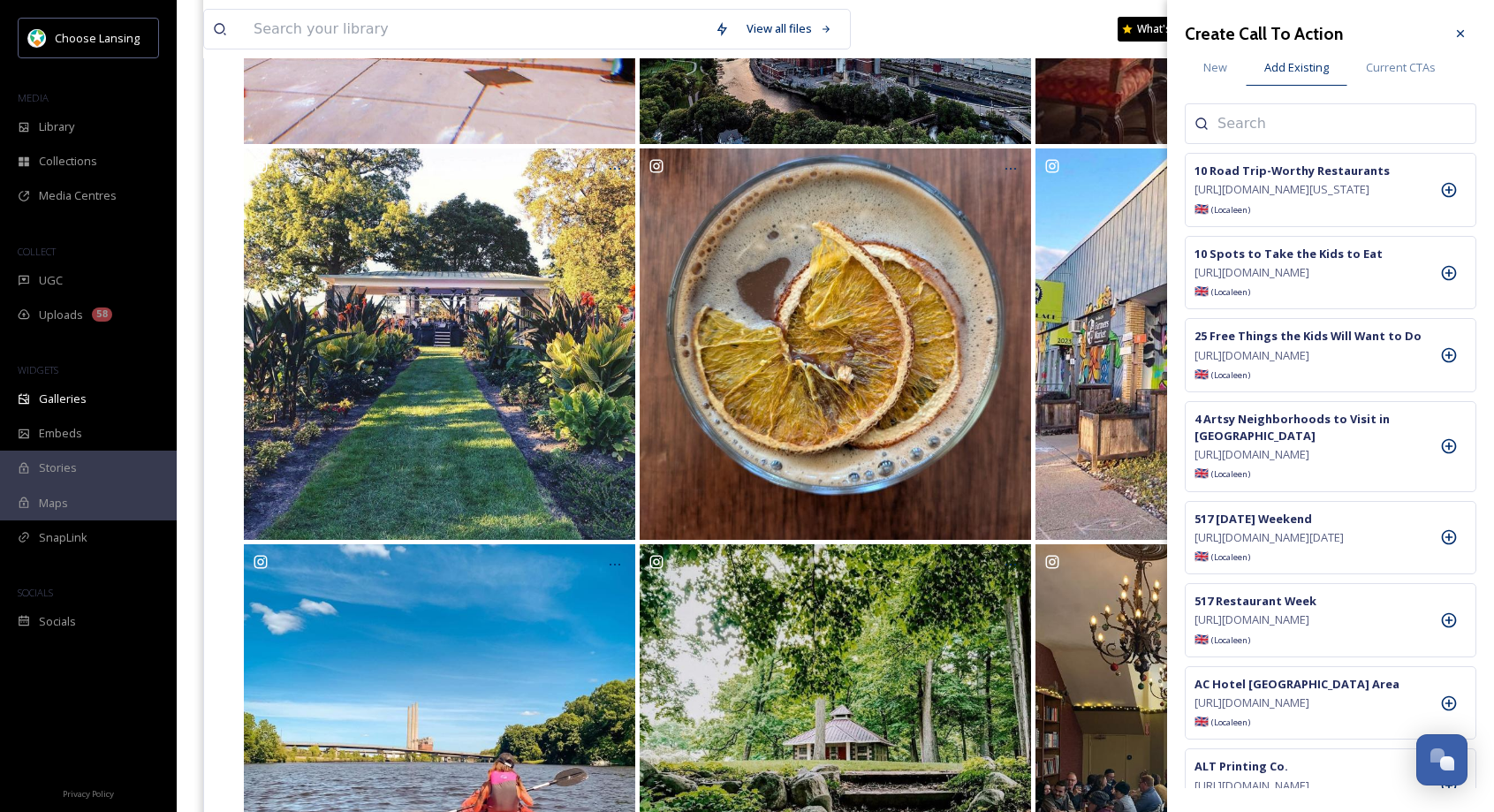
click at [1276, 125] on input at bounding box center [1305, 122] width 177 height 21
type input "[PERSON_NAME]"
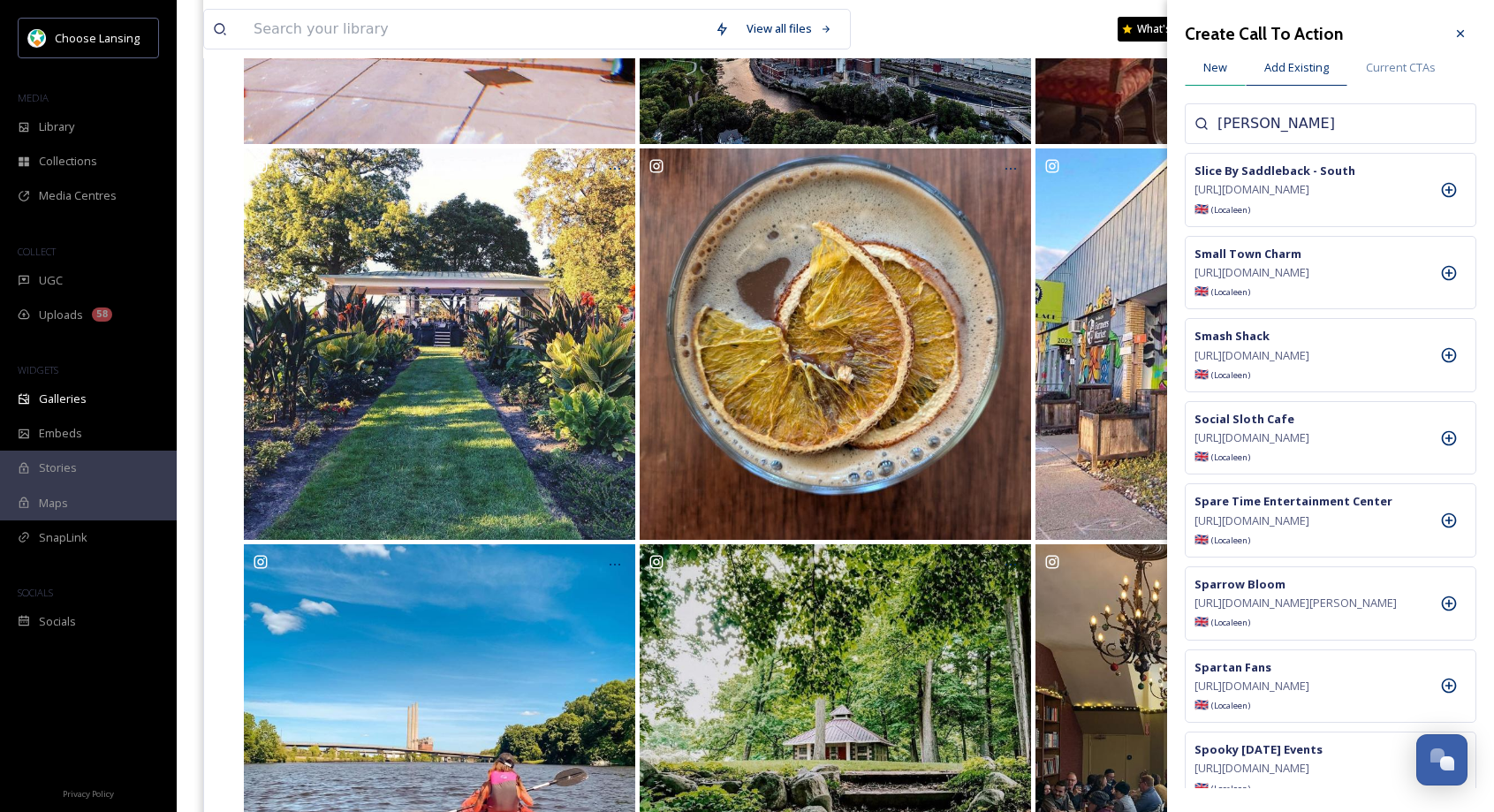
click at [1209, 69] on span "New" at bounding box center [1215, 67] width 24 height 17
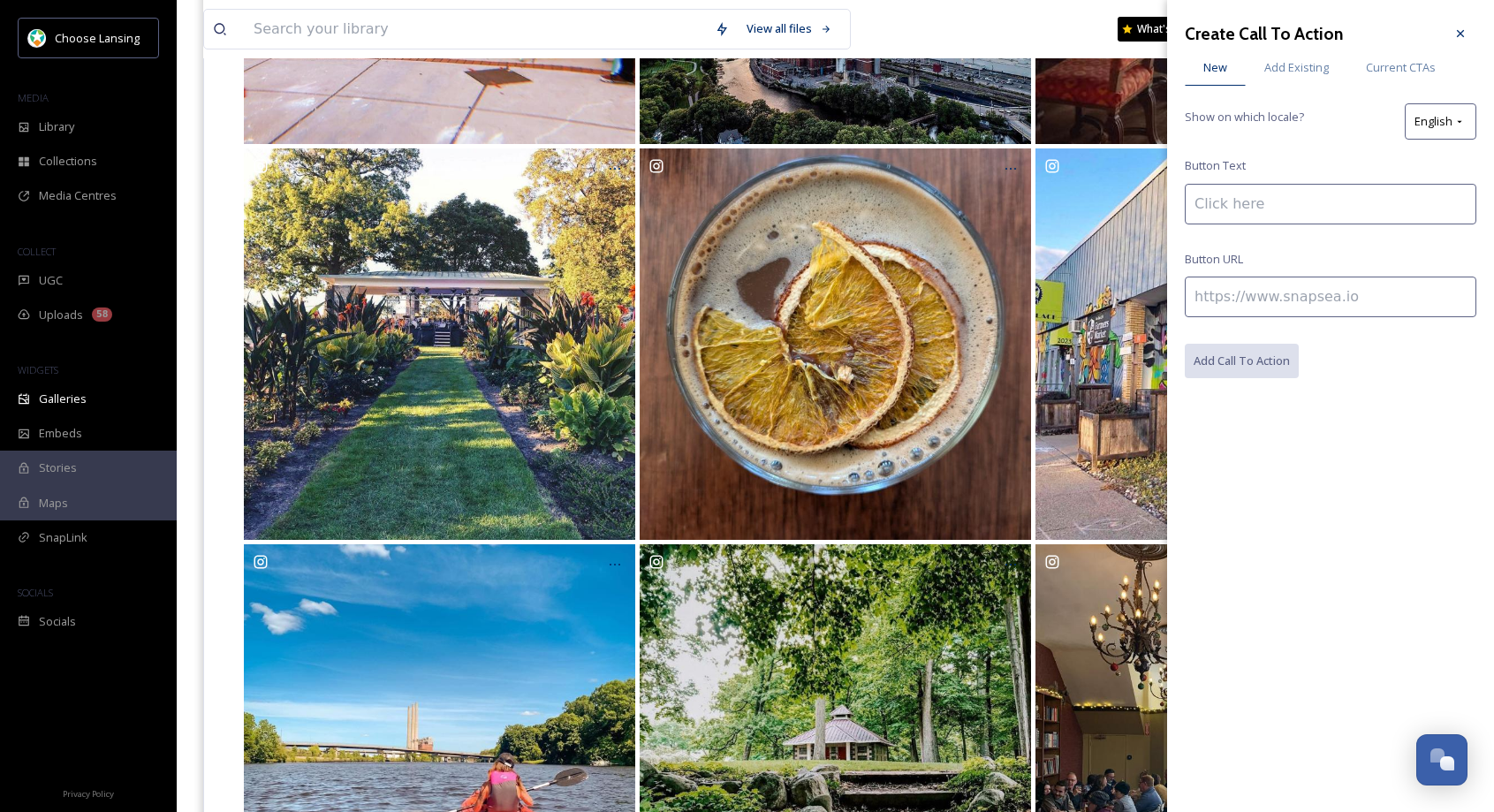
click at [1242, 298] on input at bounding box center [1330, 296] width 291 height 41
paste input "[URL][DOMAIN_NAME][PERSON_NAME]"
type input "[URL][DOMAIN_NAME][PERSON_NAME]"
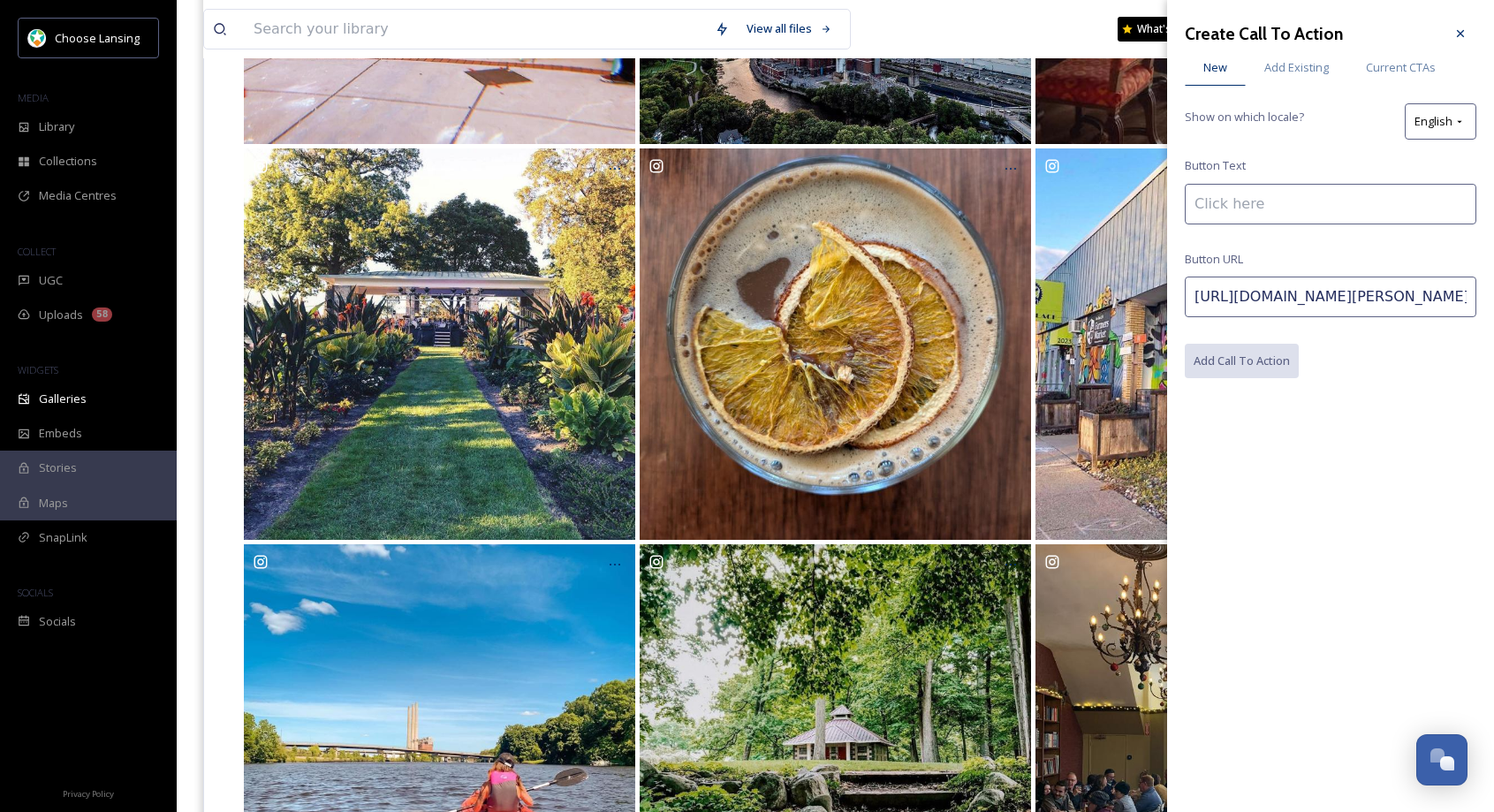
click at [1238, 187] on input at bounding box center [1330, 203] width 291 height 41
paste input "[PERSON_NAME][GEOGRAPHIC_DATA]"
type input "[PERSON_NAME][GEOGRAPHIC_DATA]"
drag, startPoint x: 1242, startPoint y: 361, endPoint x: 1247, endPoint y: 370, distance: 10.3
click at [1242, 361] on button "Add Call To Action" at bounding box center [1242, 362] width 116 height 37
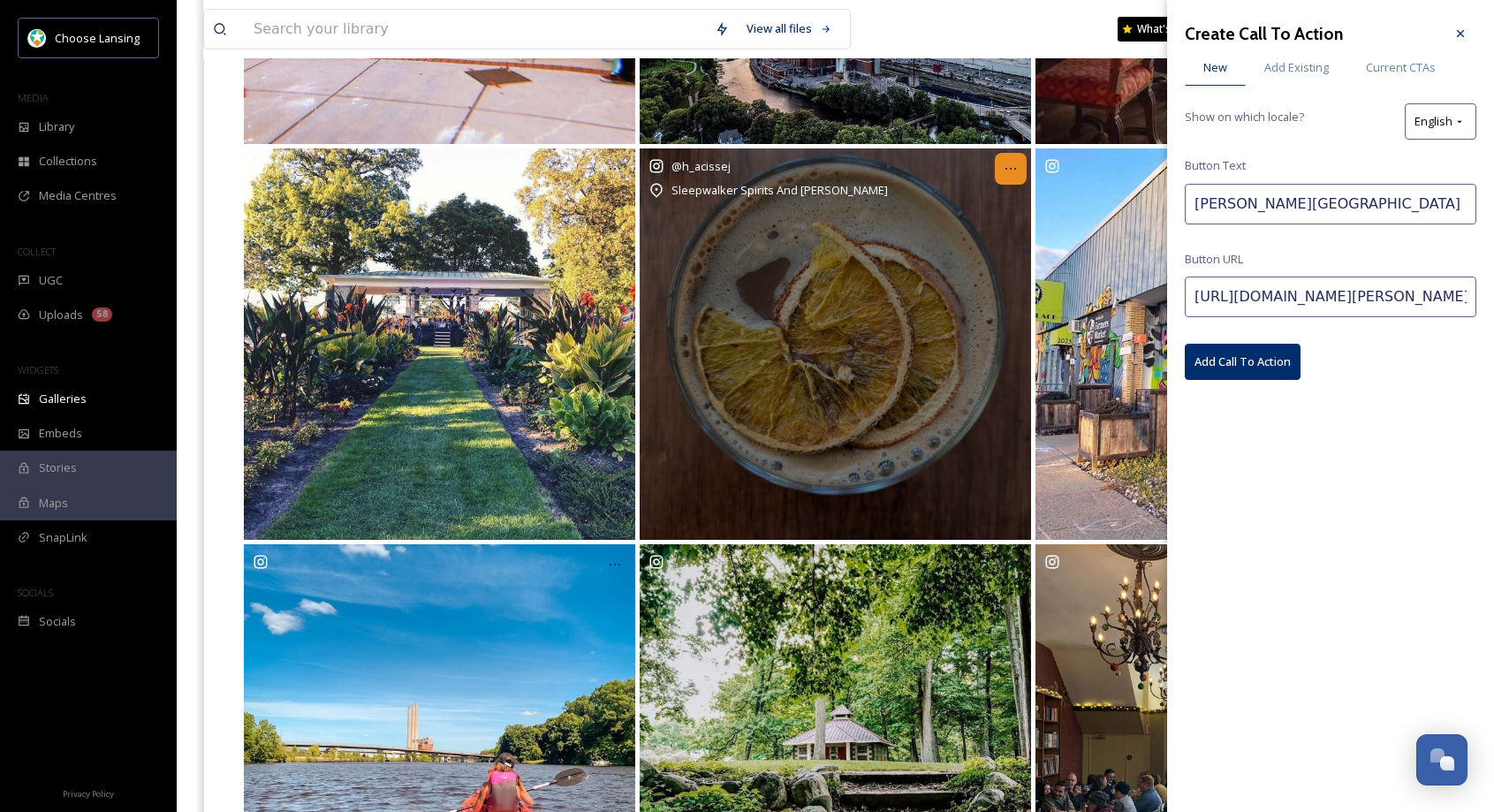
click at [1010, 170] on icon at bounding box center [1011, 169] width 14 height 14
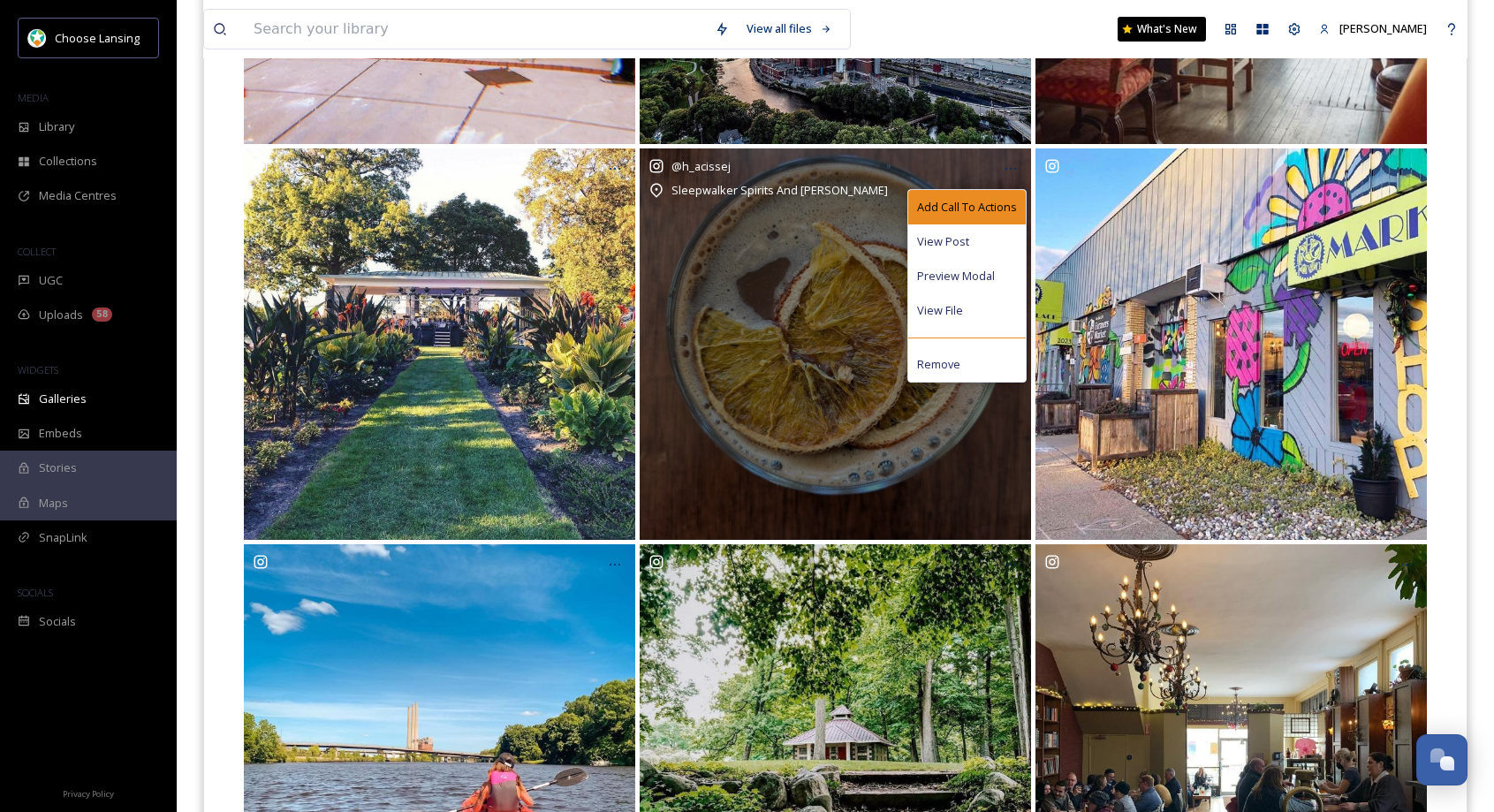
click at [978, 202] on span "Add Call To Actions" at bounding box center [966, 206] width 100 height 17
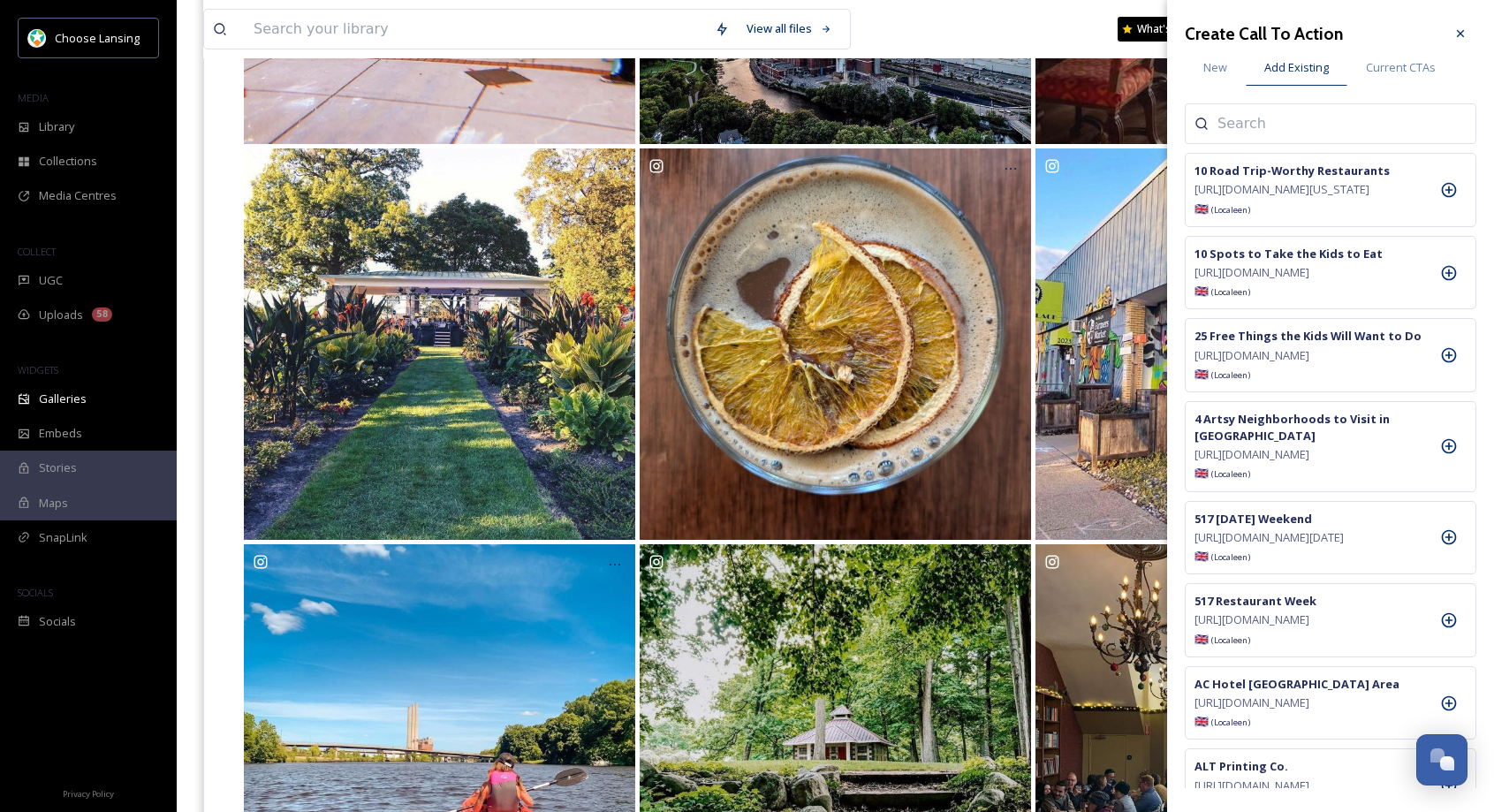
click at [1237, 125] on input at bounding box center [1305, 122] width 177 height 21
type input "sleep"
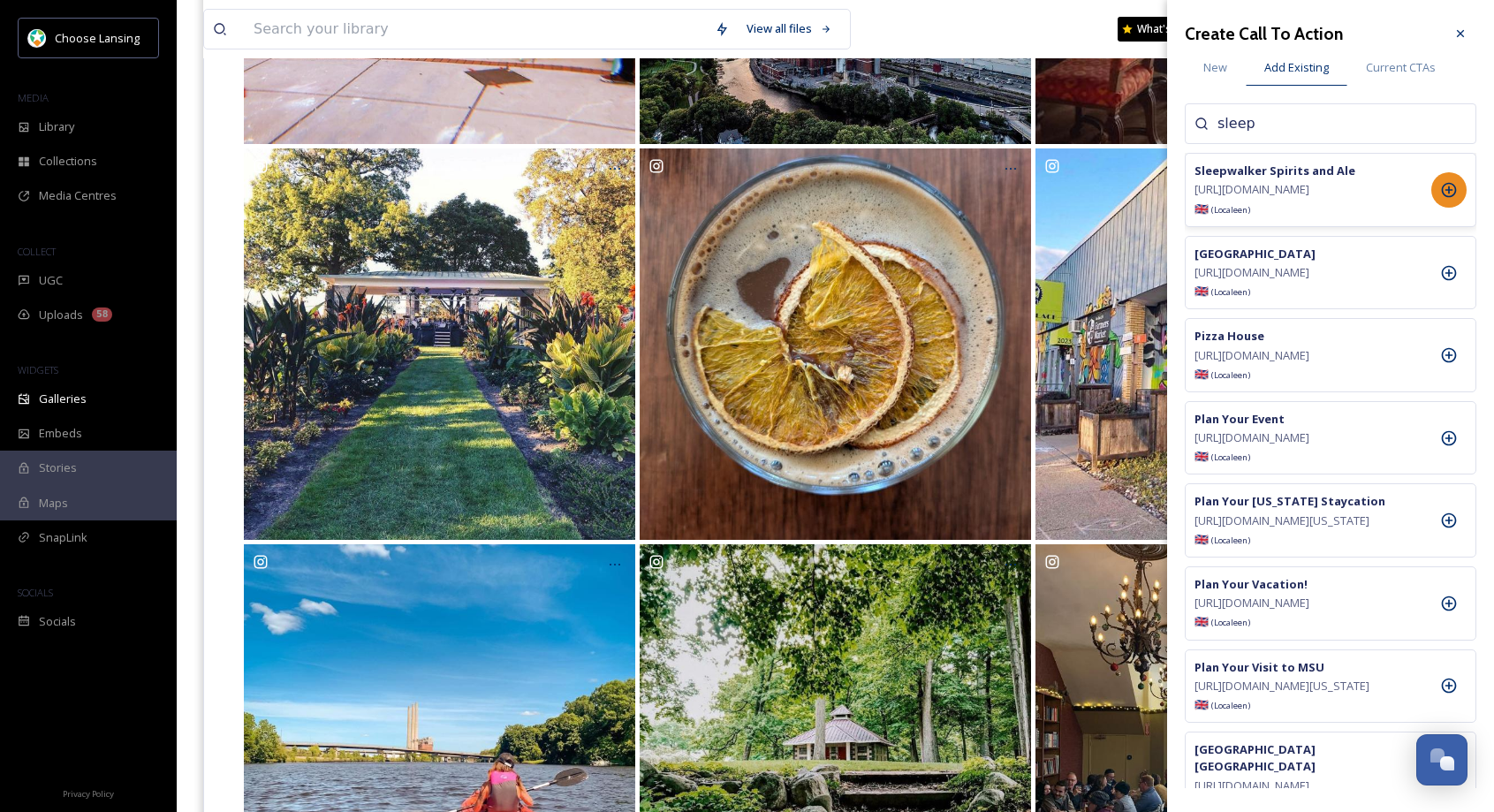
drag, startPoint x: 1441, startPoint y: 197, endPoint x: 1444, endPoint y: 188, distance: 9.5
click at [1441, 197] on icon at bounding box center [1450, 190] width 18 height 18
click at [1458, 31] on icon at bounding box center [1460, 34] width 14 height 14
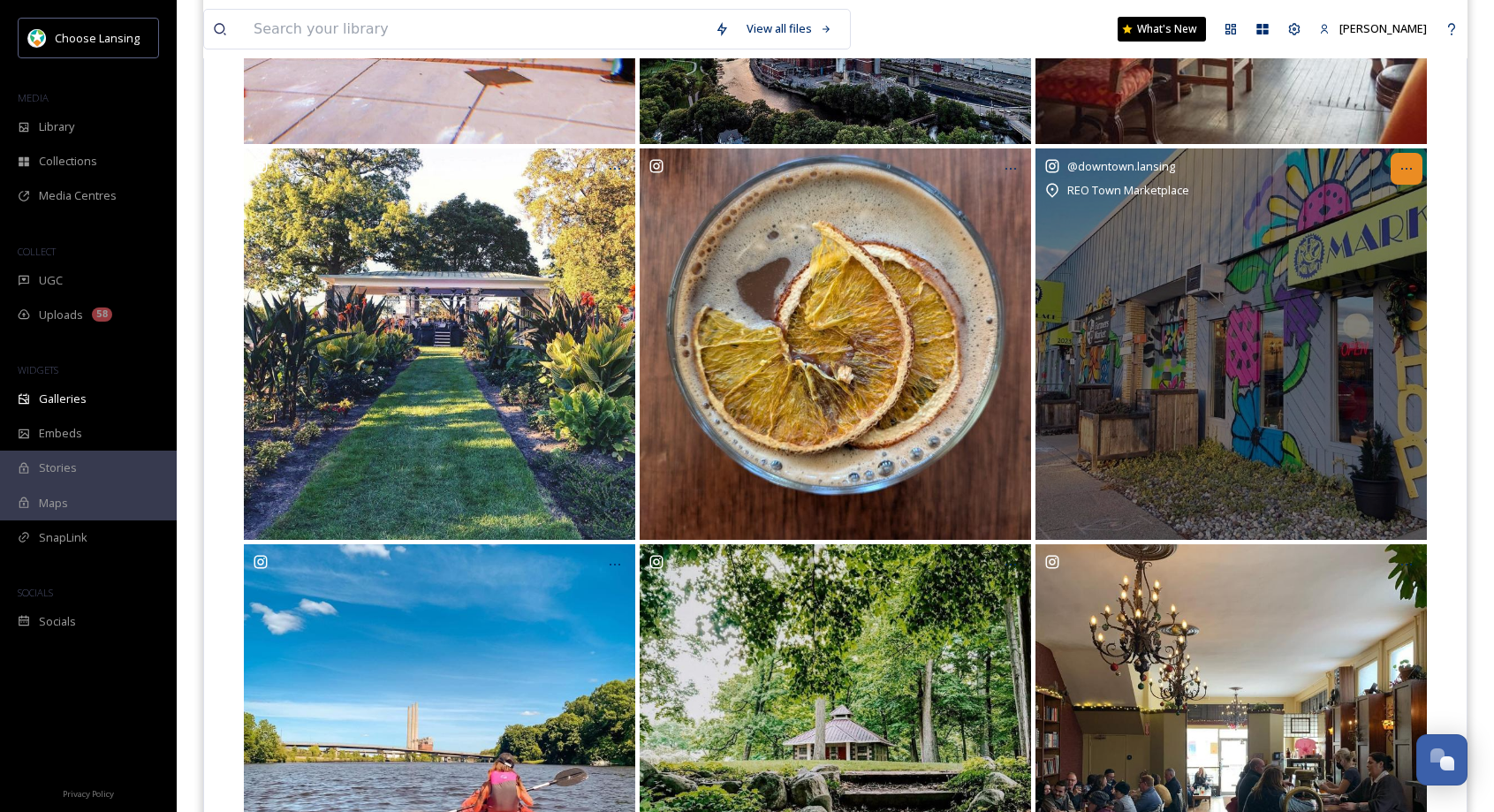
drag, startPoint x: 1406, startPoint y: 168, endPoint x: 1411, endPoint y: 177, distance: 10.3
click at [1407, 168] on icon at bounding box center [1406, 169] width 14 height 14
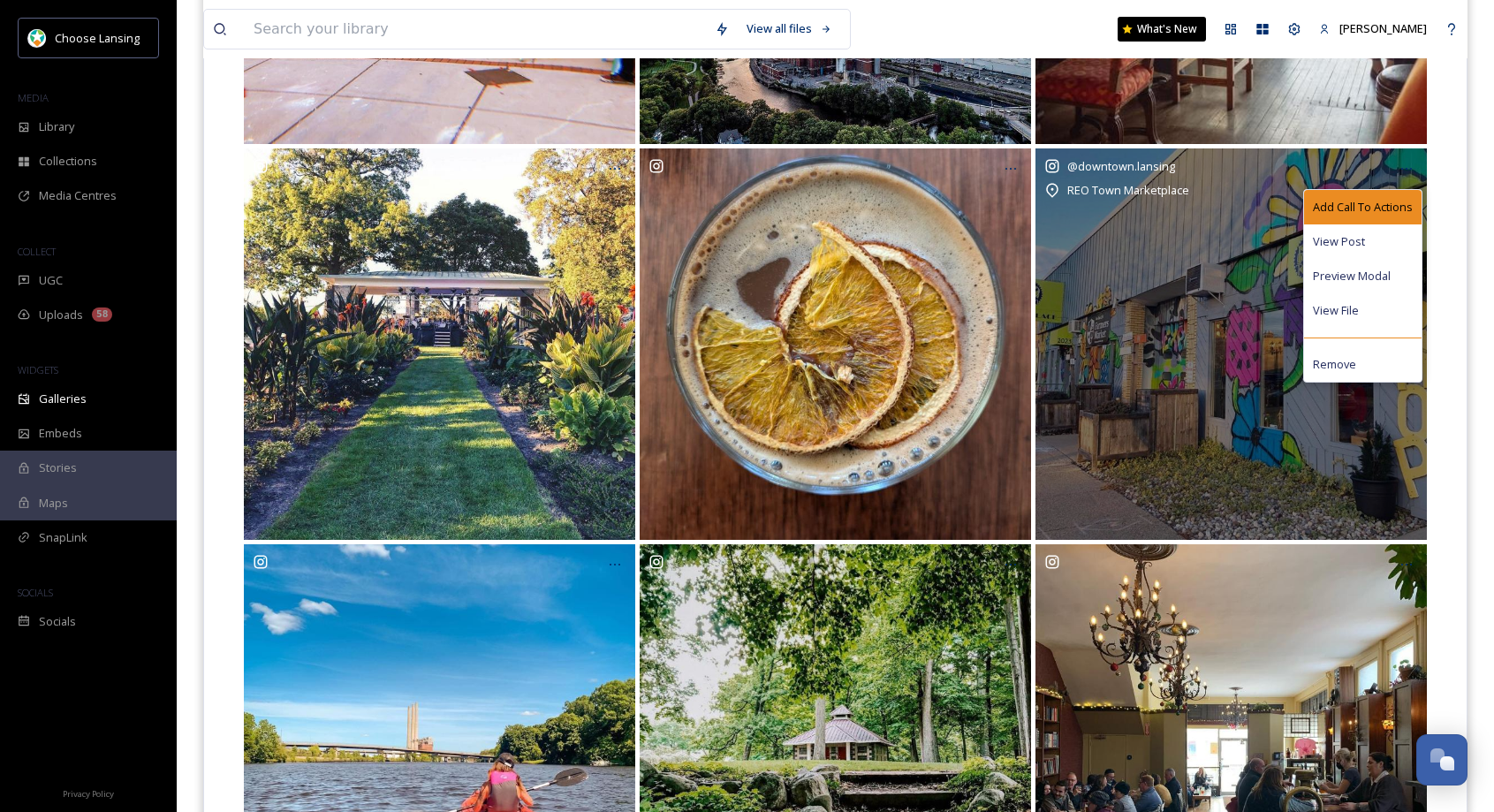
click at [1377, 199] on span "Add Call To Actions" at bounding box center [1363, 206] width 100 height 17
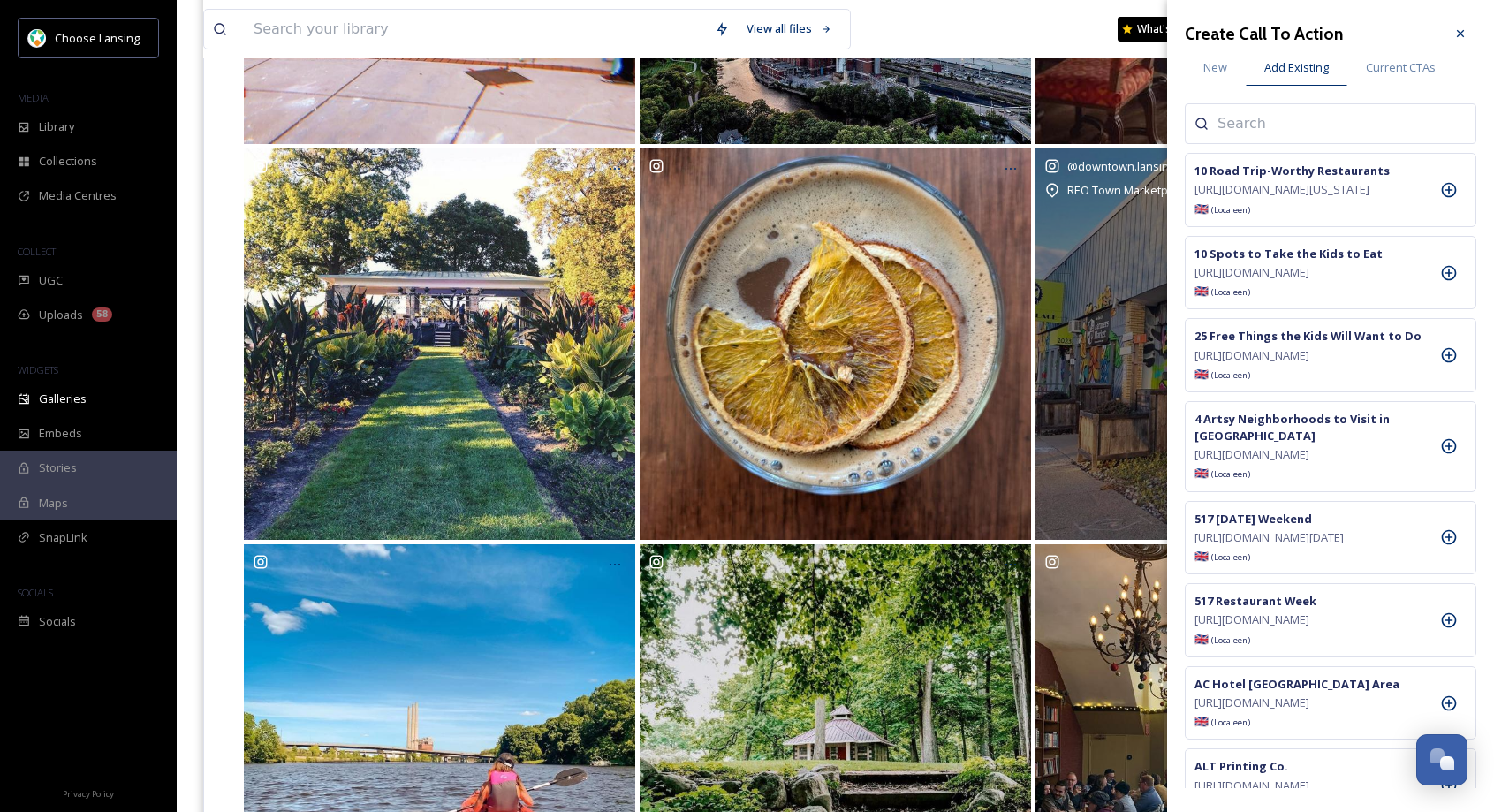
click at [1290, 122] on input at bounding box center [1305, 122] width 177 height 21
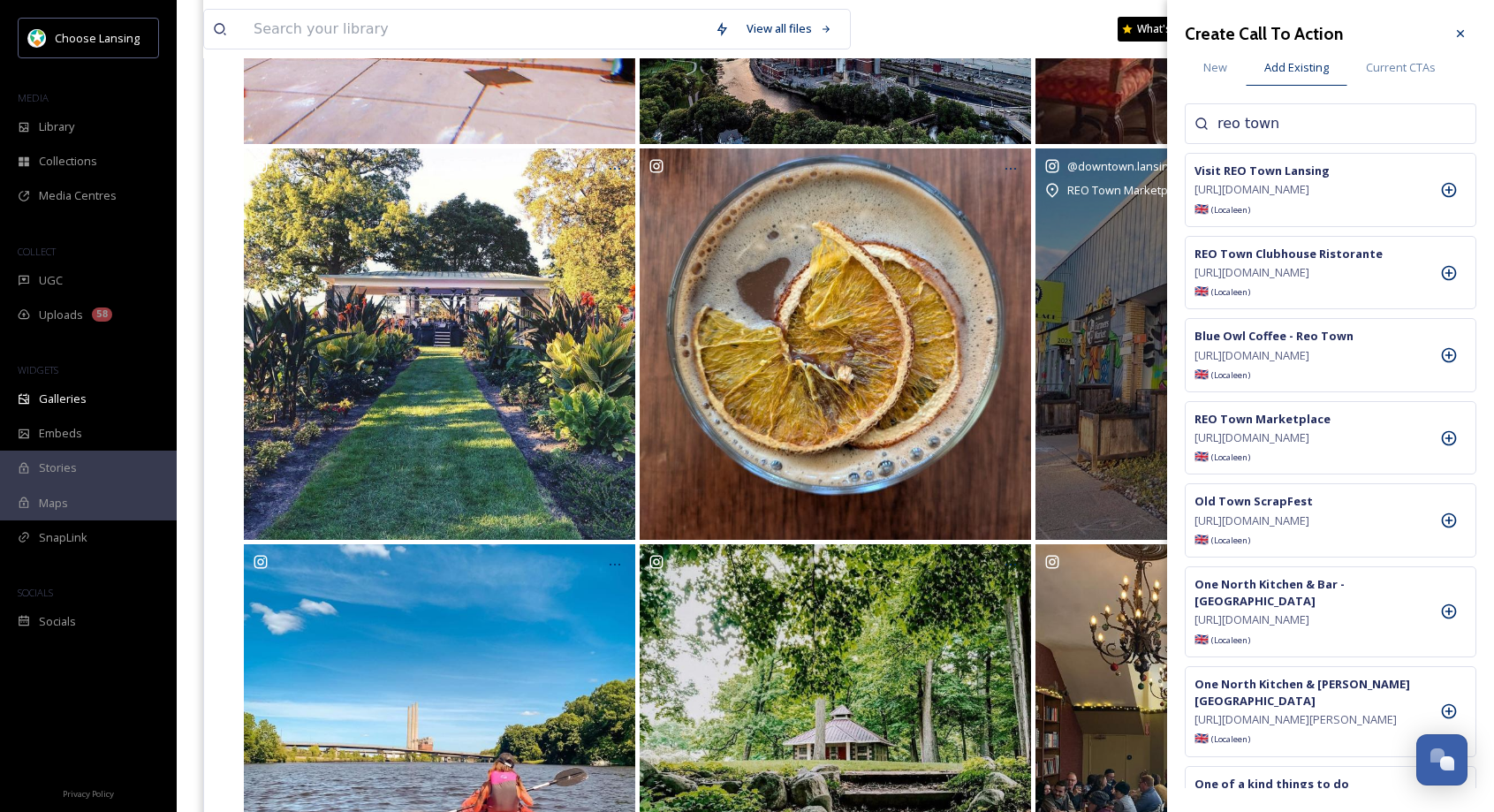
type input "reo town"
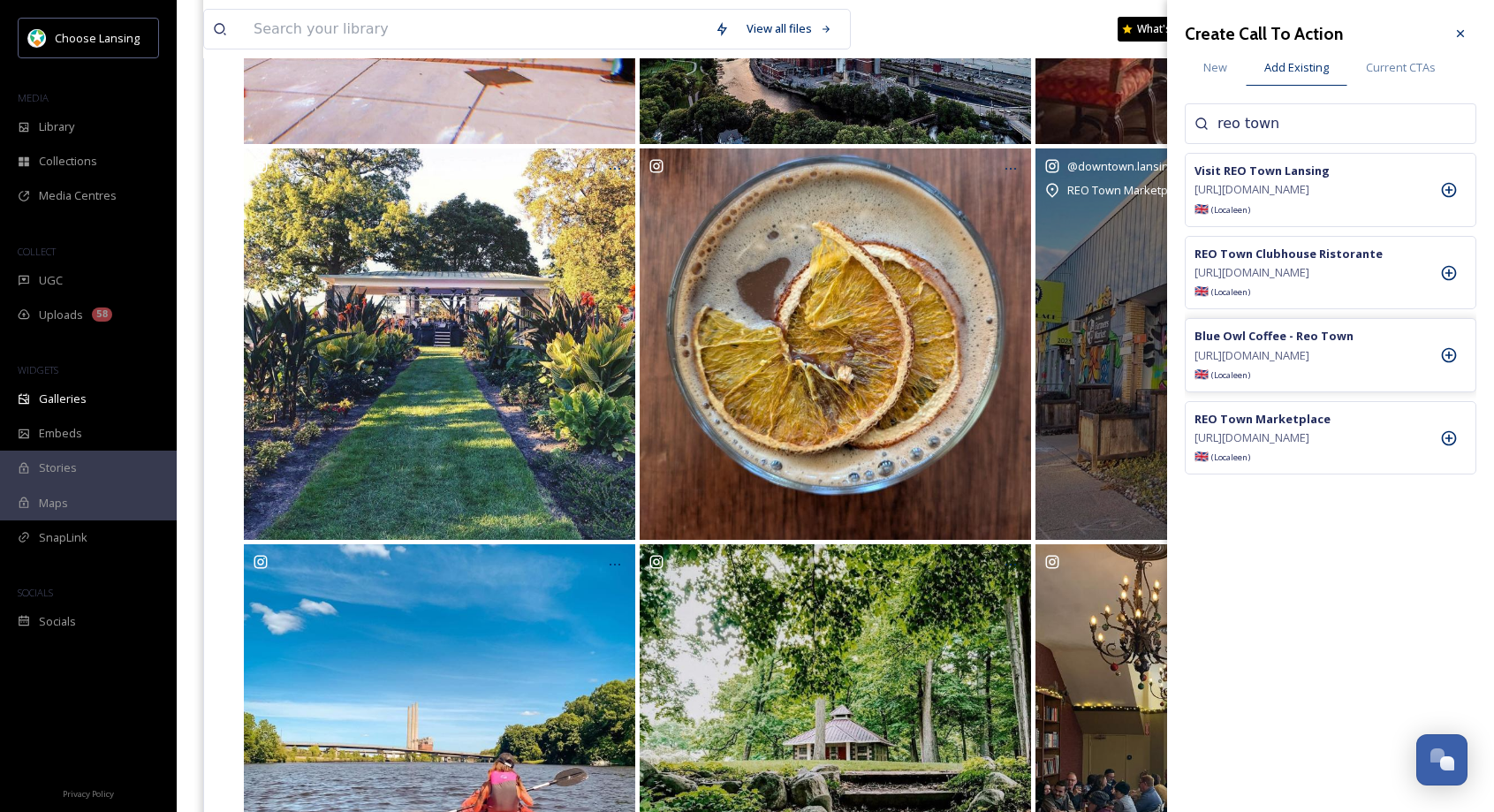
drag, startPoint x: 1451, startPoint y: 497, endPoint x: 1453, endPoint y: 420, distance: 77.0
click at [1451, 446] on icon at bounding box center [1449, 437] width 15 height 15
click at [1455, 32] on icon at bounding box center [1460, 34] width 14 height 14
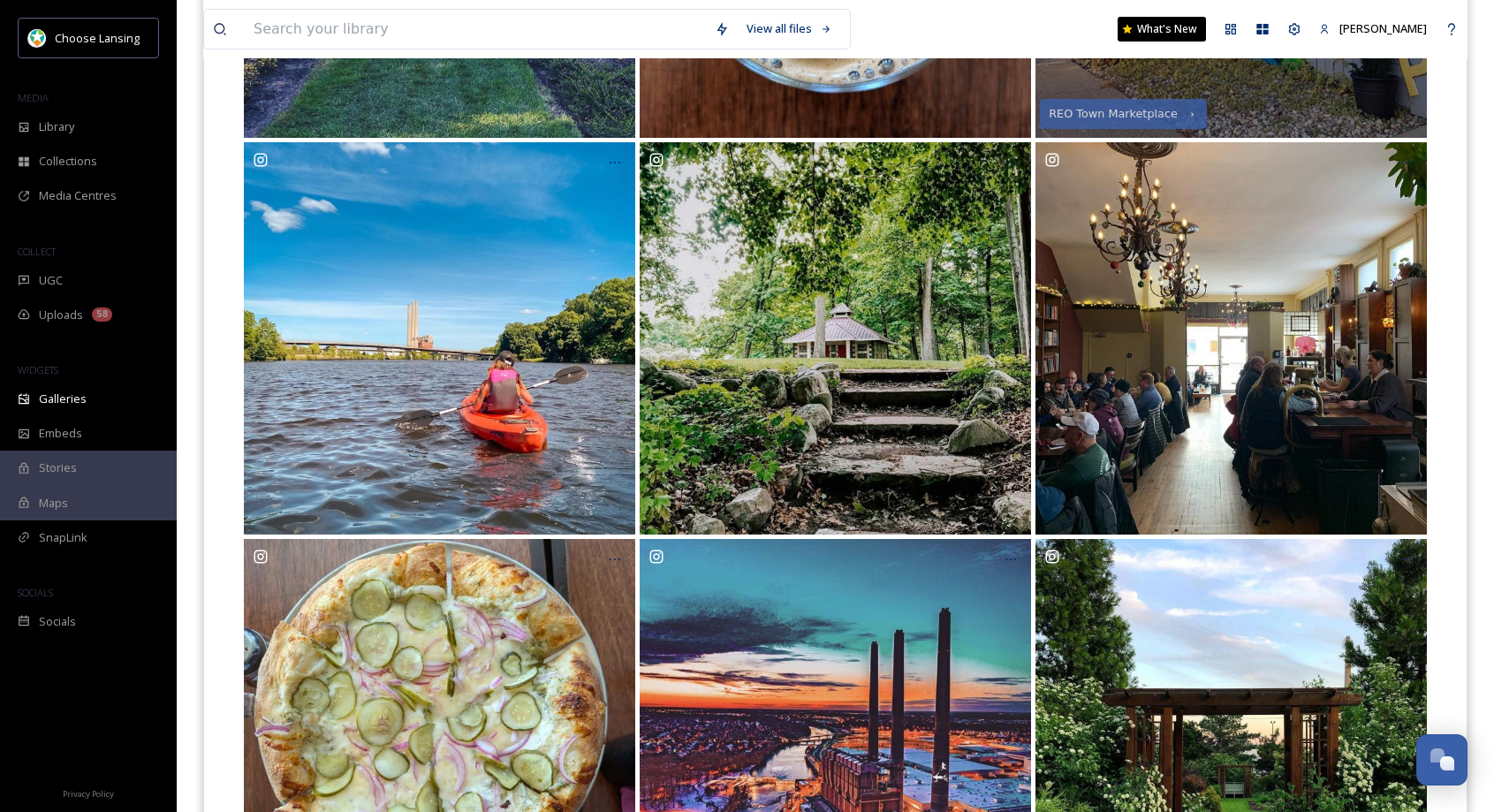
scroll to position [1320, 0]
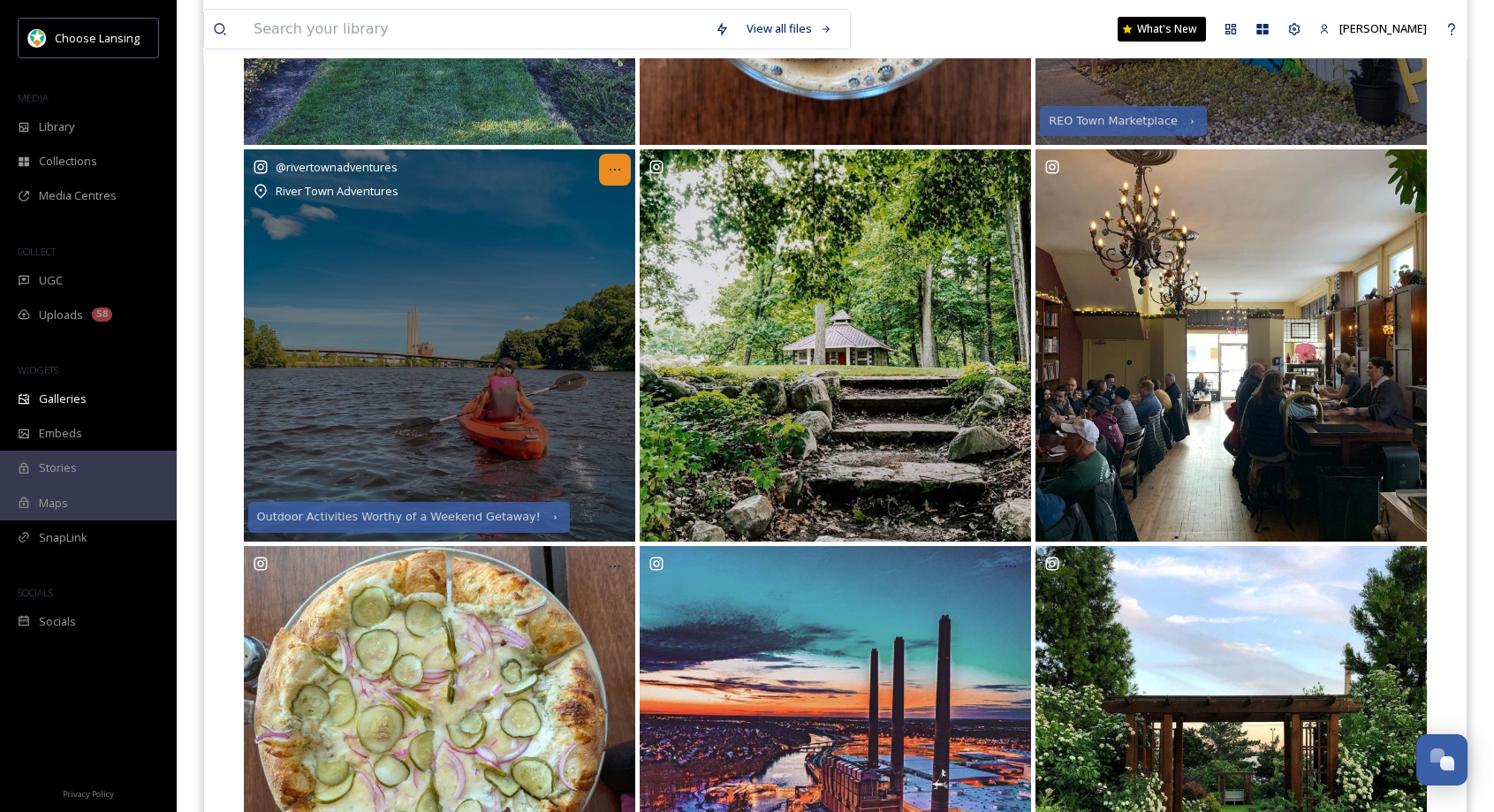
click at [614, 175] on icon at bounding box center [615, 170] width 14 height 14
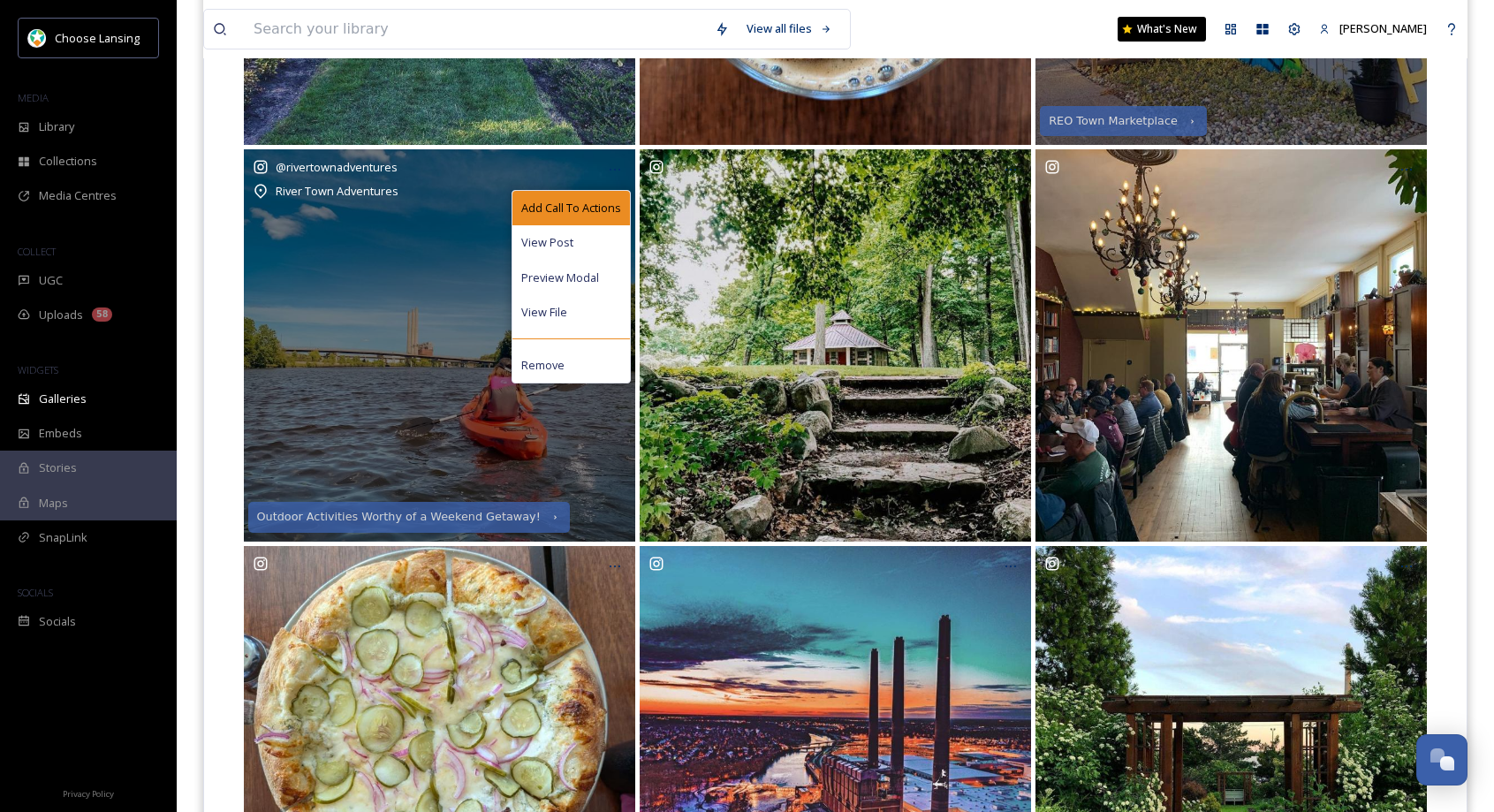
click at [605, 206] on span "Add Call To Actions" at bounding box center [571, 207] width 100 height 17
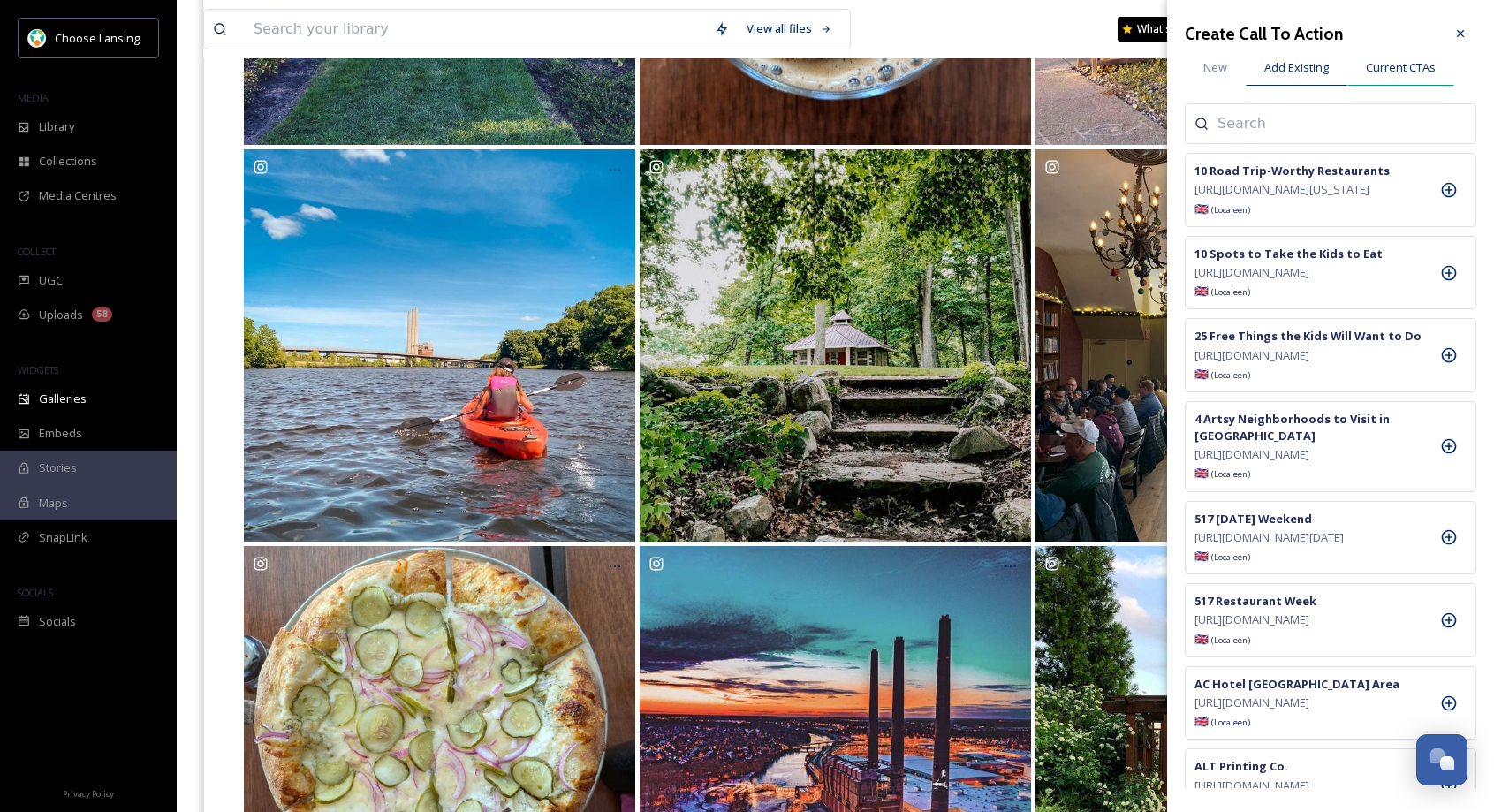
click at [1421, 69] on span "Current CTAs" at bounding box center [1400, 67] width 70 height 17
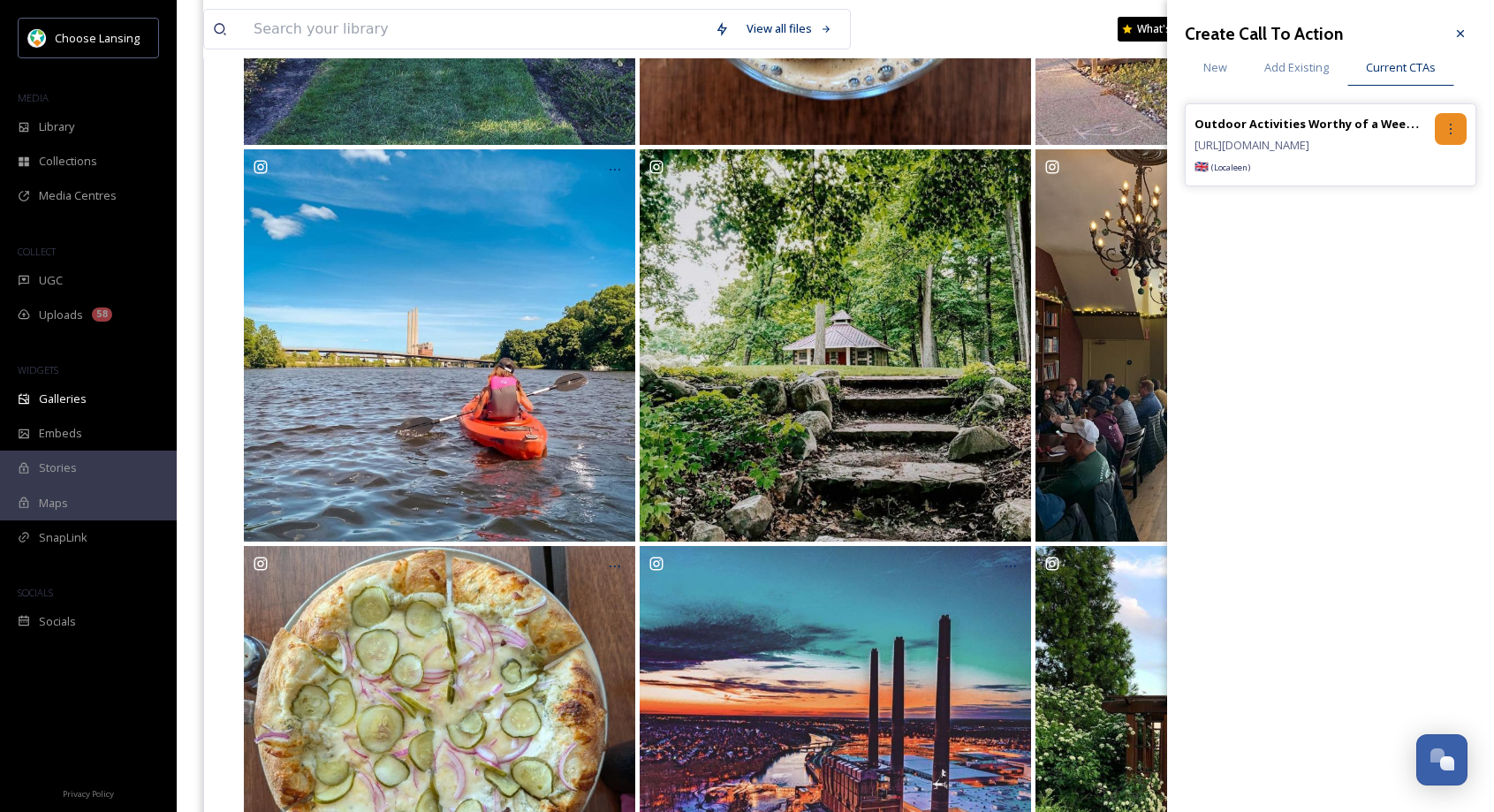
click at [1450, 130] on icon at bounding box center [1451, 128] width 14 height 14
click at [1408, 208] on span "Remove" at bounding box center [1391, 202] width 43 height 17
click at [1283, 71] on span "Add Existing" at bounding box center [1296, 67] width 64 height 17
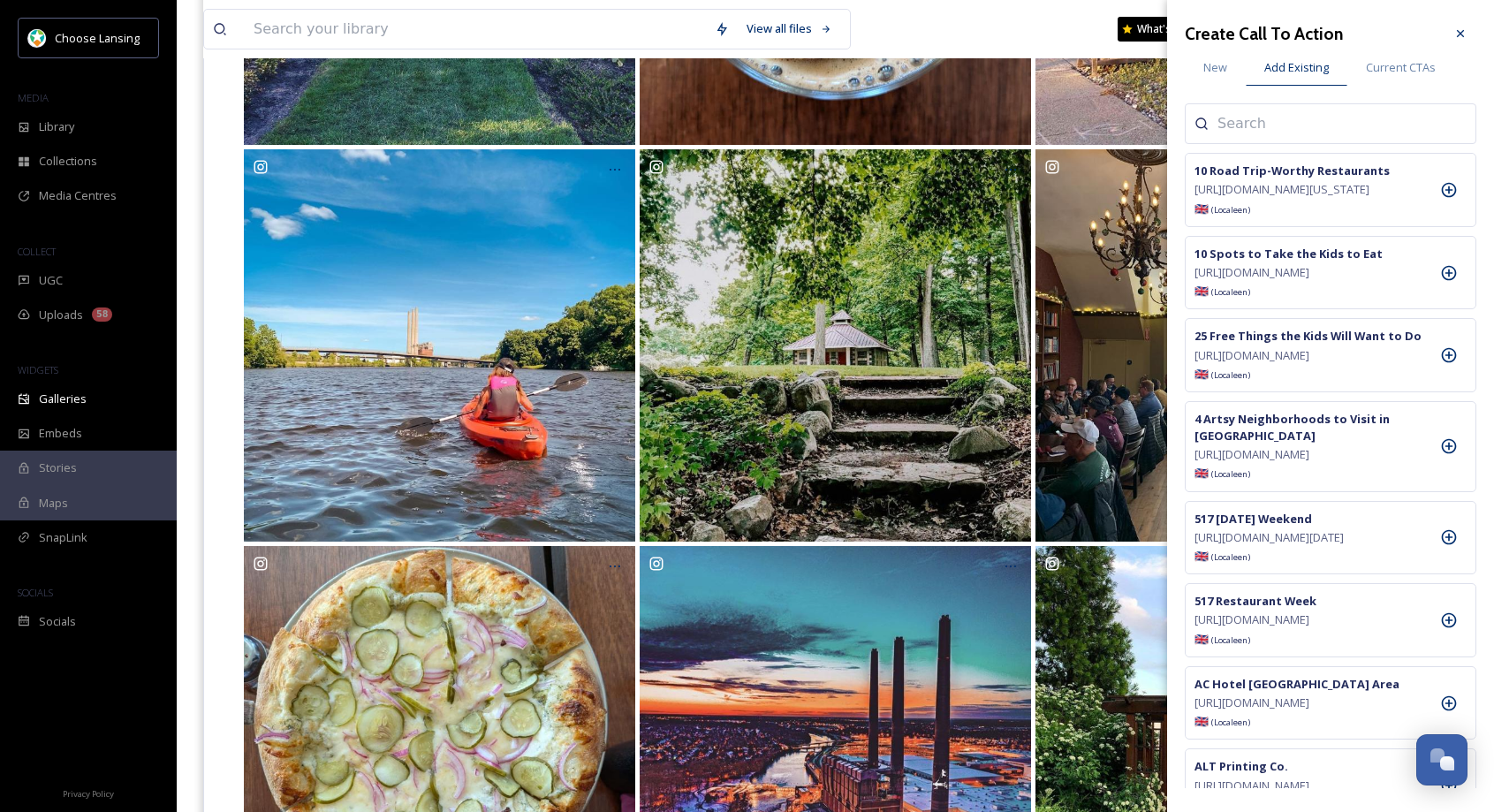
click at [1273, 125] on input at bounding box center [1305, 122] width 177 height 21
type input "river"
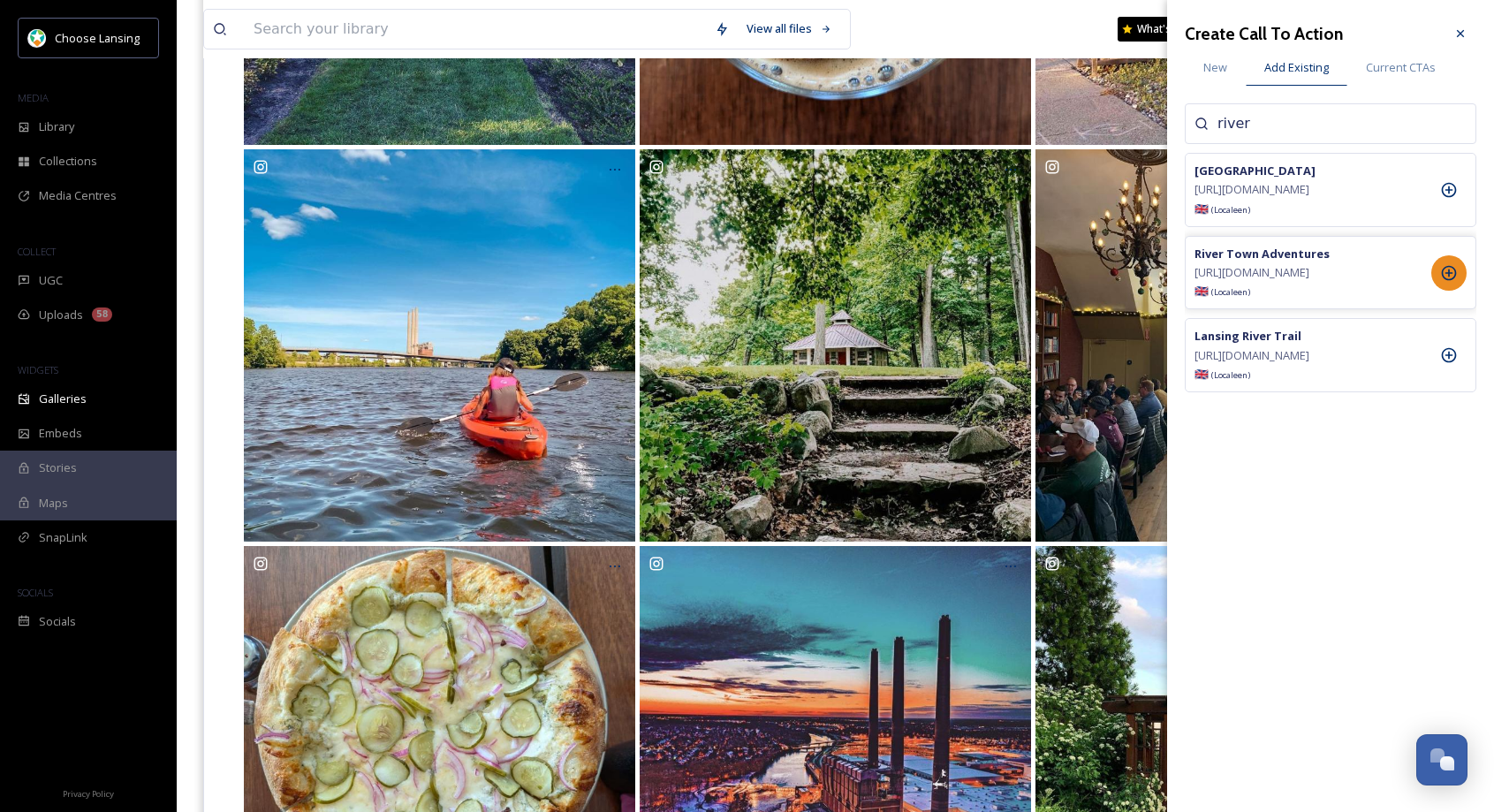
click at [1447, 282] on icon at bounding box center [1450, 273] width 18 height 18
click at [1462, 34] on icon at bounding box center [1460, 34] width 14 height 14
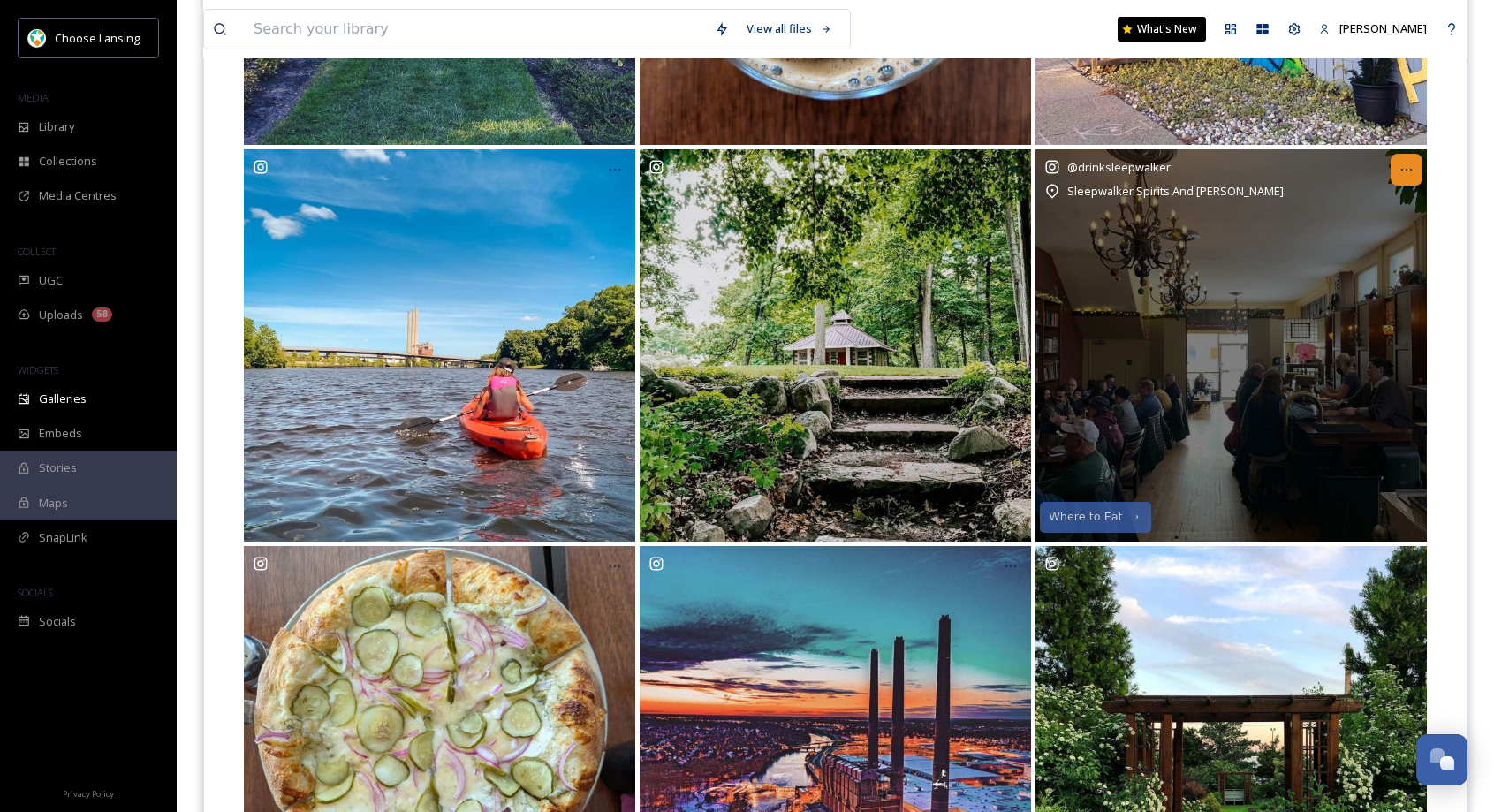
click at [1407, 167] on icon at bounding box center [1406, 170] width 14 height 14
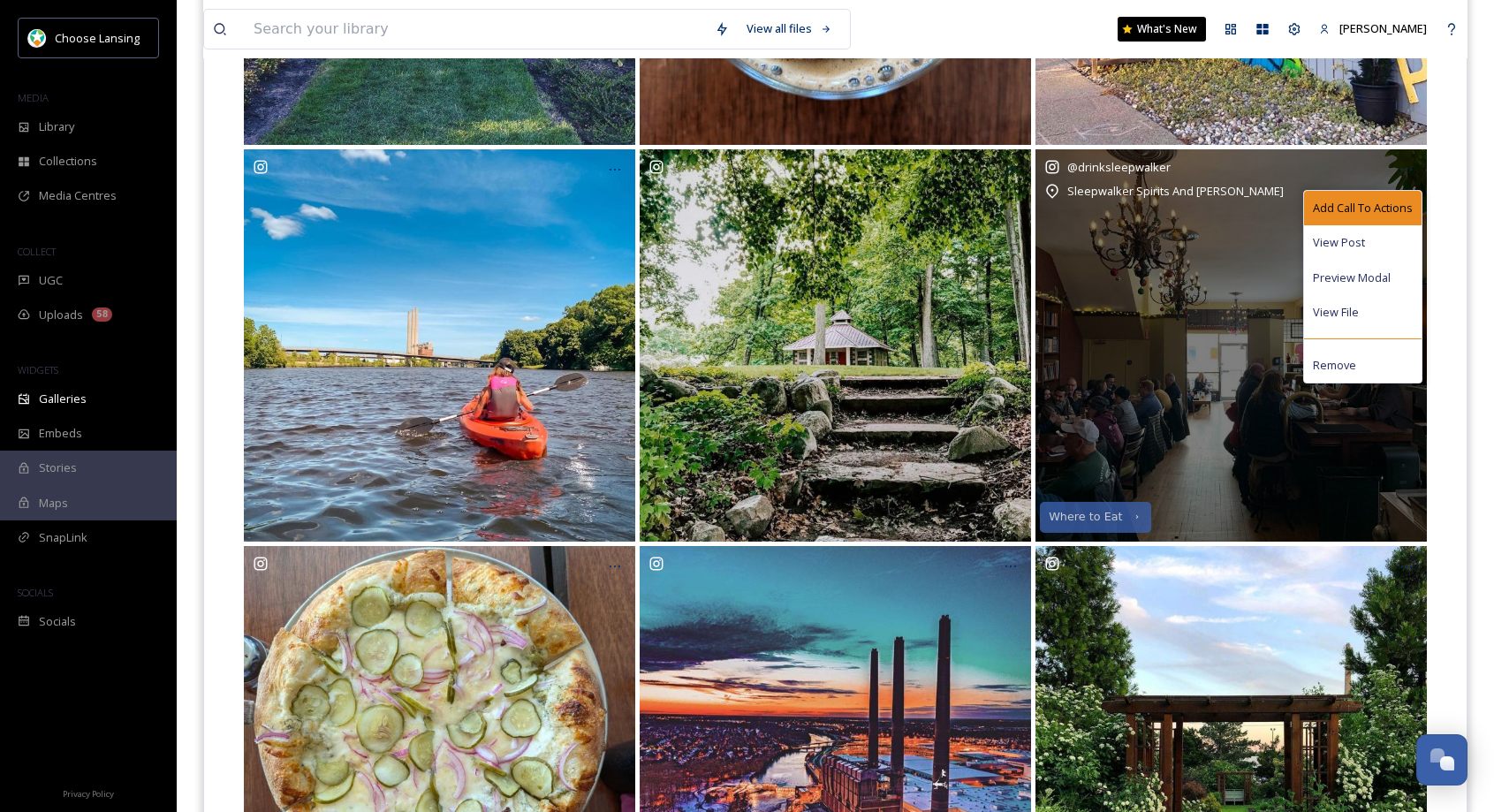
click at [1376, 204] on span "Add Call To Actions" at bounding box center [1363, 207] width 100 height 17
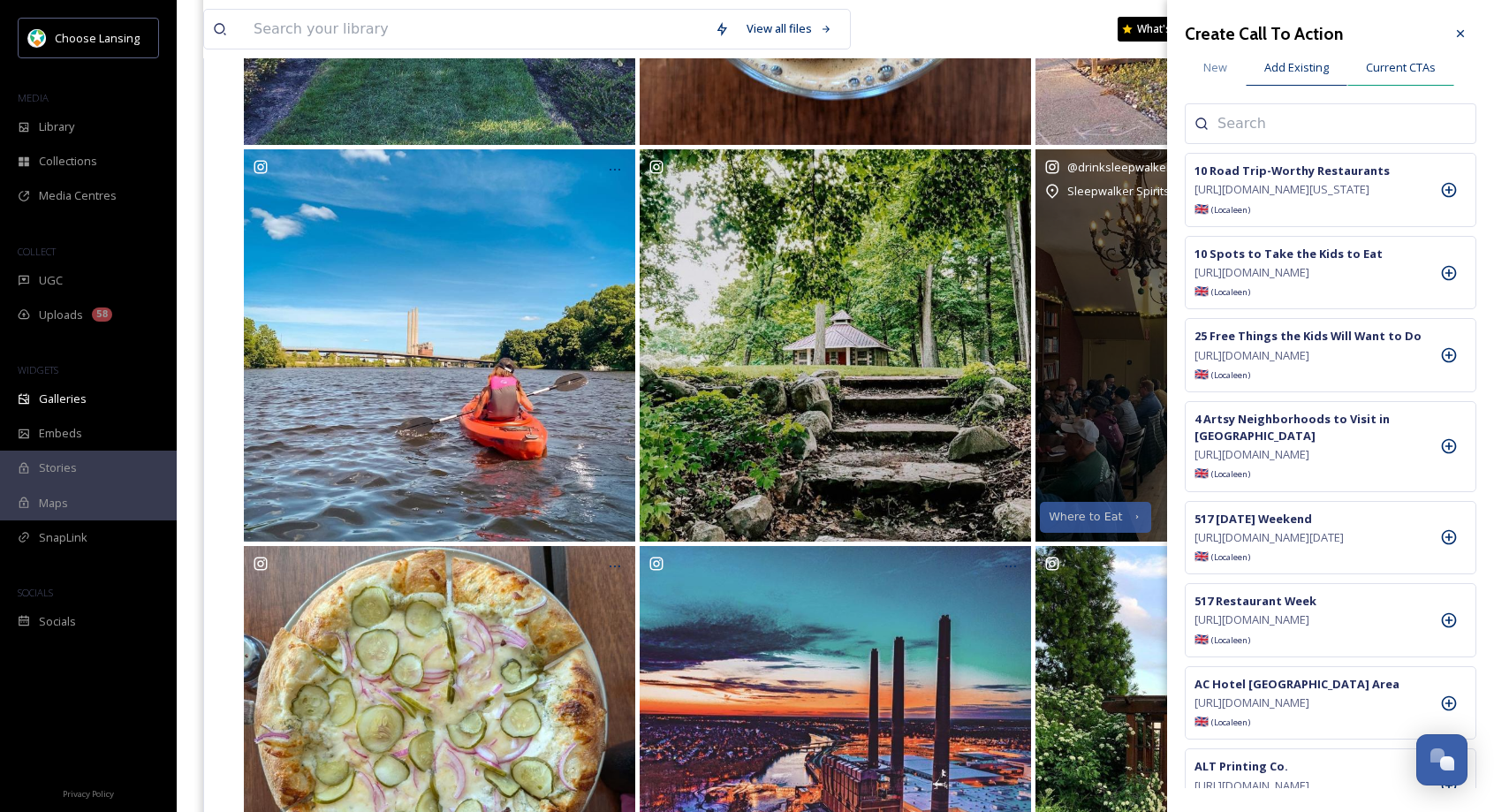
drag, startPoint x: 1406, startPoint y: 64, endPoint x: 1422, endPoint y: 75, distance: 19.4
click at [1406, 64] on span "Current CTAs" at bounding box center [1400, 67] width 70 height 17
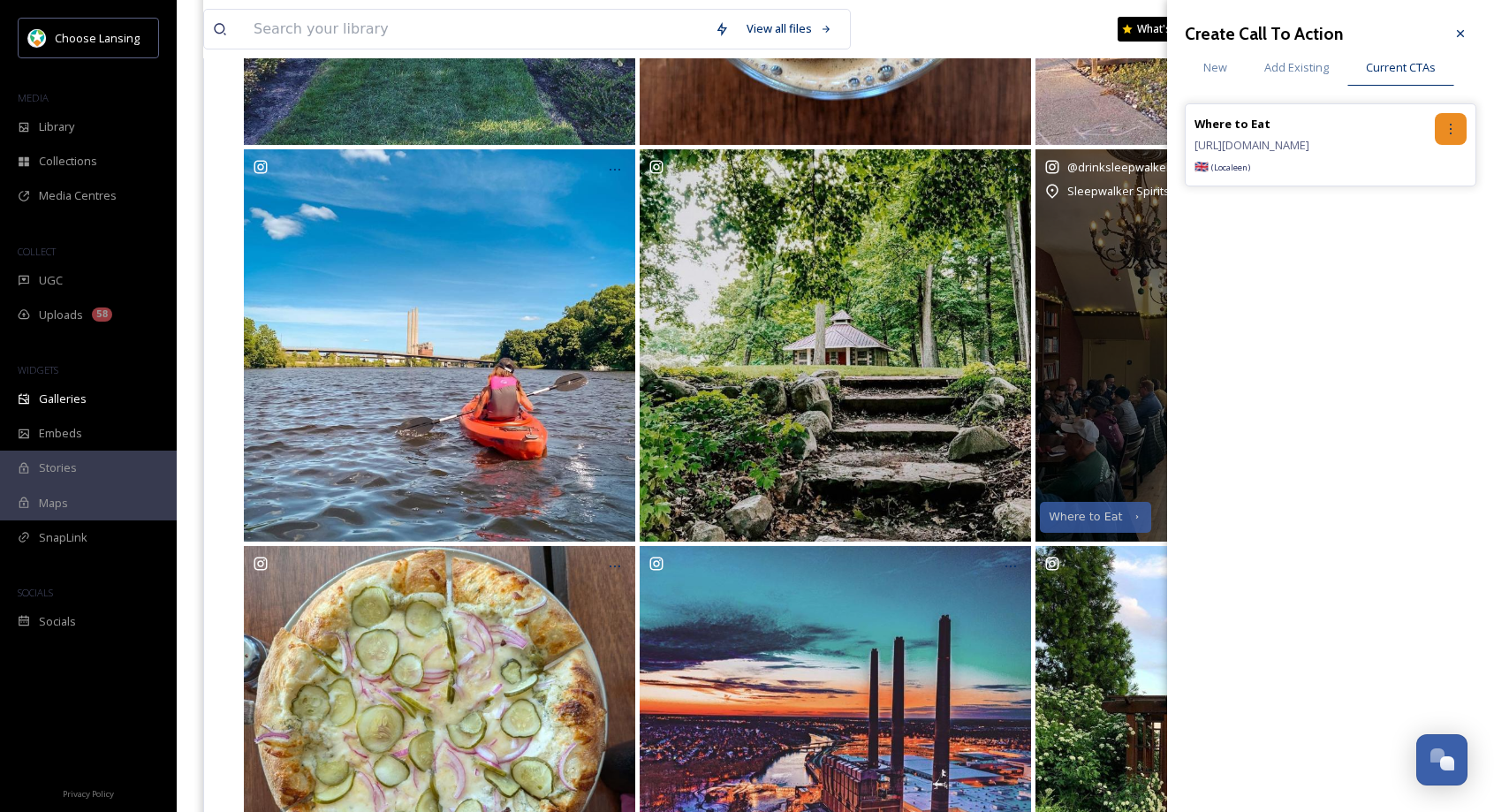
click at [1447, 128] on icon at bounding box center [1451, 128] width 14 height 14
drag, startPoint x: 1416, startPoint y: 203, endPoint x: 1426, endPoint y: 177, distance: 27.9
click at [1416, 203] on div "Remove" at bounding box center [1413, 202] width 105 height 35
click at [1308, 72] on span "Add Existing" at bounding box center [1296, 67] width 64 height 17
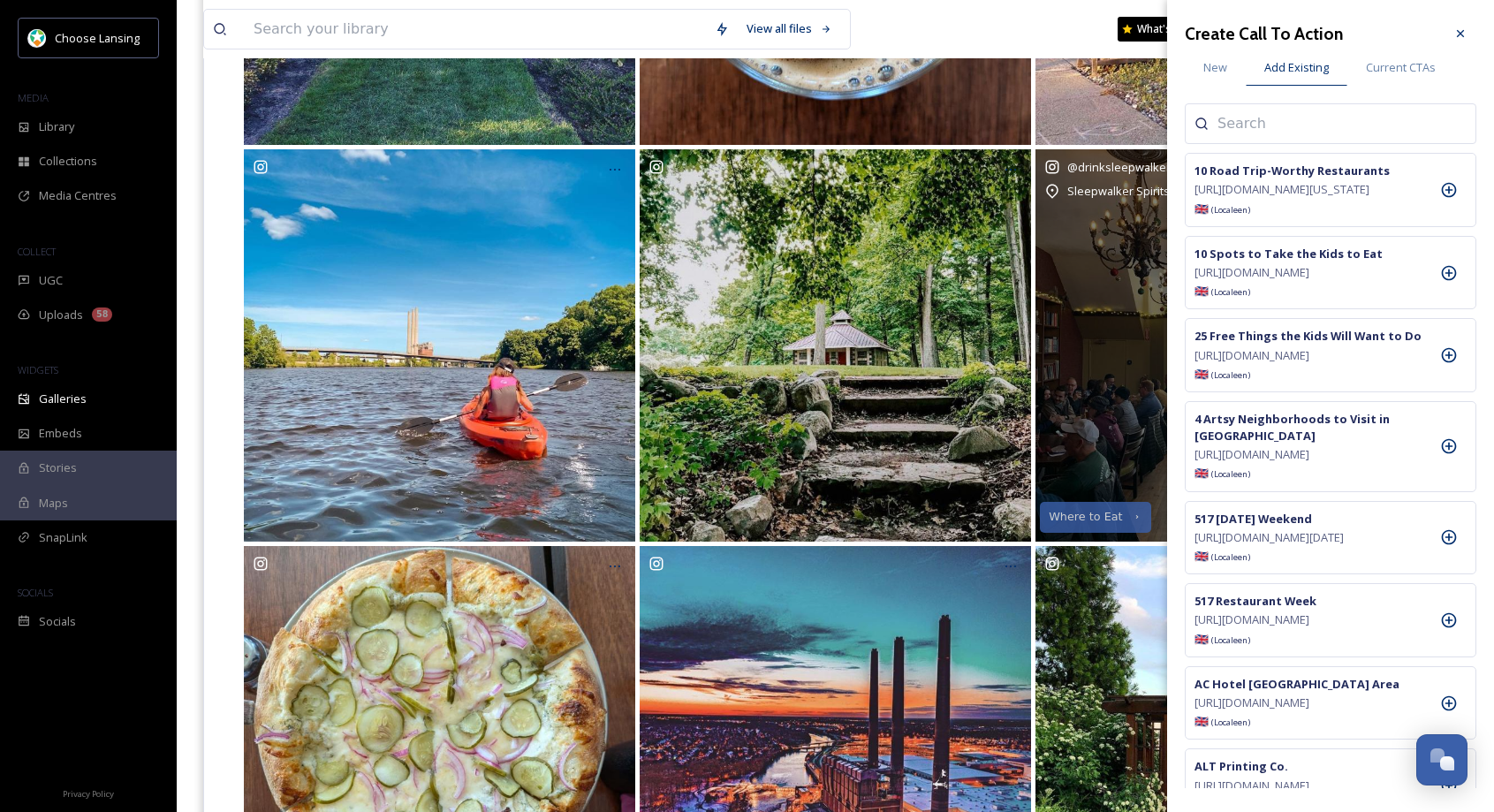
click at [1279, 125] on input at bounding box center [1305, 122] width 177 height 21
type input "sleep"
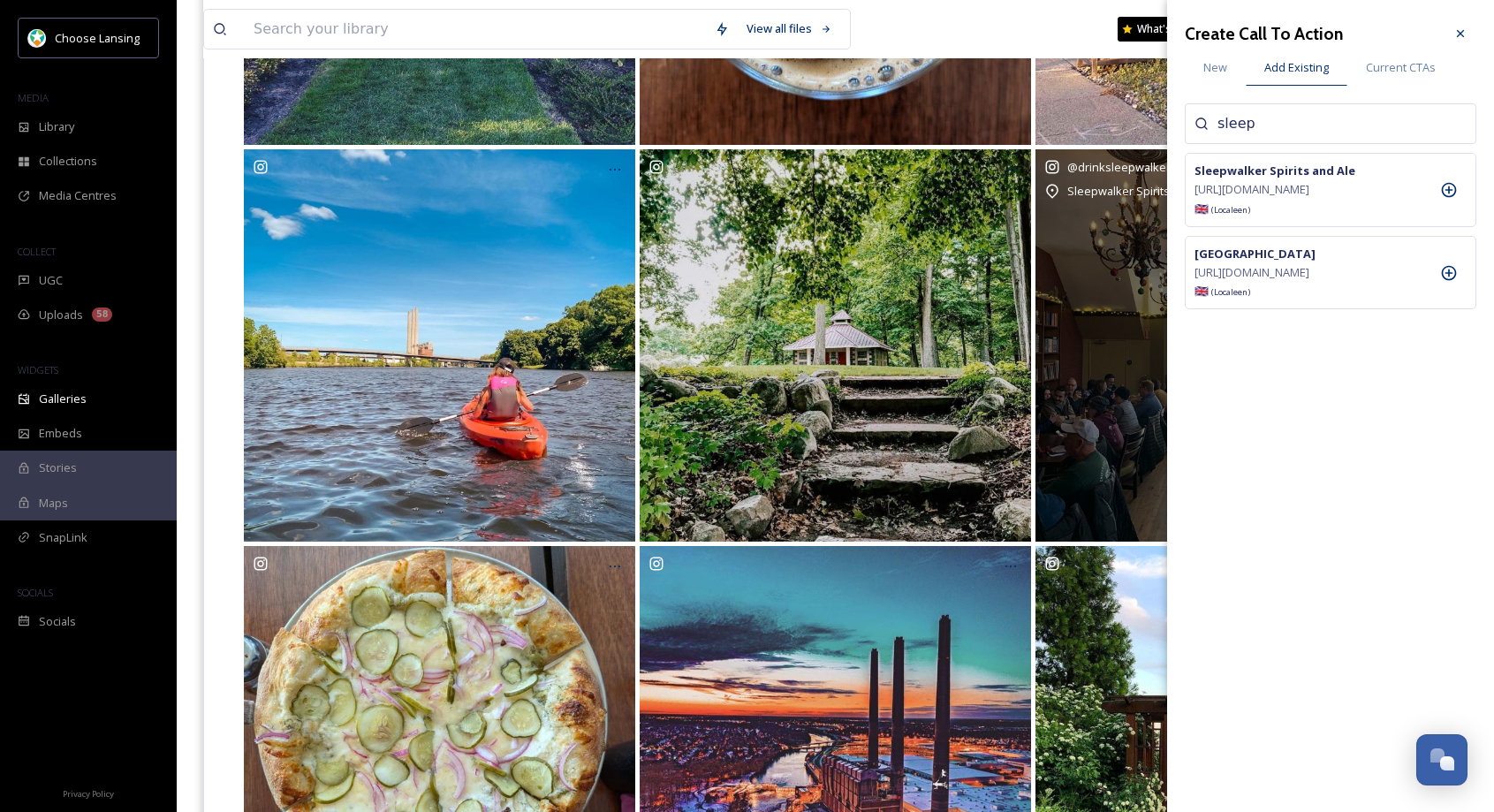
drag, startPoint x: 1447, startPoint y: 194, endPoint x: 1441, endPoint y: 96, distance: 98.2
click at [1447, 193] on icon at bounding box center [1450, 190] width 18 height 18
click at [1456, 38] on icon at bounding box center [1460, 34] width 14 height 14
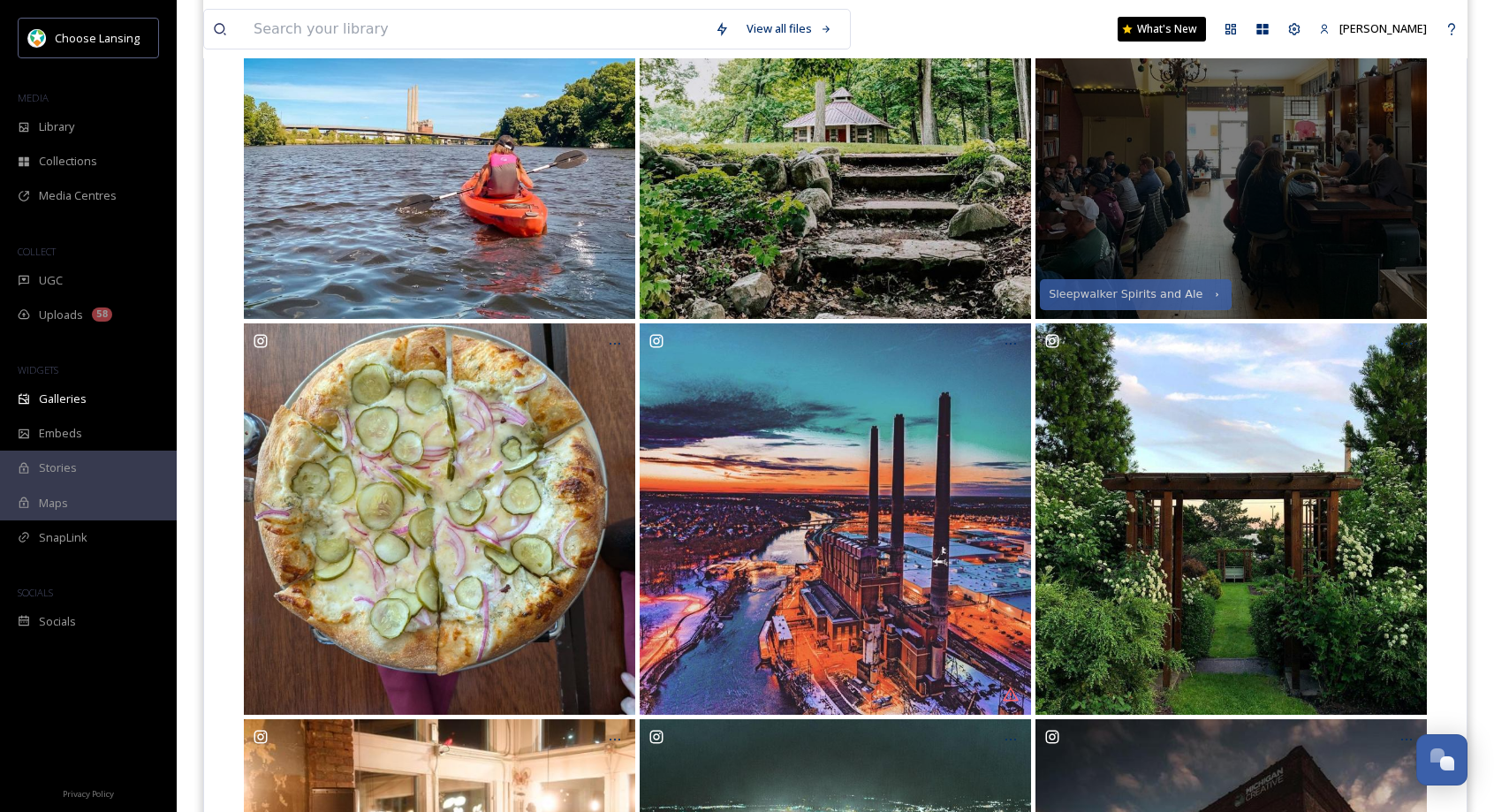
scroll to position [1486, 0]
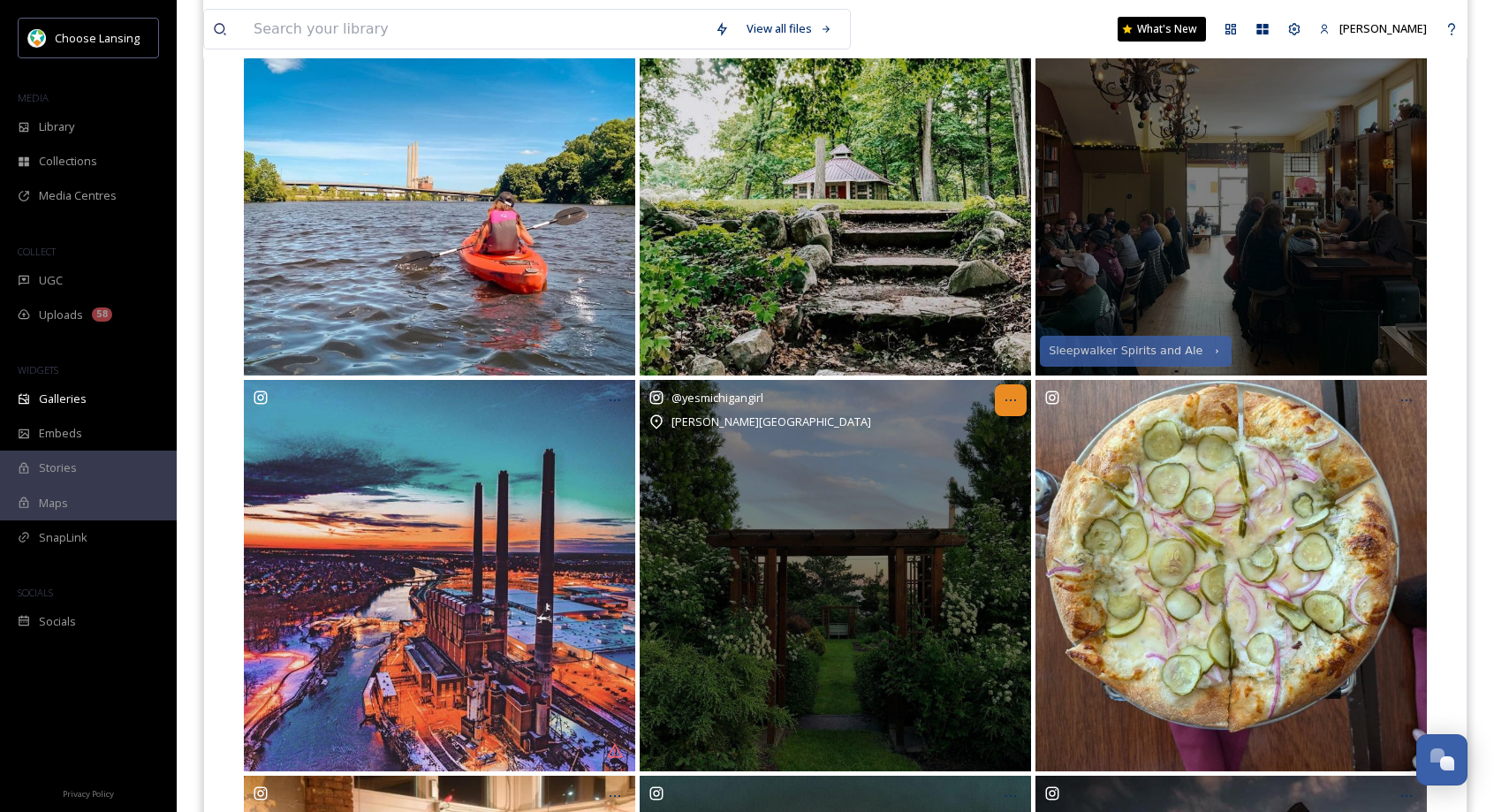
click at [1016, 402] on icon at bounding box center [1011, 400] width 14 height 14
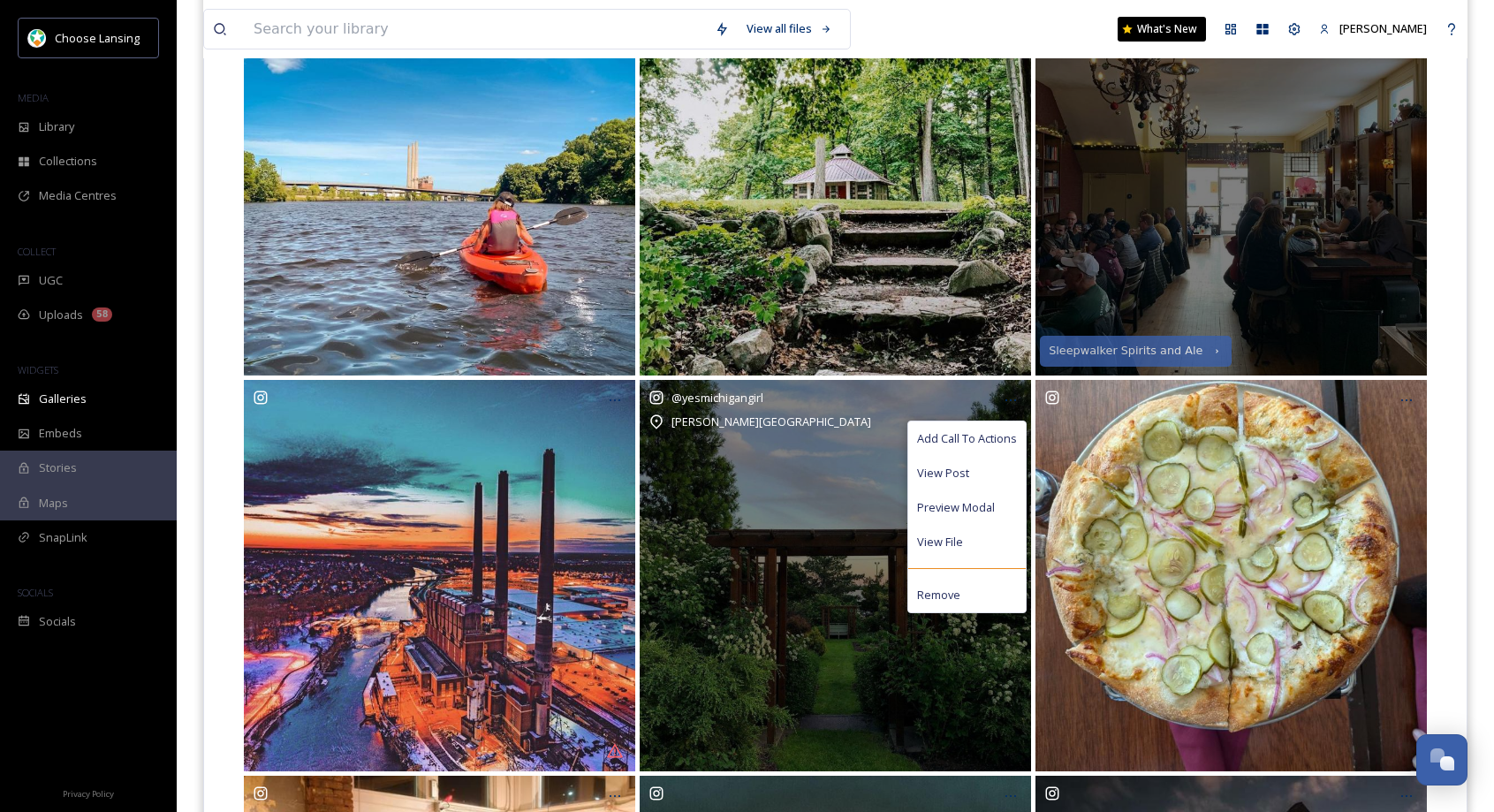
drag, startPoint x: 978, startPoint y: 429, endPoint x: 988, endPoint y: 407, distance: 24.2
click at [978, 429] on div "Add Call To Actions" at bounding box center [966, 439] width 118 height 35
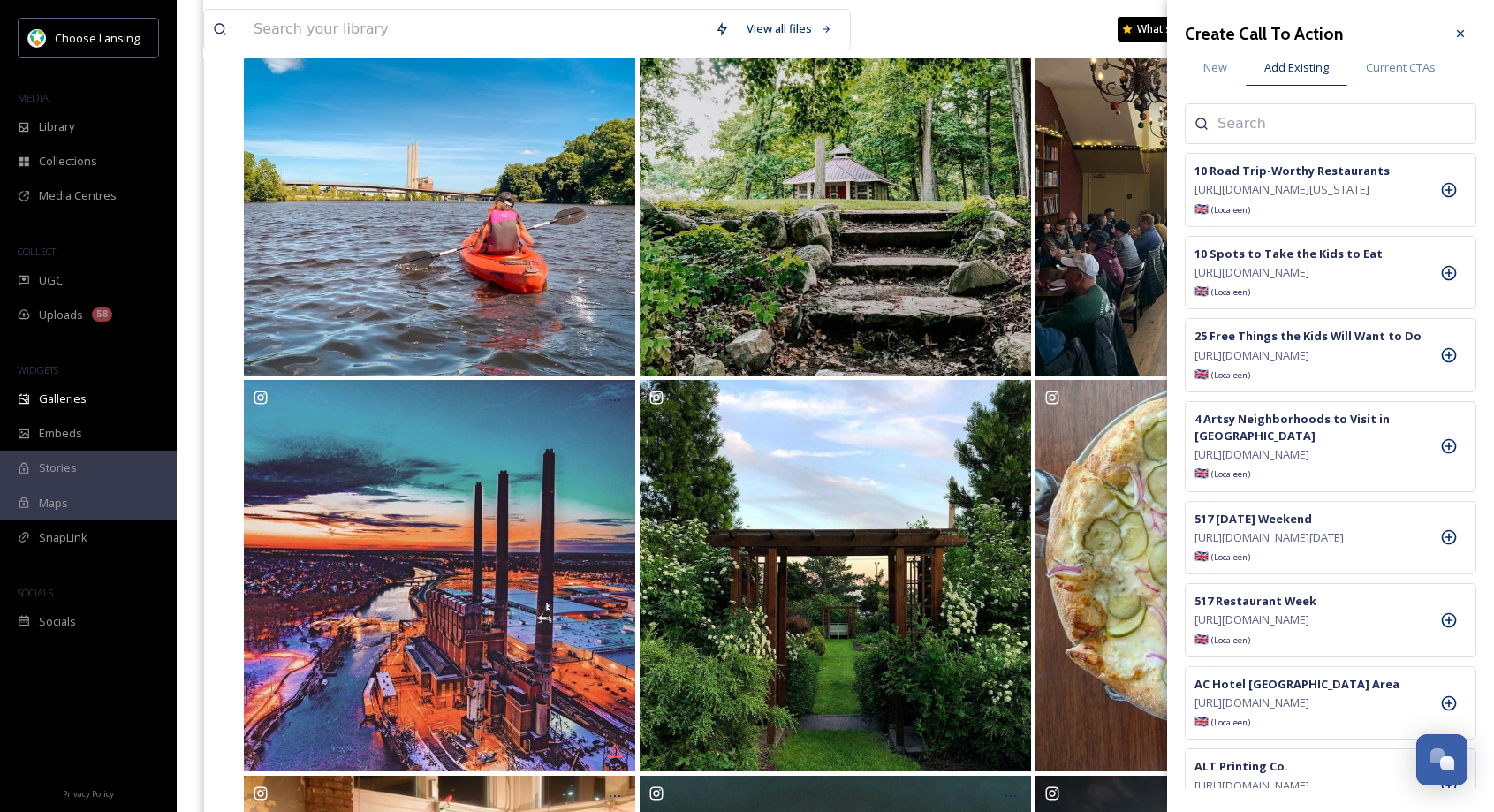
click at [1276, 122] on input at bounding box center [1305, 122] width 177 height 21
type input "[PERSON_NAME]"
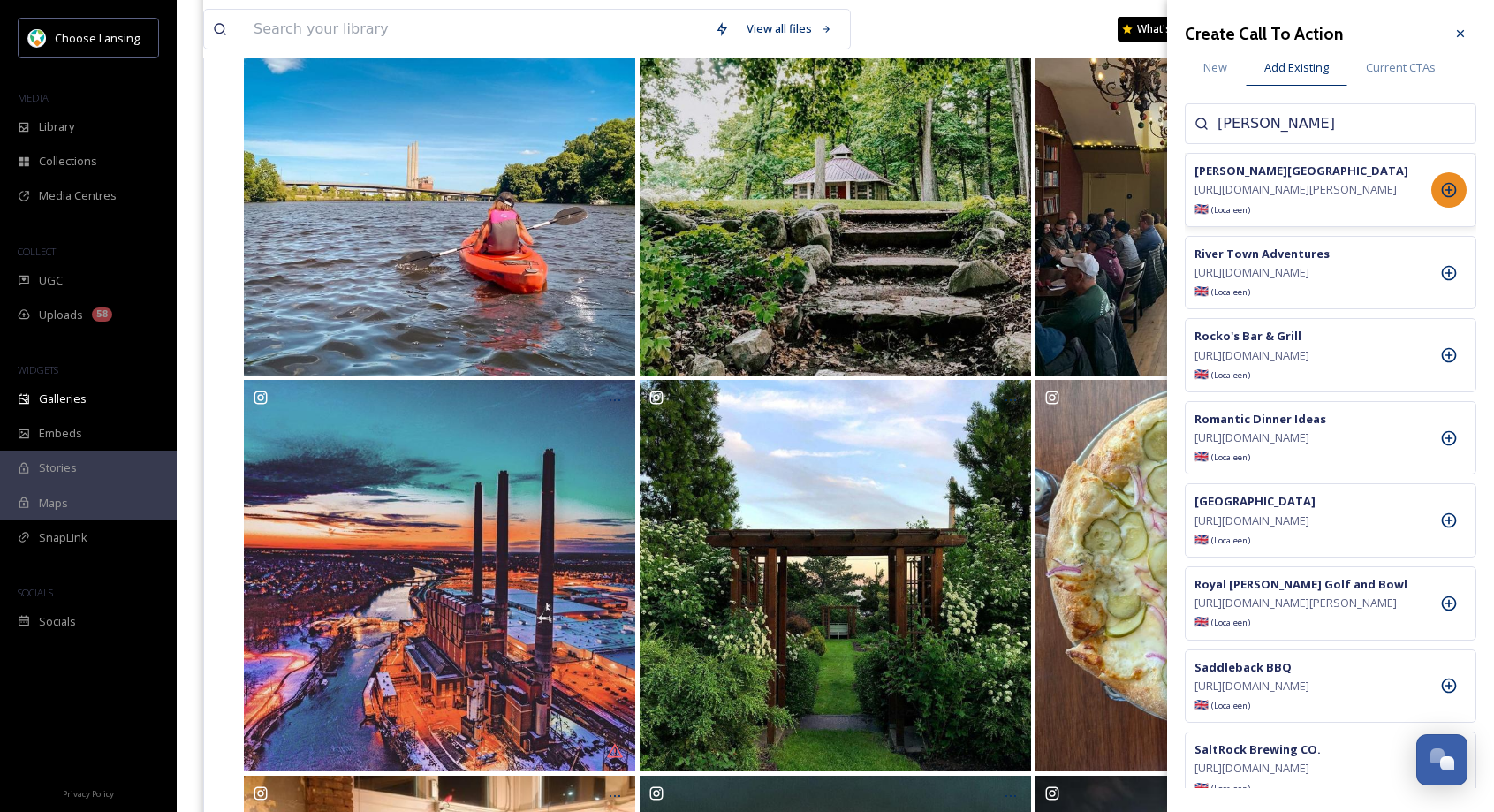
drag, startPoint x: 1448, startPoint y: 197, endPoint x: 1455, endPoint y: 178, distance: 20.2
click at [1447, 197] on icon at bounding box center [1450, 190] width 18 height 18
click at [1461, 30] on icon at bounding box center [1460, 34] width 14 height 14
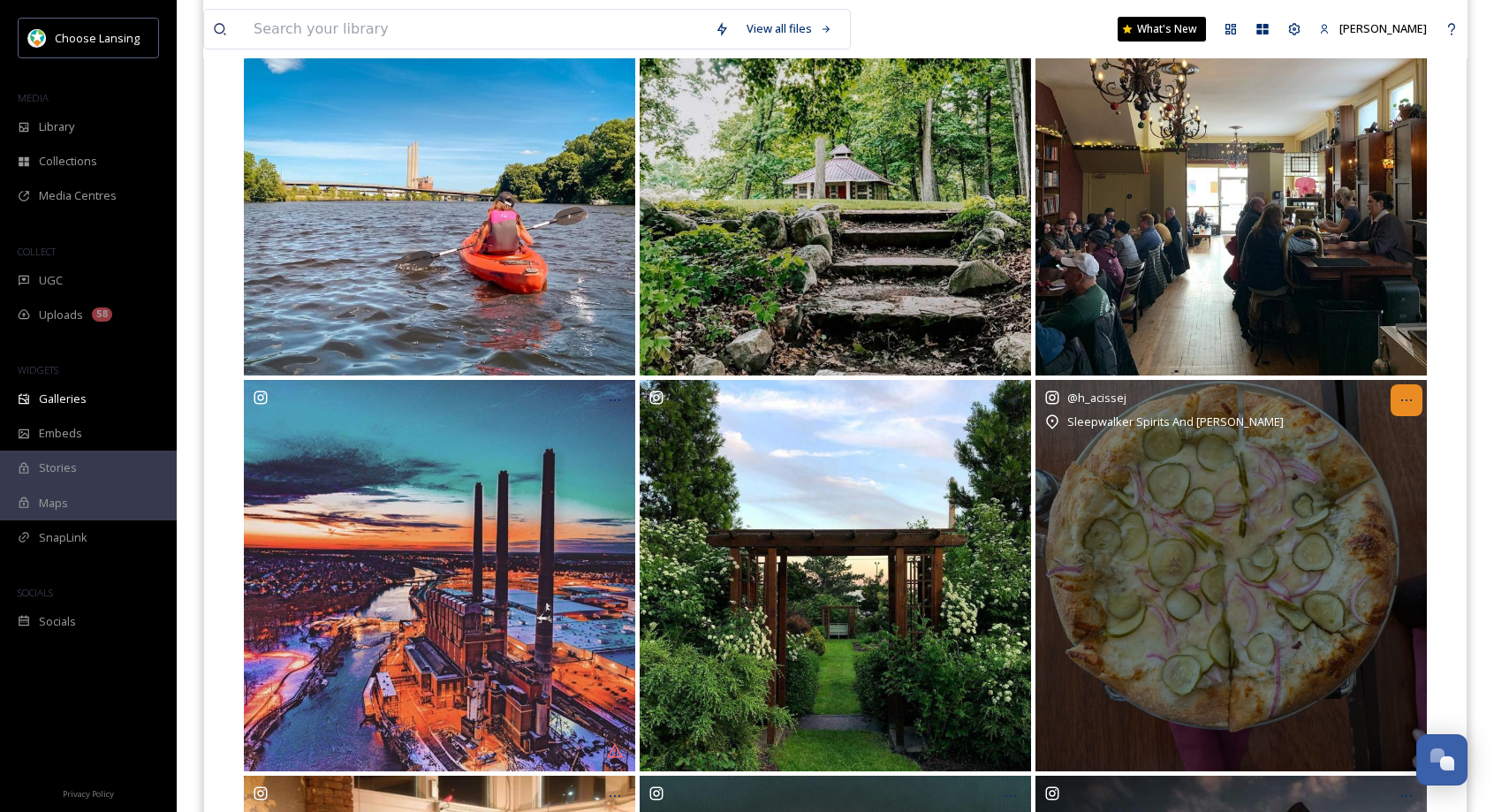
click at [1399, 401] on div at bounding box center [1406, 400] width 32 height 32
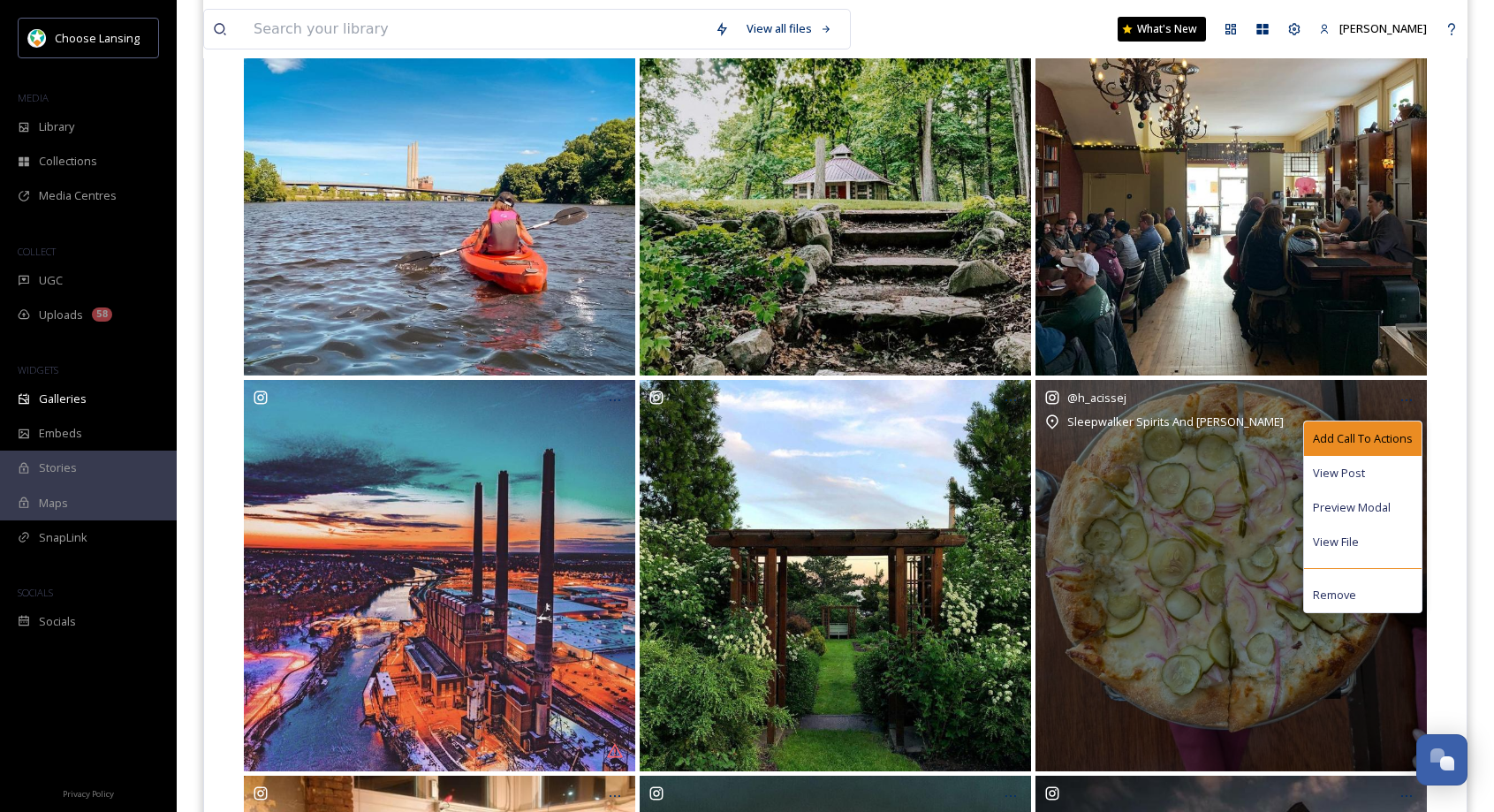
click at [1360, 430] on span "Add Call To Actions" at bounding box center [1363, 438] width 100 height 17
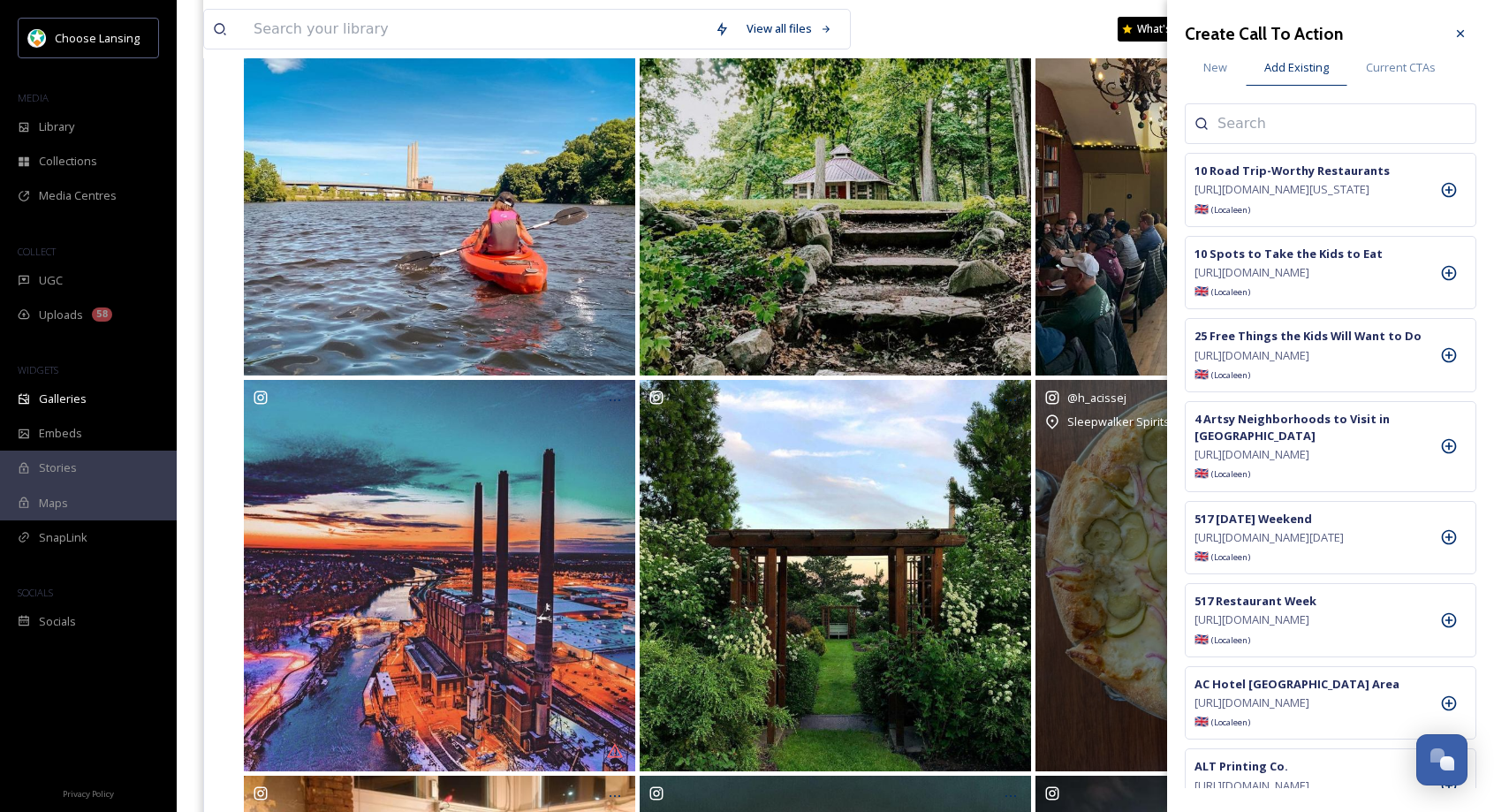
click at [1255, 124] on input at bounding box center [1305, 122] width 177 height 21
type input "sleep"
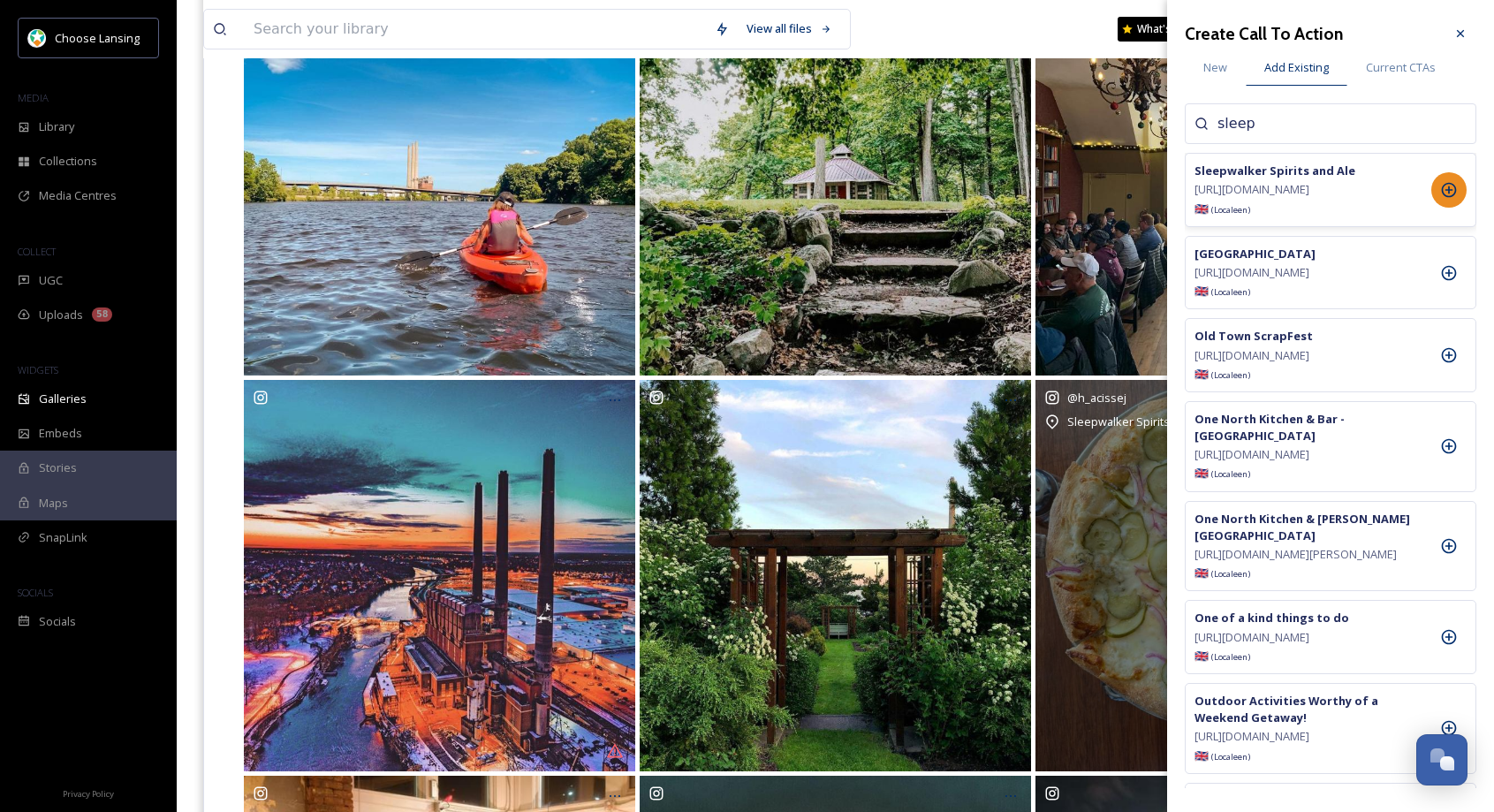
click at [1442, 190] on icon at bounding box center [1450, 190] width 18 height 18
drag, startPoint x: 1464, startPoint y: 28, endPoint x: 1507, endPoint y: 74, distance: 63.0
click at [1463, 28] on icon at bounding box center [1460, 34] width 14 height 14
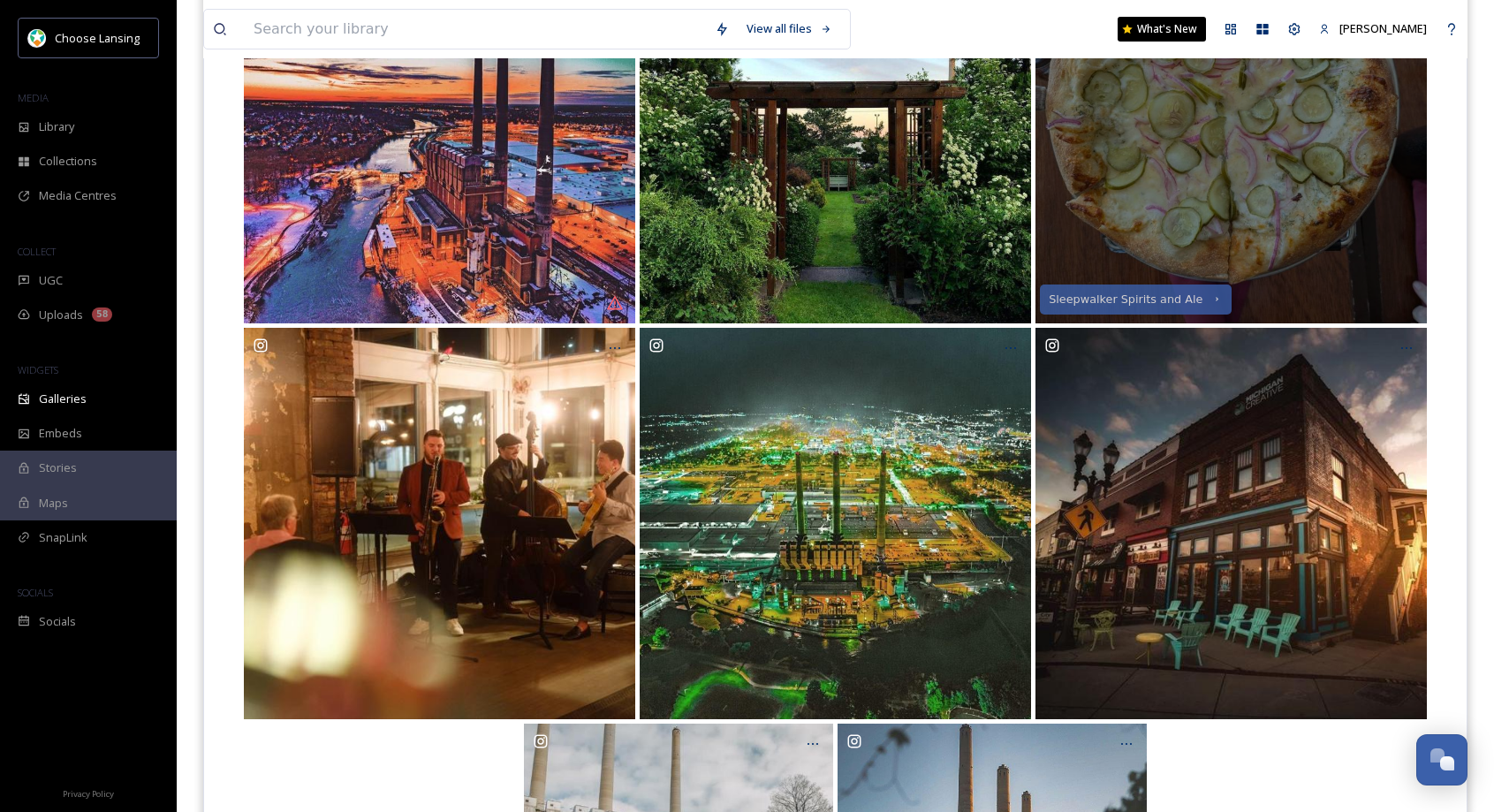
scroll to position [1970, 0]
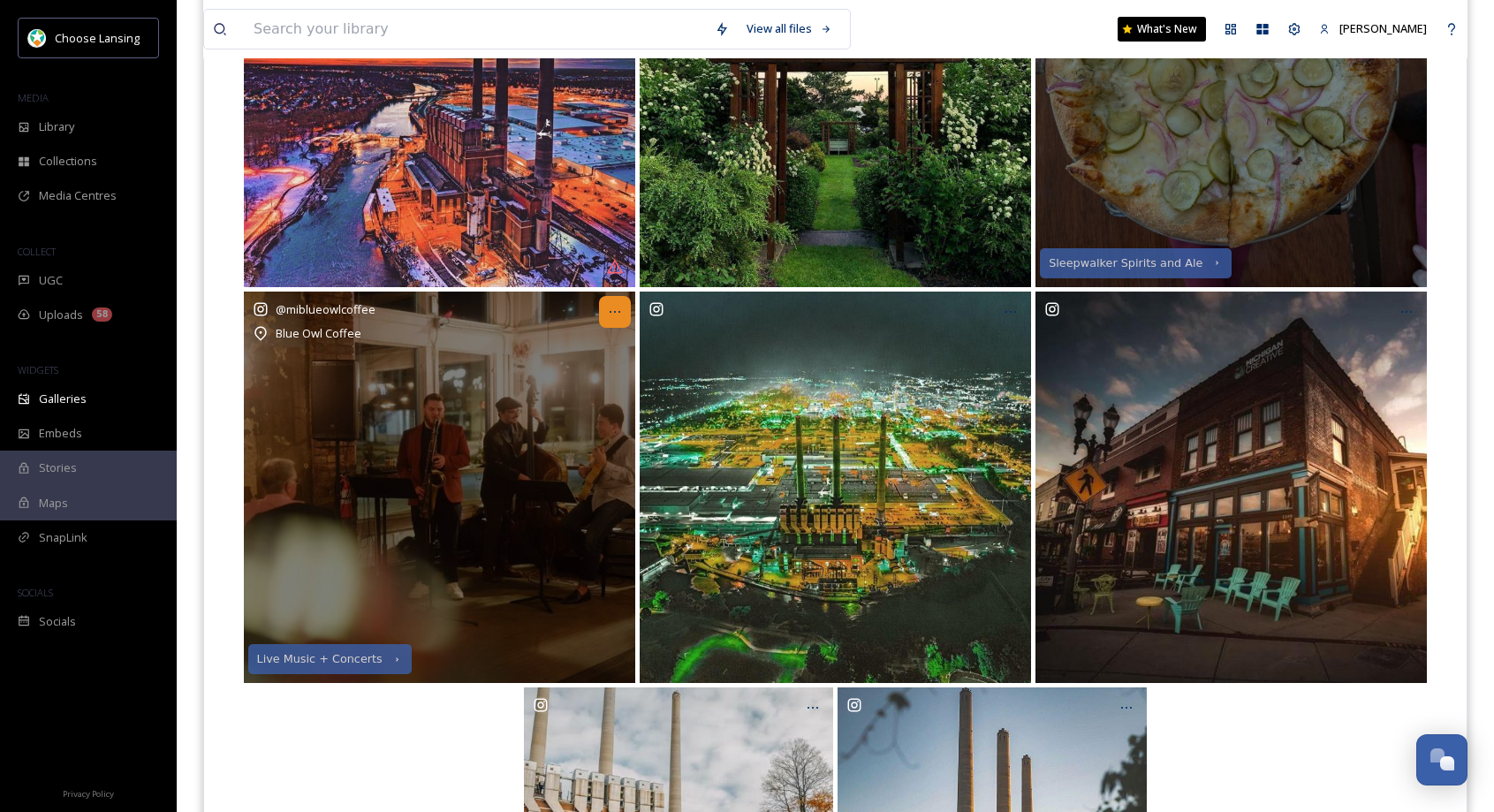
click at [616, 313] on icon at bounding box center [615, 312] width 14 height 14
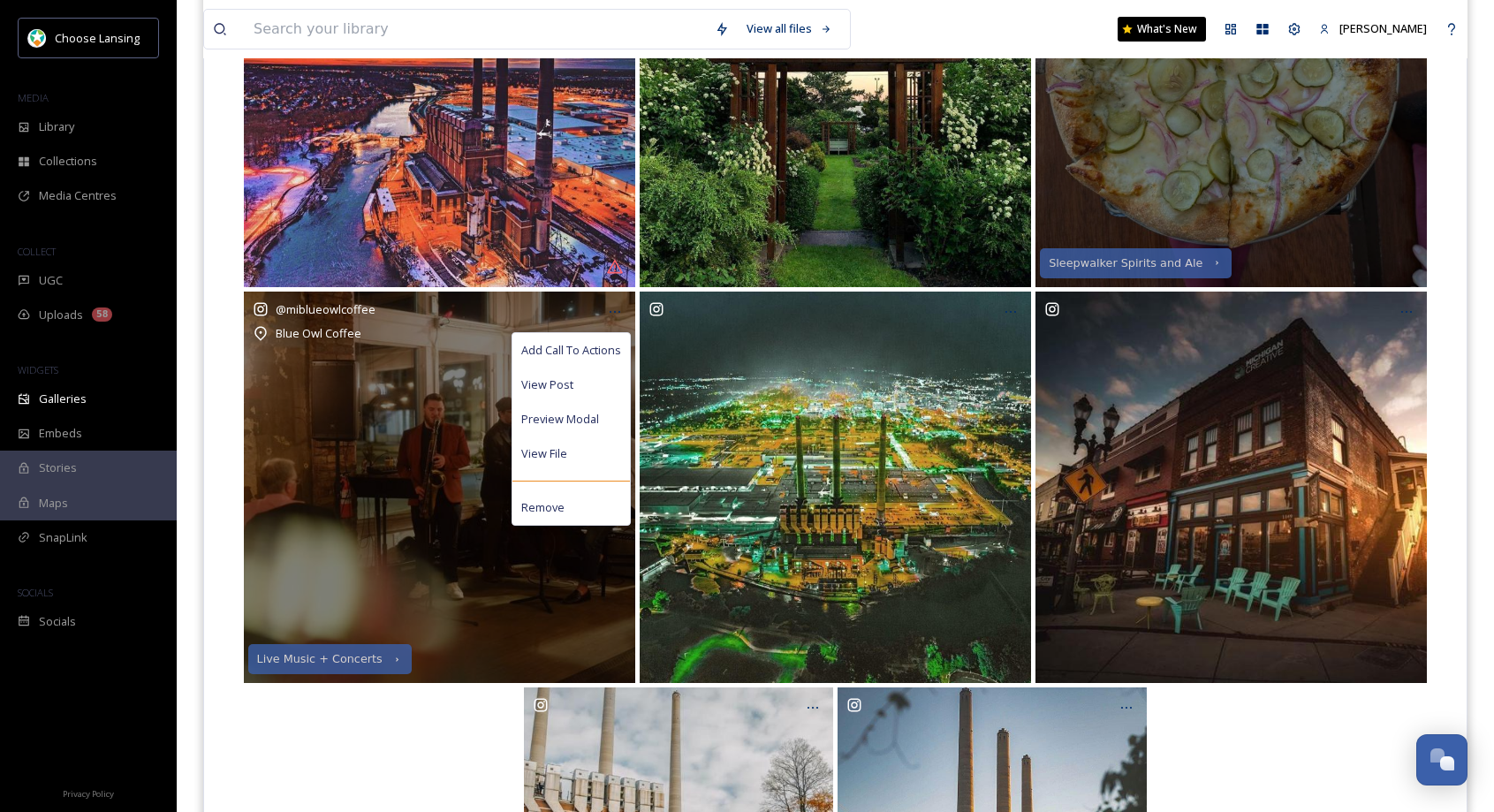
drag, startPoint x: 597, startPoint y: 345, endPoint x: 644, endPoint y: 323, distance: 51.9
click at [597, 345] on span "Add Call To Actions" at bounding box center [571, 350] width 100 height 17
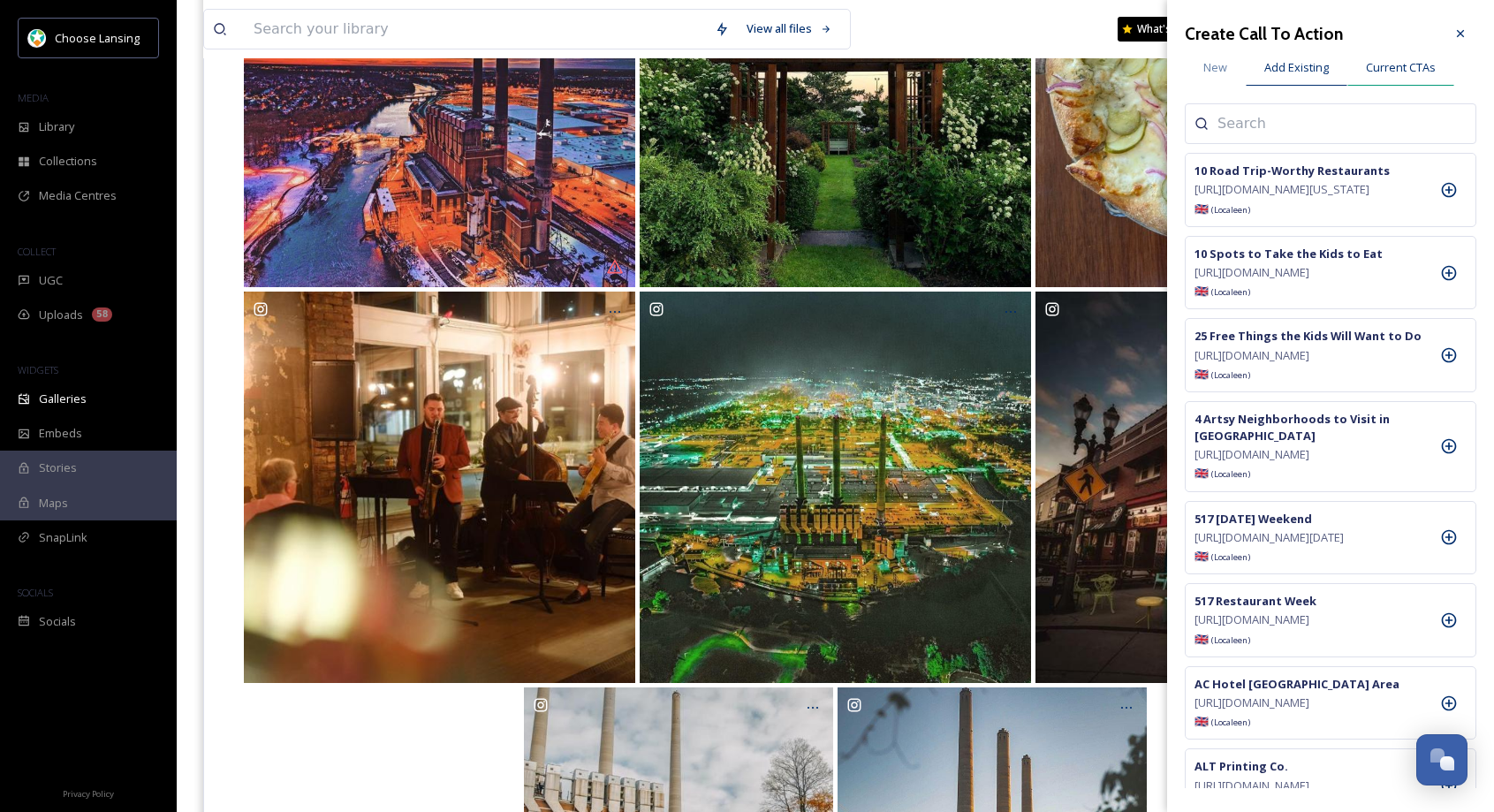
click at [1413, 68] on span "Current CTAs" at bounding box center [1400, 67] width 70 height 17
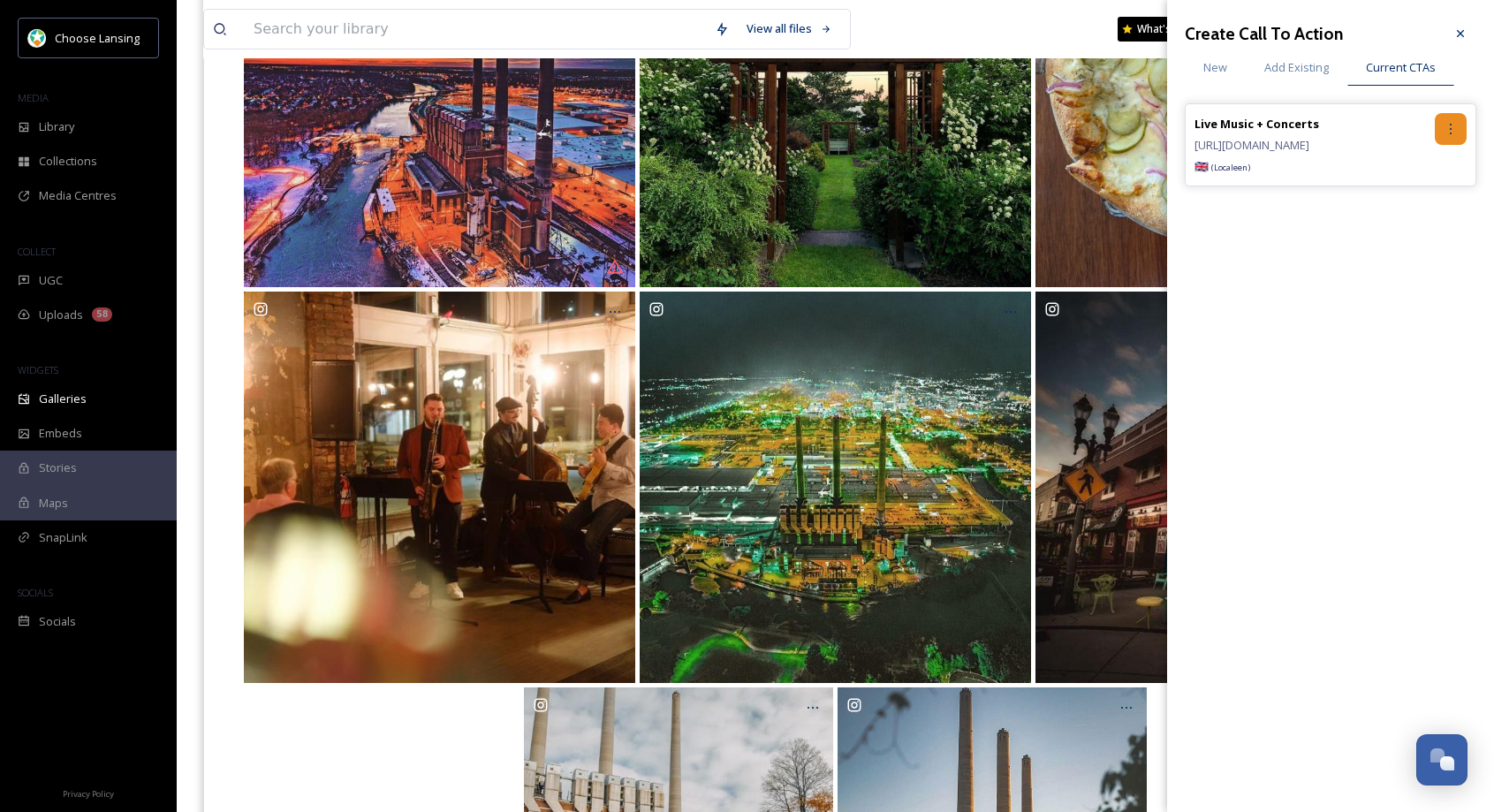
click at [1456, 123] on icon at bounding box center [1451, 128] width 14 height 14
drag, startPoint x: 1418, startPoint y: 203, endPoint x: 1387, endPoint y: 166, distance: 48.3
click at [1418, 203] on div "Remove" at bounding box center [1413, 202] width 105 height 35
drag, startPoint x: 1278, startPoint y: 71, endPoint x: 1280, endPoint y: 98, distance: 27.1
click at [1278, 71] on span "Add Existing" at bounding box center [1296, 67] width 64 height 17
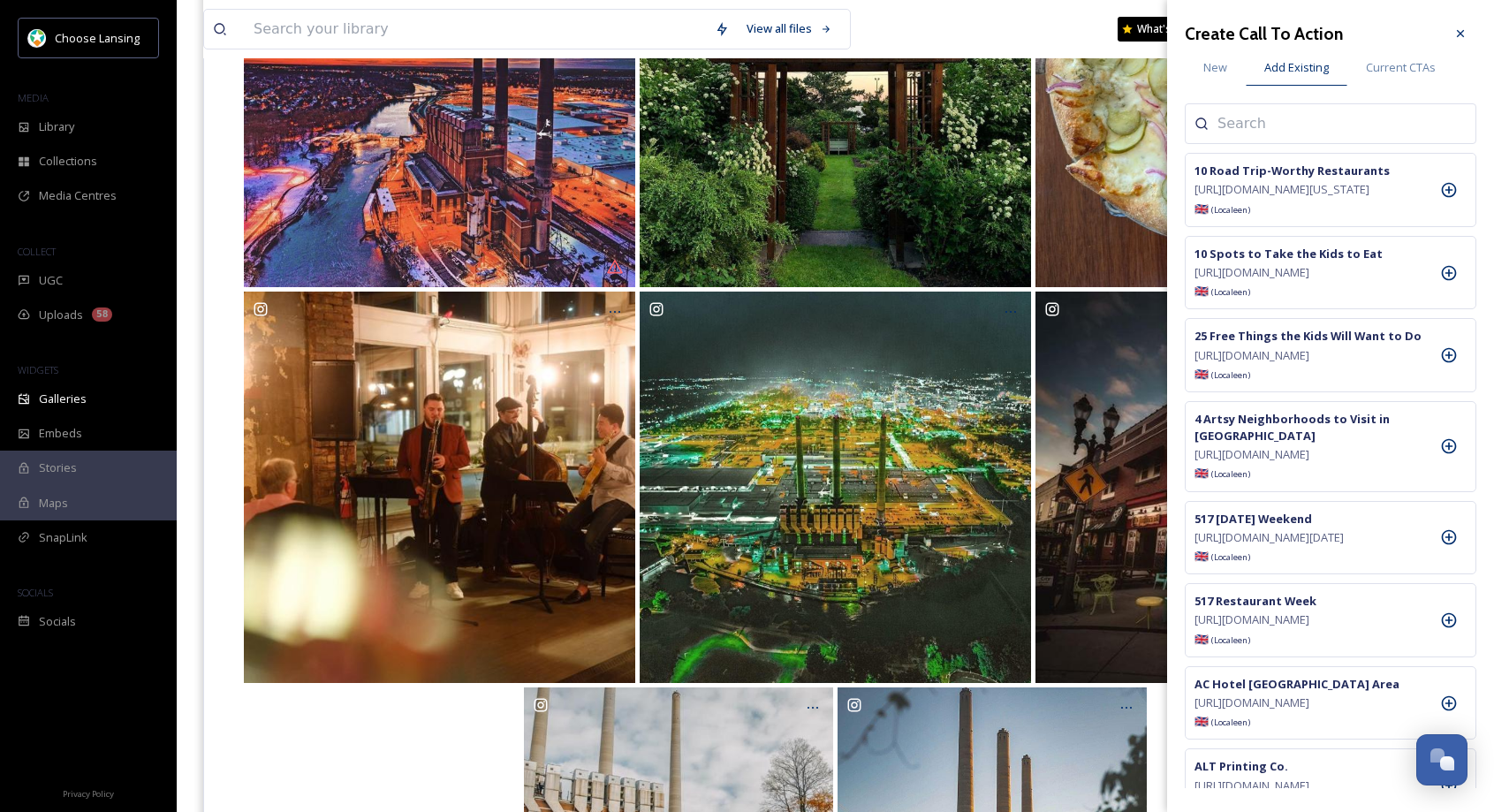
click at [1255, 130] on input at bounding box center [1305, 122] width 177 height 21
type input "blue"
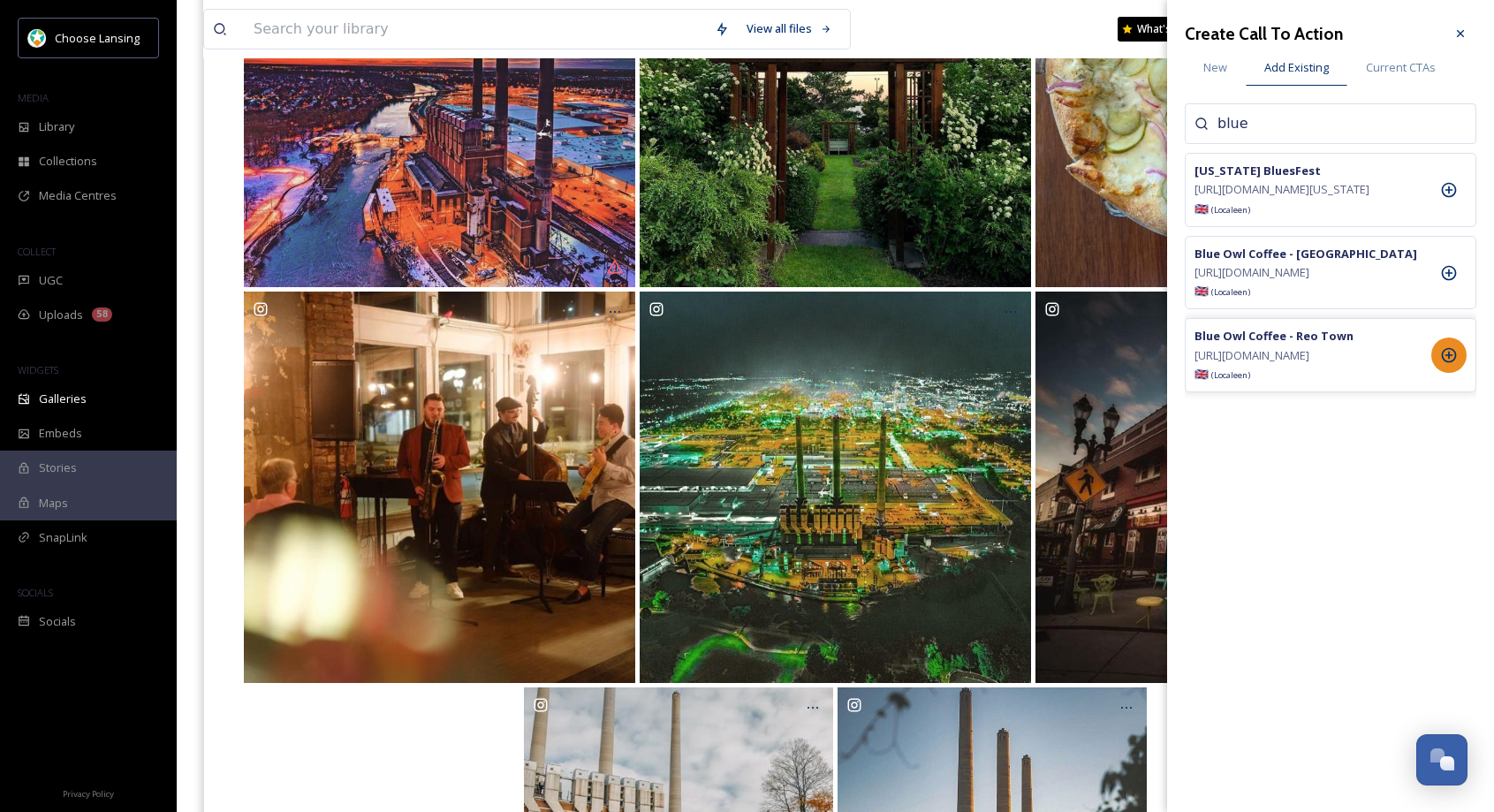
click at [1453, 364] on icon at bounding box center [1450, 356] width 18 height 18
click at [1452, 36] on div at bounding box center [1460, 34] width 32 height 32
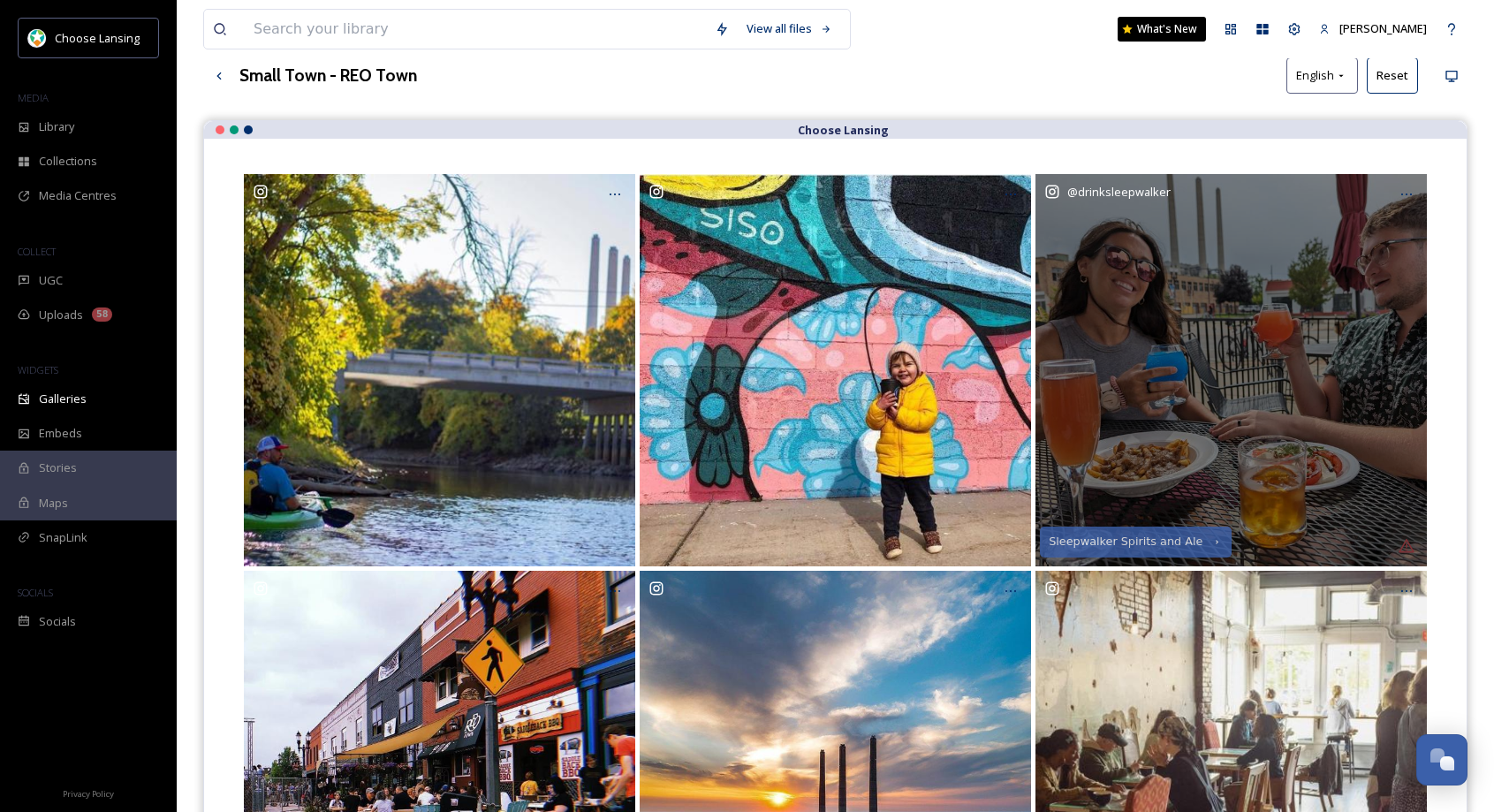
scroll to position [0, 0]
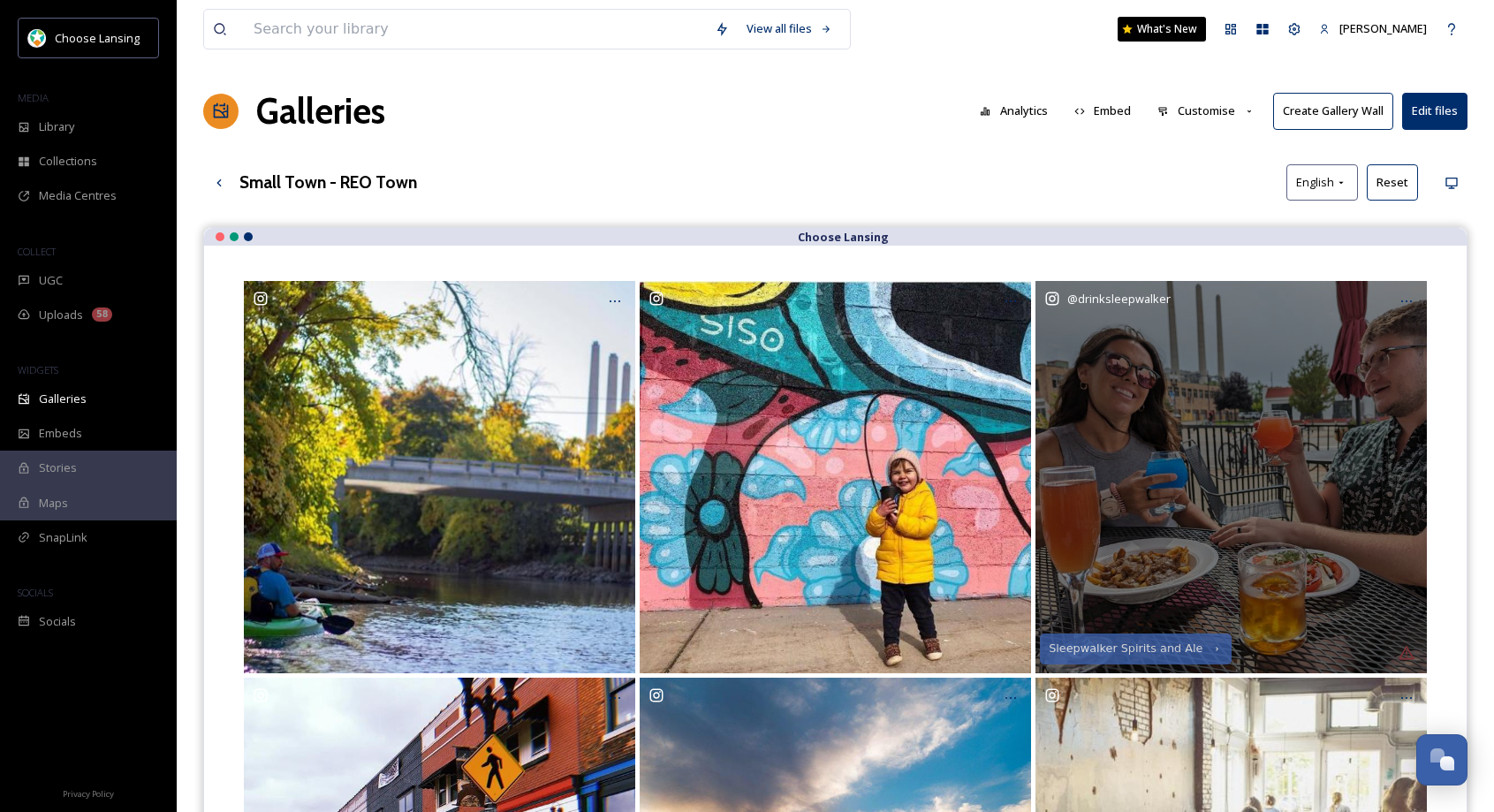
click at [1190, 109] on button "Customise" at bounding box center [1205, 111] width 116 height 35
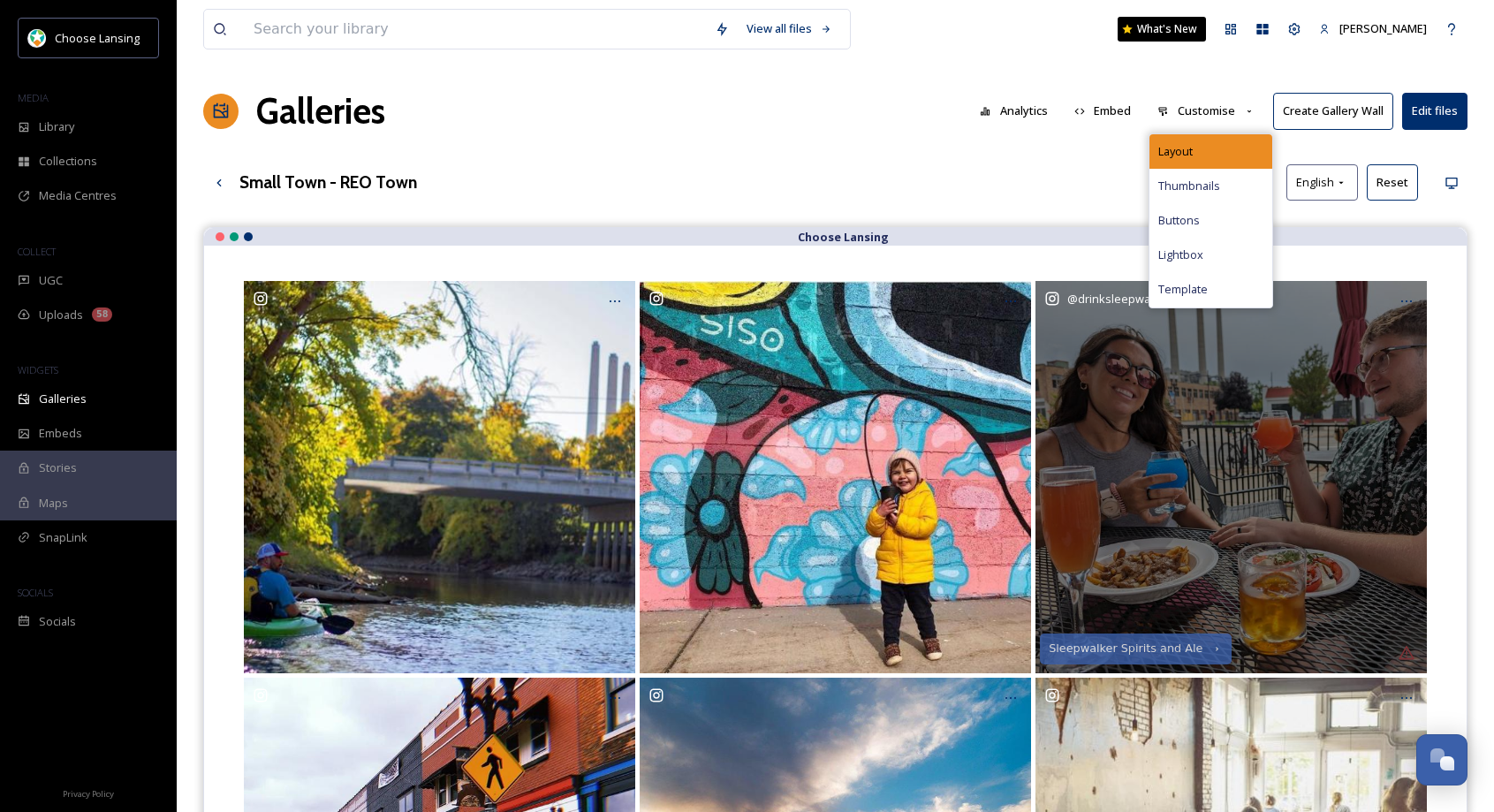
click at [1186, 154] on span "Layout" at bounding box center [1175, 151] width 35 height 17
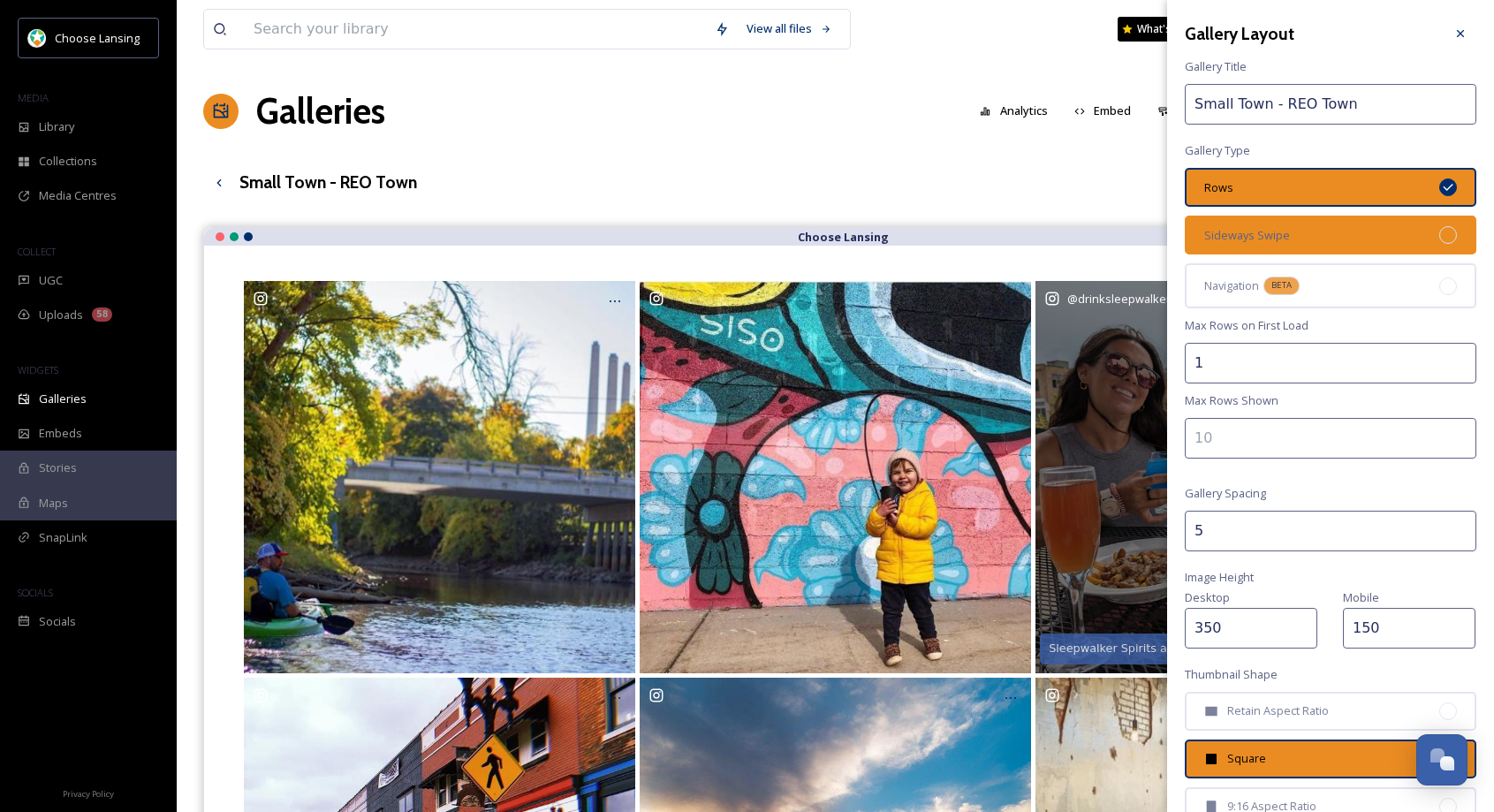
click at [1309, 234] on div "Sideways Swipe" at bounding box center [1330, 234] width 291 height 39
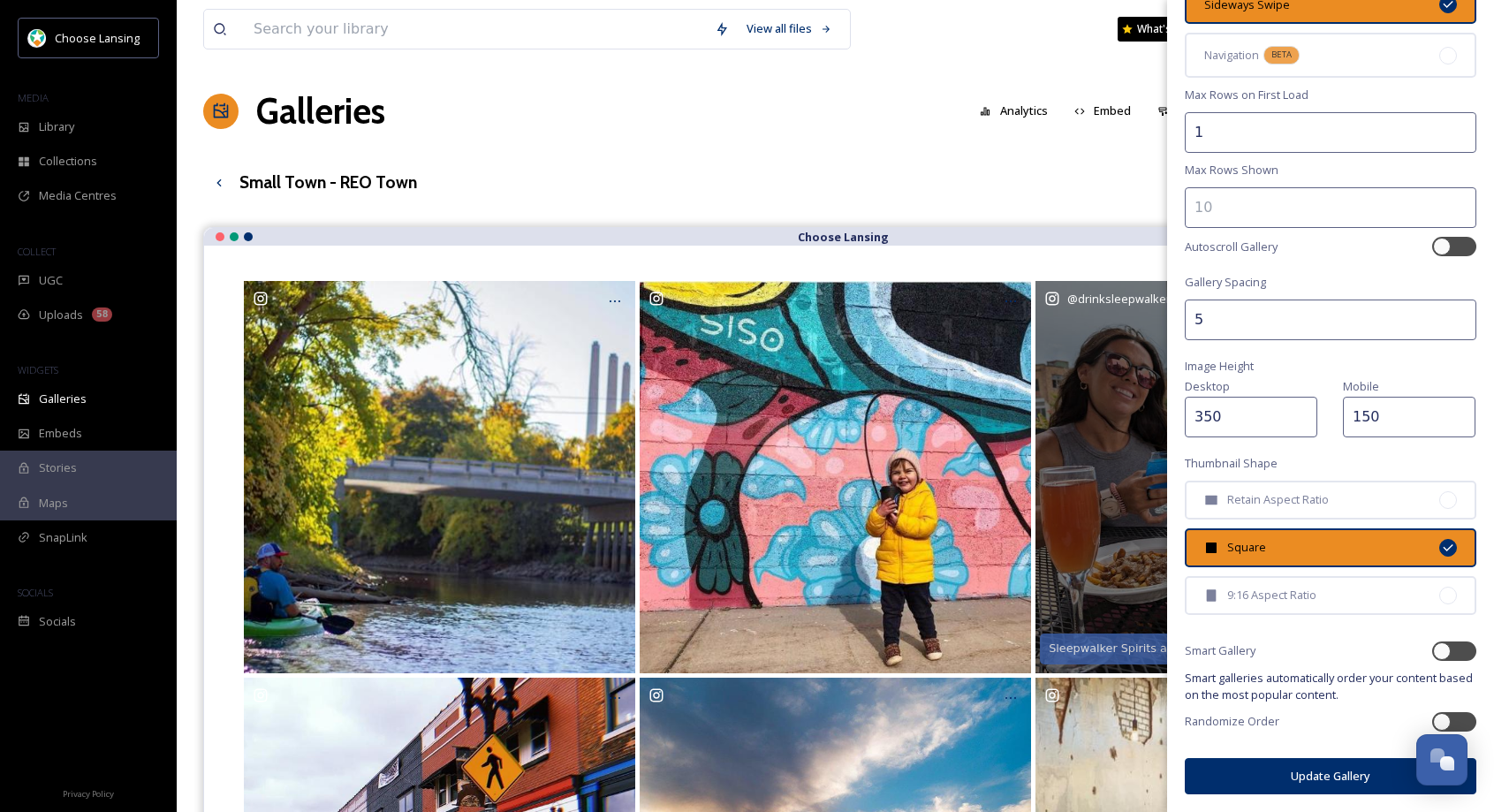
drag, startPoint x: 1239, startPoint y: 780, endPoint x: 1186, endPoint y: 709, distance: 88.6
click at [1239, 780] on button "Update Gallery" at bounding box center [1330, 775] width 291 height 37
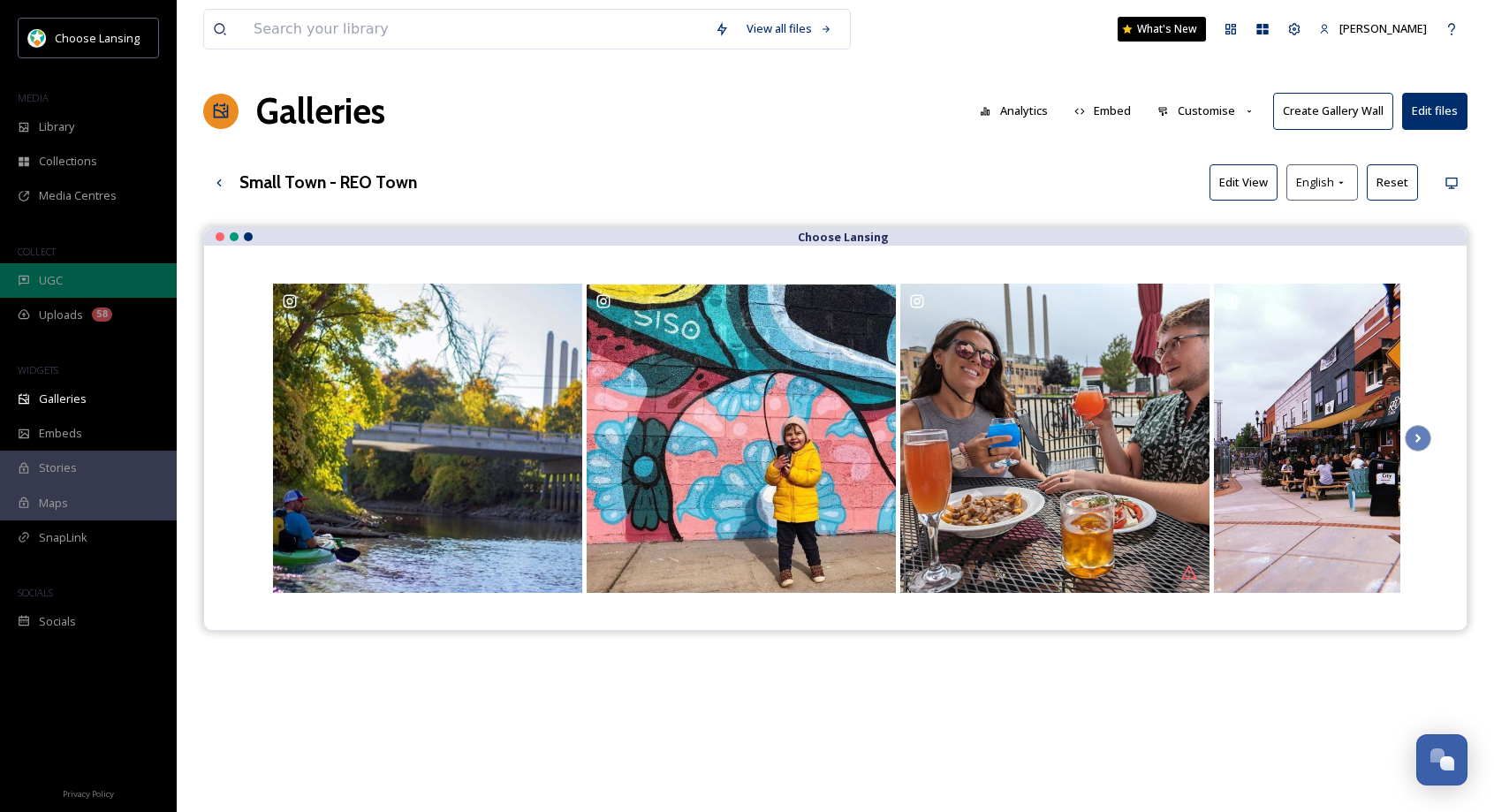
click at [48, 284] on span "UGC" at bounding box center [50, 280] width 24 height 17
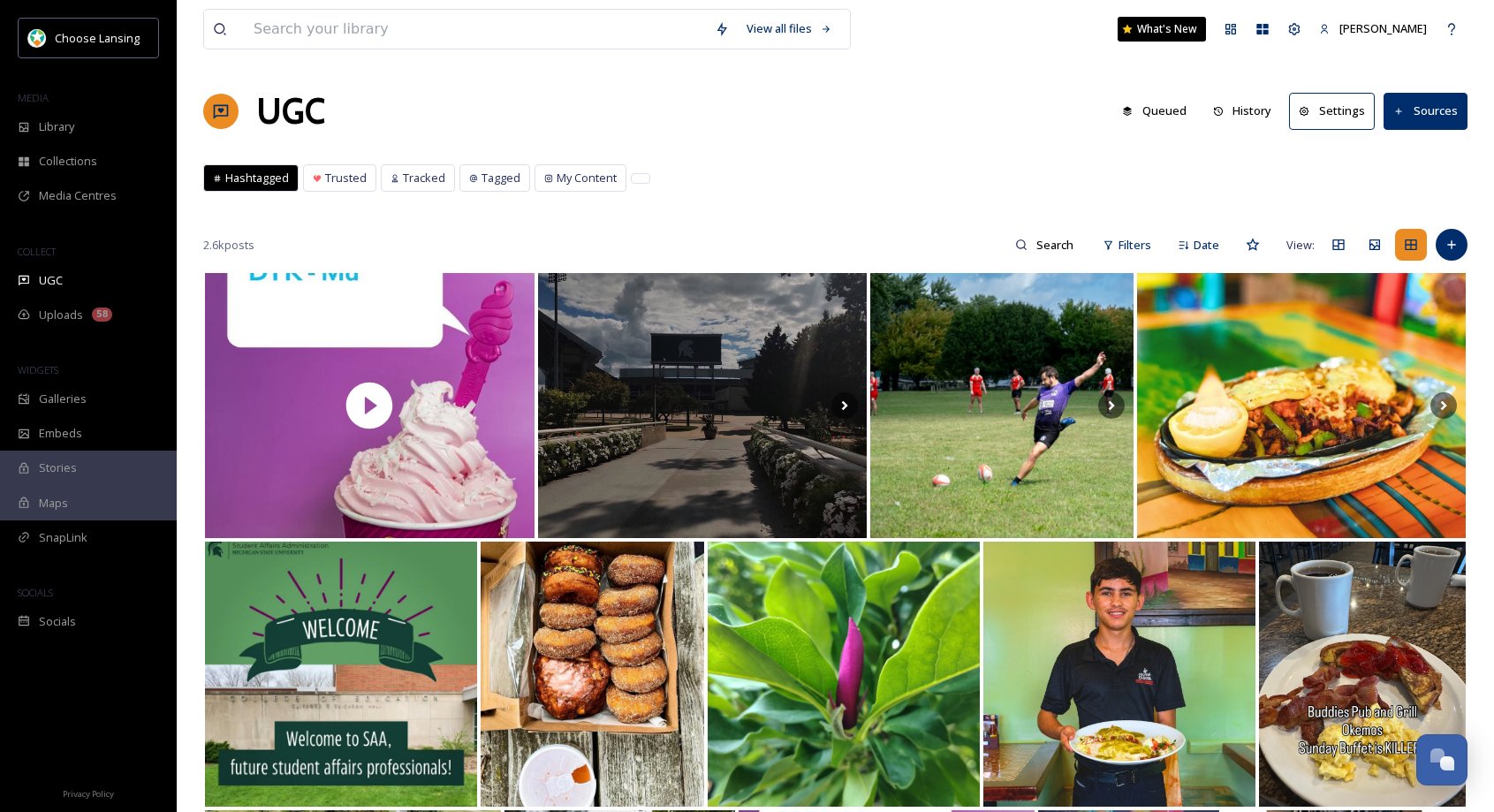
drag, startPoint x: 405, startPoint y: 176, endPoint x: 514, endPoint y: 205, distance: 112.8
click at [406, 177] on span "Tracked" at bounding box center [424, 178] width 42 height 17
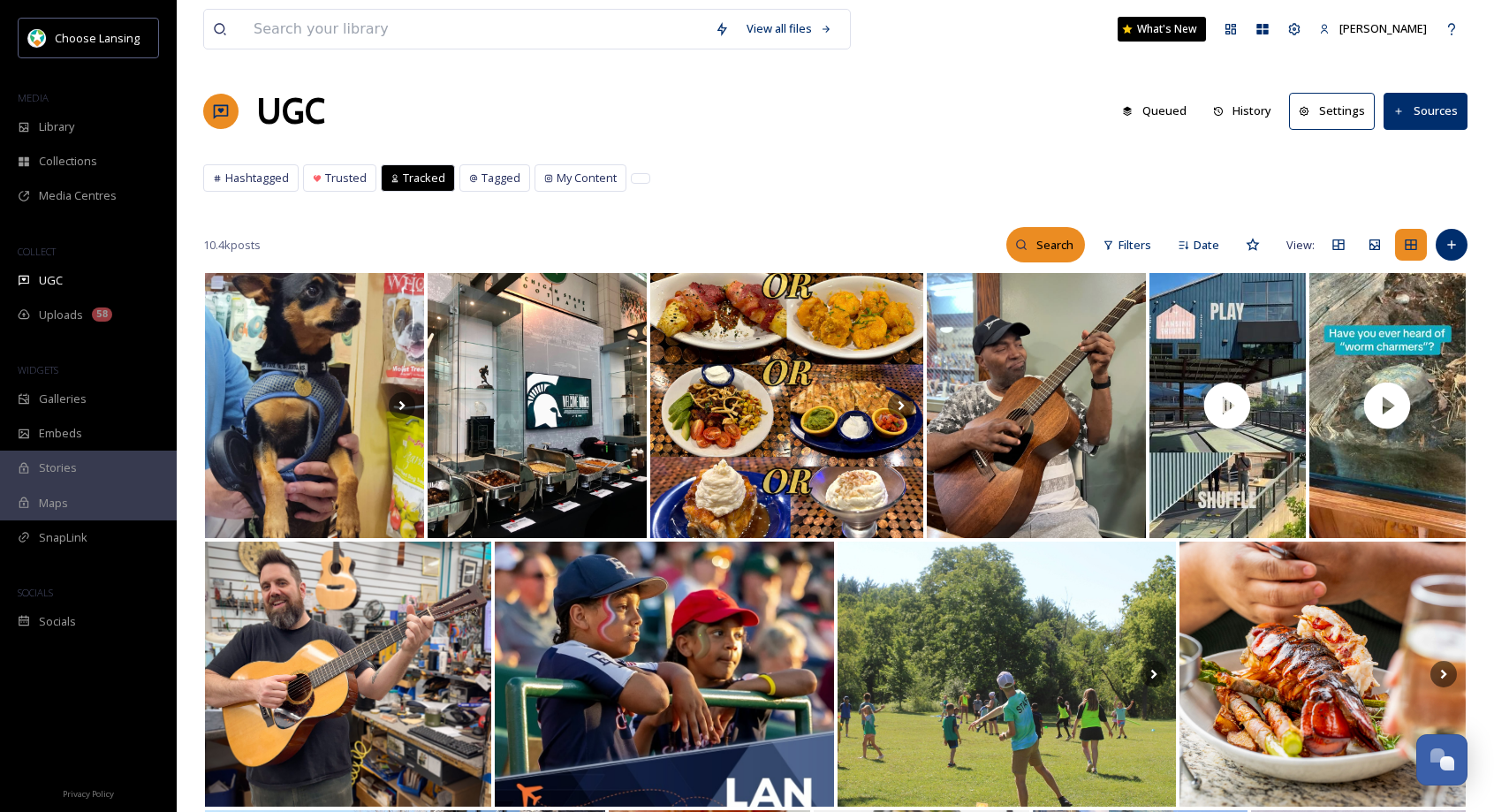
click at [1041, 247] on input at bounding box center [1056, 245] width 57 height 36
type input "reo town"
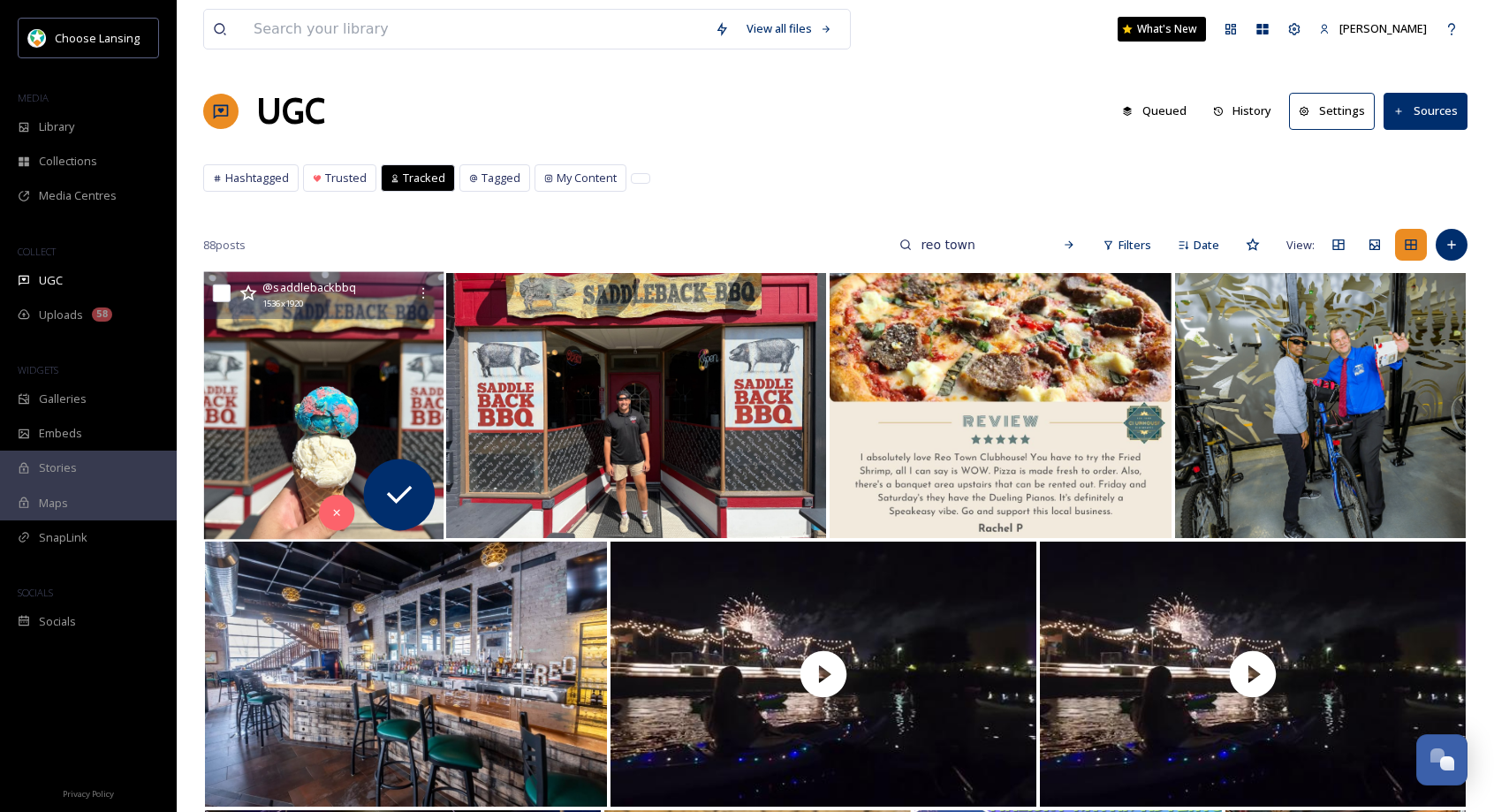
click at [218, 294] on input "checkbox" at bounding box center [222, 293] width 18 height 18
checkbox input "true"
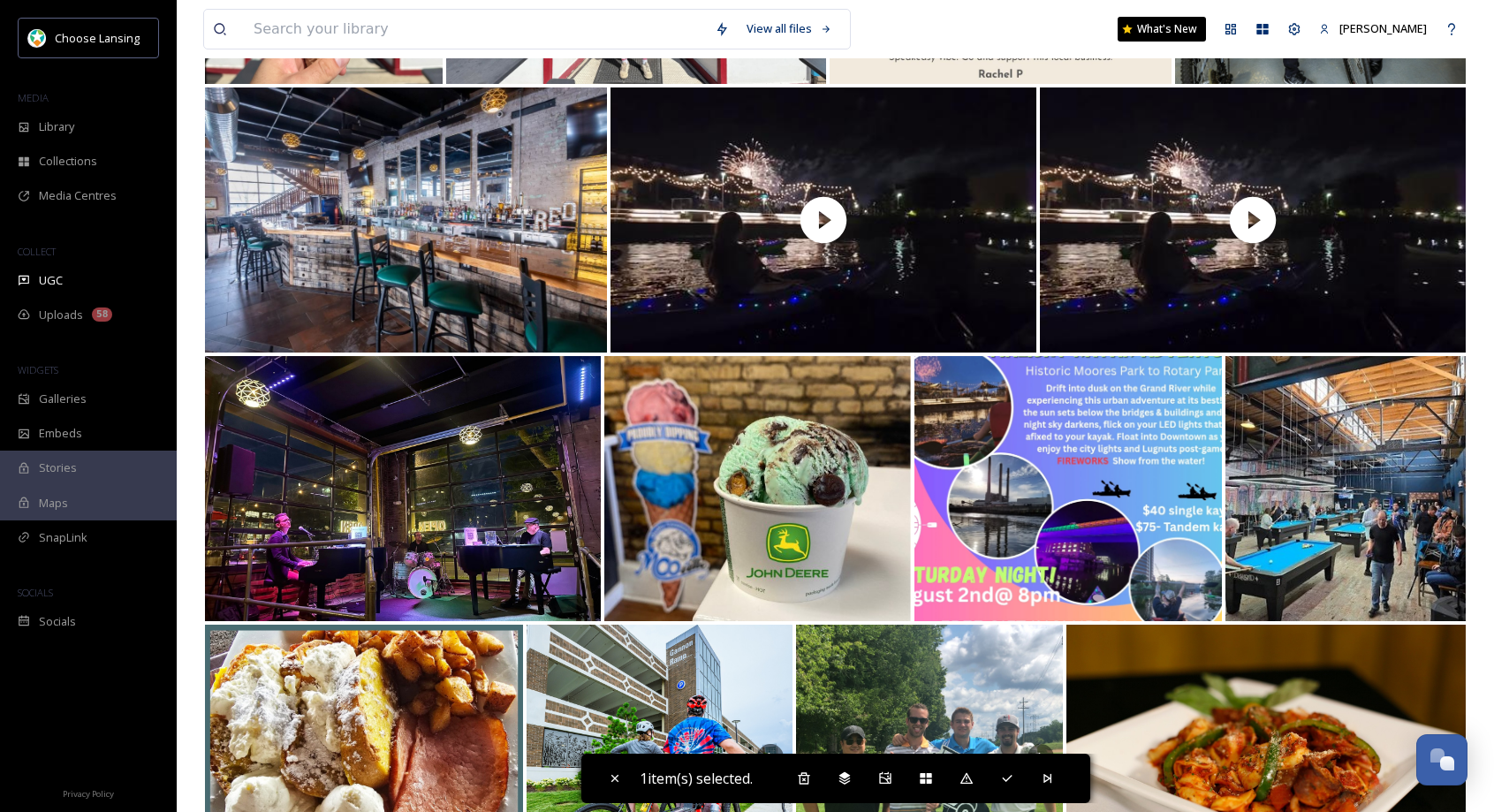
scroll to position [500, 0]
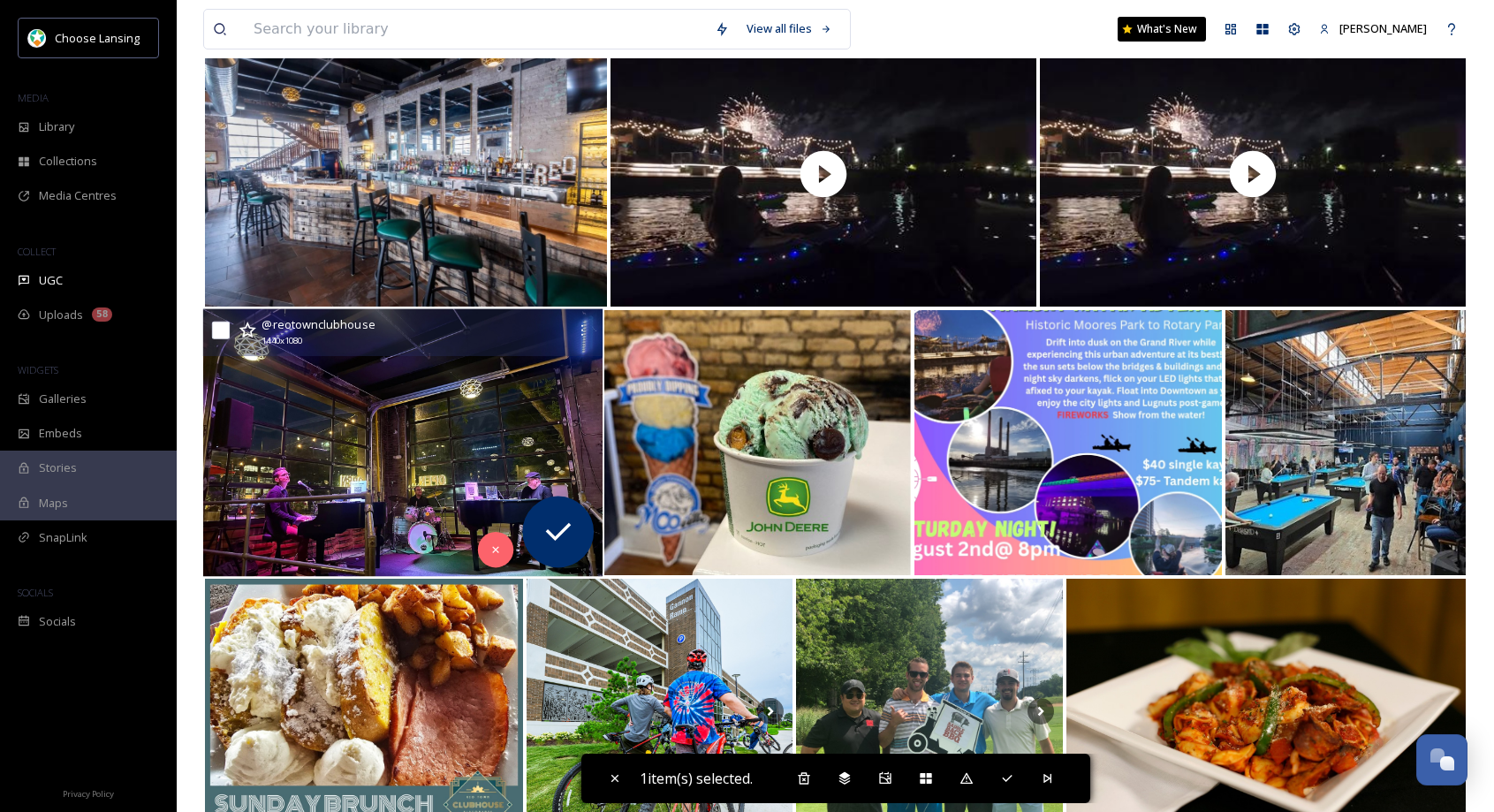
click at [220, 332] on input "checkbox" at bounding box center [221, 330] width 18 height 18
checkbox input "true"
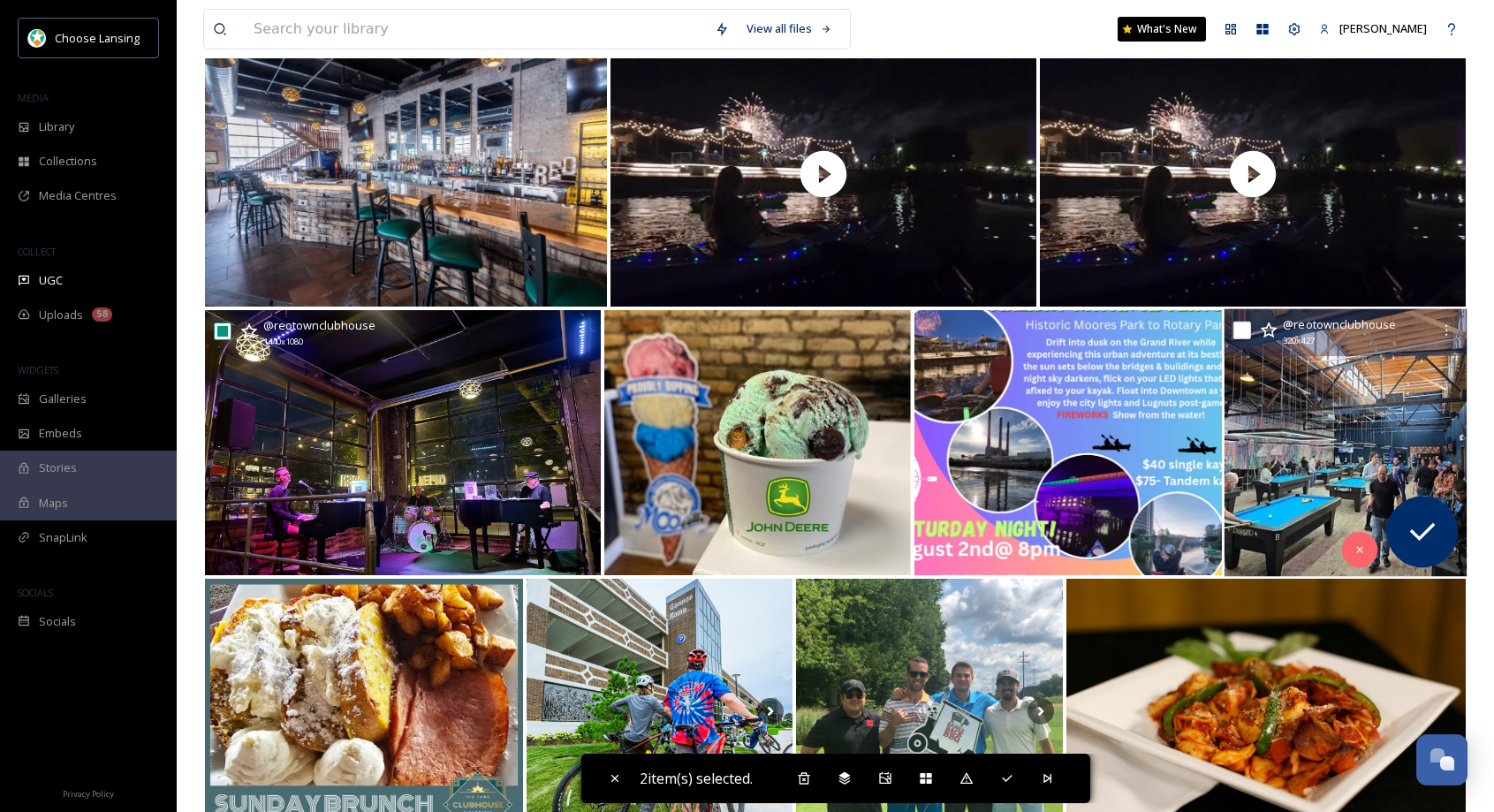
drag, startPoint x: 1241, startPoint y: 327, endPoint x: 1349, endPoint y: 327, distance: 108.0
click at [1241, 327] on input "checkbox" at bounding box center [1241, 330] width 18 height 18
checkbox input "true"
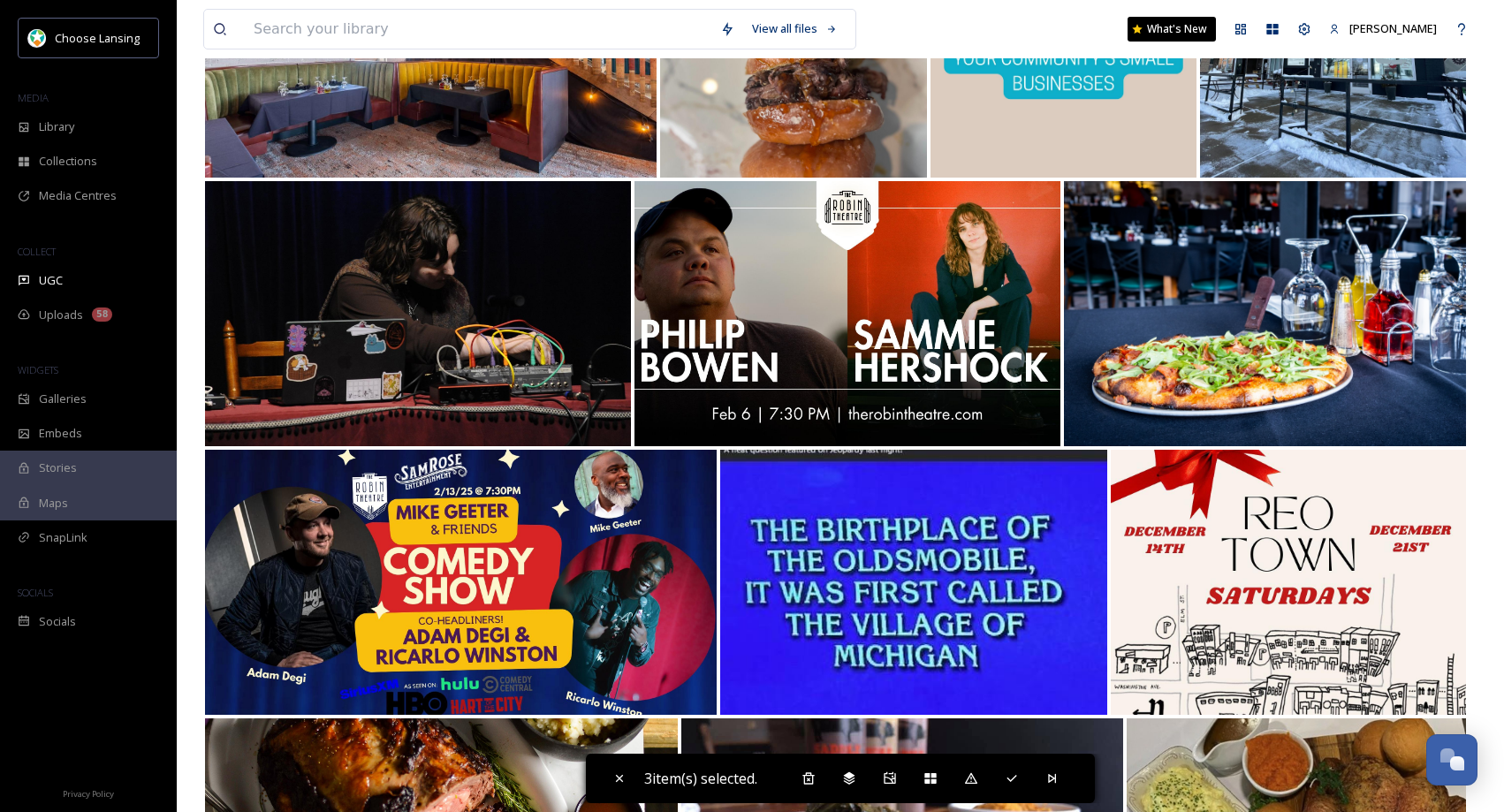
scroll to position [3329, 0]
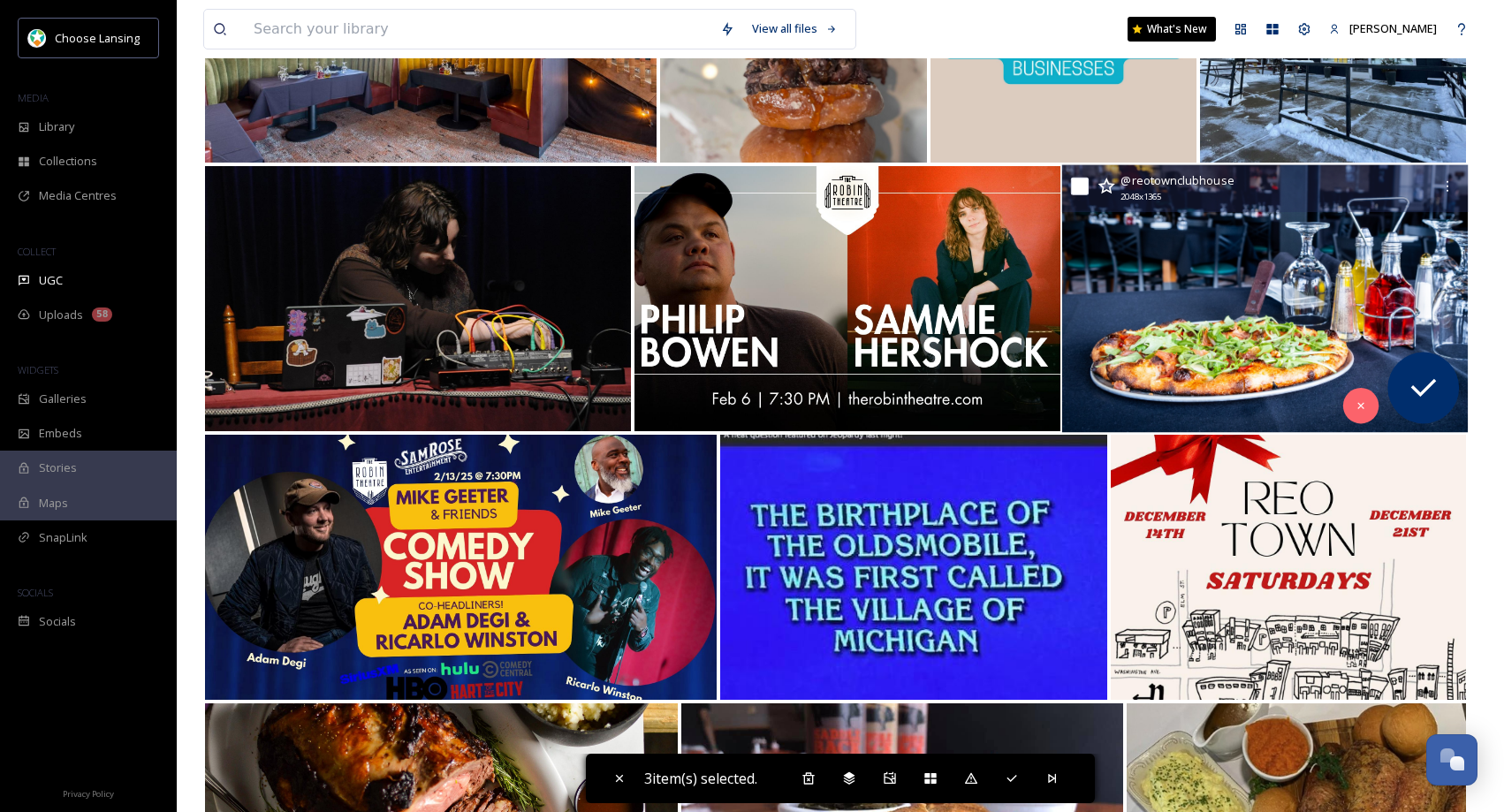
click at [1083, 186] on input "checkbox" at bounding box center [1080, 187] width 18 height 18
checkbox input "true"
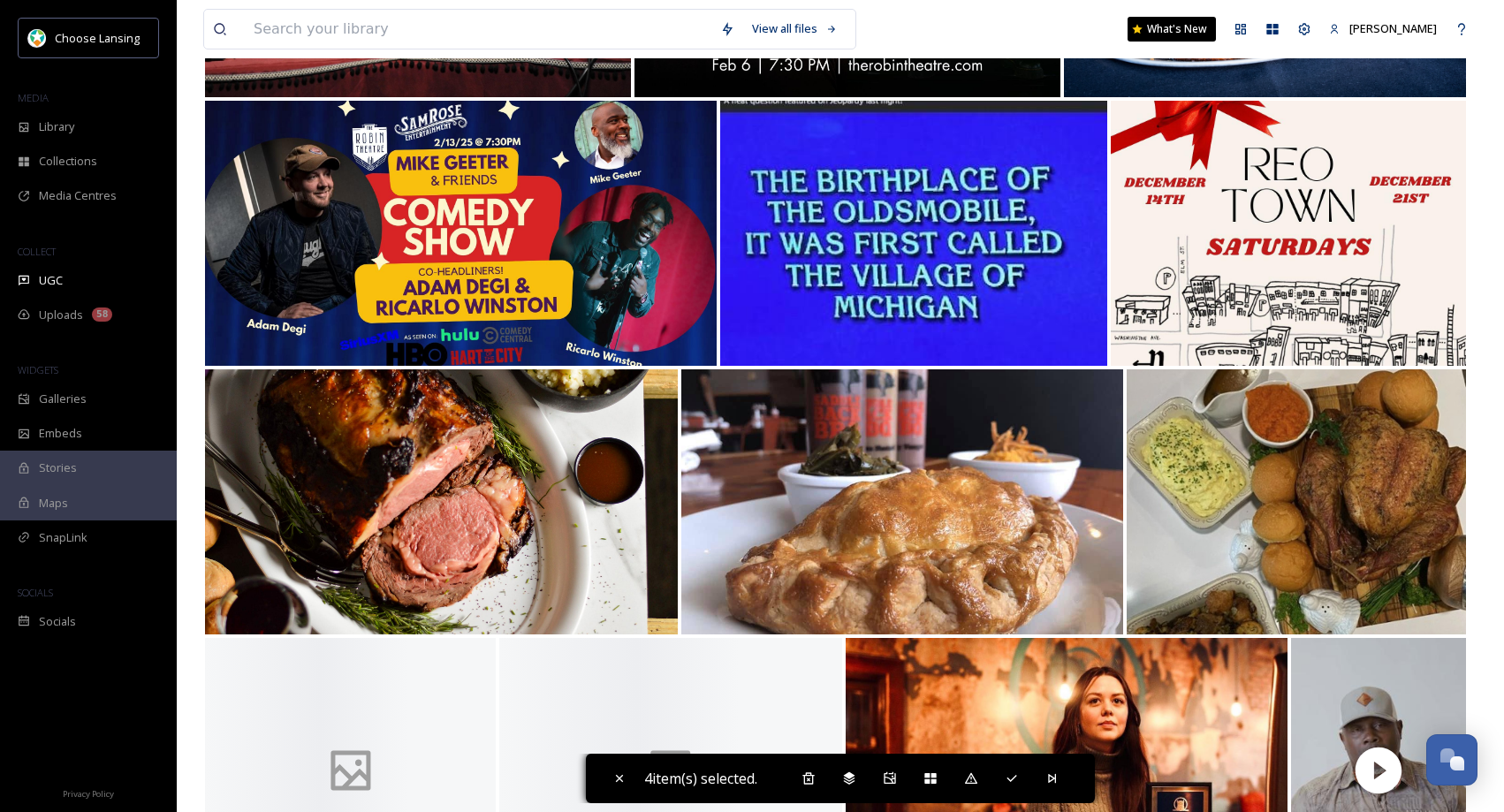
scroll to position [3773, 0]
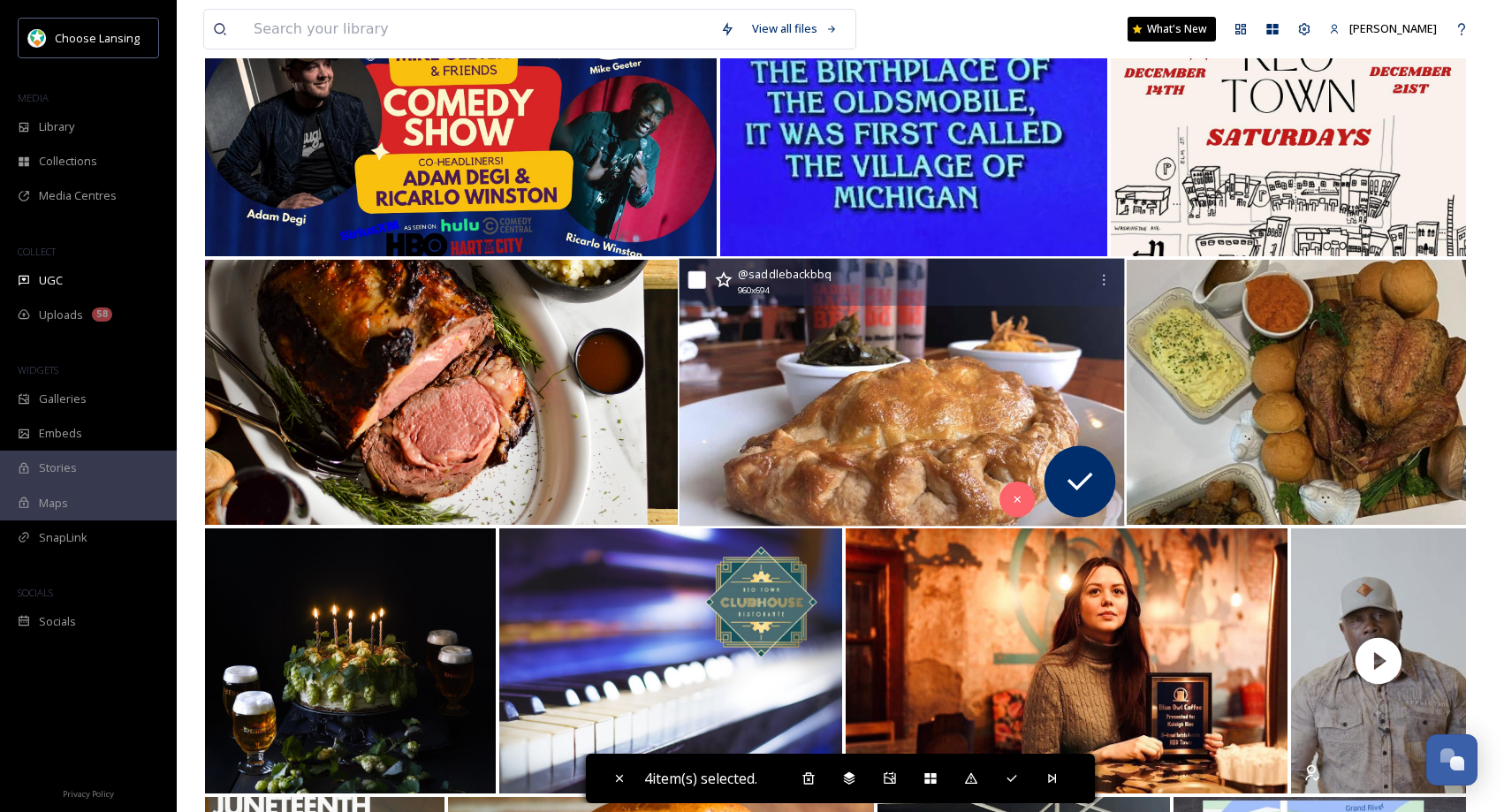
click at [696, 280] on input "checkbox" at bounding box center [698, 281] width 18 height 18
checkbox input "true"
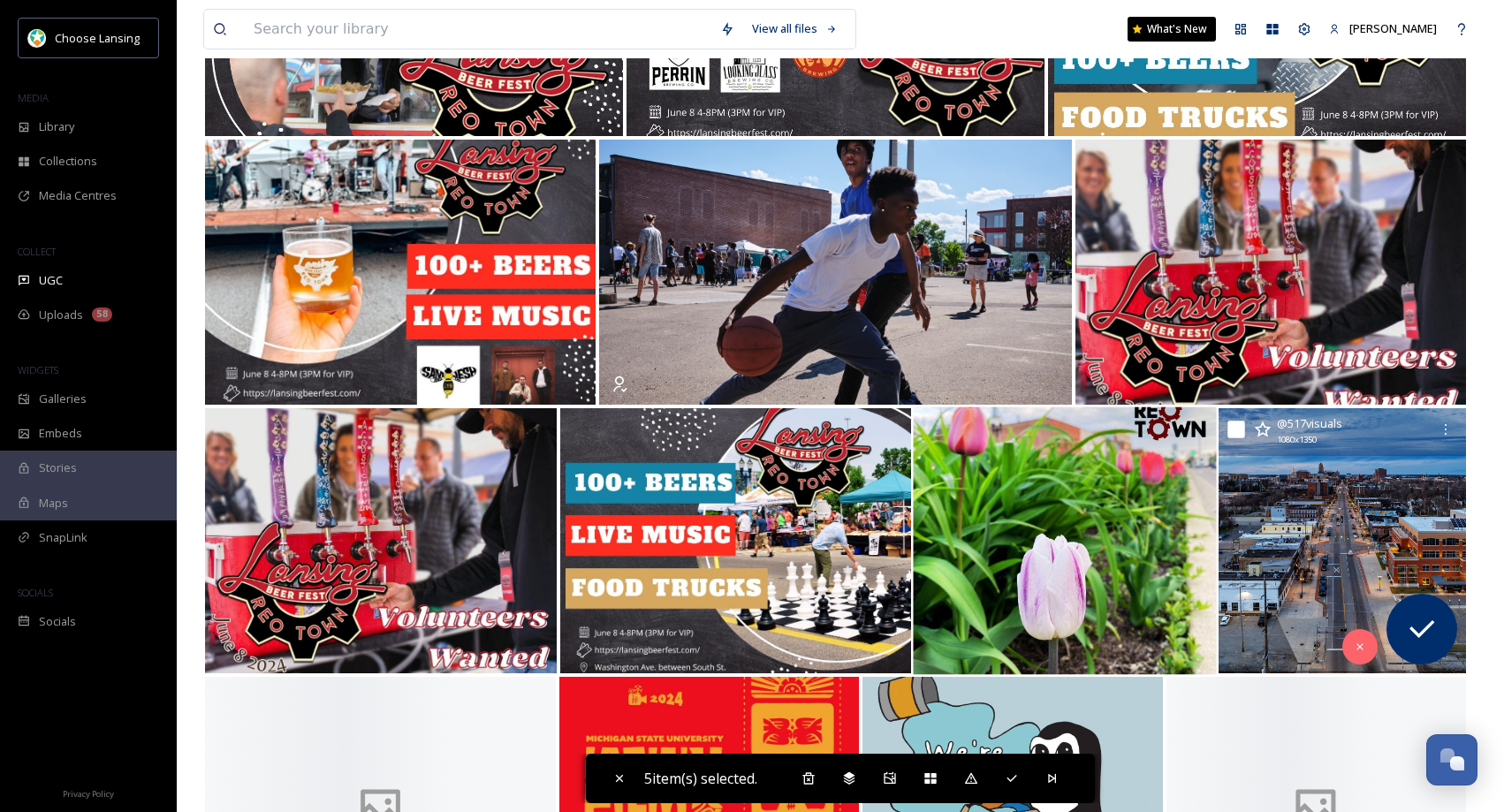
scroll to position [4974, 0]
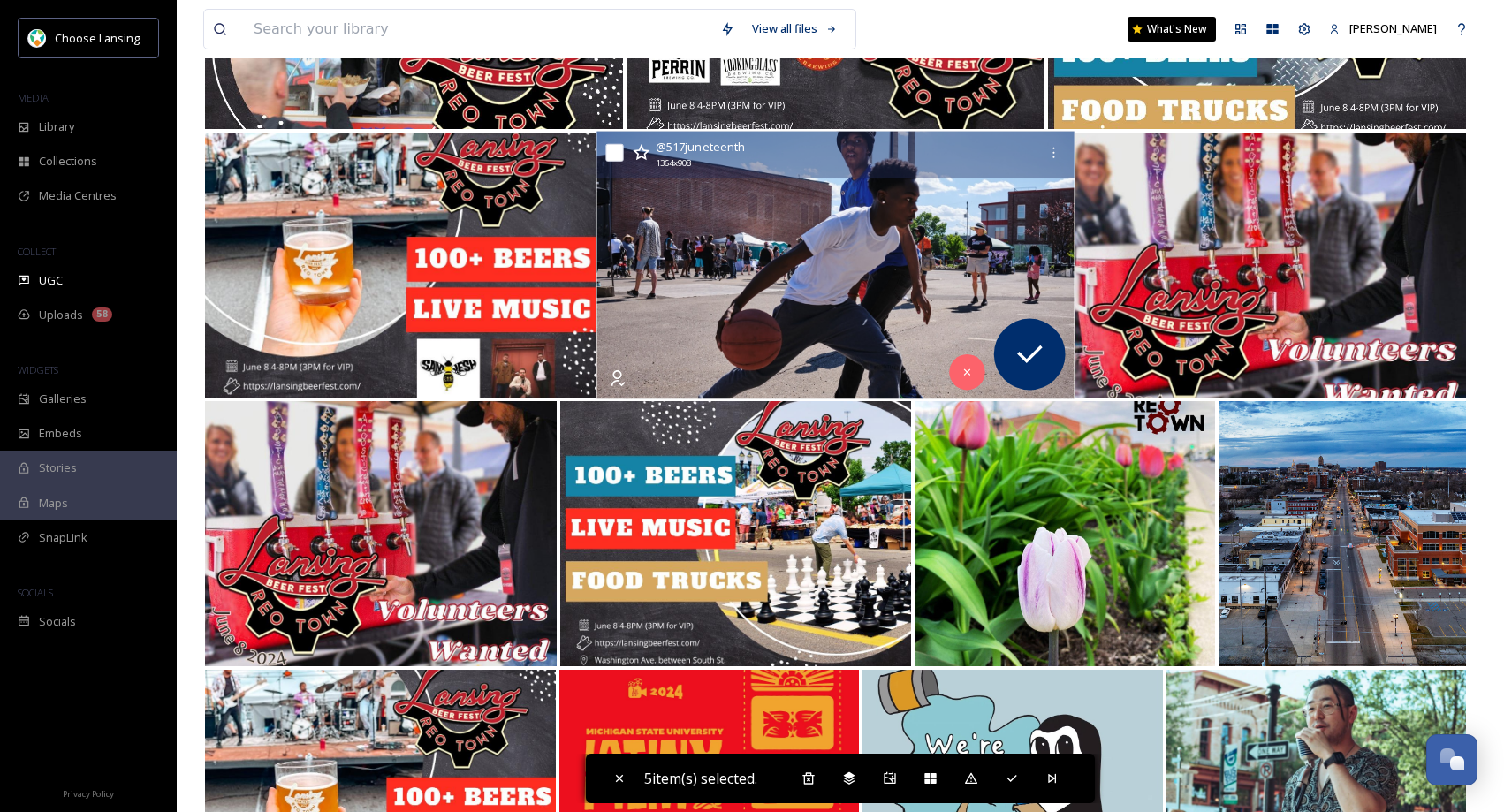
click at [615, 153] on input "checkbox" at bounding box center [615, 153] width 18 height 18
checkbox input "true"
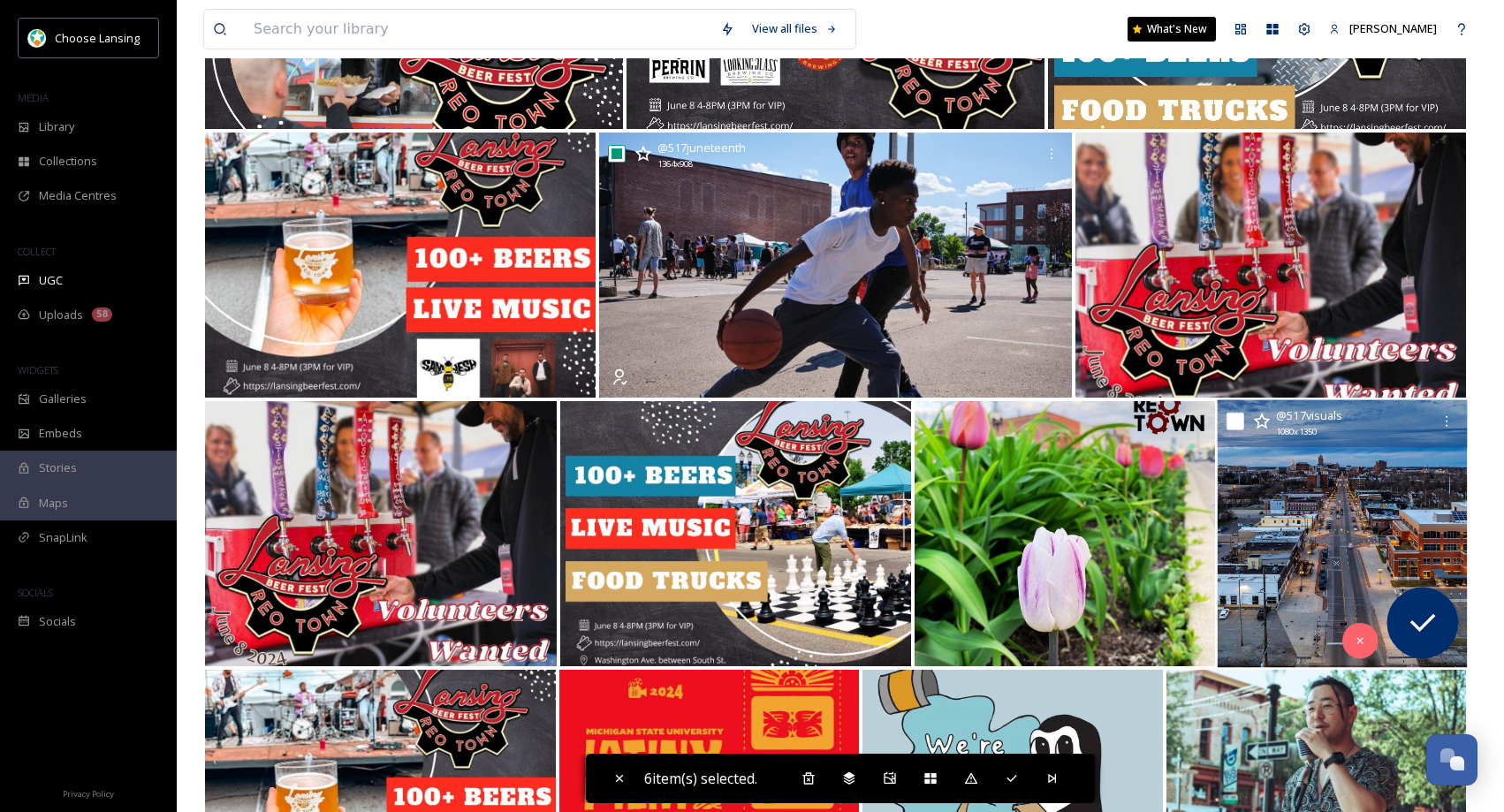
click at [1237, 417] on input "checkbox" at bounding box center [1235, 422] width 18 height 18
checkbox input "true"
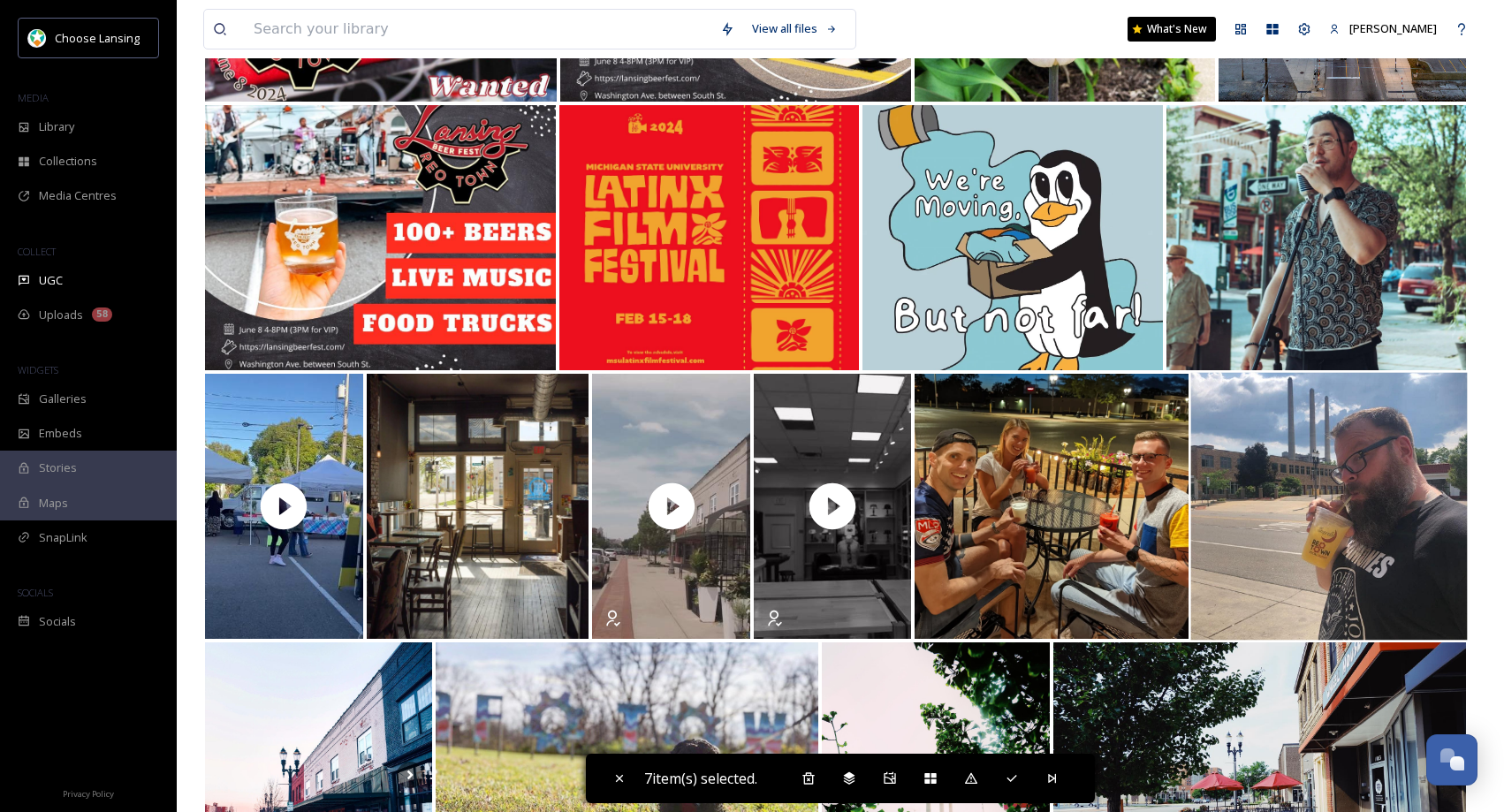
scroll to position [5524, 0]
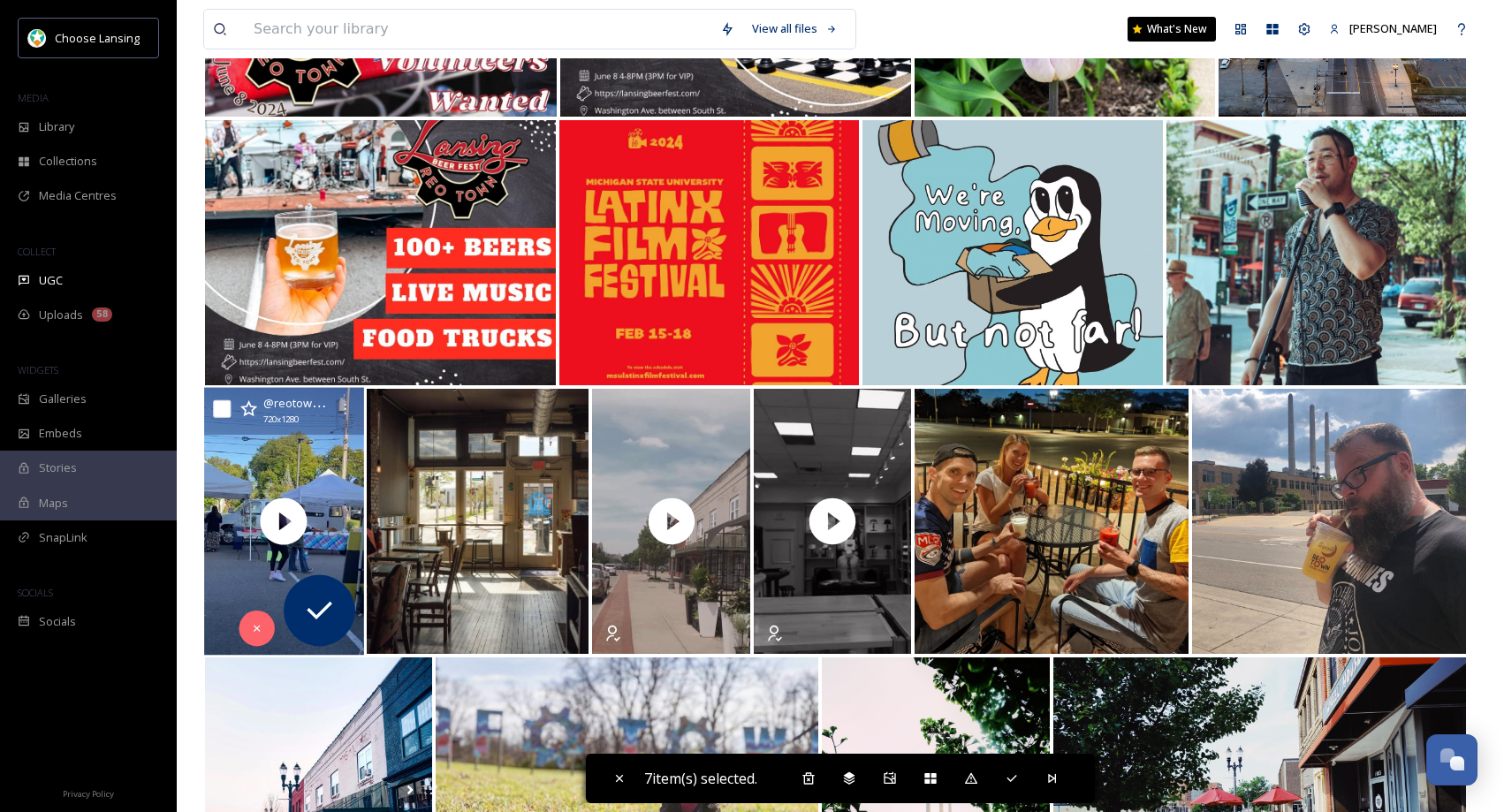
click at [225, 407] on input "checkbox" at bounding box center [222, 409] width 18 height 18
click at [220, 408] on input "checkbox" at bounding box center [222, 409] width 18 height 18
checkbox input "false"
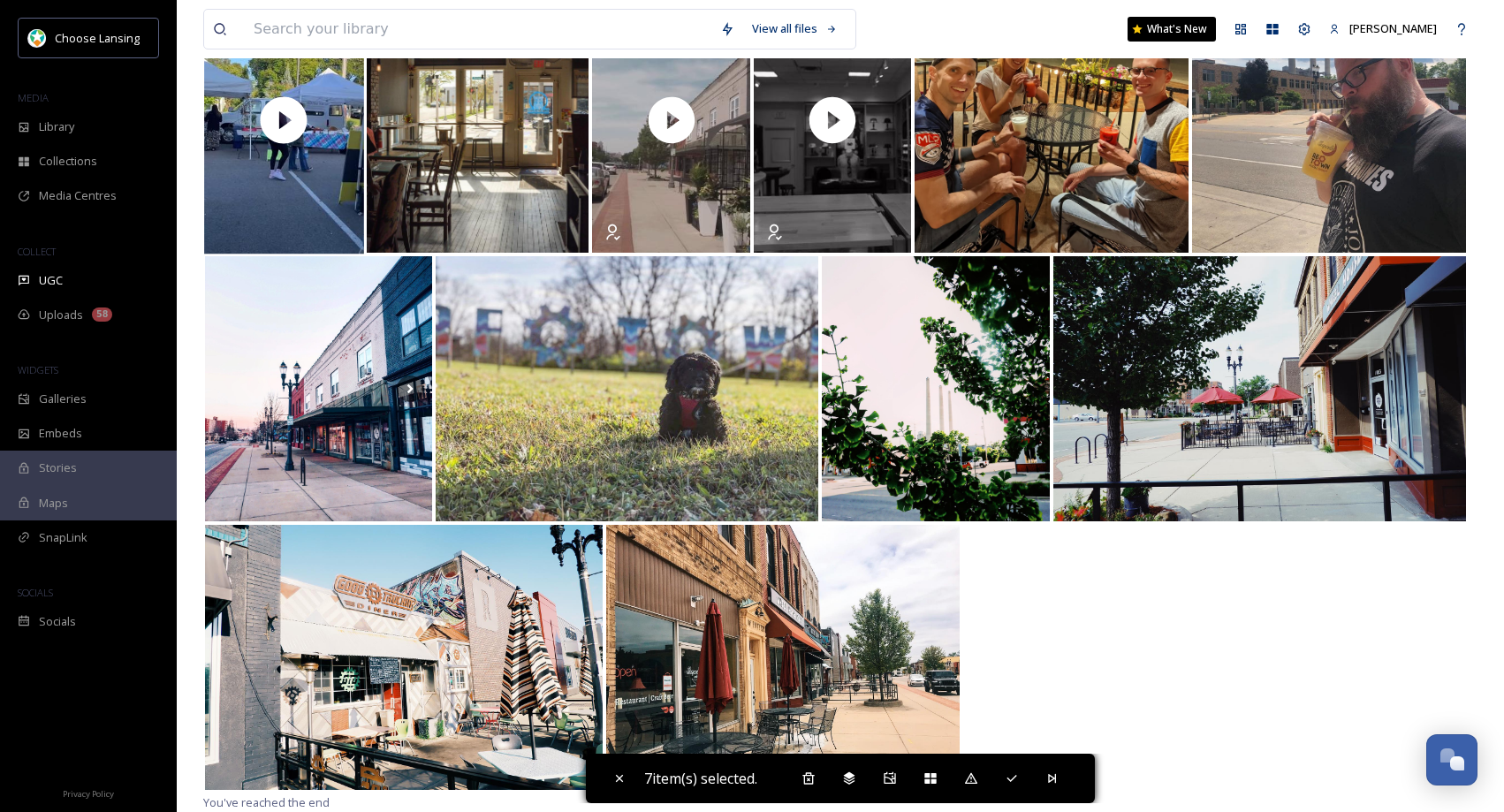
scroll to position [5925, 0]
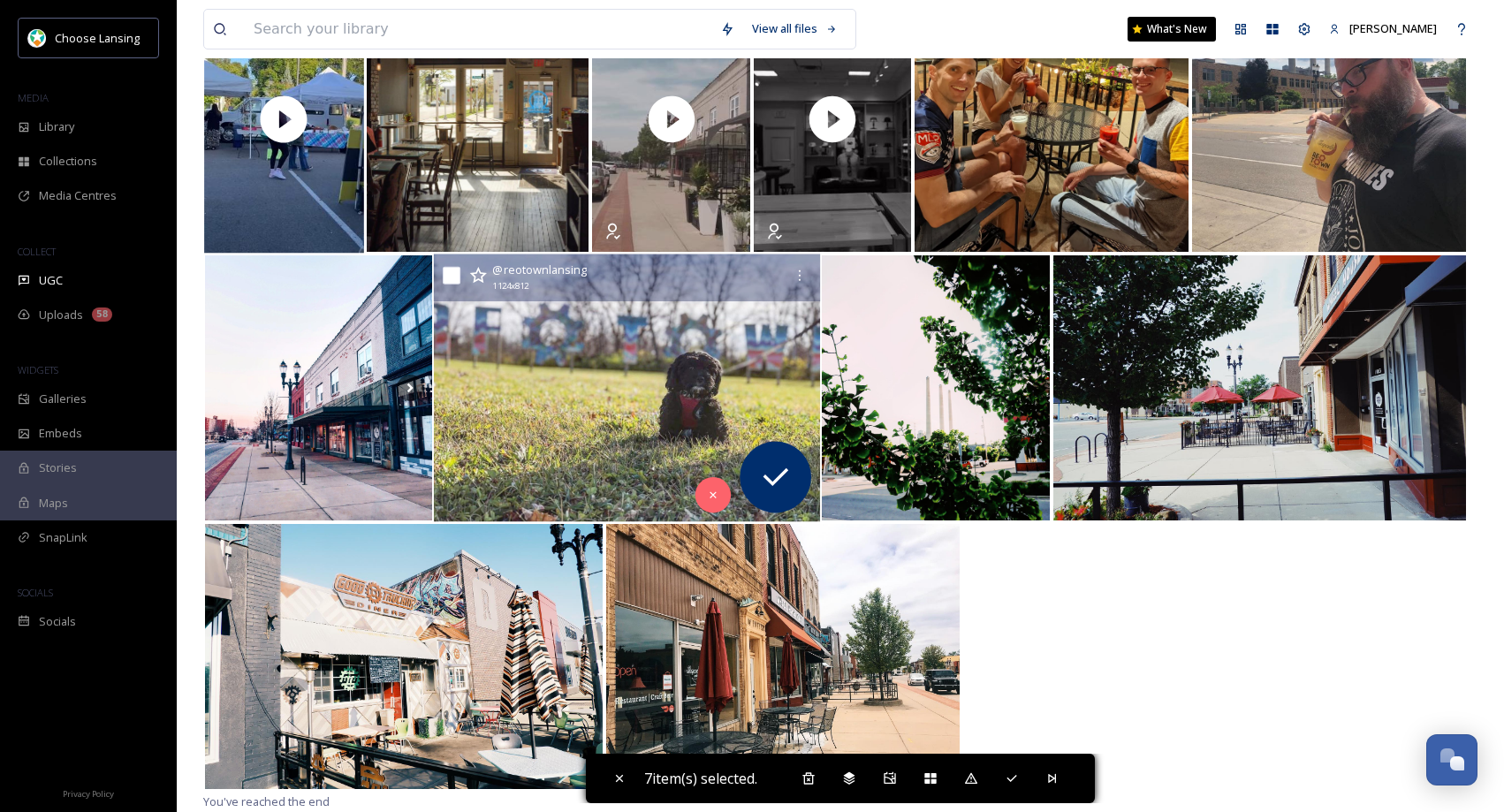
click at [455, 276] on input "checkbox" at bounding box center [452, 276] width 18 height 18
drag, startPoint x: 452, startPoint y: 279, endPoint x: 471, endPoint y: 305, distance: 32.2
click at [451, 279] on input "checkbox" at bounding box center [452, 276] width 18 height 18
checkbox input "false"
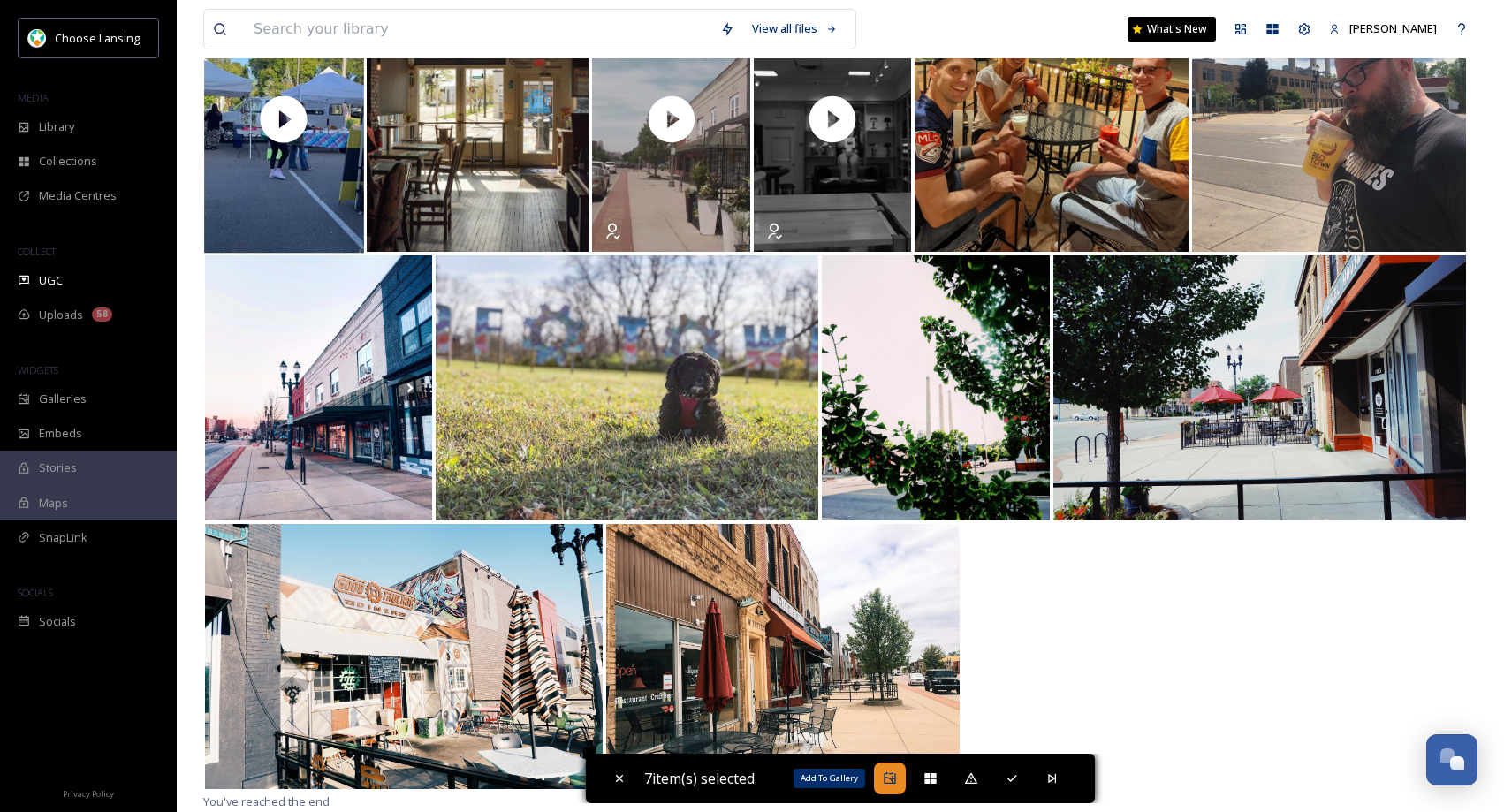
click at [890, 776] on icon at bounding box center [889, 778] width 14 height 14
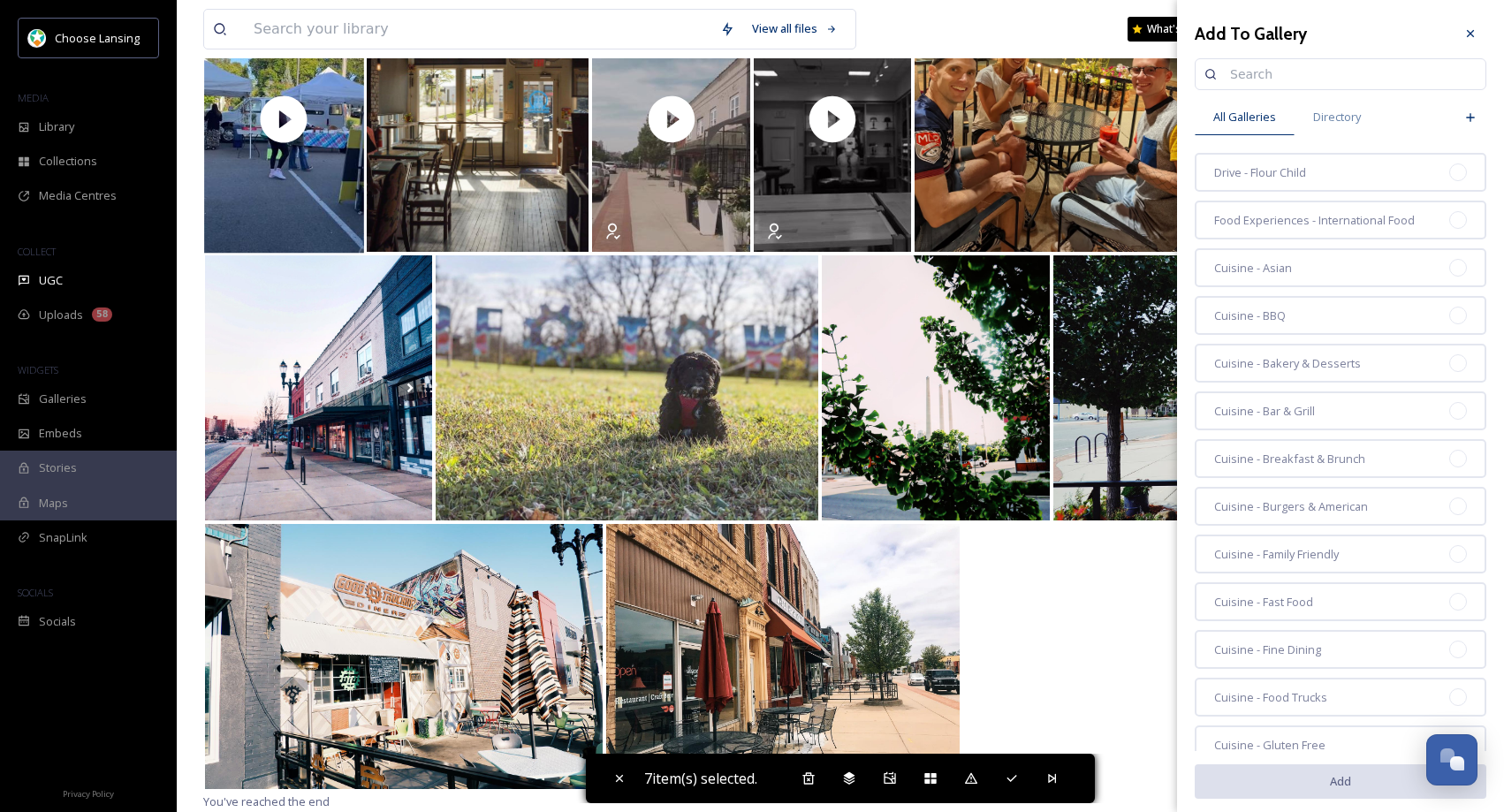
click at [1247, 70] on input at bounding box center [1349, 74] width 255 height 36
type input "reo town"
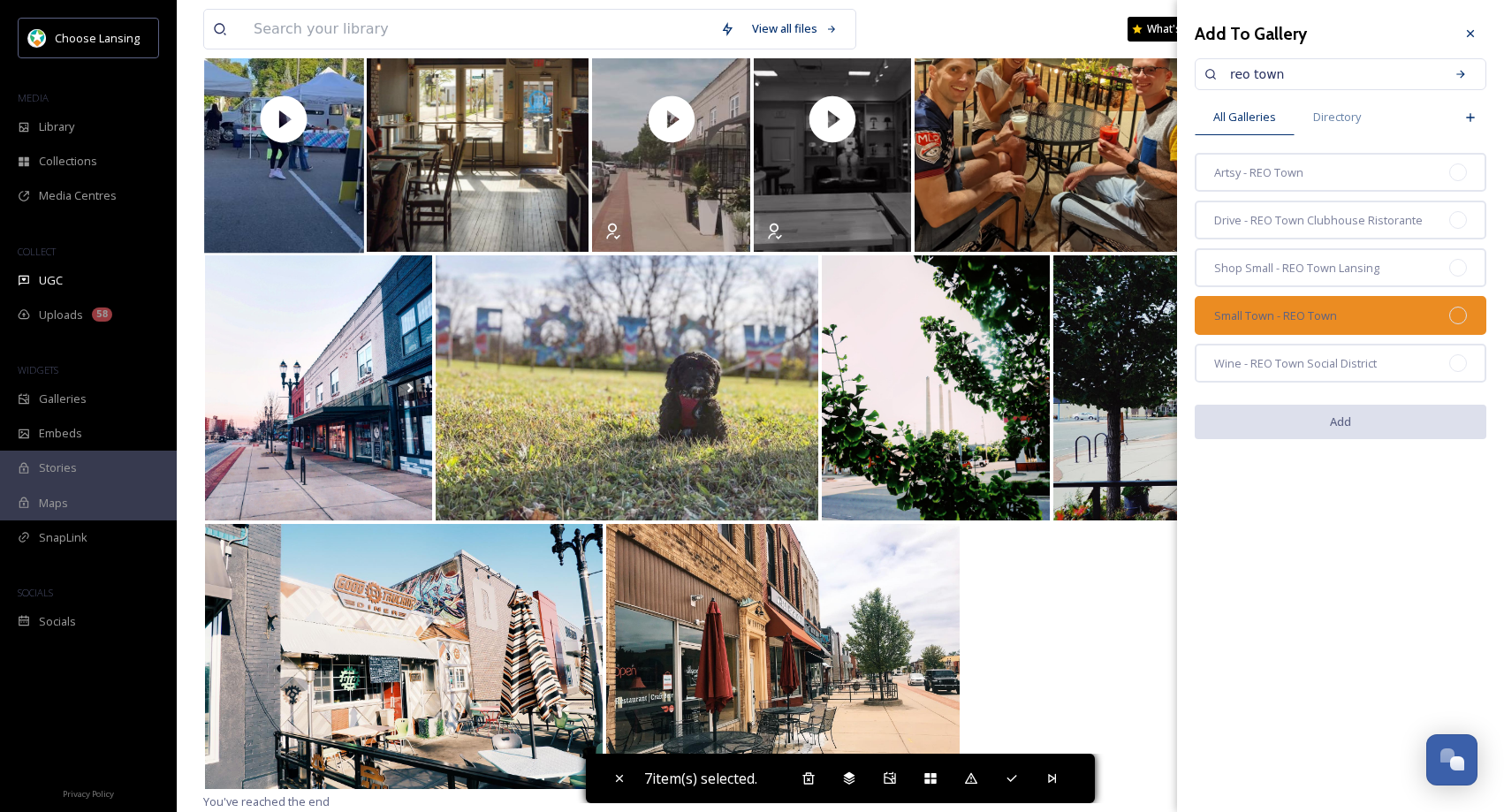
click at [1379, 315] on div "Small Town - REO Town" at bounding box center [1340, 315] width 292 height 39
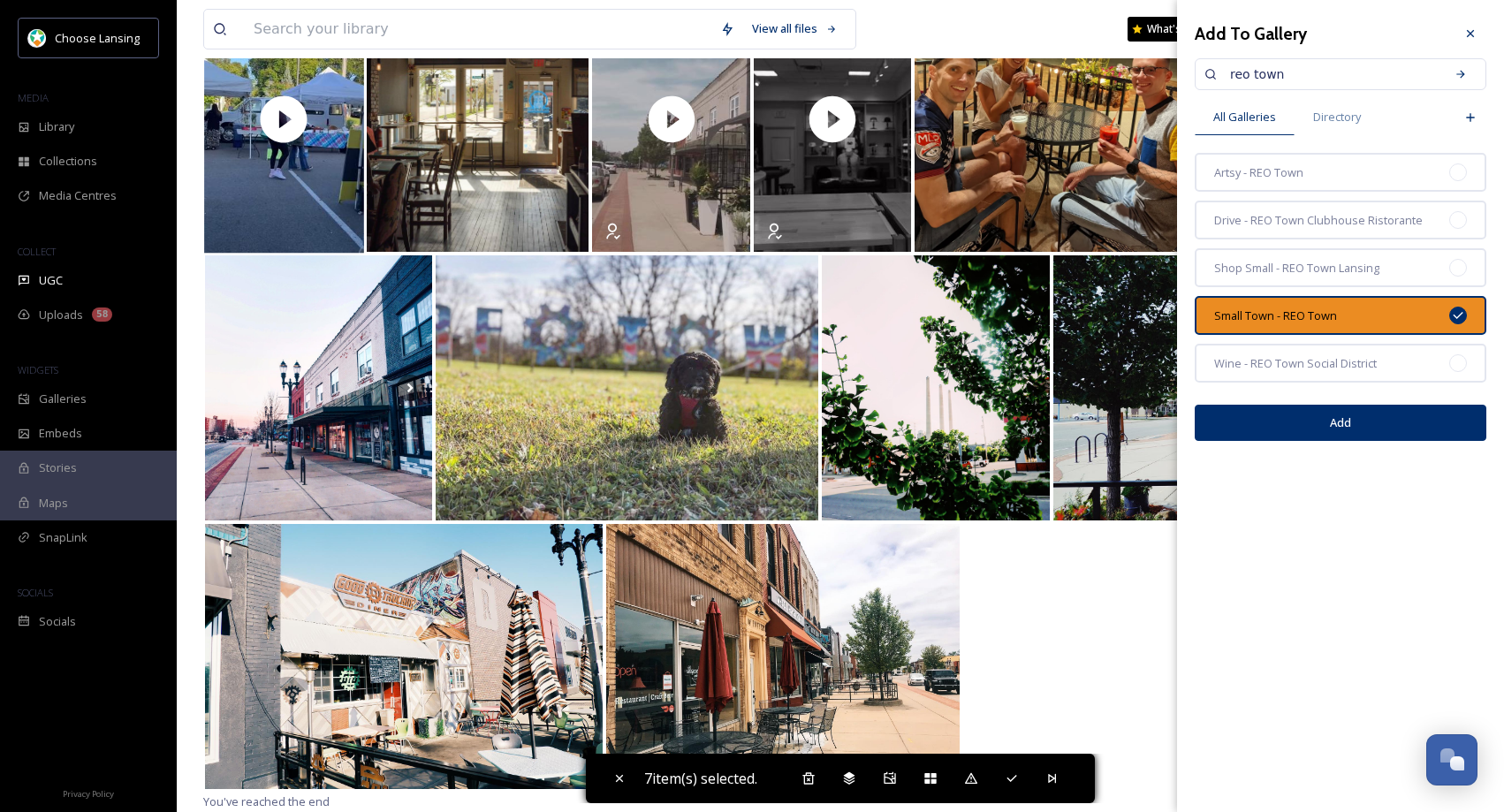
drag, startPoint x: 1348, startPoint y: 424, endPoint x: 1355, endPoint y: 434, distance: 12.2
click at [1349, 424] on button "Add" at bounding box center [1340, 423] width 292 height 37
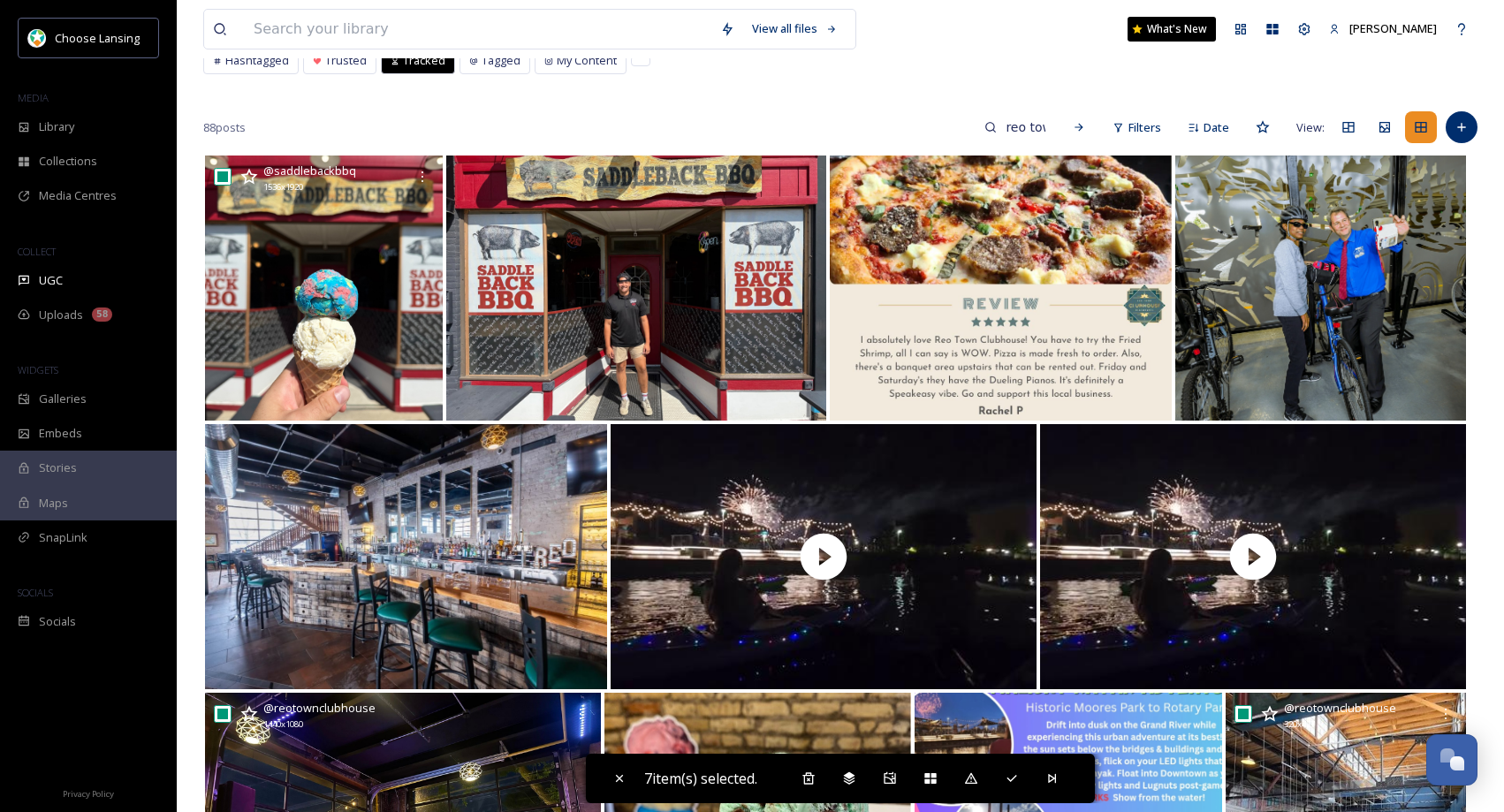
scroll to position [0, 0]
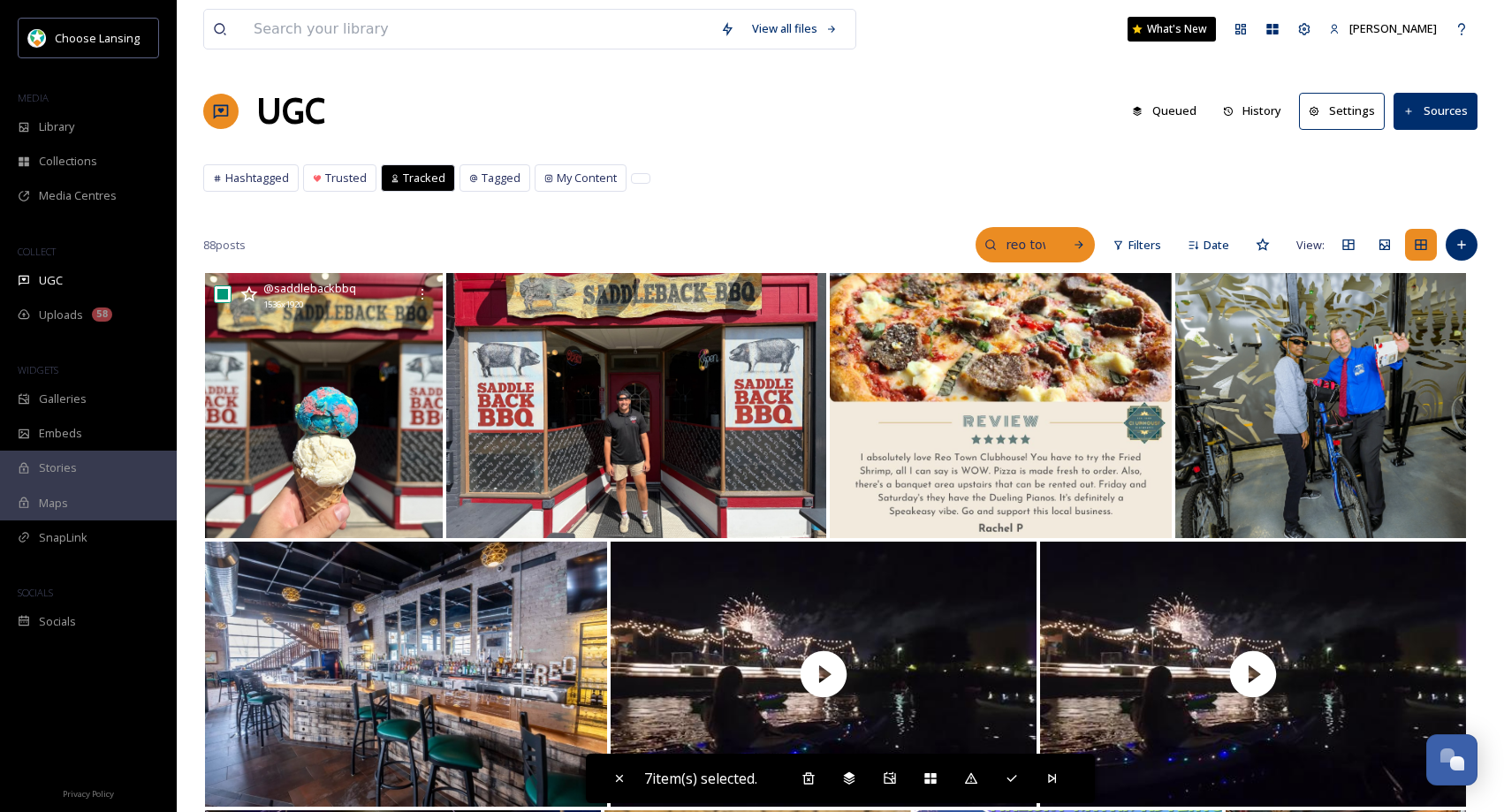
click at [1039, 242] on input "reo town" at bounding box center [1026, 245] width 57 height 36
drag, startPoint x: 991, startPoint y: 244, endPoint x: 896, endPoint y: 242, distance: 95.0
click at [898, 243] on div "88 posts reo town Filters Date View:" at bounding box center [840, 245] width 1274 height 36
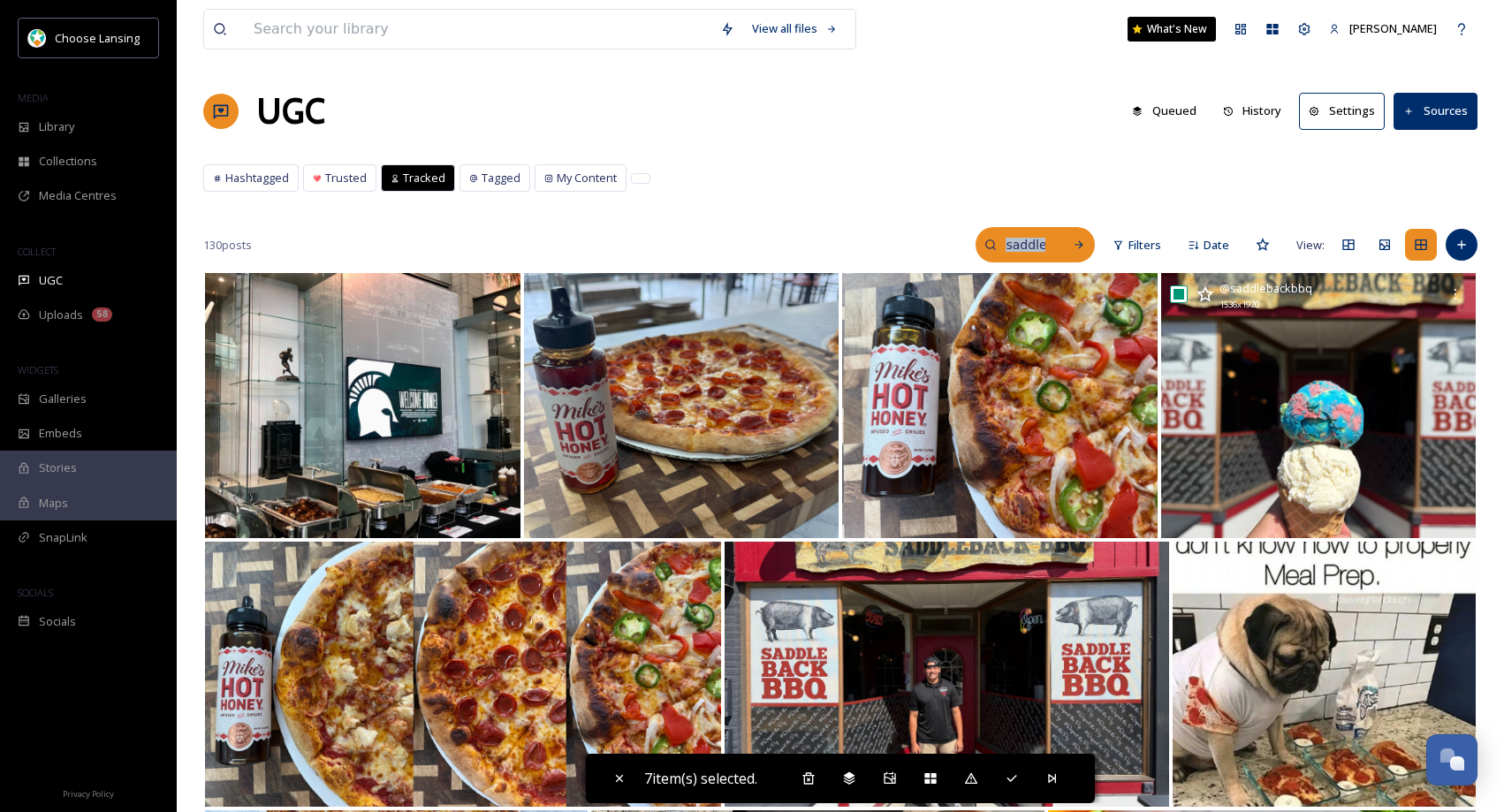
drag, startPoint x: 1060, startPoint y: 244, endPoint x: 1026, endPoint y: 242, distance: 34.1
click at [1026, 242] on div "saddleback" at bounding box center [1035, 245] width 120 height 36
click at [1030, 242] on input "saddleback" at bounding box center [988, 245] width 132 height 36
drag, startPoint x: 990, startPoint y: 243, endPoint x: 881, endPoint y: 238, distance: 109.1
click at [883, 238] on div "130 posts saddleback Filters Date View:" at bounding box center [840, 245] width 1274 height 36
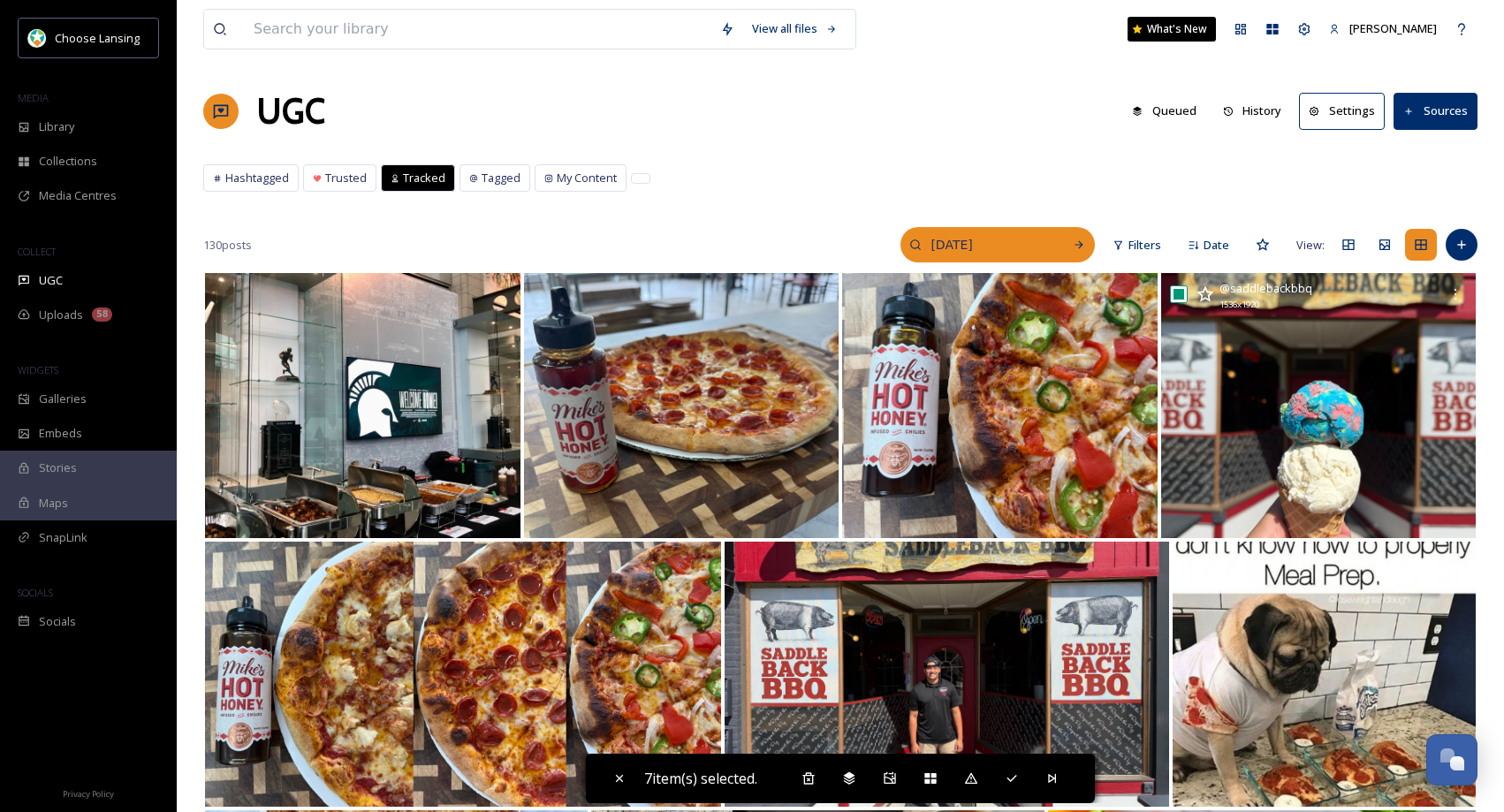
type input "[DATE]"
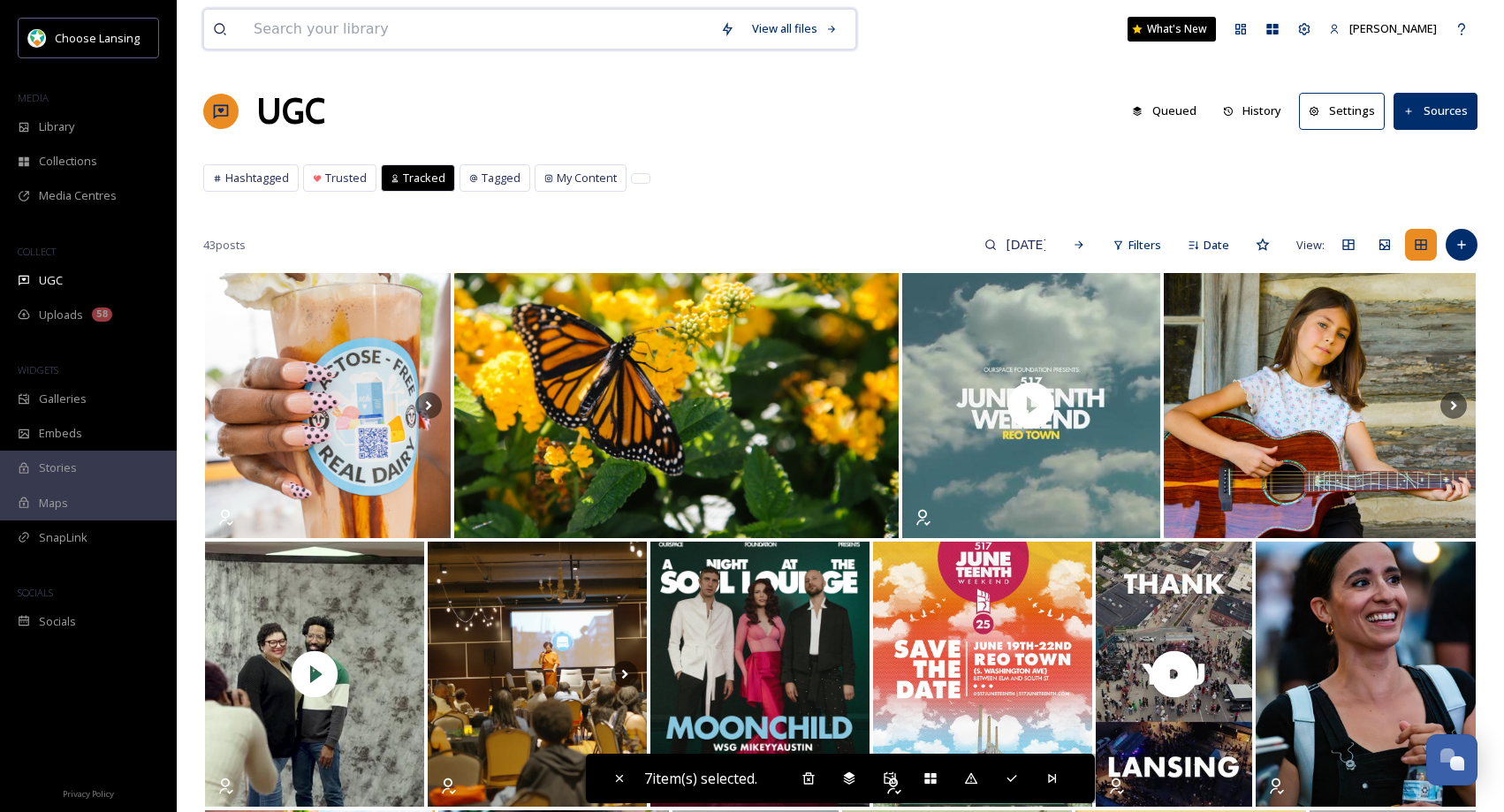
click at [287, 32] on input at bounding box center [478, 29] width 466 height 39
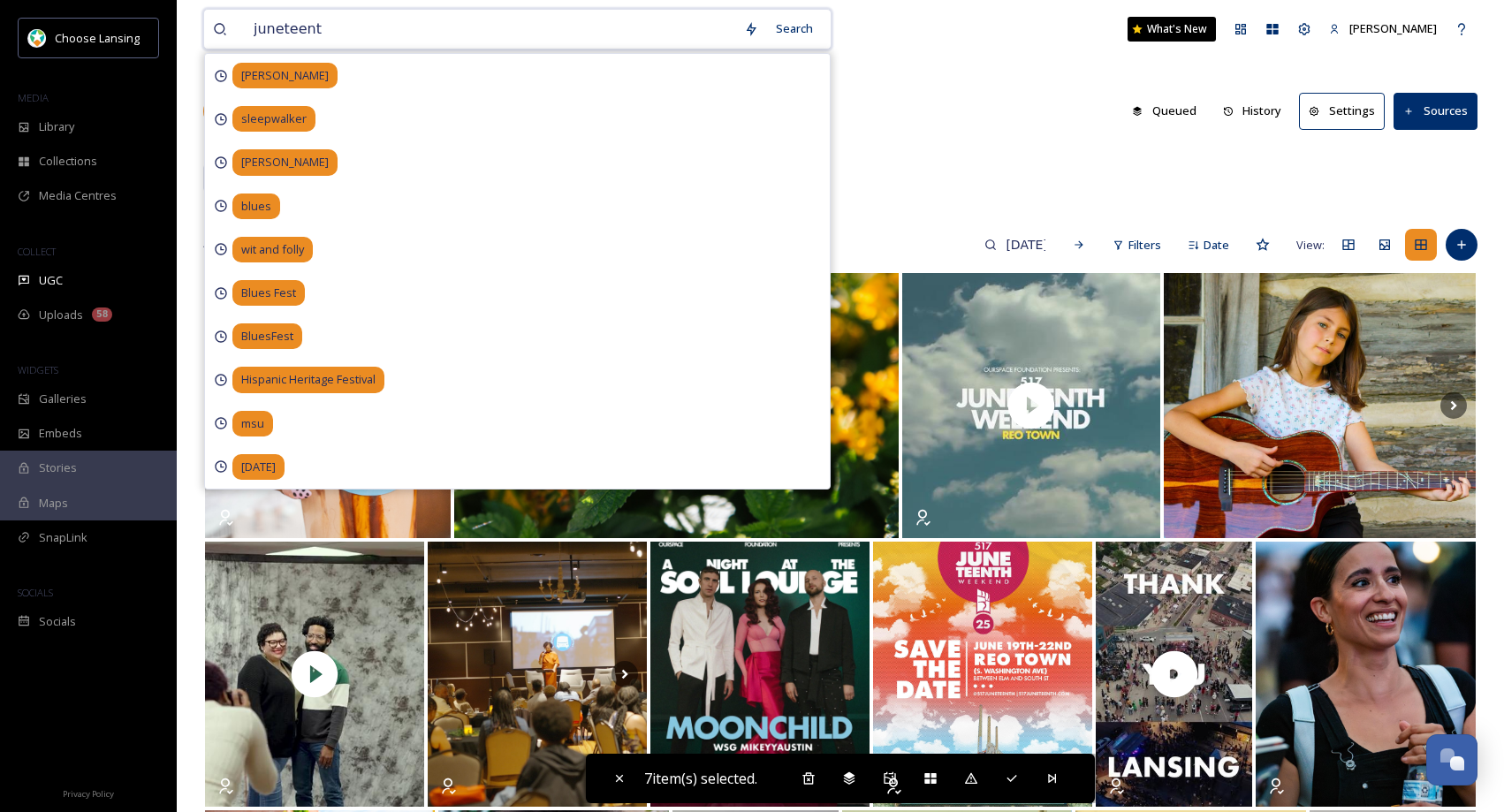
type input "[DATE]"
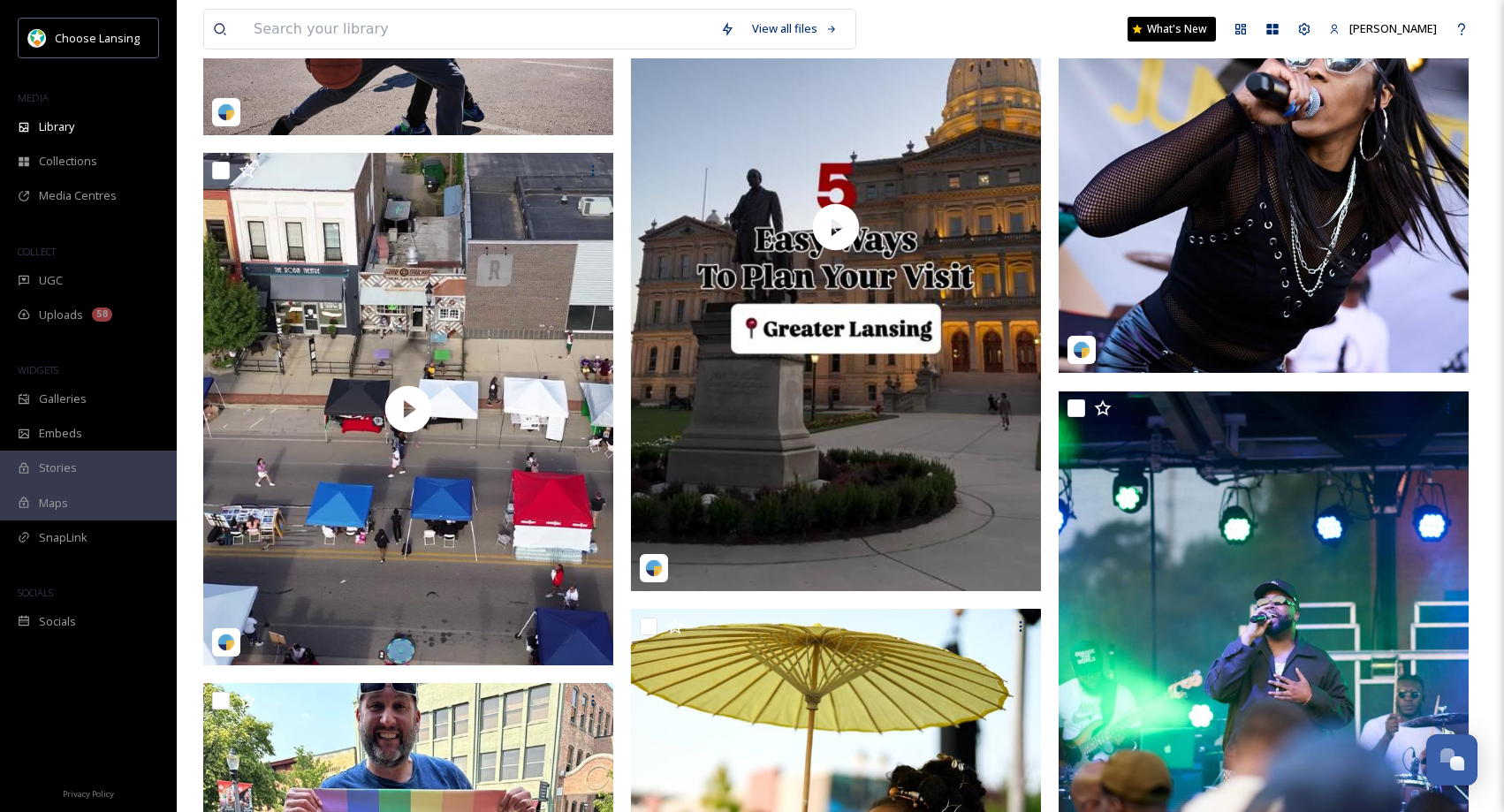
scroll to position [299, 0]
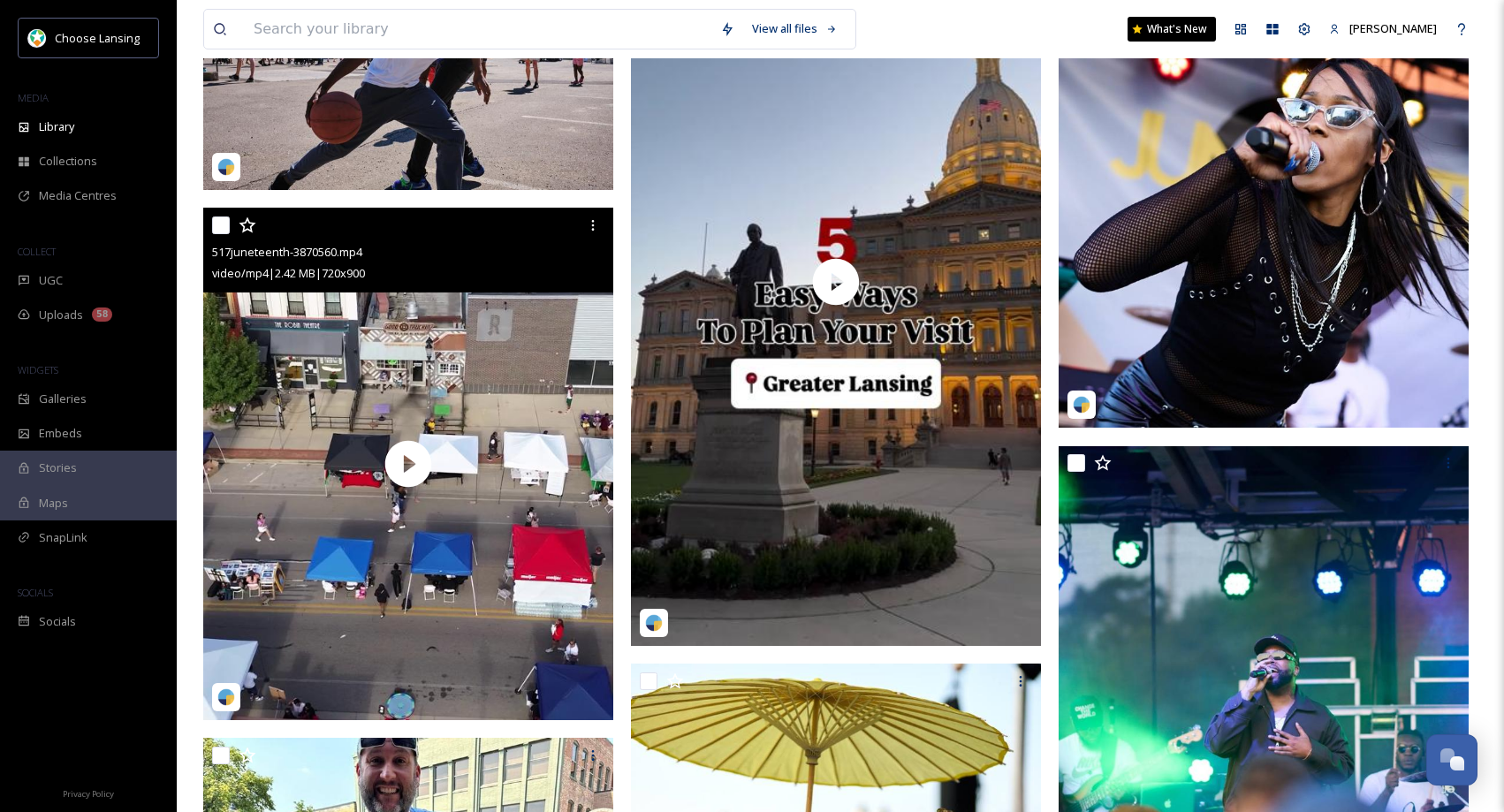
click at [222, 228] on input "checkbox" at bounding box center [221, 225] width 18 height 18
checkbox input "true"
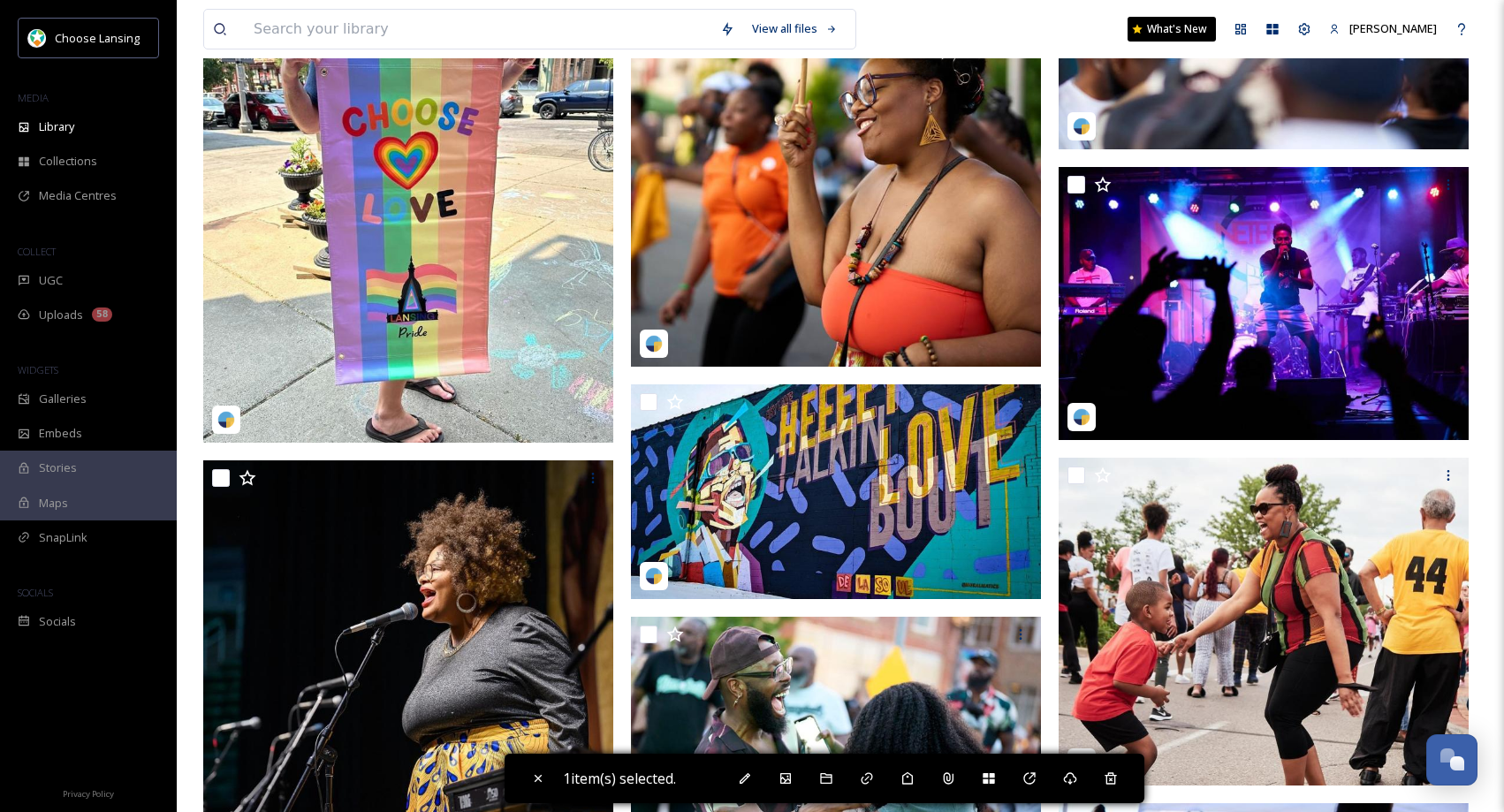
scroll to position [1120, 0]
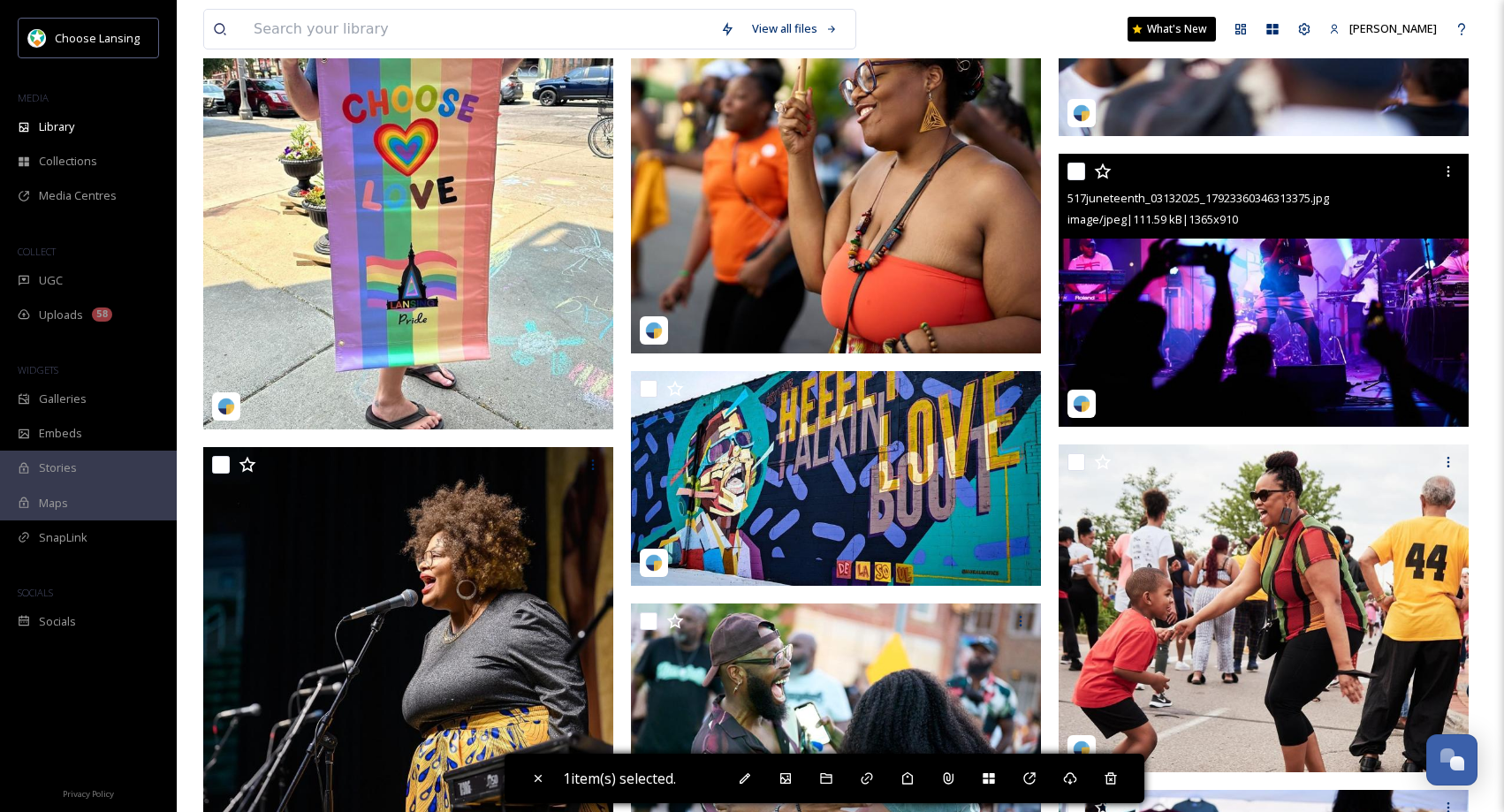
click at [1072, 175] on input "checkbox" at bounding box center [1076, 172] width 18 height 18
checkbox input "true"
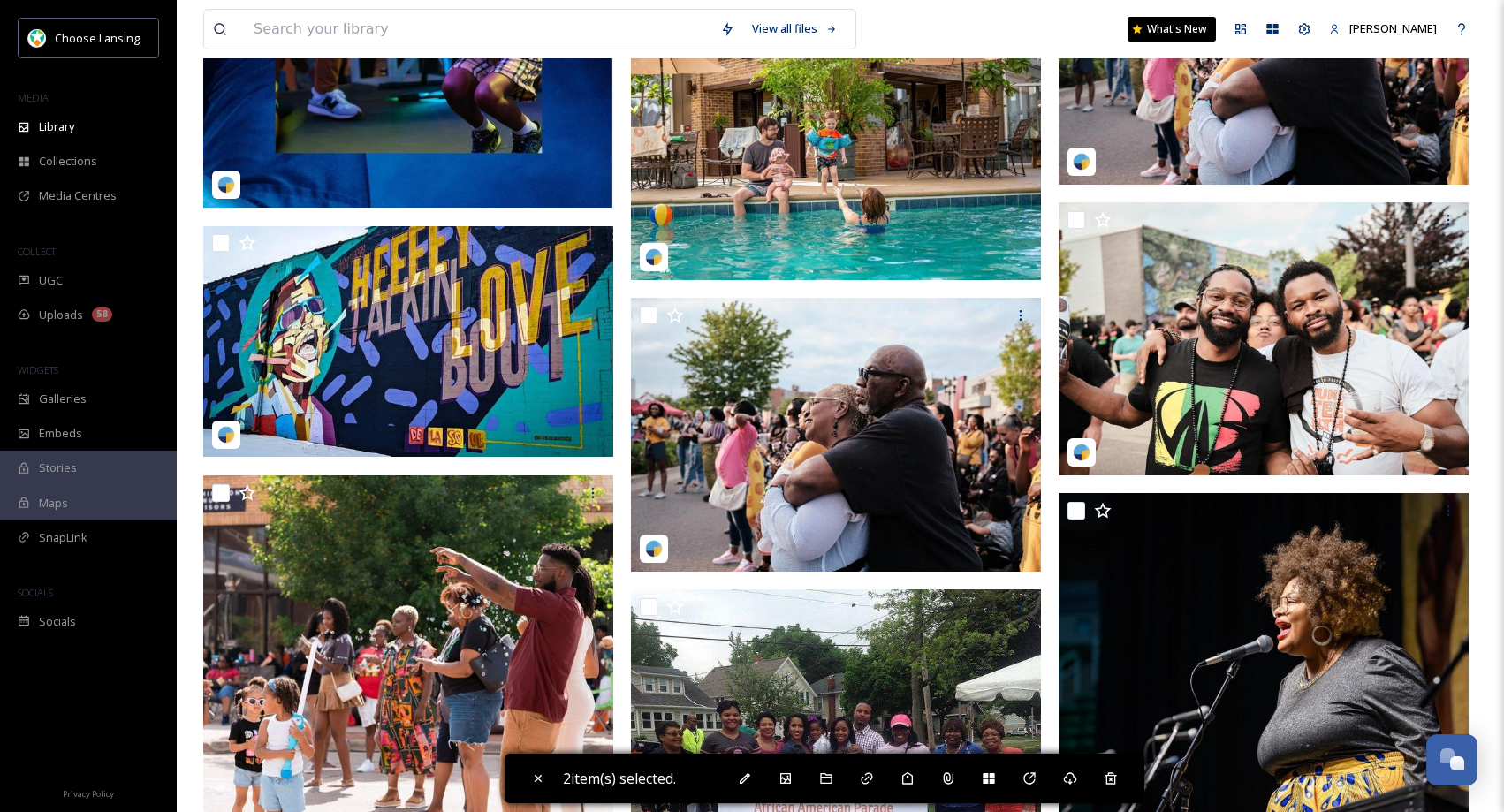
scroll to position [2893, 0]
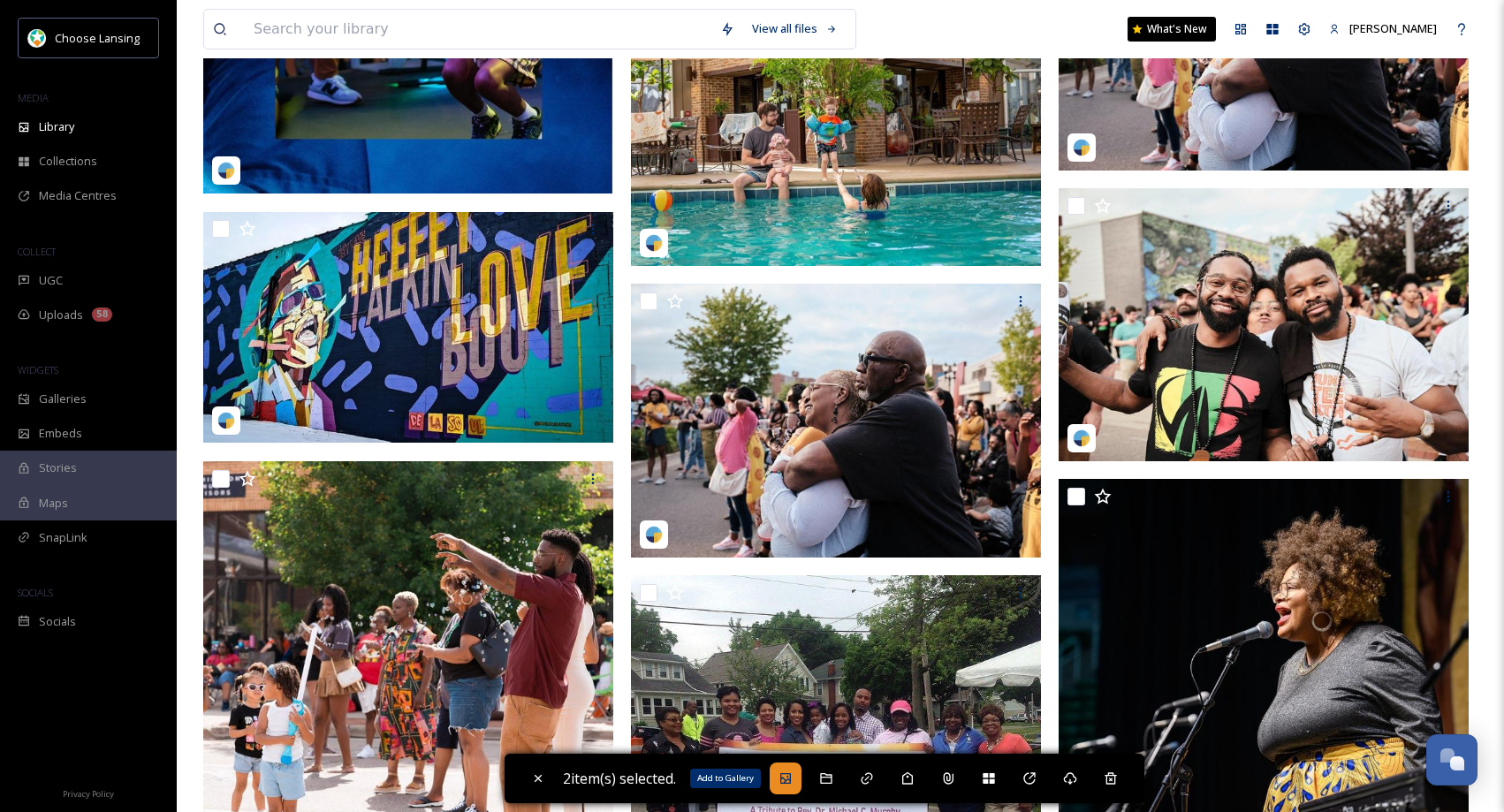
drag, startPoint x: 794, startPoint y: 778, endPoint x: 794, endPoint y: 764, distance: 14.0
click at [791, 778] on icon at bounding box center [786, 777] width 11 height 11
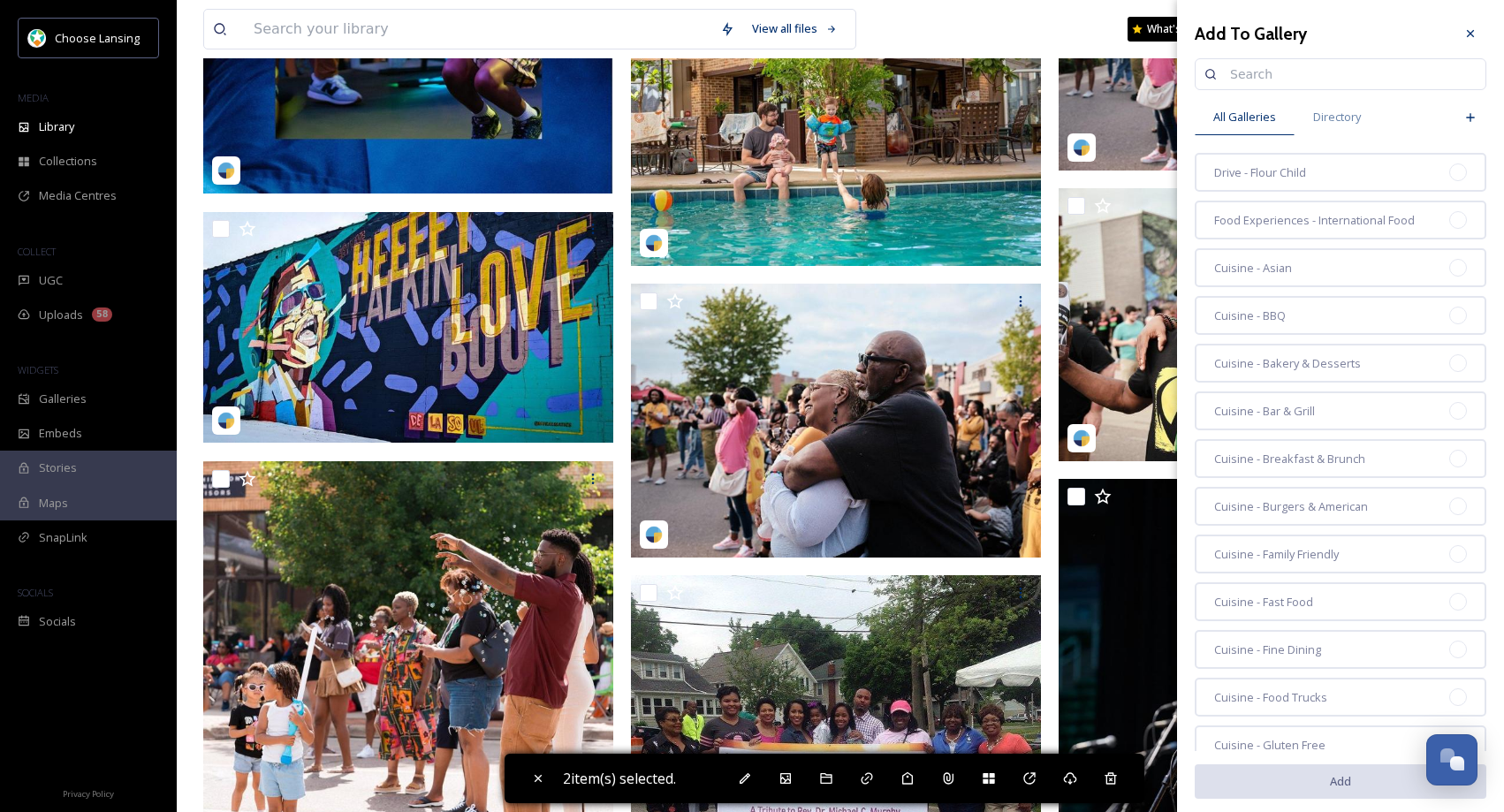
click at [1263, 78] on input at bounding box center [1349, 74] width 255 height 36
type input "reo"
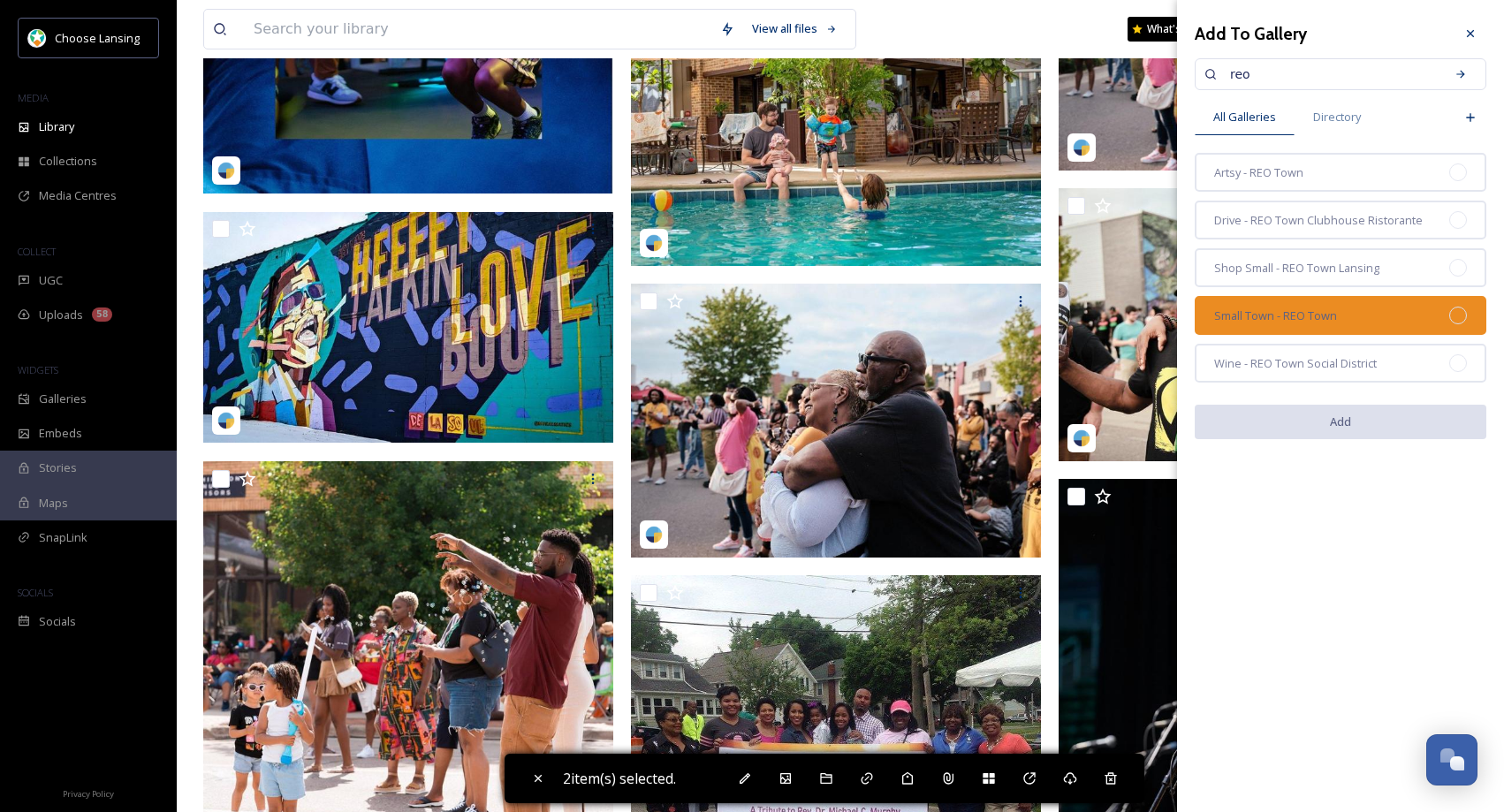
drag, startPoint x: 1442, startPoint y: 311, endPoint x: 1446, endPoint y: 320, distance: 9.8
click at [1442, 310] on div "Small Town - REO Town" at bounding box center [1340, 315] width 292 height 39
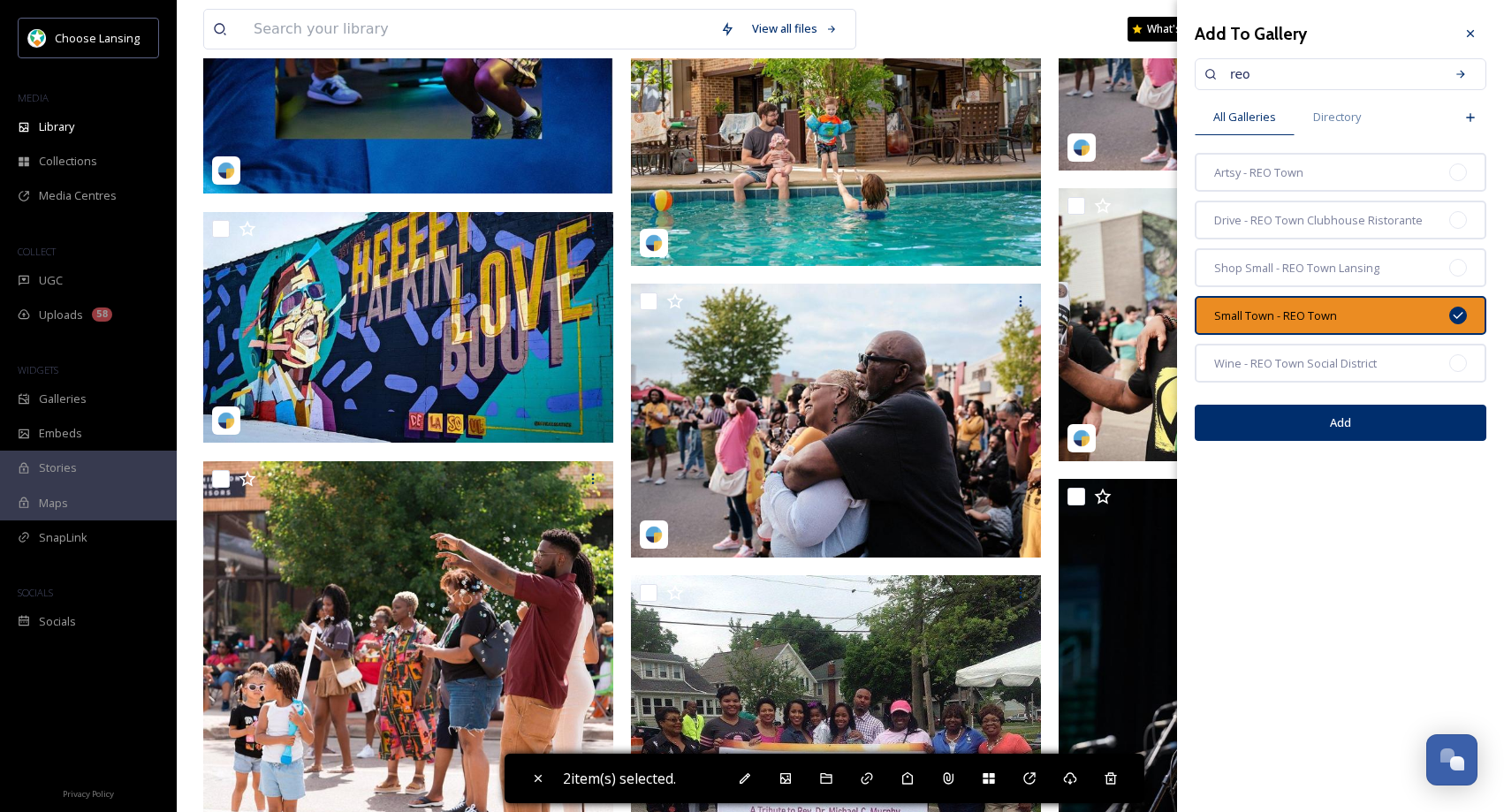
click at [1363, 423] on button "Add" at bounding box center [1340, 423] width 292 height 37
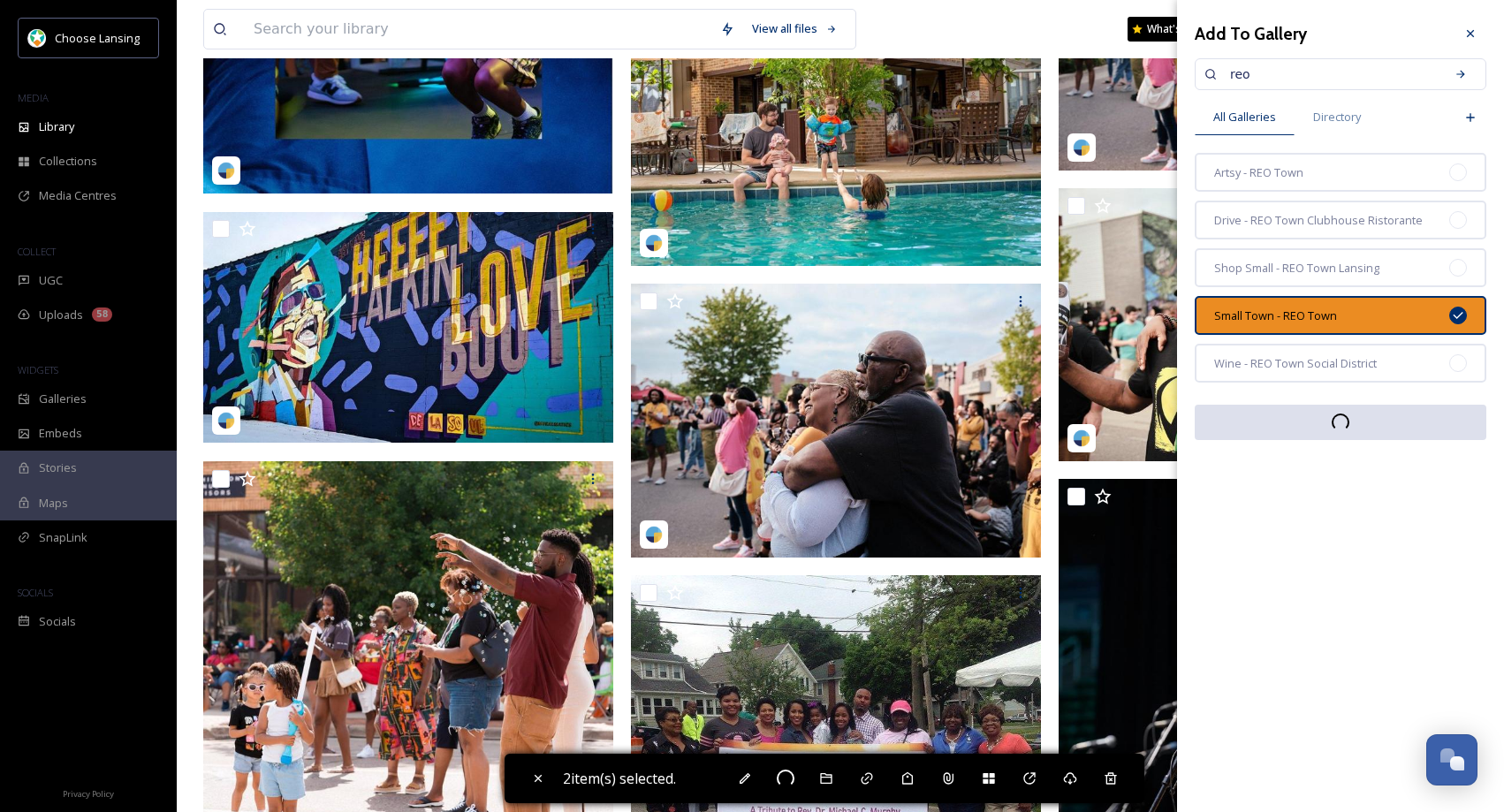
checkbox input "false"
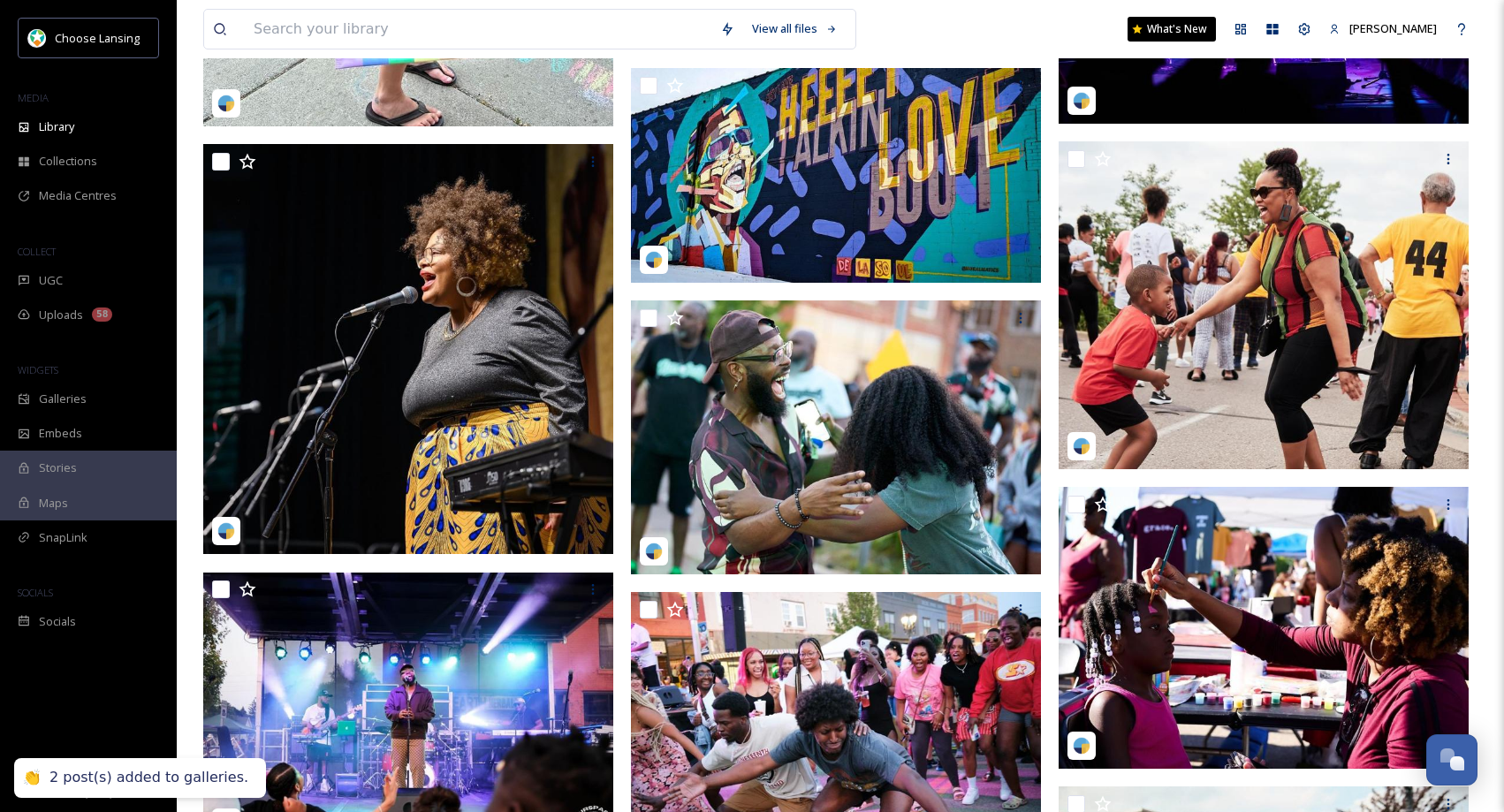
scroll to position [0, 0]
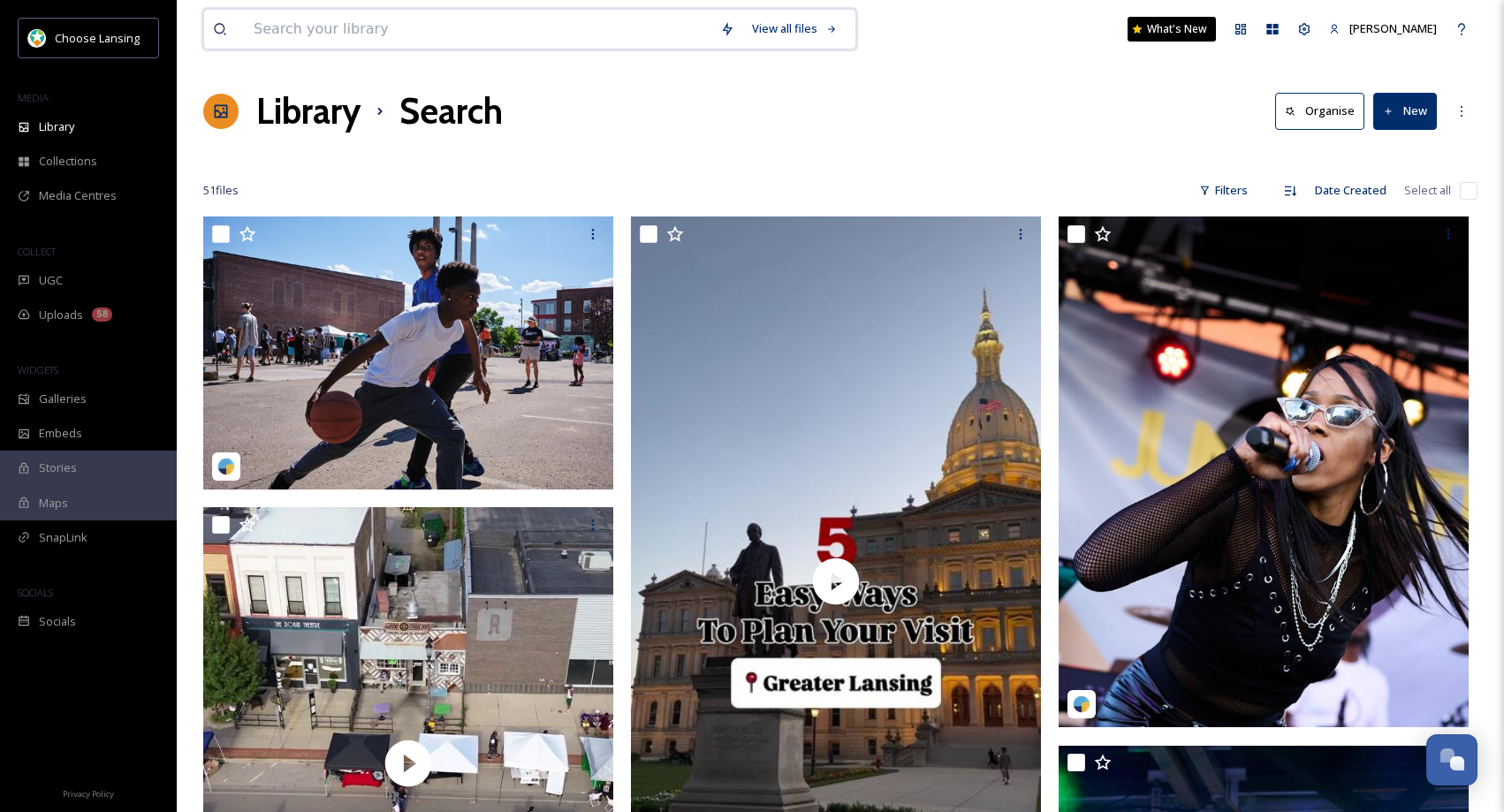
click at [322, 28] on input at bounding box center [478, 29] width 466 height 39
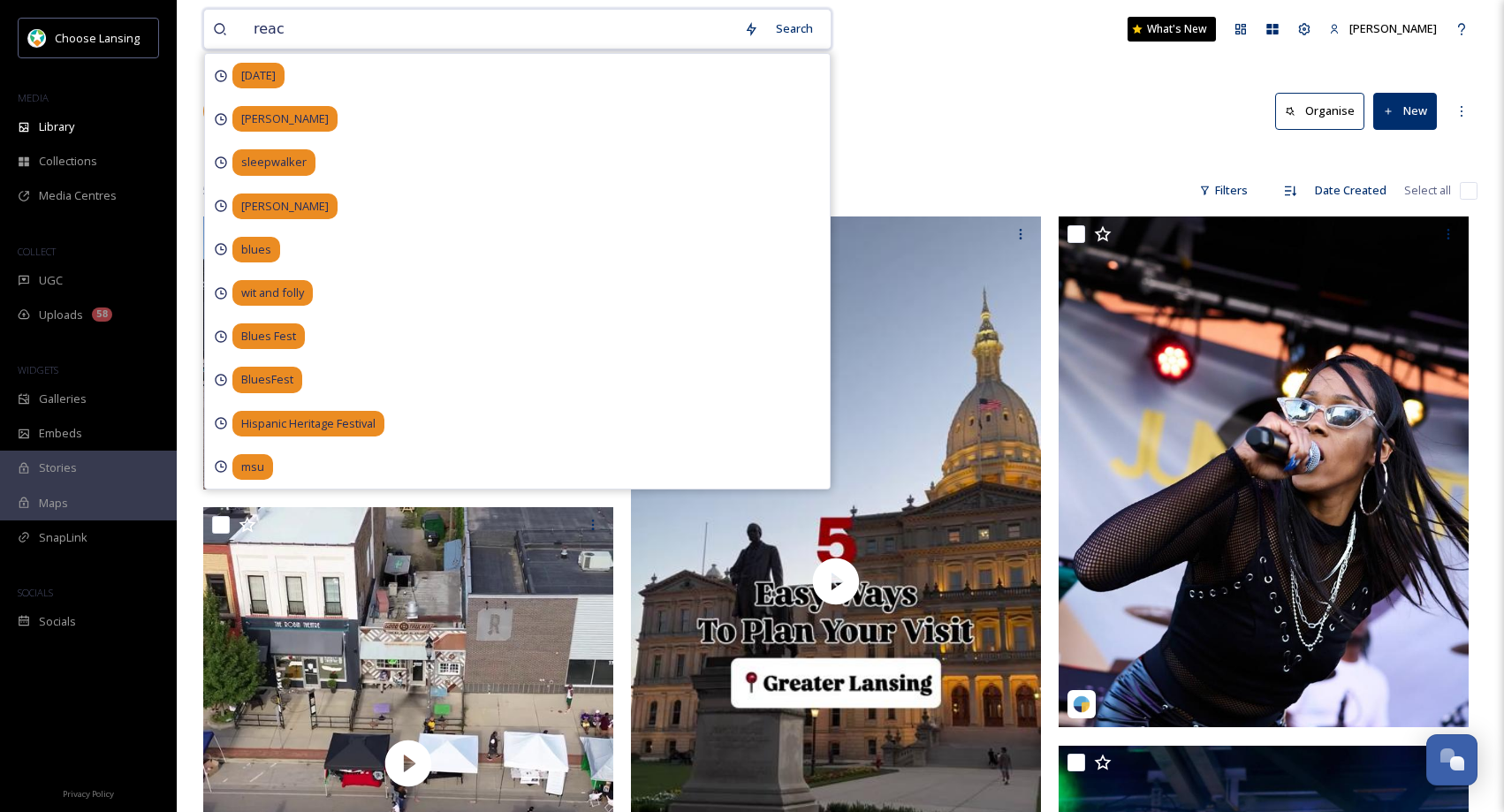
type input "reach"
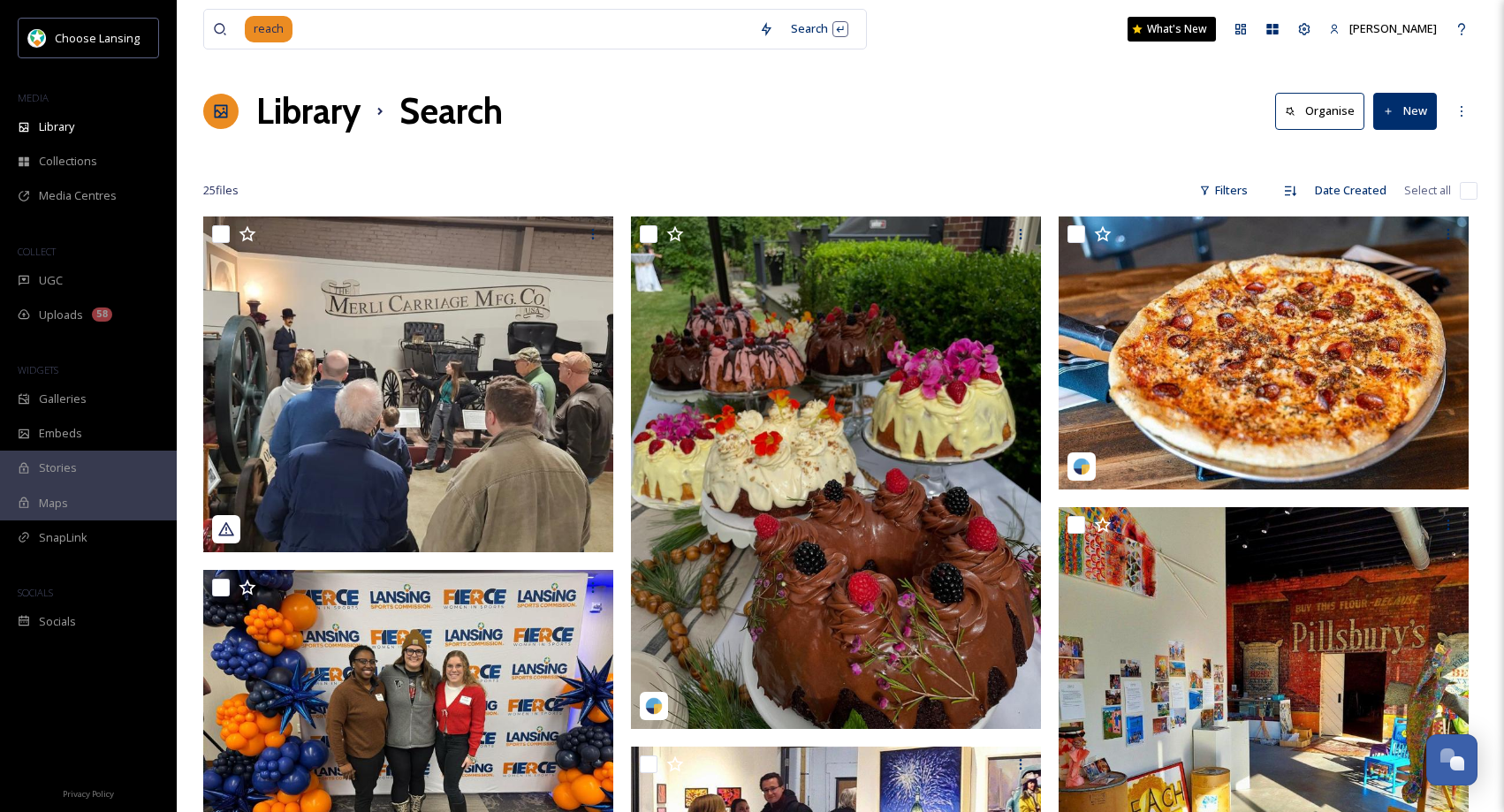
click at [1056, 136] on div "Library Search Organise New" at bounding box center [840, 112] width 1274 height 53
click at [331, 30] on input at bounding box center [522, 29] width 456 height 39
click at [67, 405] on span "Galleries" at bounding box center [62, 398] width 47 height 17
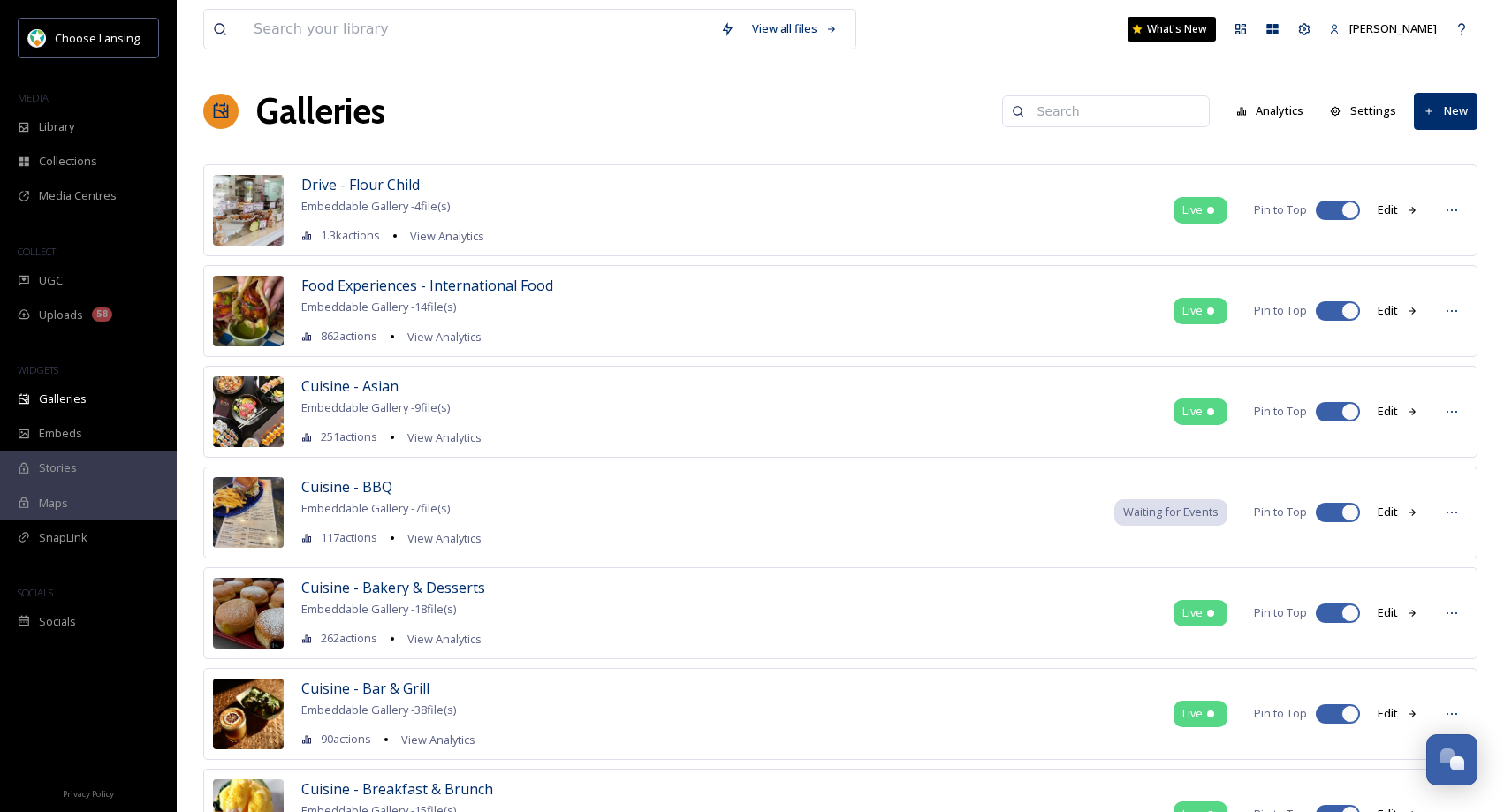
click at [1106, 113] on input at bounding box center [1114, 112] width 171 height 36
type input "reo"
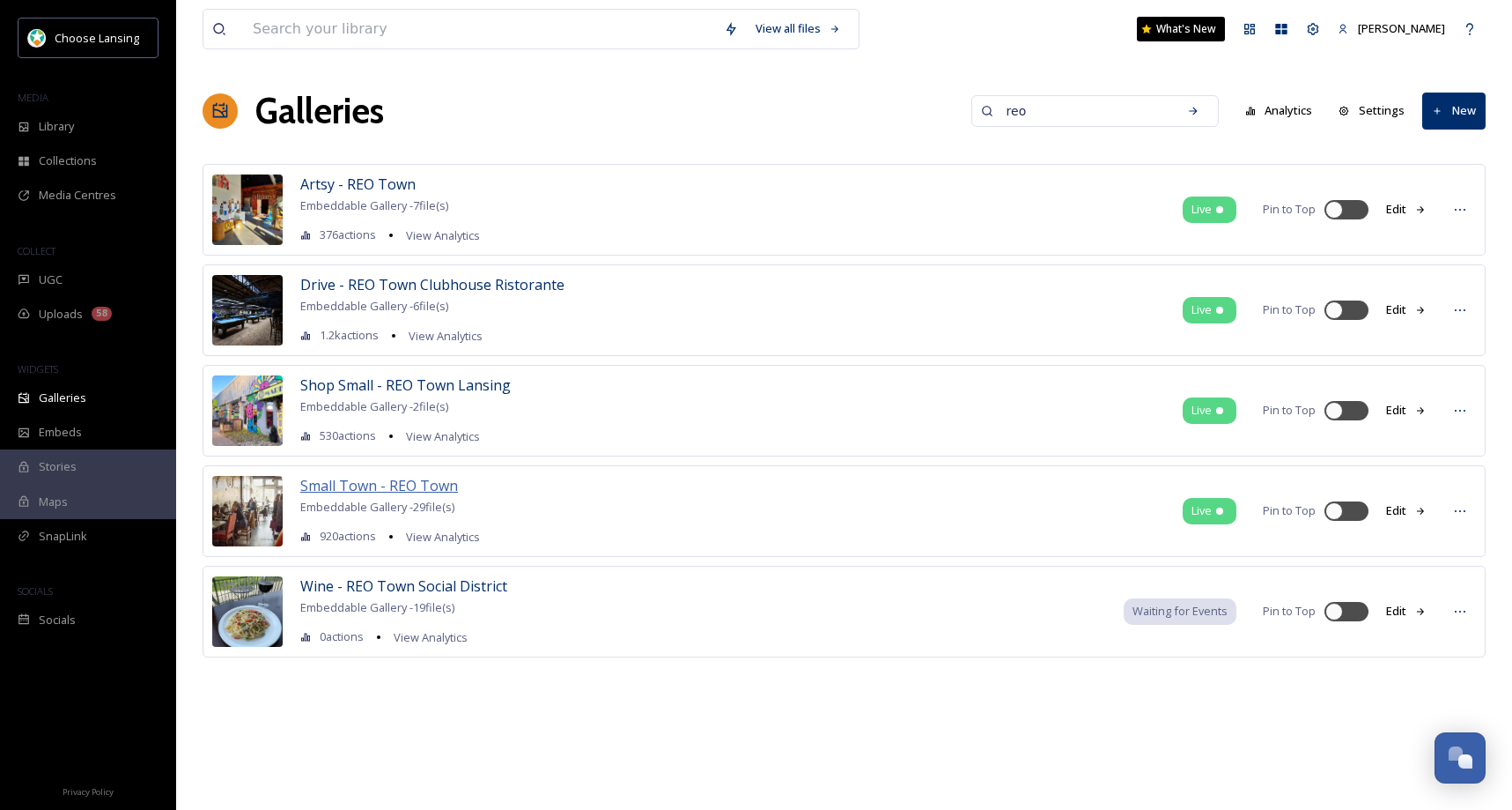
click at [390, 491] on span "Small Town - REO Town" at bounding box center [379, 486] width 158 height 20
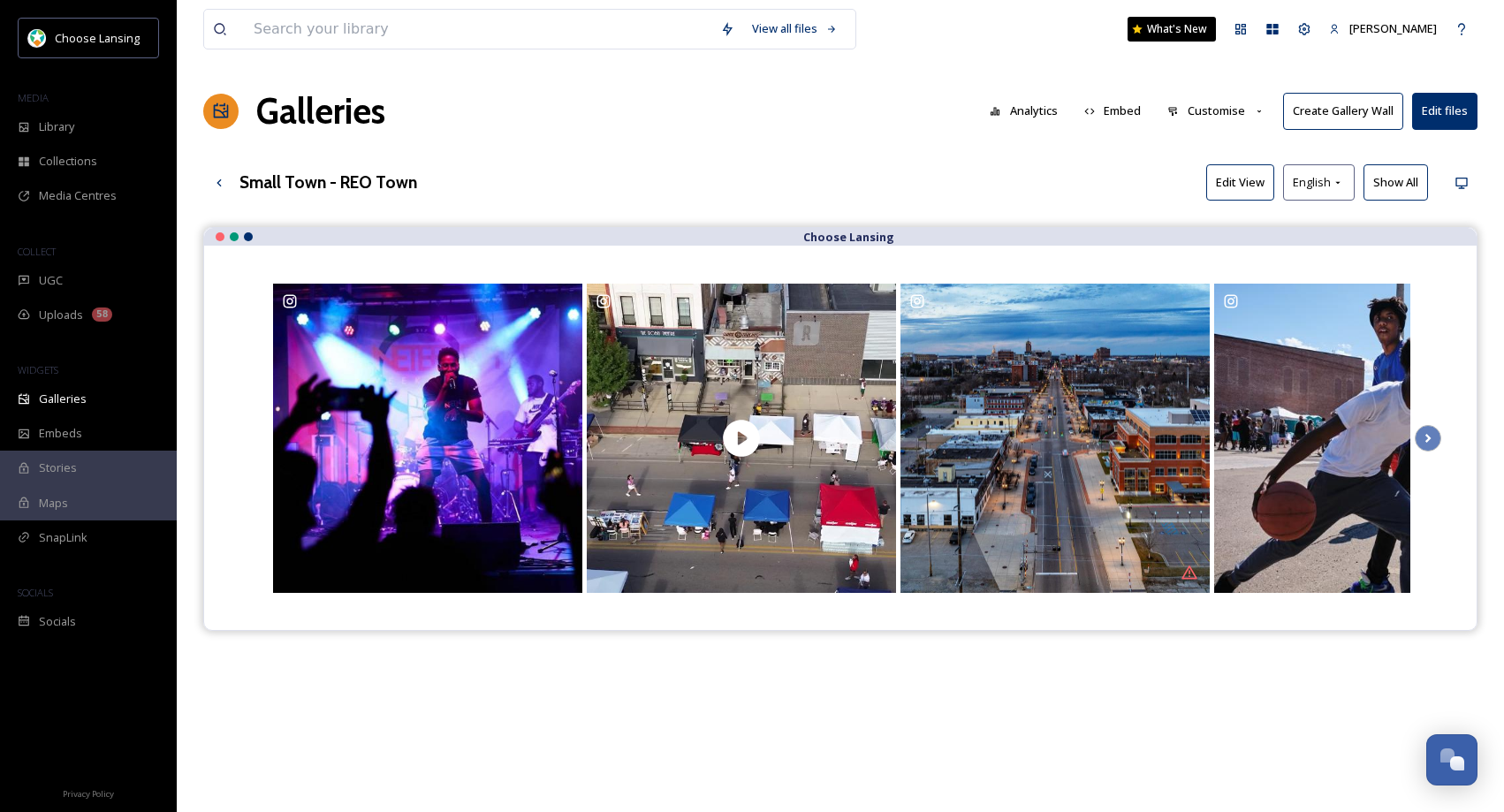
click at [1227, 115] on button "Customise" at bounding box center [1215, 111] width 116 height 35
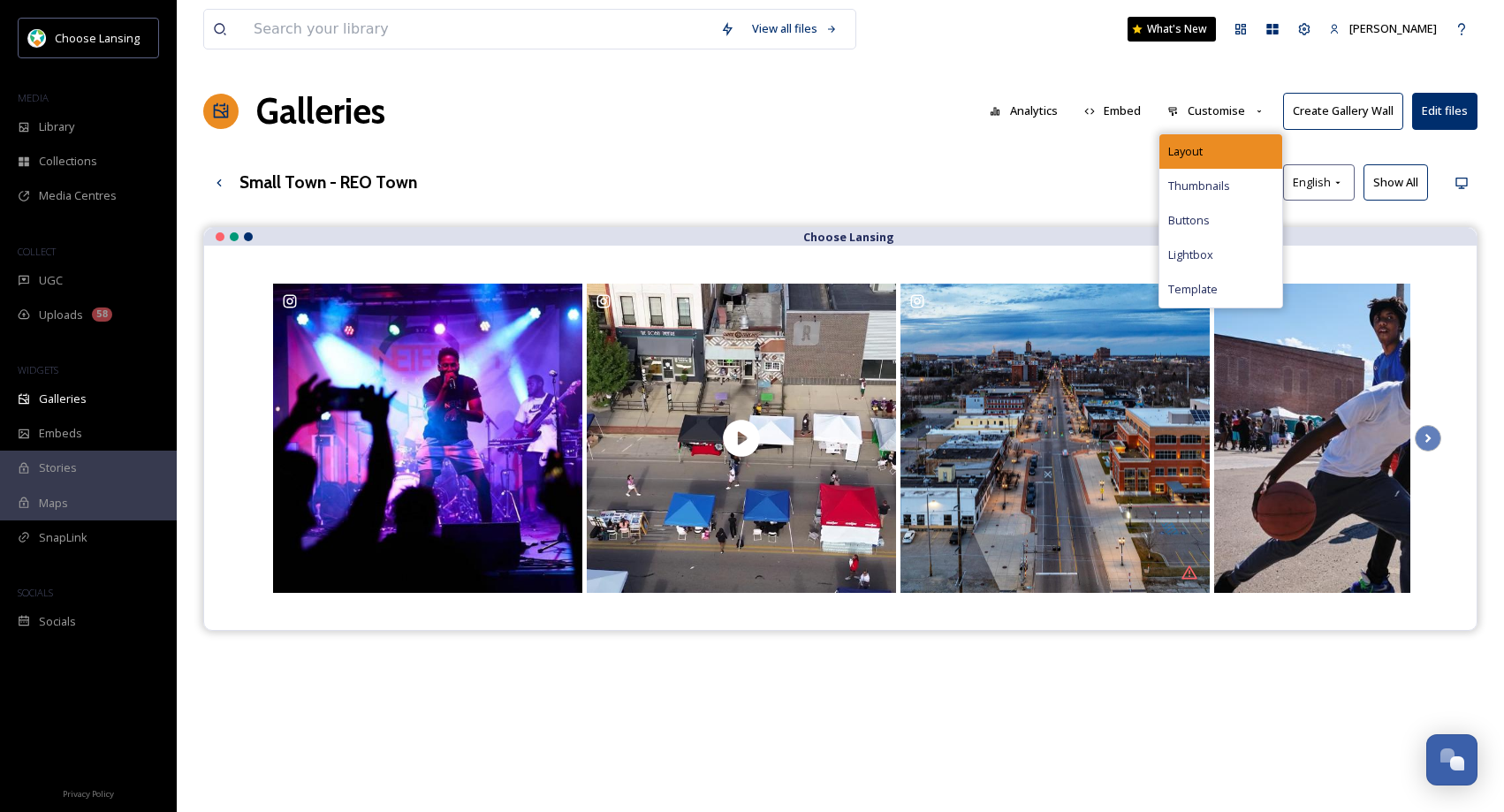
click at [1227, 146] on div "Layout" at bounding box center [1220, 151] width 123 height 35
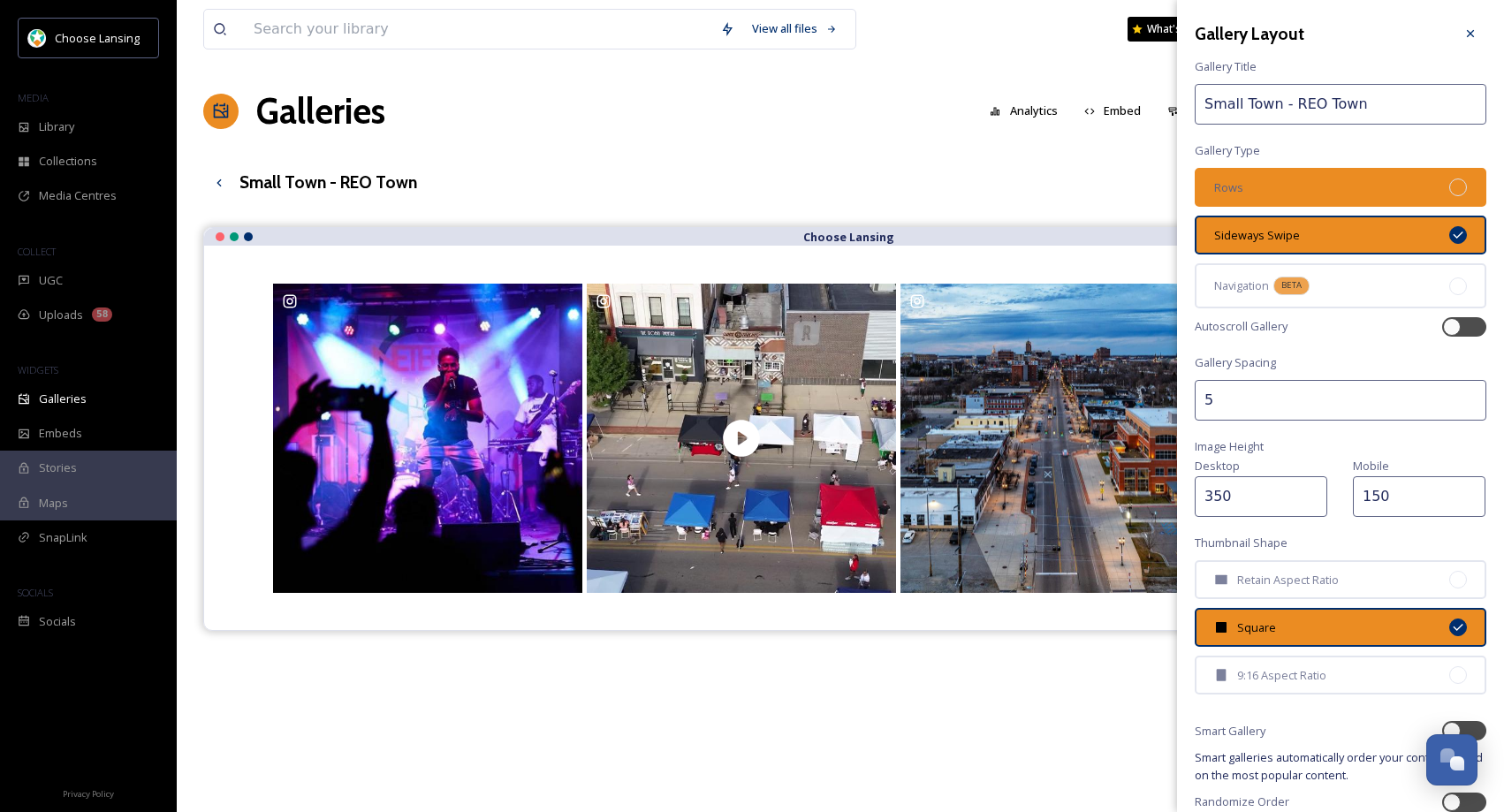
click at [1375, 180] on div "Rows" at bounding box center [1340, 187] width 292 height 39
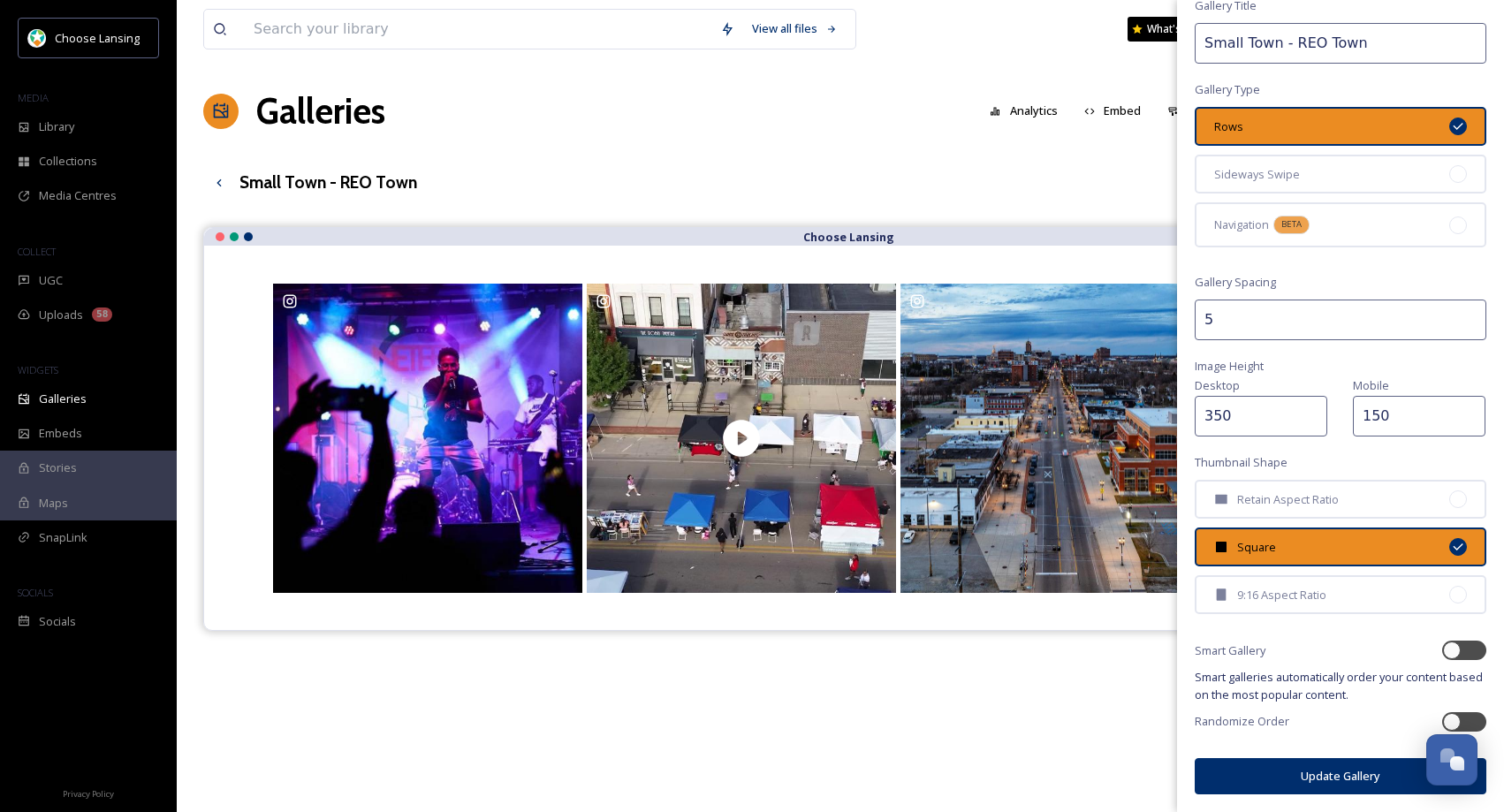
click at [1291, 787] on button "Update Gallery" at bounding box center [1340, 775] width 292 height 37
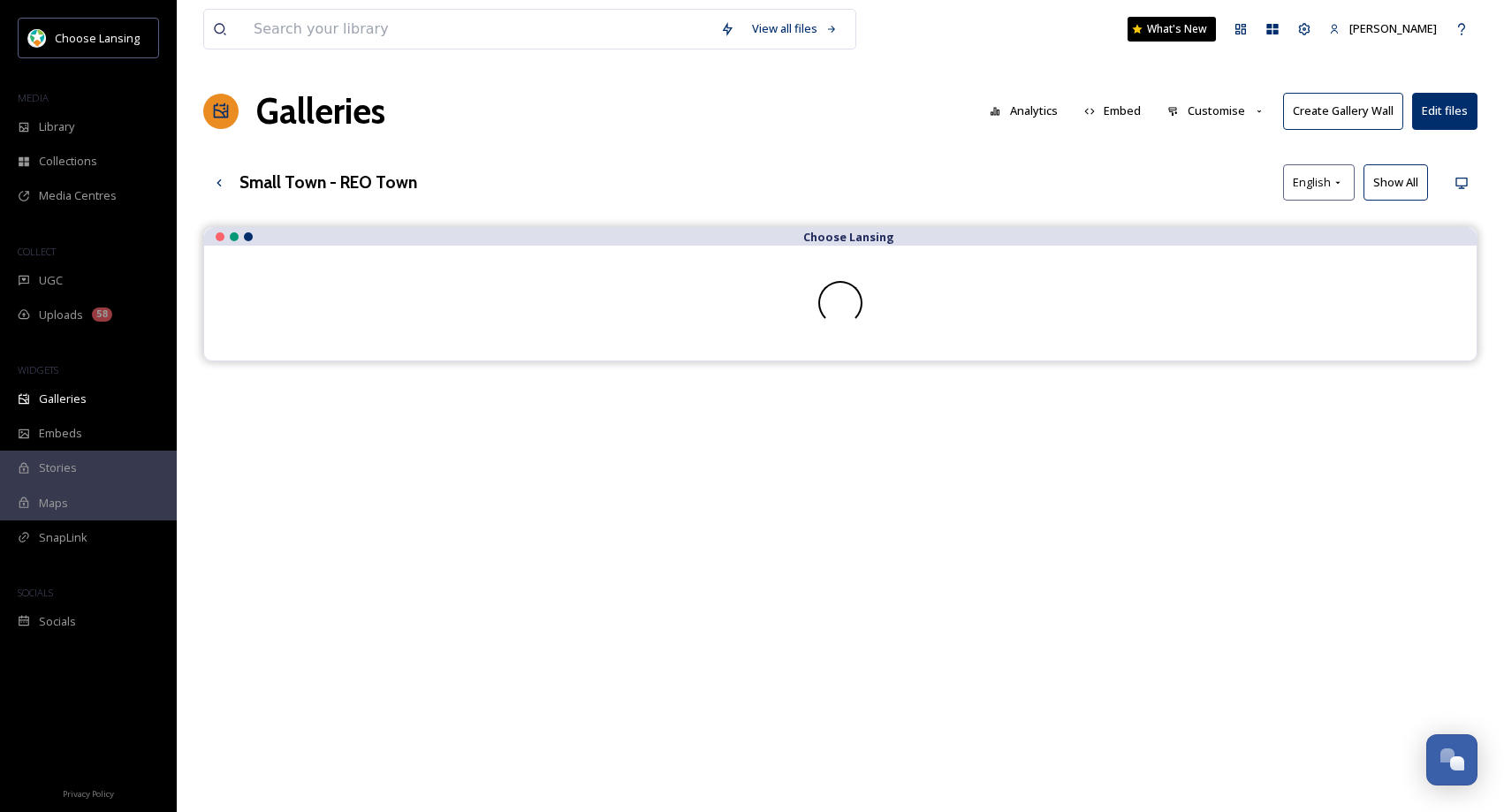
click at [641, 157] on div "View all files What's New [PERSON_NAME] Galleries Analytics Embed Customise Cre…" at bounding box center [840, 532] width 1327 height 1065
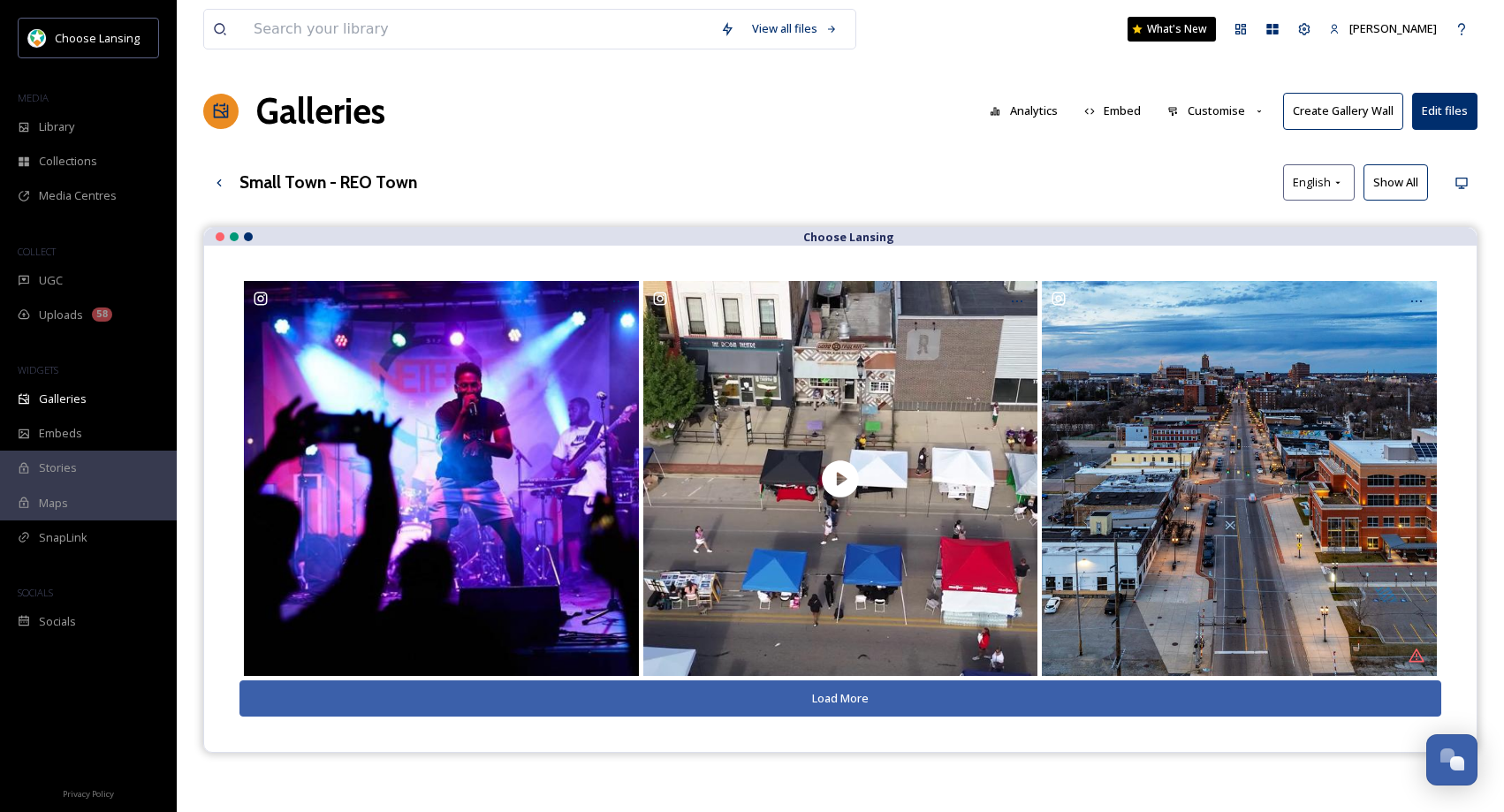
click at [1387, 185] on button "Show All" at bounding box center [1395, 182] width 64 height 37
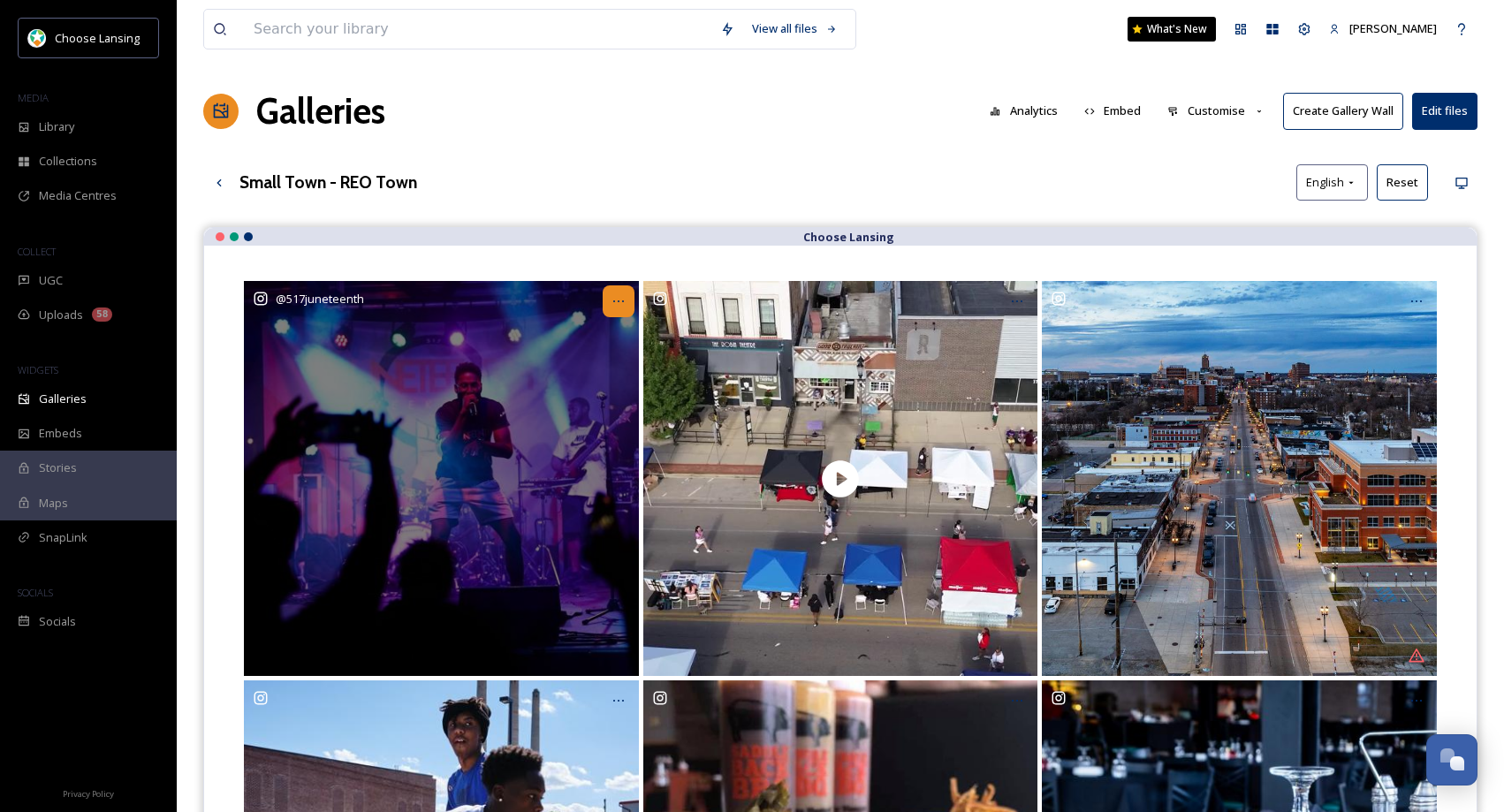
click at [617, 303] on icon at bounding box center [619, 301] width 14 height 14
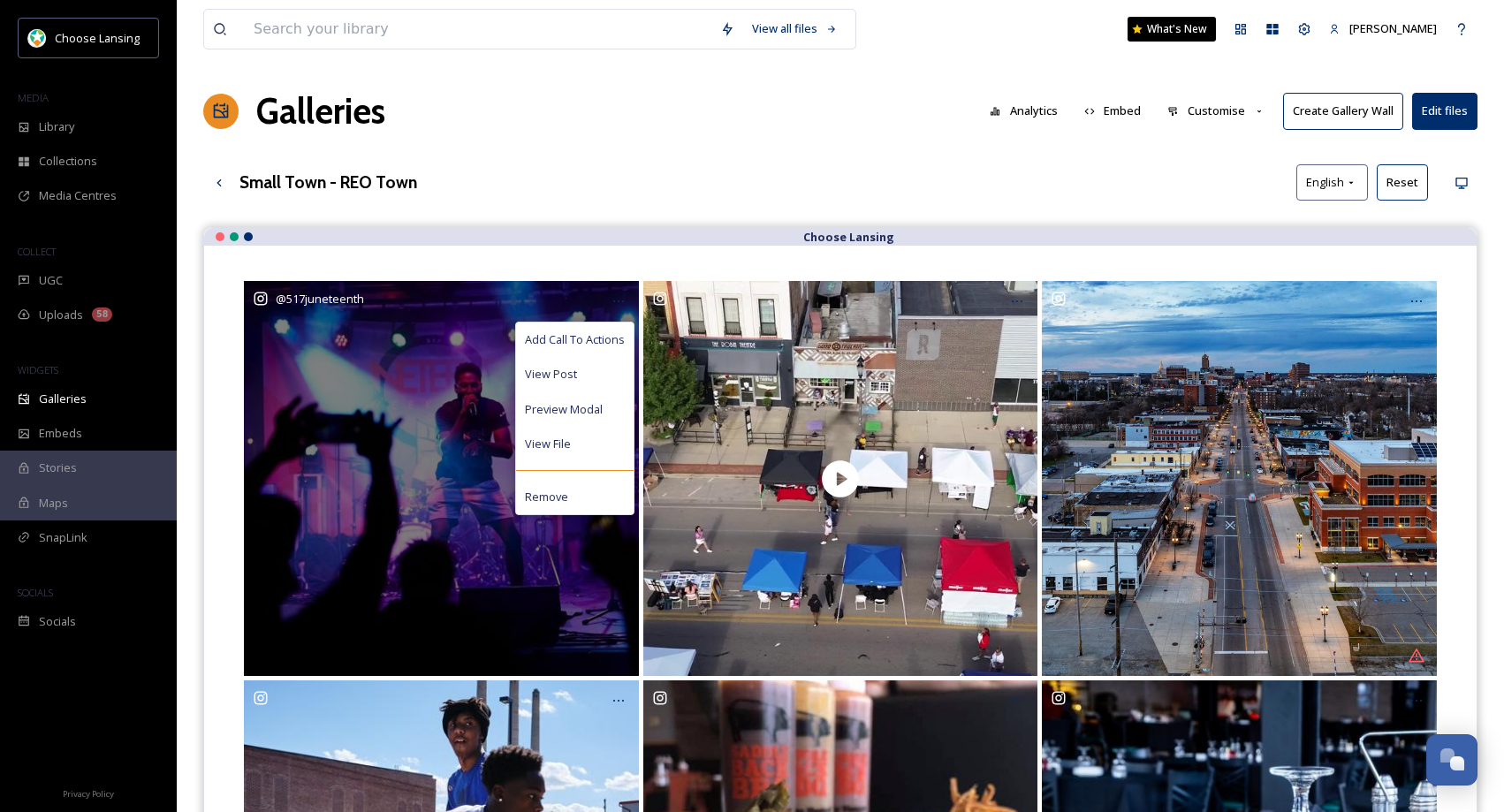
drag, startPoint x: 621, startPoint y: 339, endPoint x: 657, endPoint y: 320, distance: 40.7
click at [621, 339] on span "Add Call To Actions" at bounding box center [574, 339] width 100 height 17
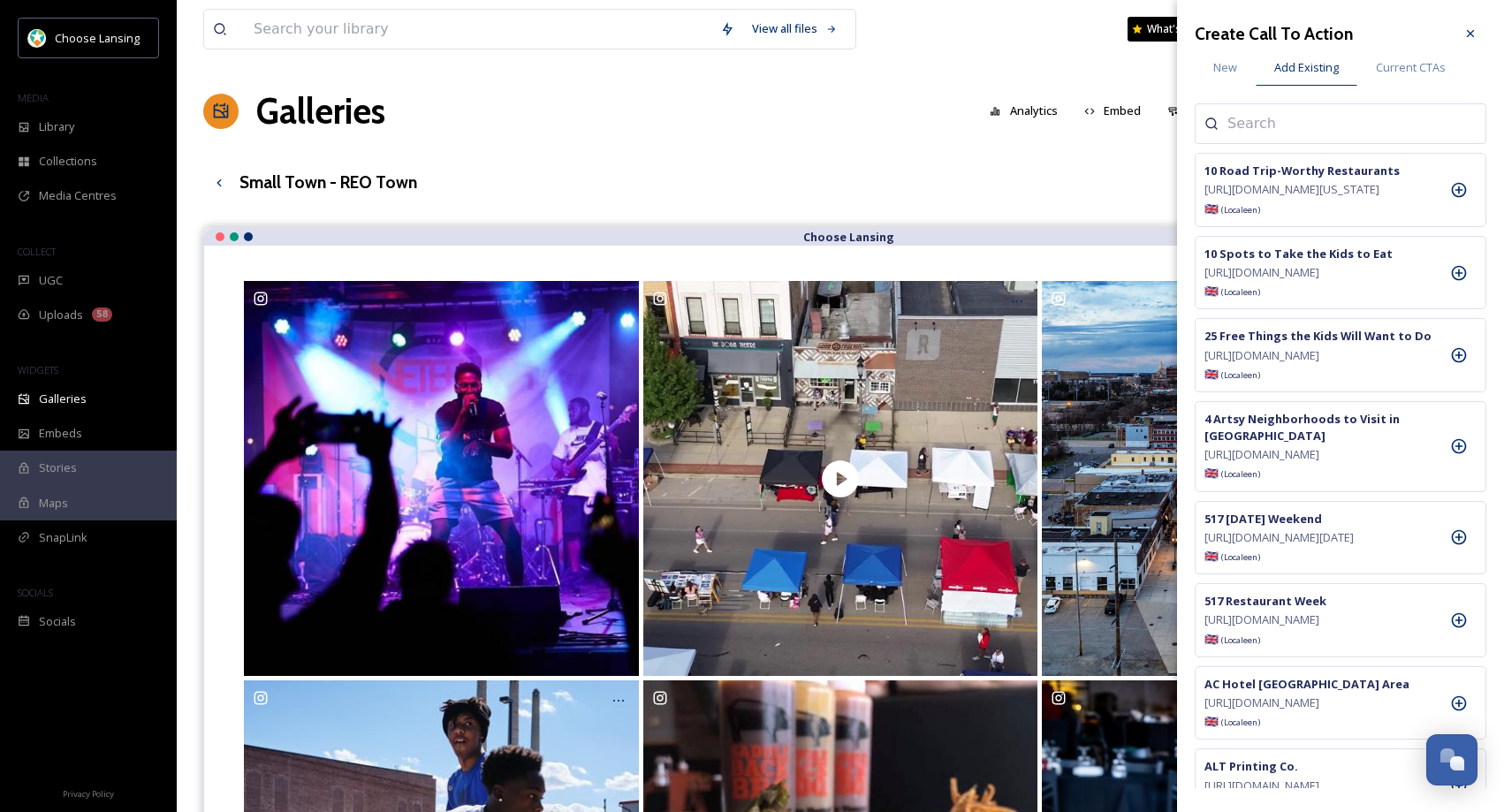
click at [1257, 126] on input at bounding box center [1315, 122] width 177 height 21
type input "[DATE]"
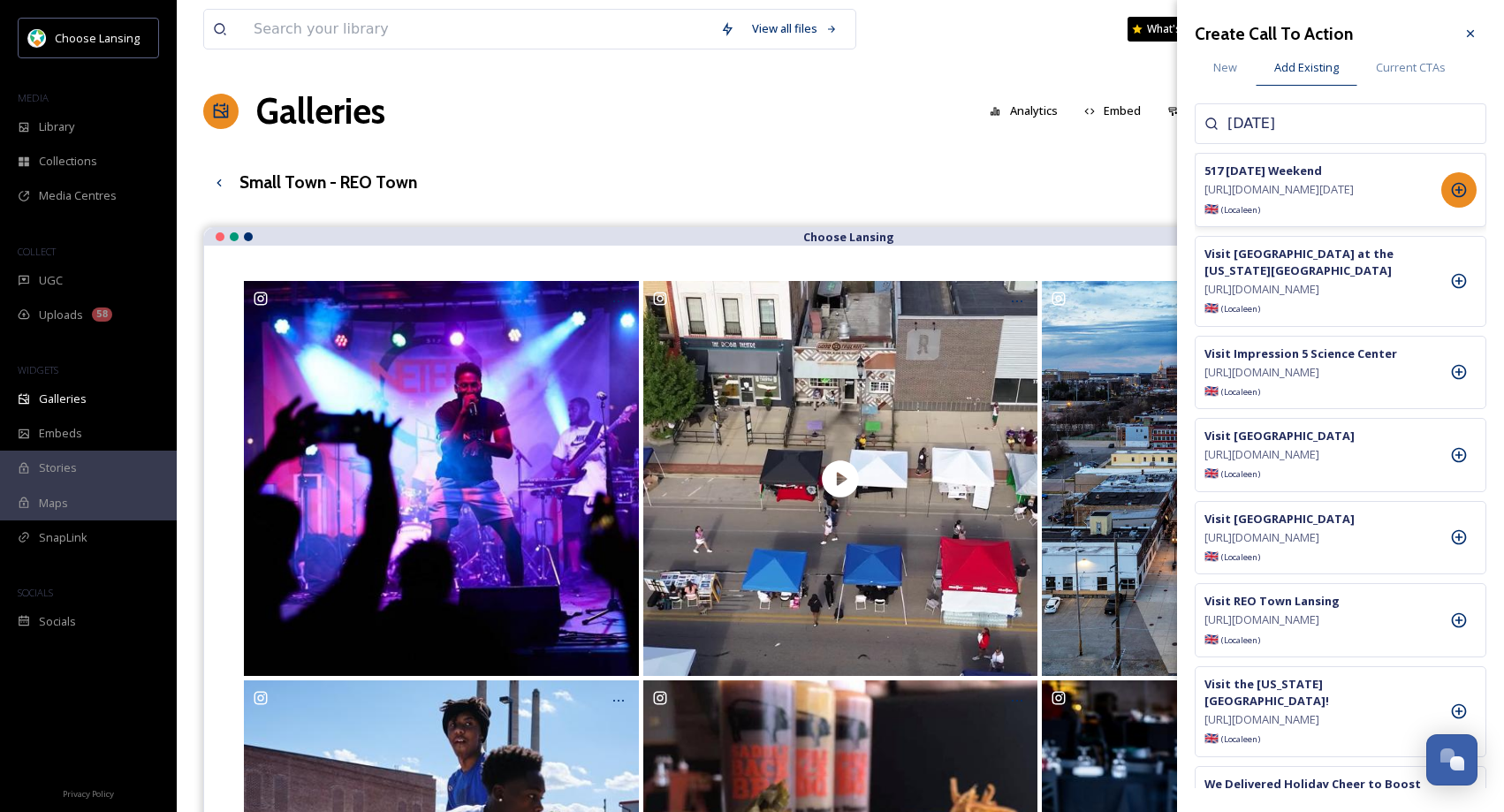
click at [1455, 196] on icon at bounding box center [1459, 190] width 18 height 18
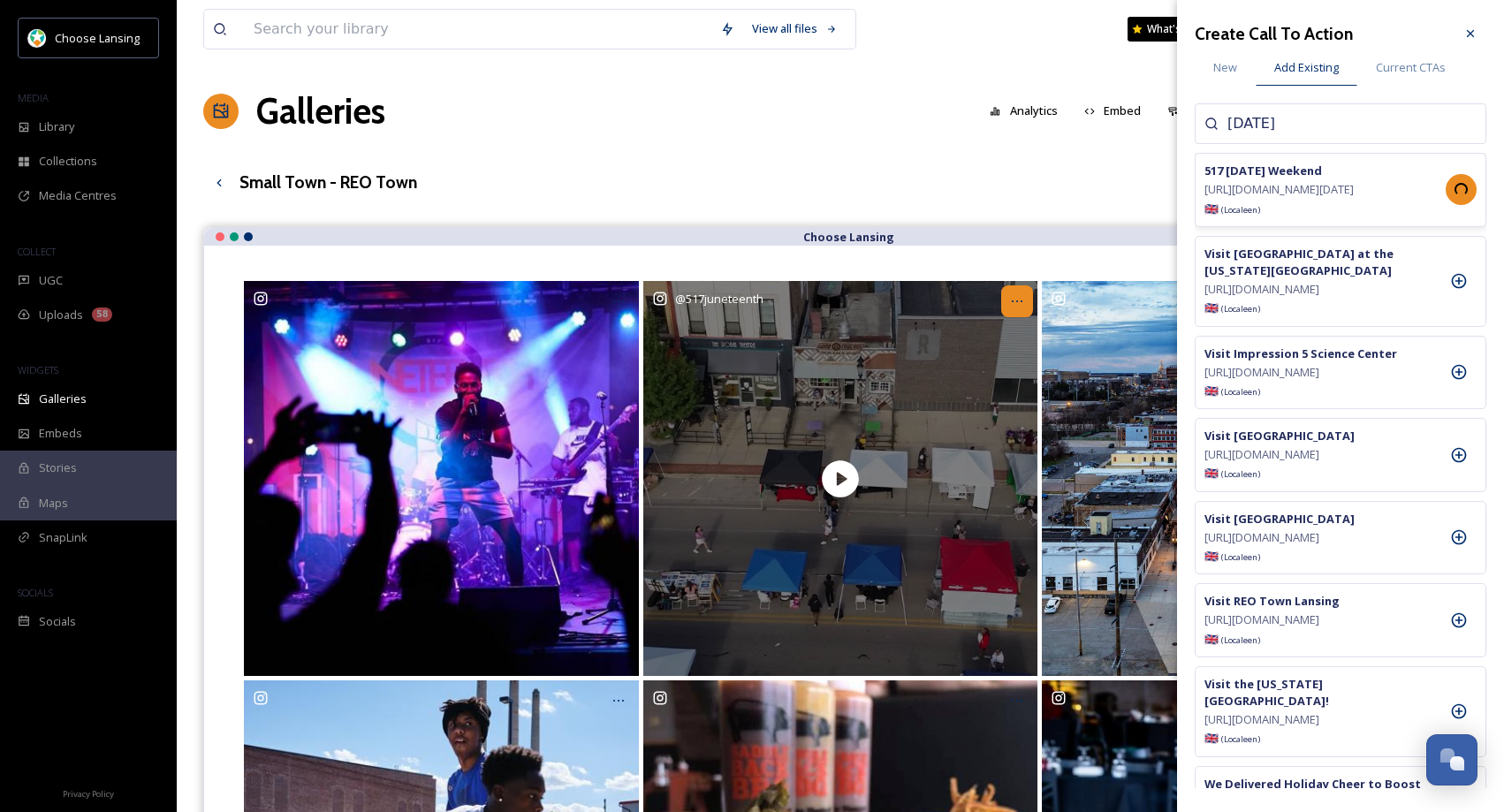
click at [1019, 299] on icon at bounding box center [1017, 301] width 14 height 14
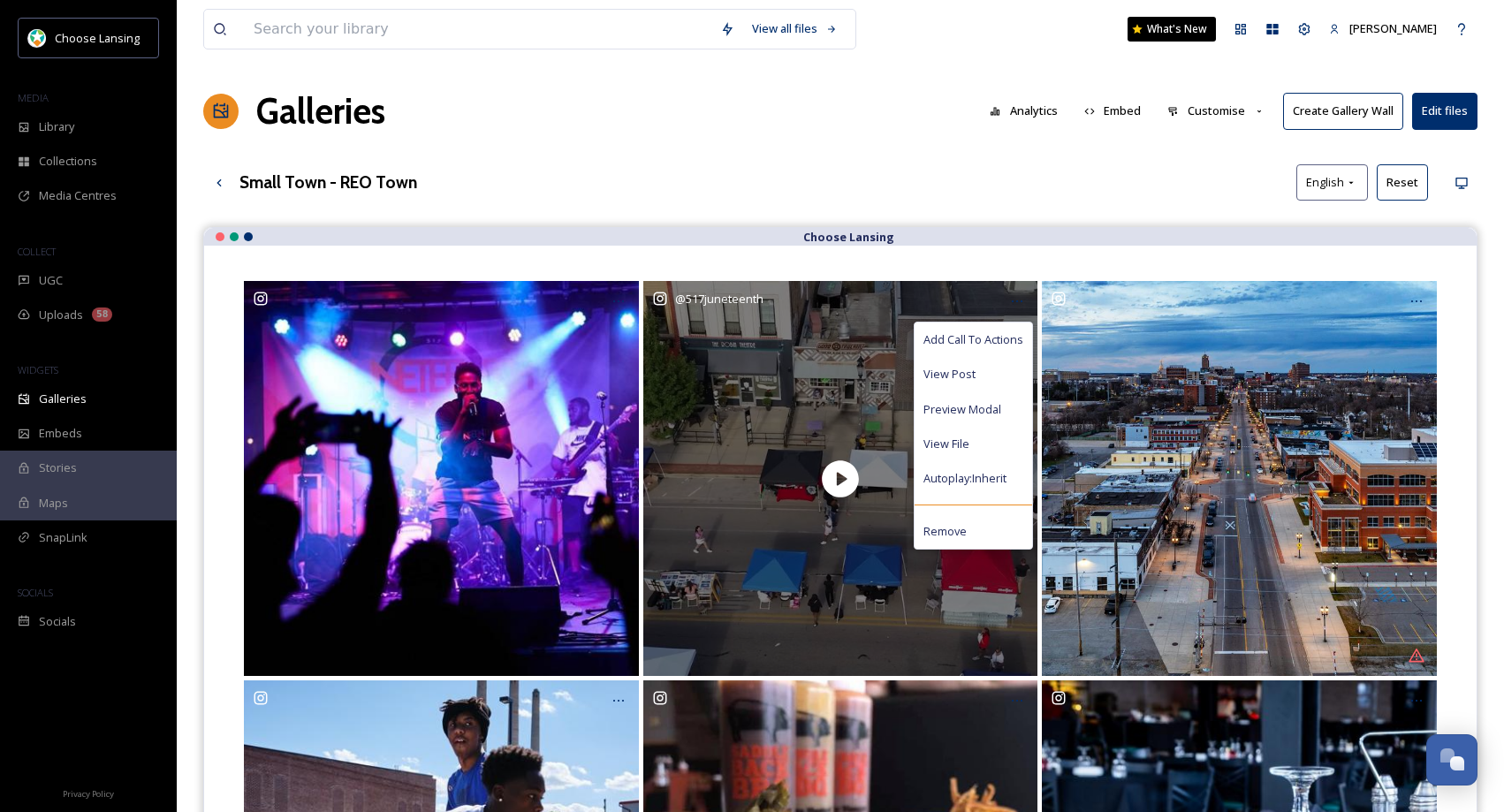
click at [987, 343] on span "Add Call To Actions" at bounding box center [972, 339] width 100 height 17
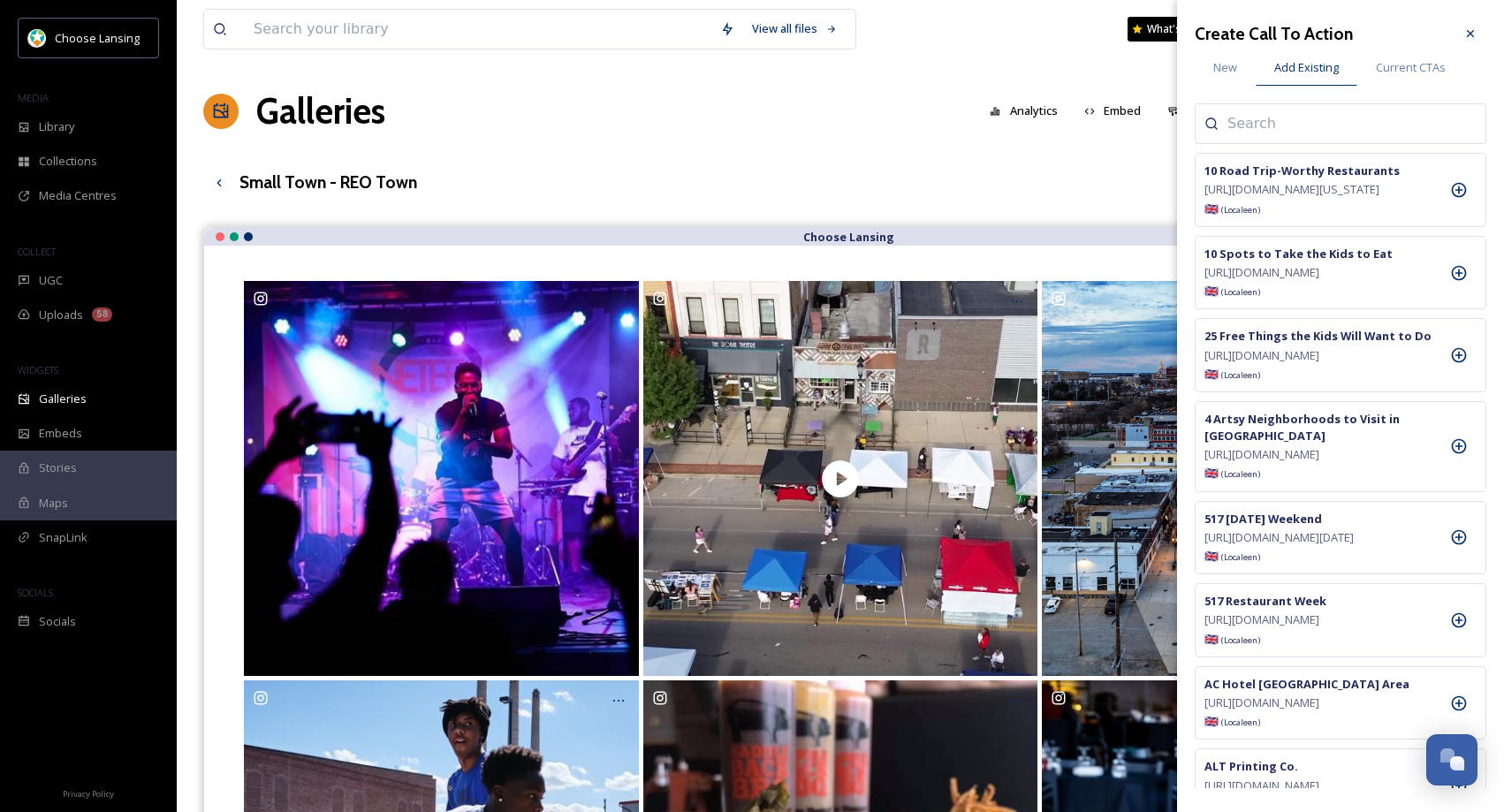
click at [1283, 127] on input at bounding box center [1315, 122] width 177 height 21
type input "june"
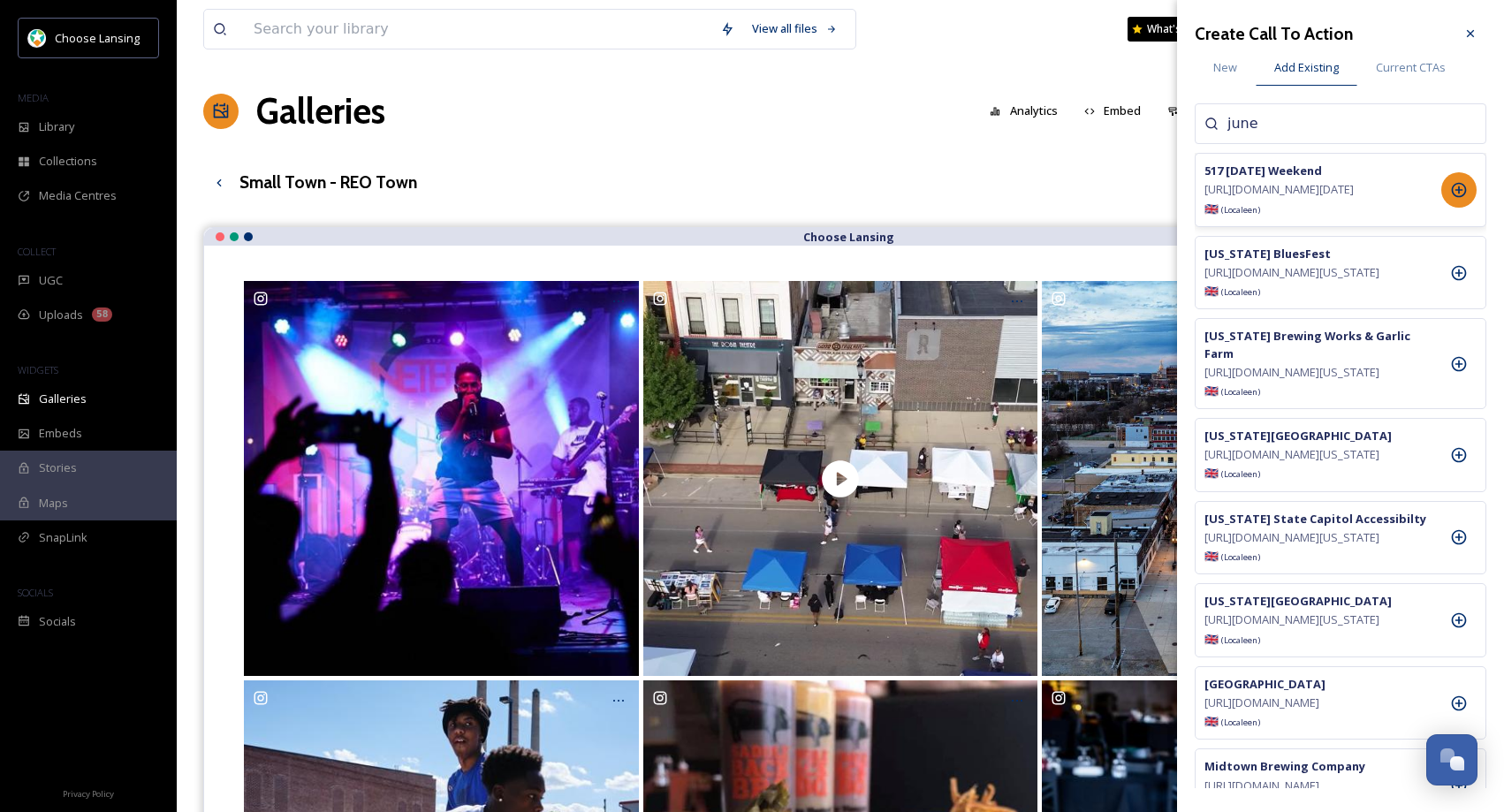
drag, startPoint x: 1461, startPoint y: 197, endPoint x: 1456, endPoint y: 188, distance: 10.3
click at [1462, 197] on icon at bounding box center [1459, 190] width 18 height 18
drag, startPoint x: 1469, startPoint y: 34, endPoint x: 1441, endPoint y: 88, distance: 60.8
click at [1469, 34] on icon at bounding box center [1469, 33] width 7 height 7
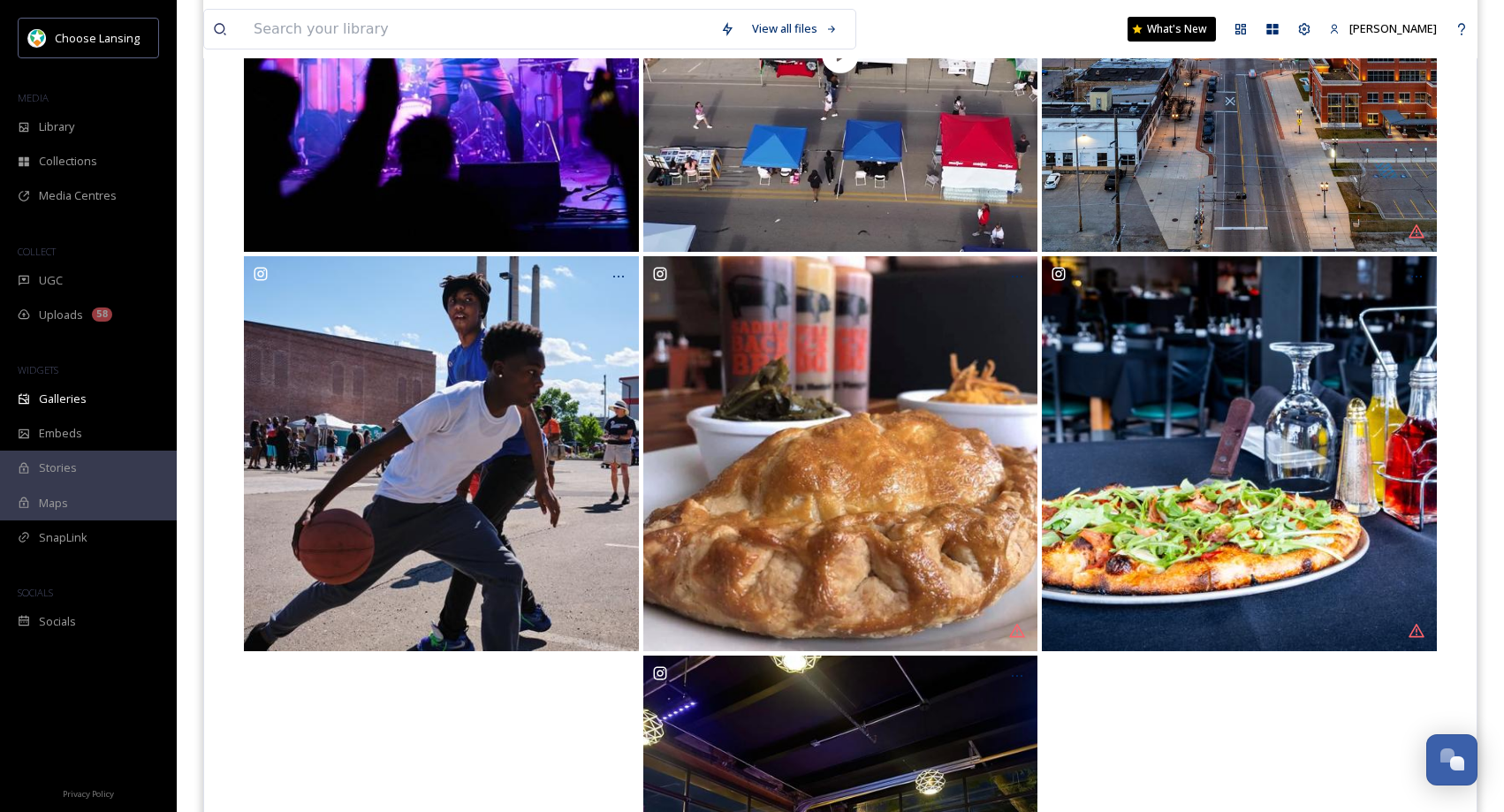
scroll to position [443, 0]
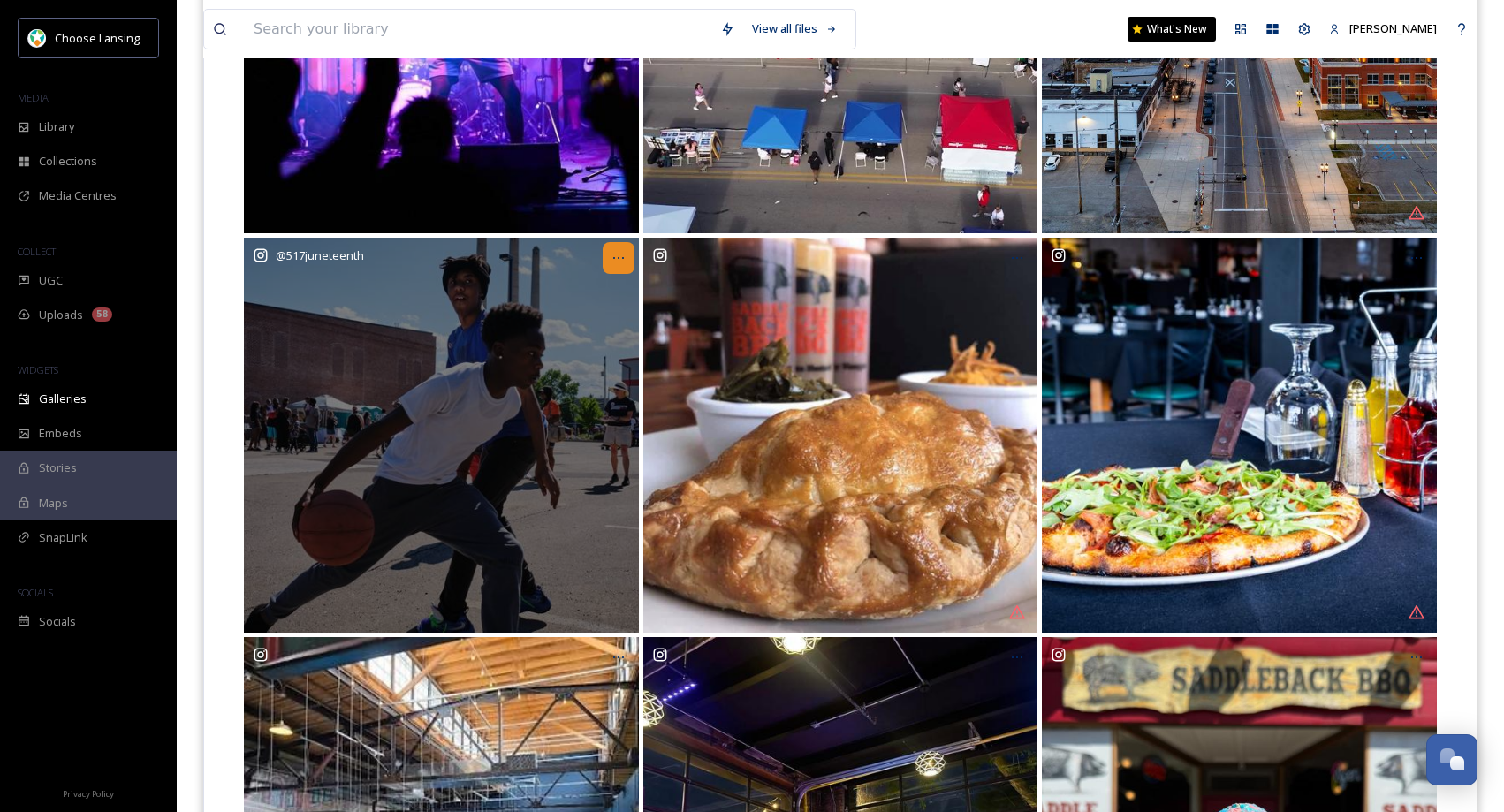
click at [629, 255] on div at bounding box center [619, 258] width 32 height 32
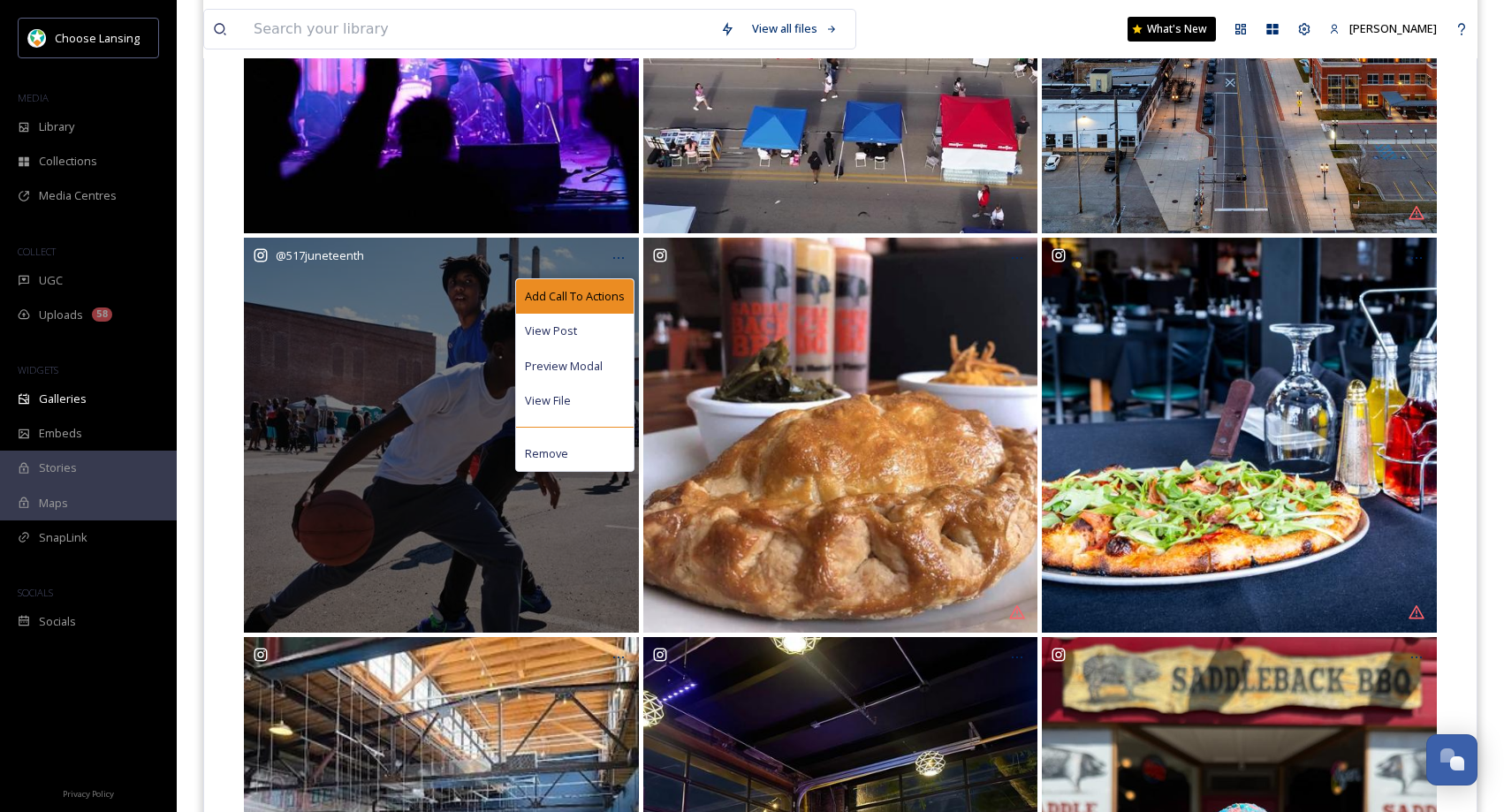
click at [613, 286] on div "Add Call To Actions" at bounding box center [574, 296] width 118 height 35
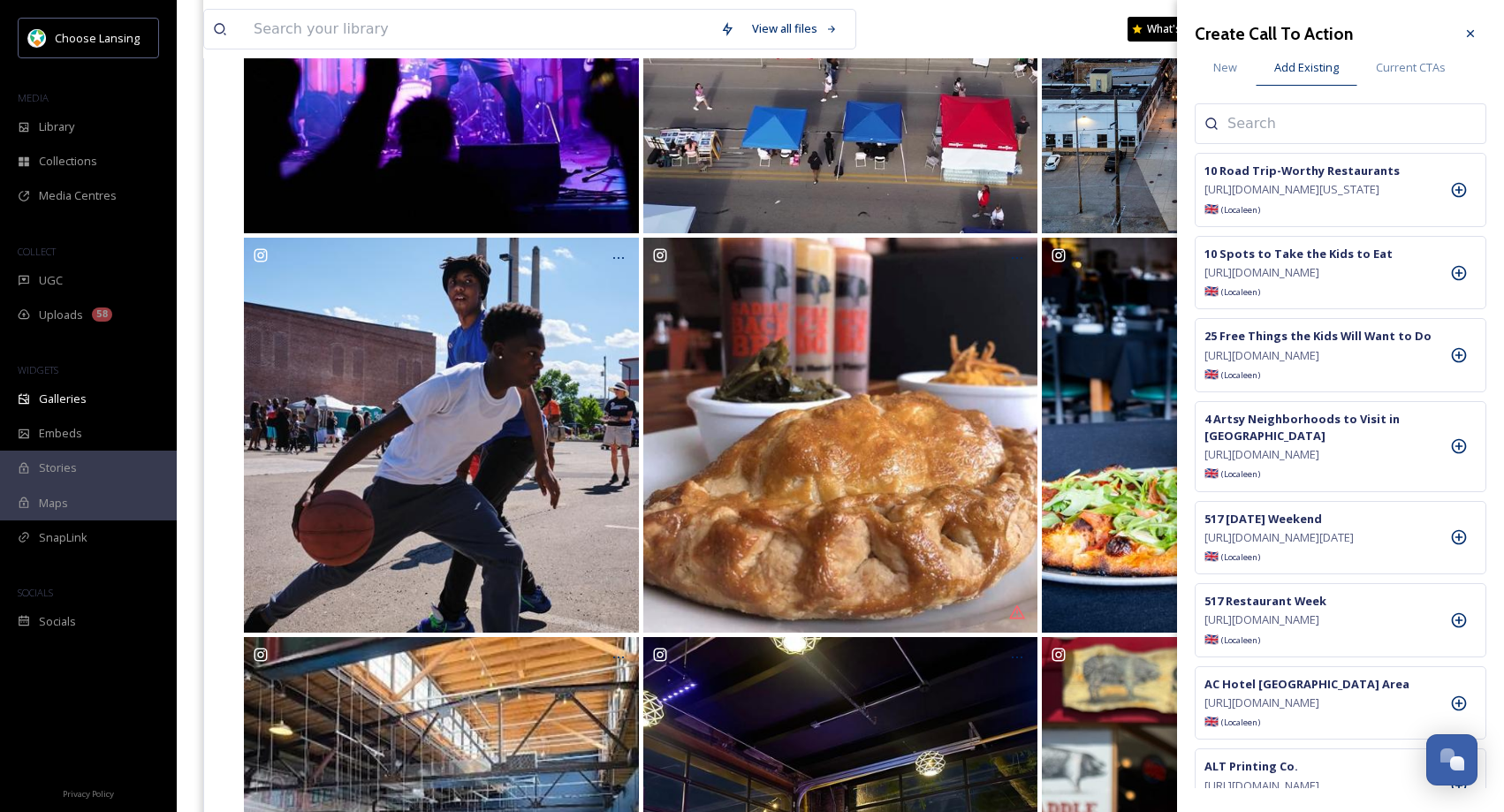
click at [1245, 128] on input at bounding box center [1315, 122] width 177 height 21
type input "june"
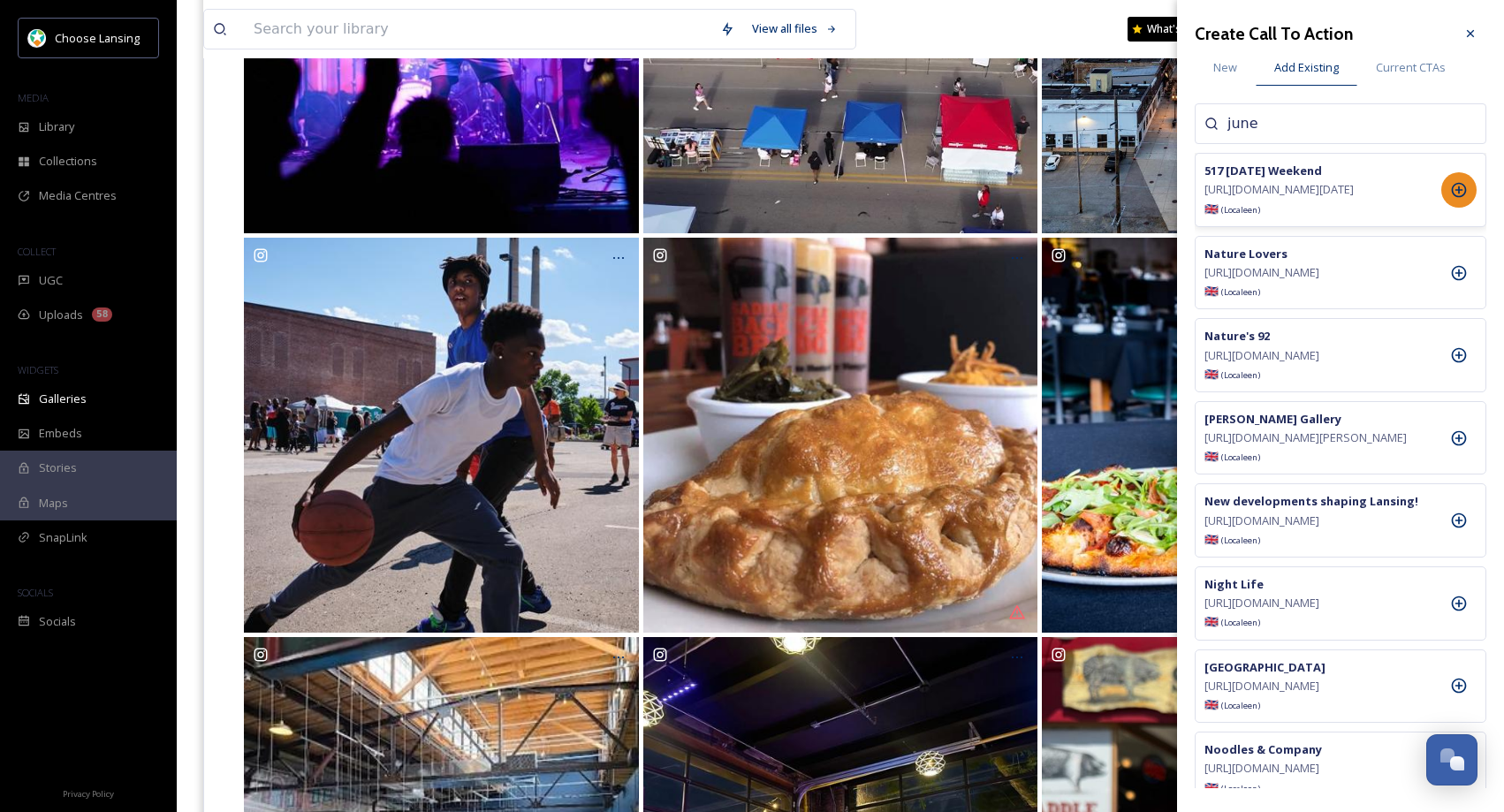
click at [1455, 193] on icon at bounding box center [1459, 190] width 15 height 15
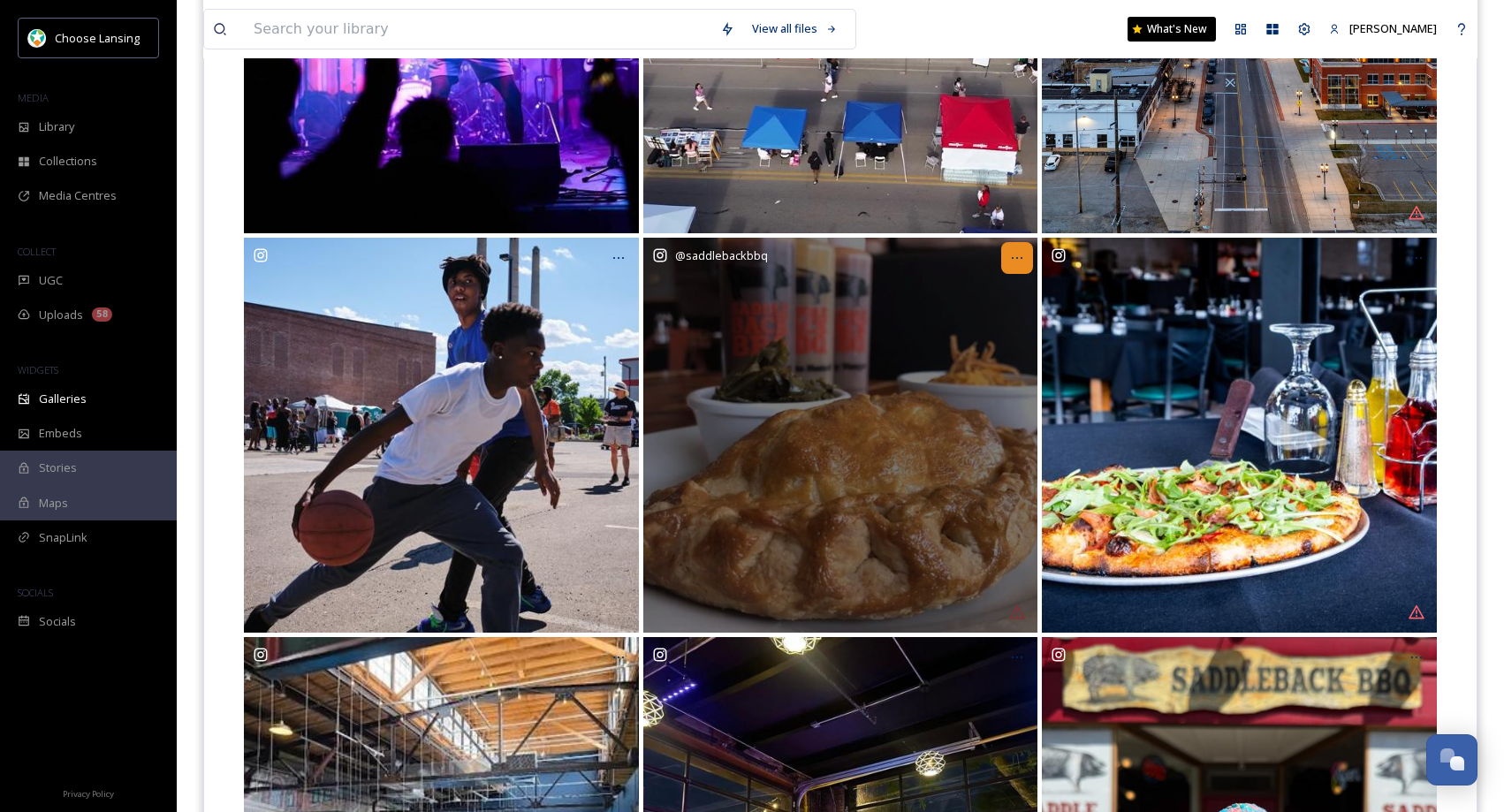
click at [1018, 256] on icon at bounding box center [1017, 258] width 14 height 14
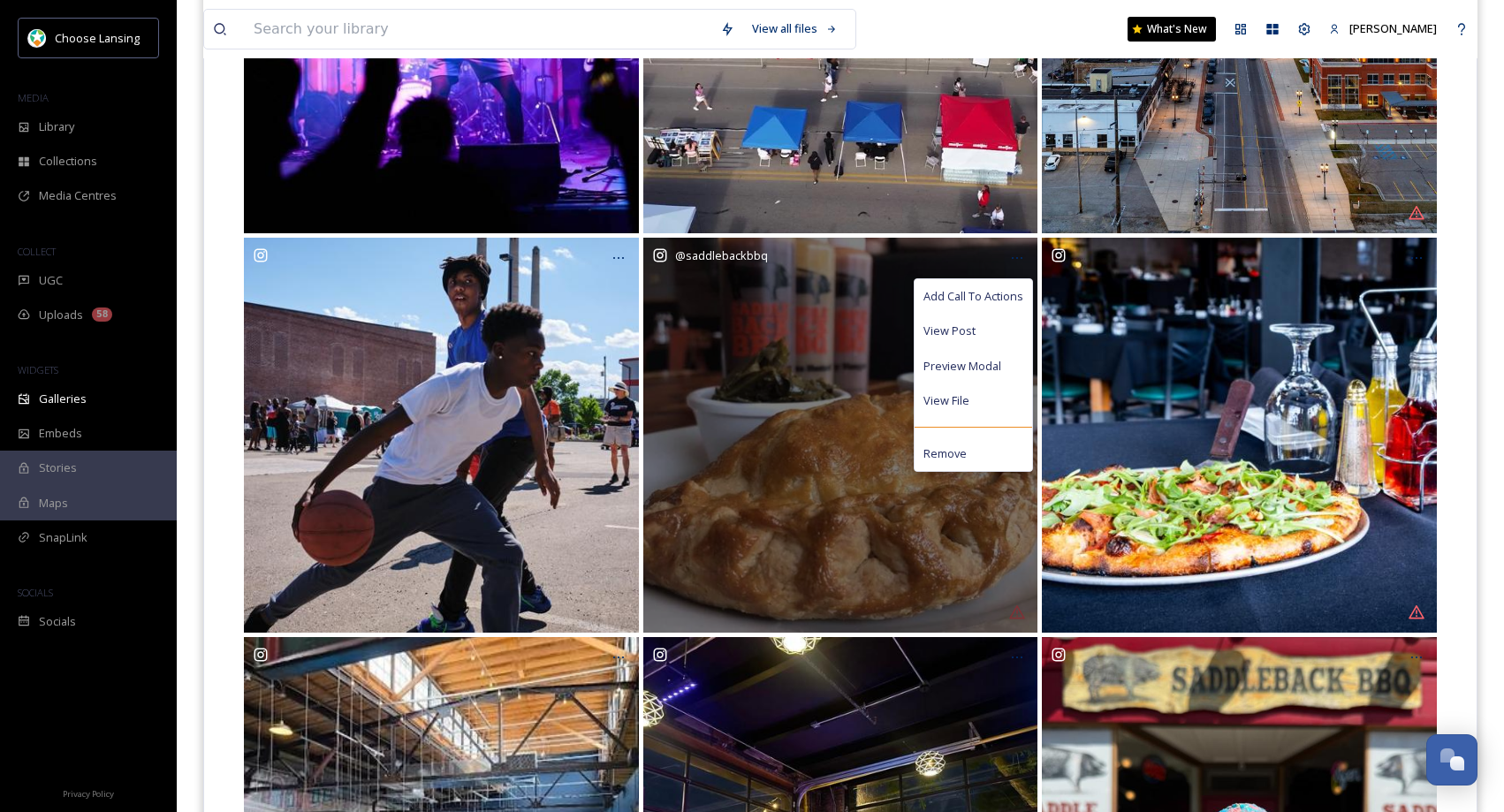
drag, startPoint x: 990, startPoint y: 296, endPoint x: 1128, endPoint y: 218, distance: 158.5
click at [990, 296] on span "Add Call To Actions" at bounding box center [972, 296] width 100 height 17
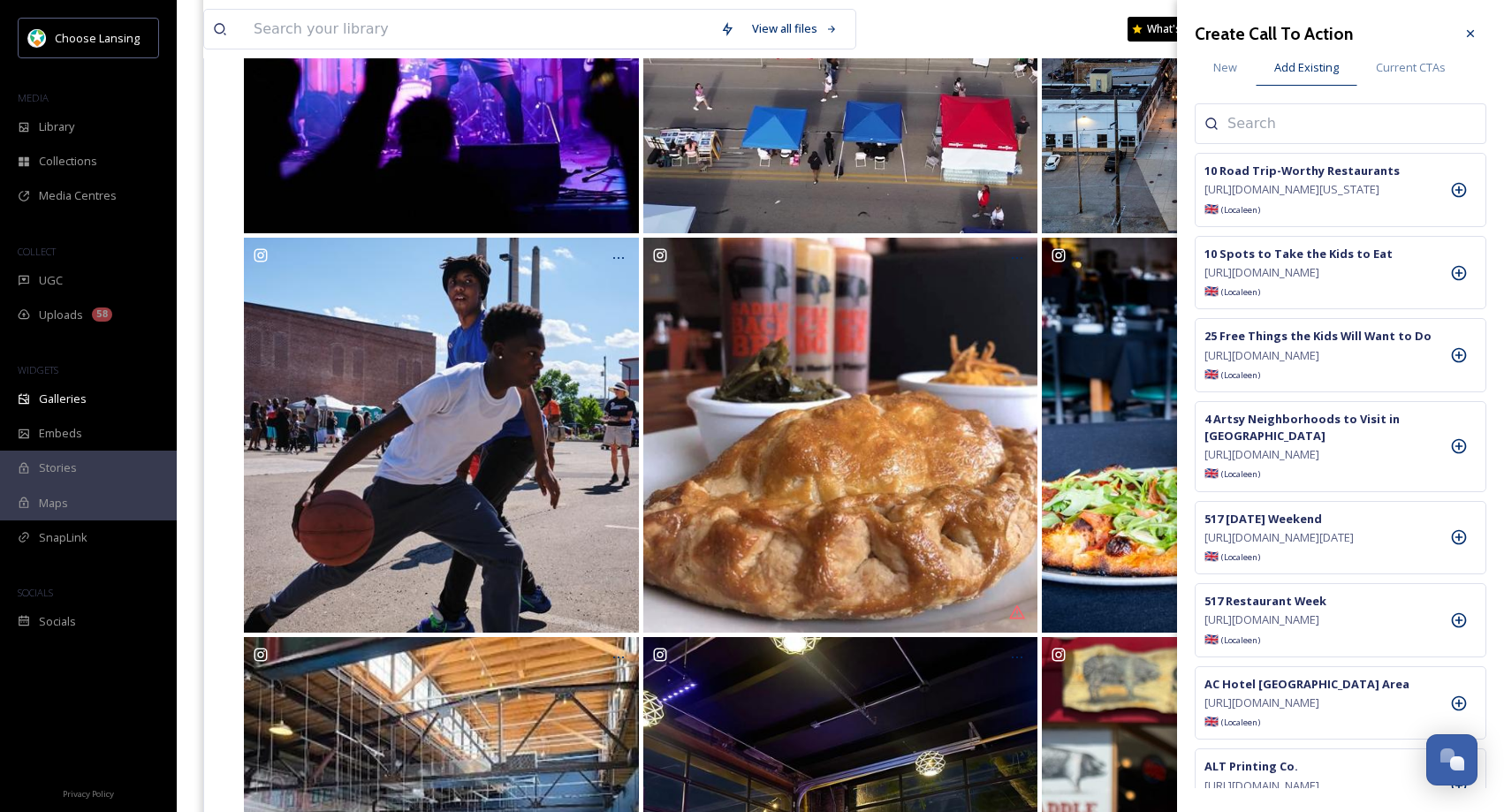
click at [1275, 129] on input at bounding box center [1315, 122] width 177 height 21
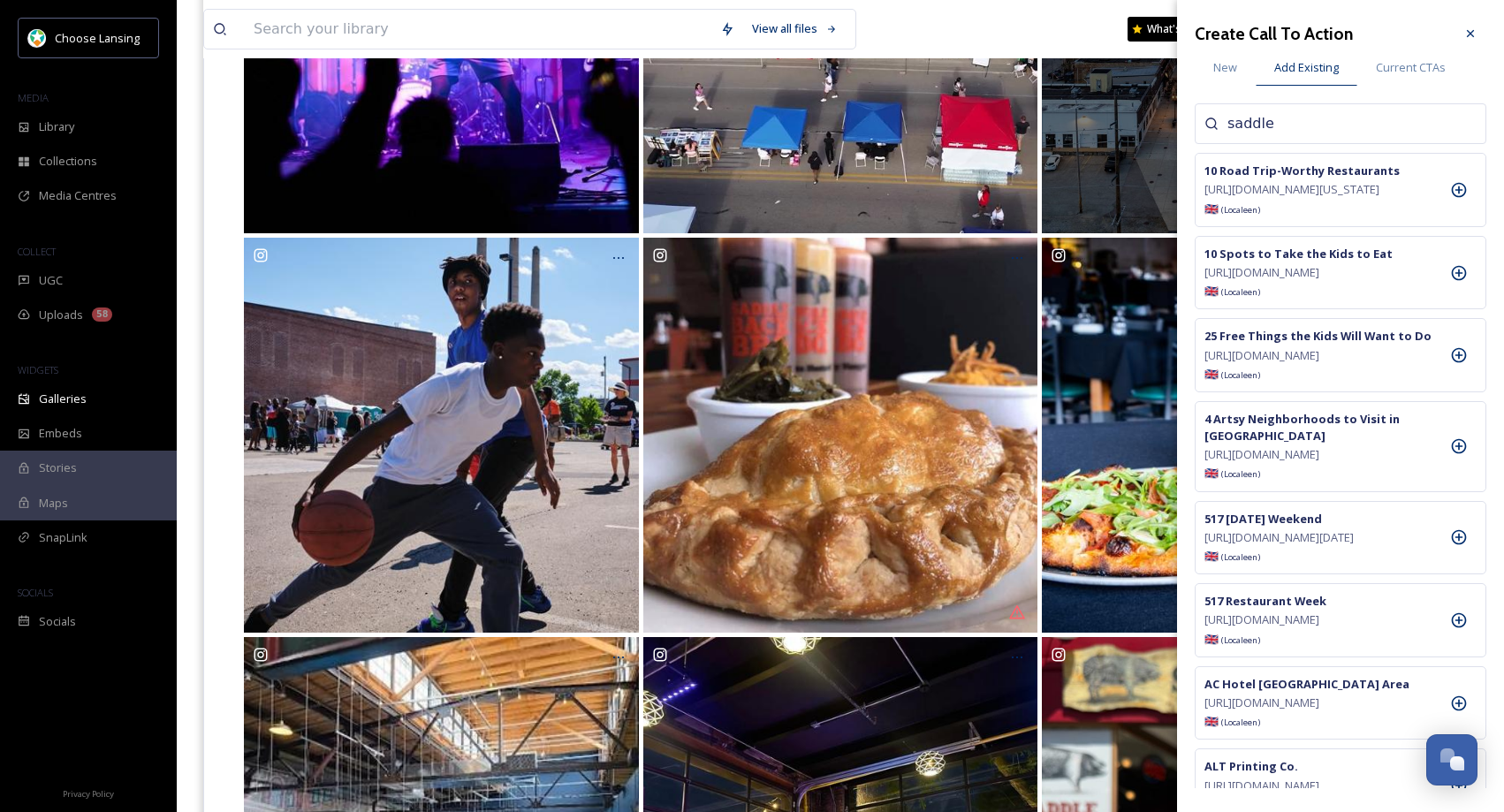
type input "saddle"
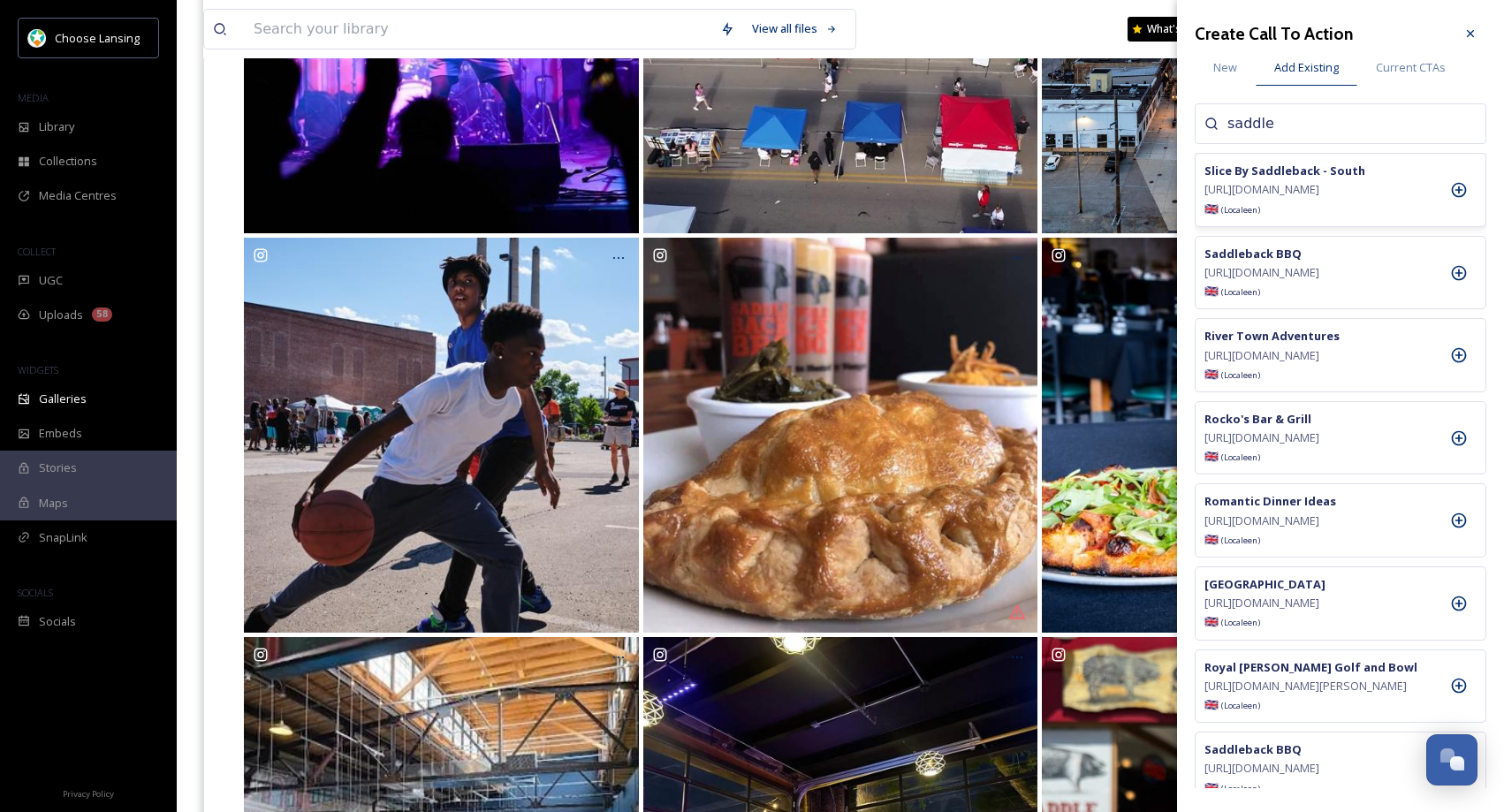
drag, startPoint x: 1458, startPoint y: 300, endPoint x: 1468, endPoint y: 233, distance: 67.7
click at [1458, 282] on icon at bounding box center [1459, 273] width 18 height 18
drag, startPoint x: 1475, startPoint y: 30, endPoint x: 1457, endPoint y: 69, distance: 43.0
click at [1475, 30] on icon at bounding box center [1470, 34] width 14 height 14
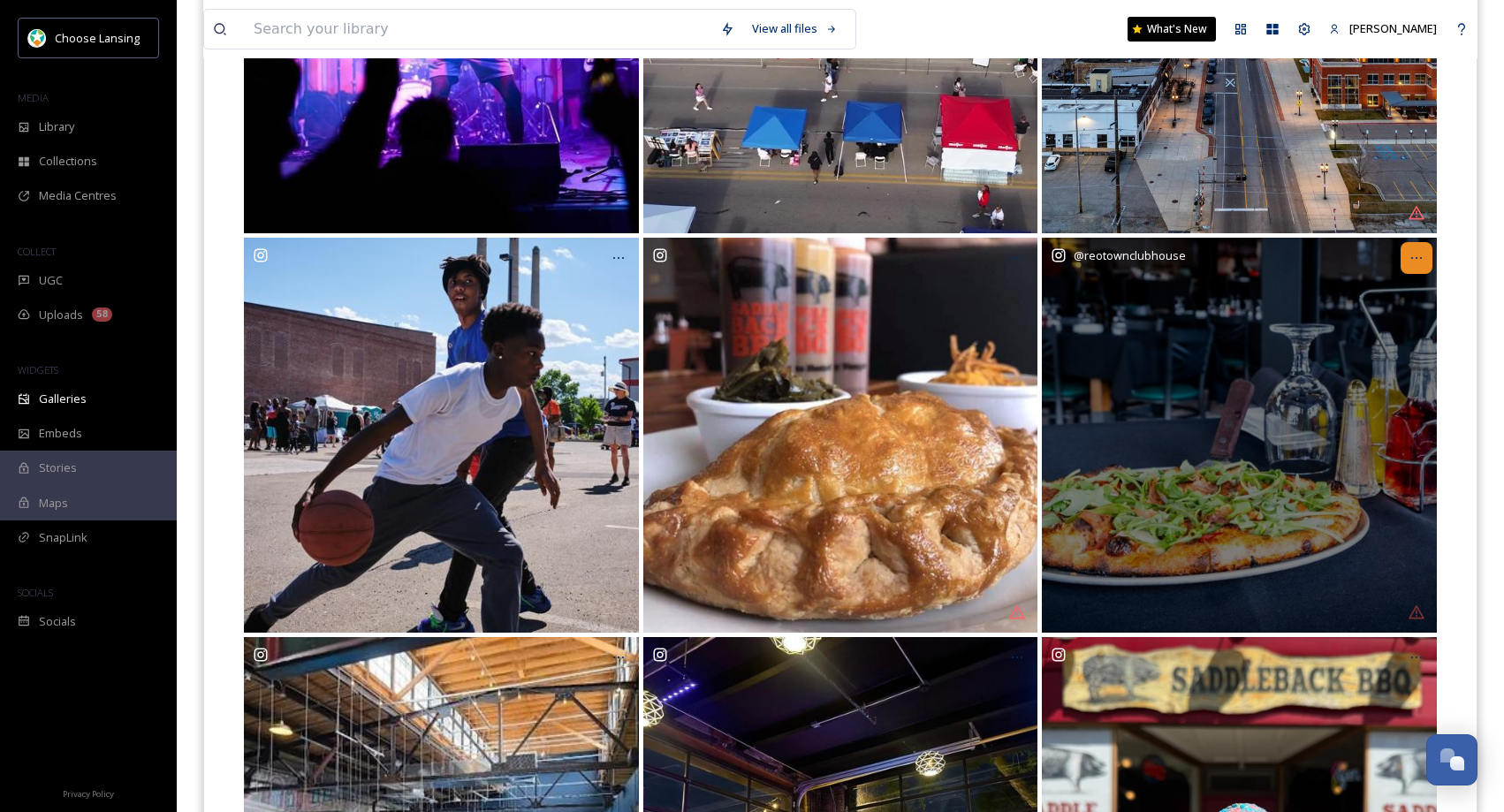
click at [1417, 259] on icon at bounding box center [1416, 258] width 14 height 14
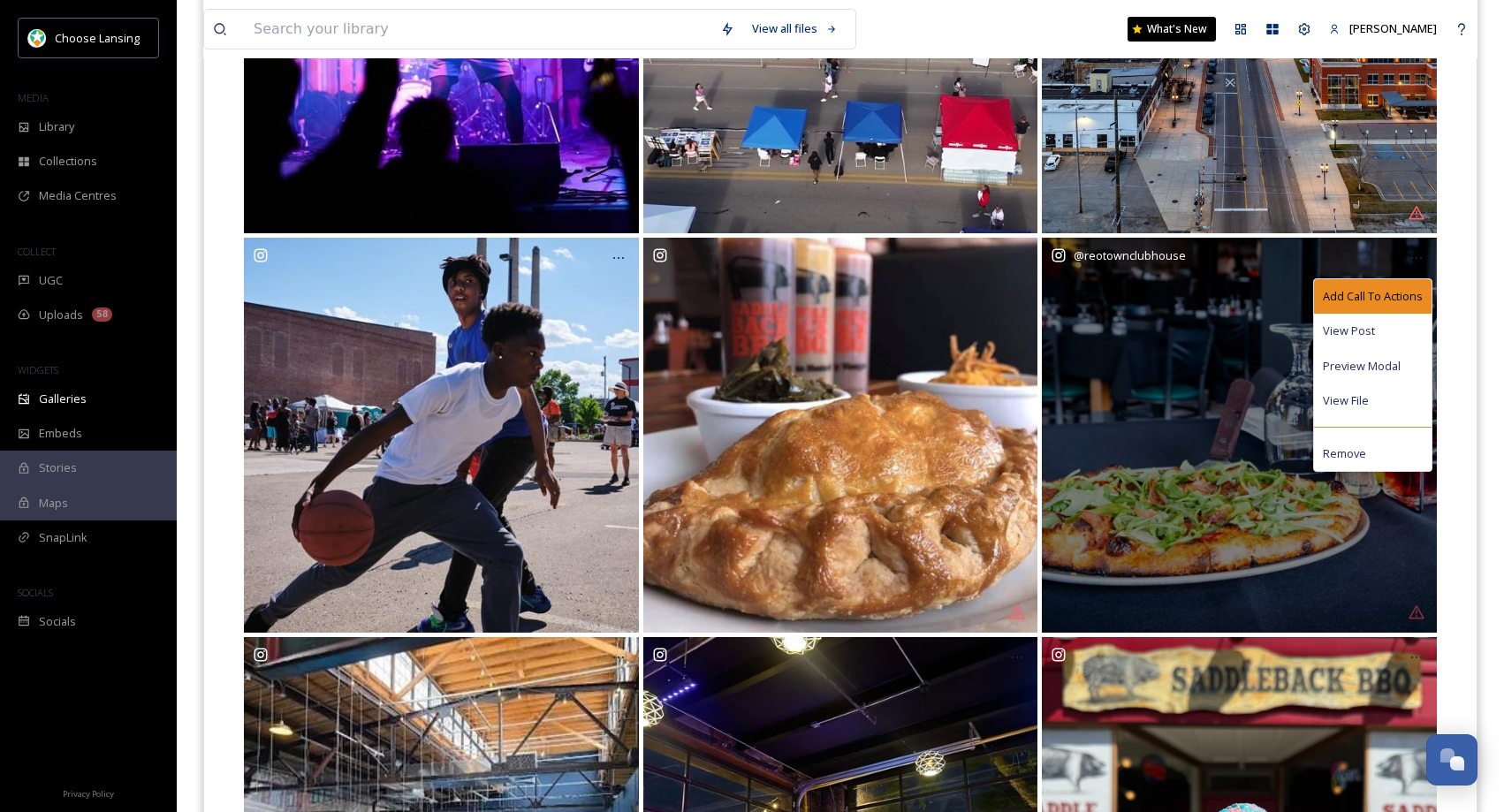
click at [1370, 293] on span "Add Call To Actions" at bounding box center [1373, 296] width 100 height 17
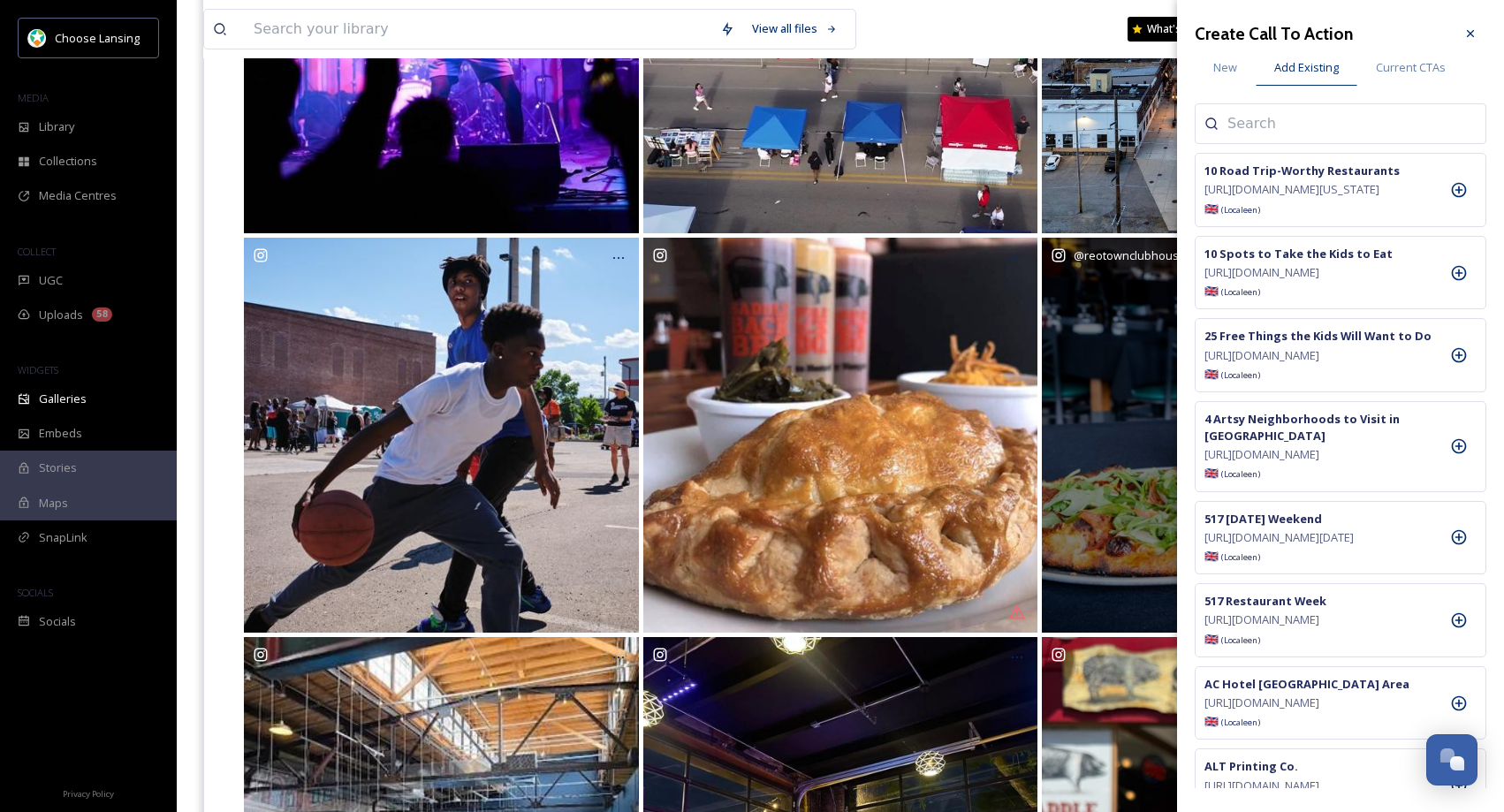
click at [1295, 122] on input at bounding box center [1315, 122] width 177 height 21
type input "reo town"
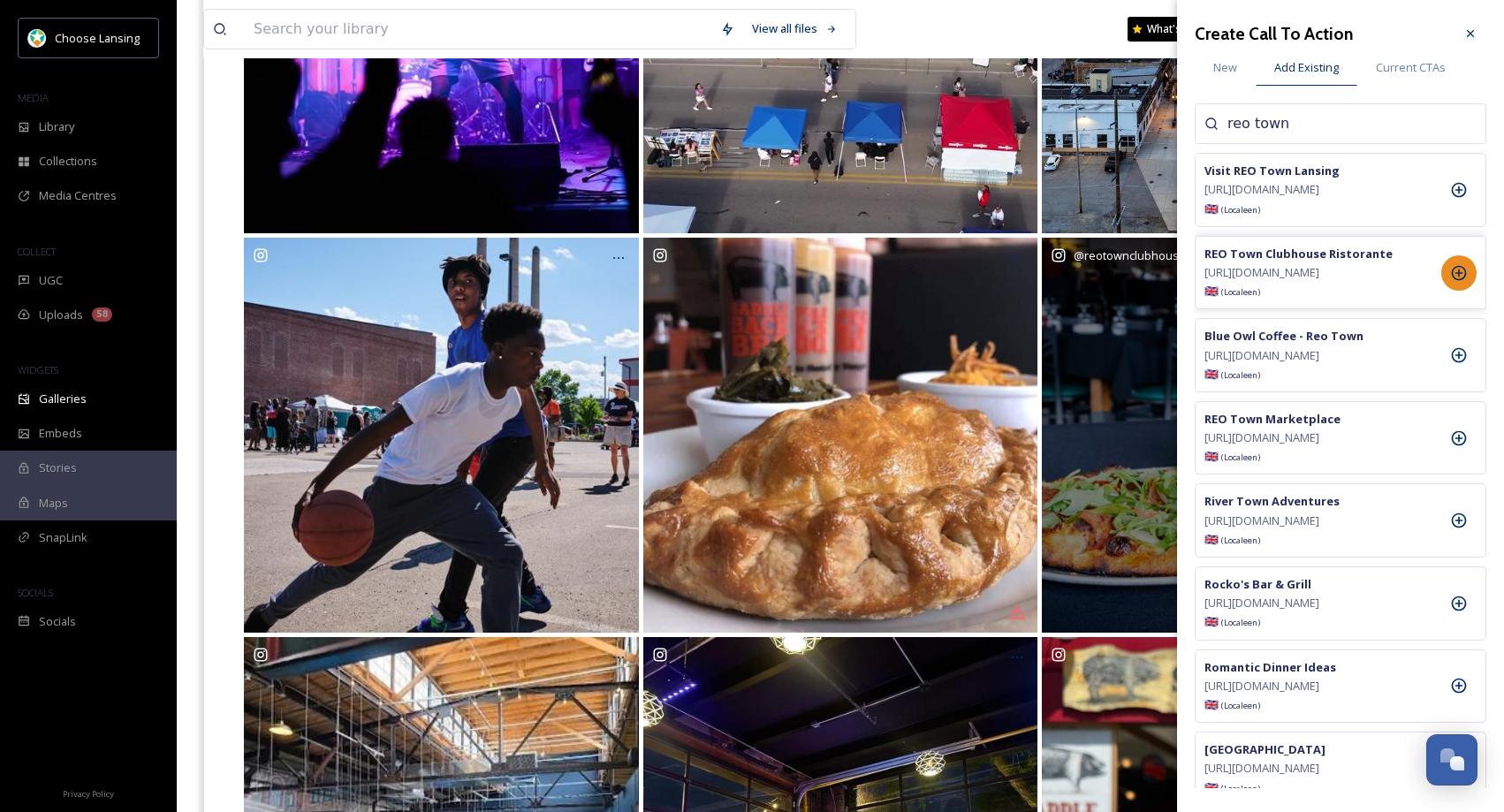
drag, startPoint x: 1457, startPoint y: 296, endPoint x: 1454, endPoint y: 286, distance: 10.4
click at [1457, 282] on icon at bounding box center [1459, 273] width 18 height 18
click at [1469, 38] on icon at bounding box center [1470, 34] width 14 height 14
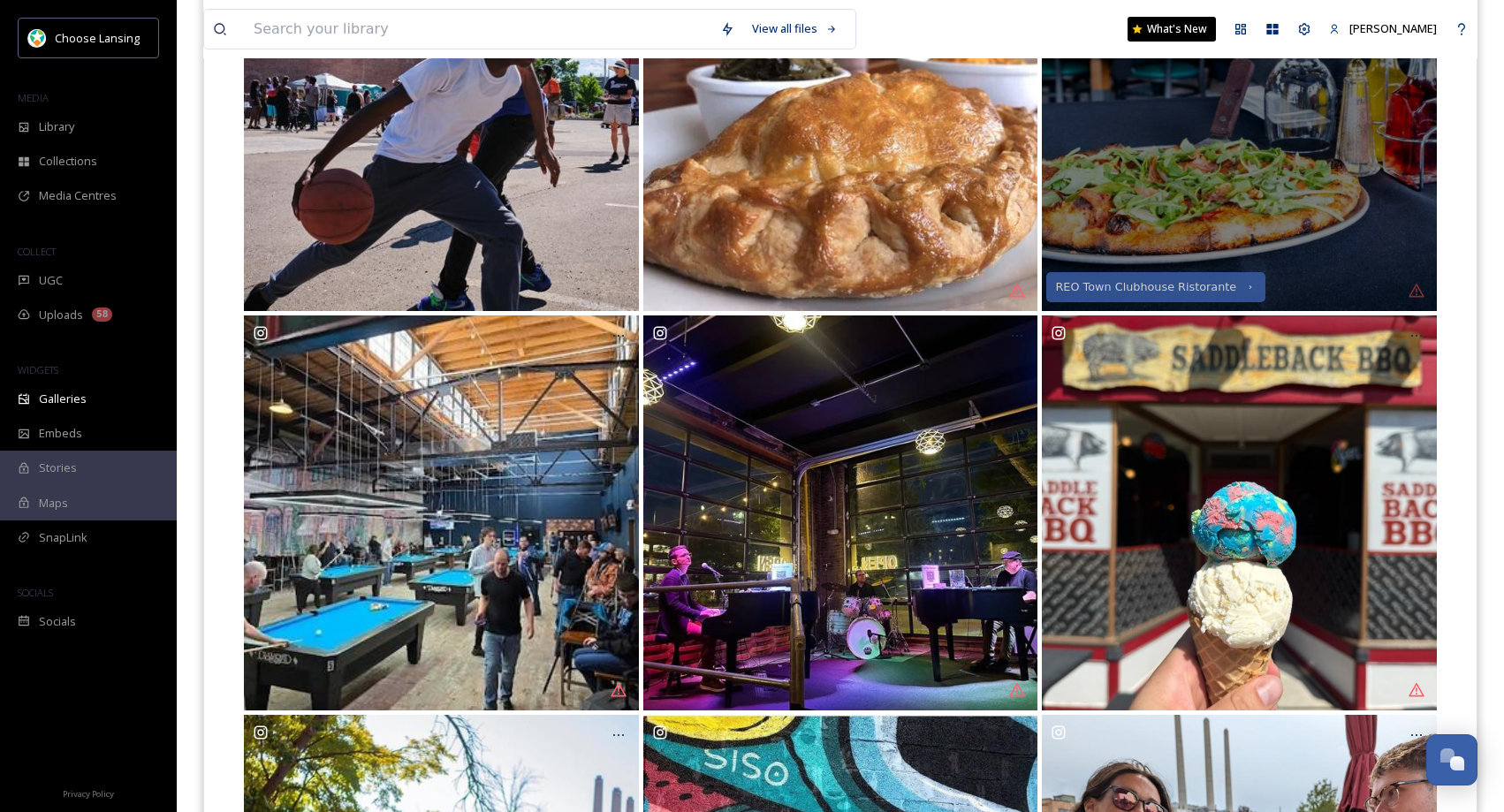
scroll to position [848, 0]
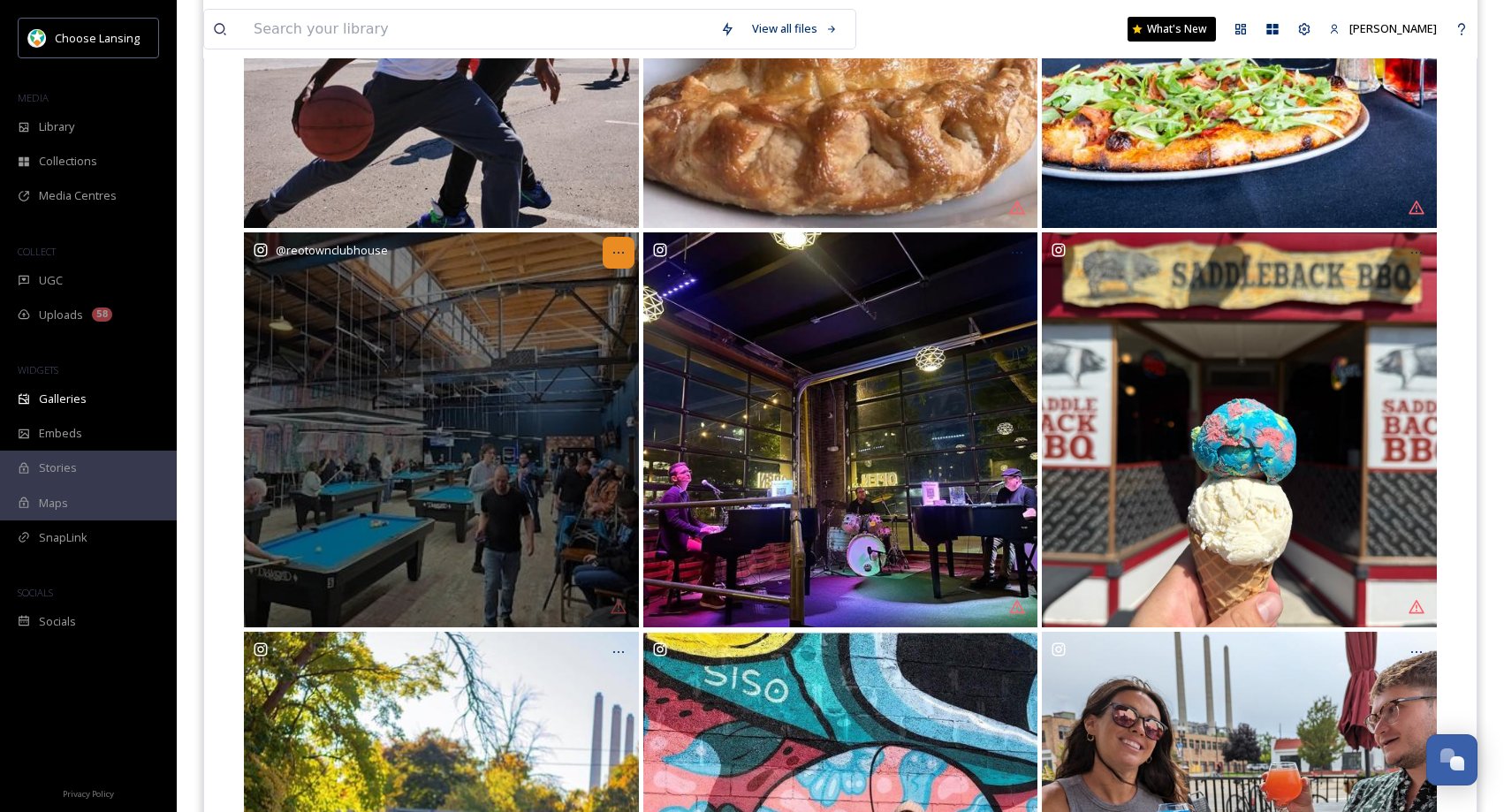
click at [625, 253] on icon at bounding box center [619, 253] width 14 height 14
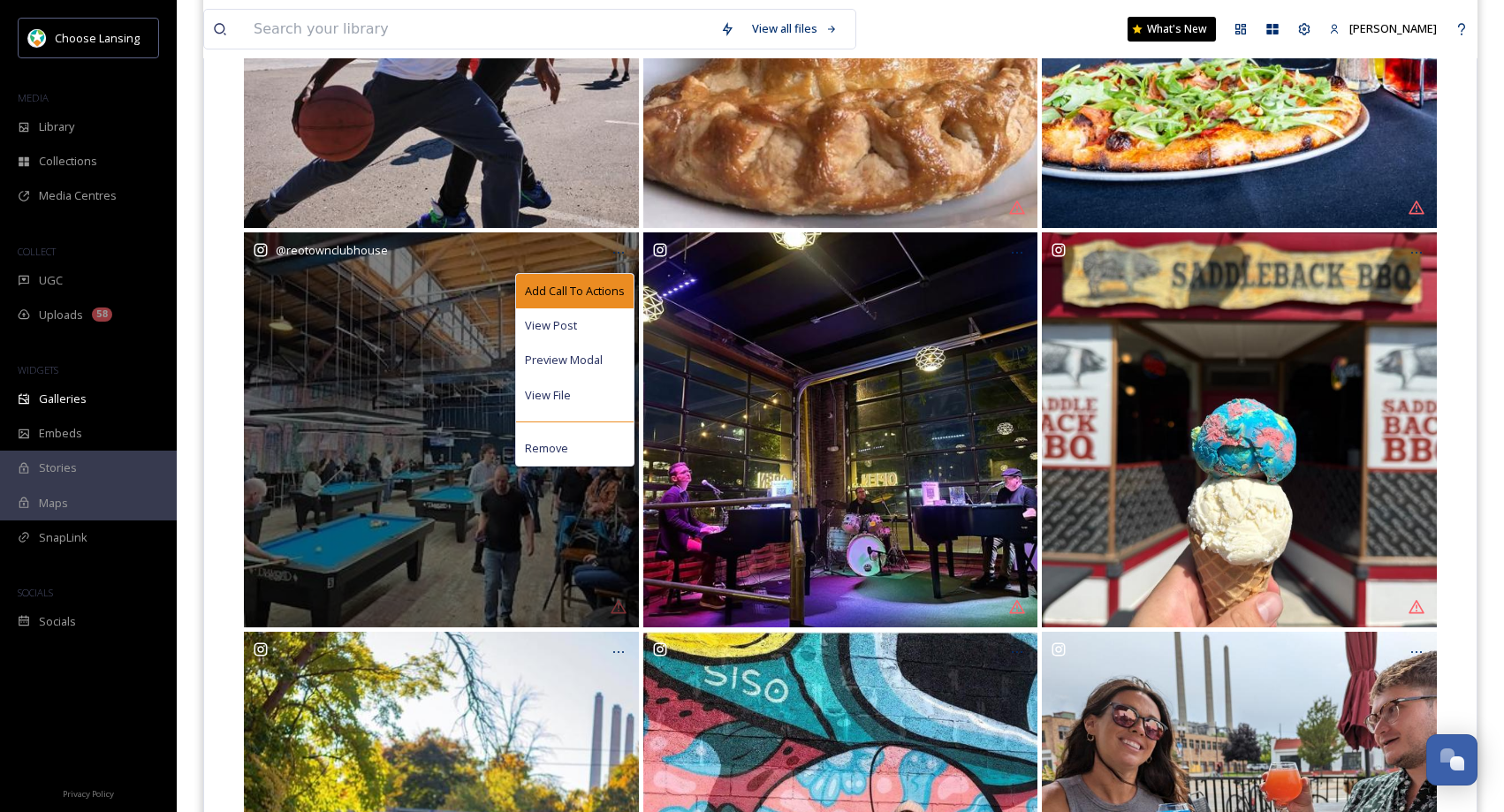
click at [608, 288] on span "Add Call To Actions" at bounding box center [574, 290] width 100 height 17
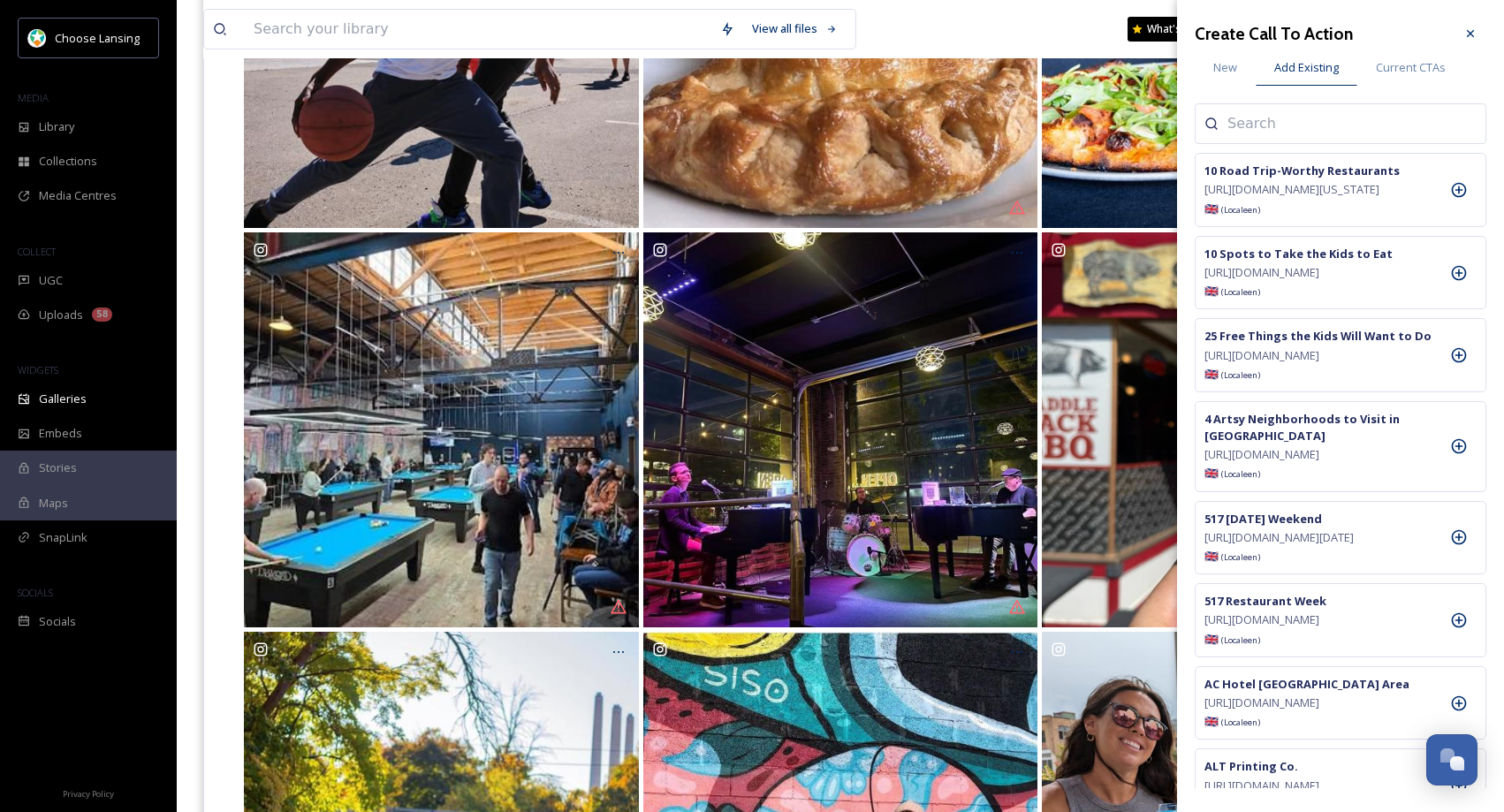
click at [1284, 122] on input at bounding box center [1315, 122] width 177 height 21
type input "reo town"
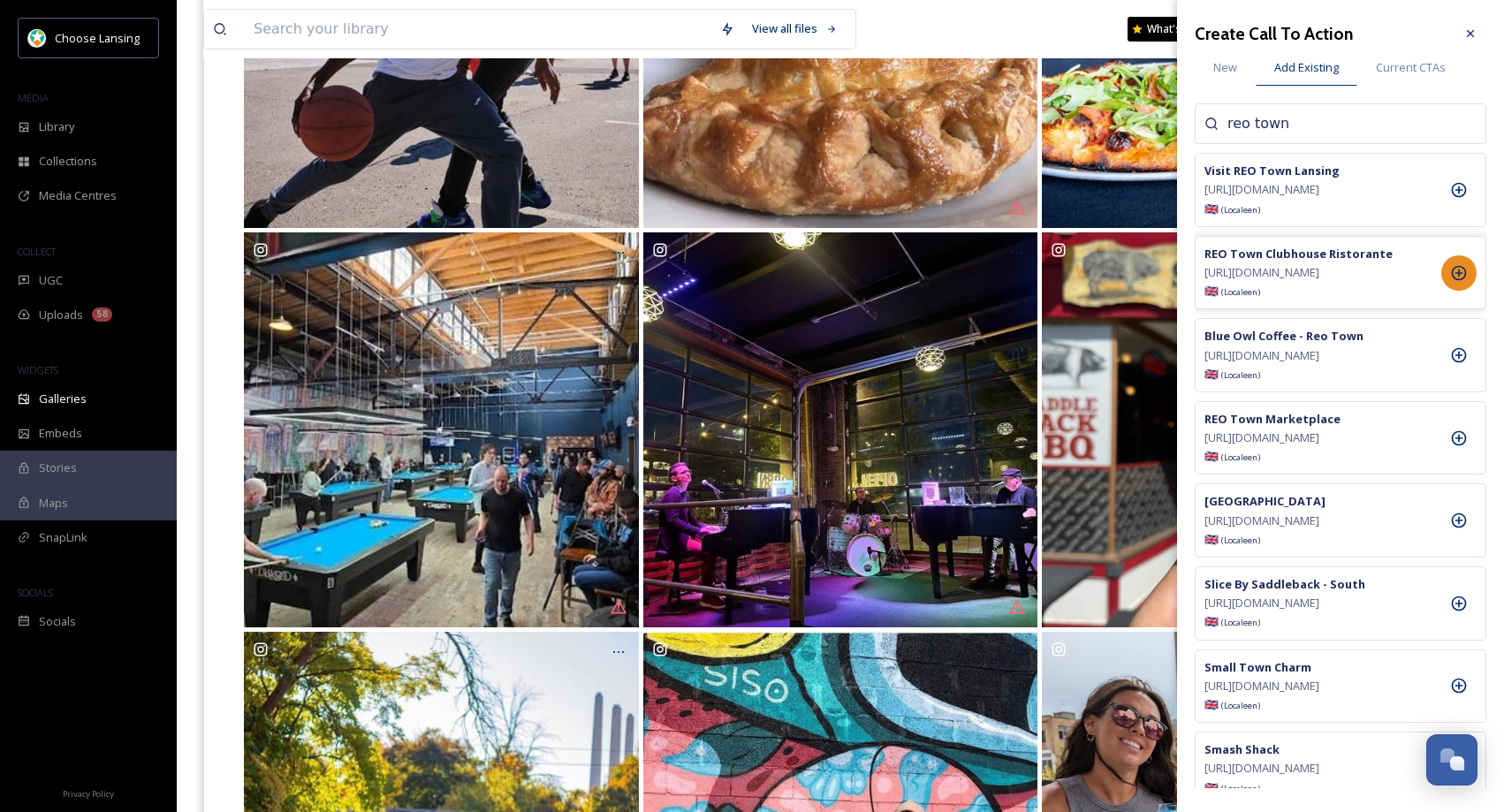
click at [1450, 282] on icon at bounding box center [1459, 273] width 18 height 18
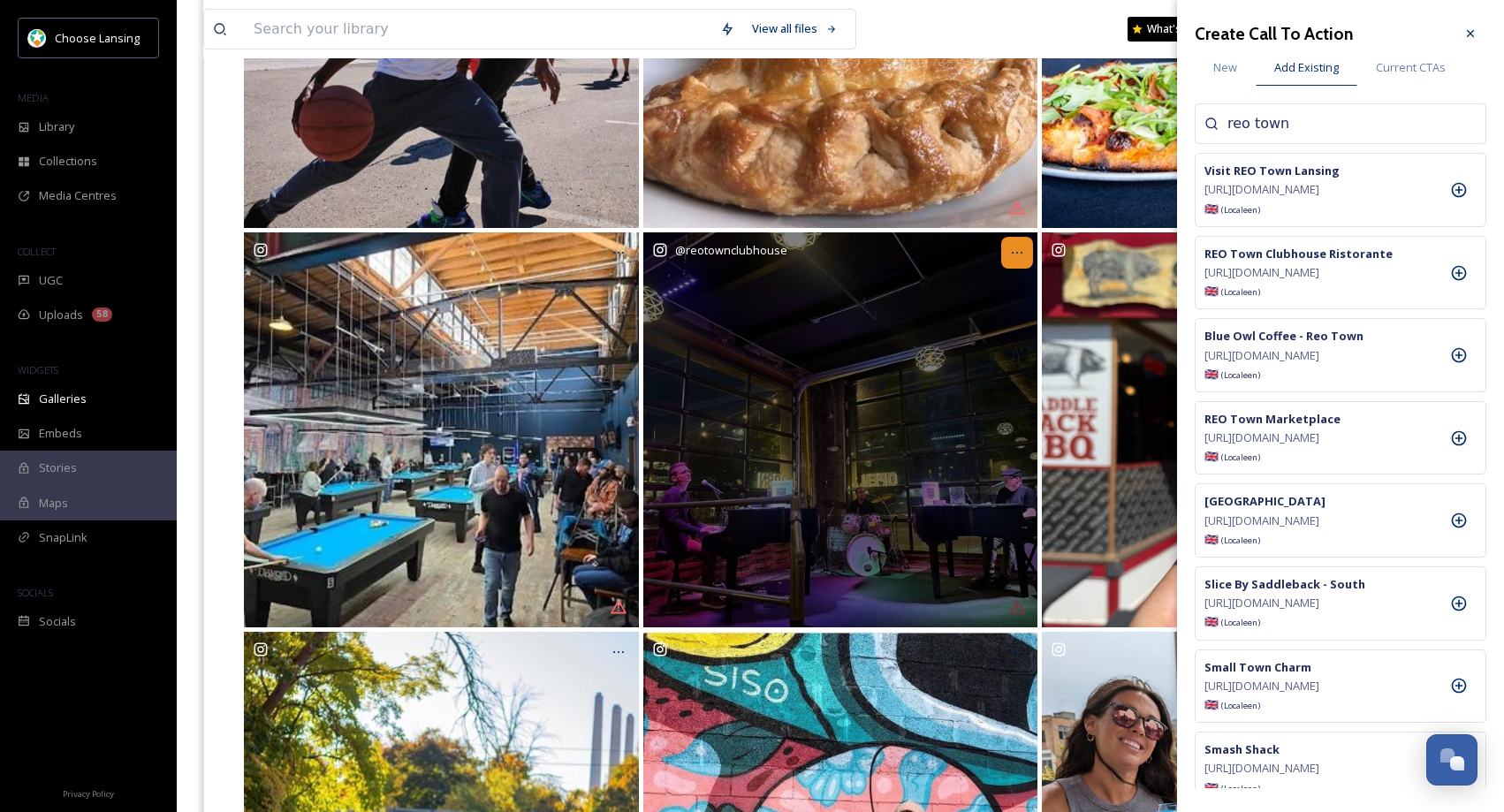
click at [1018, 254] on icon at bounding box center [1017, 253] width 14 height 14
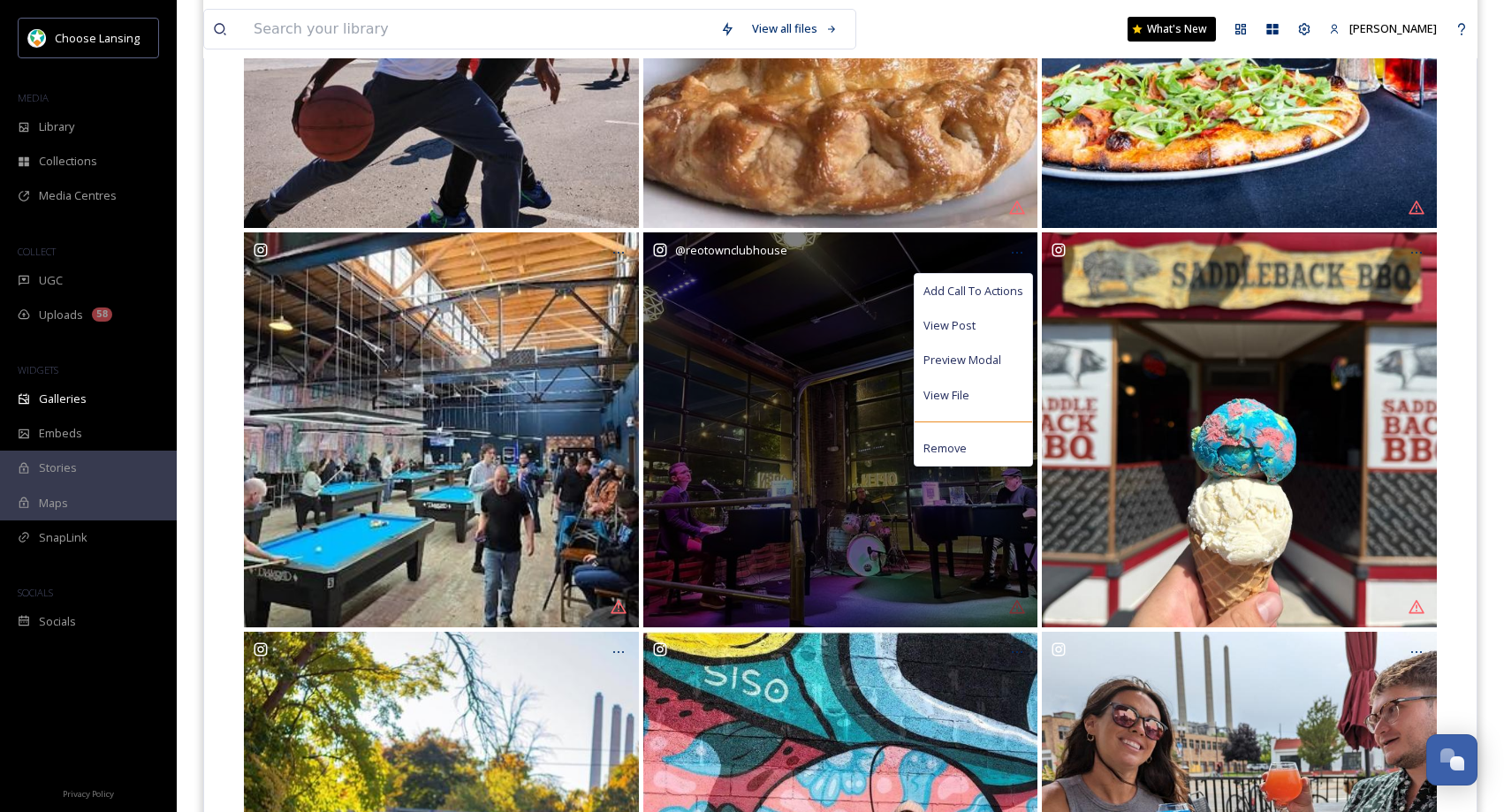
click at [1004, 287] on span "Add Call To Actions" at bounding box center [972, 290] width 100 height 17
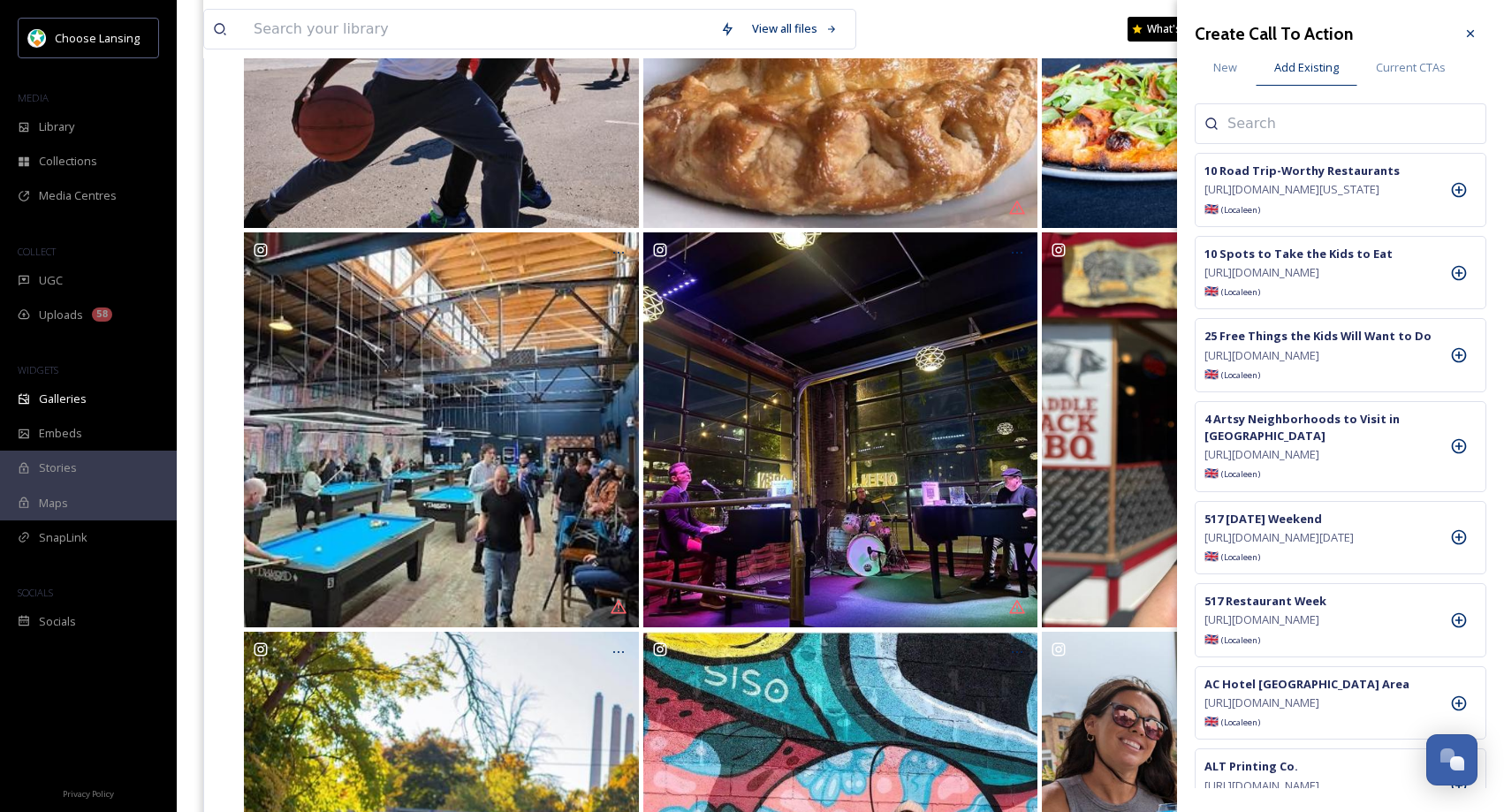
click at [1255, 122] on input at bounding box center [1315, 122] width 177 height 21
type input "reo town"
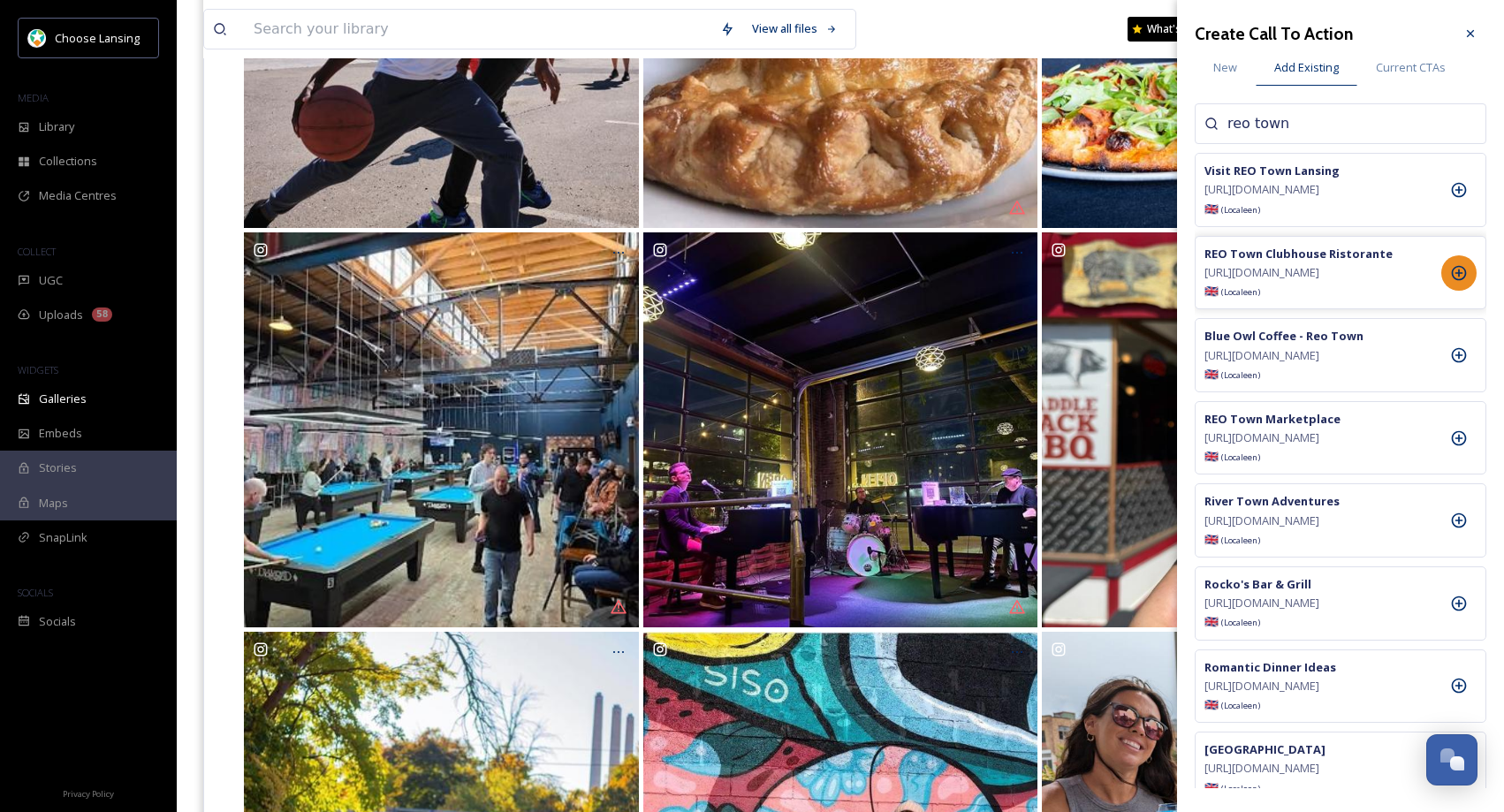
click at [1451, 282] on icon at bounding box center [1459, 273] width 18 height 18
click at [1461, 29] on div at bounding box center [1470, 34] width 32 height 32
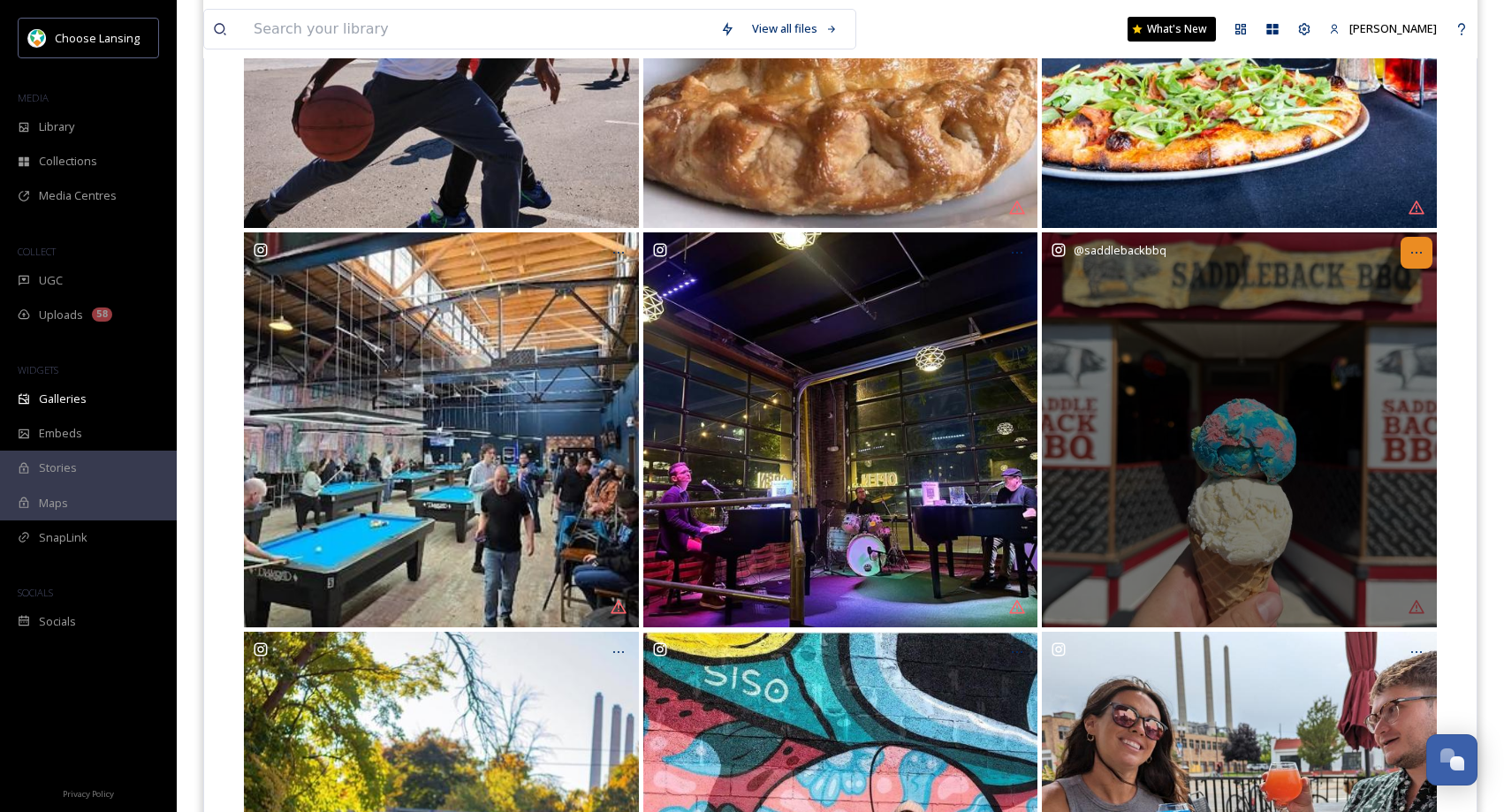
click at [1417, 246] on icon at bounding box center [1416, 253] width 14 height 14
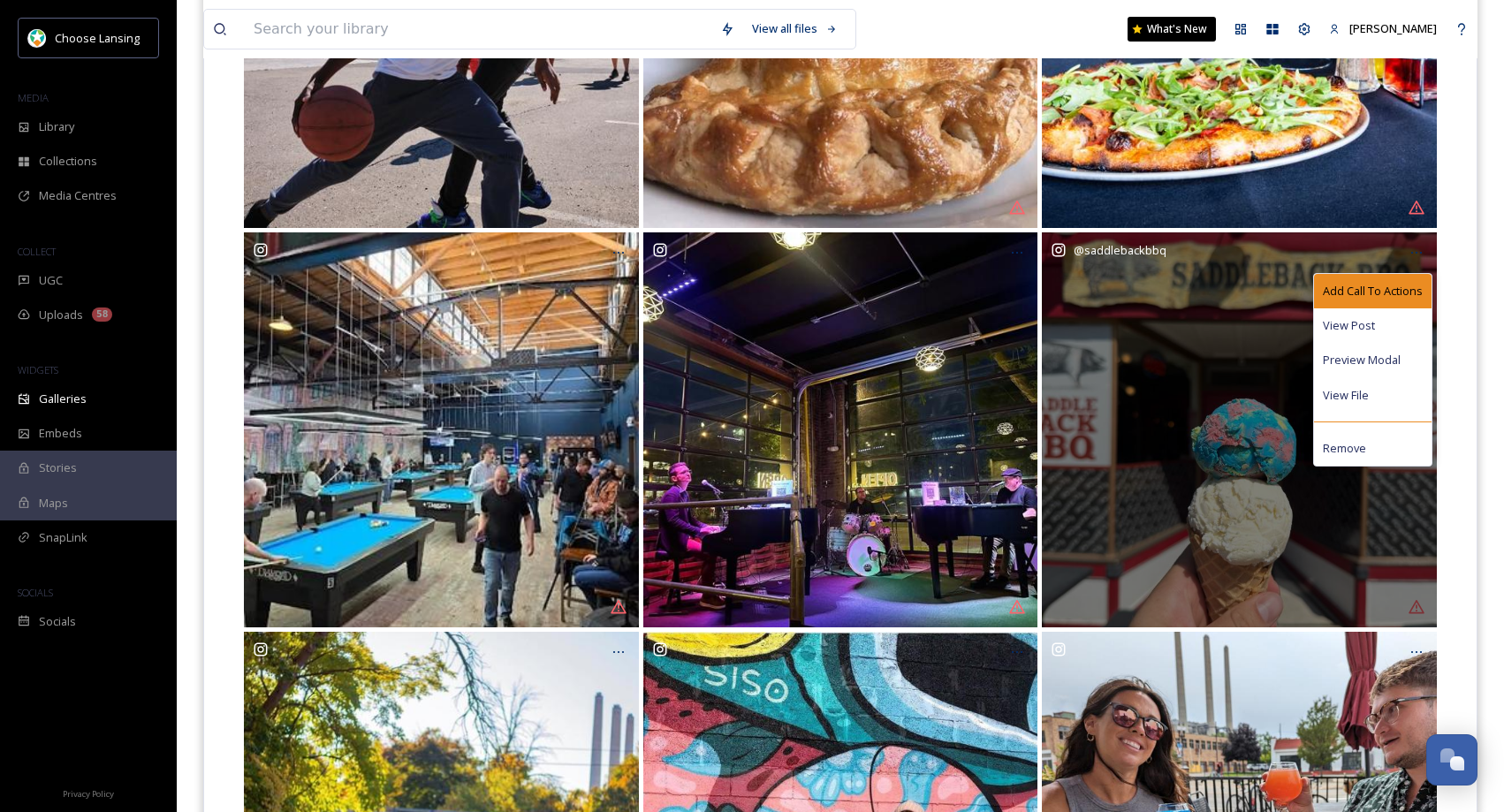
click at [1385, 287] on span "Add Call To Actions" at bounding box center [1373, 290] width 100 height 17
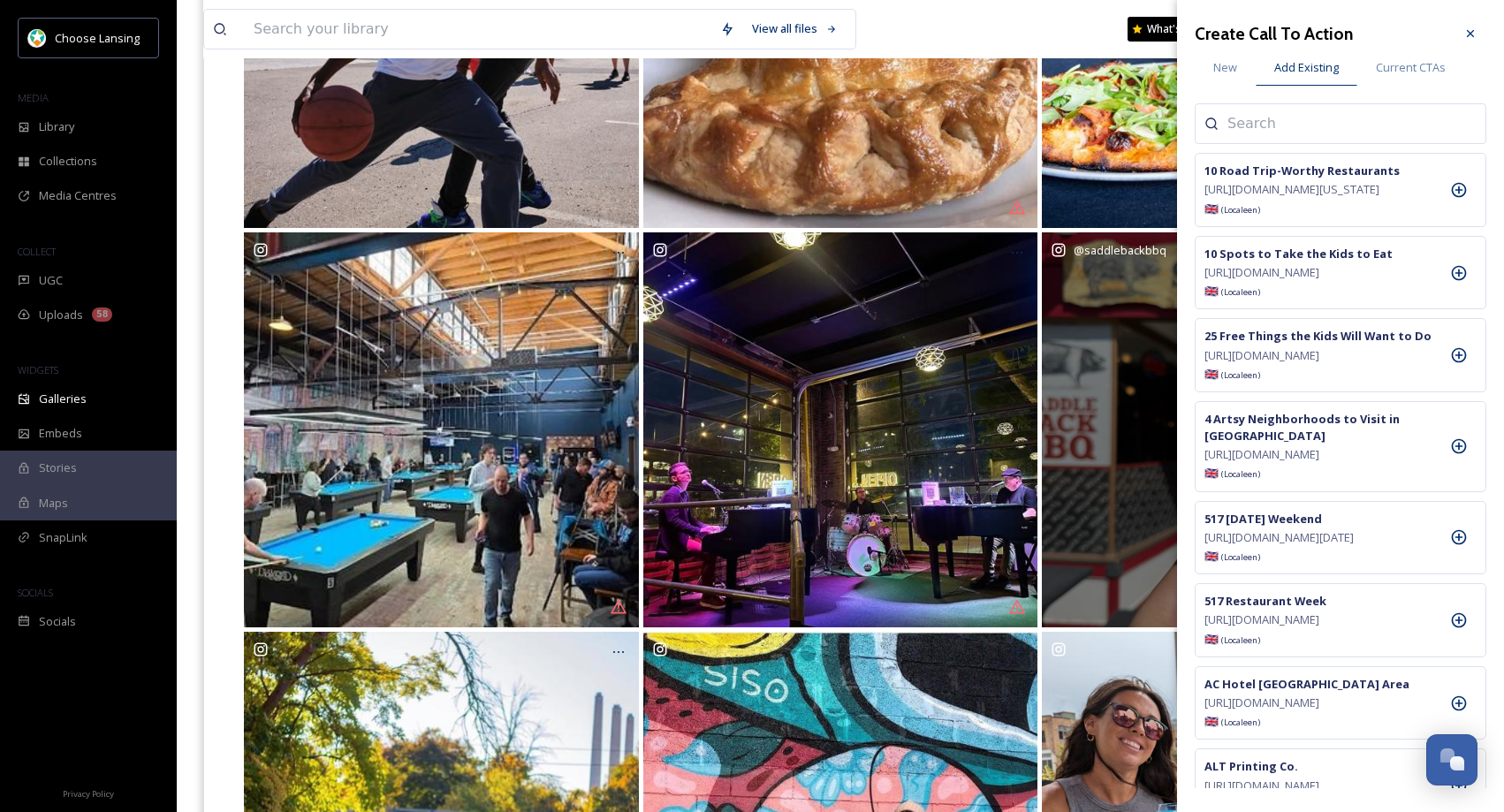
click at [1307, 122] on input at bounding box center [1315, 122] width 177 height 21
type input "saddle"
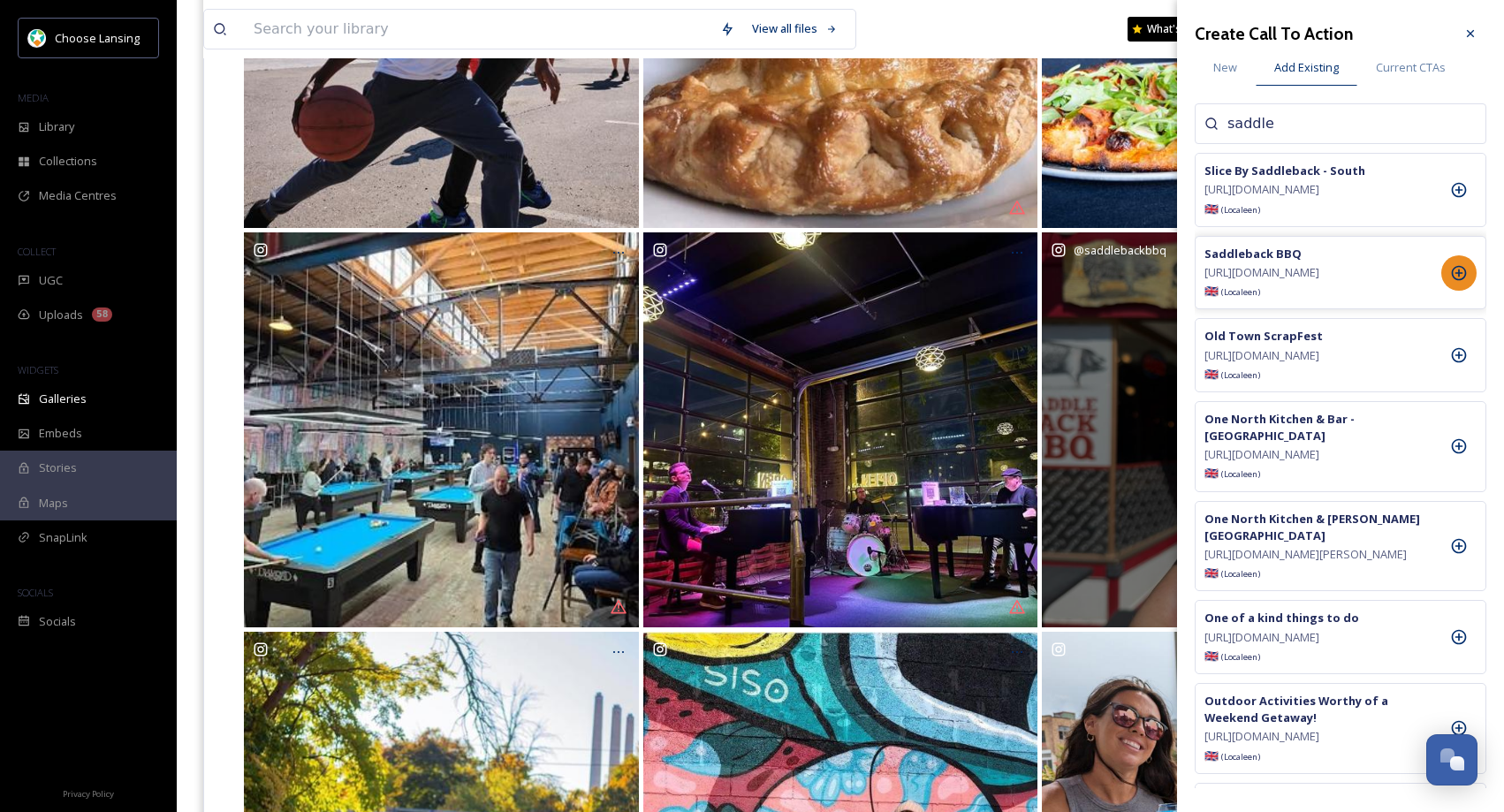
click at [1456, 280] on icon at bounding box center [1459, 272] width 15 height 15
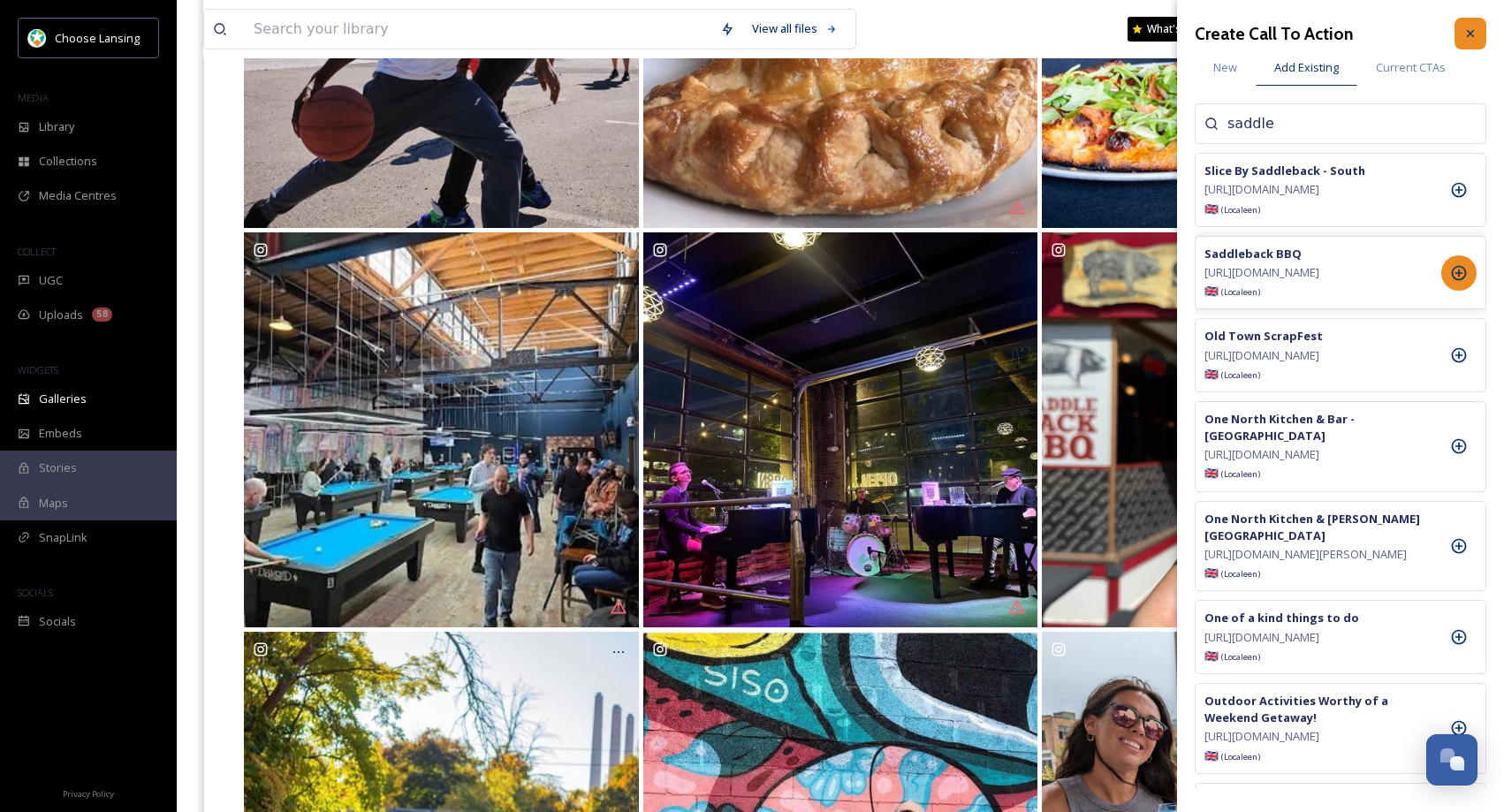
click at [1470, 37] on icon at bounding box center [1470, 34] width 14 height 14
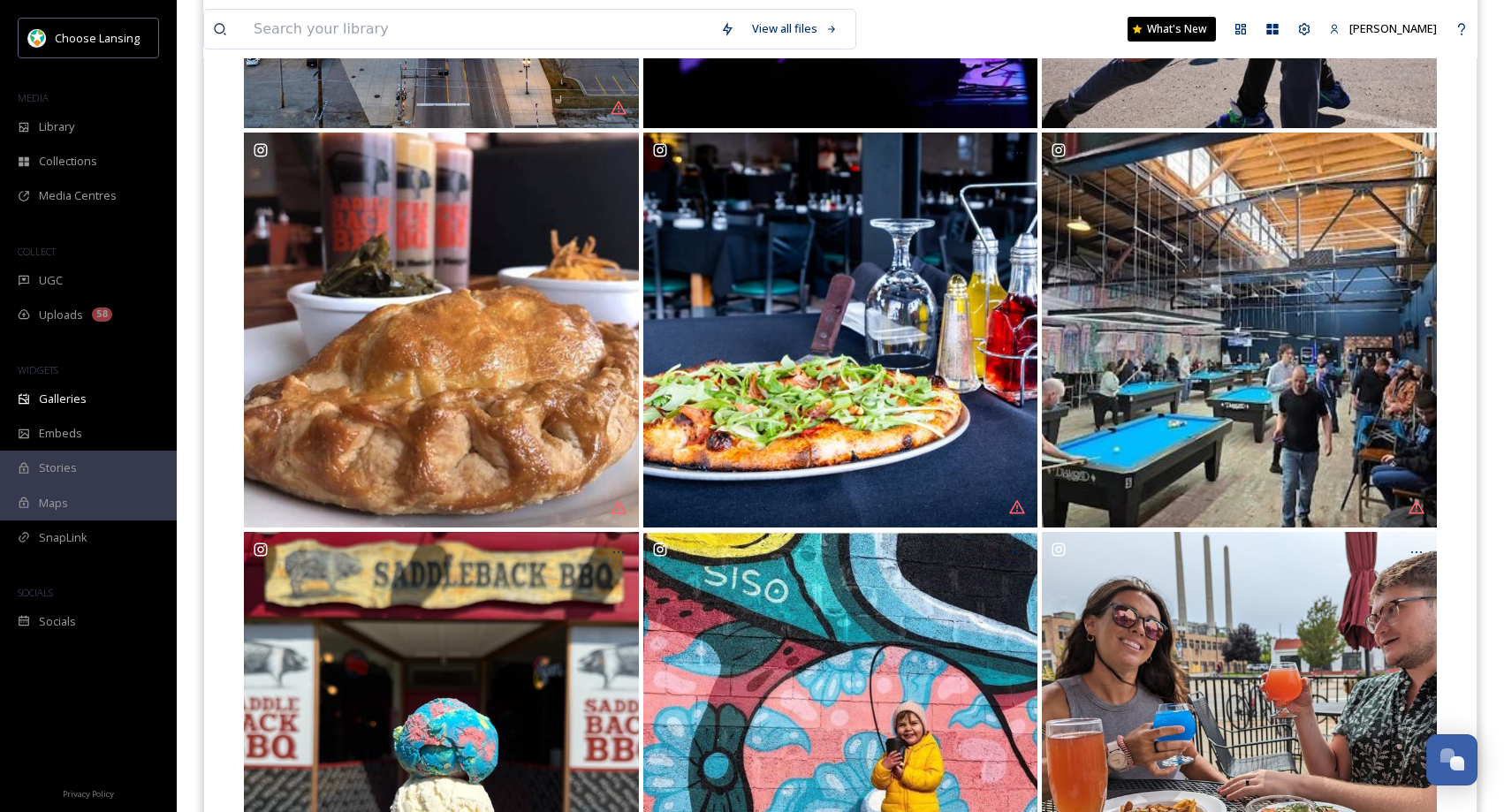
scroll to position [877, 0]
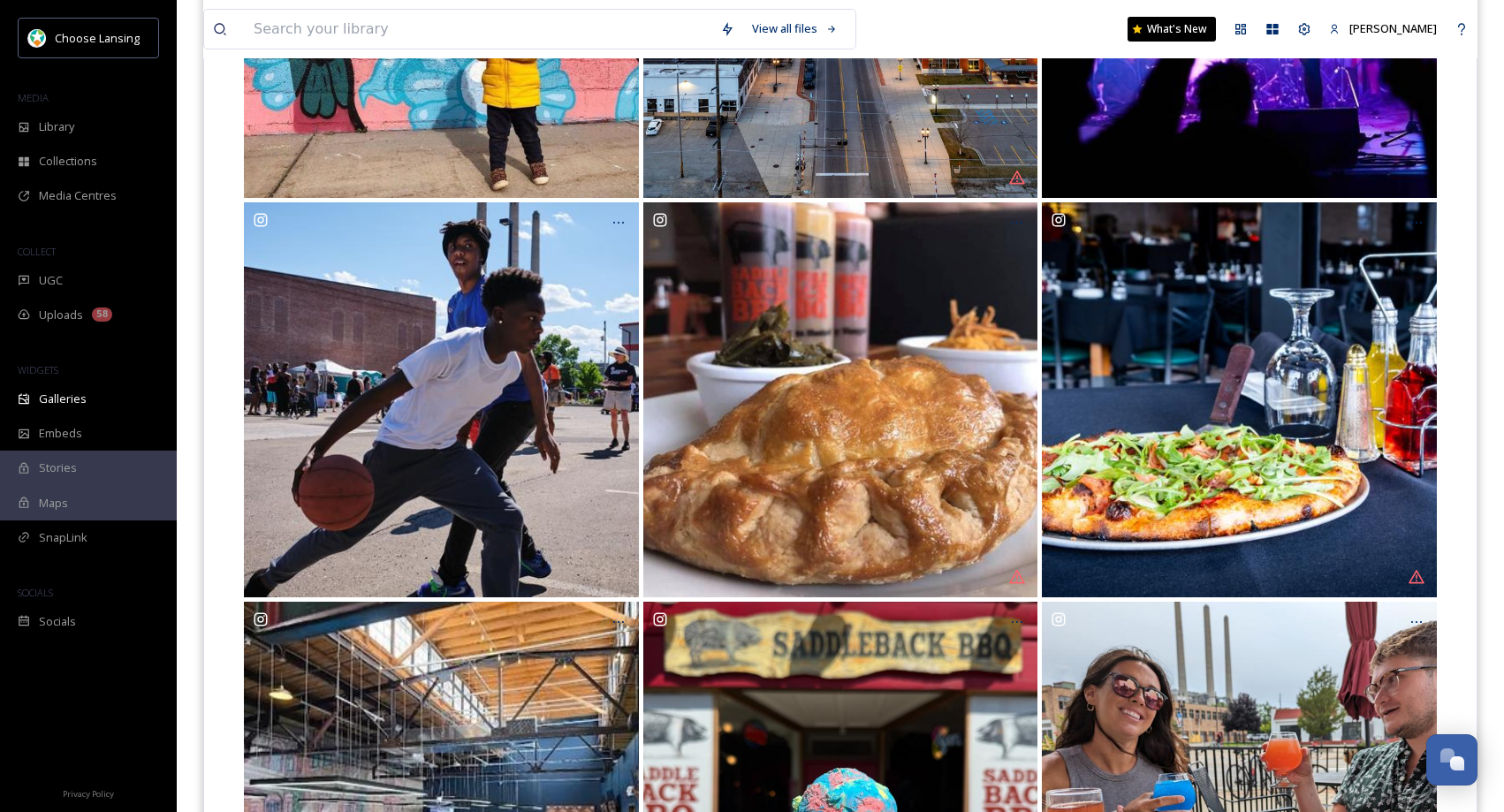
drag, startPoint x: 1498, startPoint y: 246, endPoint x: 1478, endPoint y: 127, distance: 120.7
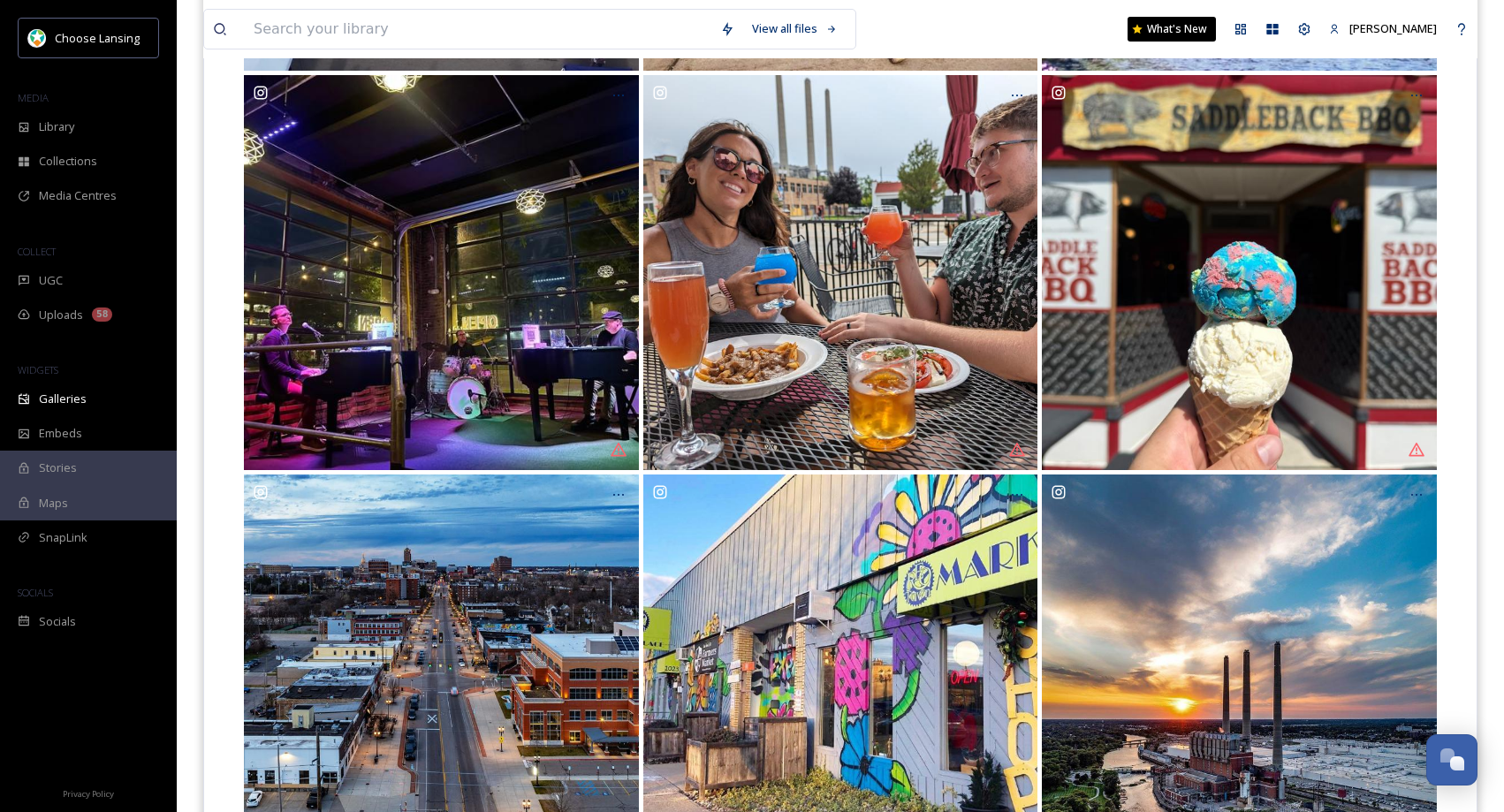
scroll to position [0, 0]
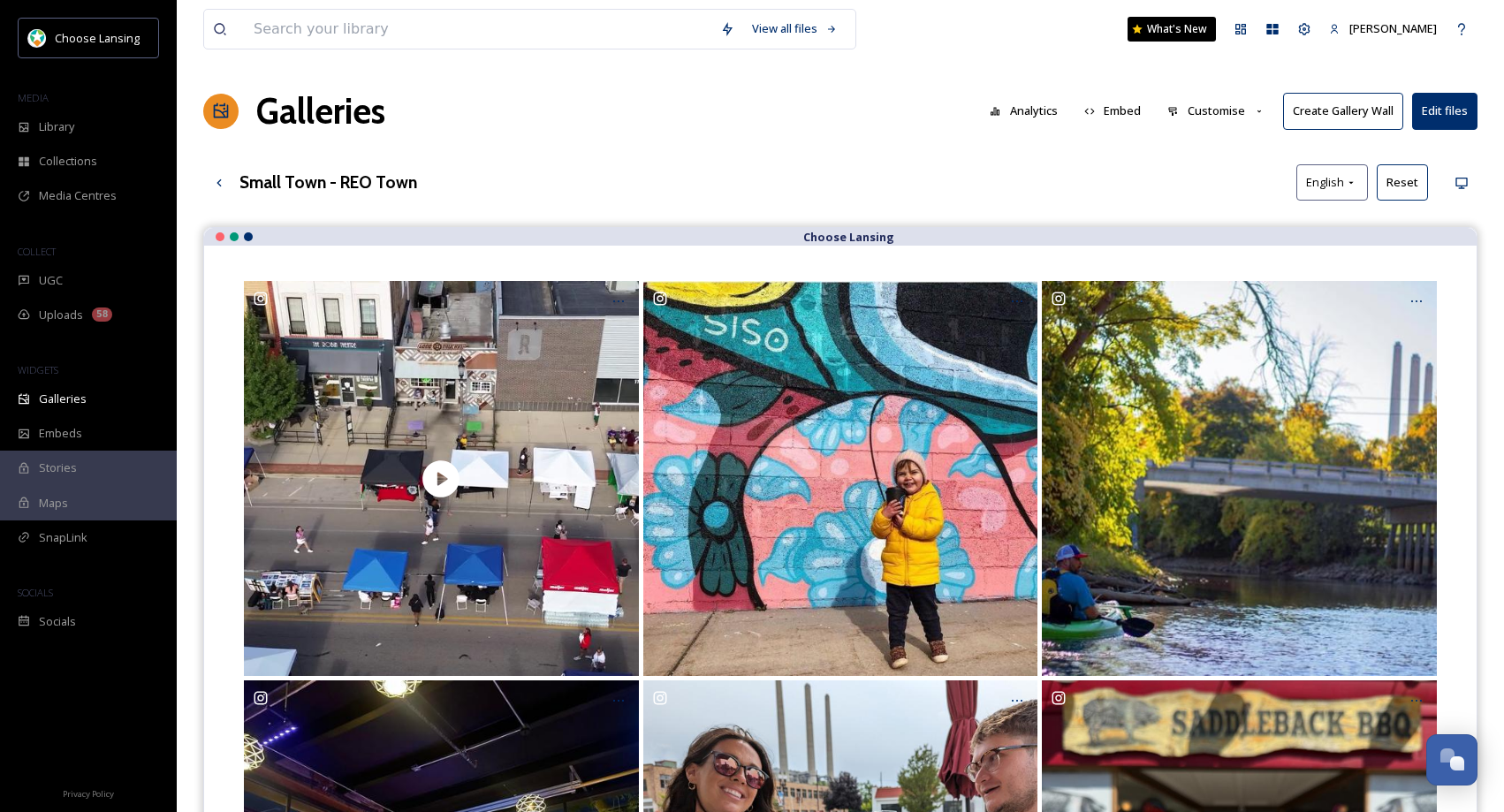
click at [1198, 109] on button "Customise" at bounding box center [1215, 111] width 116 height 35
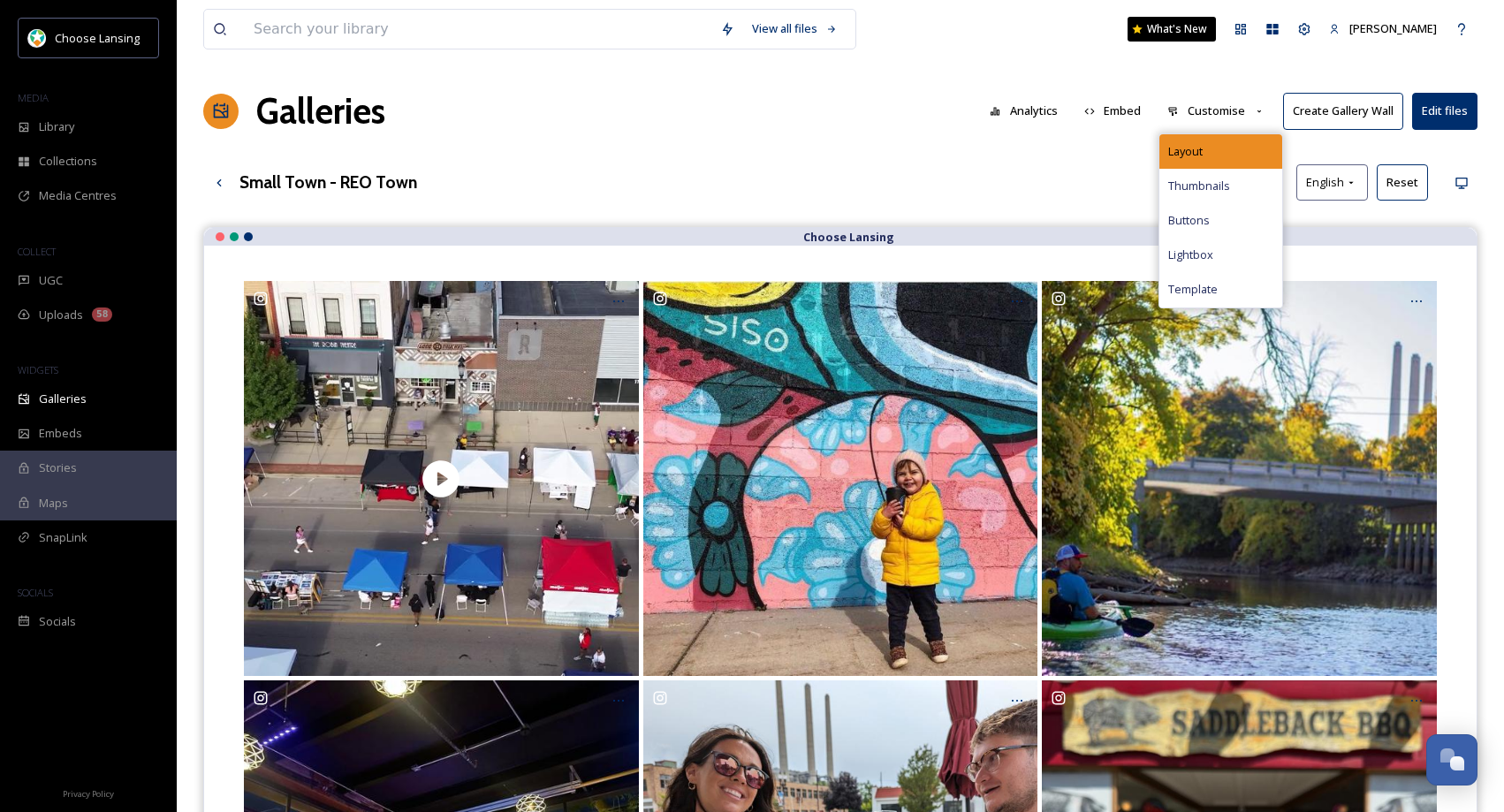
click at [1208, 143] on div "Layout" at bounding box center [1220, 151] width 123 height 35
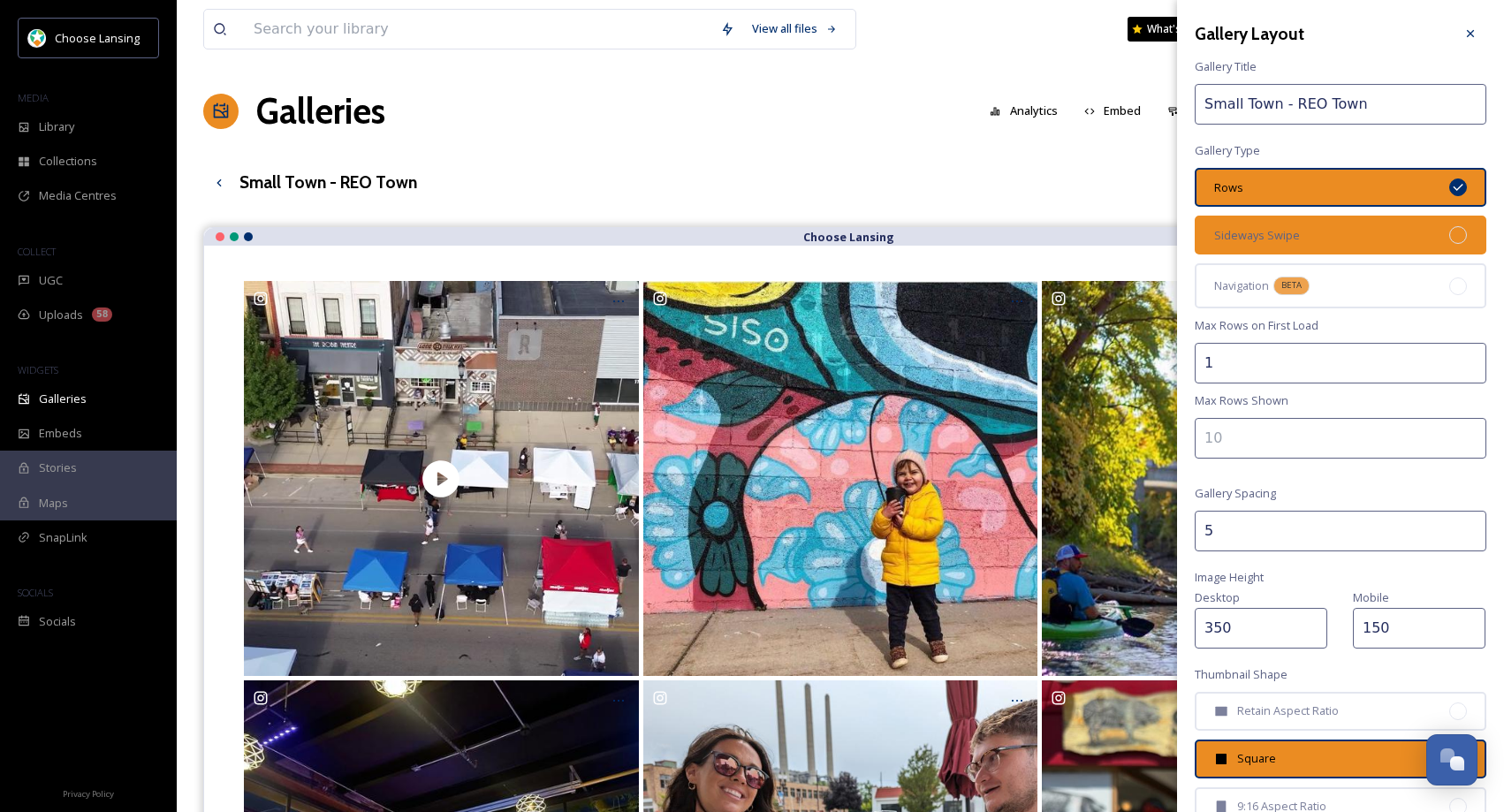
click at [1298, 226] on div "Sideways Swipe" at bounding box center [1340, 234] width 292 height 39
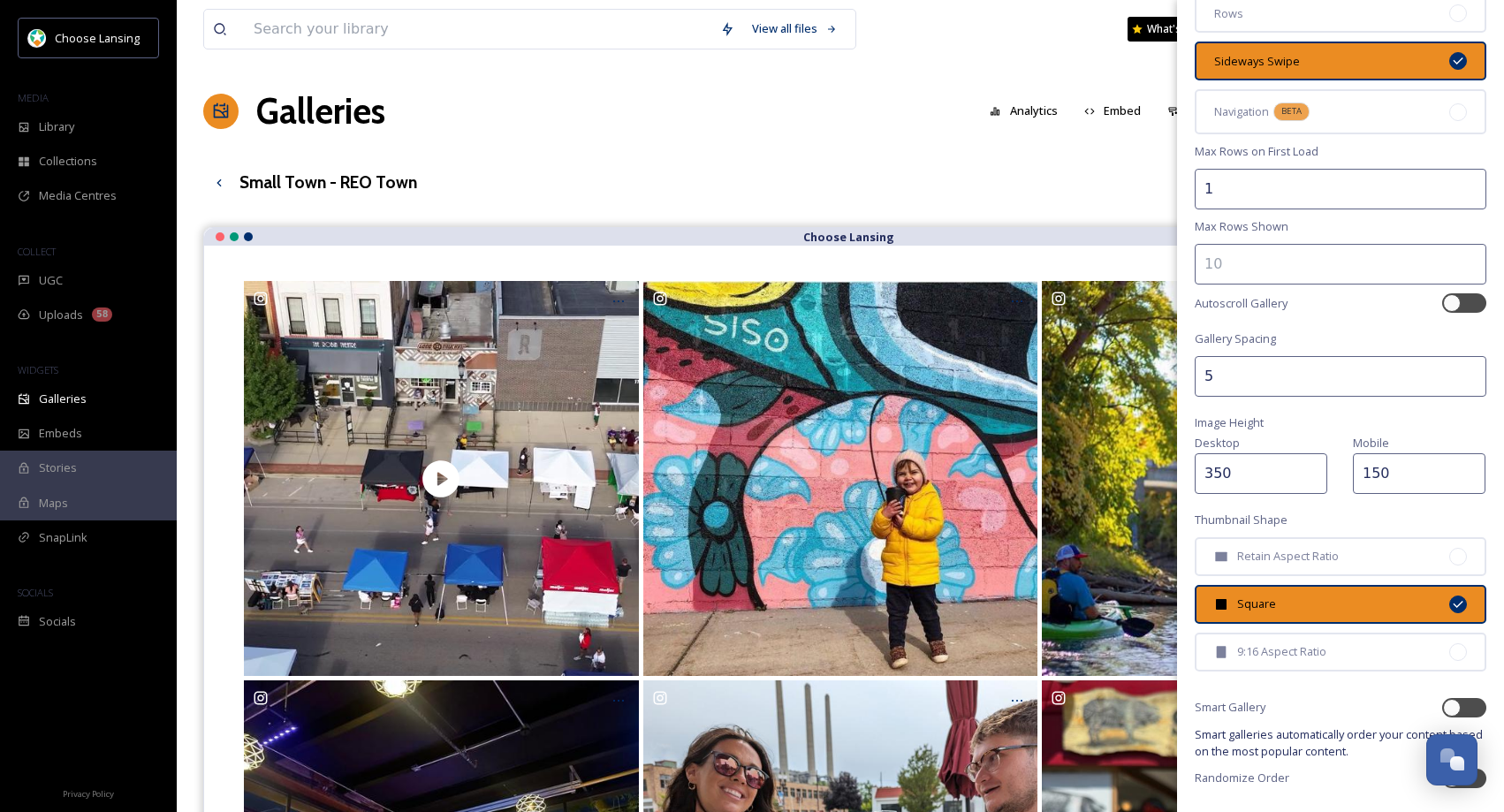
scroll to position [230, 0]
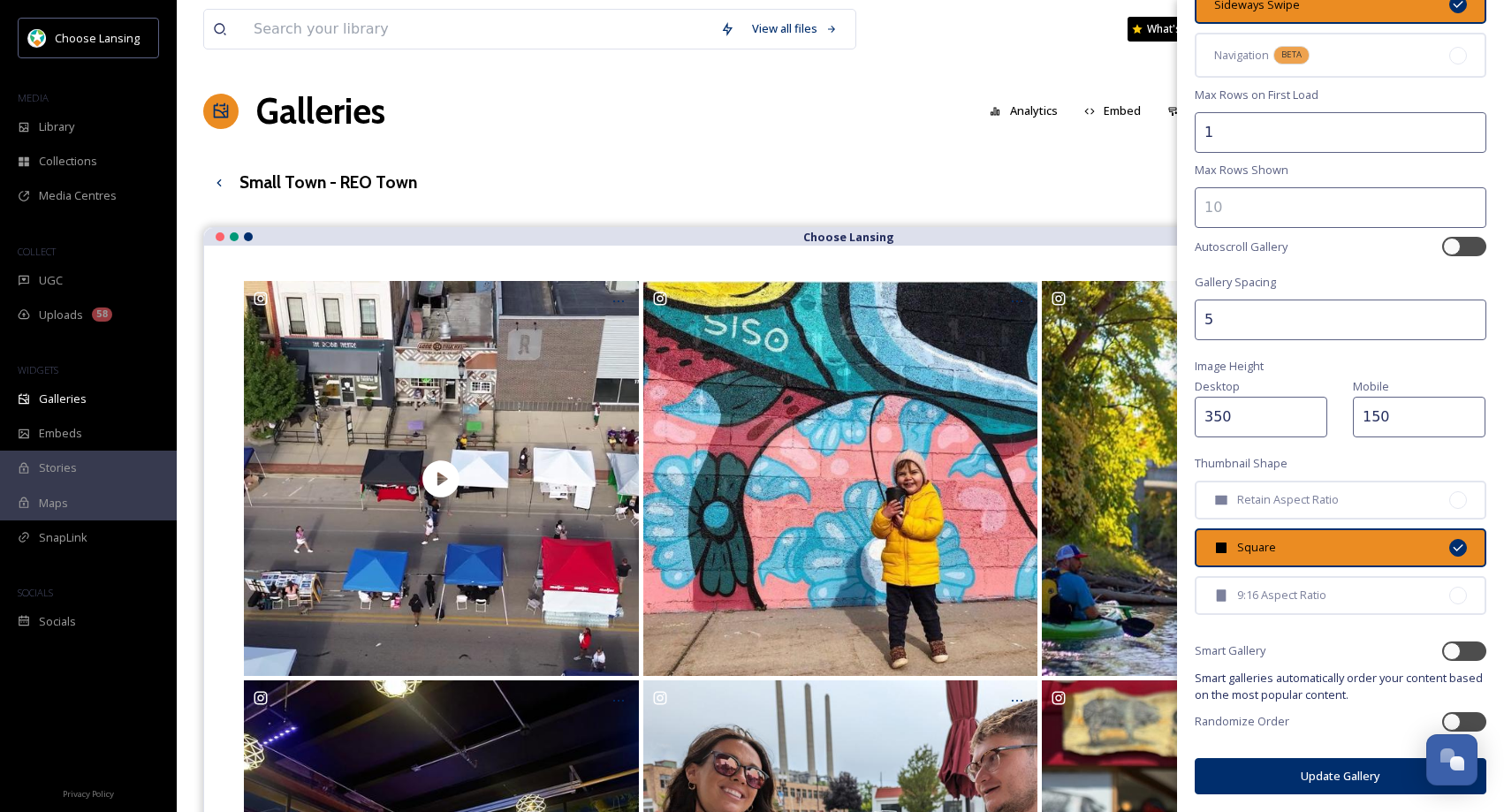
click at [1220, 779] on button "Update Gallery" at bounding box center [1340, 775] width 292 height 37
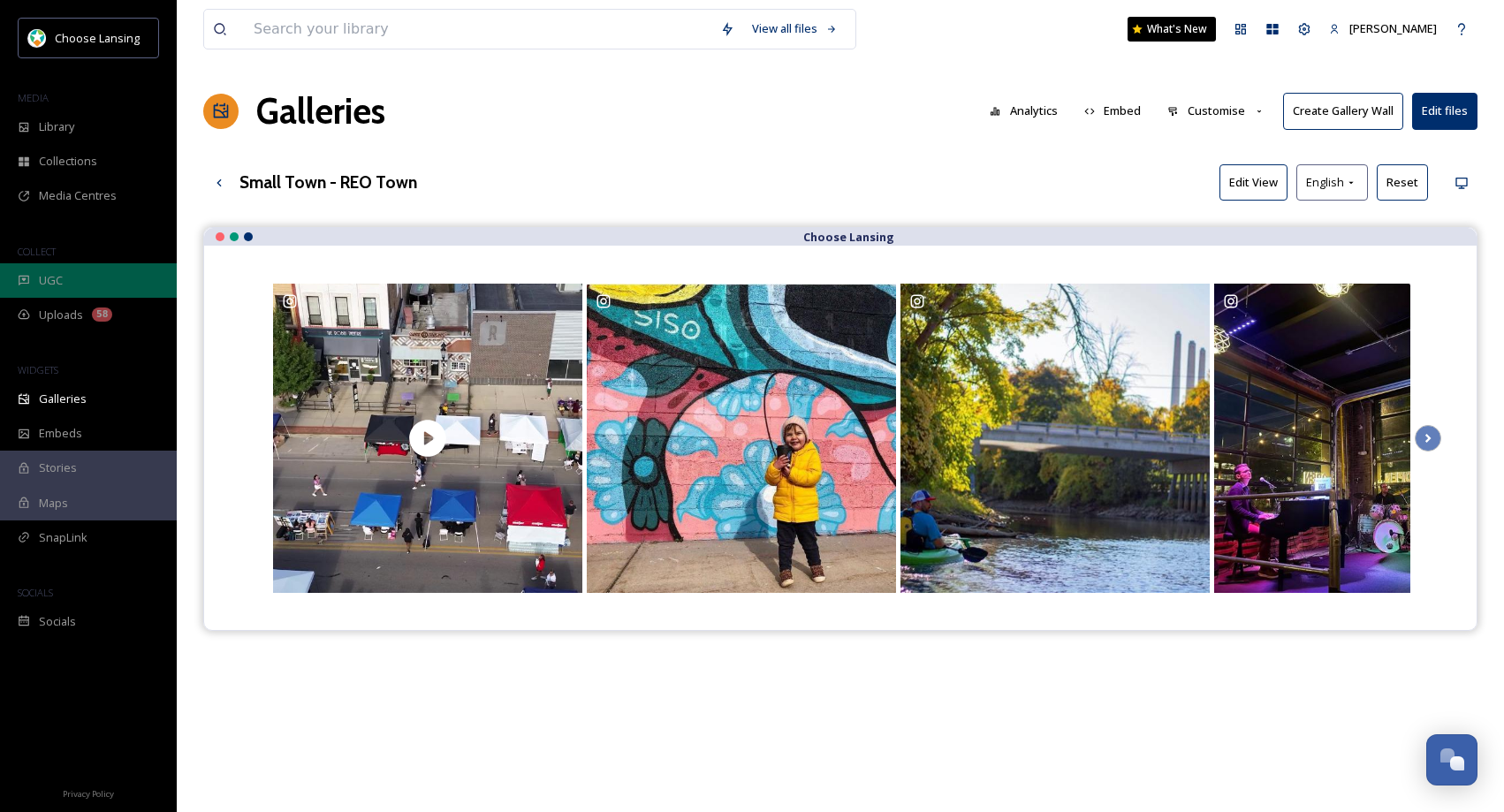
click at [125, 280] on div "UGC" at bounding box center [88, 280] width 177 height 35
